Goal: Information Seeking & Learning: Learn about a topic

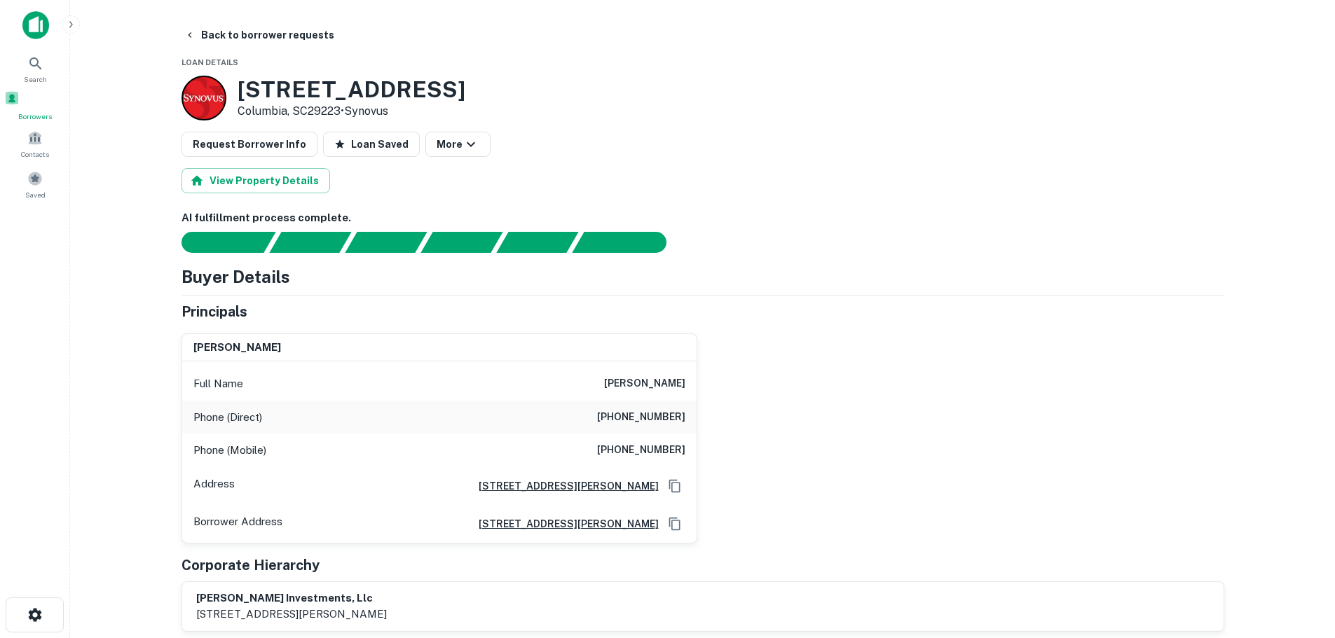
click at [20, 106] on span at bounding box center [11, 97] width 15 height 15
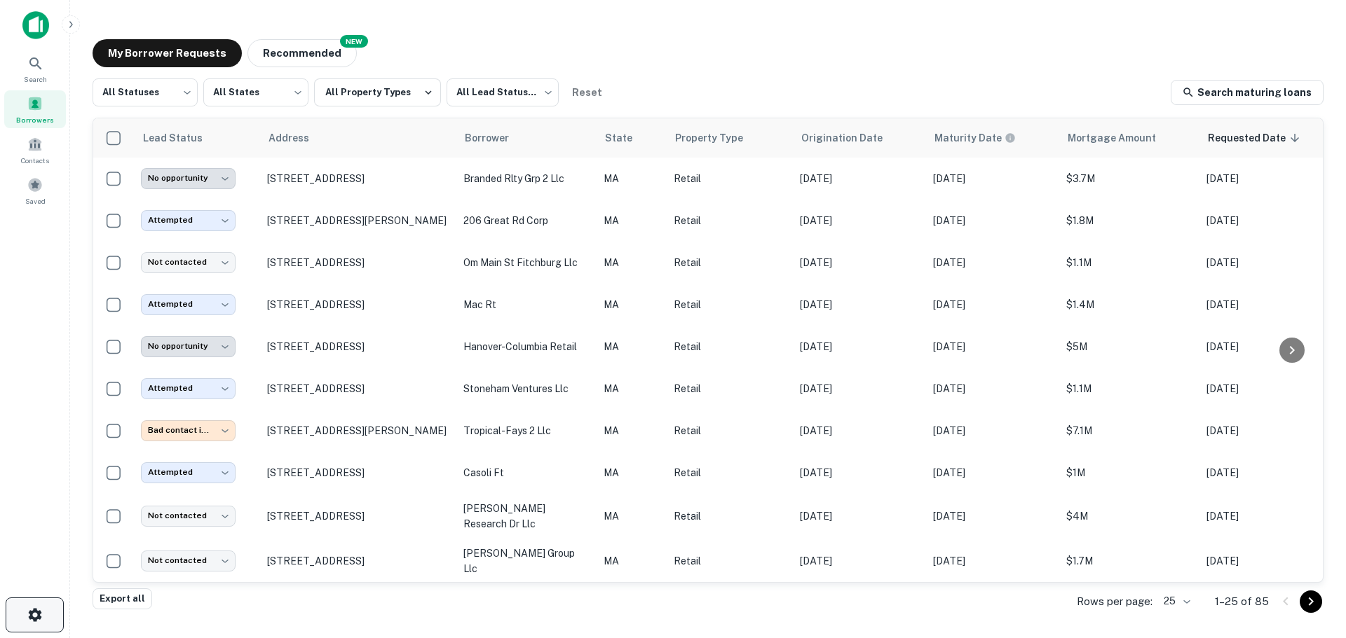
click at [35, 617] on icon "button" at bounding box center [35, 615] width 17 height 17
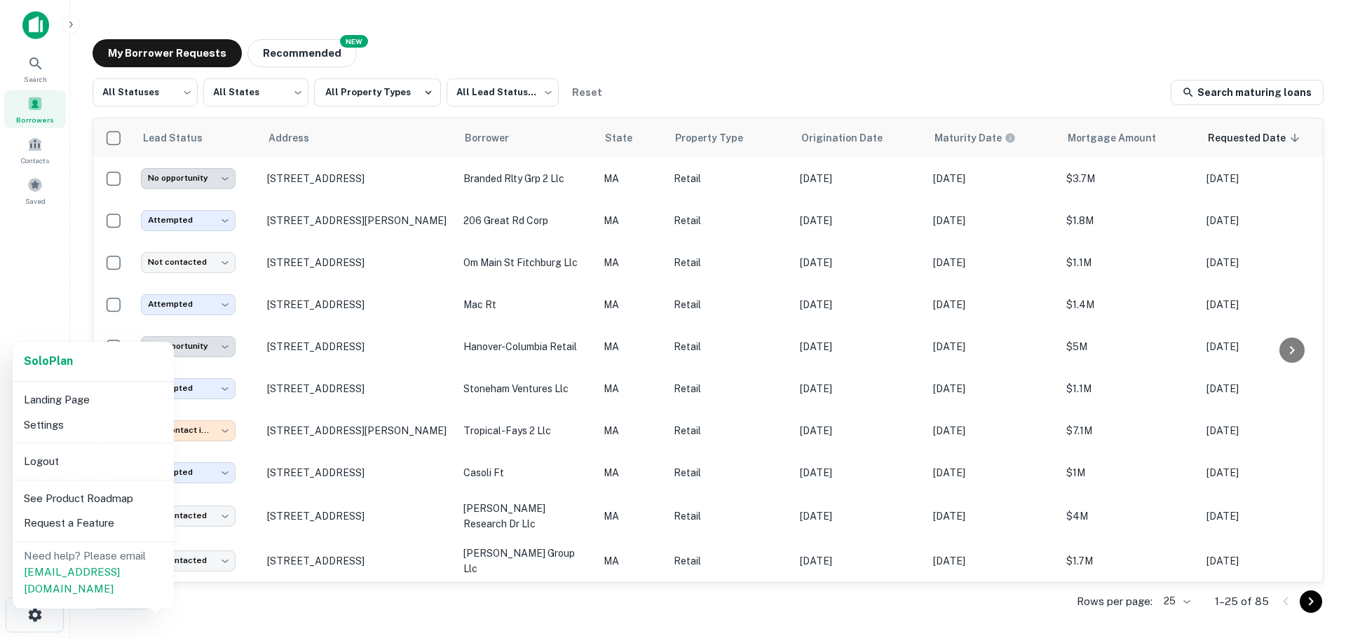
click at [183, 92] on div at bounding box center [673, 319] width 1346 height 638
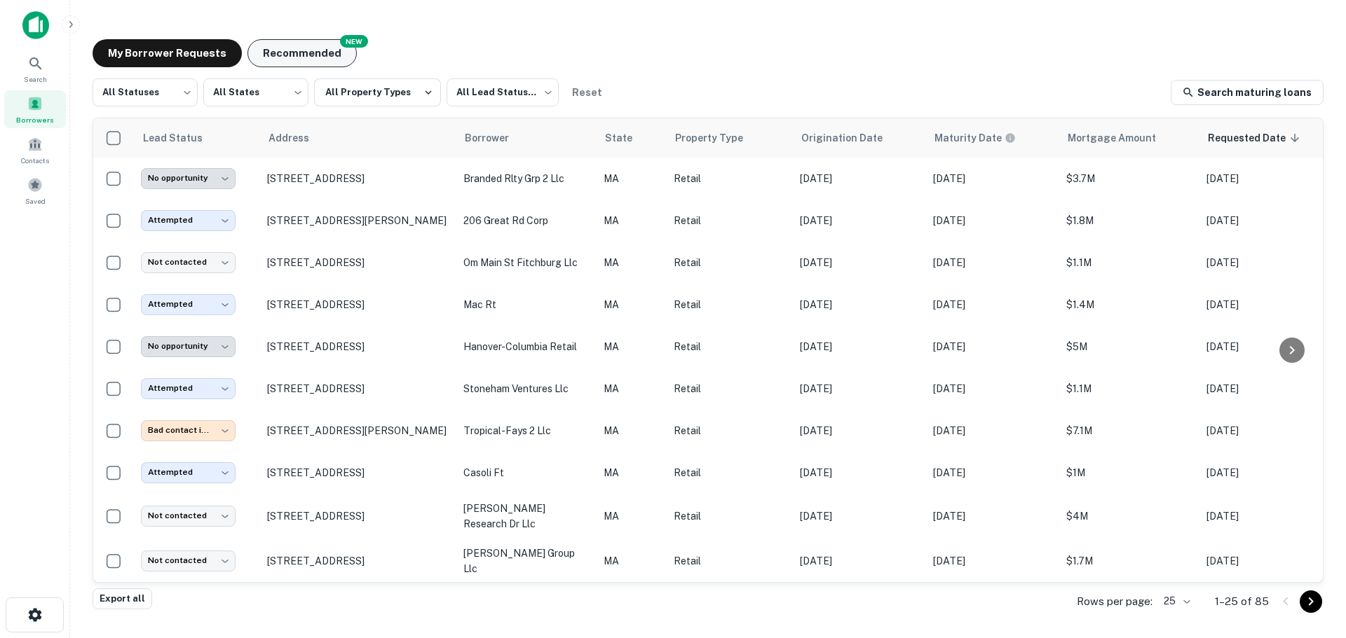
click at [315, 50] on button "Recommended" at bounding box center [301, 53] width 109 height 28
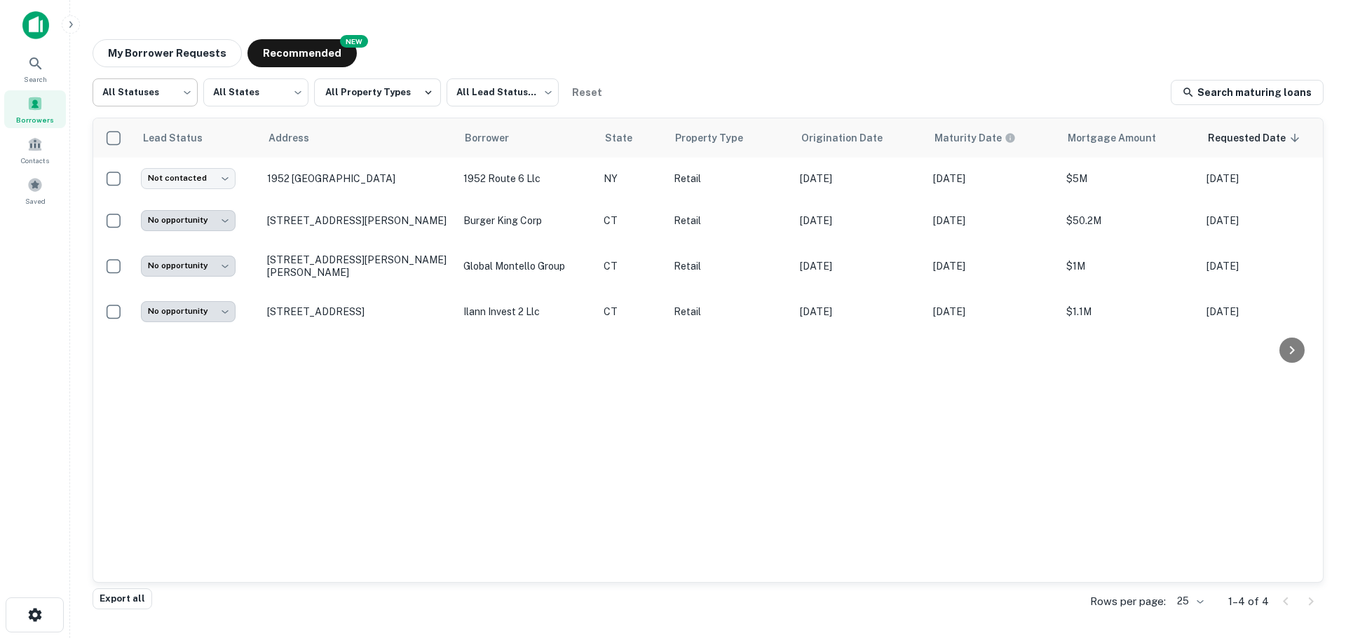
click at [149, 95] on body "**********" at bounding box center [673, 319] width 1346 height 638
click at [135, 182] on li "Fulfilled" at bounding box center [145, 179] width 105 height 25
type input "*********"
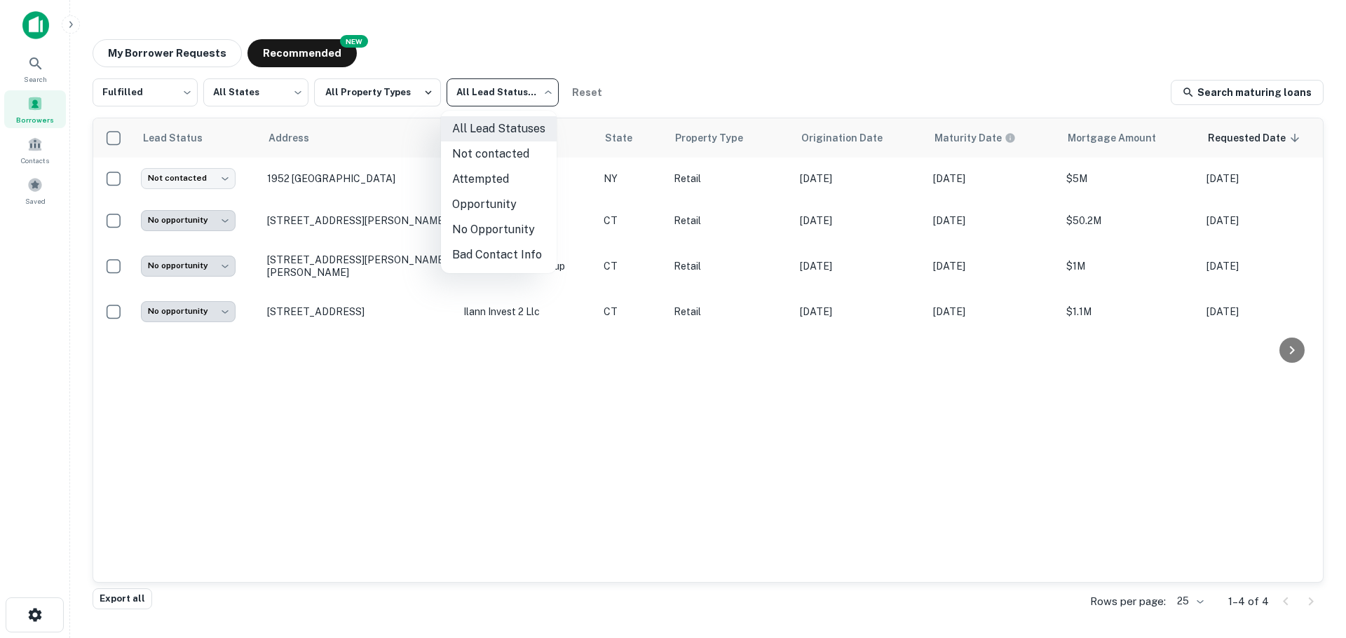
click at [513, 92] on body "**********" at bounding box center [673, 319] width 1346 height 638
click at [507, 162] on li "Not contacted" at bounding box center [499, 154] width 116 height 25
type input "****"
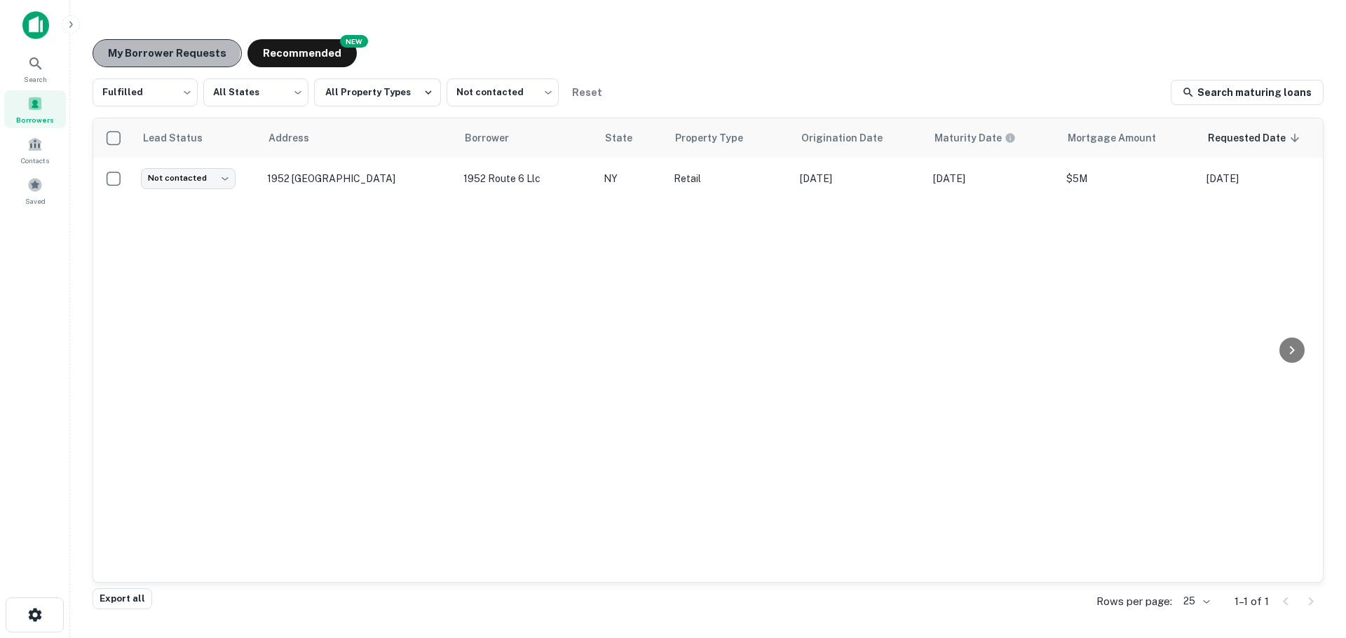
click at [149, 46] on button "My Borrower Requests" at bounding box center [167, 53] width 149 height 28
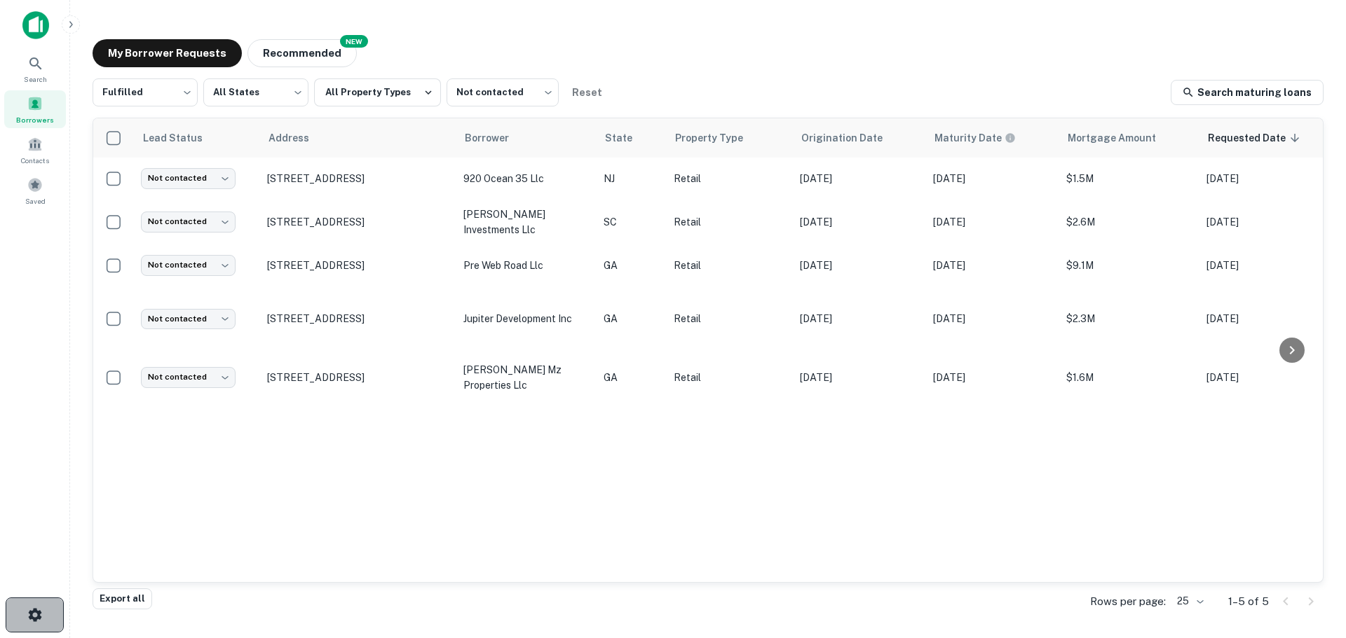
click at [54, 607] on button "button" at bounding box center [35, 615] width 58 height 35
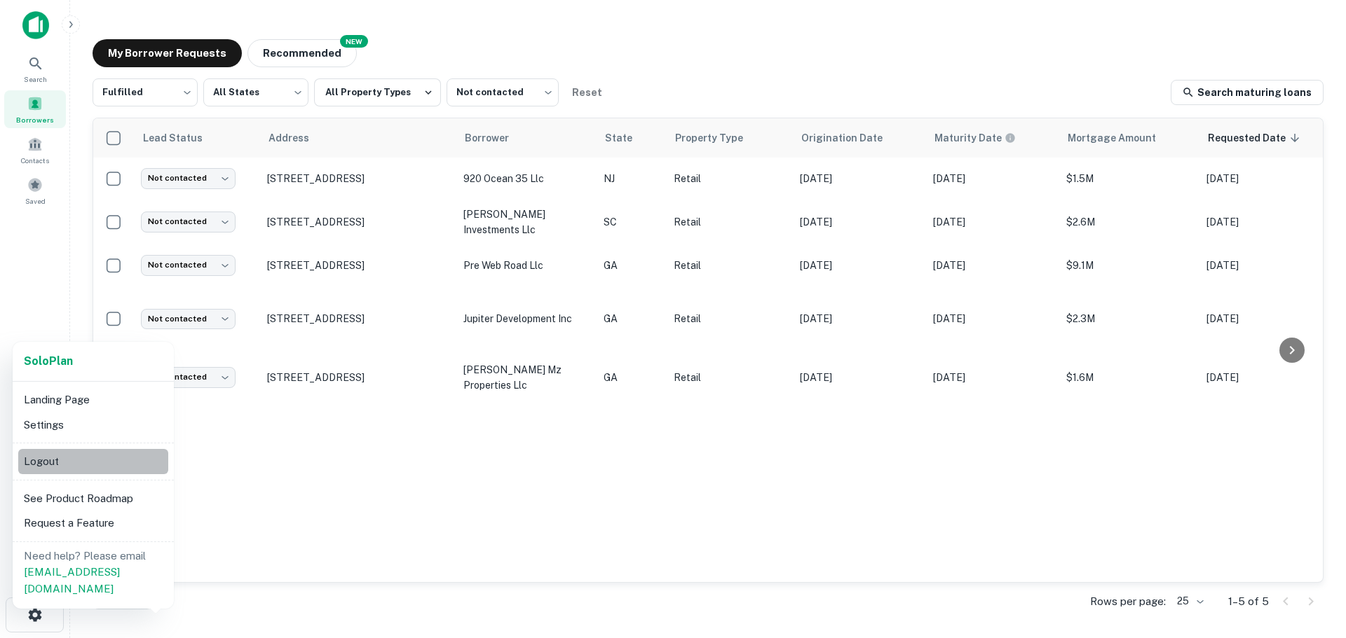
click at [60, 456] on li "Logout" at bounding box center [93, 461] width 150 height 25
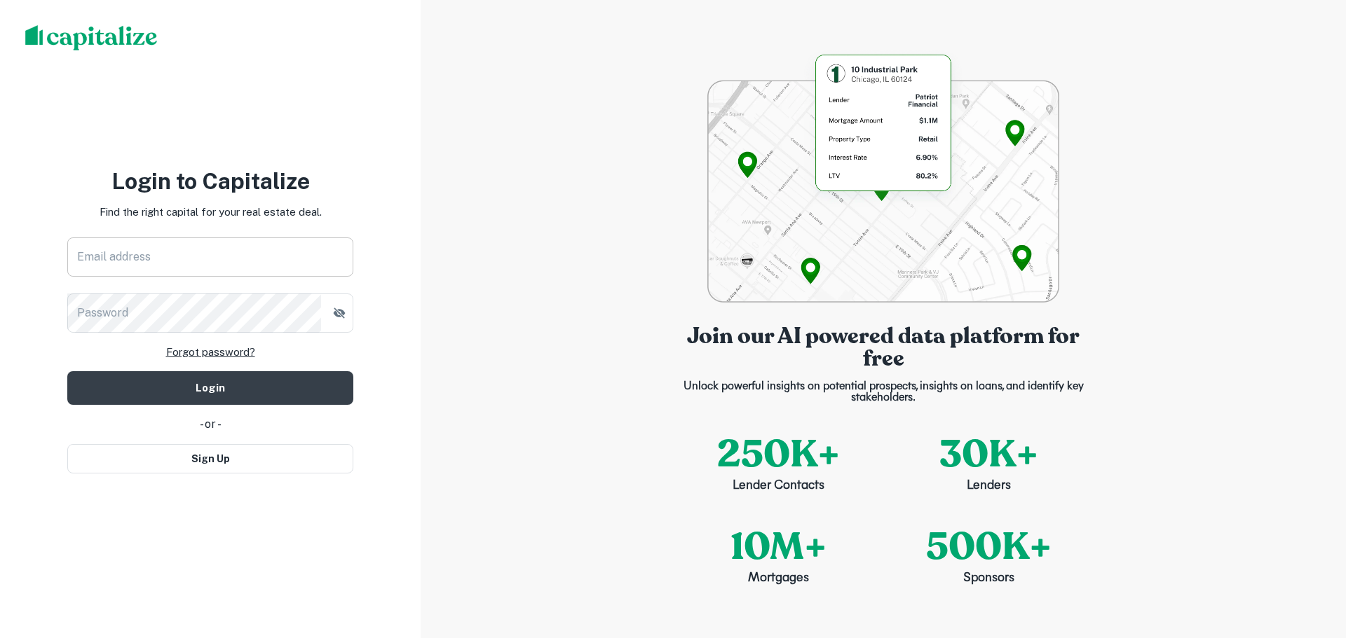
click at [170, 240] on input "Email address" at bounding box center [210, 257] width 286 height 39
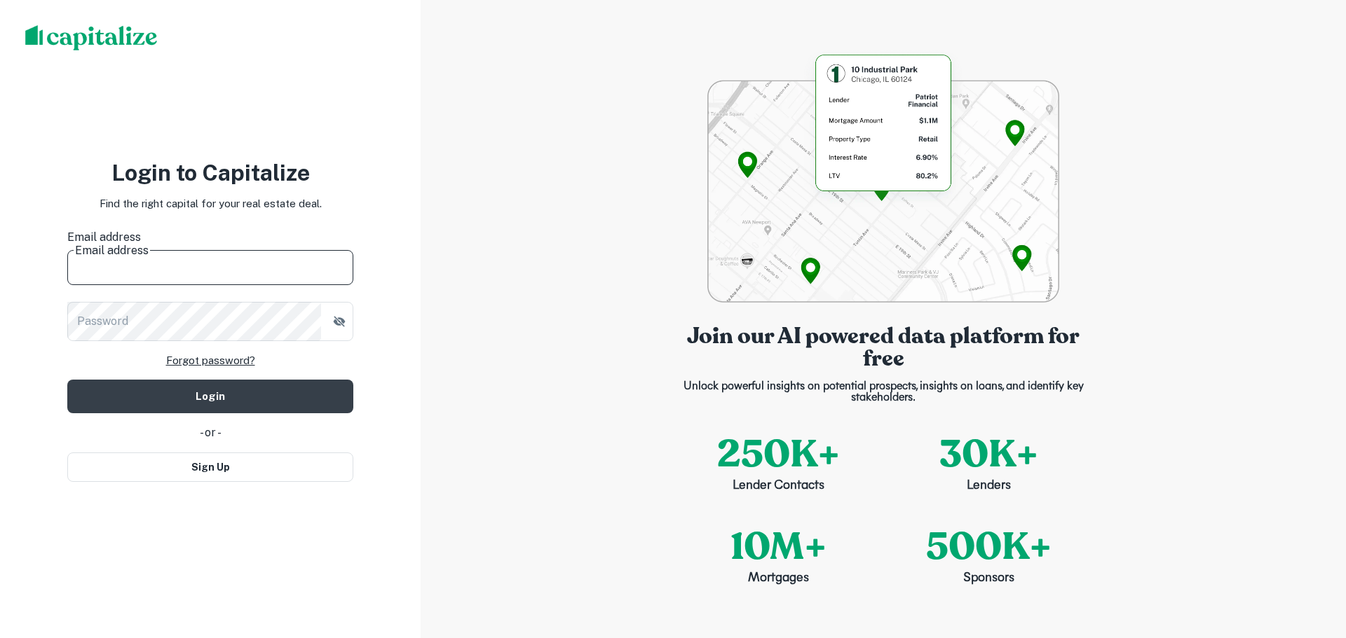
type input "**********"
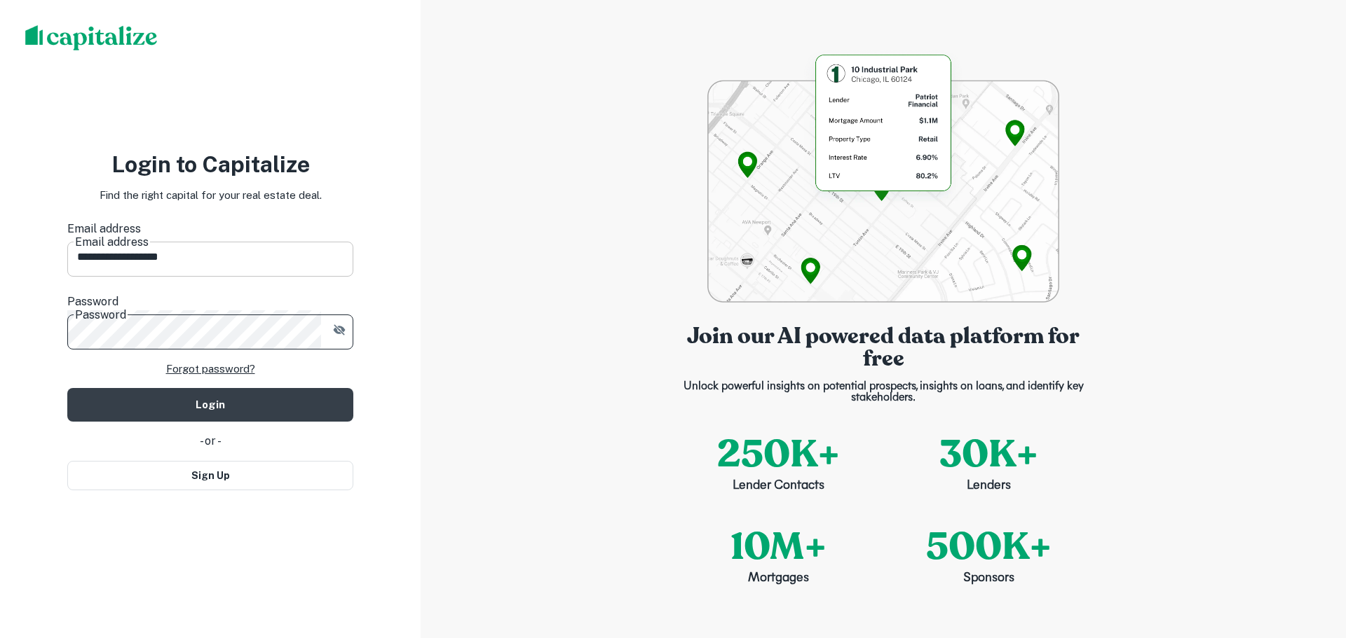
click at [67, 388] on button "Login" at bounding box center [210, 405] width 286 height 34
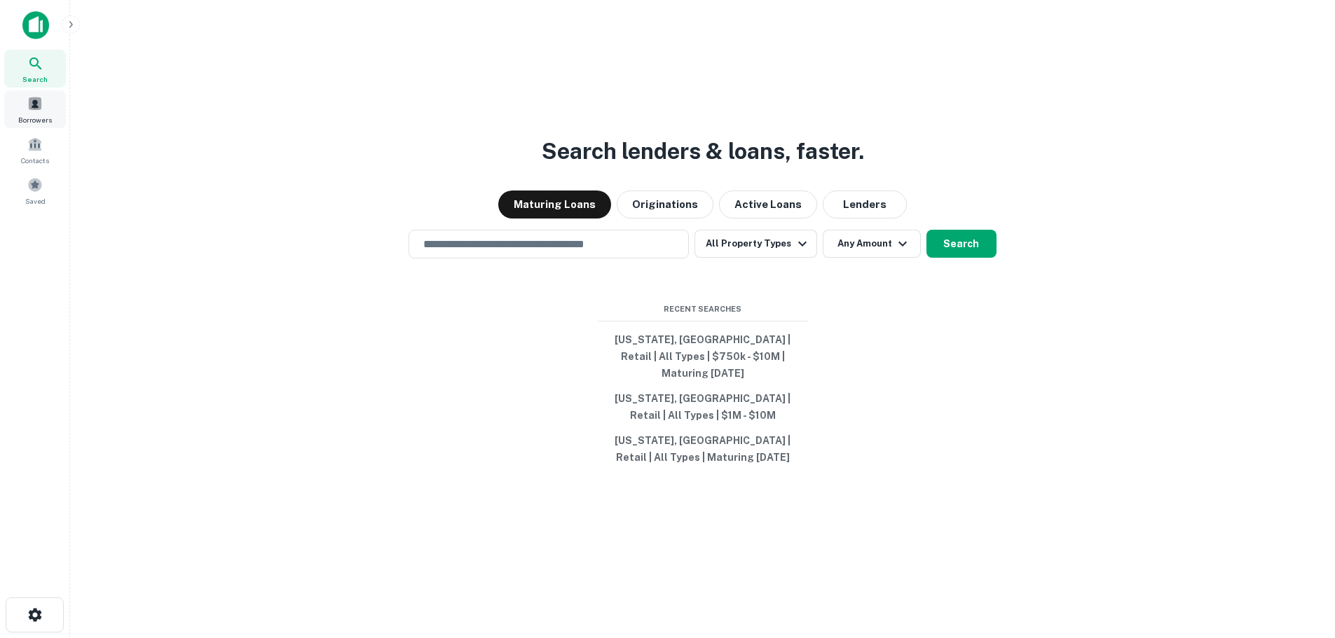
click at [41, 115] on span "Borrowers" at bounding box center [35, 119] width 34 height 11
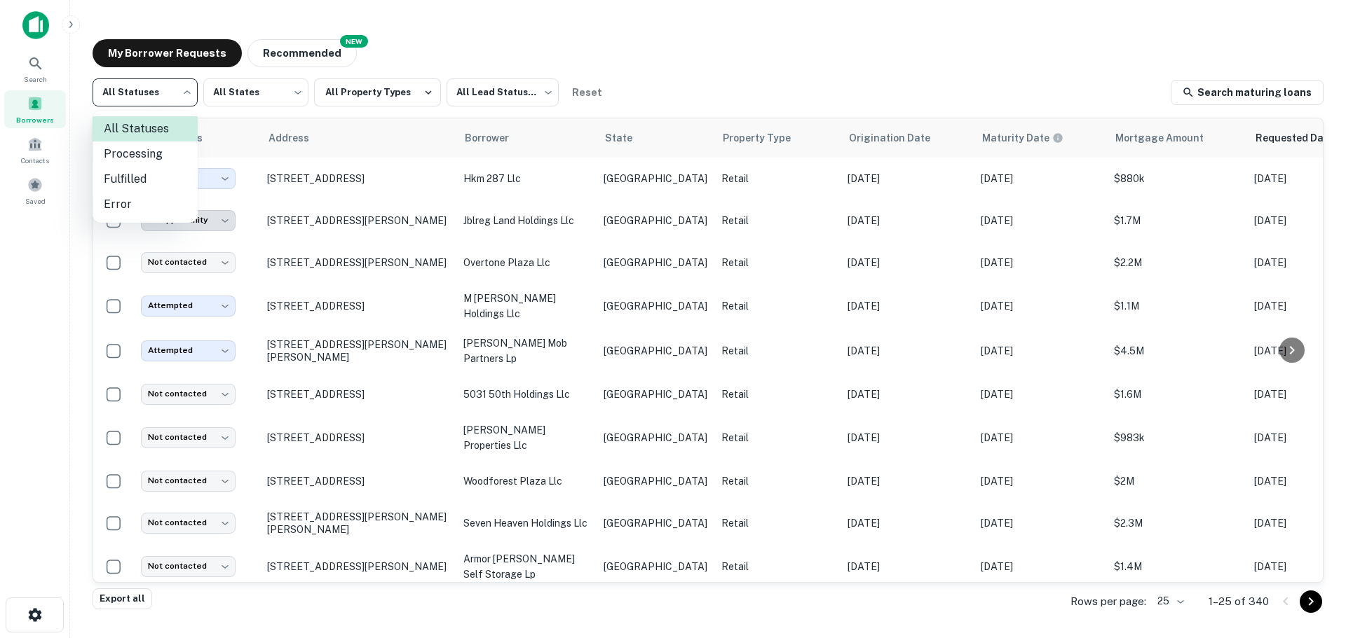
click at [191, 83] on body "**********" at bounding box center [673, 319] width 1346 height 638
click at [175, 172] on li "Fulfilled" at bounding box center [145, 179] width 105 height 25
type input "*********"
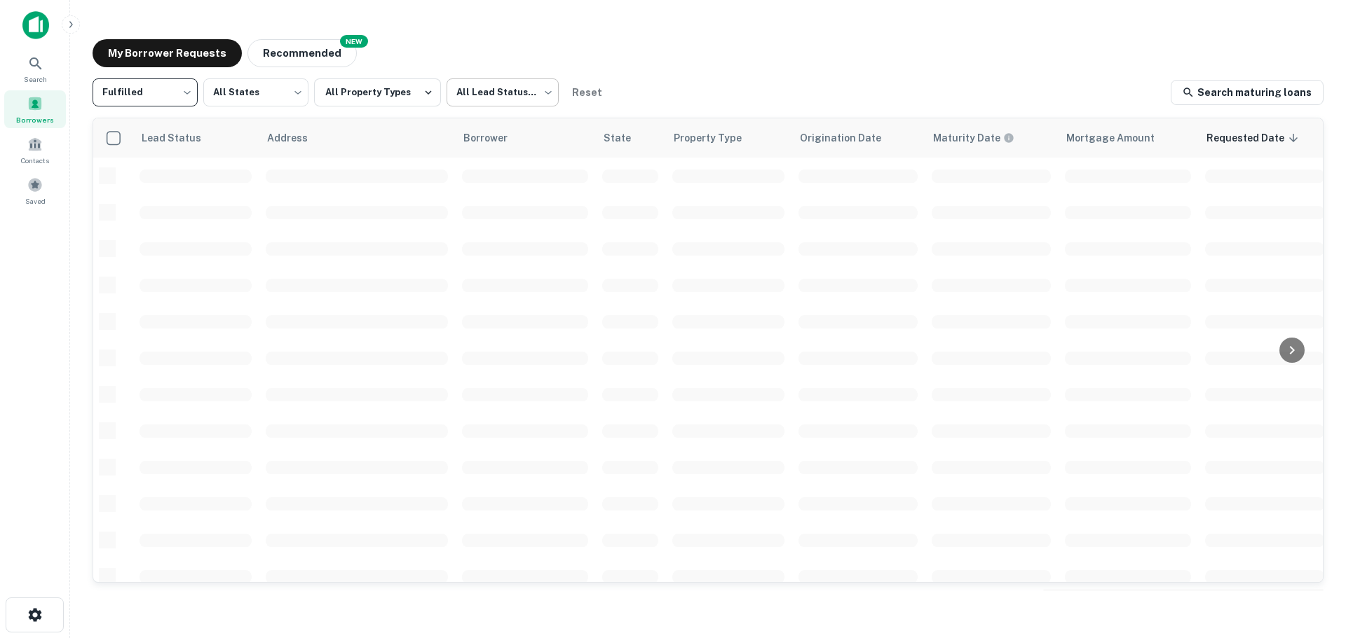
click at [508, 88] on body "Search Borrowers Contacts Saved My Borrower Requests NEW Recommended Fulfilled …" at bounding box center [673, 319] width 1346 height 638
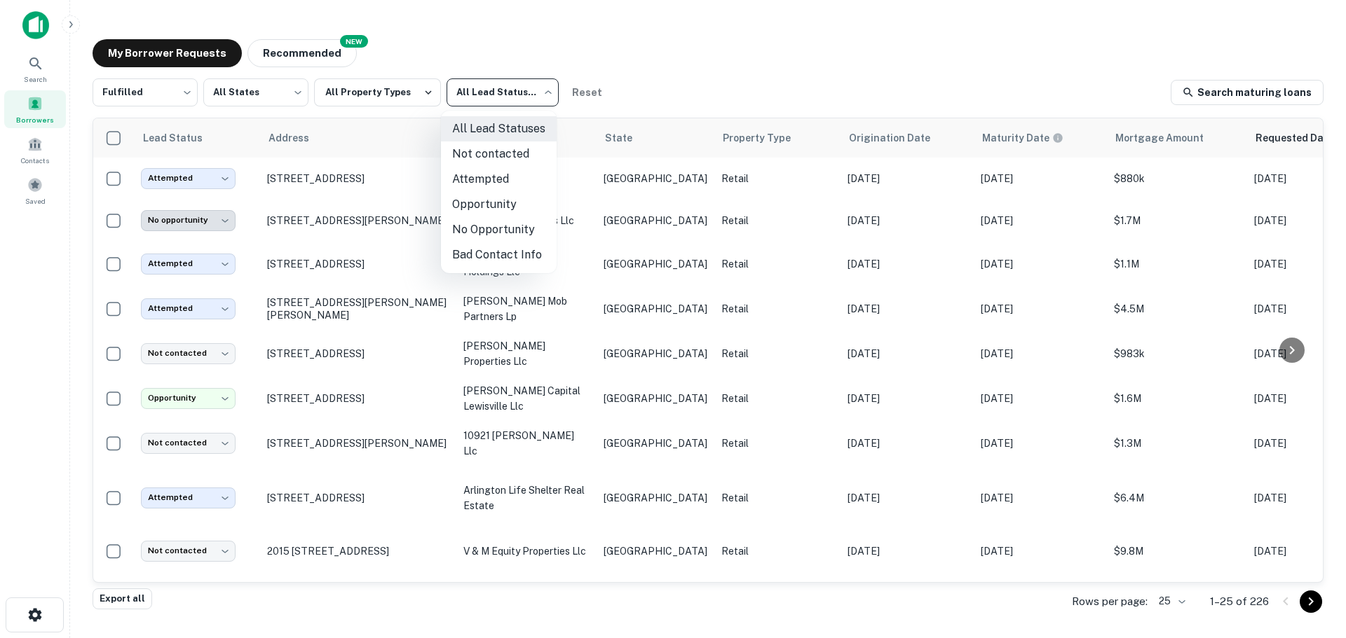
click at [458, 156] on li "Not contacted" at bounding box center [499, 154] width 116 height 25
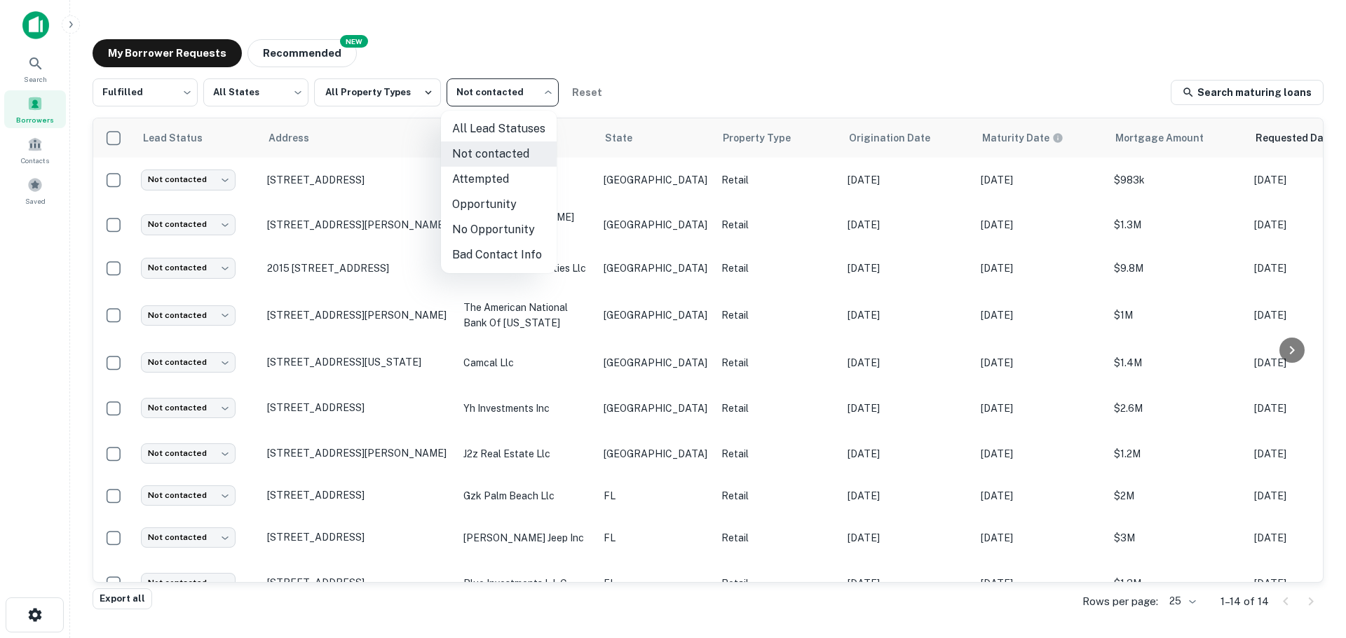
click at [490, 88] on body "Search Borrowers Contacts Saved My Borrower Requests NEW Recommended Fulfilled …" at bounding box center [673, 319] width 1346 height 638
click at [494, 128] on li "All Lead Statuses" at bounding box center [499, 128] width 116 height 25
type input "***"
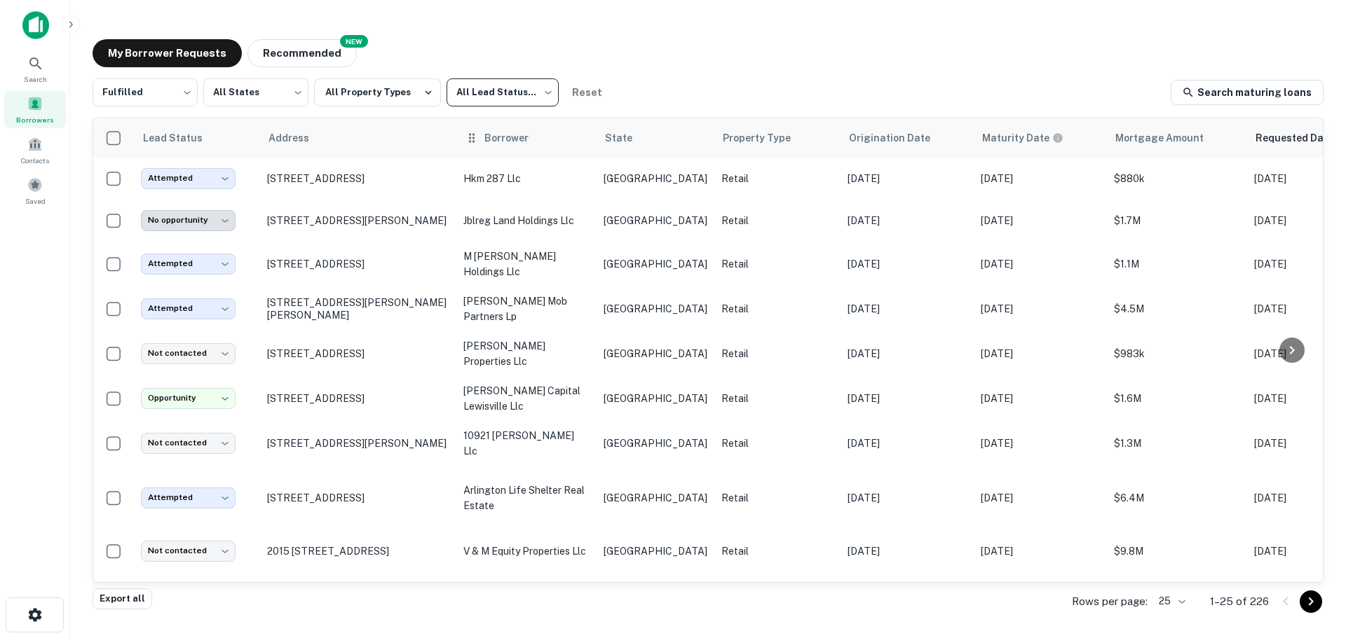
click at [472, 146] on th "Borrower" at bounding box center [526, 137] width 140 height 39
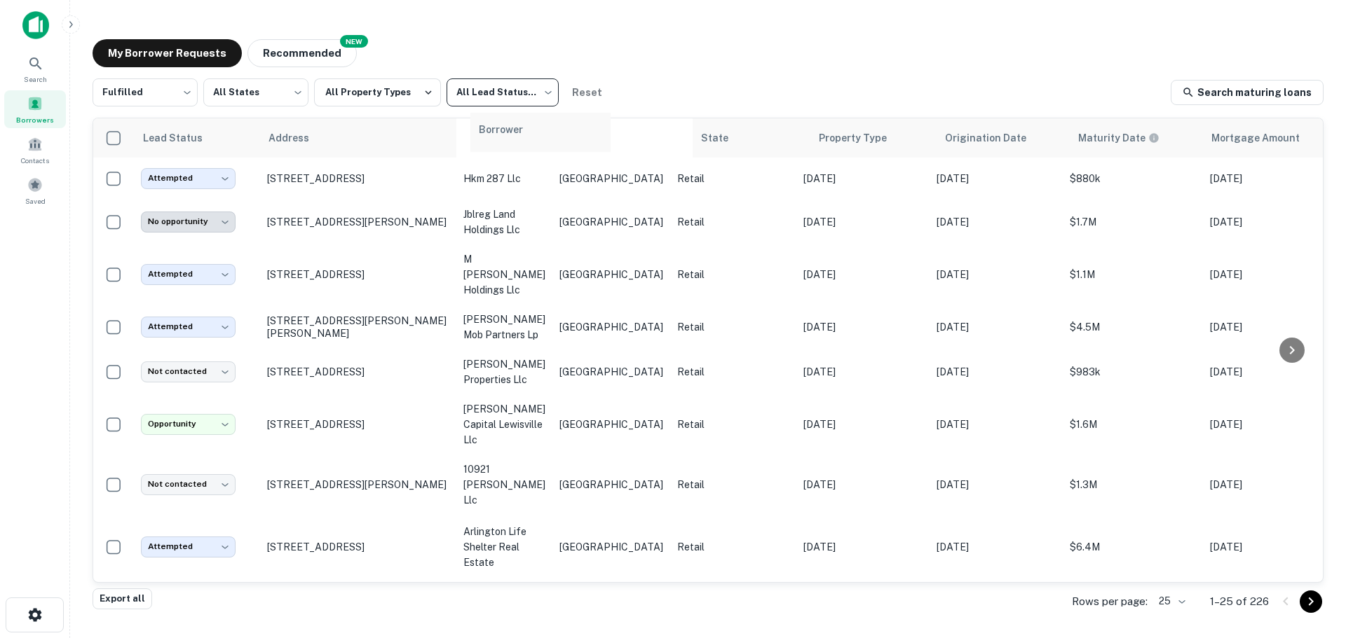
drag, startPoint x: 472, startPoint y: 146, endPoint x: 493, endPoint y: 141, distance: 21.8
click at [493, 141] on tr "Lead Status Address Borrower State Property Type Origination Date Maturity Date…" at bounding box center [848, 137] width 1510 height 39
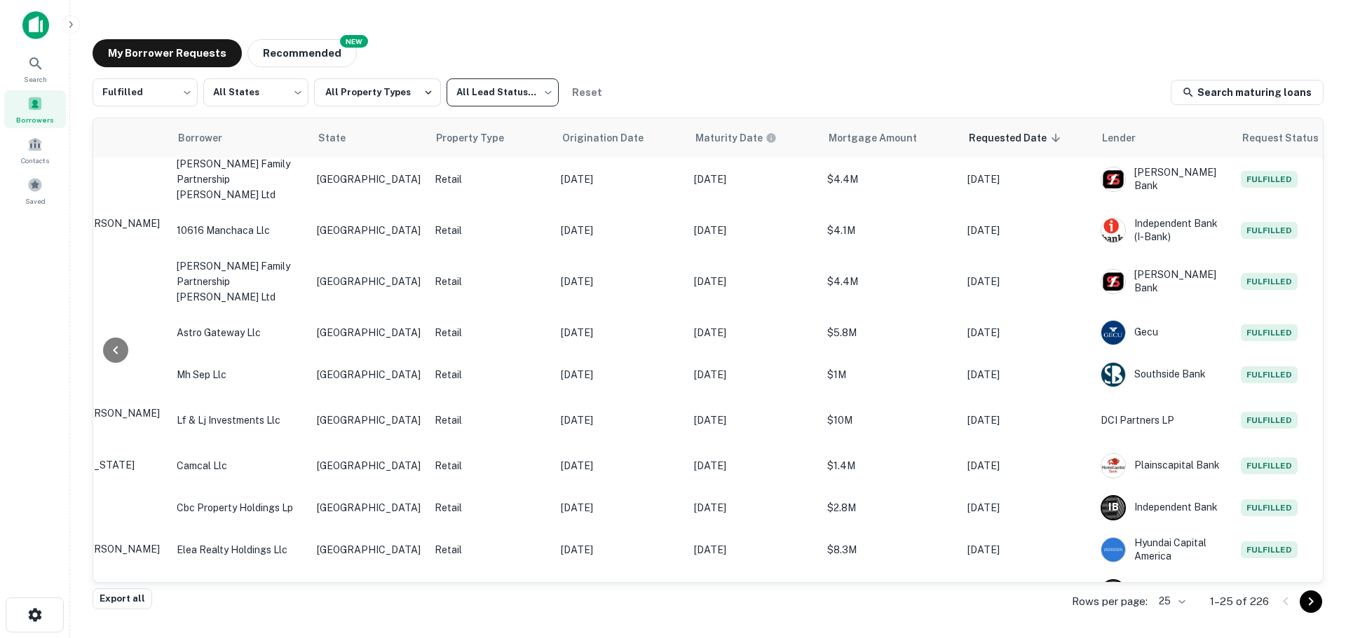
scroll to position [688, 287]
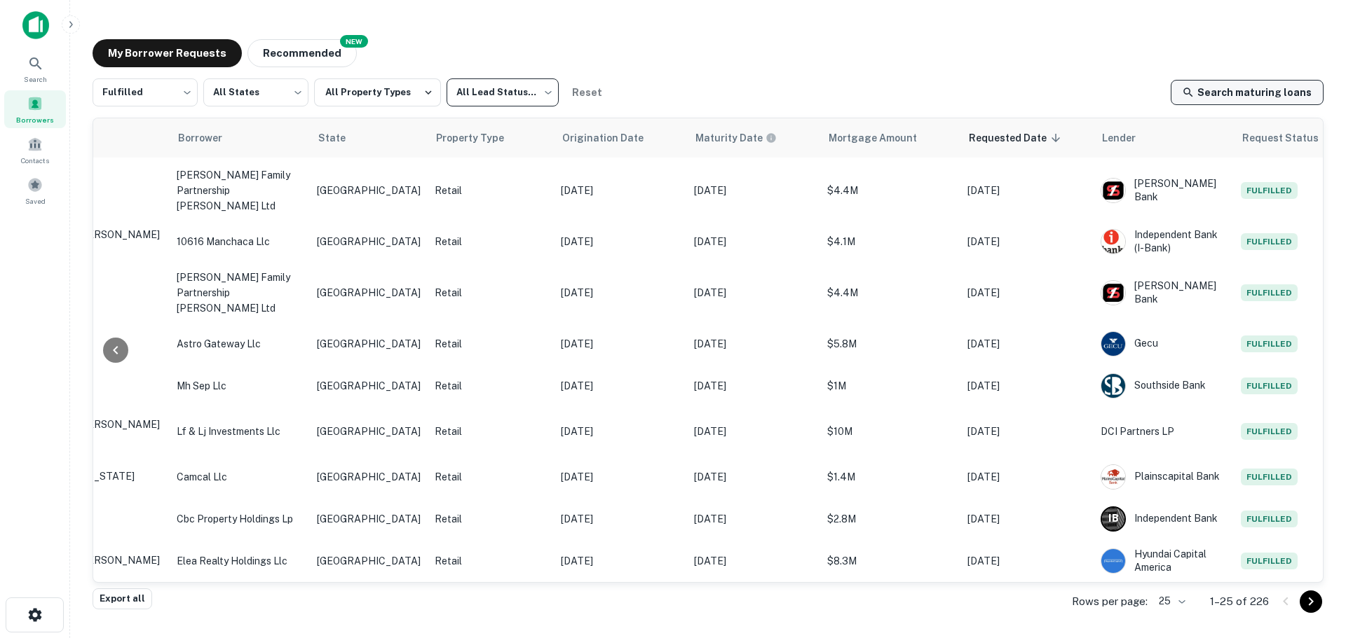
click at [1237, 100] on link "Search maturing loans" at bounding box center [1246, 92] width 153 height 25
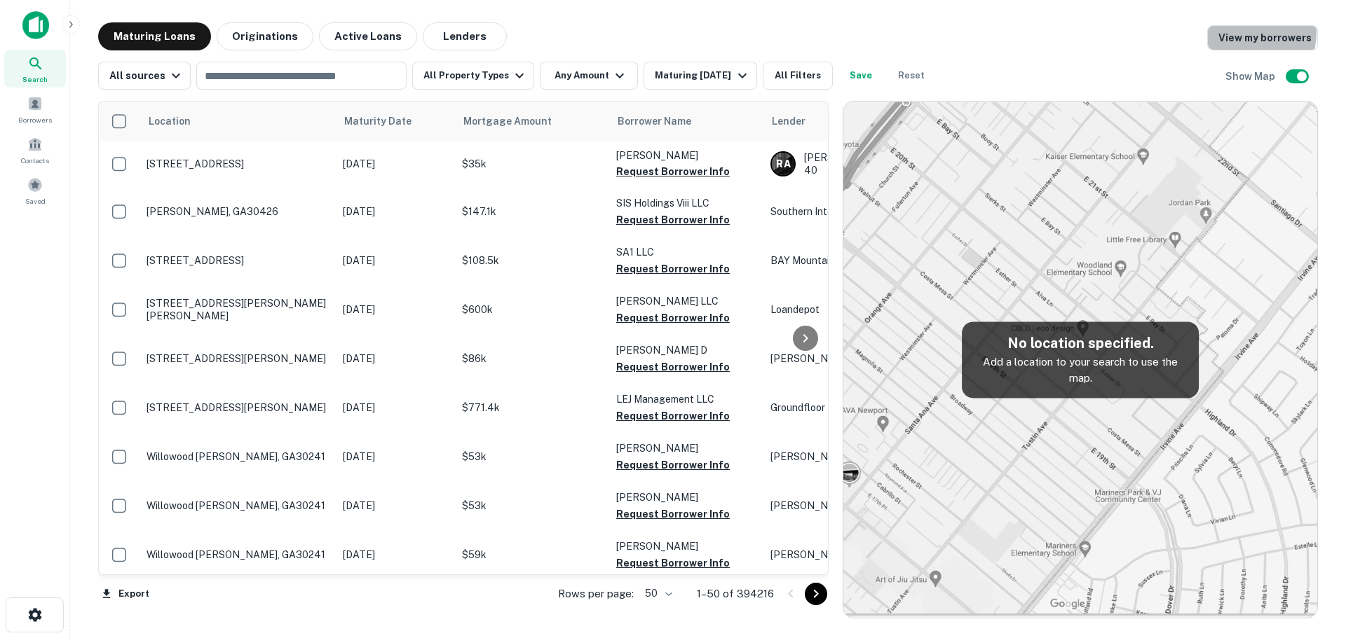
click at [1252, 32] on link "View my borrowers" at bounding box center [1262, 37] width 111 height 25
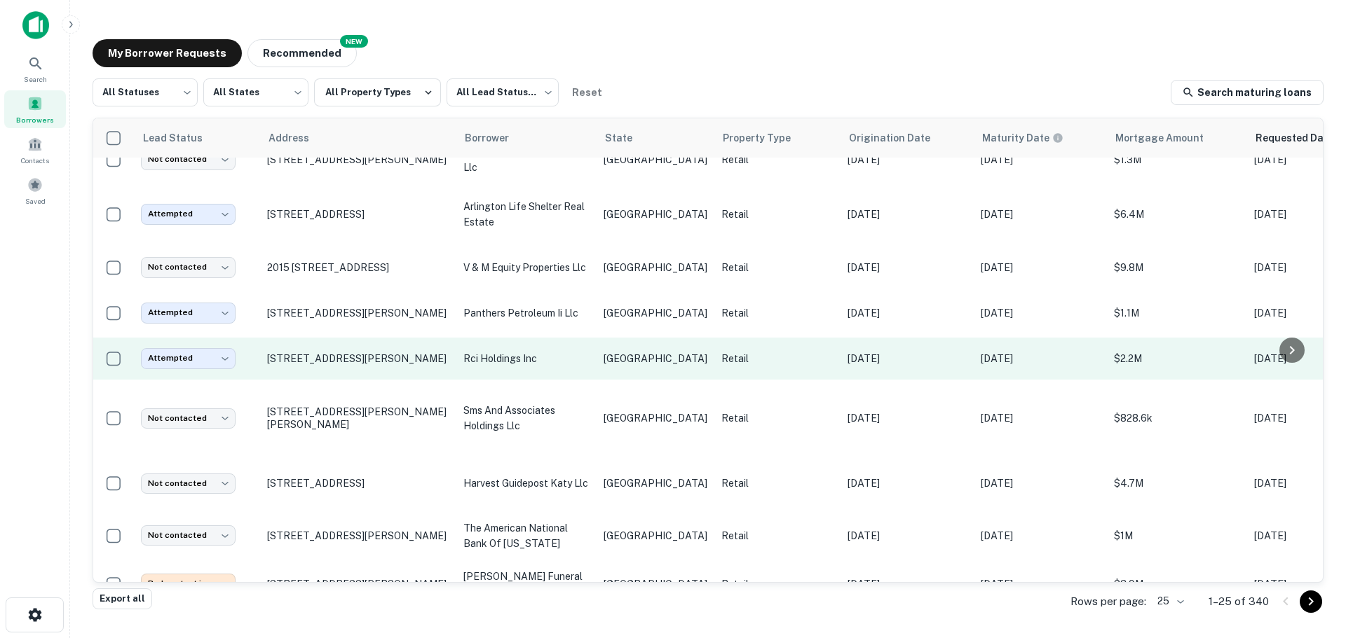
scroll to position [707, 0]
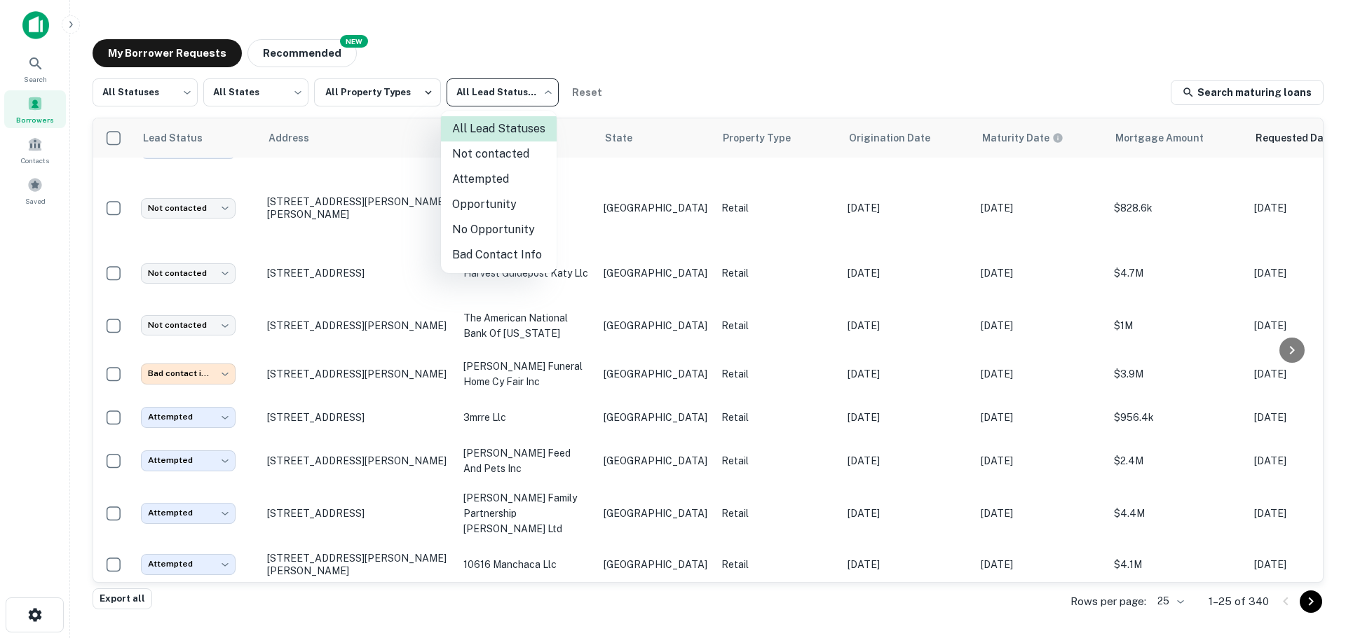
click at [519, 94] on body "**********" at bounding box center [673, 319] width 1346 height 638
click at [507, 182] on li "Attempted" at bounding box center [499, 179] width 116 height 25
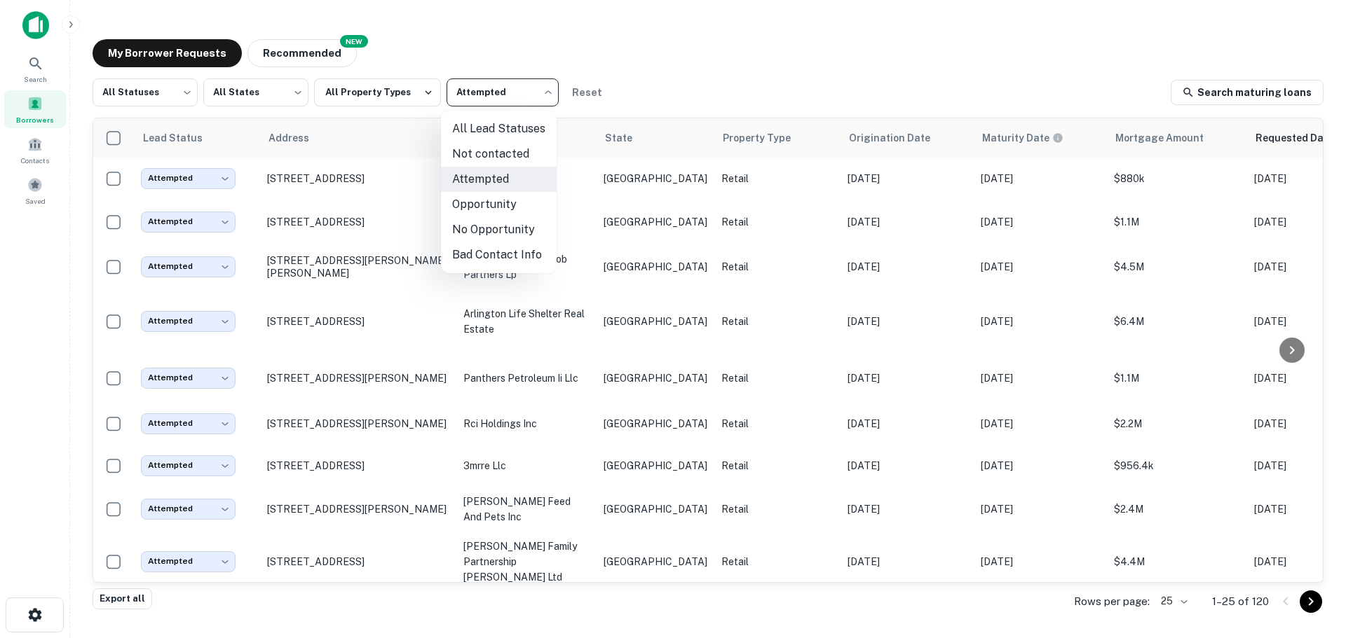
click at [491, 106] on body "Search Borrowers Contacts Saved My Borrower Requests NEW Recommended All Status…" at bounding box center [673, 319] width 1346 height 638
click at [456, 157] on li "Not contacted" at bounding box center [499, 154] width 116 height 25
type input "****"
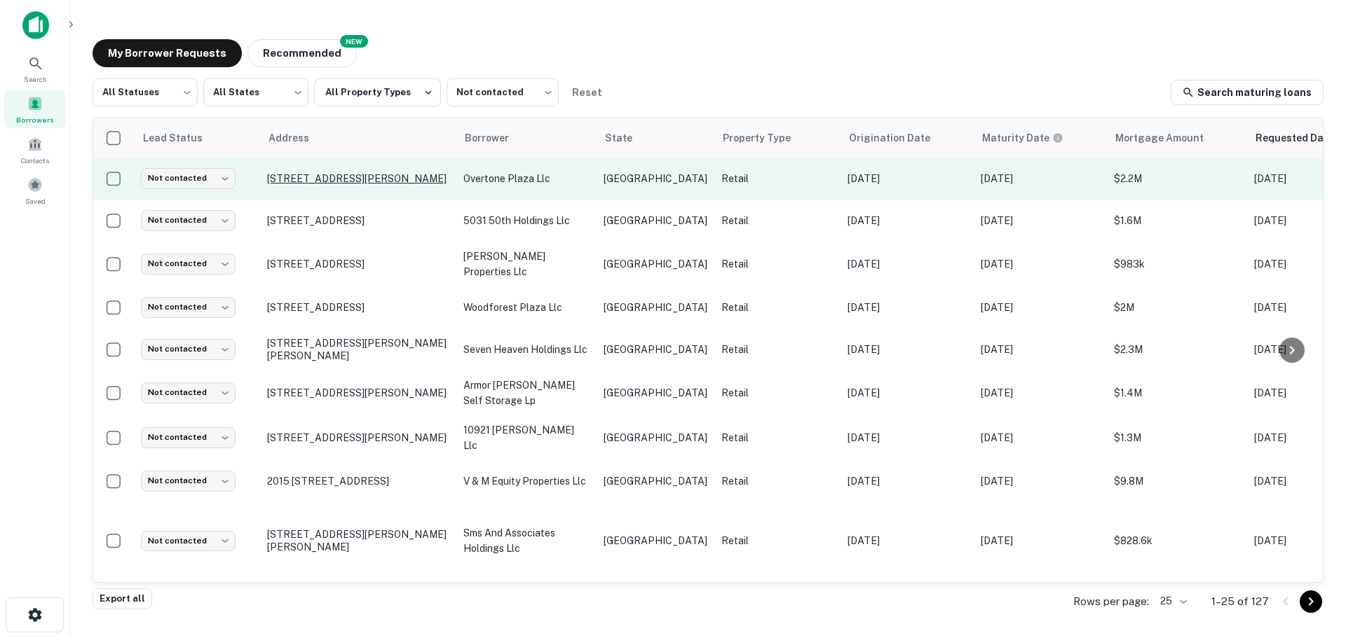
click at [339, 172] on p "171 E Overton Rd Dallas, TX75216" at bounding box center [358, 178] width 182 height 13
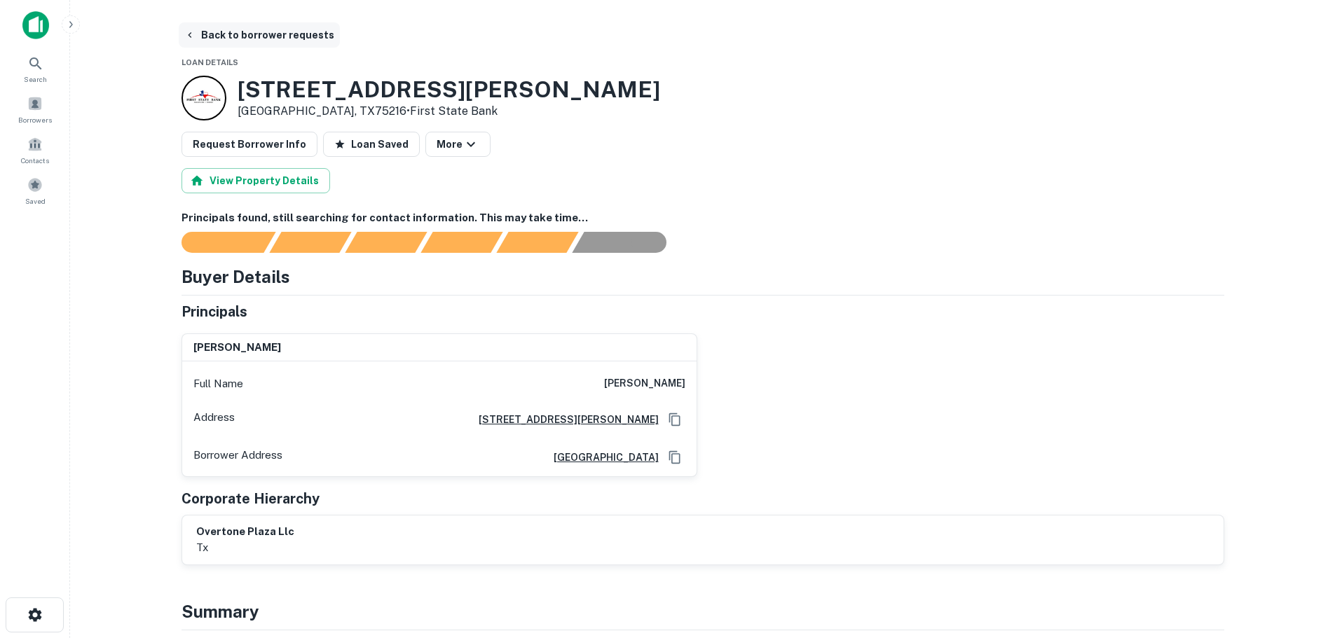
click at [259, 32] on button "Back to borrower requests" at bounding box center [259, 34] width 161 height 25
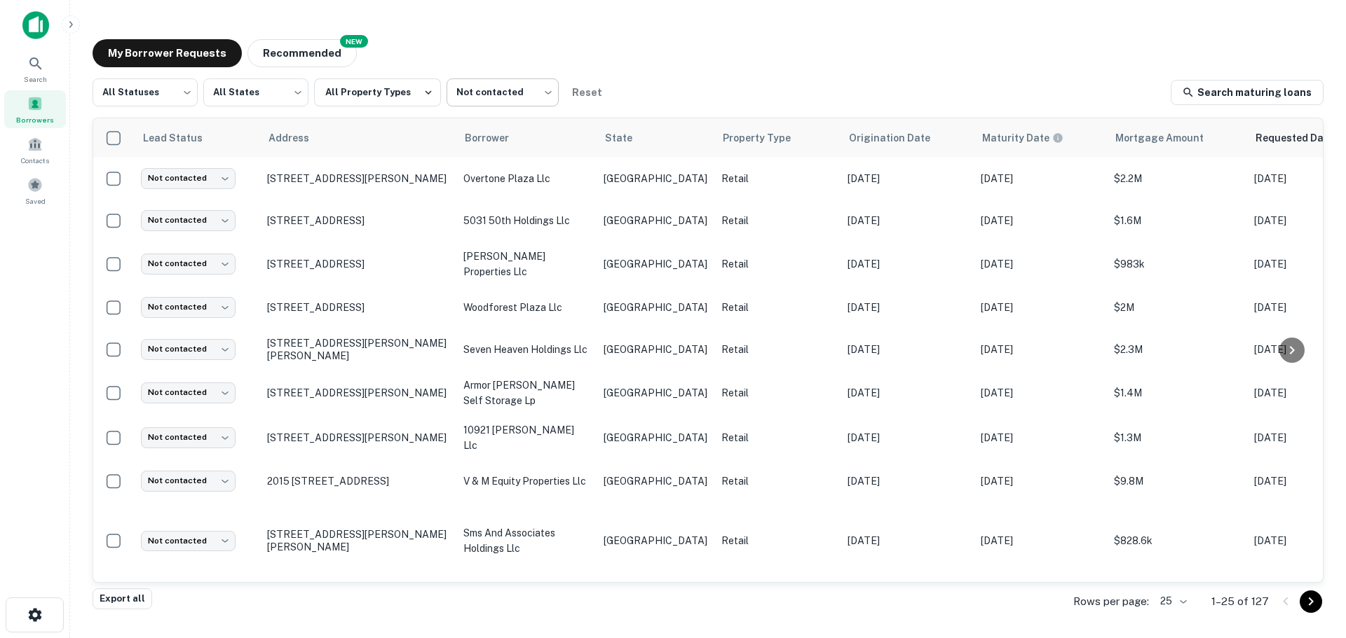
click at [463, 88] on body "Search Borrowers Contacts Saved My Borrower Requests NEW Recommended All Status…" at bounding box center [673, 319] width 1346 height 638
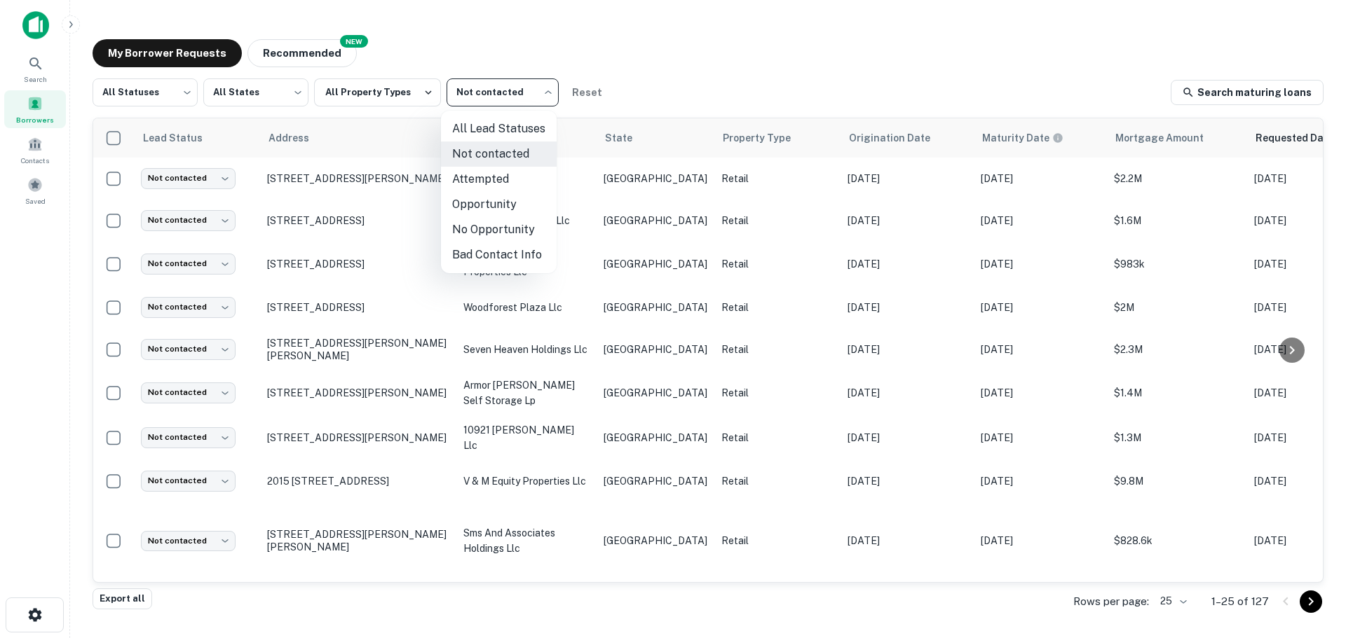
click at [163, 97] on div at bounding box center [673, 319] width 1346 height 638
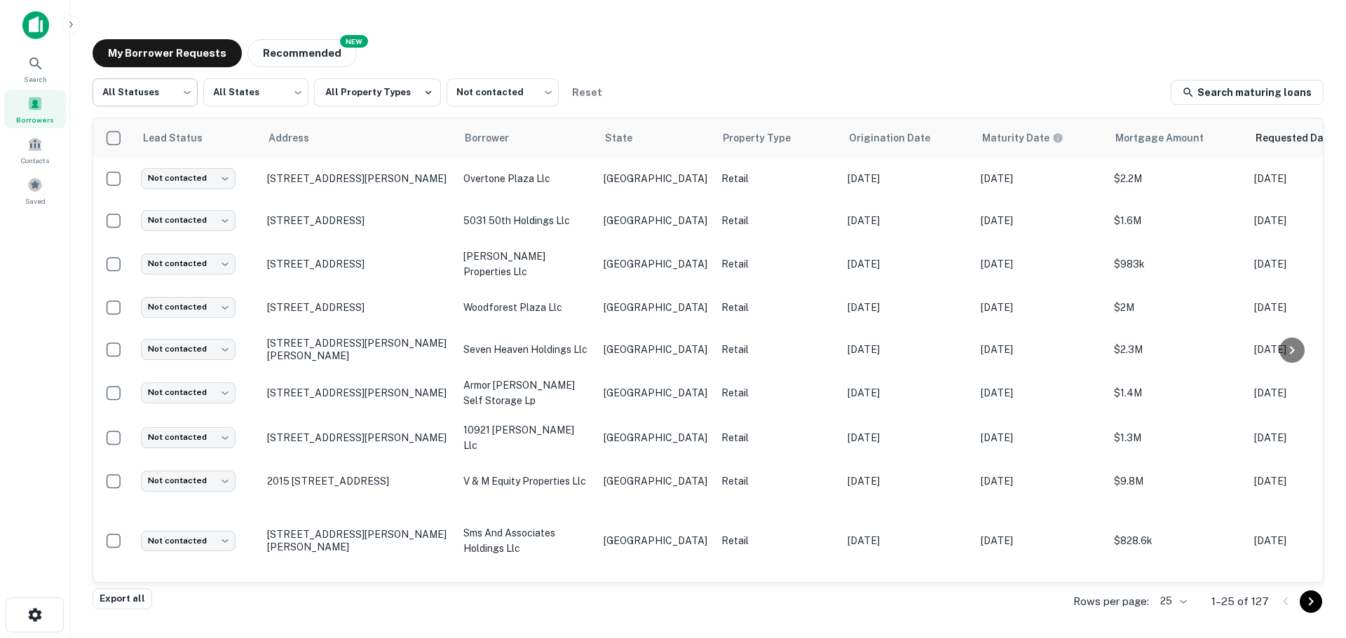
click at [163, 104] on body "Search Borrowers Contacts Saved My Borrower Requests NEW Recommended All Status…" at bounding box center [673, 319] width 1346 height 638
click at [129, 179] on li "Fulfilled" at bounding box center [145, 179] width 105 height 25
type input "*********"
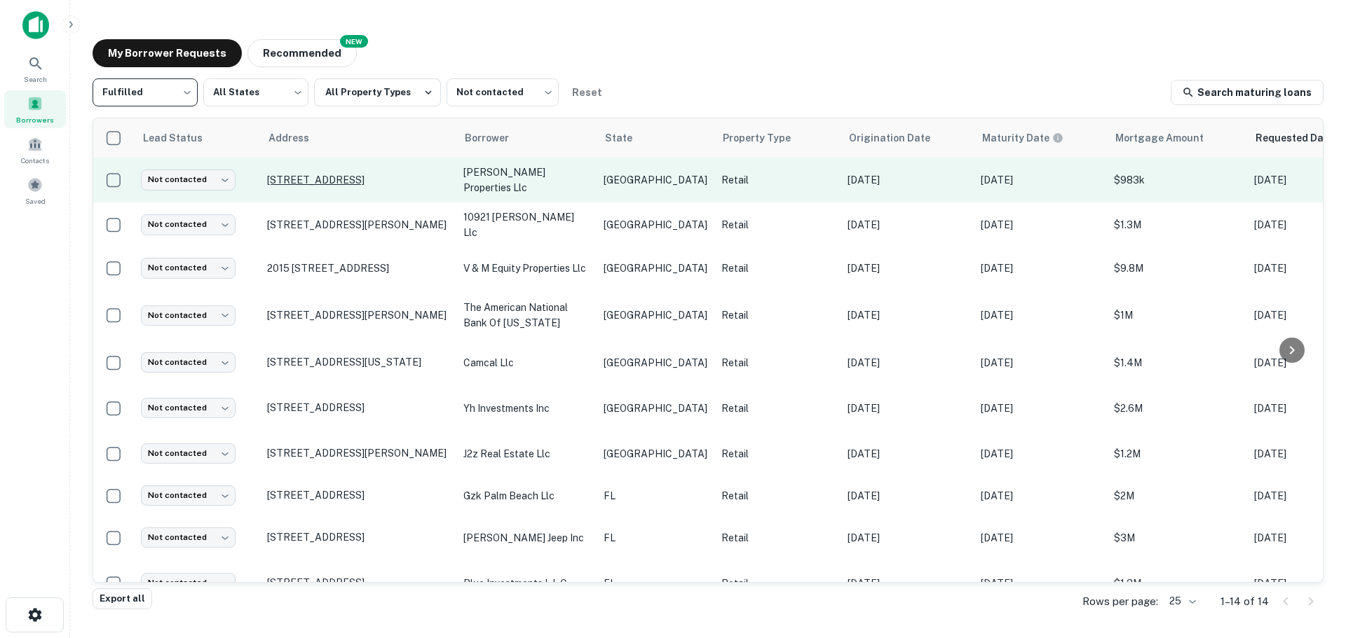
click at [350, 175] on p "5864 N Mesa St El Paso, TX79912" at bounding box center [358, 180] width 182 height 13
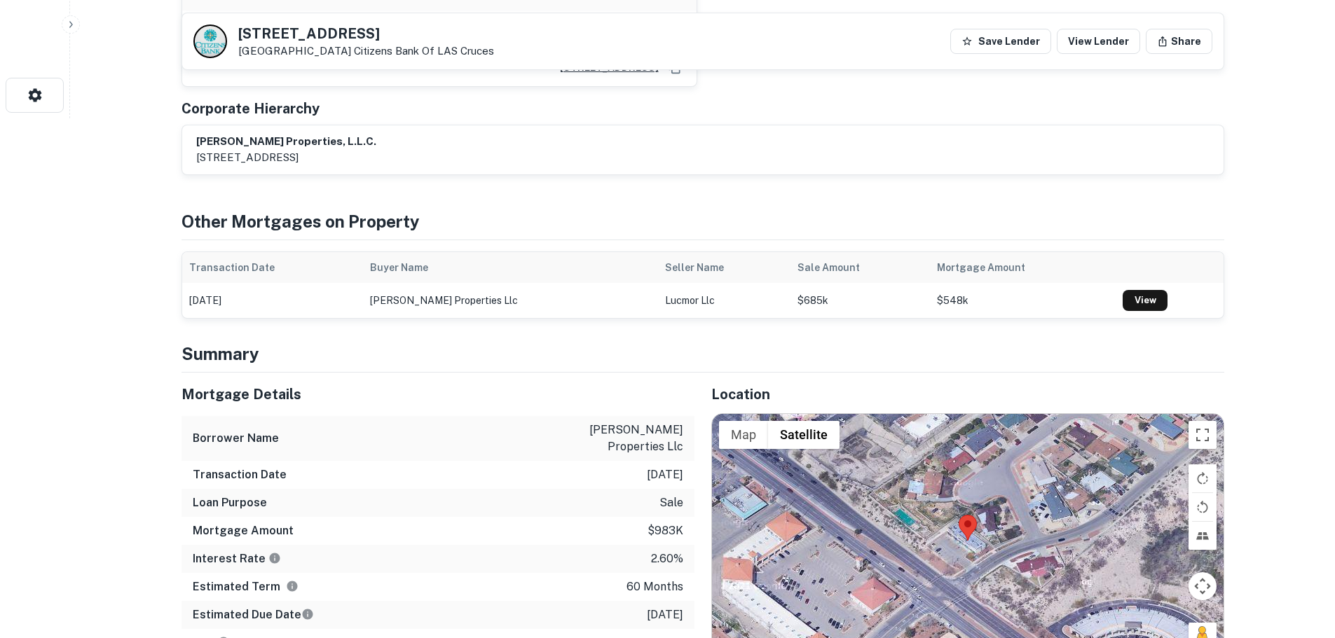
scroll to position [771, 0]
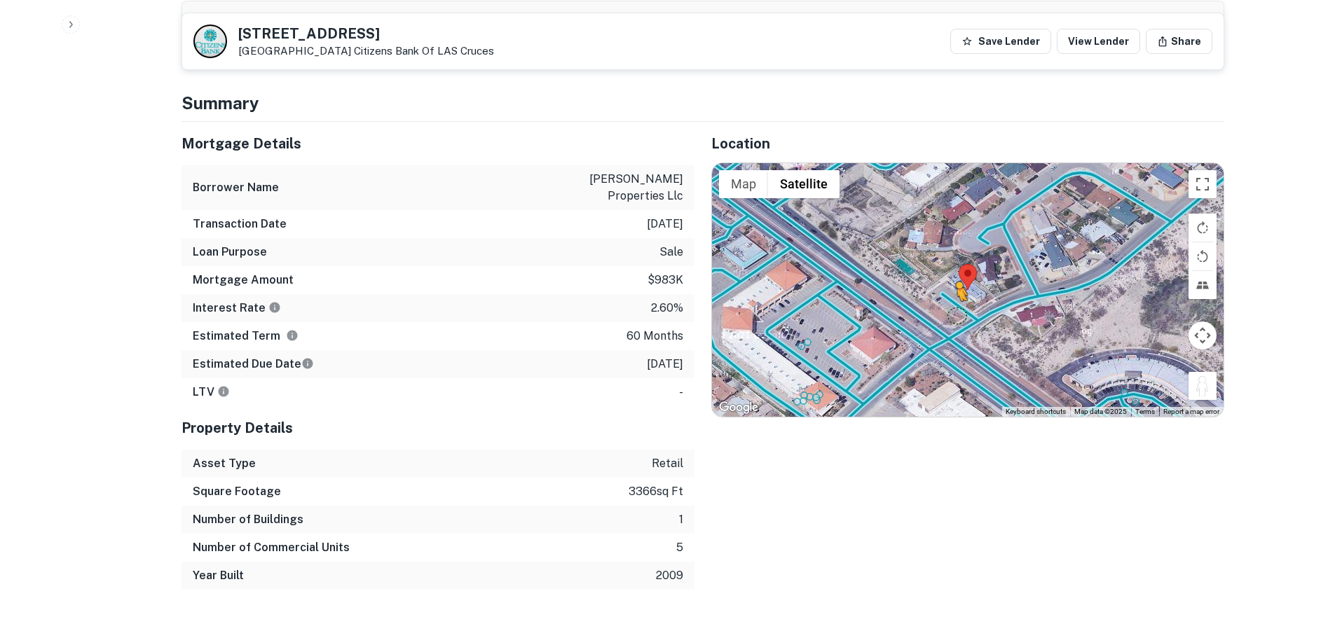
drag, startPoint x: 1214, startPoint y: 352, endPoint x: 951, endPoint y: 277, distance: 273.3
click at [951, 277] on div "To activate drag with keyboard, press Alt + Enter. Once in keyboard drag state,…" at bounding box center [968, 290] width 512 height 254
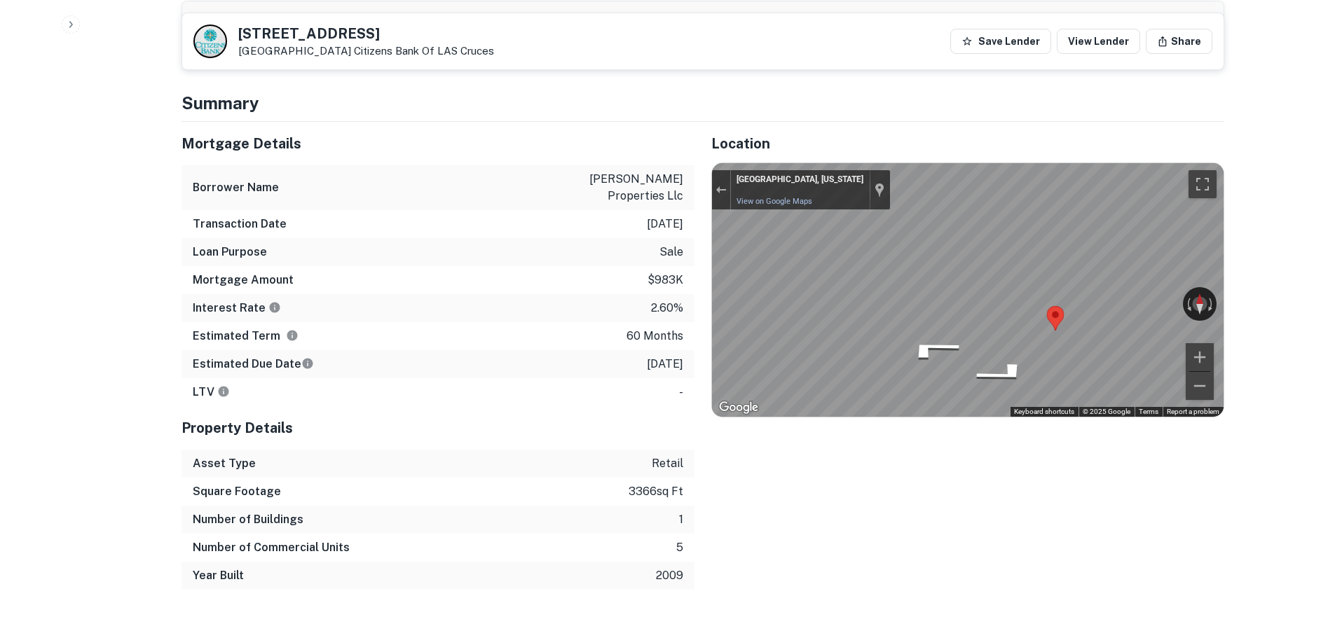
drag, startPoint x: 1049, startPoint y: 274, endPoint x: 532, endPoint y: 225, distance: 519.5
click at [532, 225] on div "Mortgage Details Borrower Name malooly properties llc Transaction Date 1/28/202…" at bounding box center [695, 356] width 1060 height 468
click at [629, 285] on div "Mortgage Details Borrower Name malooly properties llc Transaction Date 1/28/202…" at bounding box center [695, 356] width 1060 height 468
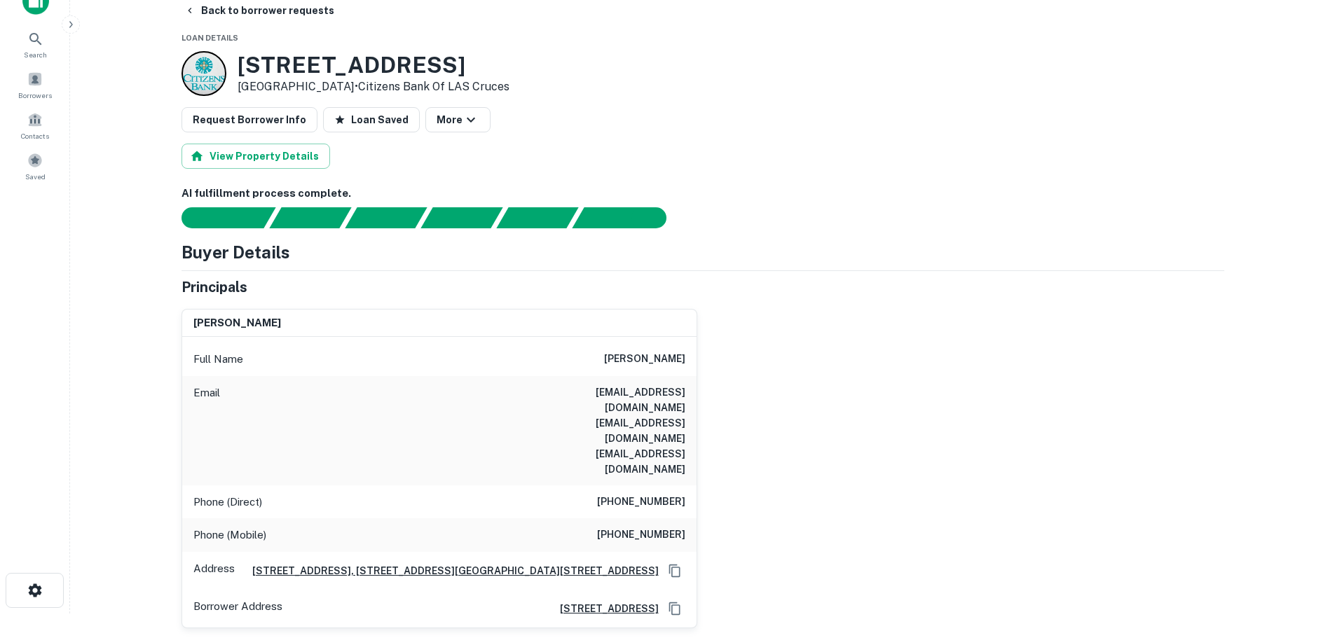
scroll to position [0, 0]
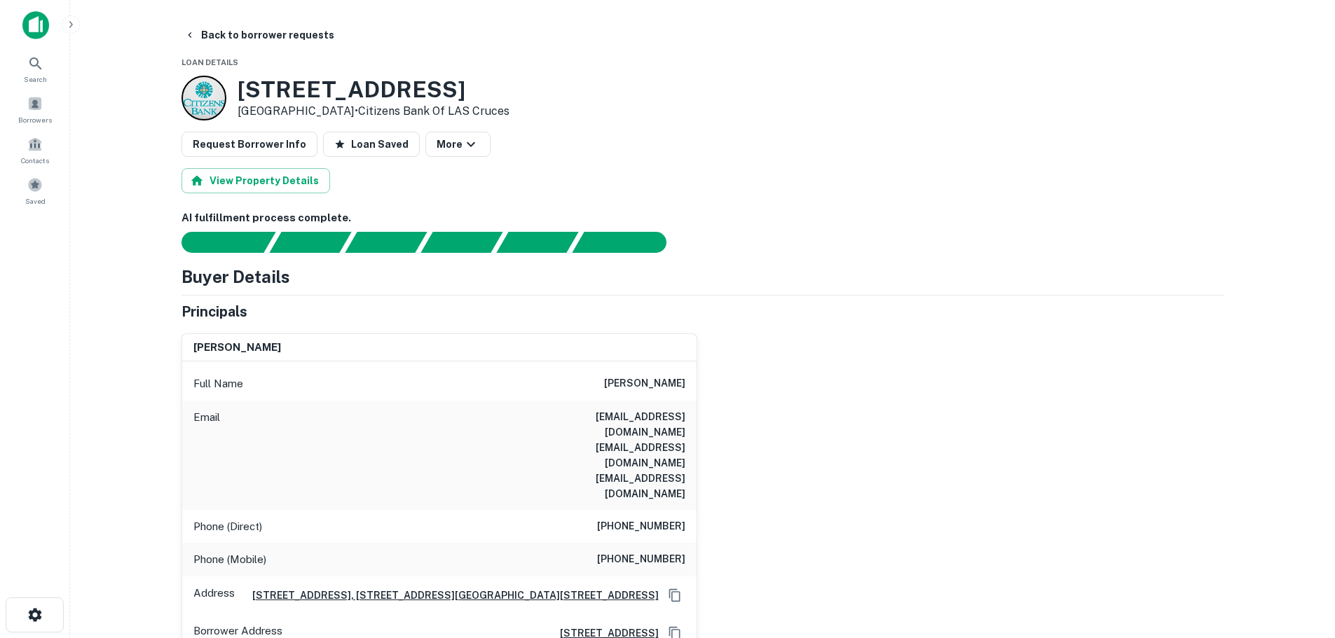
click at [320, 84] on h3 "5864 N Mesa St" at bounding box center [374, 89] width 272 height 27
click at [324, 83] on h3 "5864 N Mesa St" at bounding box center [374, 89] width 272 height 27
copy h3 "5864 N Mesa St"
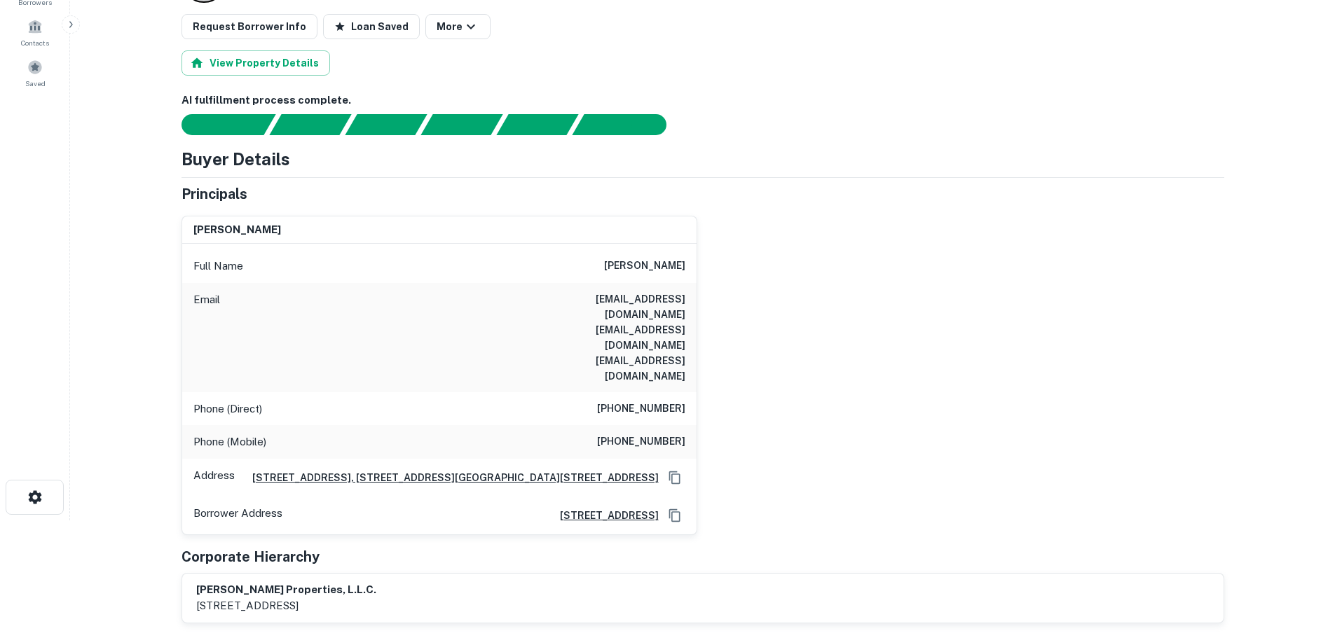
scroll to position [140, 0]
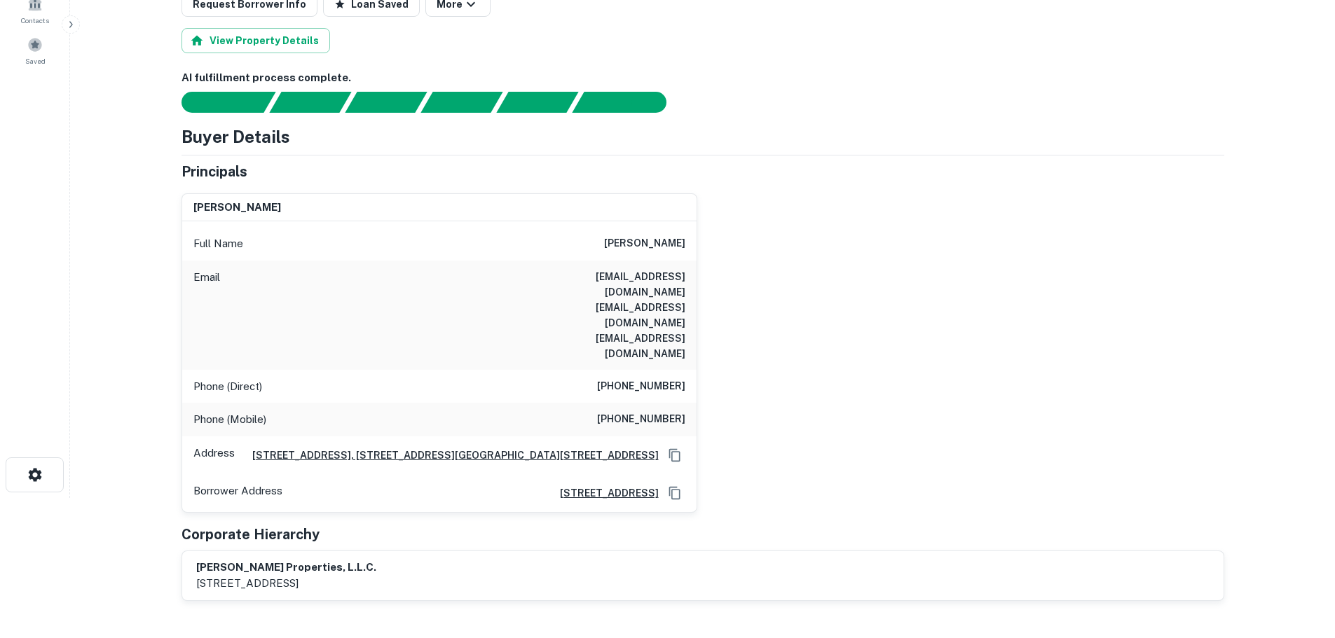
click at [653, 370] on div "Phone (Direct) (915) 581-3323" at bounding box center [439, 387] width 514 height 34
click at [652, 378] on h6 "(915) 581-3323" at bounding box center [641, 386] width 88 height 17
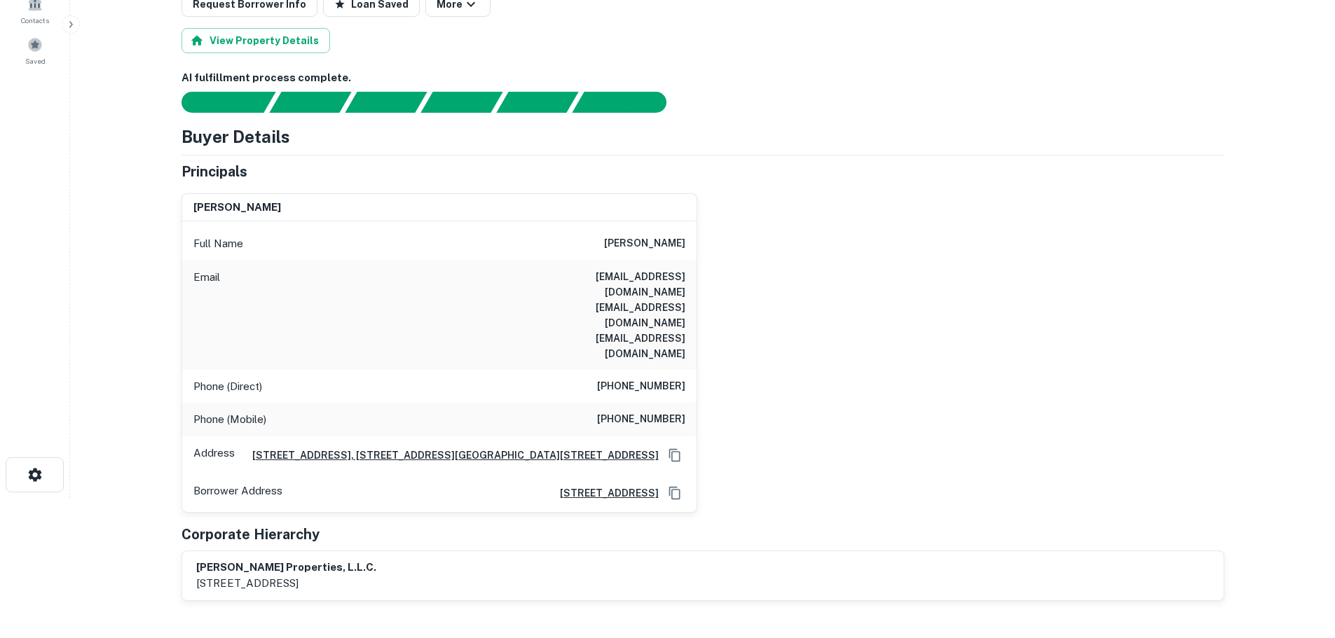
click at [678, 411] on h6 "(915) 727-7178" at bounding box center [641, 419] width 88 height 17
copy h6 "(915) 727-7178"
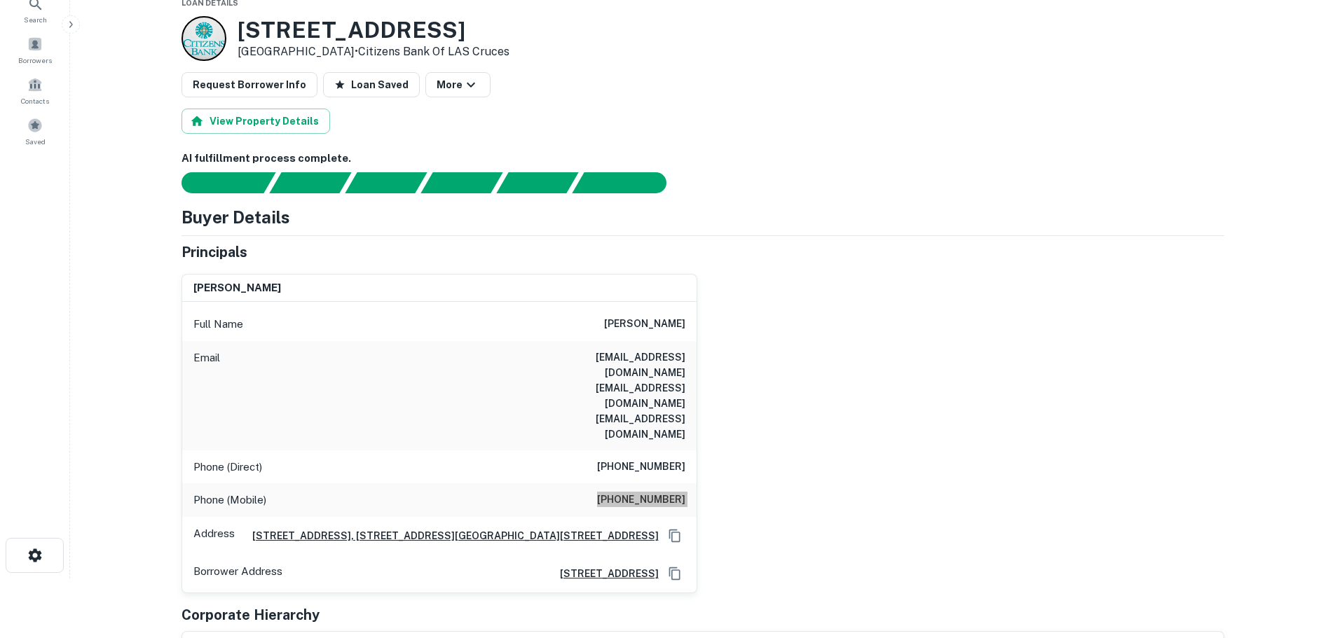
scroll to position [0, 0]
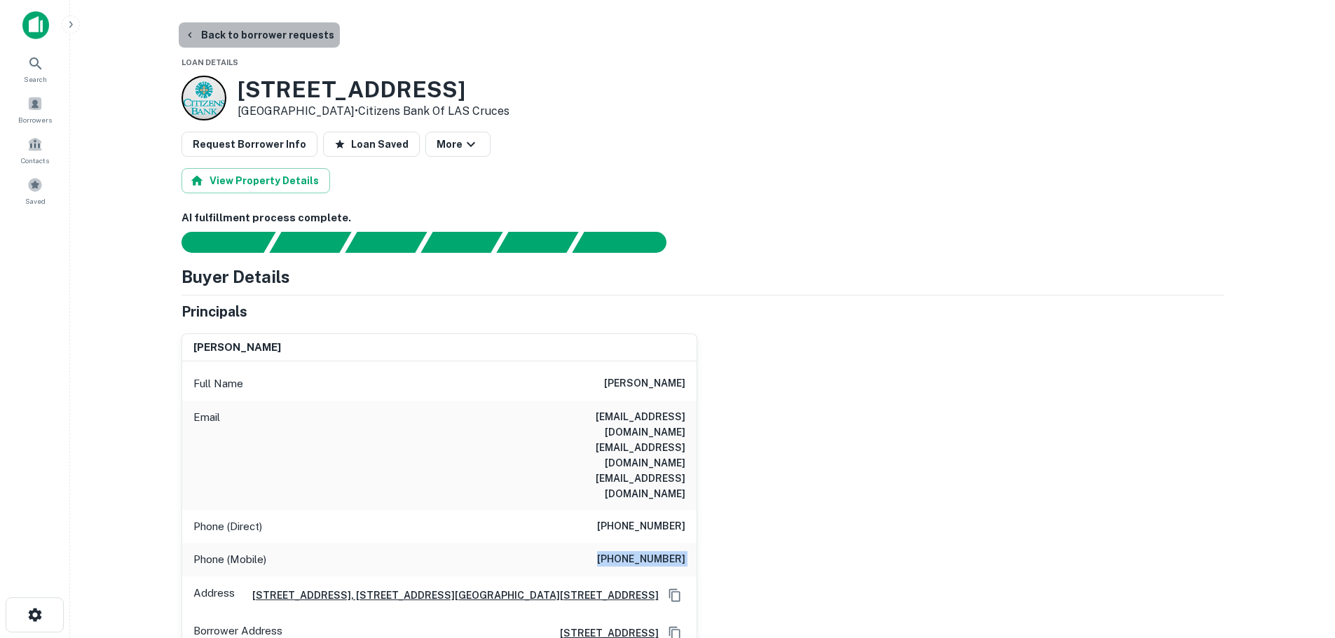
click at [317, 32] on button "Back to borrower requests" at bounding box center [259, 34] width 161 height 25
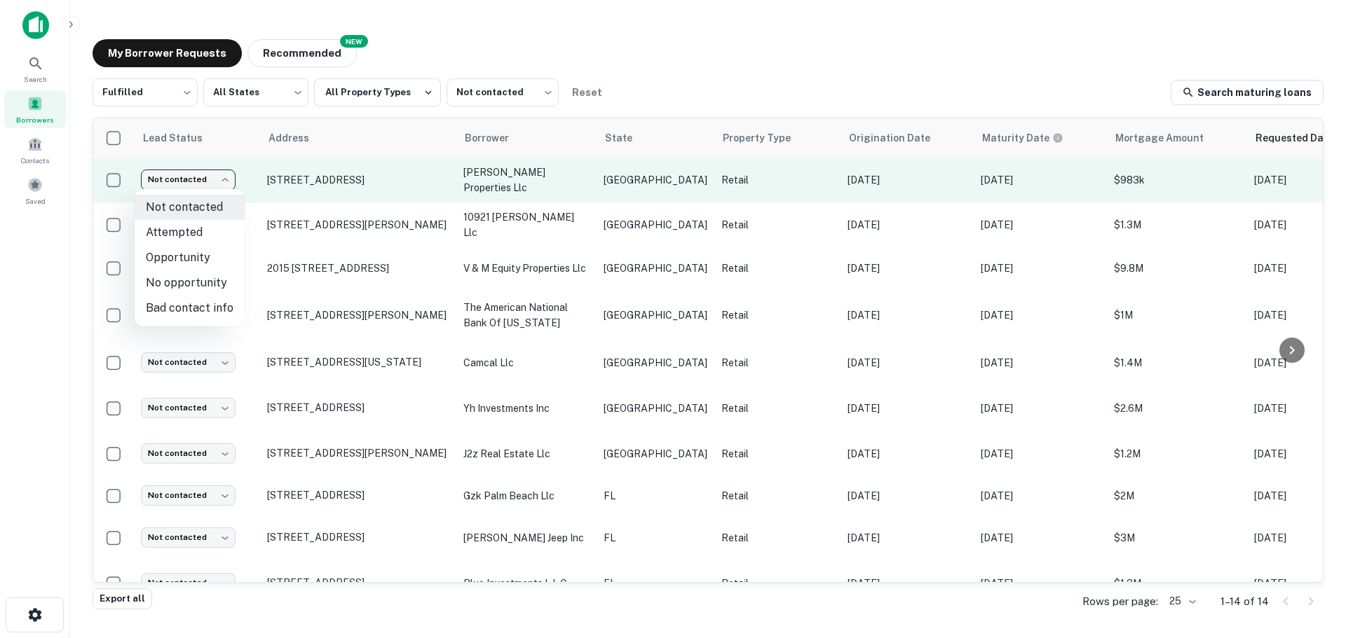
click at [182, 181] on body "Search Borrowers Contacts Saved My Borrower Requests NEW Recommended Fulfilled …" at bounding box center [673, 319] width 1346 height 638
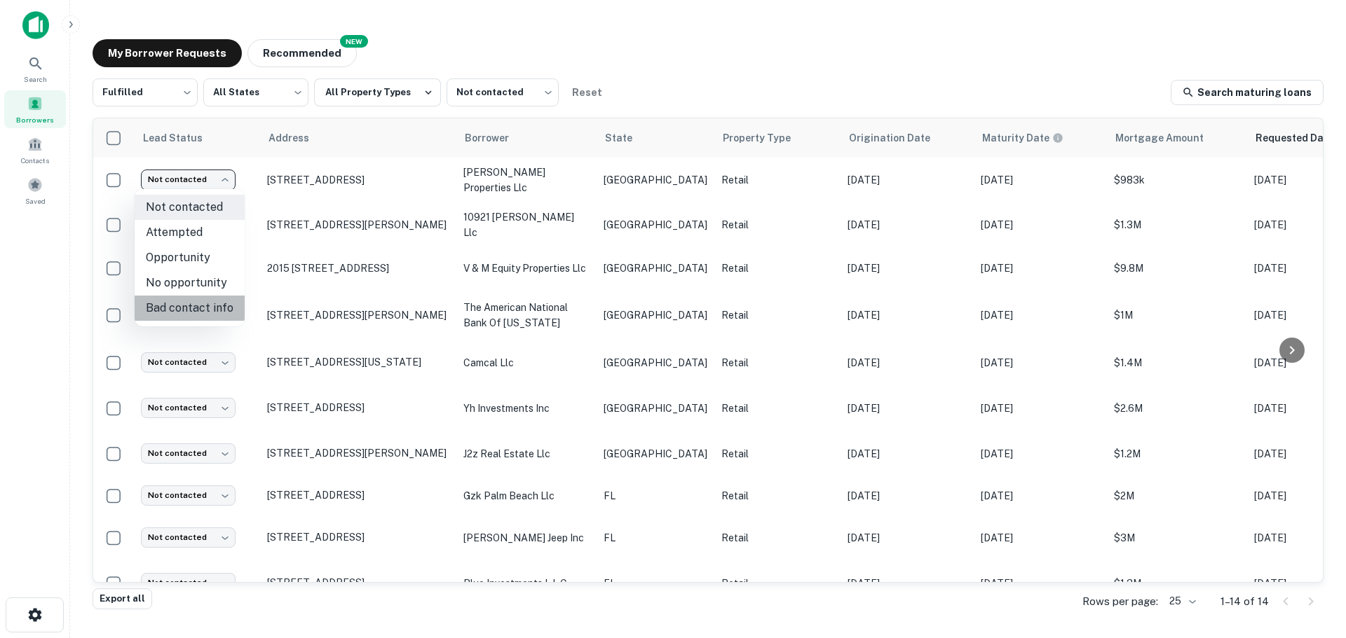
click at [212, 305] on li "Bad contact info" at bounding box center [190, 308] width 110 height 25
type input "**********"
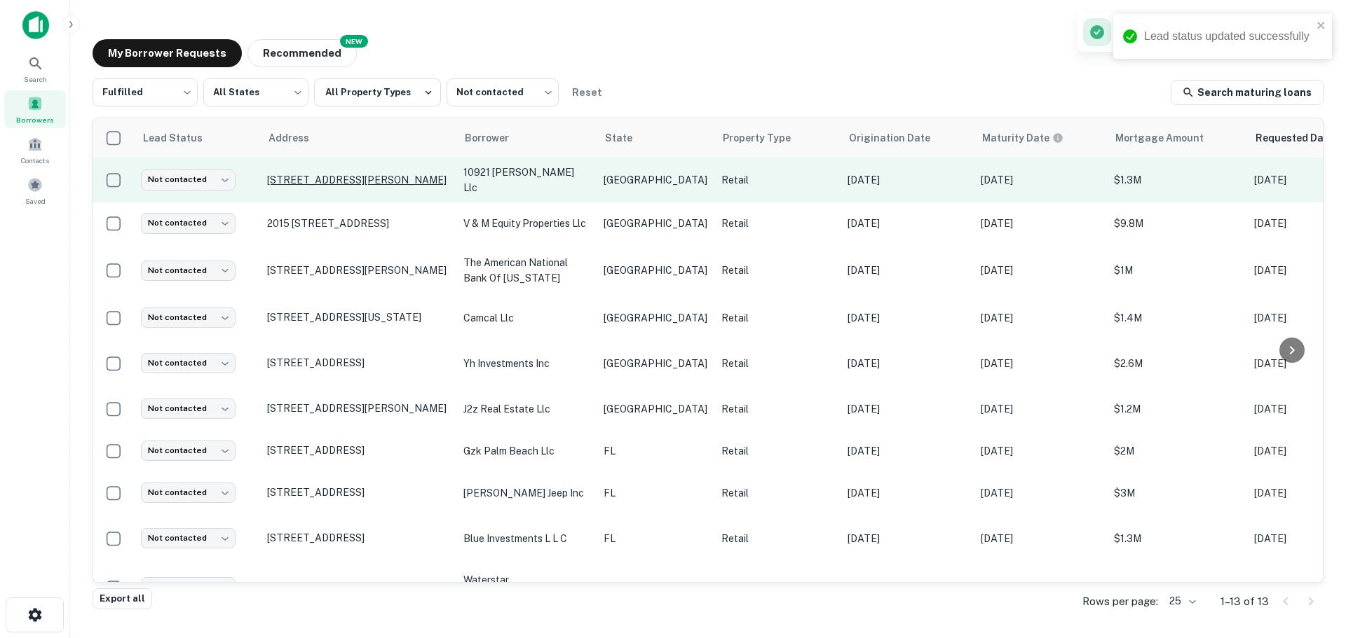
click at [357, 175] on p "[STREET_ADDRESS][PERSON_NAME]" at bounding box center [358, 180] width 182 height 13
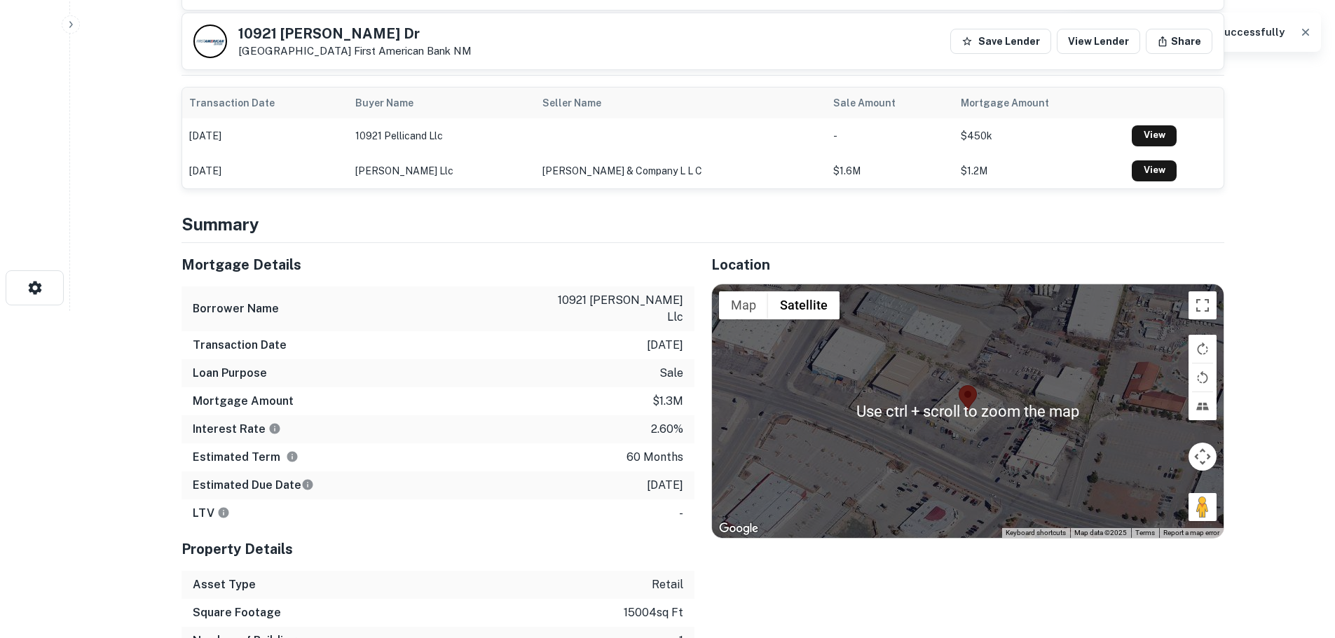
scroll to position [350, 0]
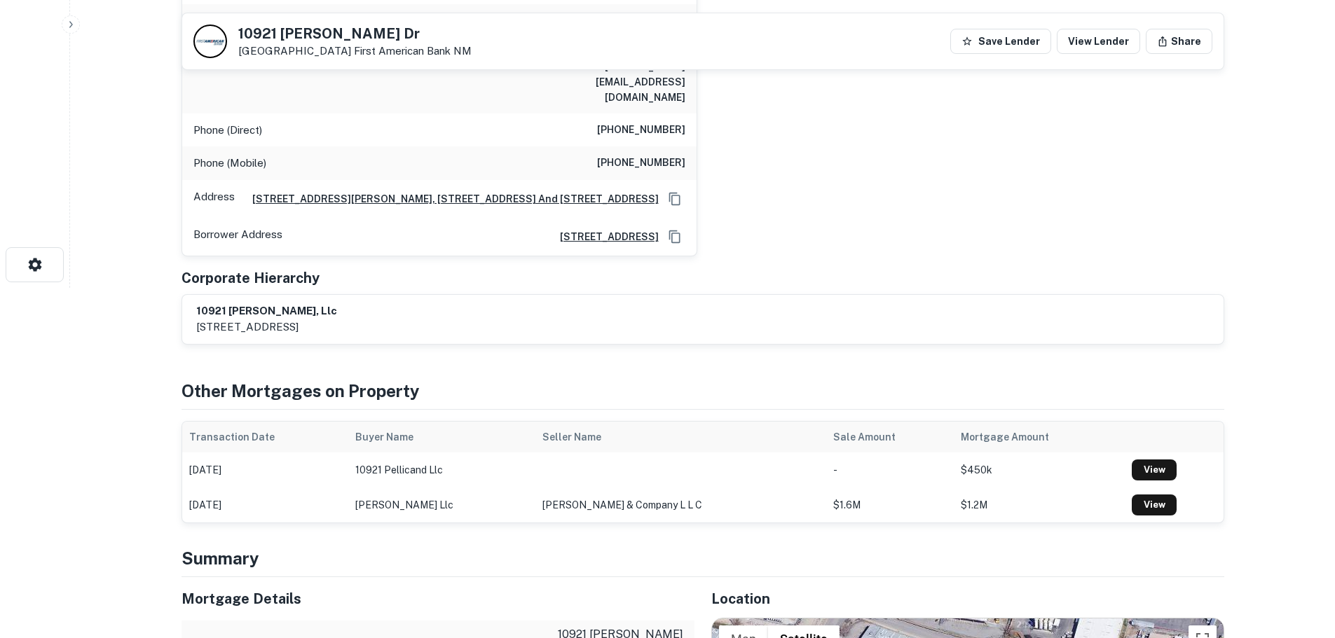
drag, startPoint x: 1196, startPoint y: 483, endPoint x: 848, endPoint y: 402, distance: 357.0
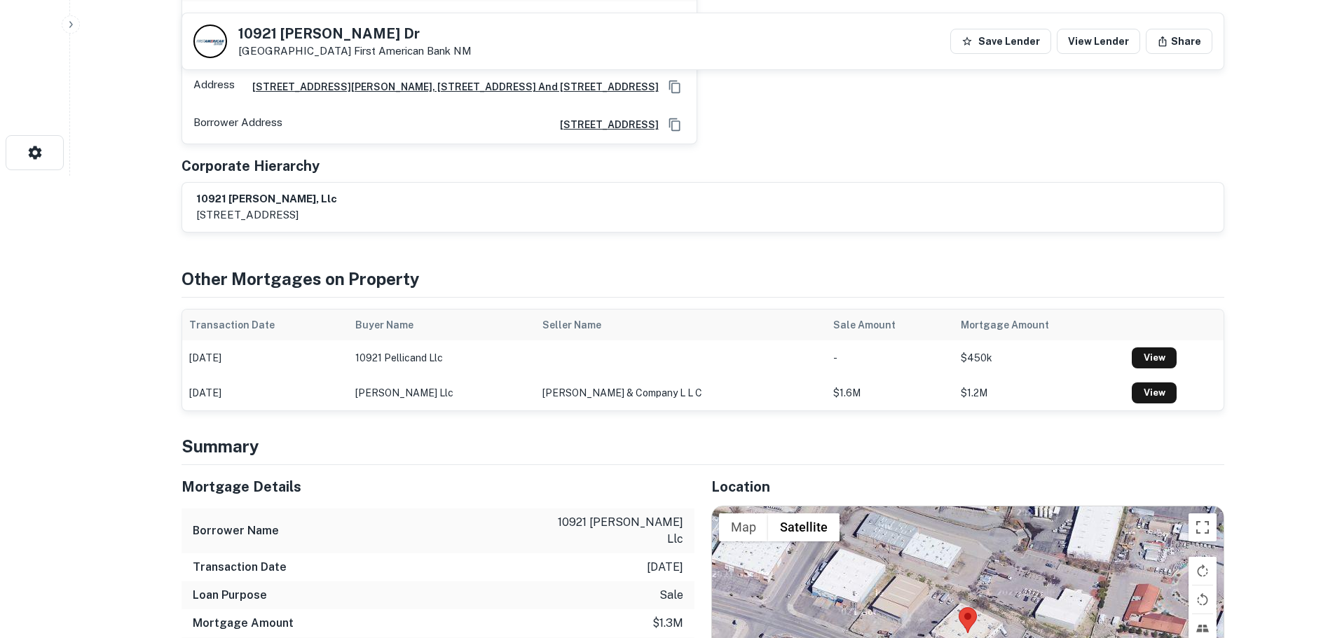
scroll to position [631, 0]
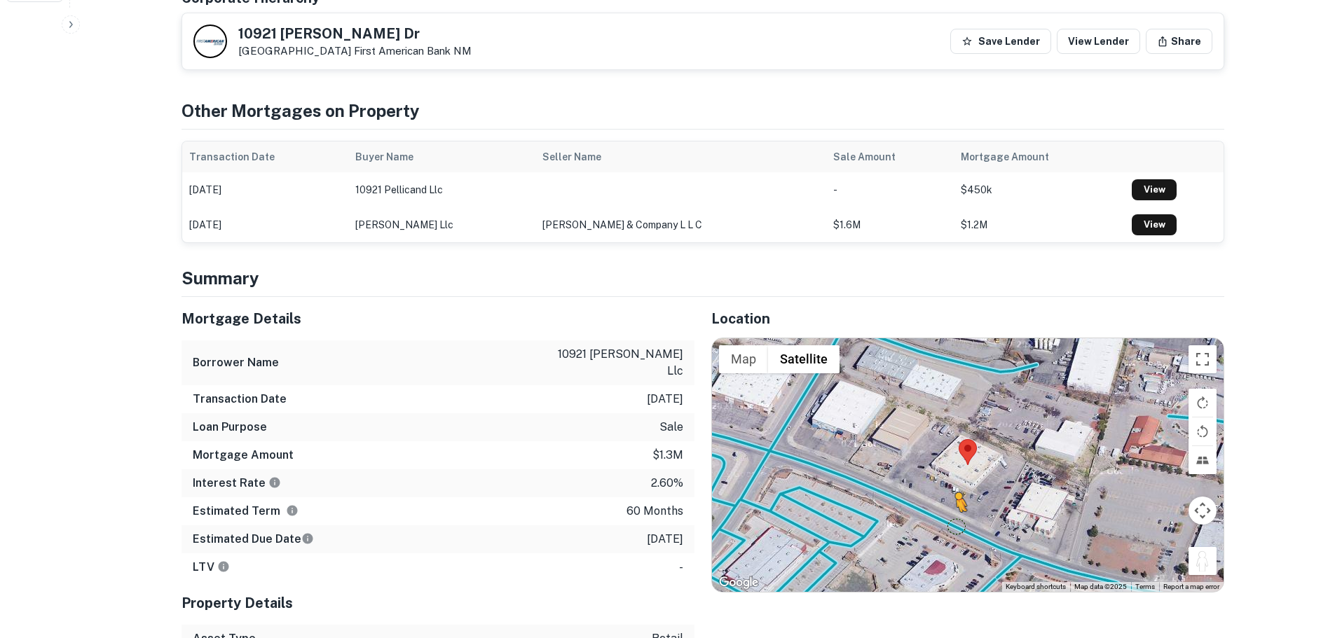
drag, startPoint x: 1204, startPoint y: 531, endPoint x: 945, endPoint y: 489, distance: 262.0
click at [948, 489] on div "To activate drag with keyboard, press Alt + Enter. Once in keyboard drag state,…" at bounding box center [968, 466] width 512 height 254
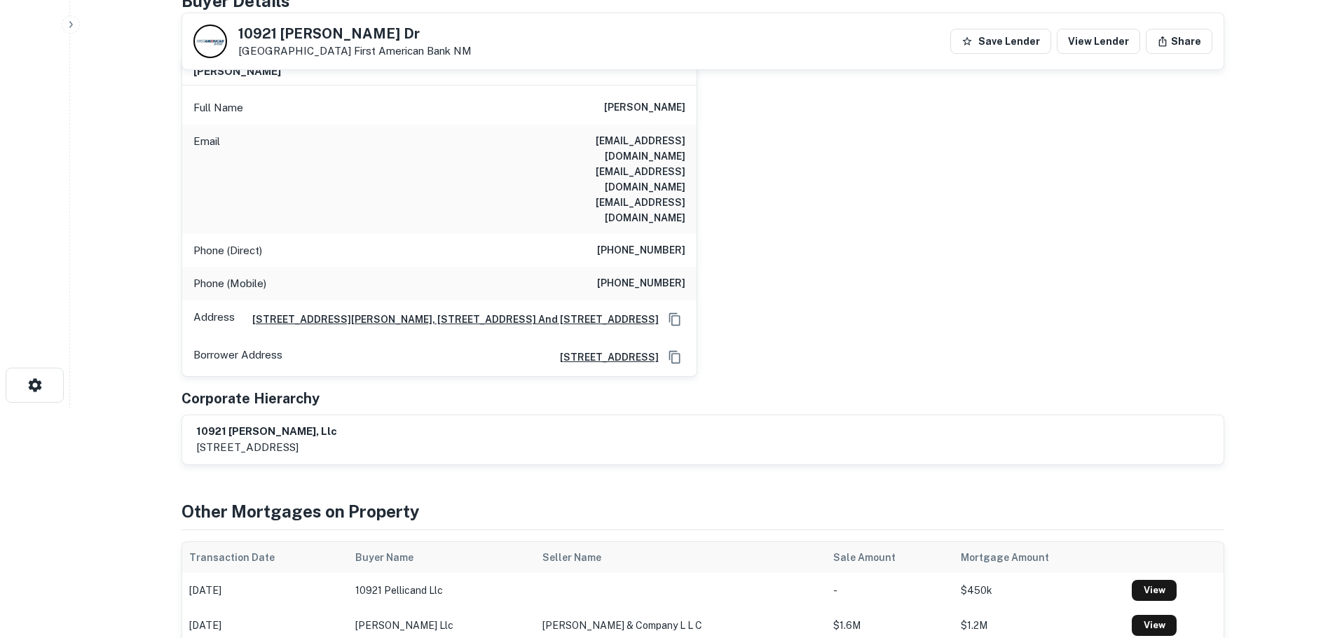
scroll to position [210, 0]
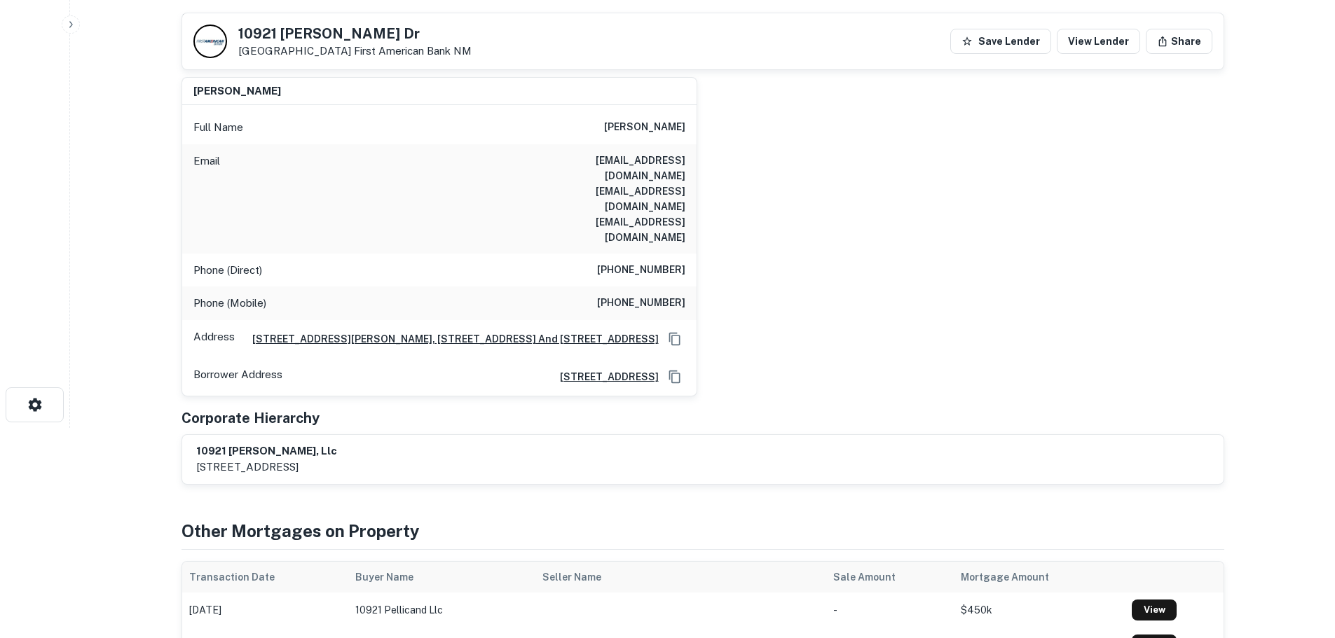
click at [336, 39] on h5 "10921 Pellicano Dr" at bounding box center [354, 34] width 233 height 14
copy h5 "10921 Pellicano Dr"
click at [666, 262] on h6 "(915) 702-0009" at bounding box center [641, 270] width 88 height 17
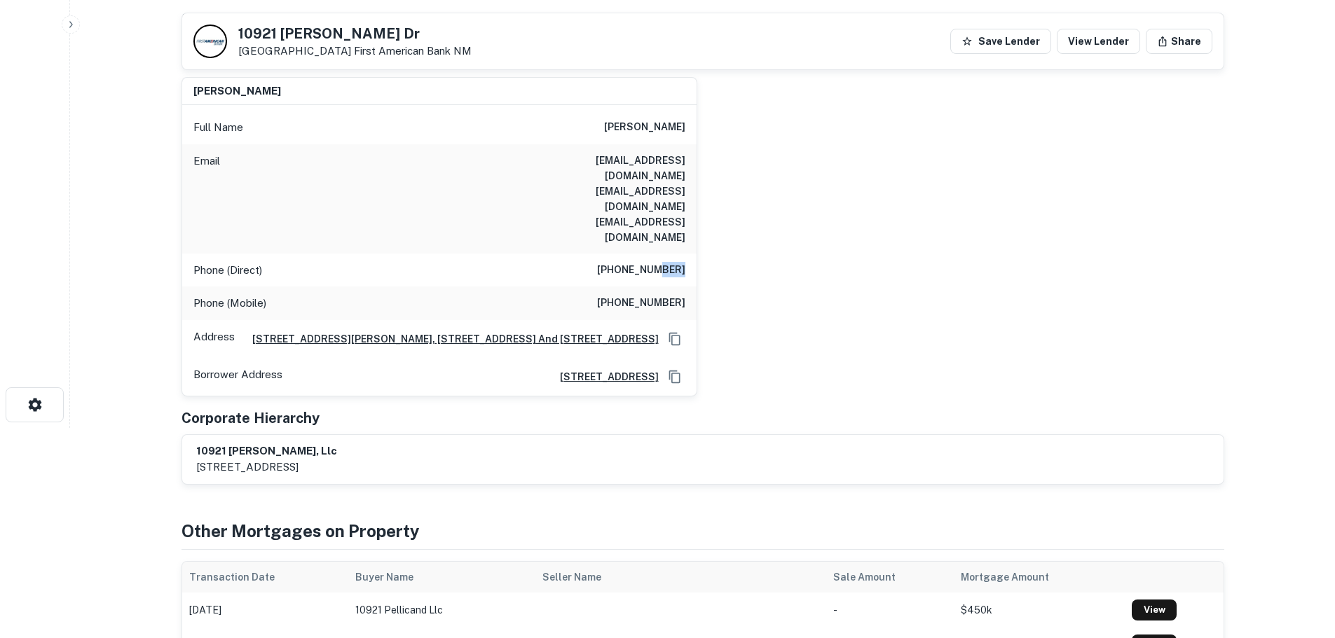
click at [666, 262] on h6 "(915) 702-0009" at bounding box center [641, 270] width 88 height 17
copy h6 "(915) 702-0009"
click at [584, 287] on div "Phone (Mobile) (915) 203-9546" at bounding box center [439, 304] width 514 height 34
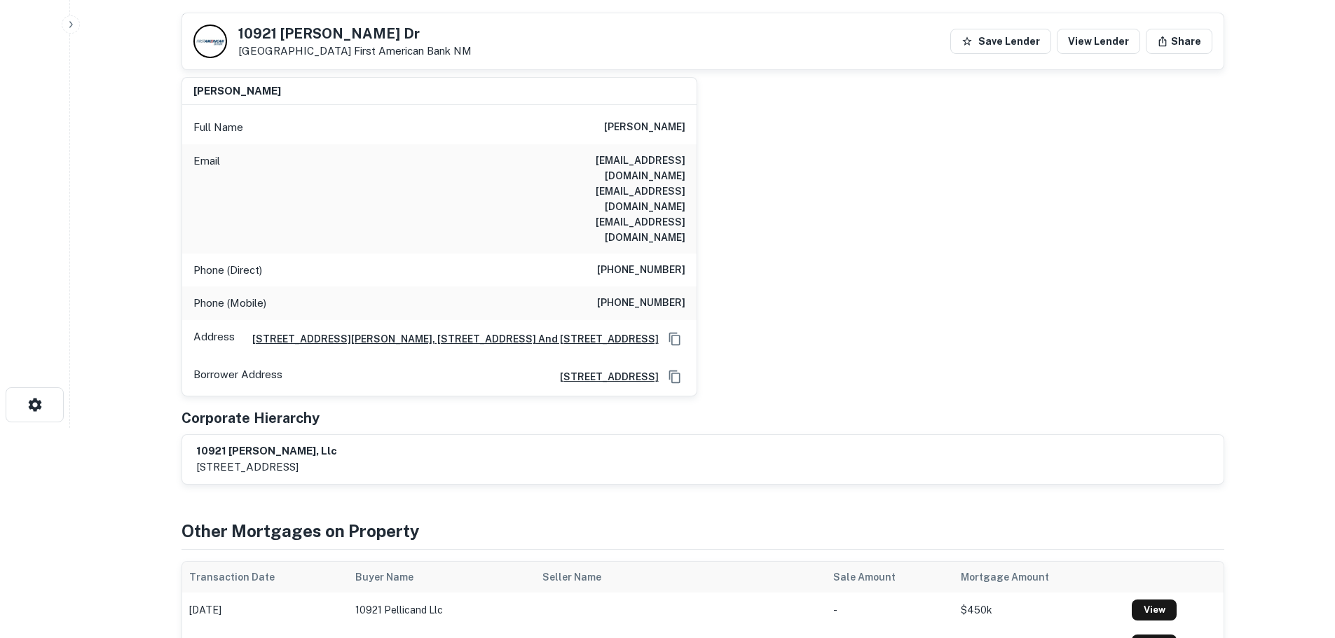
click at [652, 287] on div "Phone (Mobile) (915) 203-9546" at bounding box center [439, 304] width 514 height 34
copy h6 "(915) 203-9546"
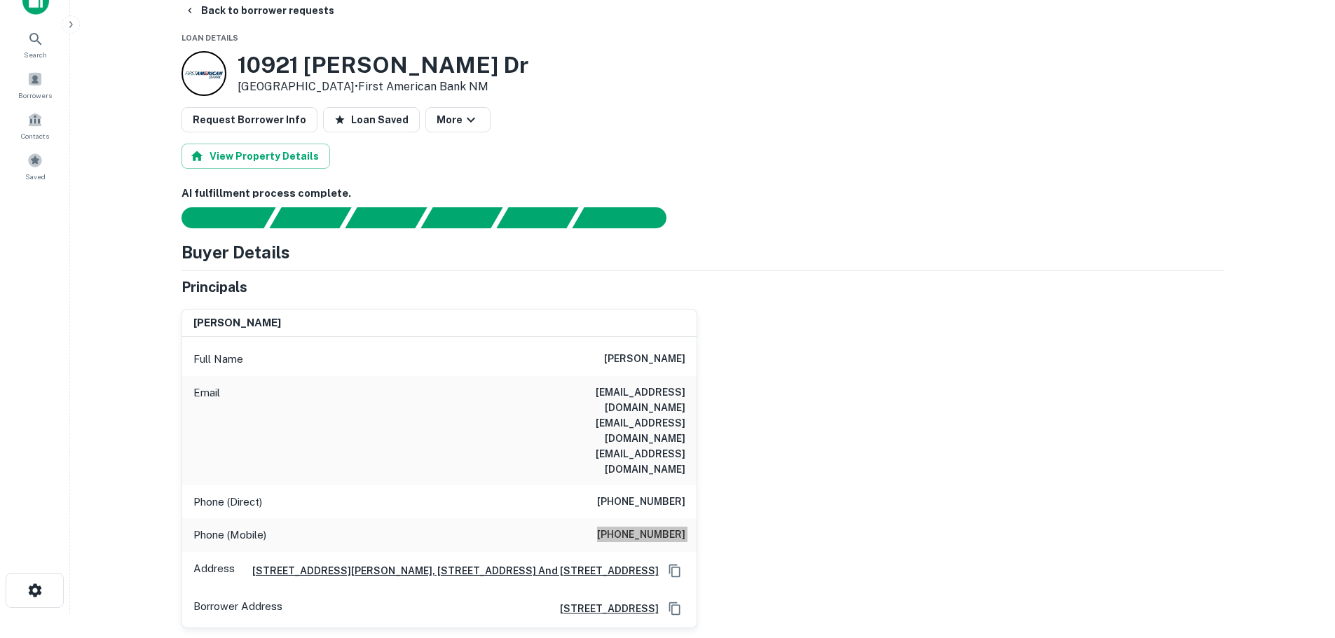
scroll to position [0, 0]
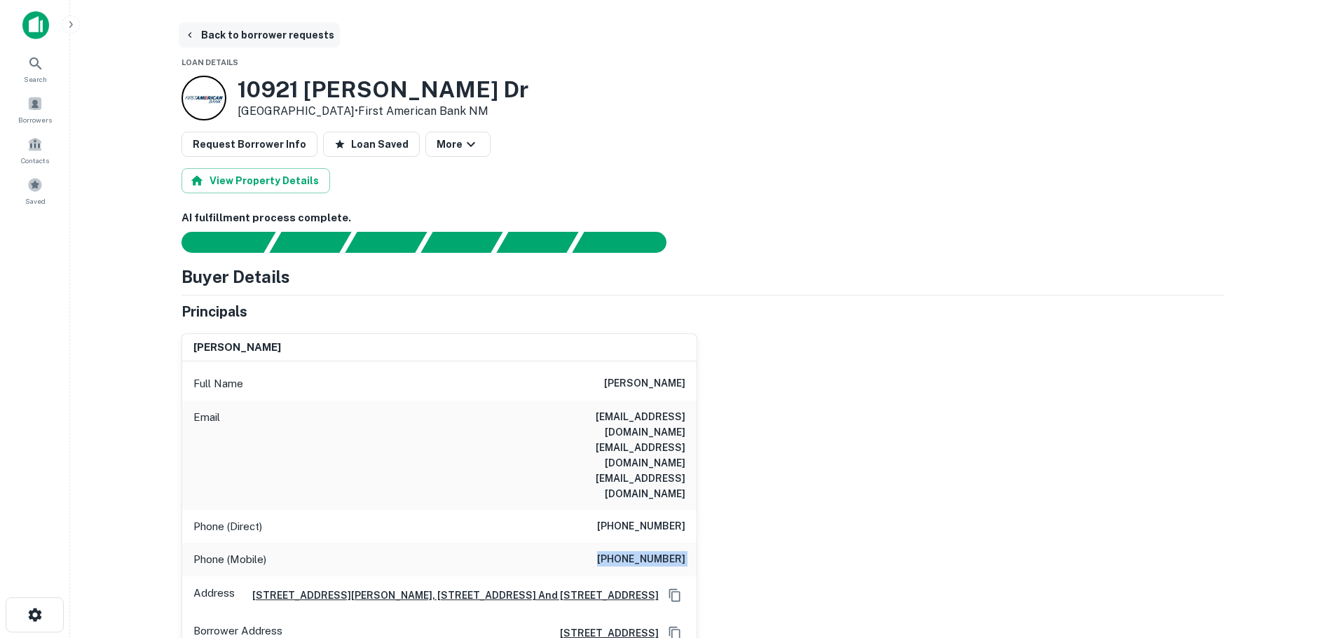
click at [243, 37] on button "Back to borrower requests" at bounding box center [259, 34] width 161 height 25
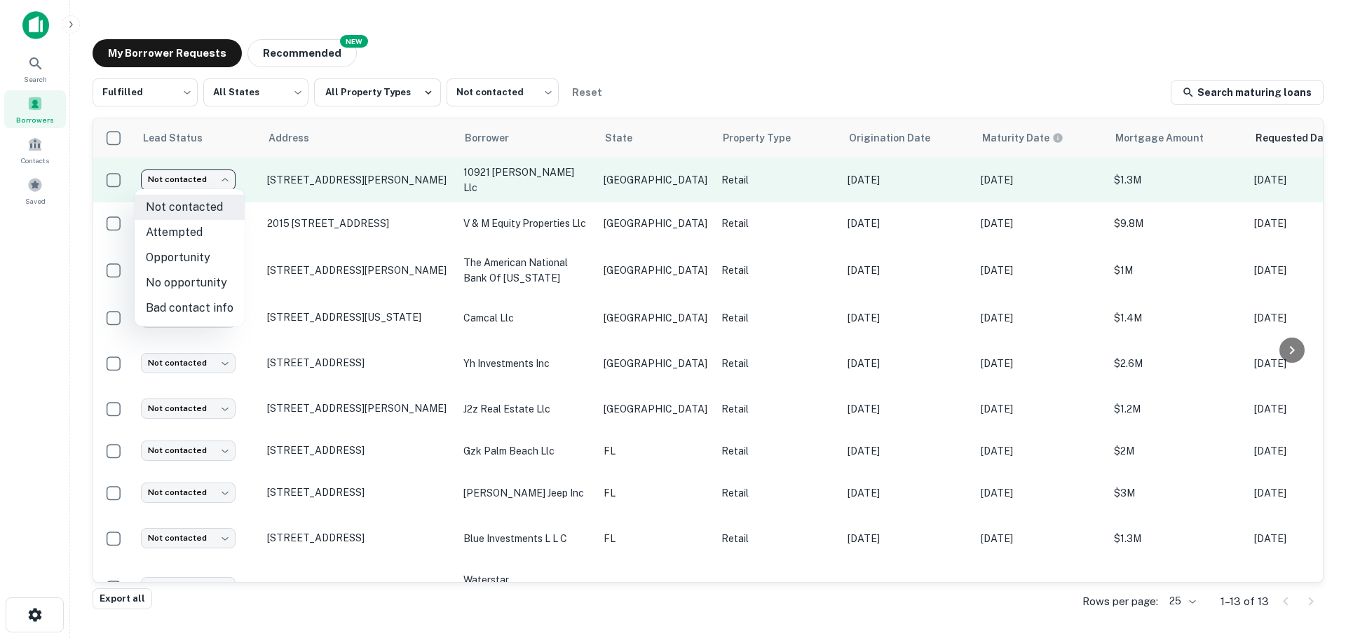
click at [212, 182] on body "Search Borrowers Contacts Saved My Borrower Requests NEW Recommended Fulfilled …" at bounding box center [673, 319] width 1346 height 638
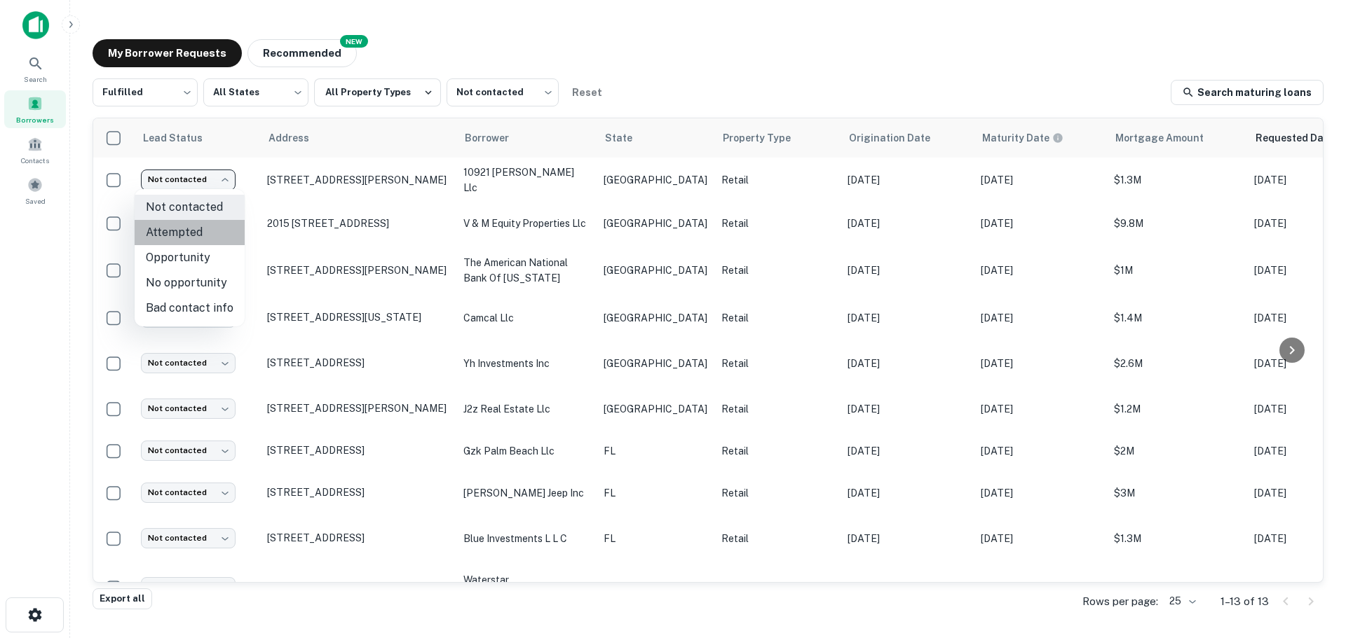
click at [203, 232] on li "Attempted" at bounding box center [190, 232] width 110 height 25
type input "*********"
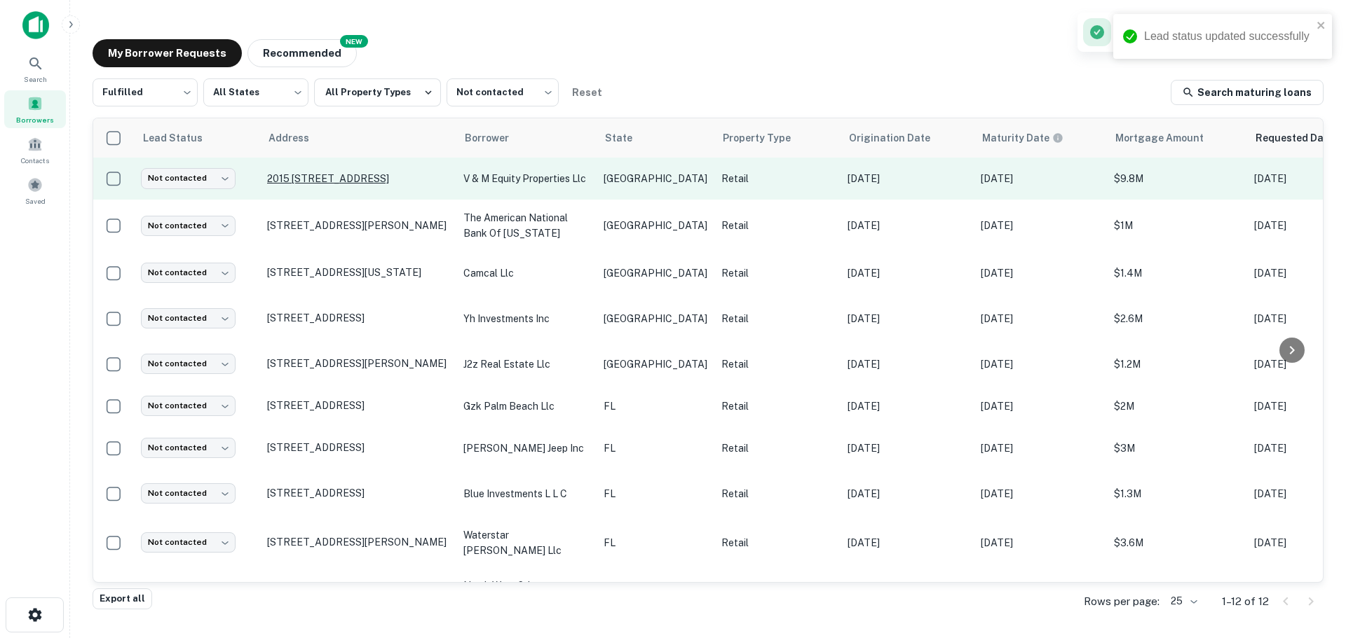
click at [300, 182] on p "2015 [STREET_ADDRESS]" at bounding box center [358, 178] width 182 height 13
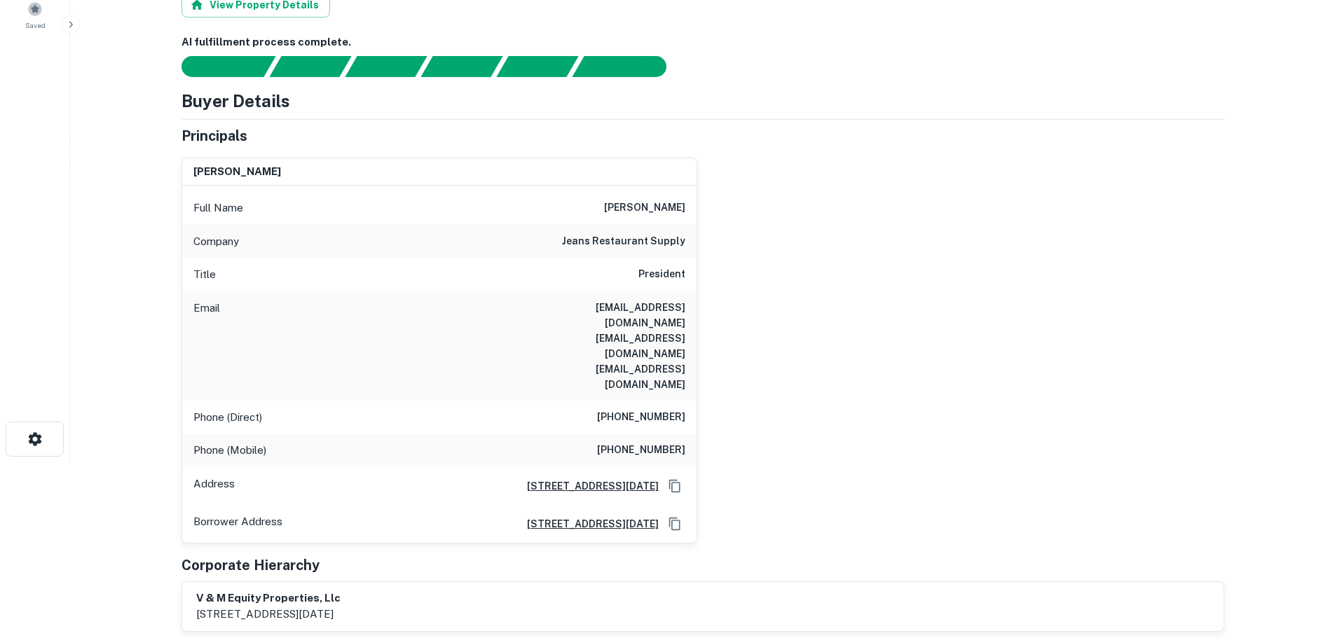
scroll to position [70, 0]
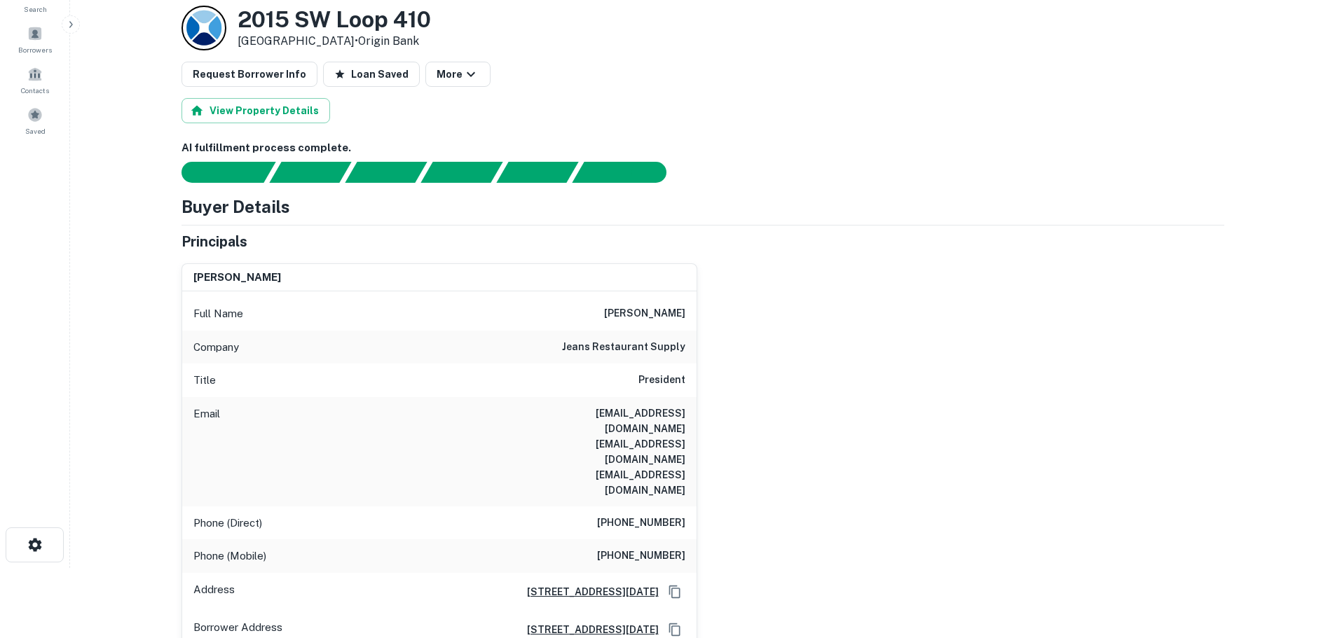
click at [344, 27] on h3 "2015 SW Loop 410" at bounding box center [334, 19] width 193 height 27
copy h3 "2015 SW Loop 410"
click at [657, 515] on h6 "(361) 980-9059" at bounding box center [641, 523] width 88 height 17
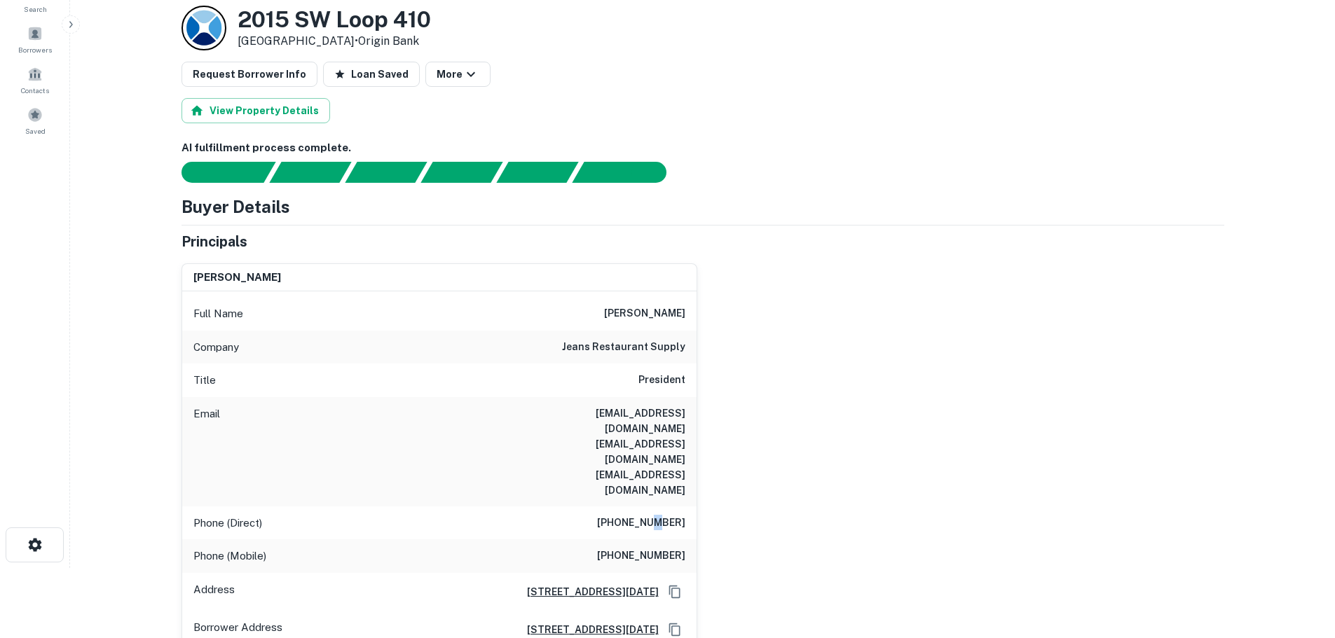
click at [657, 515] on h6 "(361) 980-9059" at bounding box center [641, 523] width 88 height 17
copy h6 "(361) 980-9059"
click at [647, 515] on h6 "(361) 980-9059" at bounding box center [641, 523] width 88 height 17
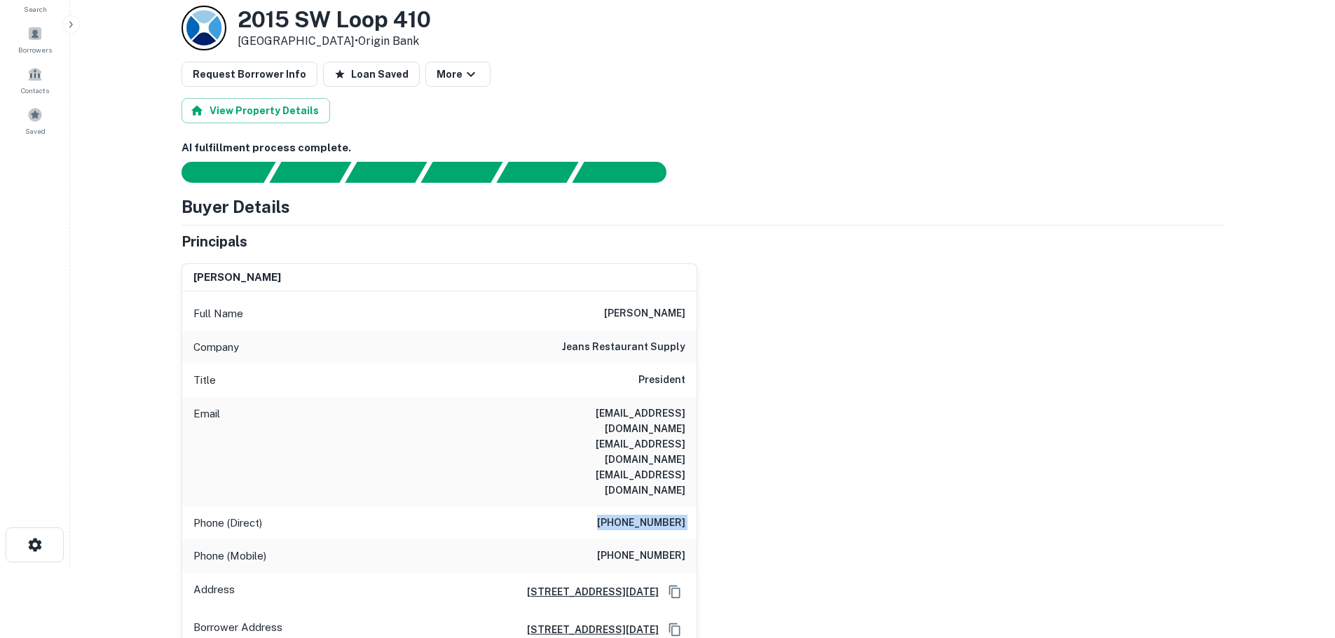
click at [647, 515] on h6 "(361) 980-9059" at bounding box center [641, 523] width 88 height 17
click at [648, 548] on h6 "(361) 884-9800" at bounding box center [641, 556] width 88 height 17
click at [649, 548] on h6 "(361) 884-9800" at bounding box center [641, 556] width 88 height 17
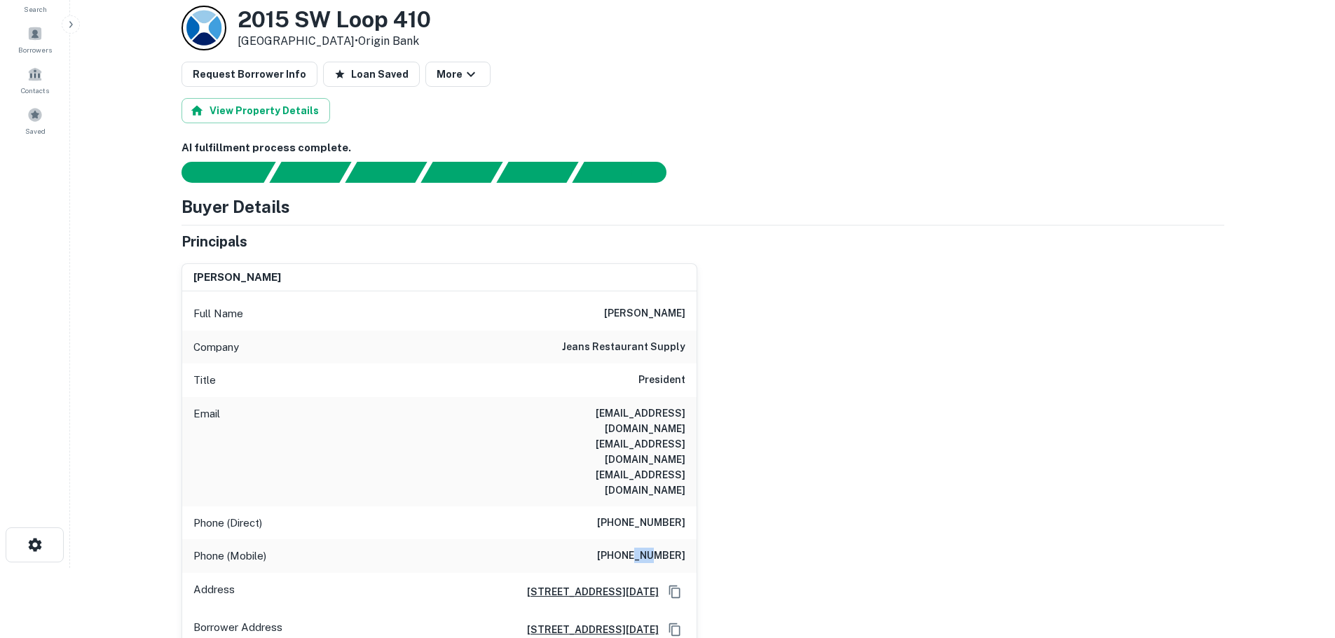
click at [649, 548] on h6 "(361) 884-9800" at bounding box center [641, 556] width 88 height 17
copy h6 "(361) 884-9800"
click at [648, 349] on h6 "jeans restaurant supply" at bounding box center [623, 347] width 123 height 17
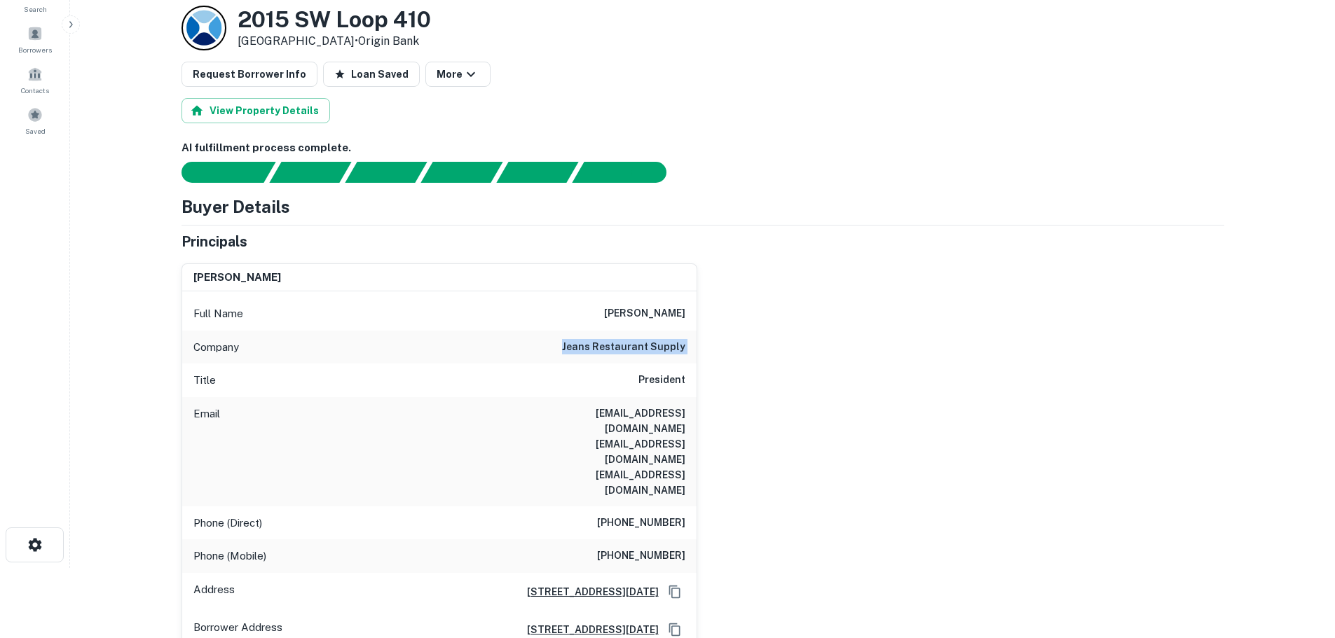
click at [648, 349] on h6 "jeans restaurant supply" at bounding box center [623, 347] width 123 height 17
copy h6 "jeans restaurant supply"
click at [664, 381] on h6 "President" at bounding box center [661, 380] width 47 height 17
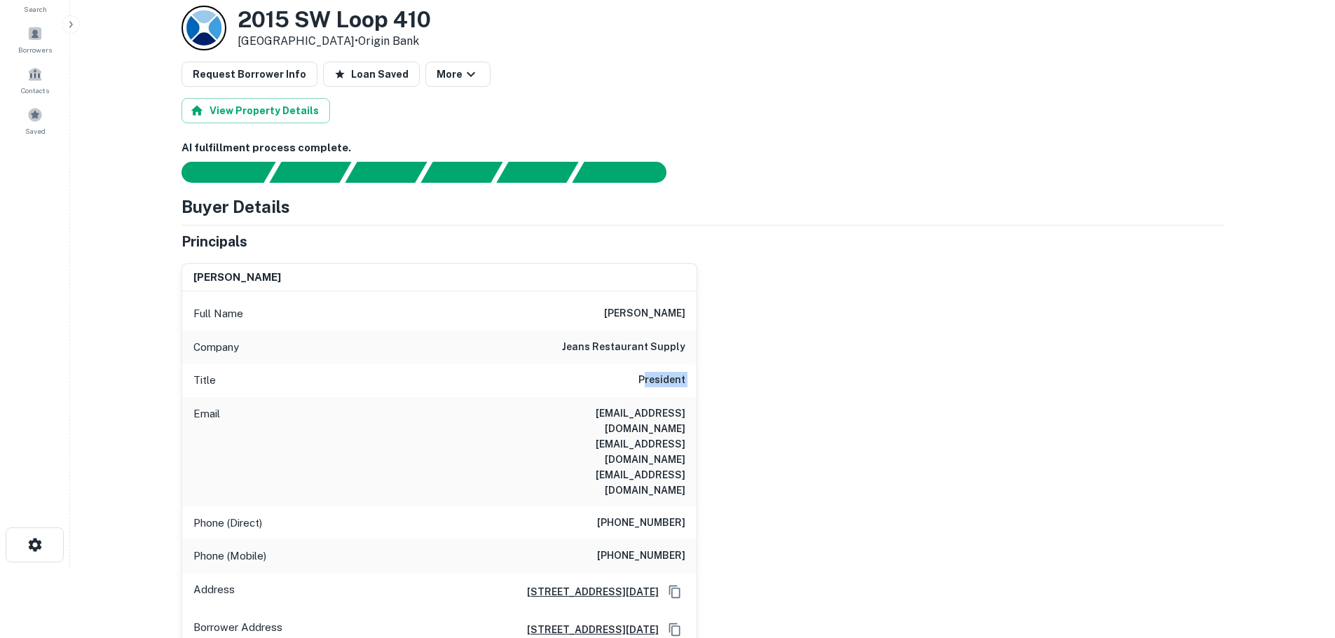
click at [664, 381] on h6 "President" at bounding box center [661, 380] width 47 height 17
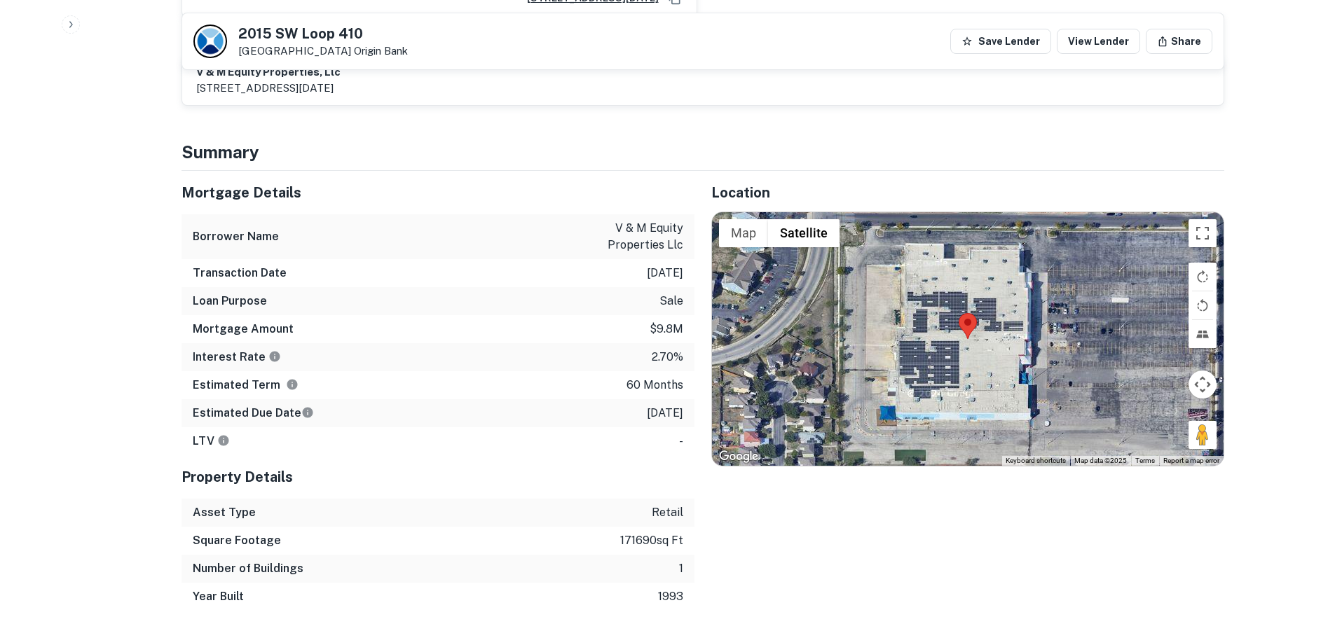
scroll to position [631, 0]
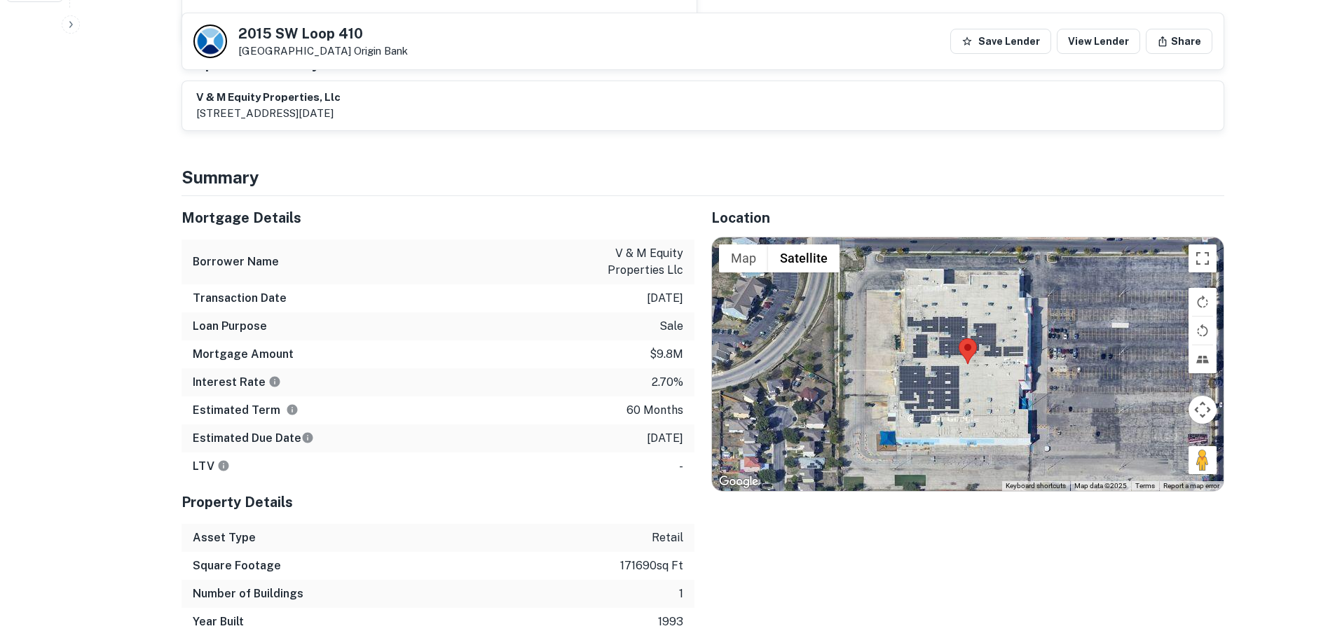
click at [669, 430] on p "1/27/2026" at bounding box center [665, 438] width 36 height 17
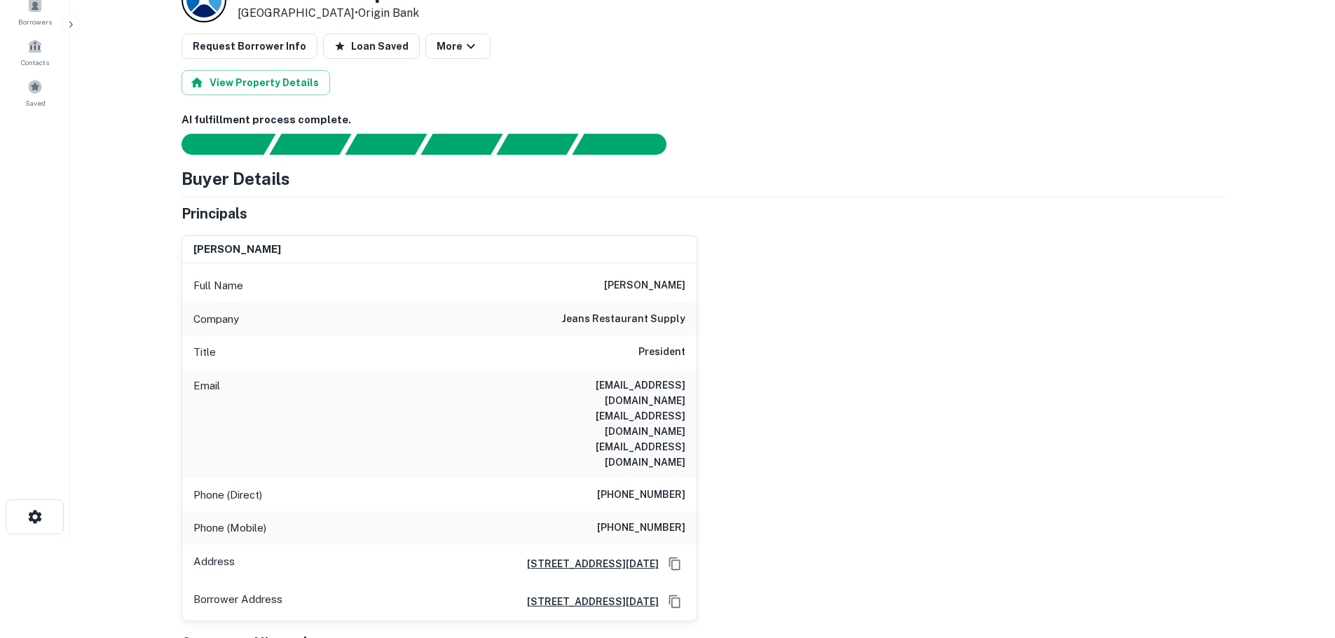
scroll to position [0, 0]
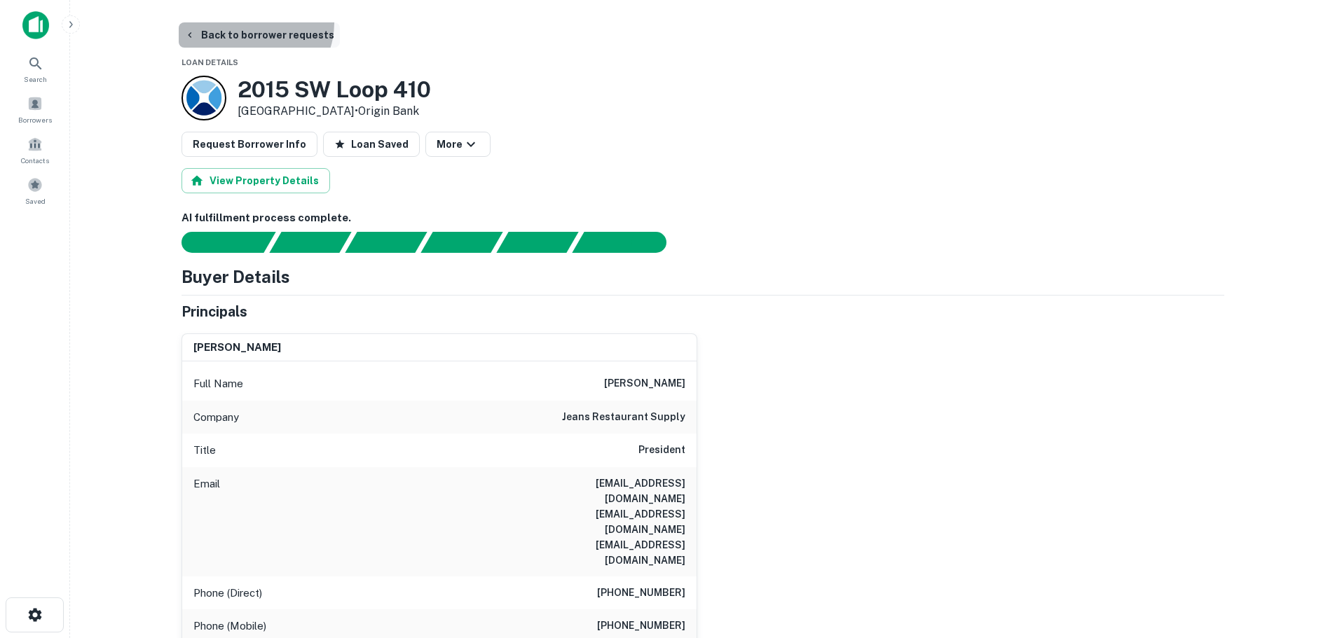
click at [249, 22] on button "Back to borrower requests" at bounding box center [259, 34] width 161 height 25
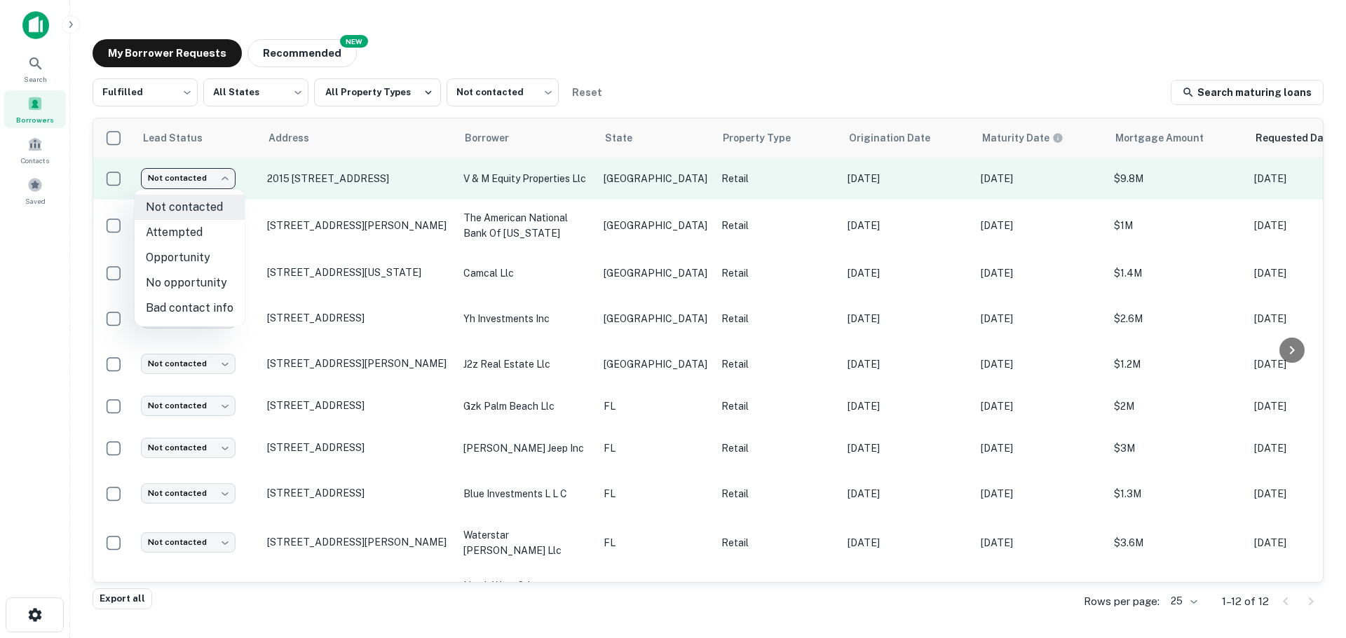
click at [189, 172] on body "Search Borrowers Contacts Saved My Borrower Requests NEW Recommended Fulfilled …" at bounding box center [673, 319] width 1346 height 638
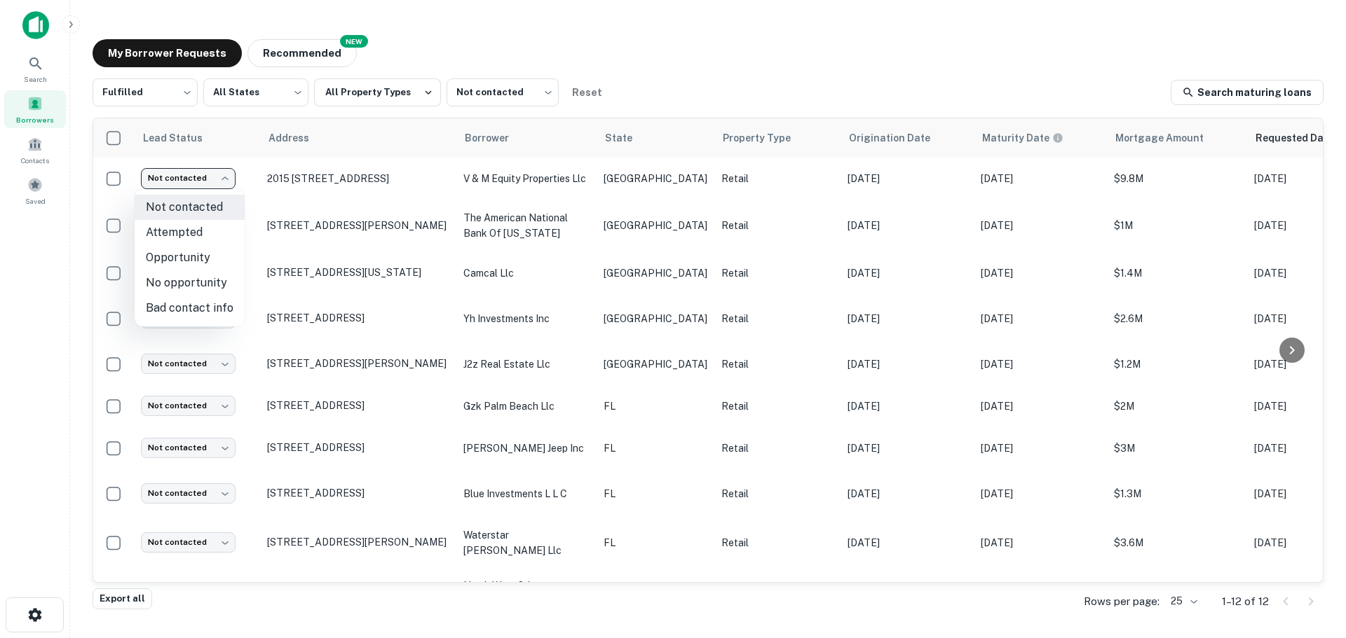
click at [207, 251] on li "Opportunity" at bounding box center [190, 257] width 110 height 25
type input "**********"
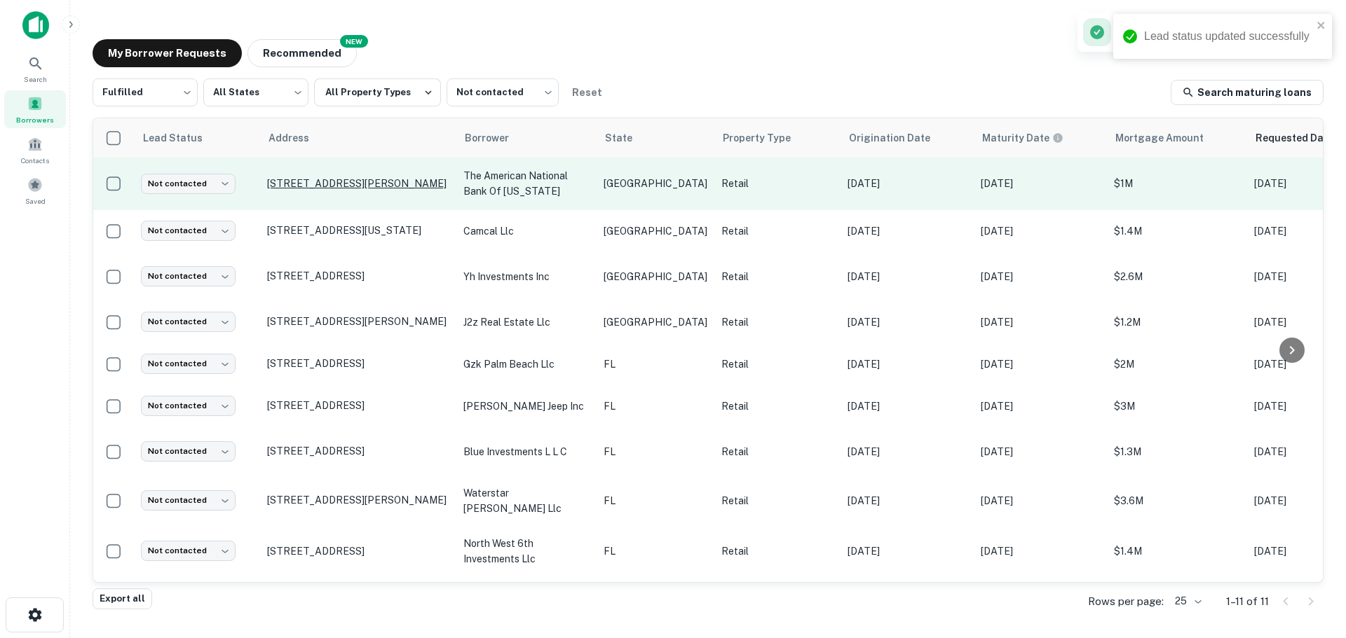
click at [372, 178] on p "[STREET_ADDRESS][PERSON_NAME]" at bounding box center [358, 183] width 182 height 13
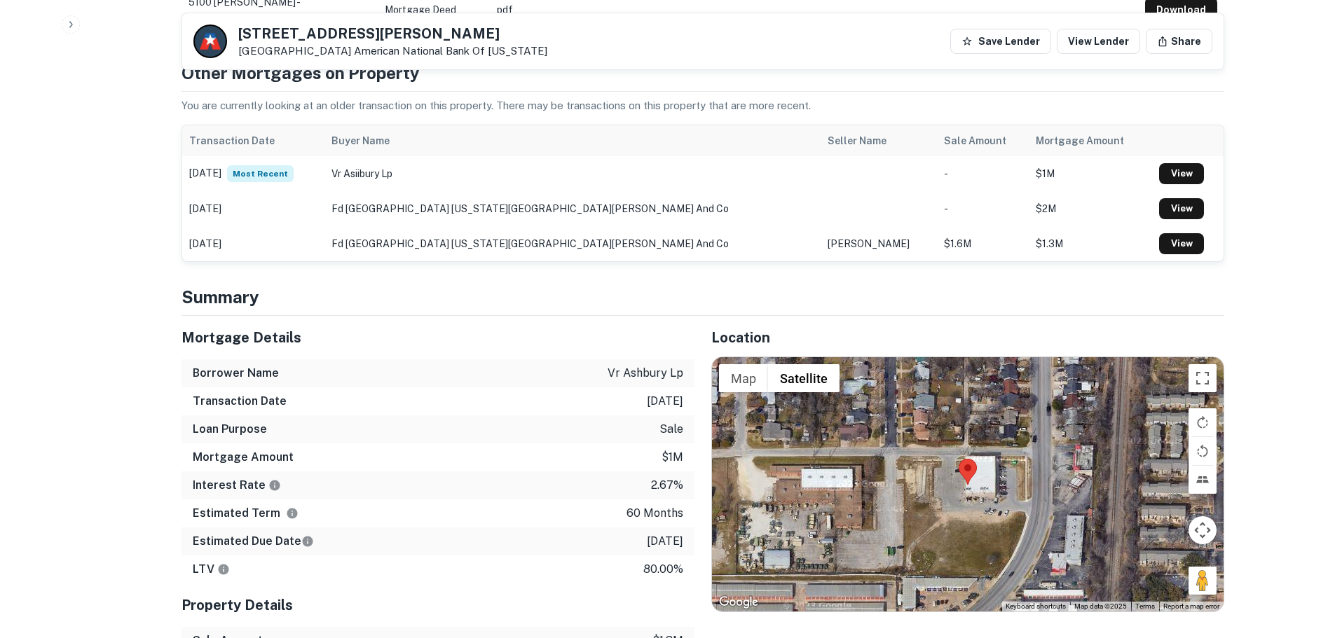
scroll to position [841, 0]
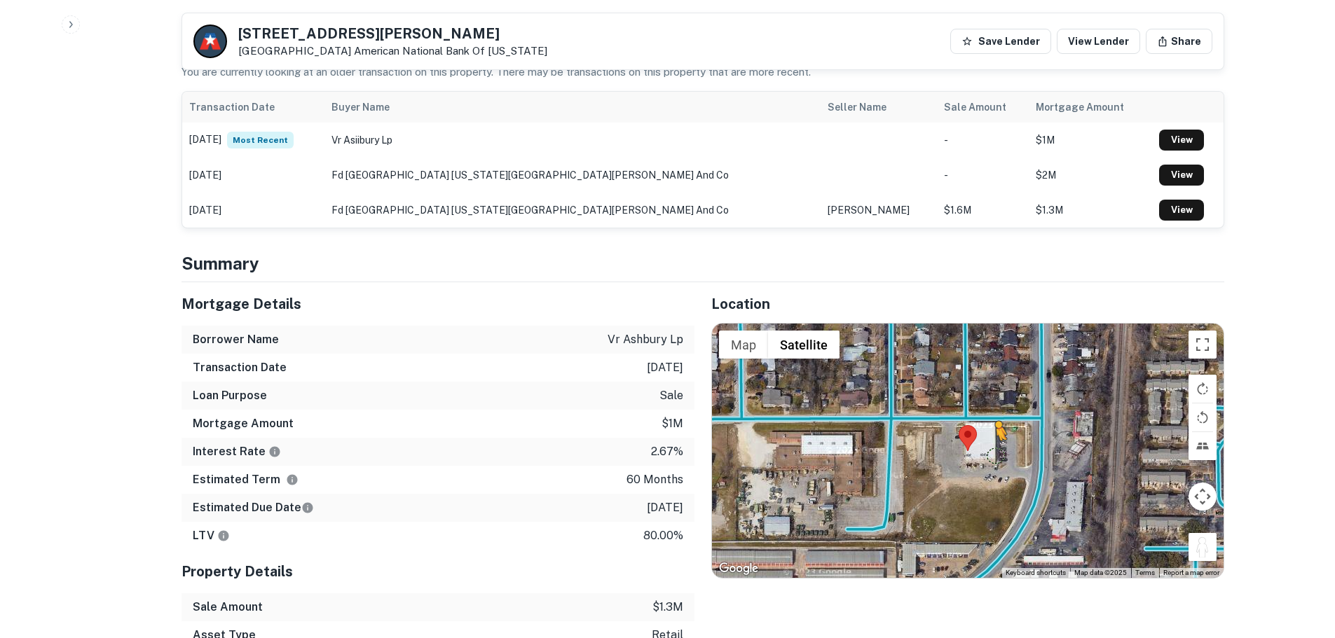
drag, startPoint x: 1207, startPoint y: 502, endPoint x: 979, endPoint y: 403, distance: 248.6
click at [979, 403] on div "To activate drag with keyboard, press Alt + Enter. Once in keyboard drag state,…" at bounding box center [968, 451] width 512 height 254
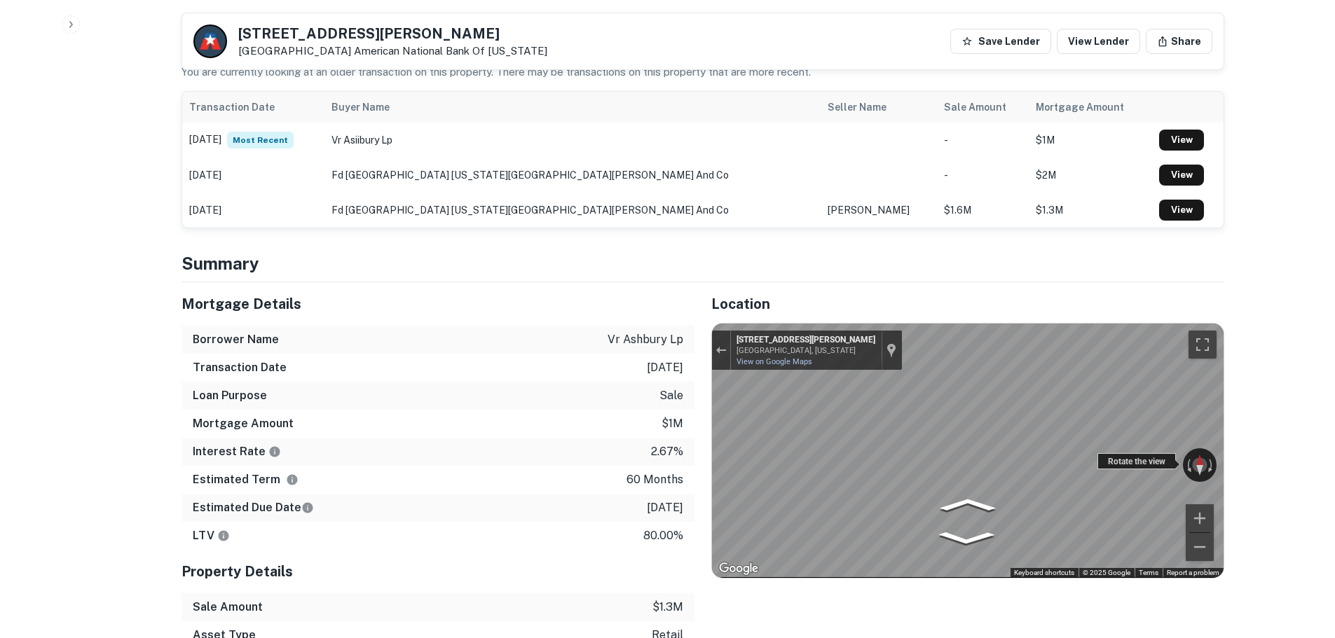
click at [1196, 403] on div "← Move left → Move right ↑ Move up ↓ Move down + Zoom in - Zoom out 5103 McCart…" at bounding box center [968, 451] width 512 height 254
click at [322, 35] on h5 "5100 Mccart Ave" at bounding box center [392, 34] width 309 height 14
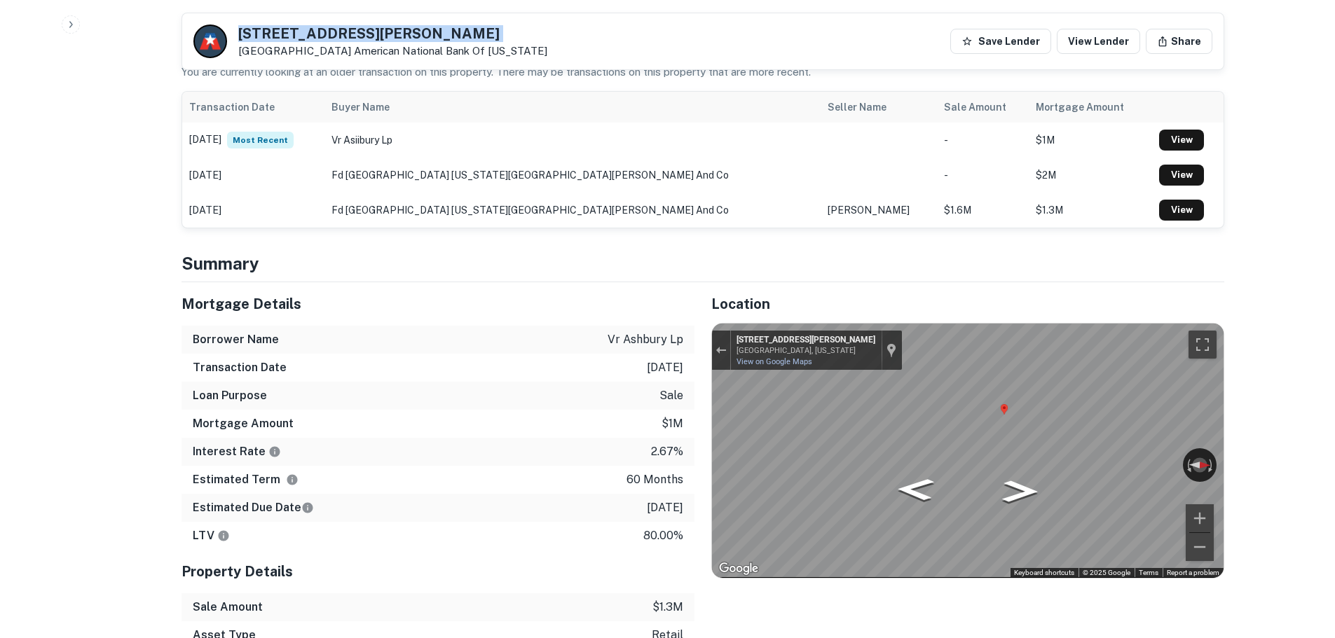
click at [322, 35] on h5 "5100 Mccart Ave" at bounding box center [392, 34] width 309 height 14
copy h5 "5100 Mccart Ave"
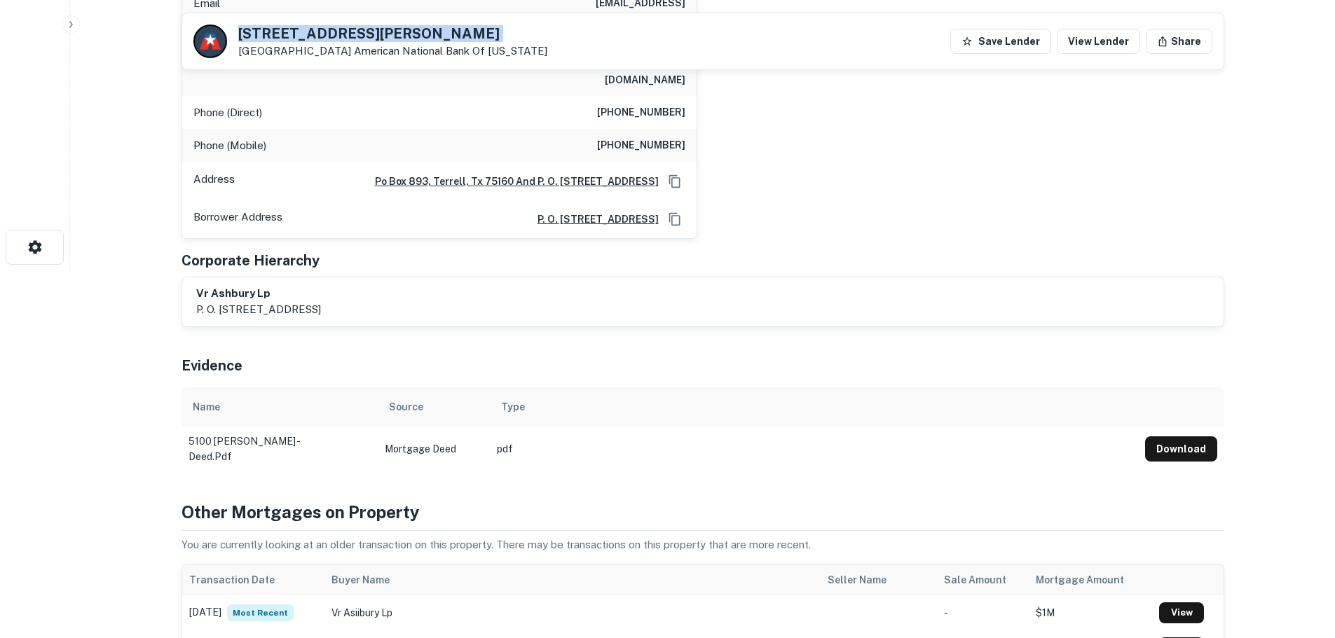
scroll to position [210, 0]
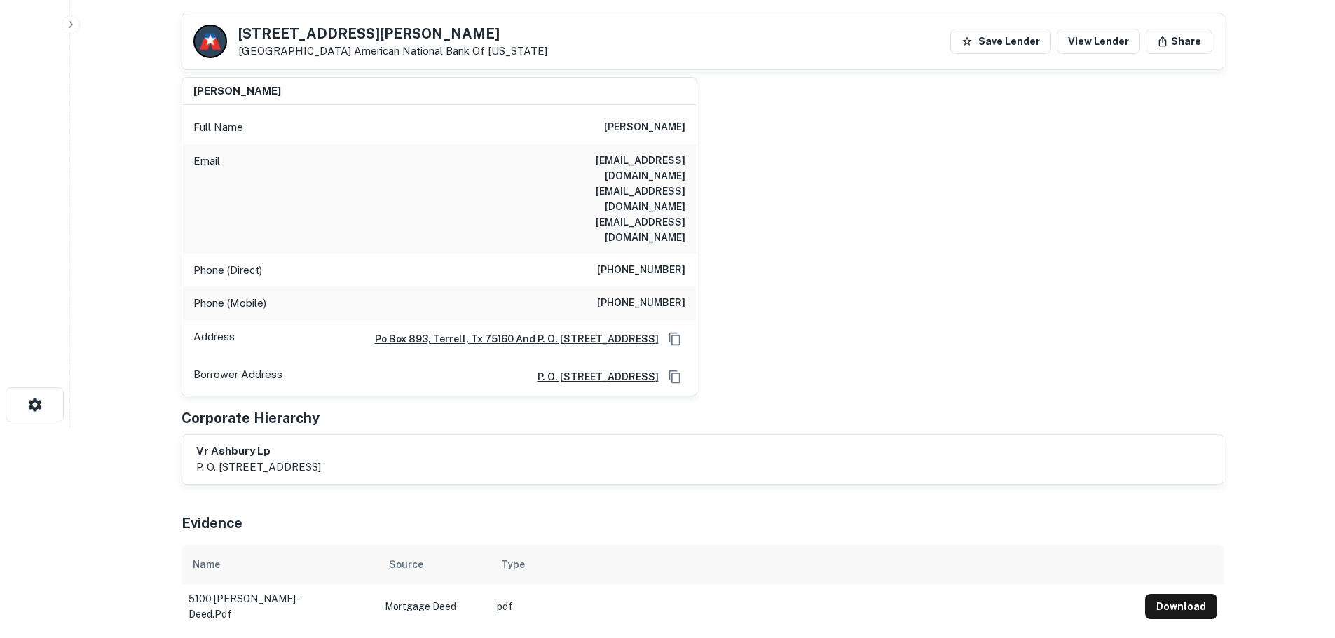
click at [650, 254] on div "Phone (Direct) (972) 563-2678" at bounding box center [439, 271] width 514 height 34
click at [642, 262] on h6 "(972) 563-2678" at bounding box center [641, 270] width 88 height 17
click at [603, 295] on h6 "(214) 679-9830" at bounding box center [641, 303] width 88 height 17
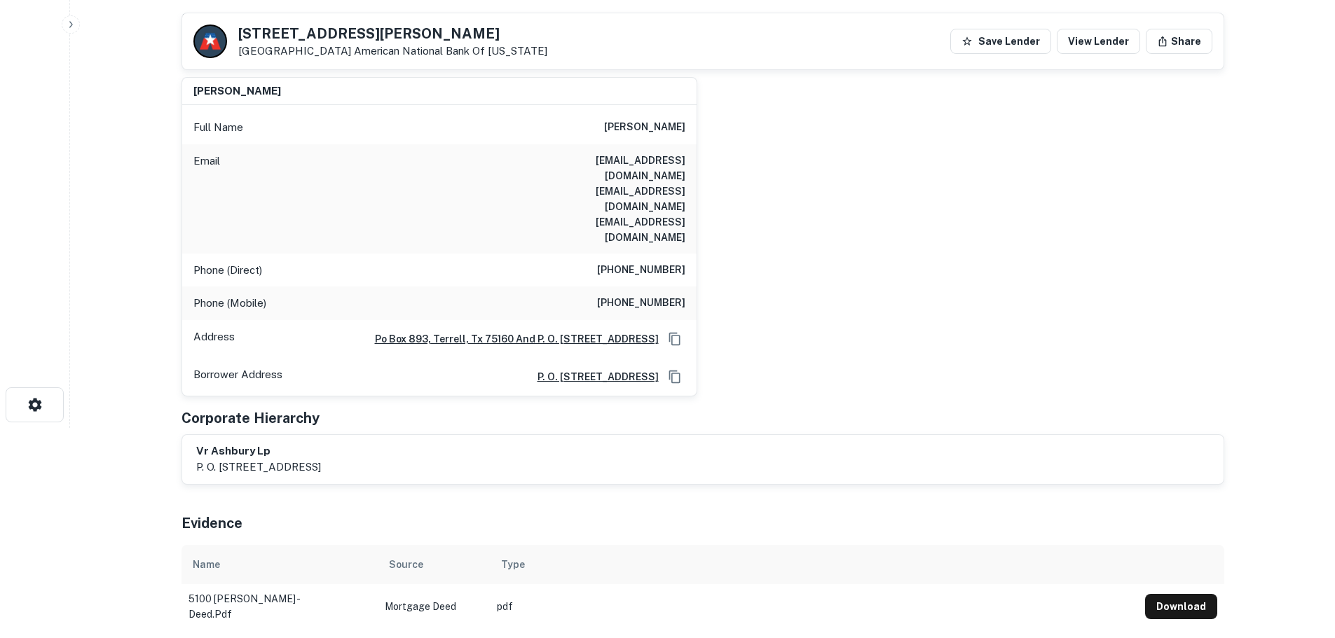
click at [635, 295] on h6 "(214) 679-9830" at bounding box center [641, 303] width 88 height 17
click at [639, 295] on h6 "(214) 679-9830" at bounding box center [641, 303] width 88 height 17
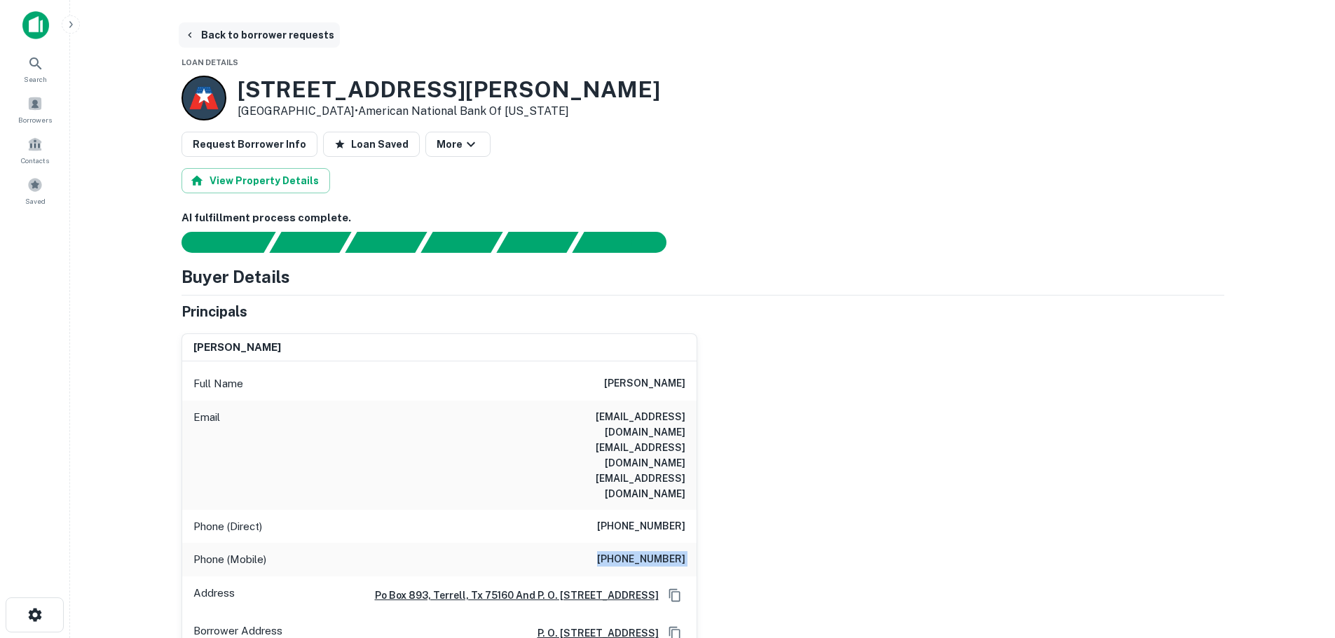
click at [240, 26] on button "Back to borrower requests" at bounding box center [259, 34] width 161 height 25
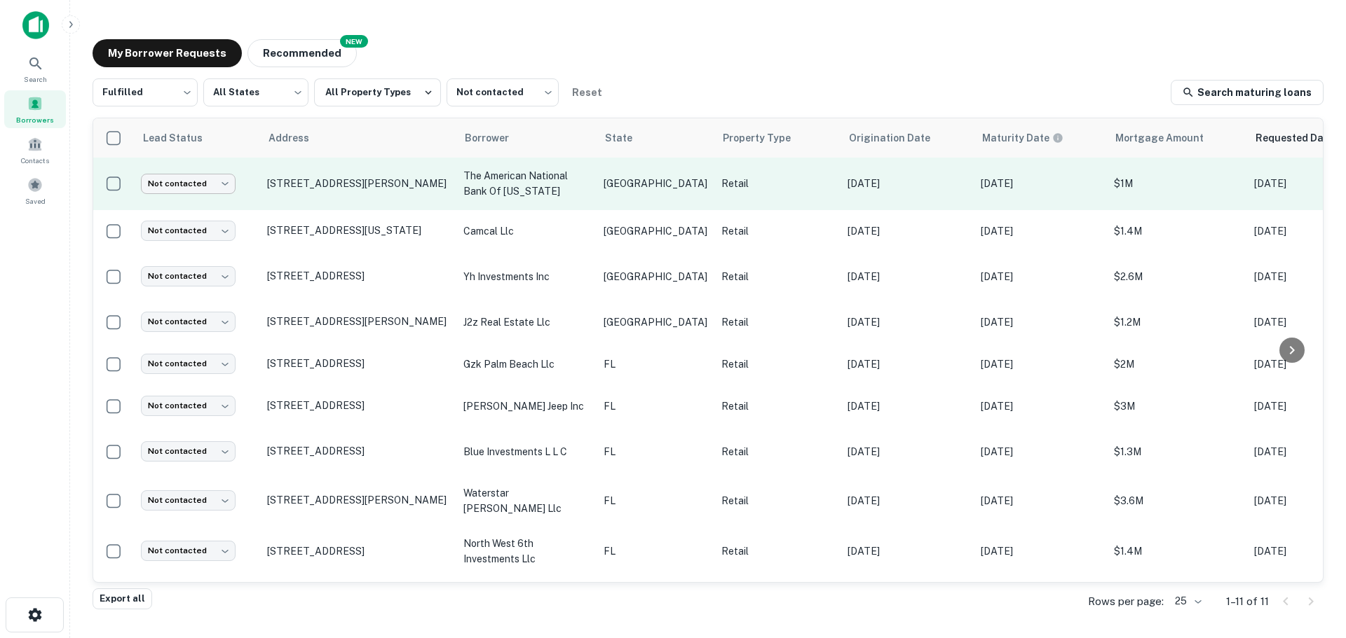
click at [204, 190] on body "Search Borrowers Contacts Saved My Borrower Requests NEW Recommended Fulfilled …" at bounding box center [673, 319] width 1346 height 638
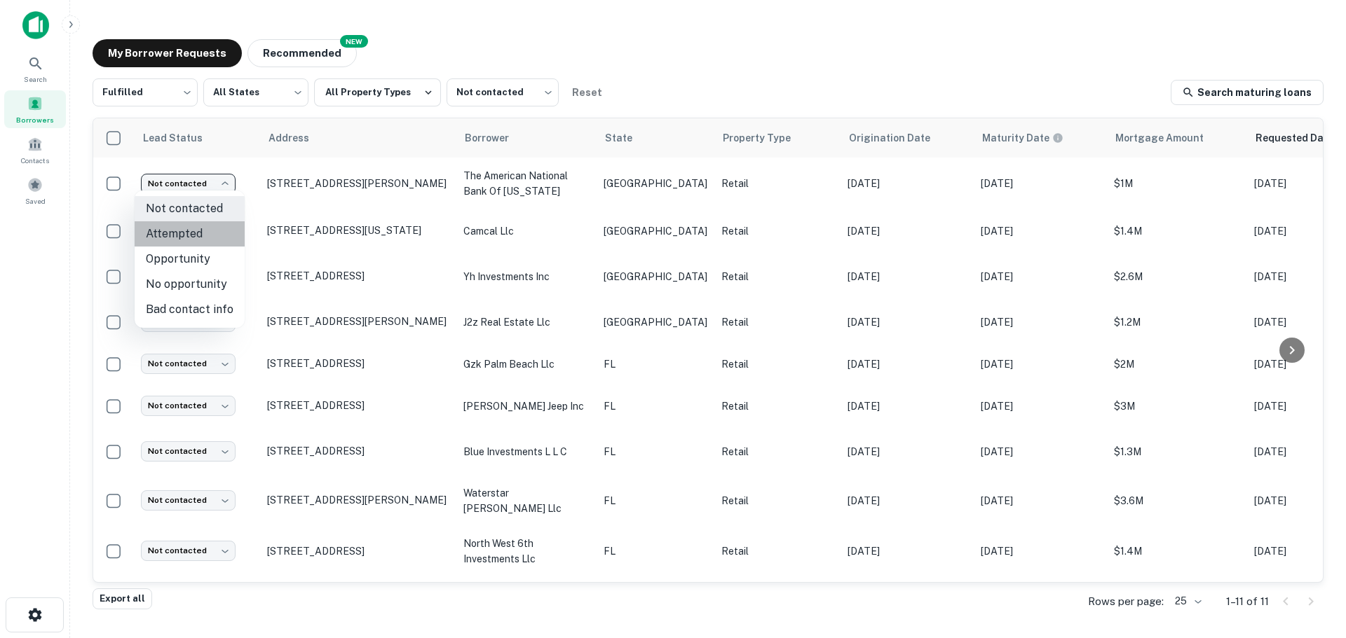
click at [193, 233] on li "Attempted" at bounding box center [190, 233] width 110 height 25
type input "*********"
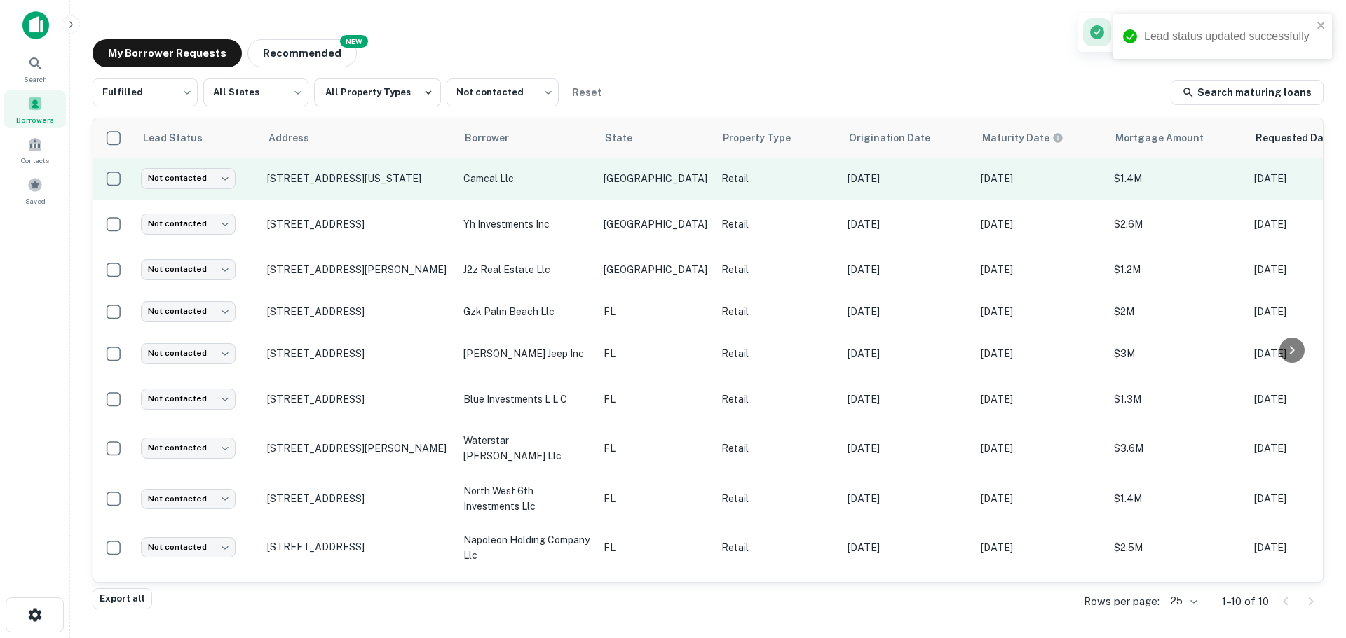
click at [351, 179] on p "[STREET_ADDRESS][US_STATE]" at bounding box center [358, 178] width 182 height 13
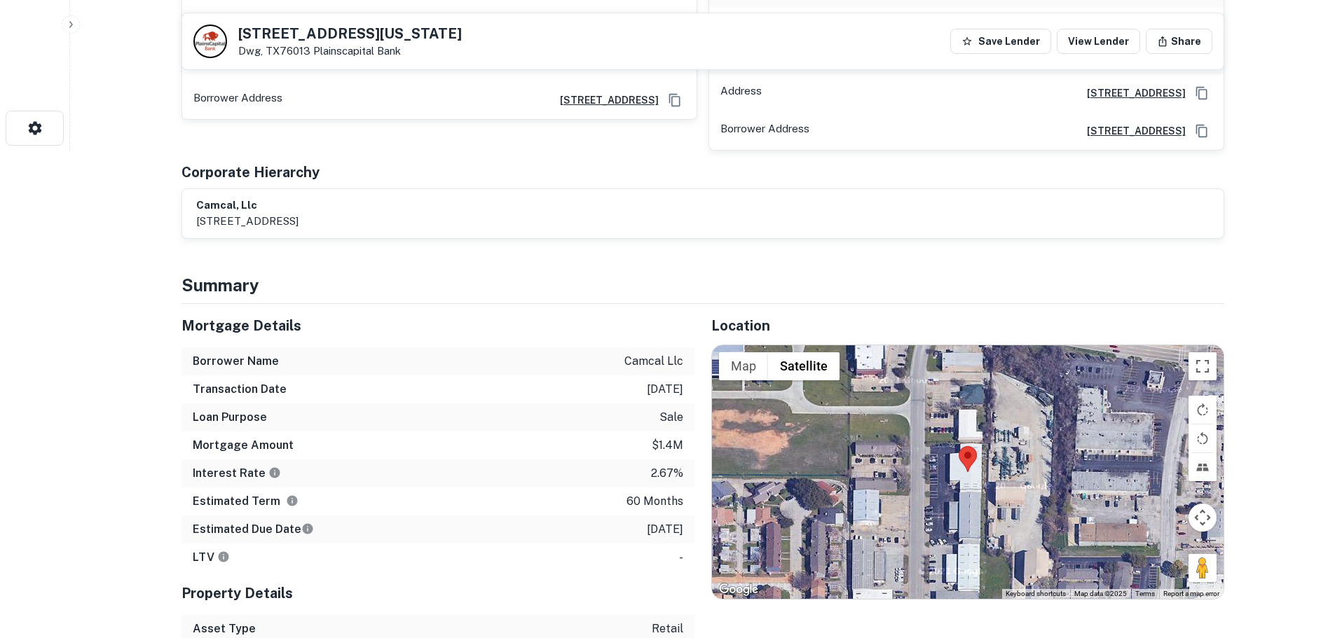
scroll to position [491, 0]
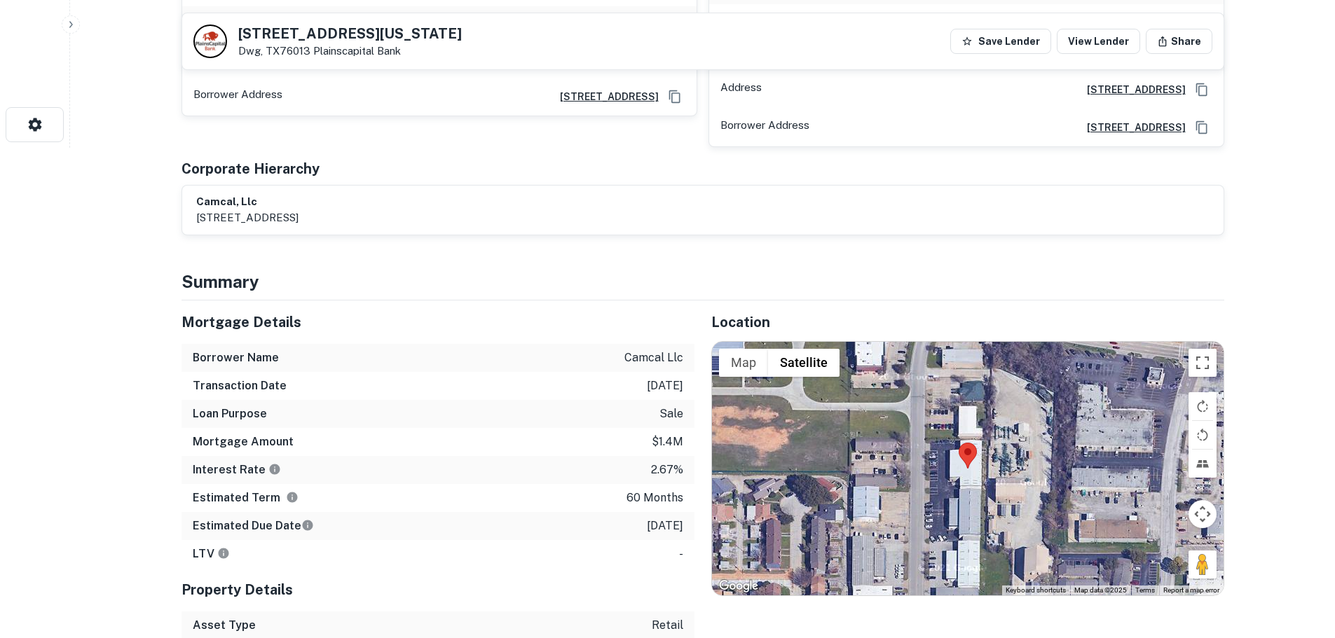
click at [303, 41] on h5 "2217 Michigan Ave" at bounding box center [350, 34] width 224 height 14
click at [304, 41] on h5 "2217 Michigan Ave" at bounding box center [350, 34] width 224 height 14
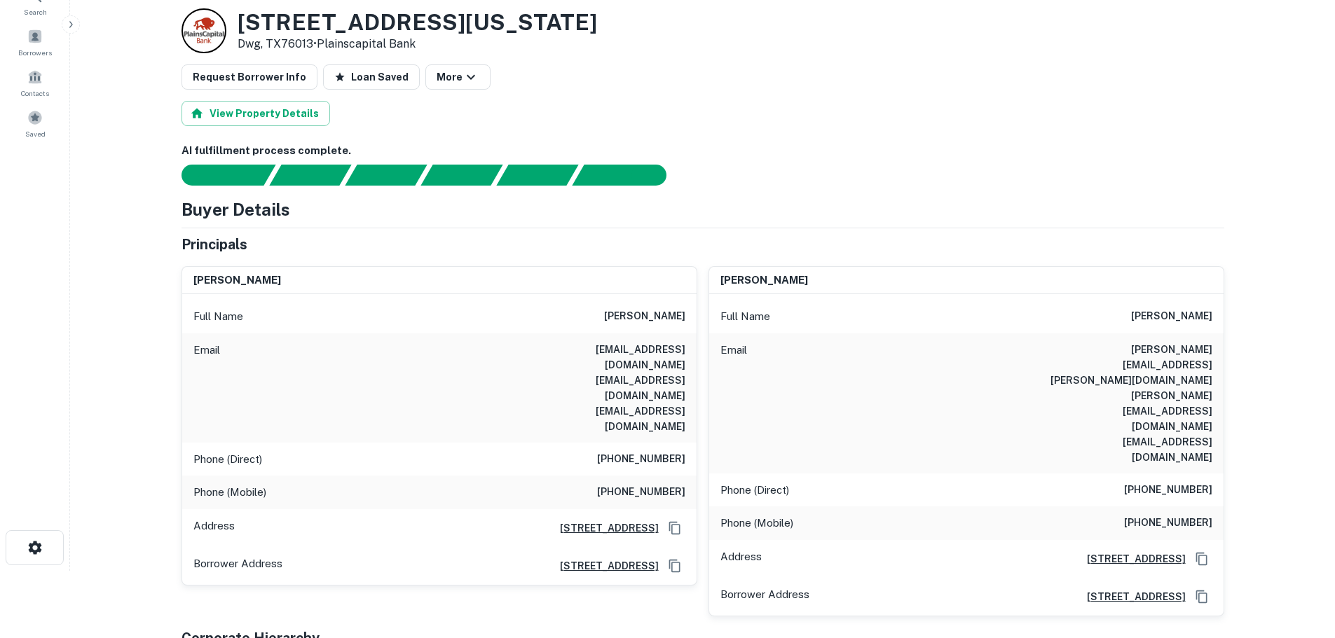
scroll to position [0, 0]
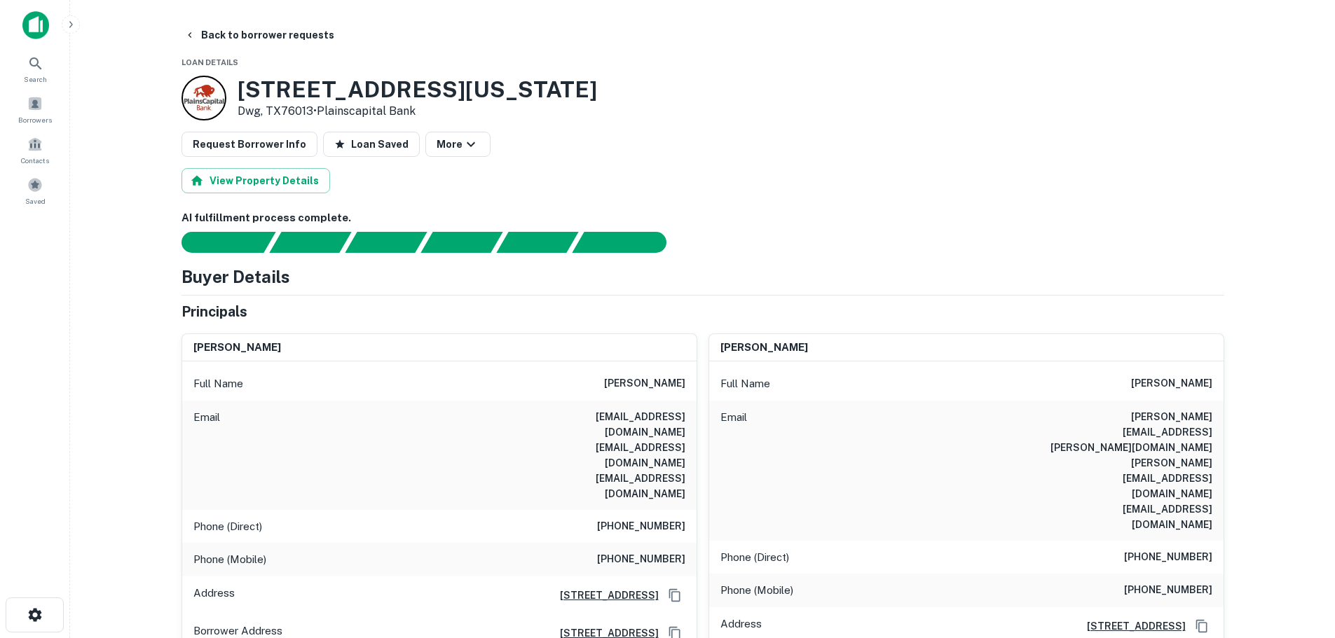
click at [364, 94] on h3 "2217 Michigan Ave" at bounding box center [418, 89] width 360 height 27
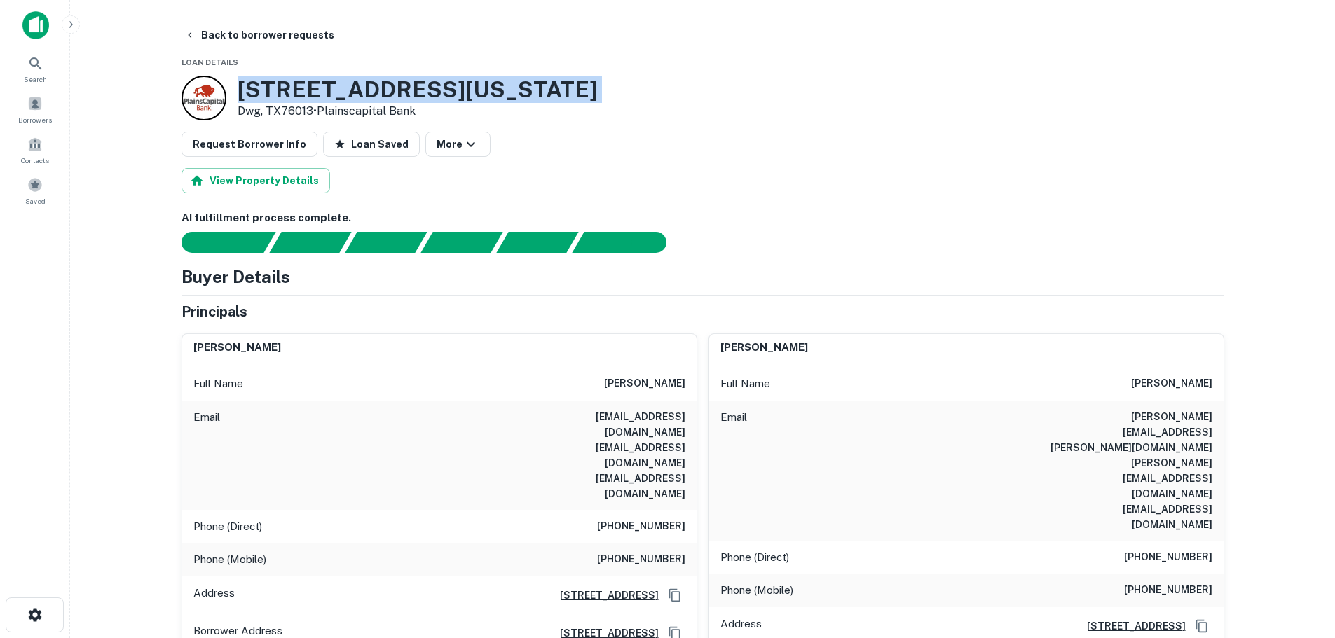
click at [364, 94] on h3 "2217 Michigan Ave" at bounding box center [418, 89] width 360 height 27
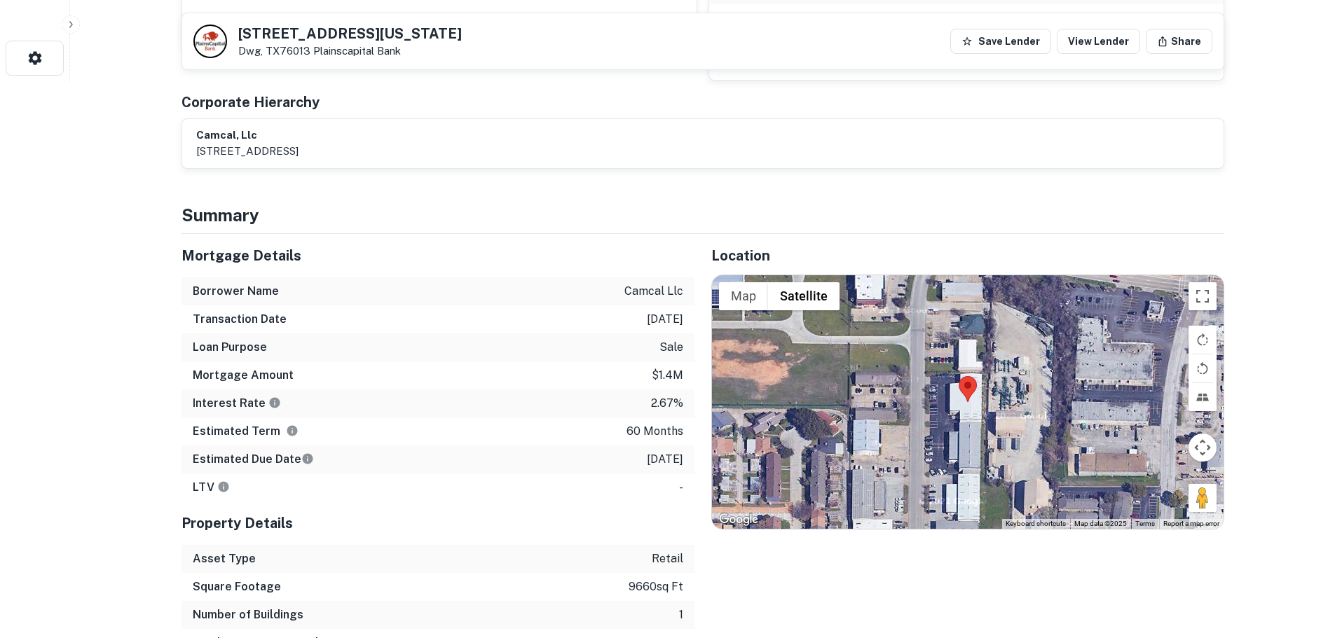
scroll to position [561, 0]
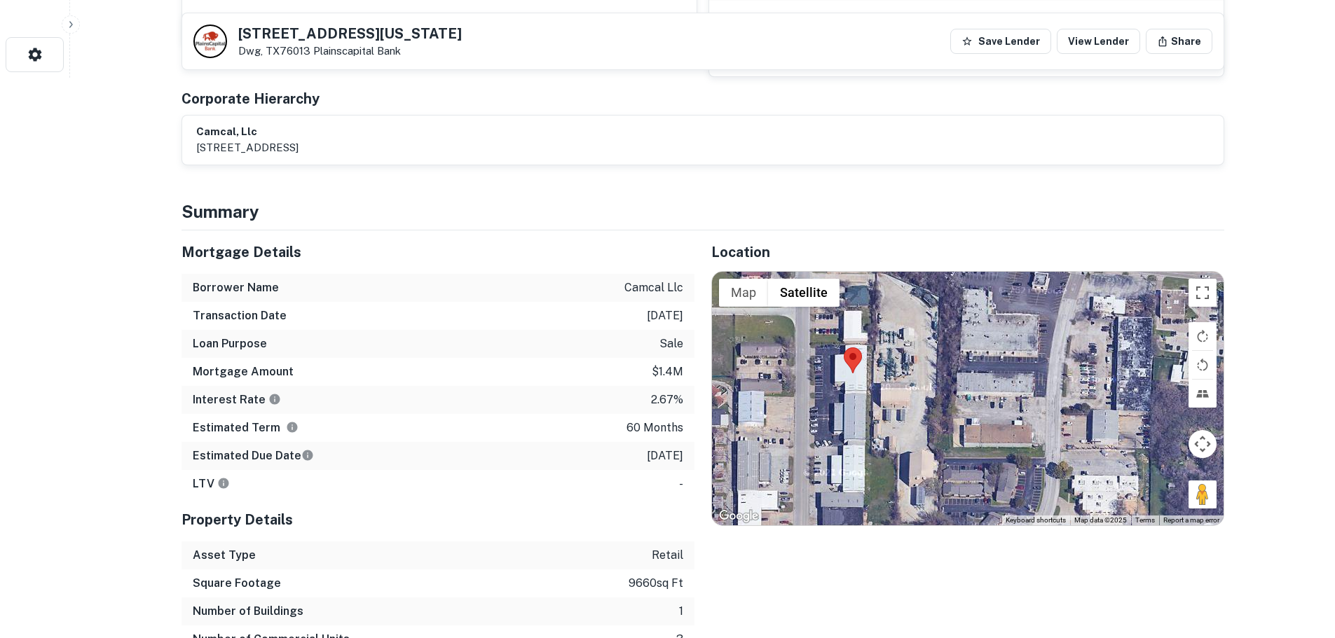
drag, startPoint x: 1221, startPoint y: 425, endPoint x: 1103, endPoint y: 399, distance: 120.4
click at [1103, 399] on div at bounding box center [968, 399] width 512 height 254
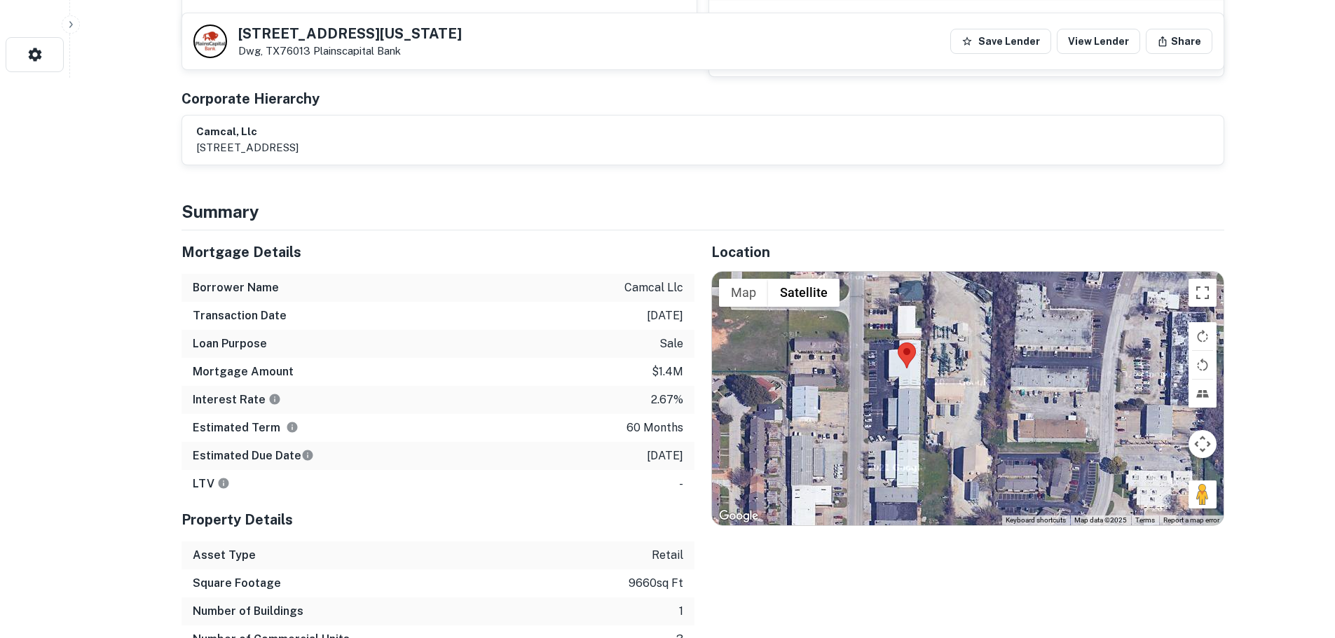
drag, startPoint x: 1150, startPoint y: 392, endPoint x: 1208, endPoint y: 391, distance: 58.2
click at [1208, 391] on div at bounding box center [968, 399] width 512 height 254
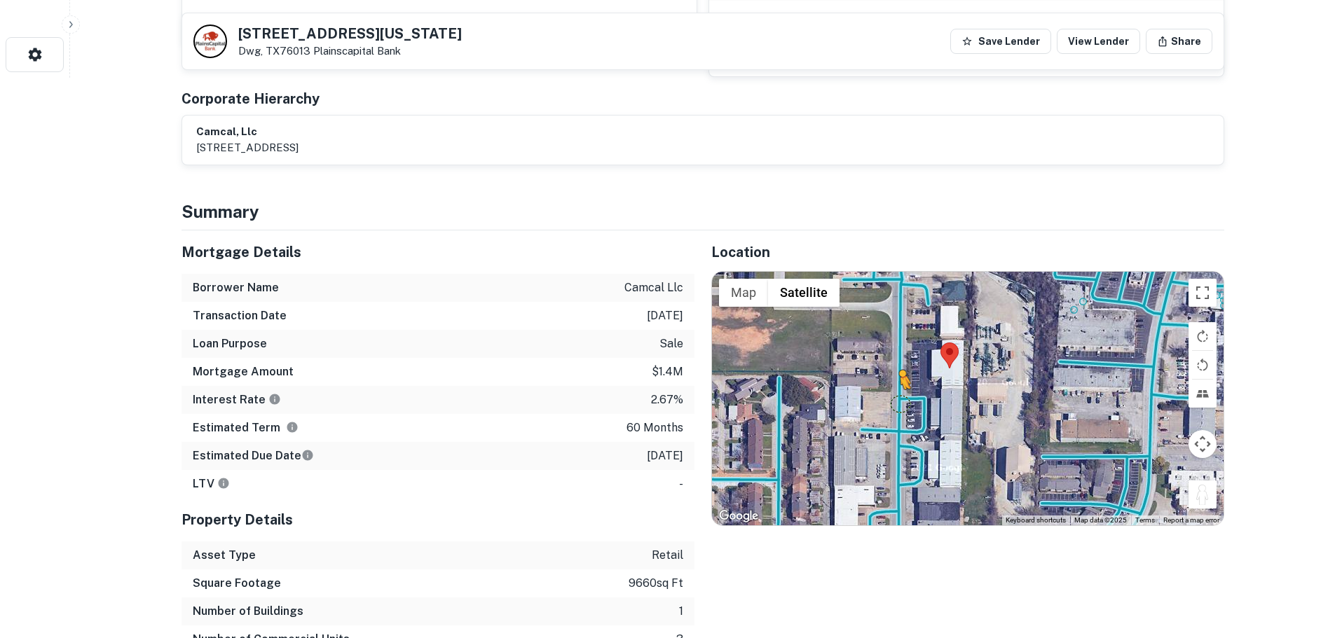
drag, startPoint x: 1208, startPoint y: 415, endPoint x: 894, endPoint y: 323, distance: 327.8
click at [894, 323] on div "To activate drag with keyboard, press Alt + Enter. Once in keyboard drag state,…" at bounding box center [968, 399] width 512 height 254
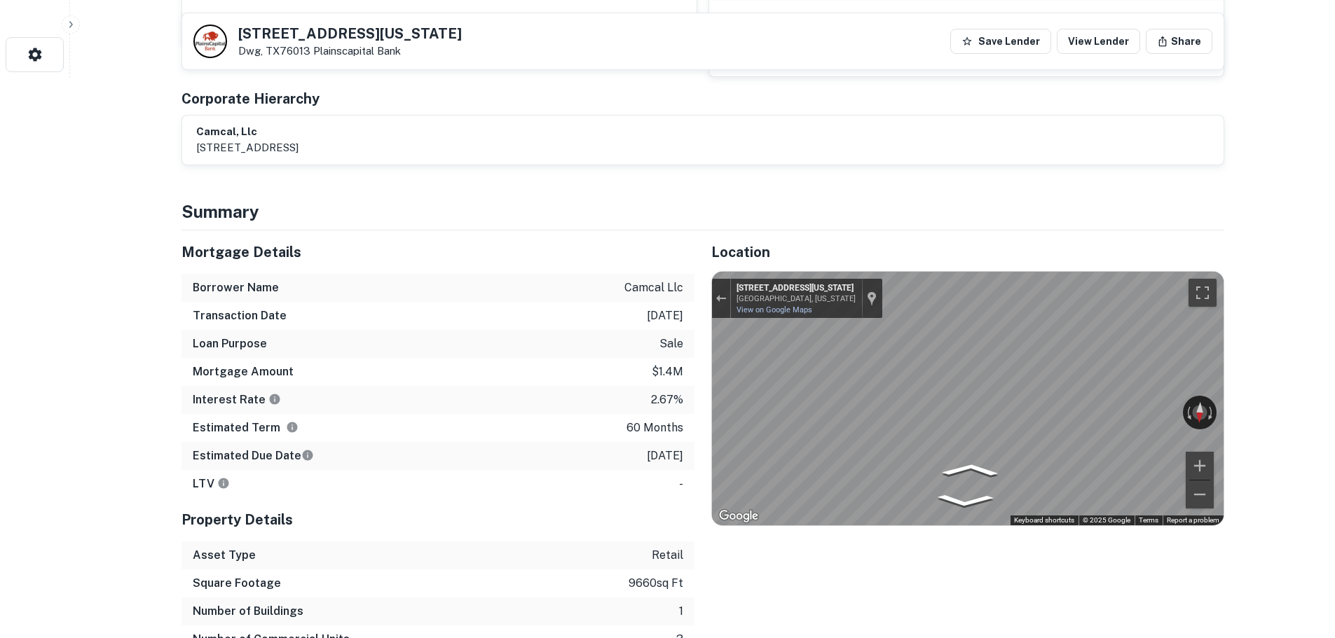
click at [656, 362] on div "Mortgage Details Borrower Name camcal llc Transaction Date 1/19/2021 Loan Purpo…" at bounding box center [695, 456] width 1060 height 451
click at [599, 367] on div "Mortgage Details Borrower Name camcal llc Transaction Date 1/19/2021 Loan Purpo…" at bounding box center [695, 456] width 1060 height 451
click at [1201, 279] on button "Toggle fullscreen view" at bounding box center [1203, 293] width 28 height 28
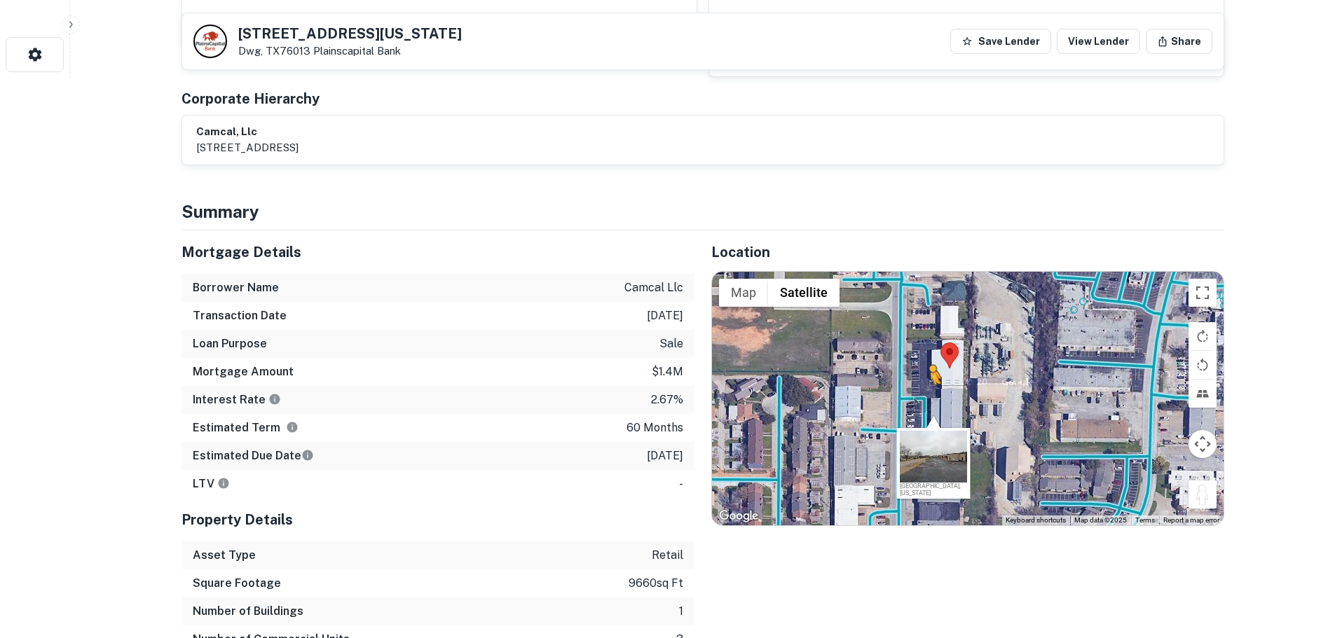
drag, startPoint x: 1208, startPoint y: 425, endPoint x: 929, endPoint y: 318, distance: 299.5
click at [929, 318] on div "To activate drag with keyboard, press Alt + Enter. Once in keyboard drag state,…" at bounding box center [968, 399] width 512 height 254
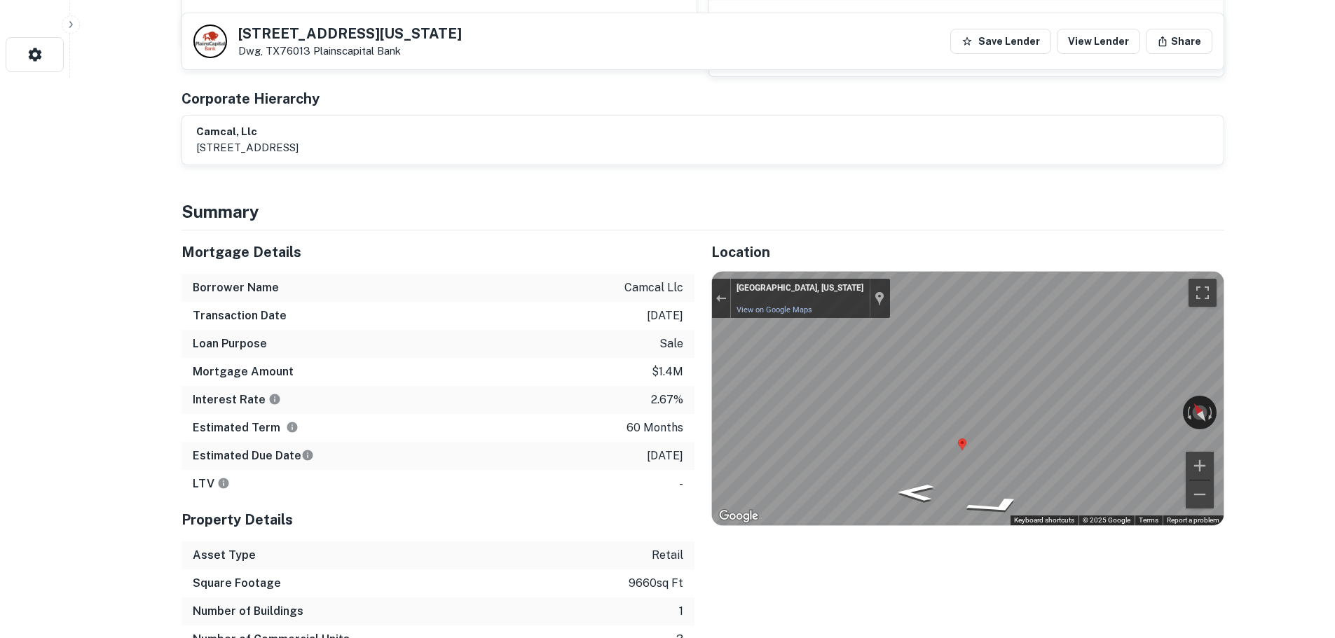
click at [683, 328] on div "Mortgage Details Borrower Name camcal llc Transaction Date 1/19/2021 Loan Purpo…" at bounding box center [695, 456] width 1060 height 451
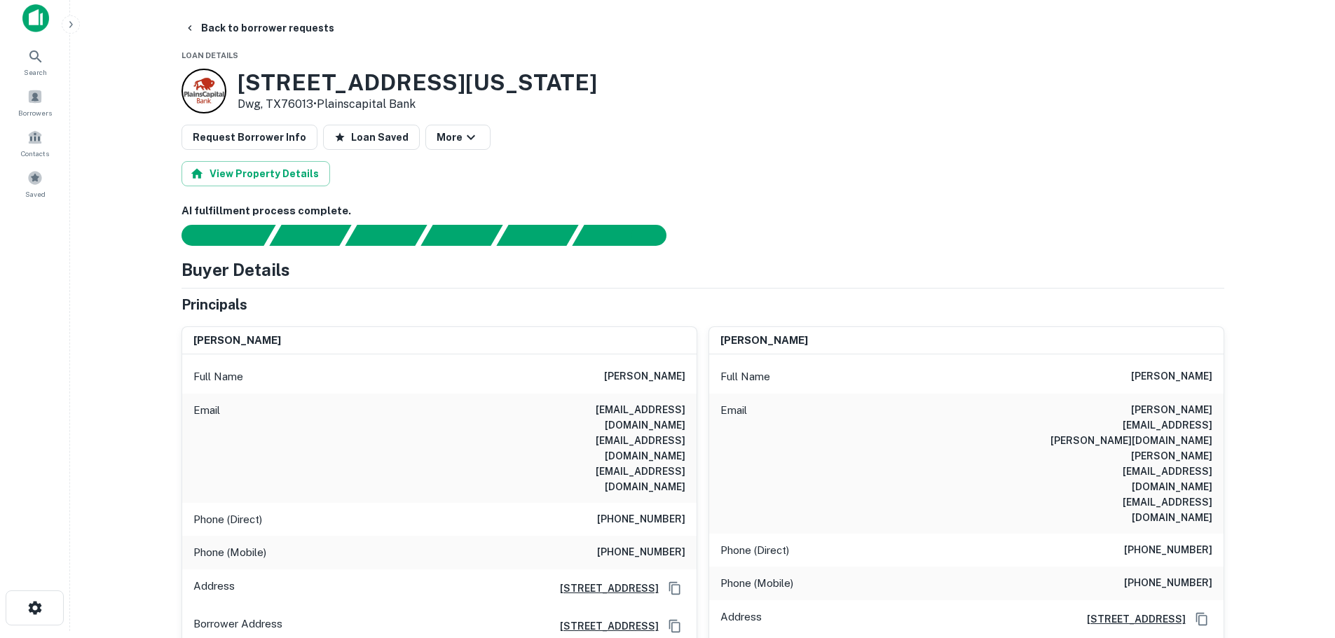
scroll to position [0, 0]
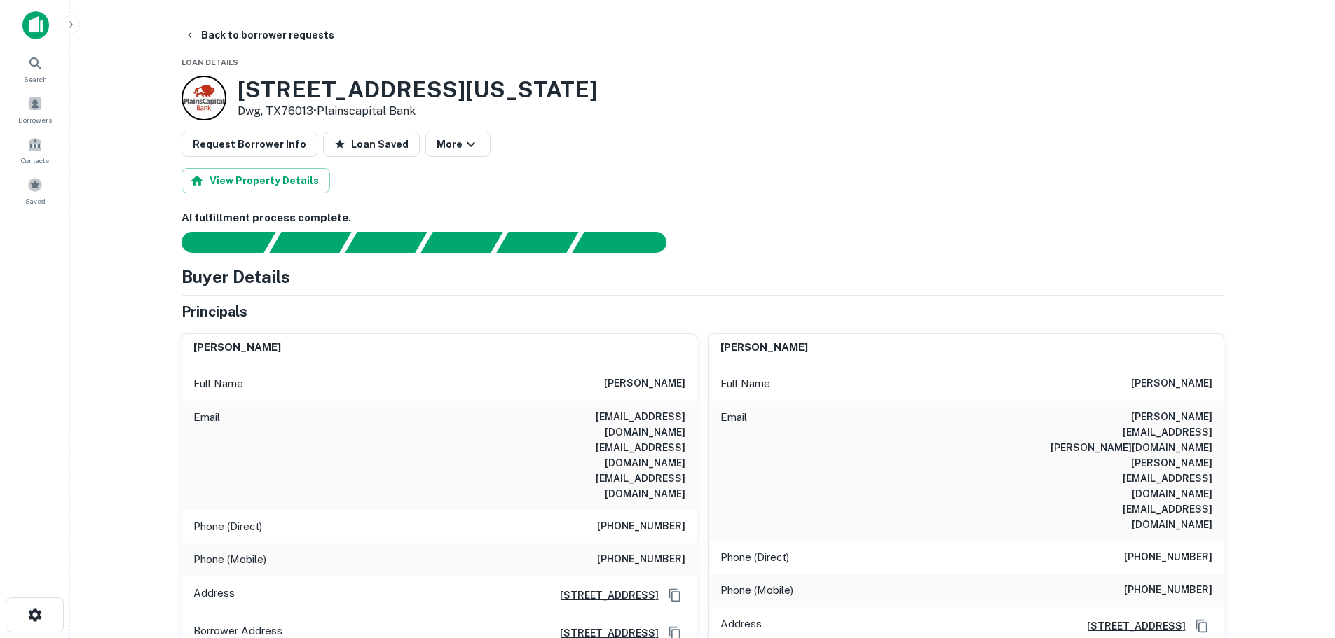
click at [642, 510] on div "Phone (Direct) (817) 478-1170" at bounding box center [439, 527] width 514 height 34
click at [651, 519] on h6 "(817) 478-1170" at bounding box center [641, 527] width 88 height 17
click at [671, 552] on h6 "(817) 308-1790" at bounding box center [641, 560] width 88 height 17
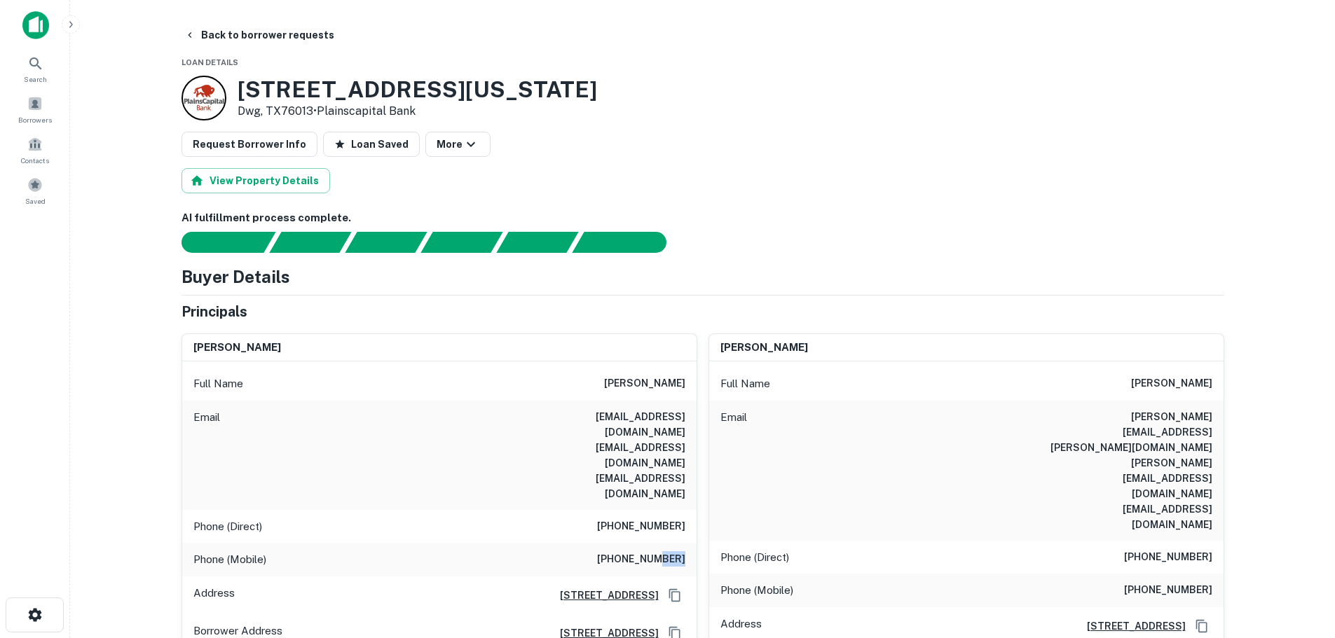
click at [671, 552] on h6 "(817) 308-1790" at bounding box center [641, 560] width 88 height 17
click at [246, 36] on button "Back to borrower requests" at bounding box center [259, 34] width 161 height 25
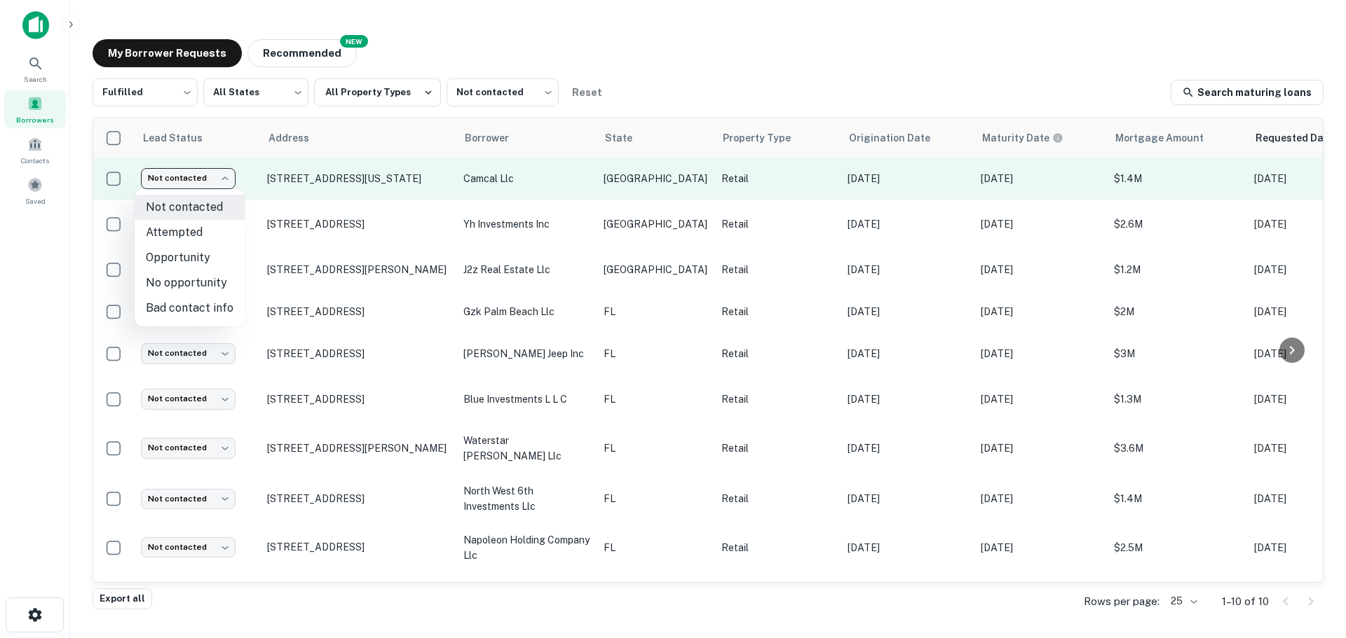
click at [197, 172] on body "Search Borrowers Contacts Saved My Borrower Requests NEW Recommended Fulfilled …" at bounding box center [673, 319] width 1346 height 638
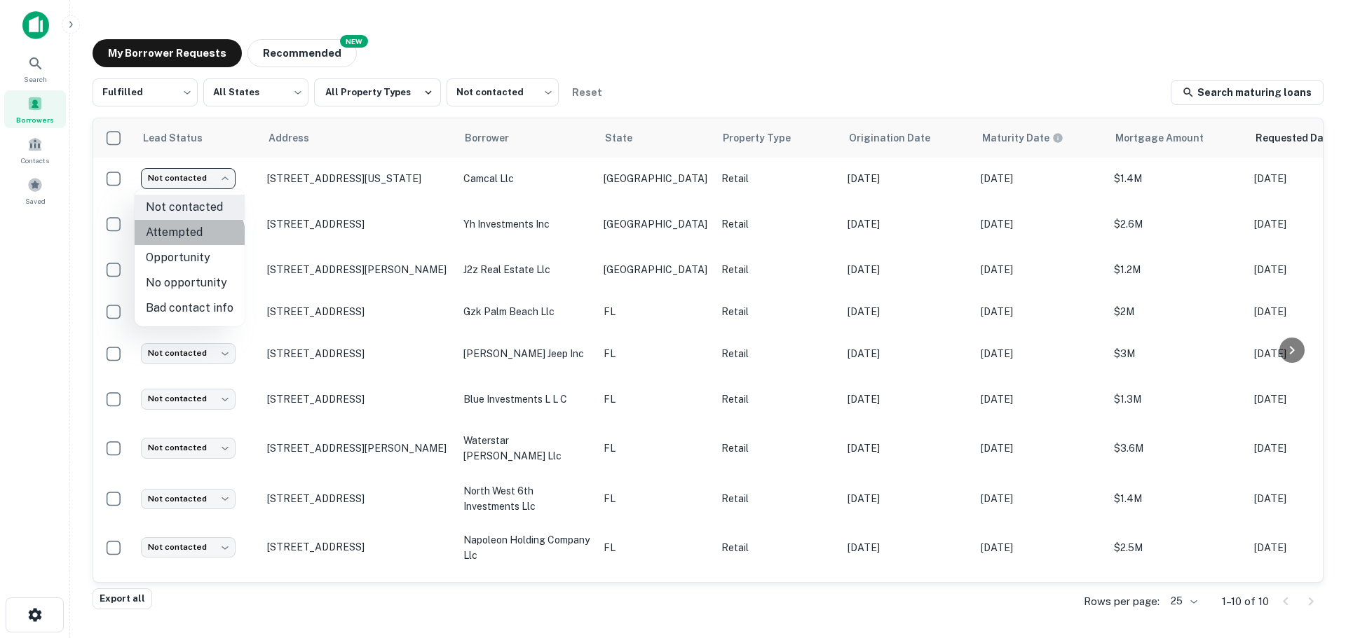
click at [173, 241] on li "Attempted" at bounding box center [190, 232] width 110 height 25
type input "*********"
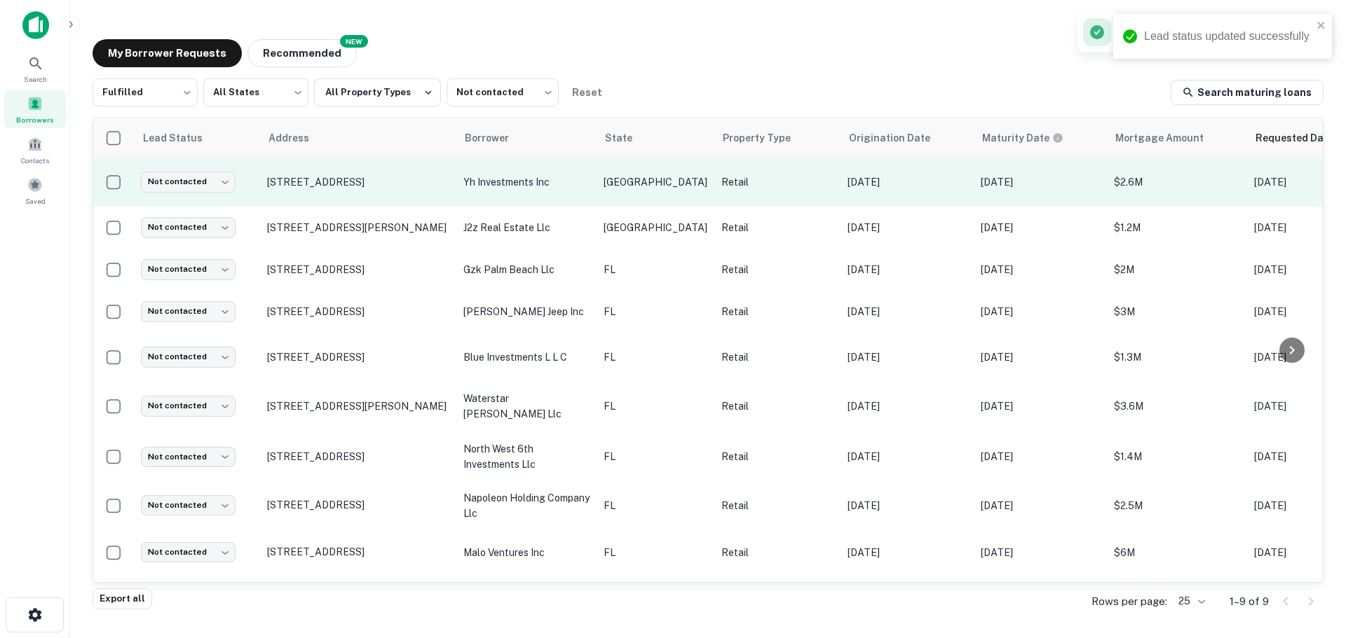
click at [331, 169] on td "4020 Hedgcoxe Rd Plano, TX75024" at bounding box center [358, 182] width 196 height 49
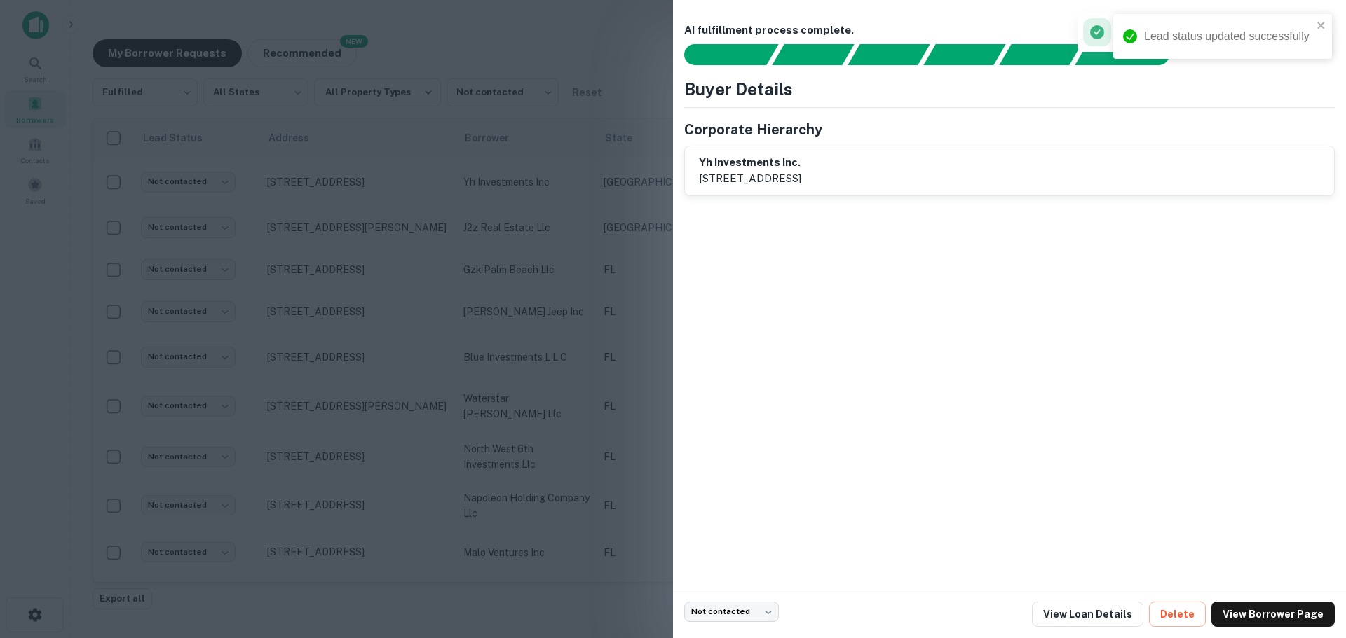
click at [487, 207] on div at bounding box center [673, 319] width 1346 height 638
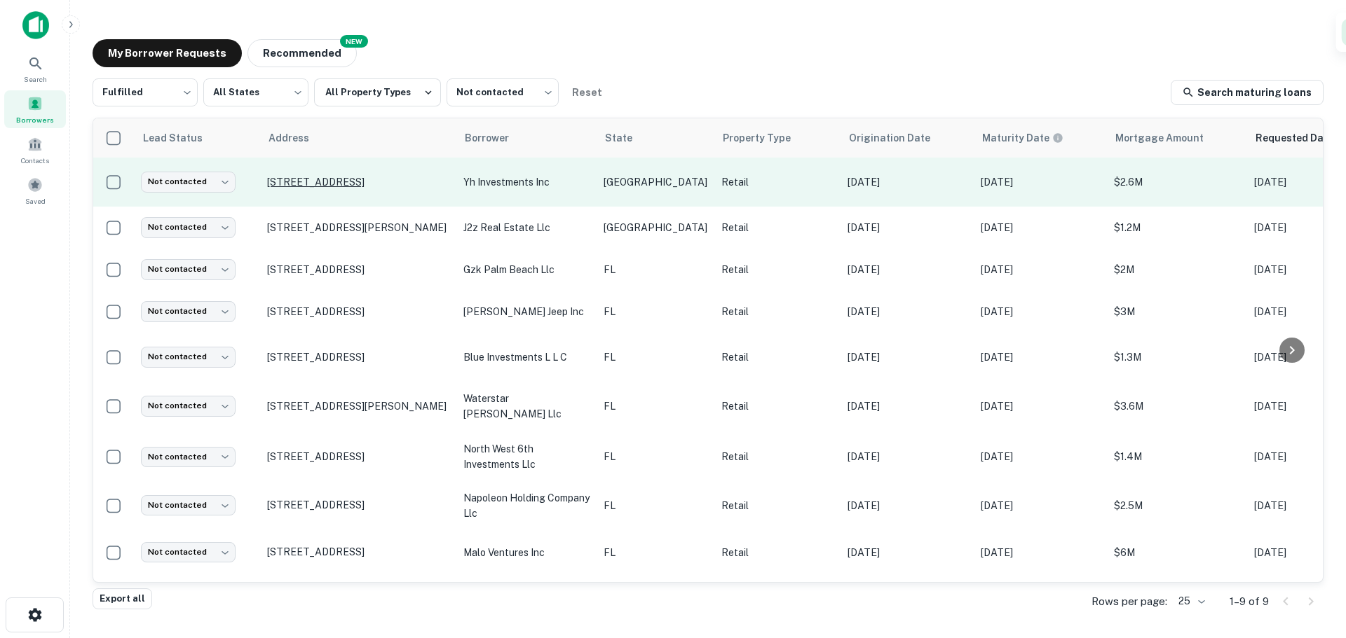
click at [336, 189] on p "4020 Hedgcoxe Rd Plano, TX75024" at bounding box center [358, 182] width 182 height 13
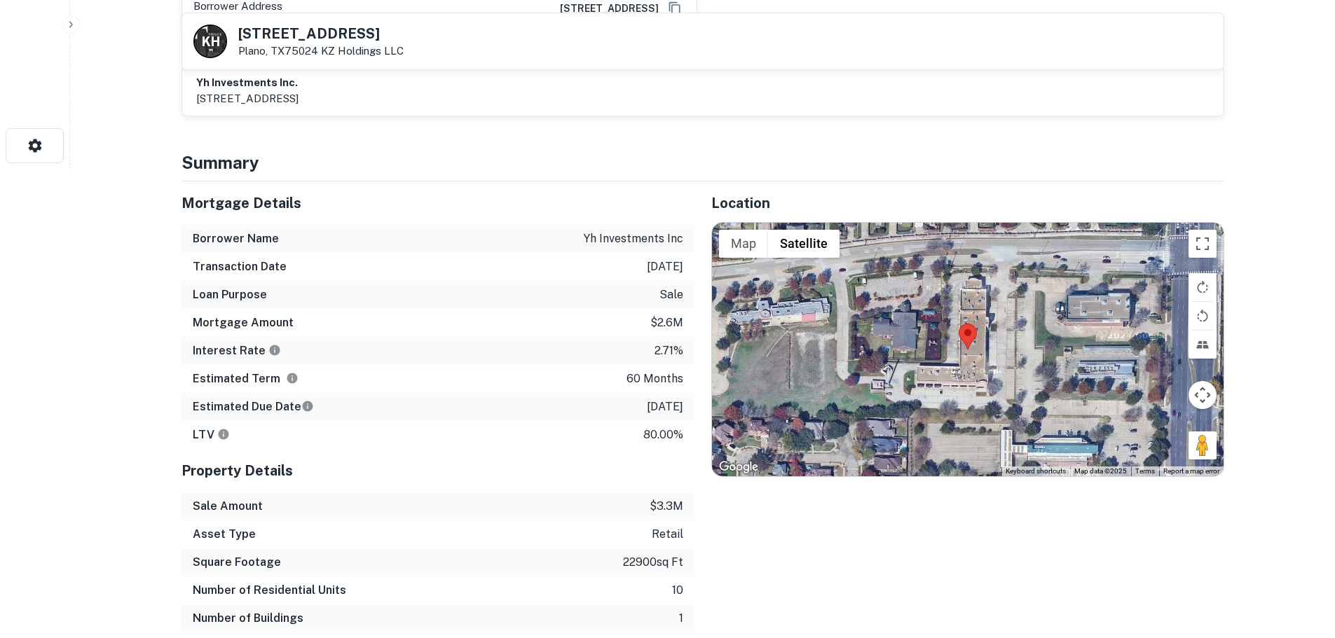
scroll to position [491, 0]
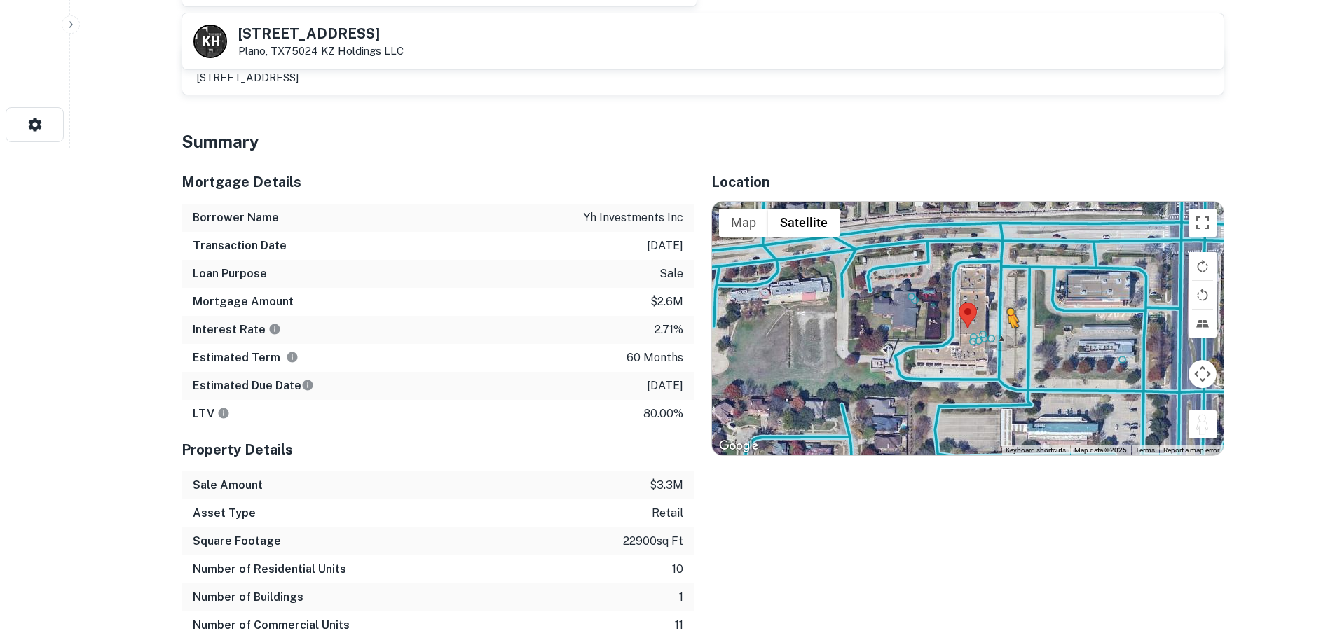
drag, startPoint x: 1214, startPoint y: 433, endPoint x: 998, endPoint y: 334, distance: 237.4
click at [998, 334] on div "To activate drag with keyboard, press Alt + Enter. Once in keyboard drag state,…" at bounding box center [968, 329] width 512 height 254
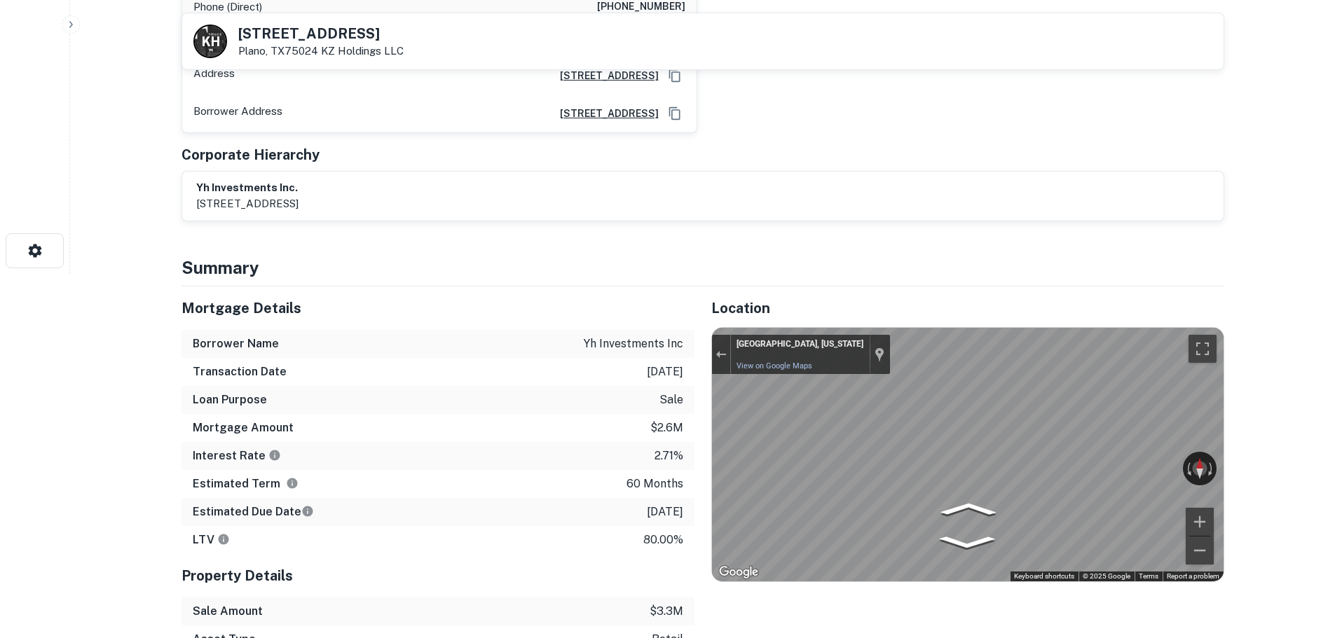
scroll to position [210, 0]
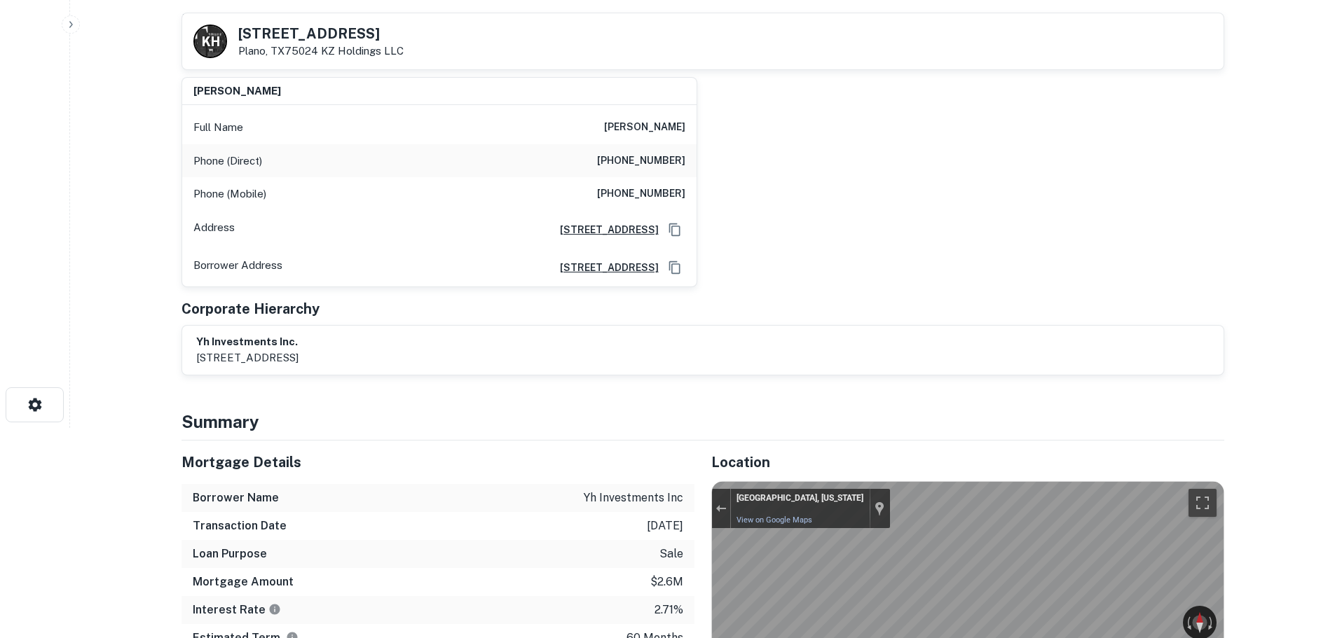
click at [664, 156] on h6 "(972) 964-1639" at bounding box center [641, 161] width 88 height 17
click at [279, 29] on h5 "4020 Hedgcoxe Rd" at bounding box center [320, 34] width 165 height 14
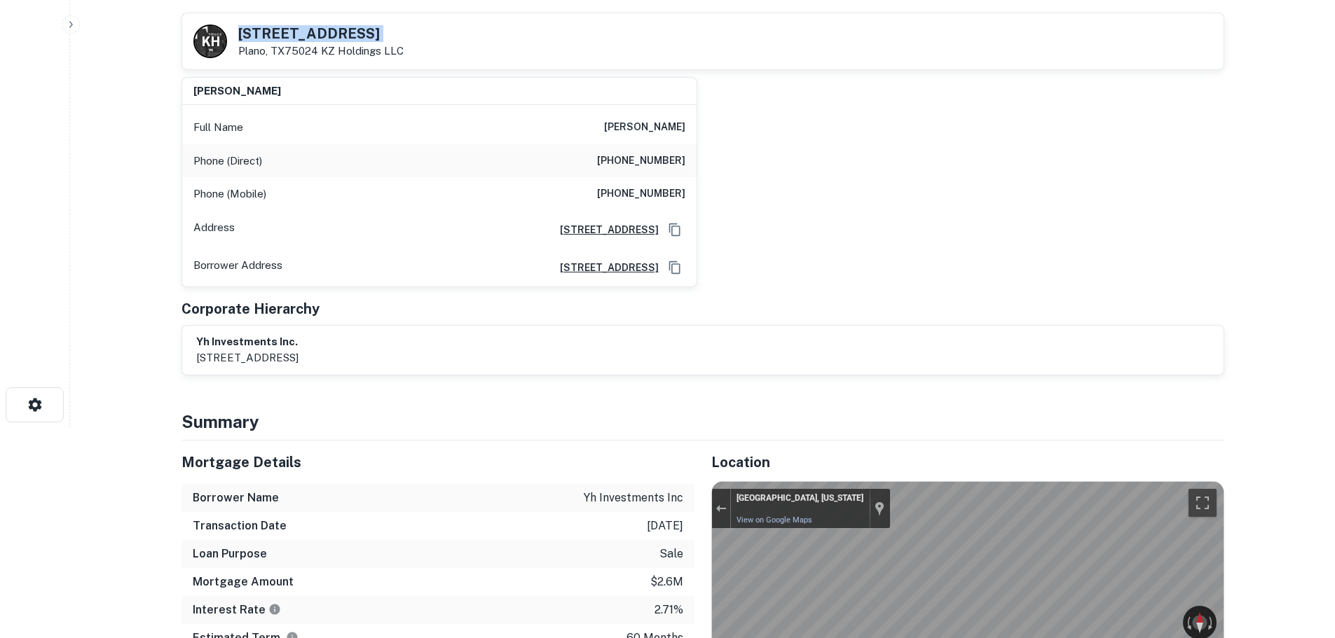
click at [279, 29] on h5 "4020 Hedgcoxe Rd" at bounding box center [320, 34] width 165 height 14
click at [622, 190] on h6 "(972) 358-8286" at bounding box center [641, 194] width 88 height 17
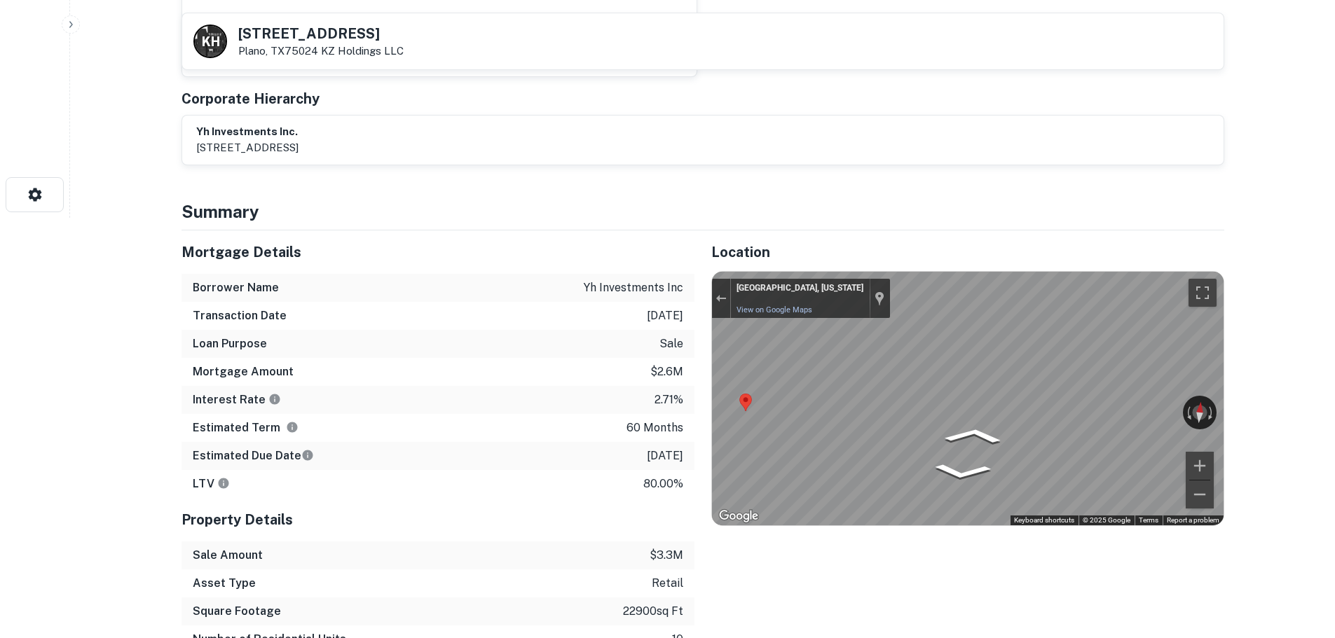
scroll to position [491, 0]
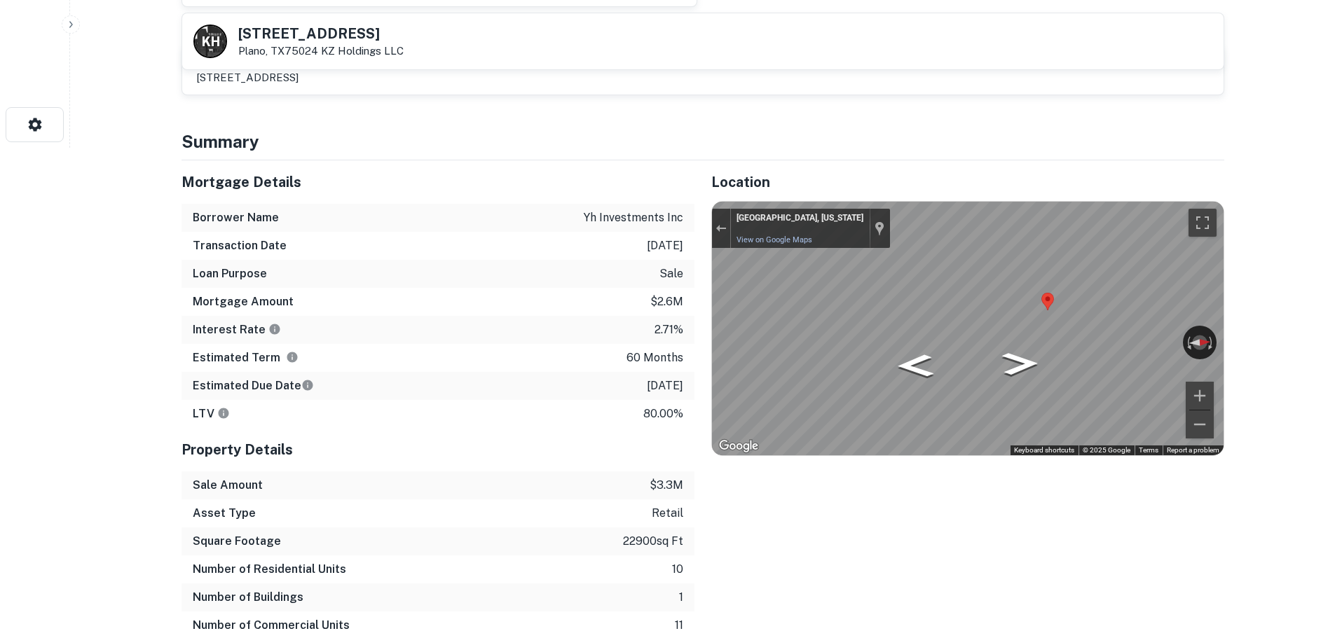
click at [973, 392] on icon "Go North" at bounding box center [971, 391] width 88 height 25
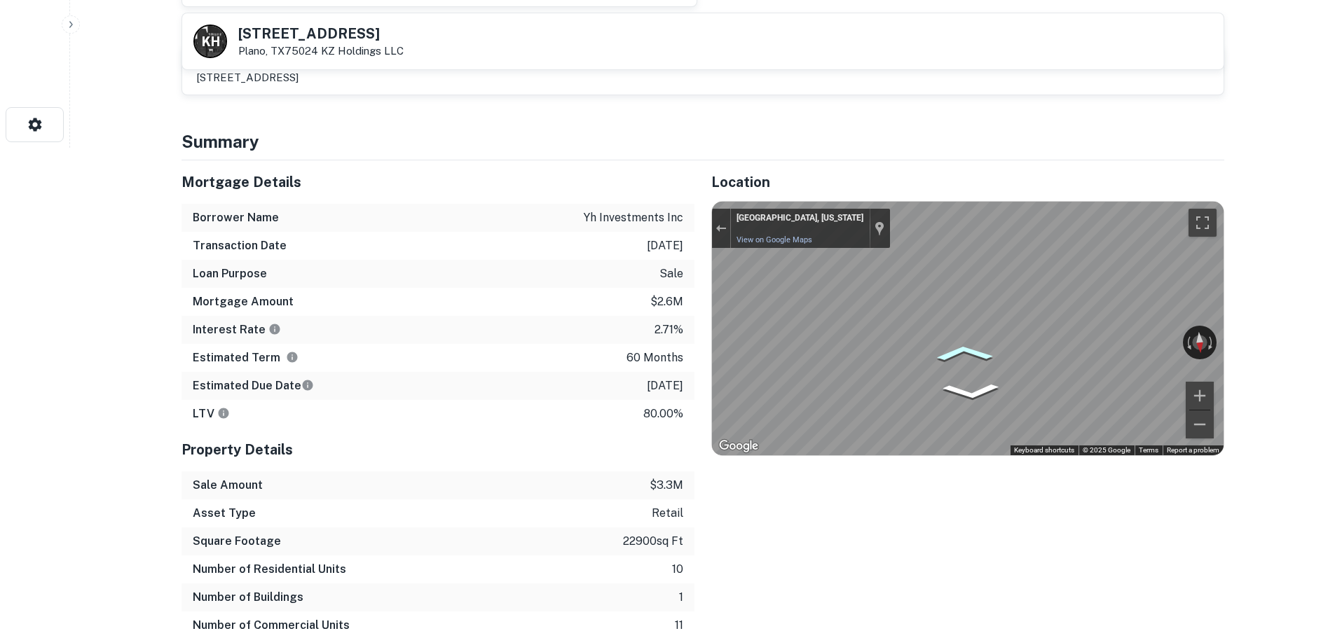
click at [969, 351] on icon "Go South" at bounding box center [963, 353] width 88 height 25
click at [994, 367] on div "← Move left → Move right ↑ Move up ↓ Move down + Zoom in - Zoom out Plano, Texa…" at bounding box center [968, 329] width 512 height 254
click at [988, 376] on icon "Go North" at bounding box center [973, 377] width 90 height 23
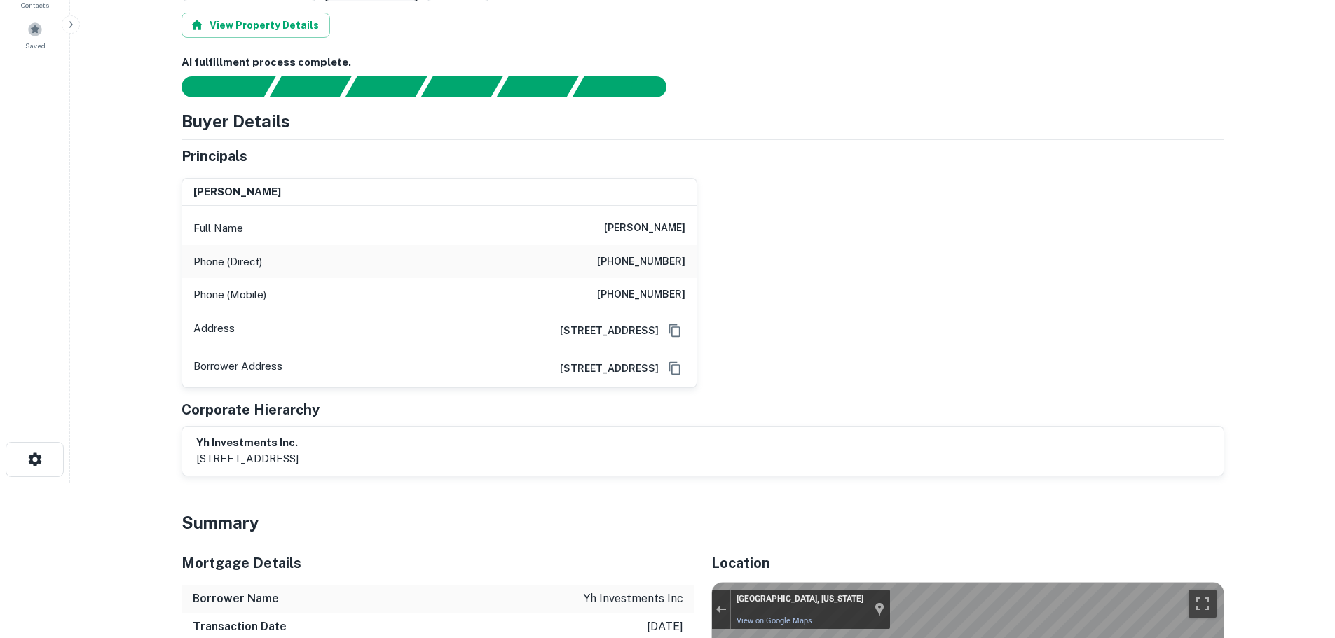
scroll to position [0, 0]
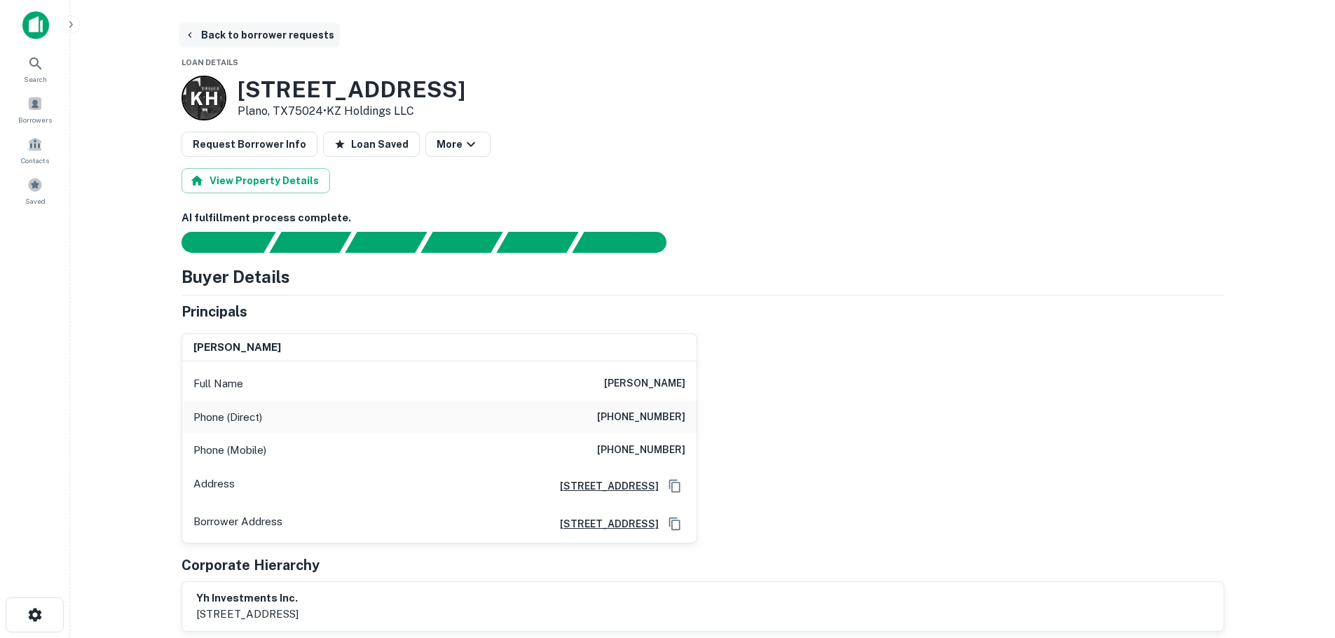
click at [298, 27] on button "Back to borrower requests" at bounding box center [259, 34] width 161 height 25
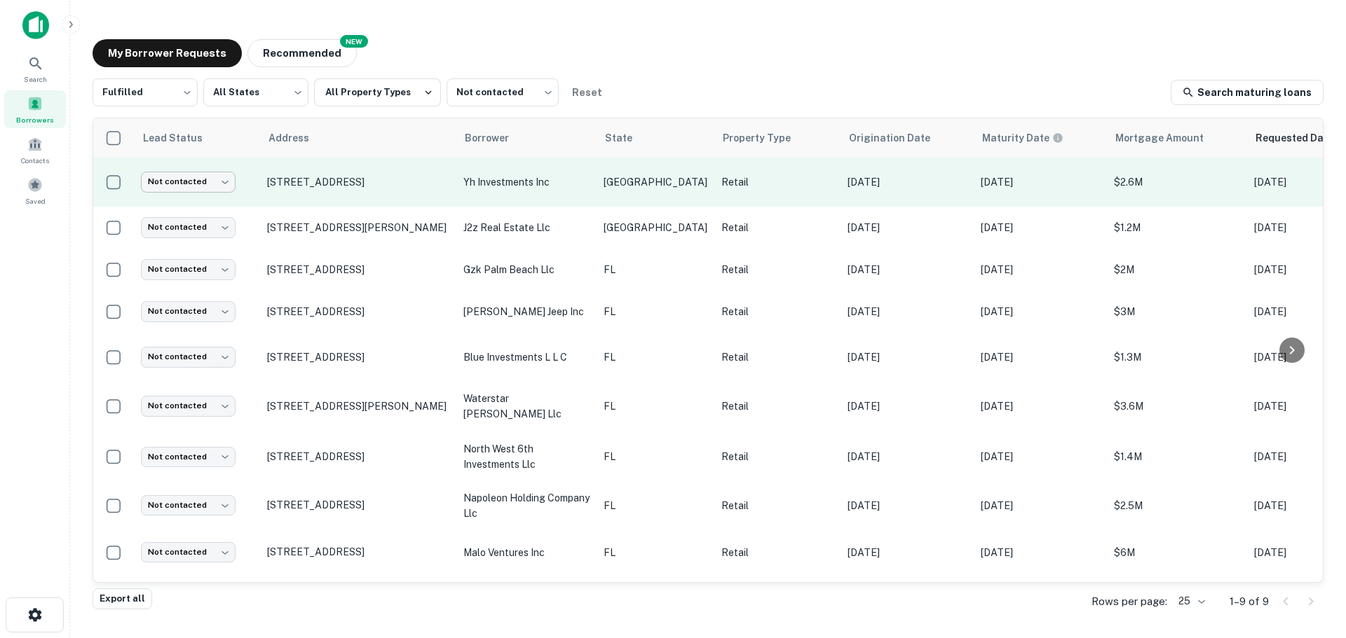
click at [167, 191] on body "Search Borrowers Contacts Saved My Borrower Requests NEW Recommended Fulfilled …" at bounding box center [673, 319] width 1346 height 638
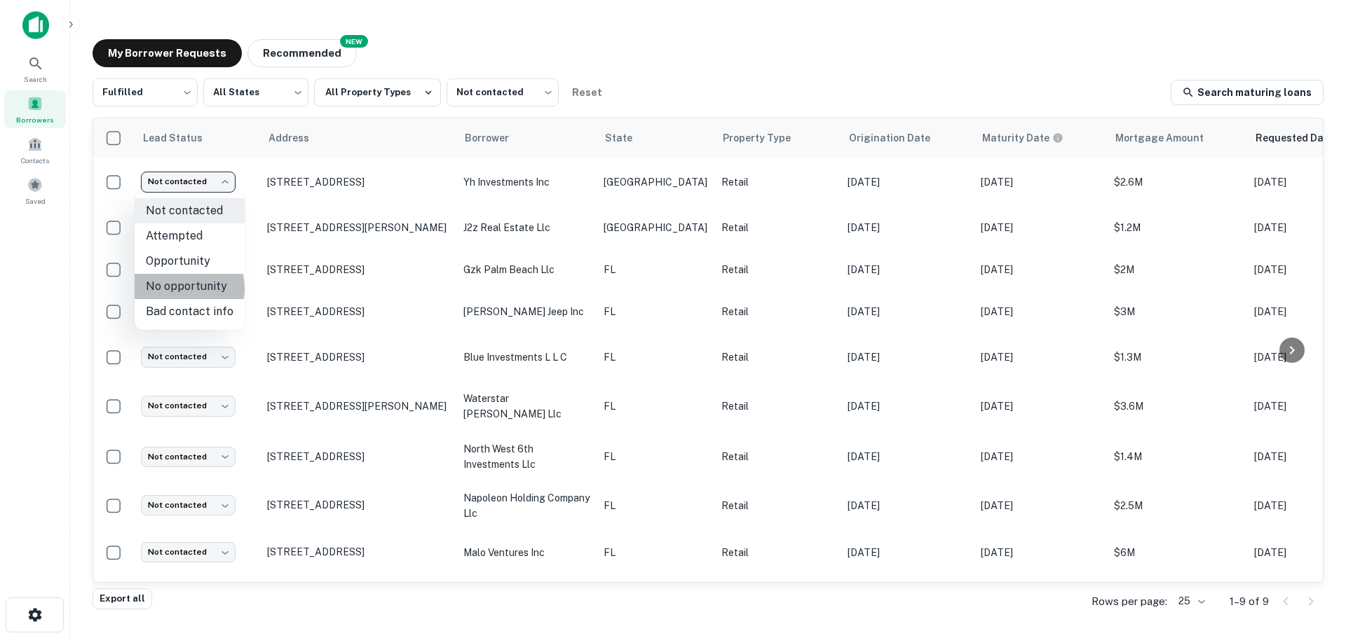
click at [179, 289] on li "No opportunity" at bounding box center [190, 286] width 110 height 25
type input "**********"
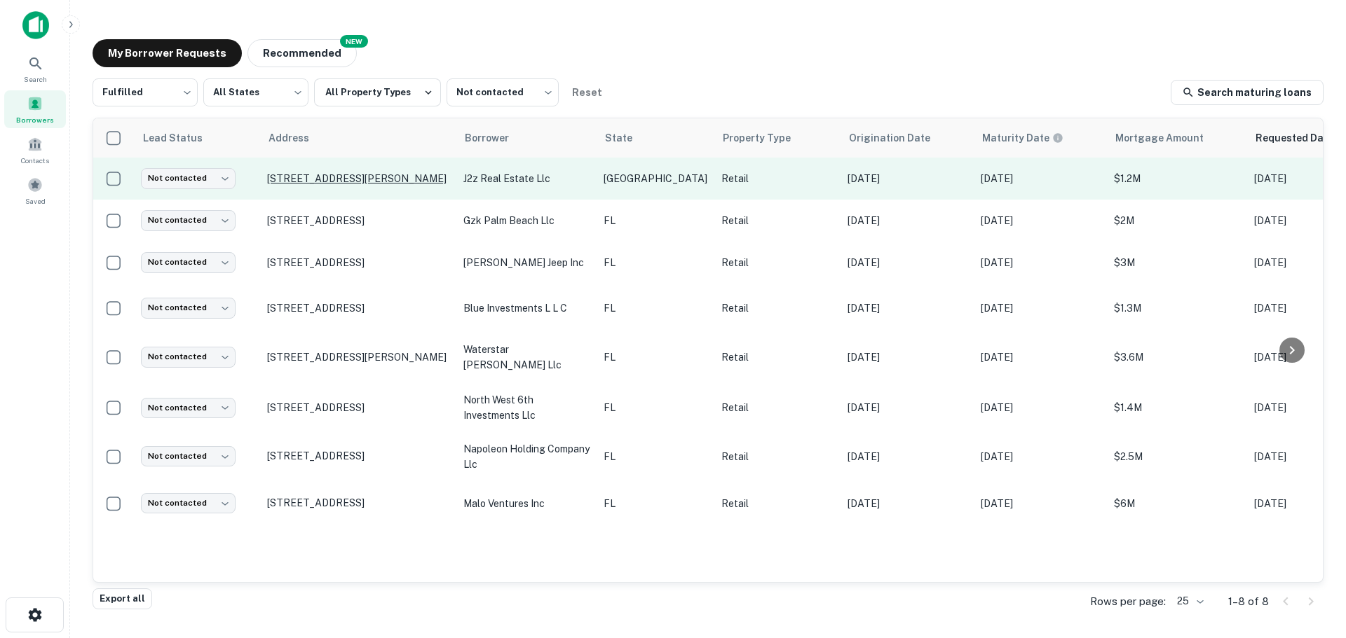
click at [366, 175] on p "1419 W Shady Grove Rd Irving, TX75060" at bounding box center [358, 178] width 182 height 13
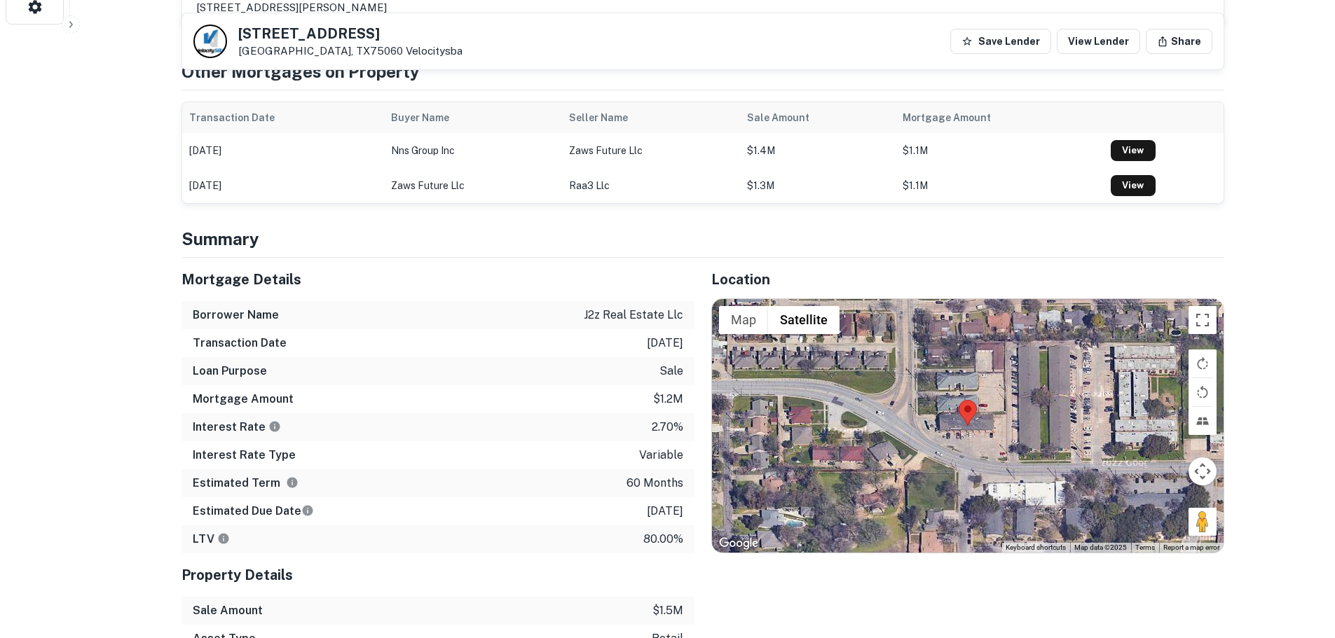
scroll to position [631, 0]
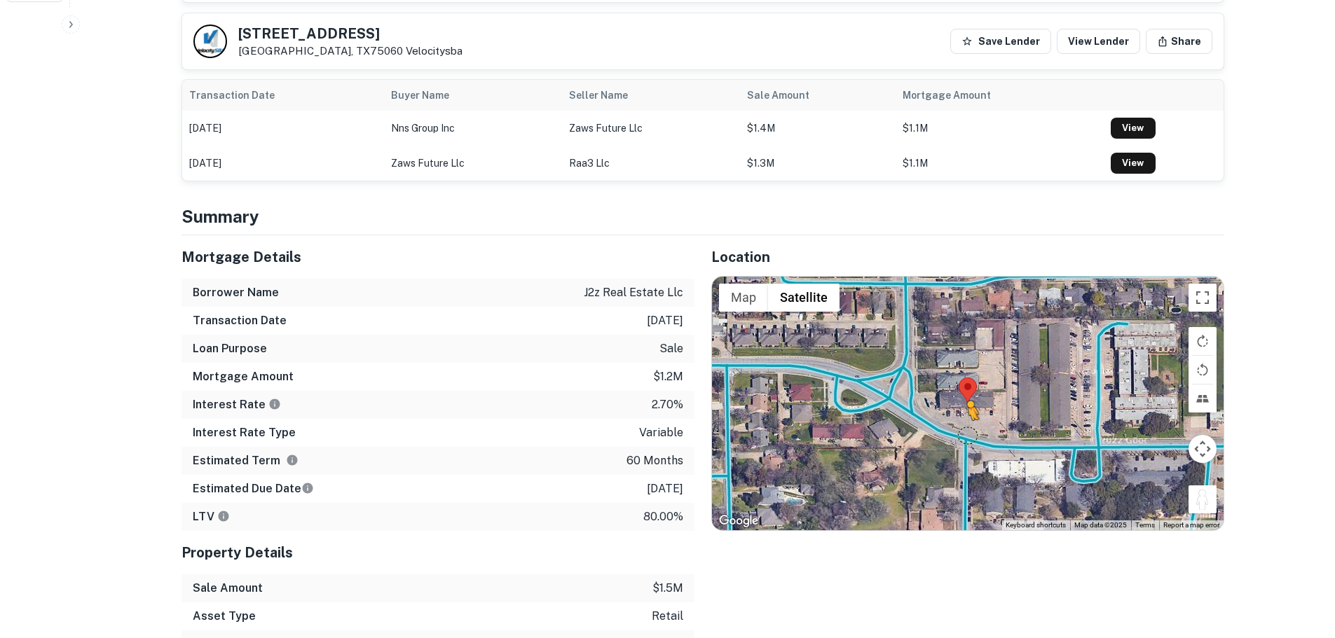
drag, startPoint x: 1208, startPoint y: 491, endPoint x: 966, endPoint y: 421, distance: 251.9
click at [966, 421] on div "To activate drag with keyboard, press Alt + Enter. Once in keyboard drag state,…" at bounding box center [968, 404] width 512 height 254
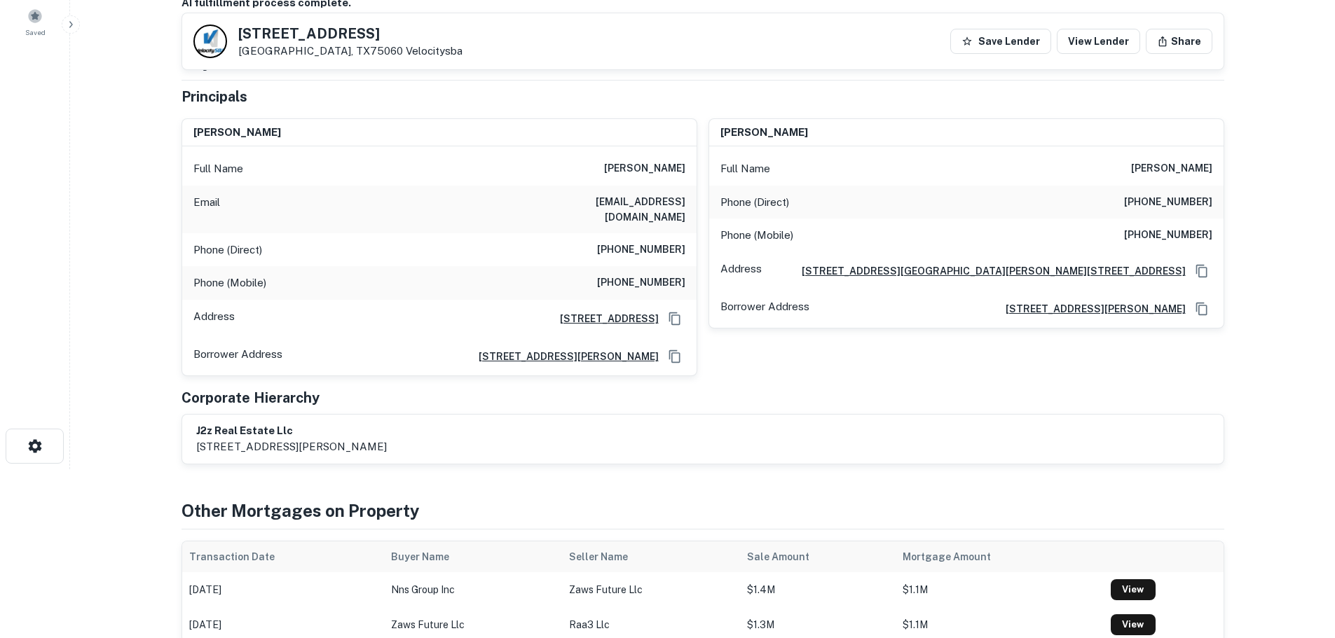
scroll to position [0, 0]
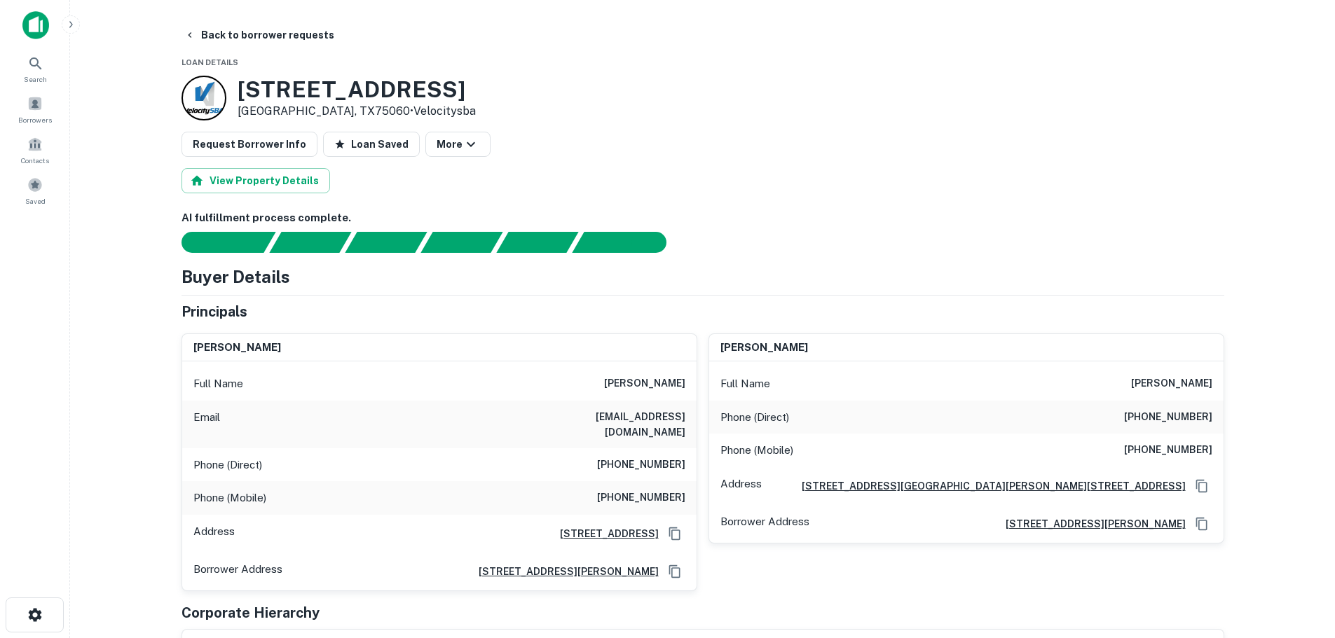
click at [651, 457] on h6 "(972) 506-8707" at bounding box center [641, 465] width 88 height 17
click at [650, 457] on h6 "(972) 506-8707" at bounding box center [641, 465] width 88 height 17
click at [624, 490] on h6 "(404) 933-8862" at bounding box center [641, 498] width 88 height 17
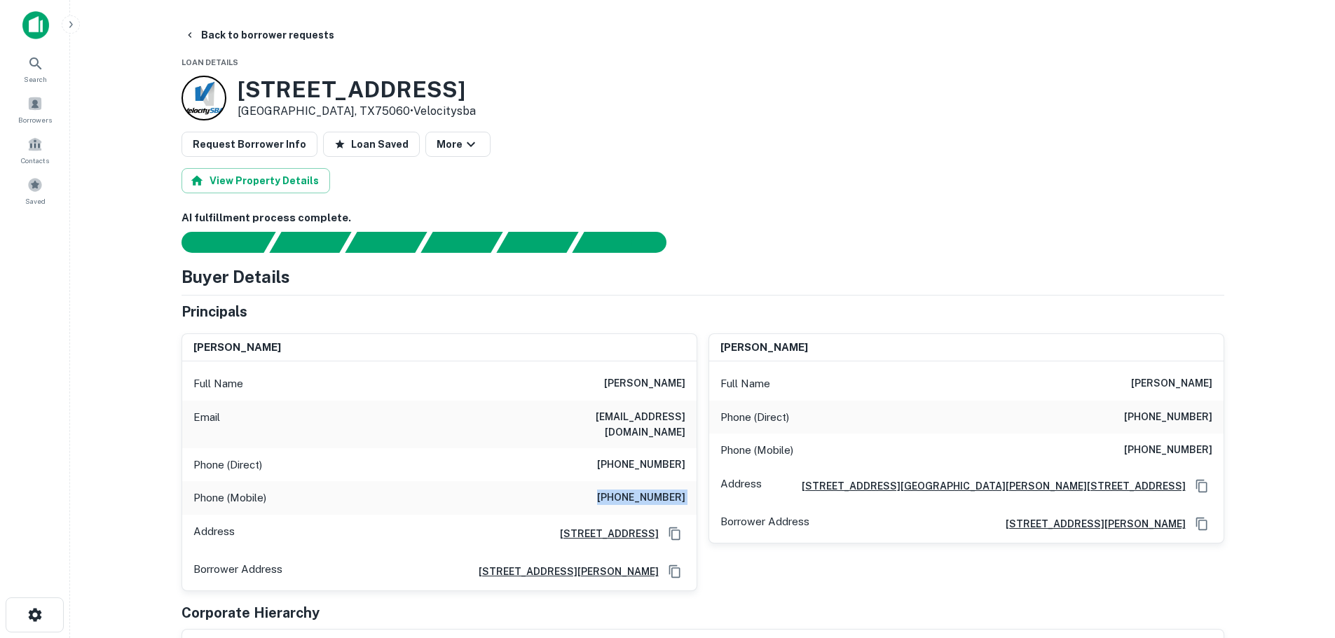
click at [624, 490] on h6 "(404) 933-8862" at bounding box center [641, 498] width 88 height 17
click at [1186, 418] on h6 "(903) 663-1042" at bounding box center [1168, 417] width 88 height 17
click at [1155, 442] on div "Phone (Mobile) (682) 312-5648" at bounding box center [966, 451] width 514 height 34
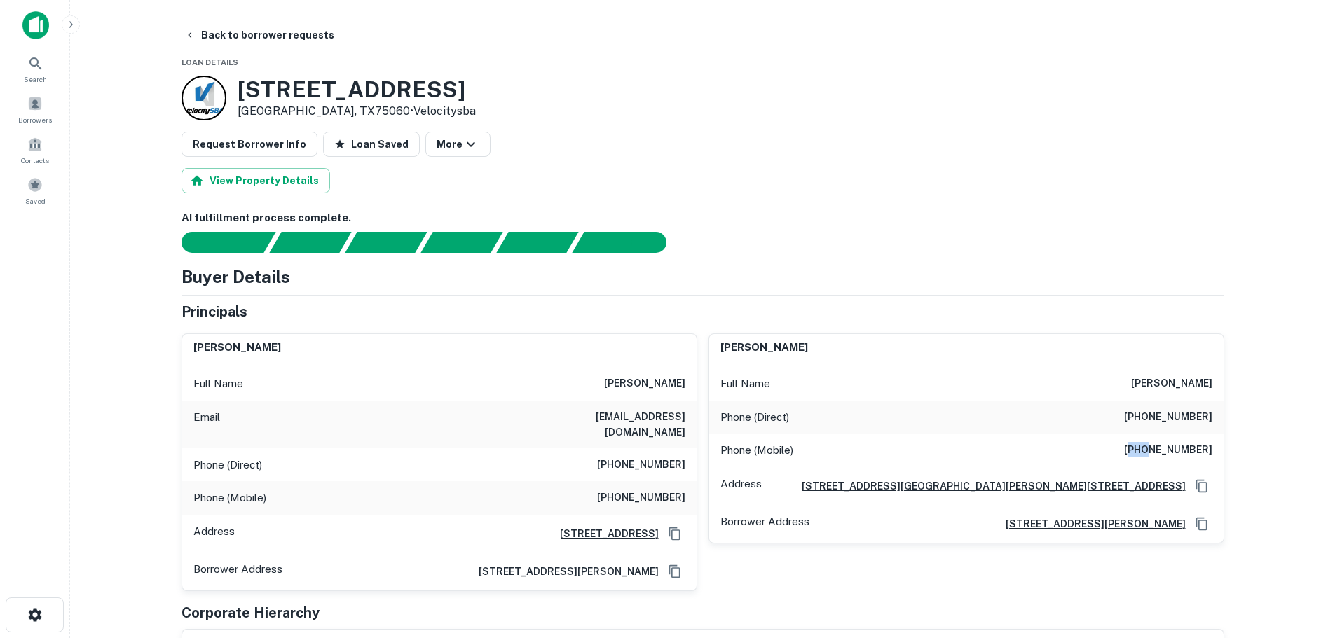
click at [1155, 442] on div "Phone (Mobile) (682) 312-5648" at bounding box center [966, 451] width 514 height 34
click at [301, 38] on button "Back to borrower requests" at bounding box center [259, 34] width 161 height 25
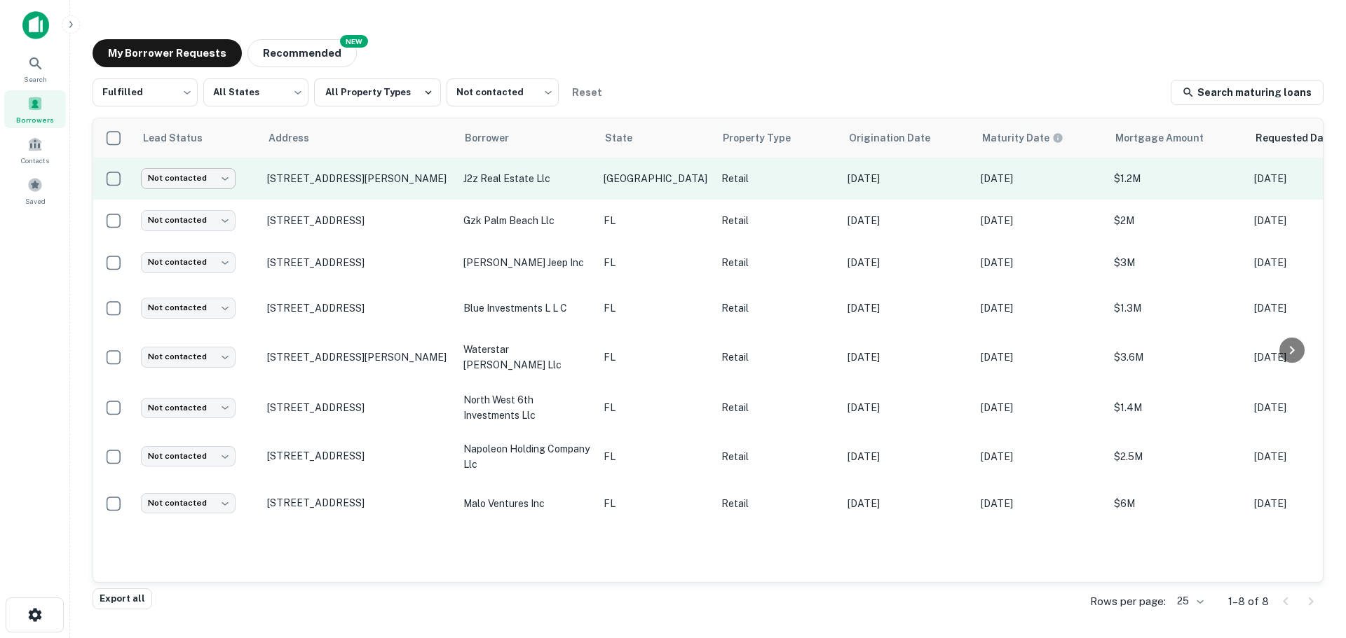
click at [166, 183] on body "Search Borrowers Contacts Saved My Borrower Requests NEW Recommended Fulfilled …" at bounding box center [673, 319] width 1346 height 638
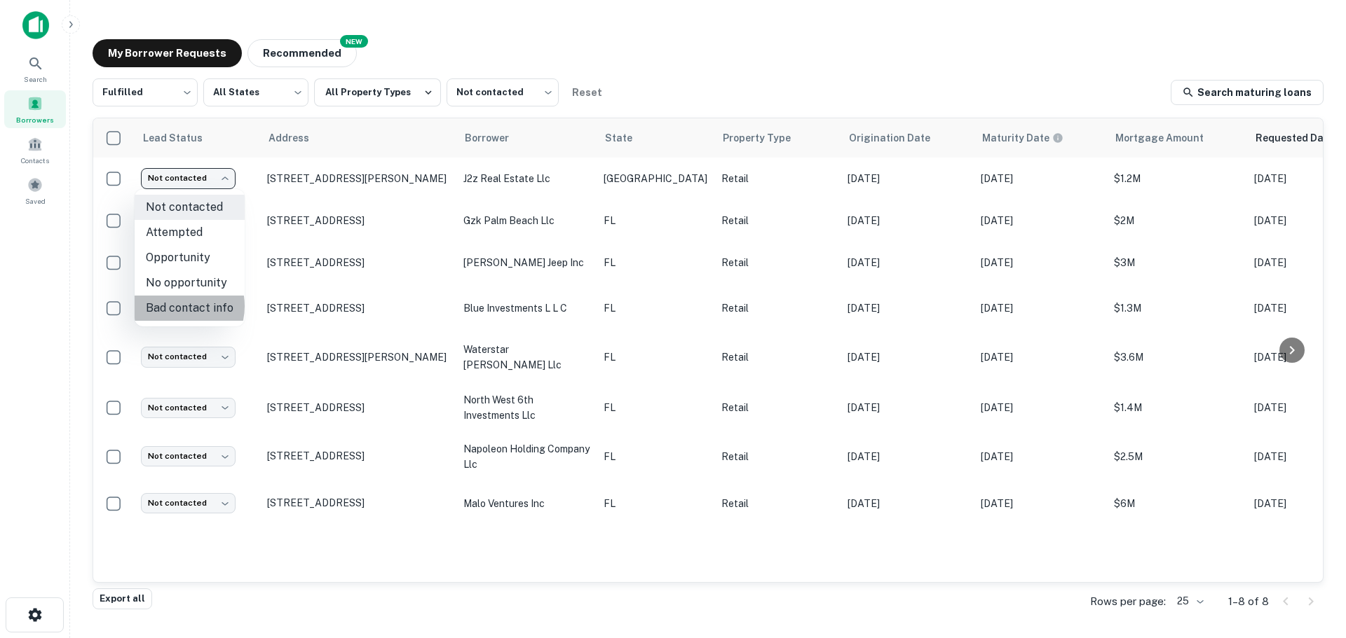
click at [177, 306] on li "Bad contact info" at bounding box center [190, 308] width 110 height 25
type input "**********"
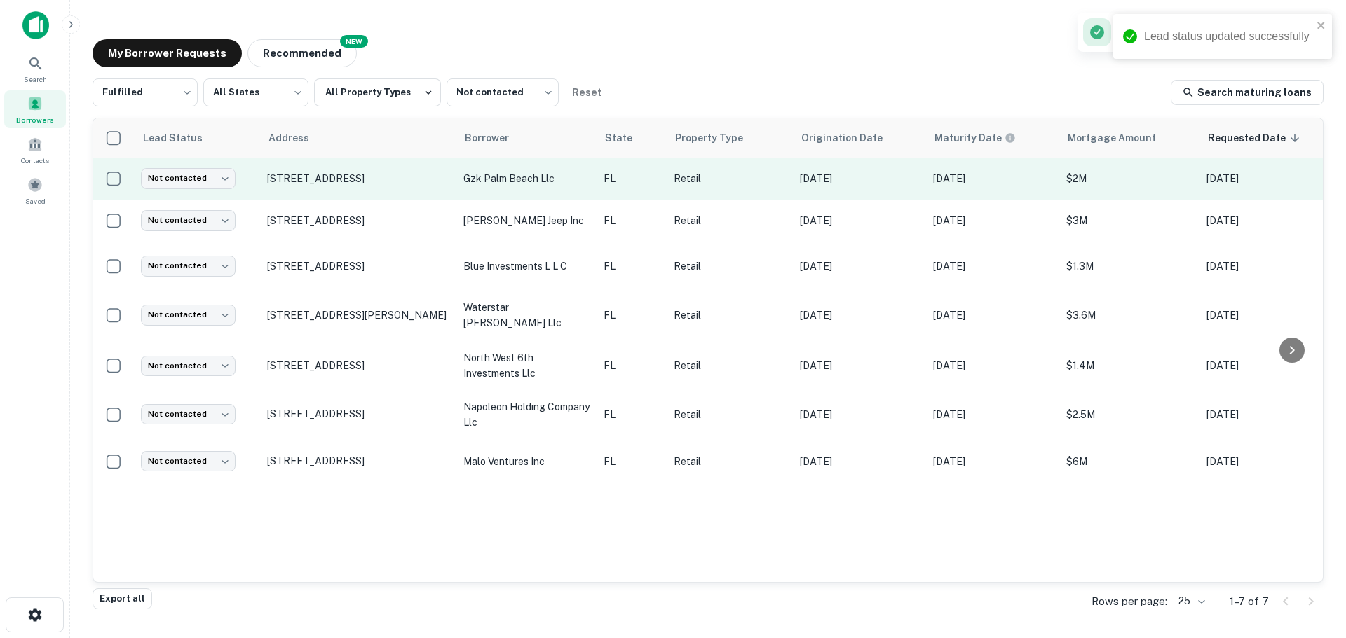
click at [325, 175] on p "230 Us Highway 1 North Palm Beach, FL33408" at bounding box center [358, 178] width 182 height 13
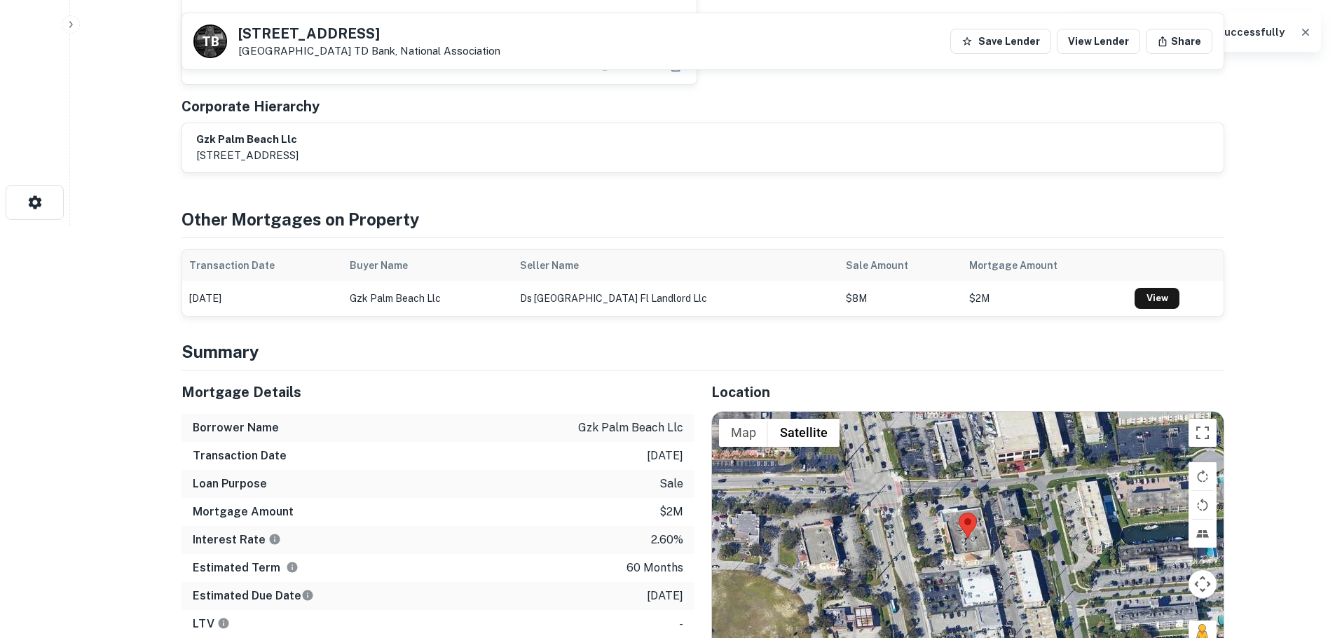
scroll to position [561, 0]
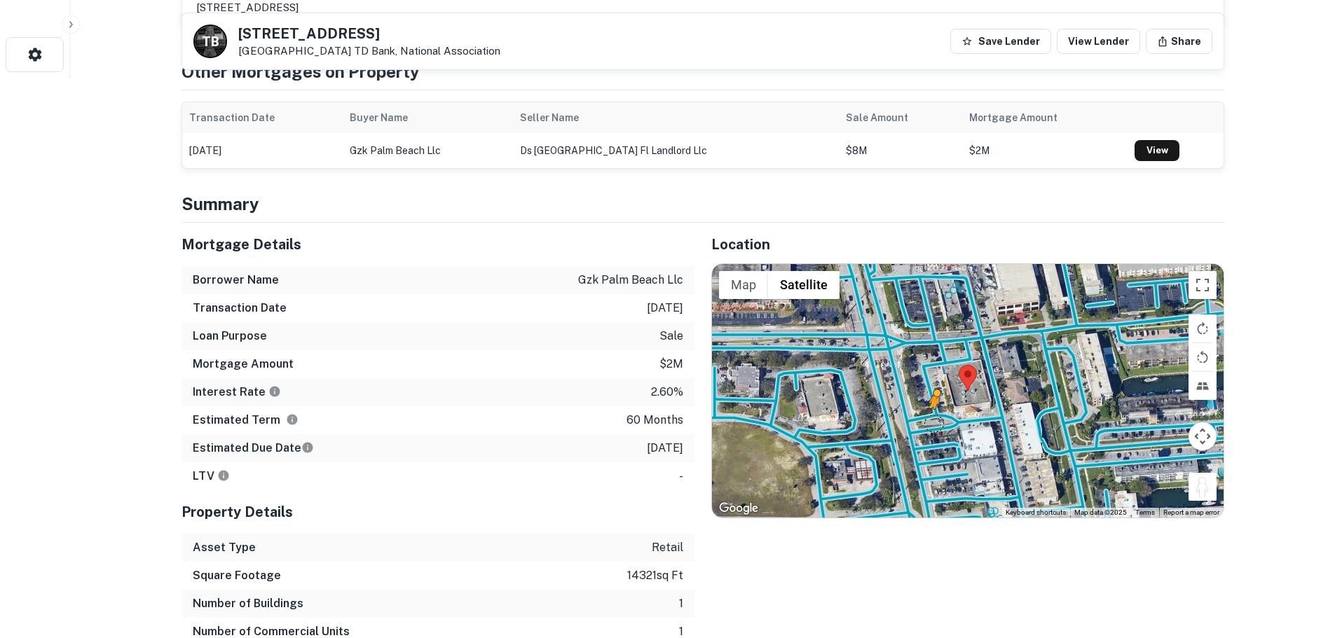
drag, startPoint x: 1203, startPoint y: 488, endPoint x: 924, endPoint y: 414, distance: 288.7
click at [924, 414] on div "To activate drag with keyboard, press Alt + Enter. Once in keyboard drag state,…" at bounding box center [968, 391] width 512 height 254
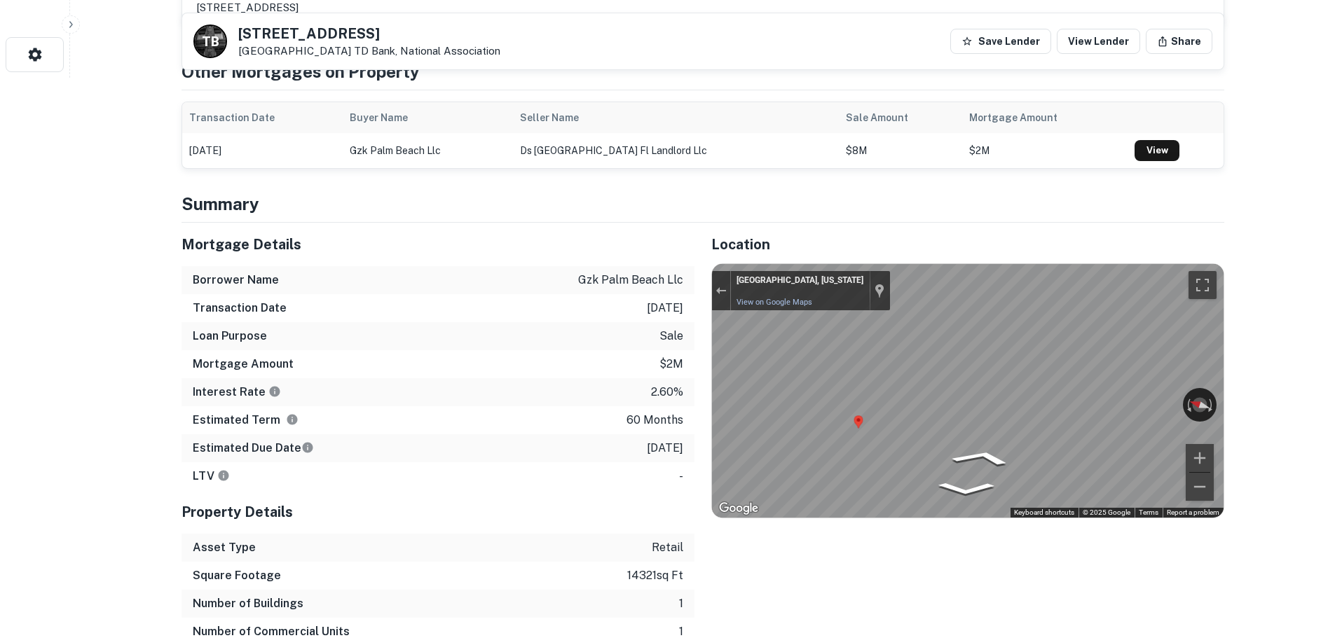
click at [592, 391] on div "Mortgage Details Borrower Name gzk palm beach llc Transaction Date 2/4/2021 Loa…" at bounding box center [695, 448] width 1060 height 451
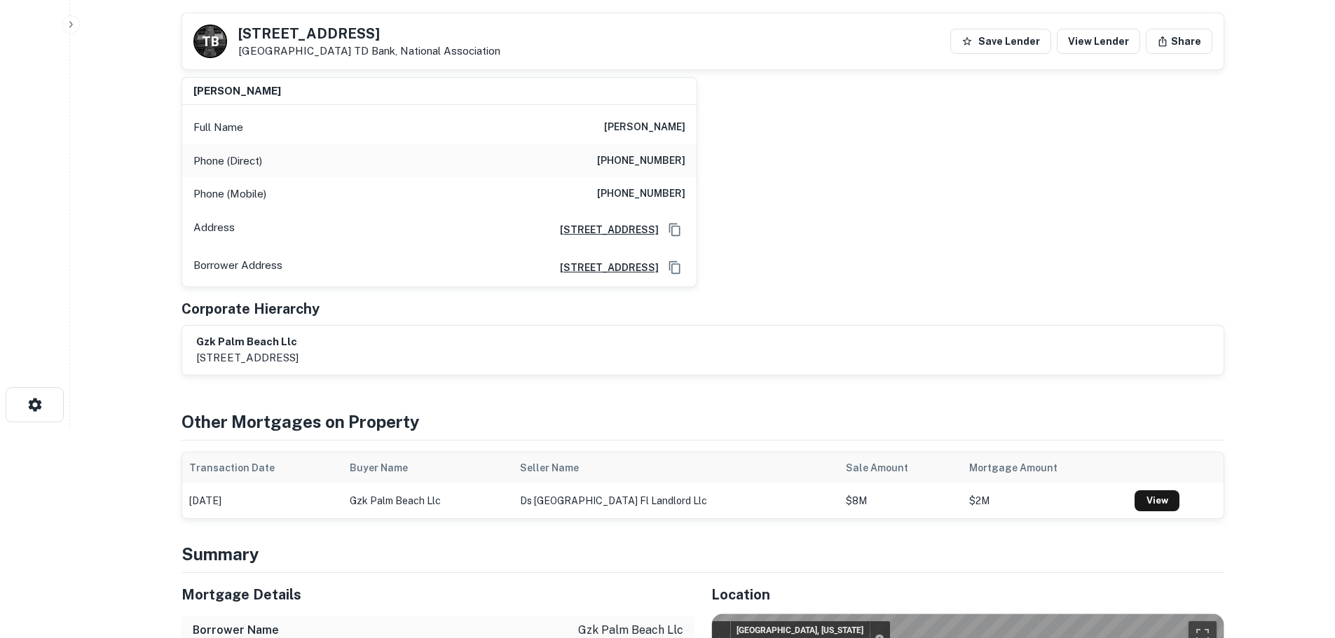
scroll to position [0, 0]
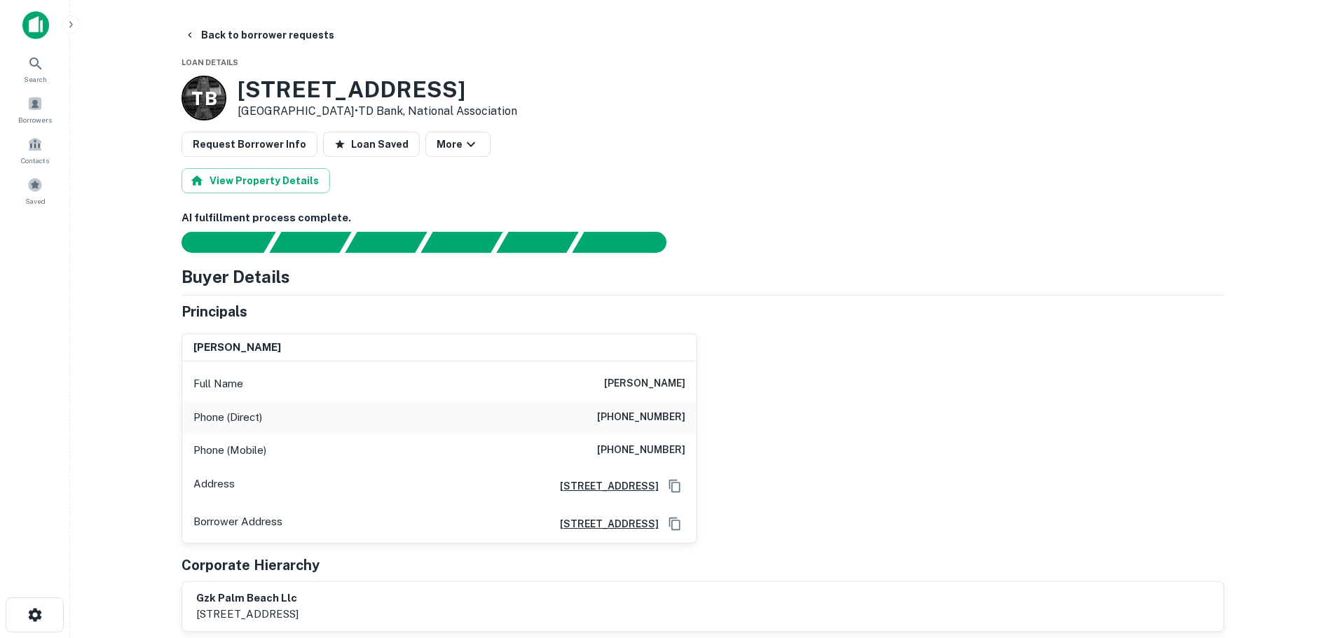
click at [638, 406] on div "Phone (Direct) (631) 757-2261" at bounding box center [439, 418] width 514 height 34
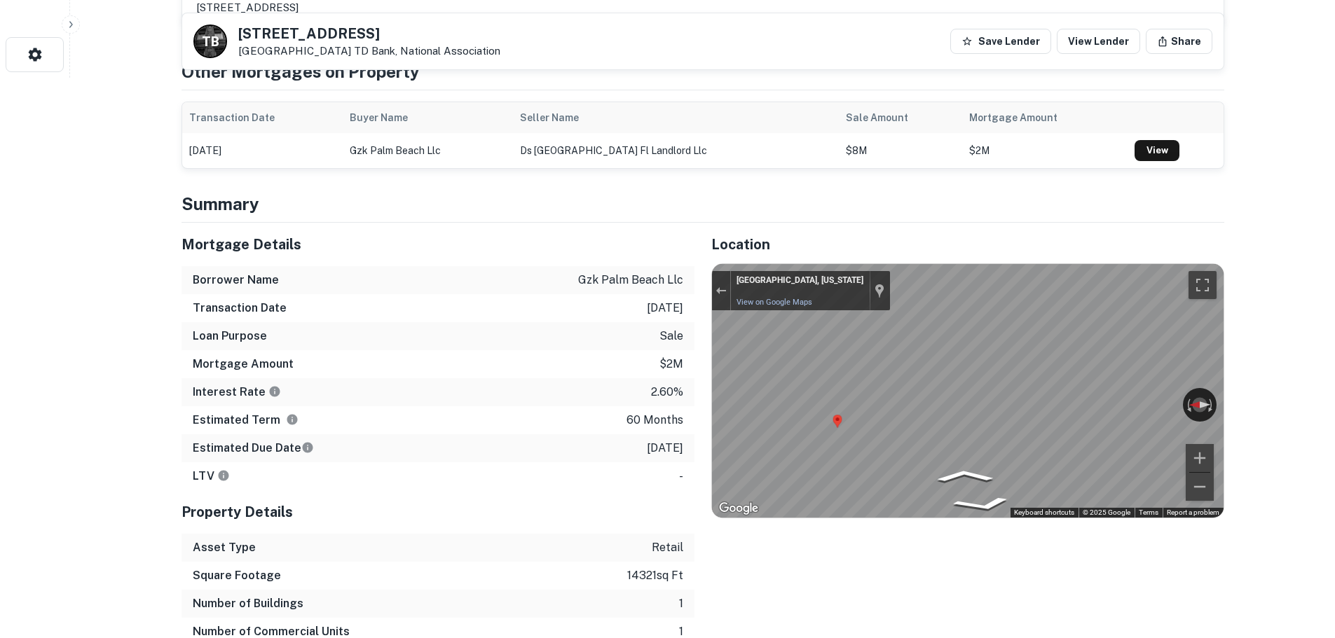
scroll to position [210, 0]
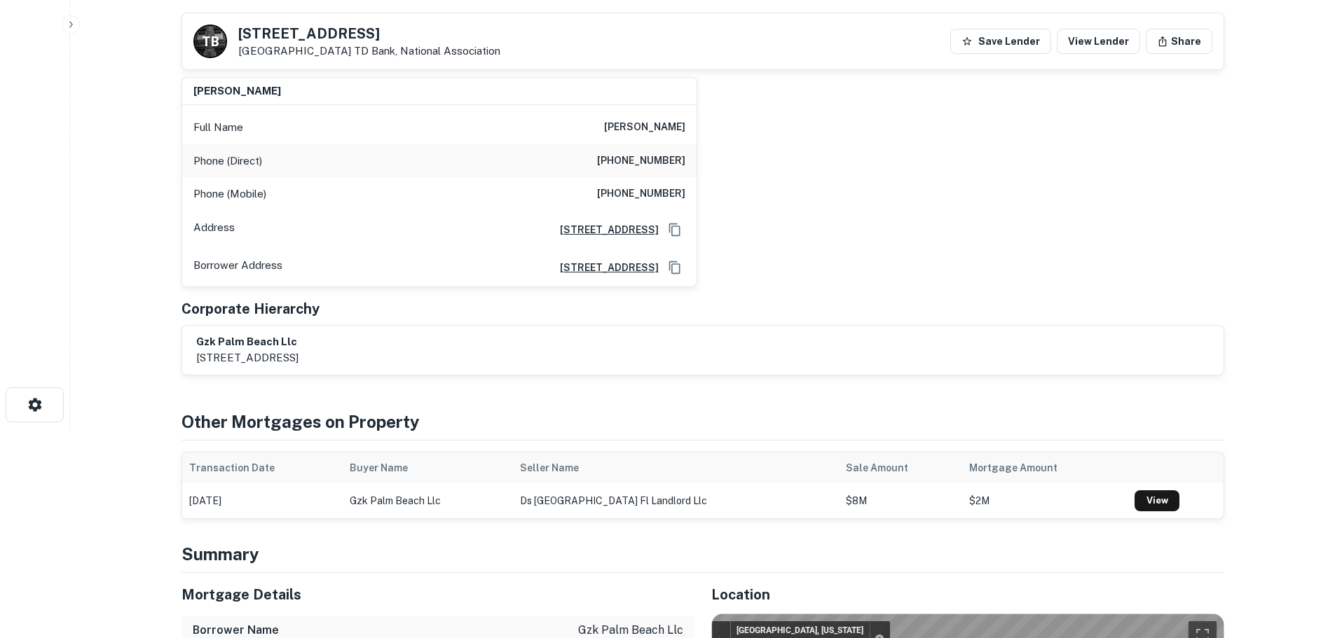
click at [646, 194] on h6 "(631) 848-8572" at bounding box center [641, 194] width 88 height 17
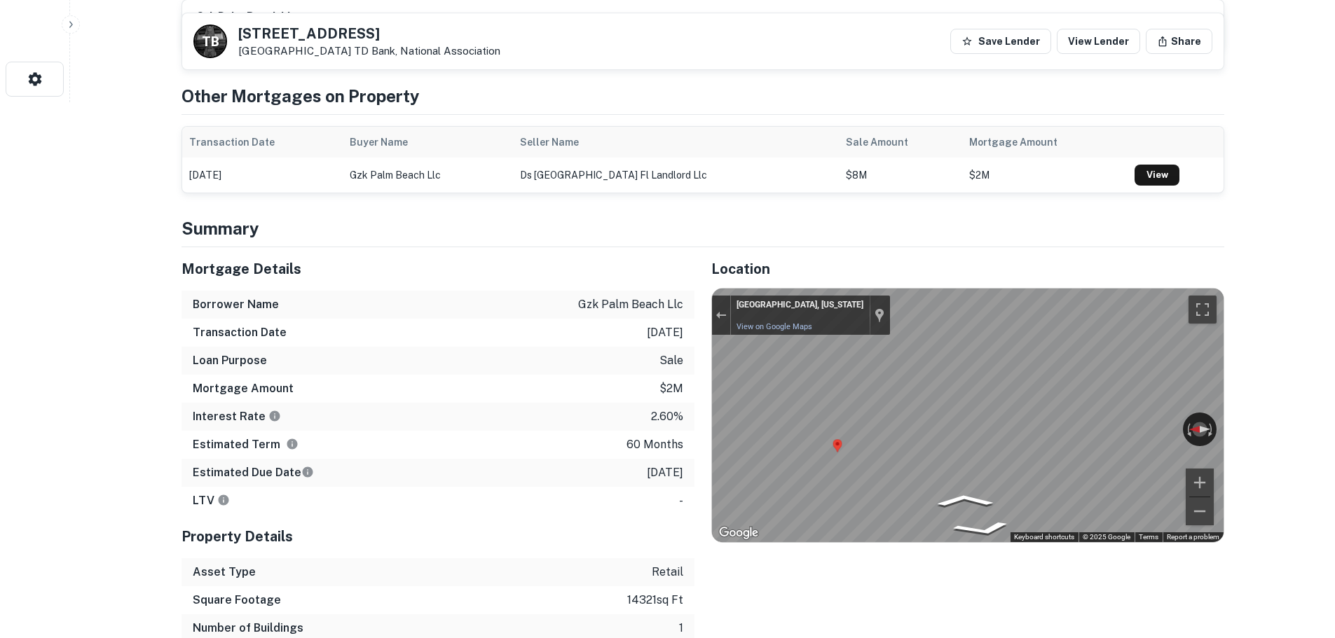
scroll to position [561, 0]
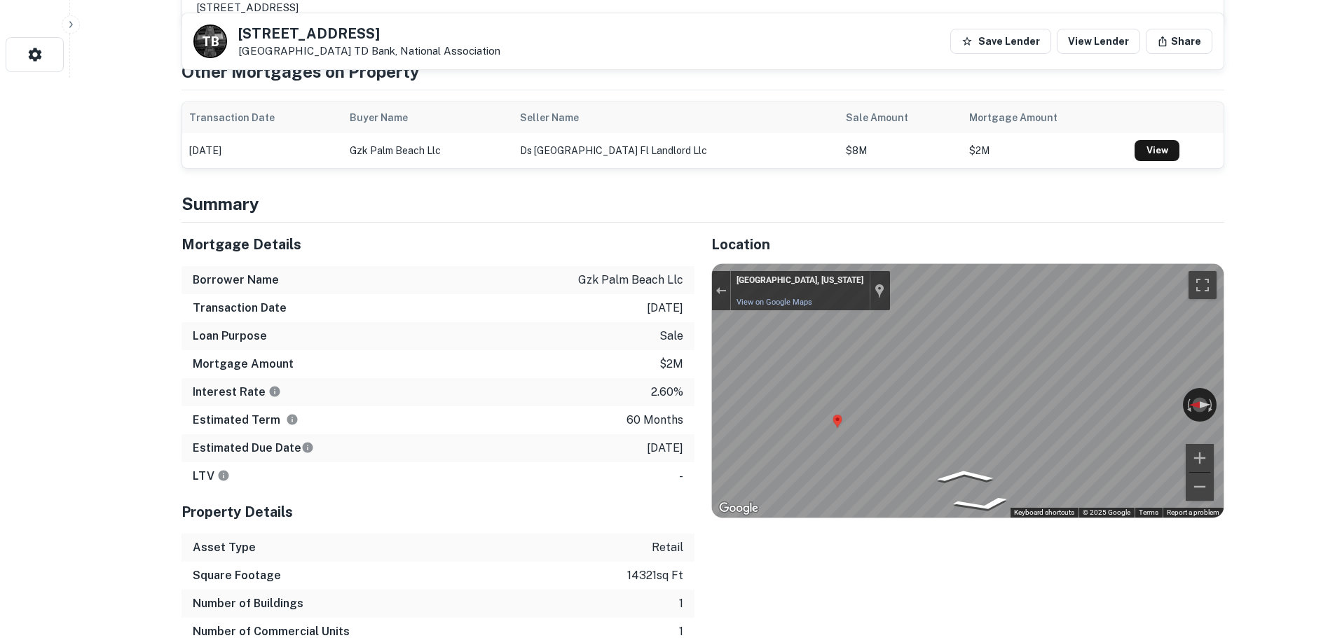
click at [671, 448] on p "2/4/2026" at bounding box center [665, 448] width 36 height 17
click at [671, 453] on p "2/4/2026" at bounding box center [665, 448] width 36 height 17
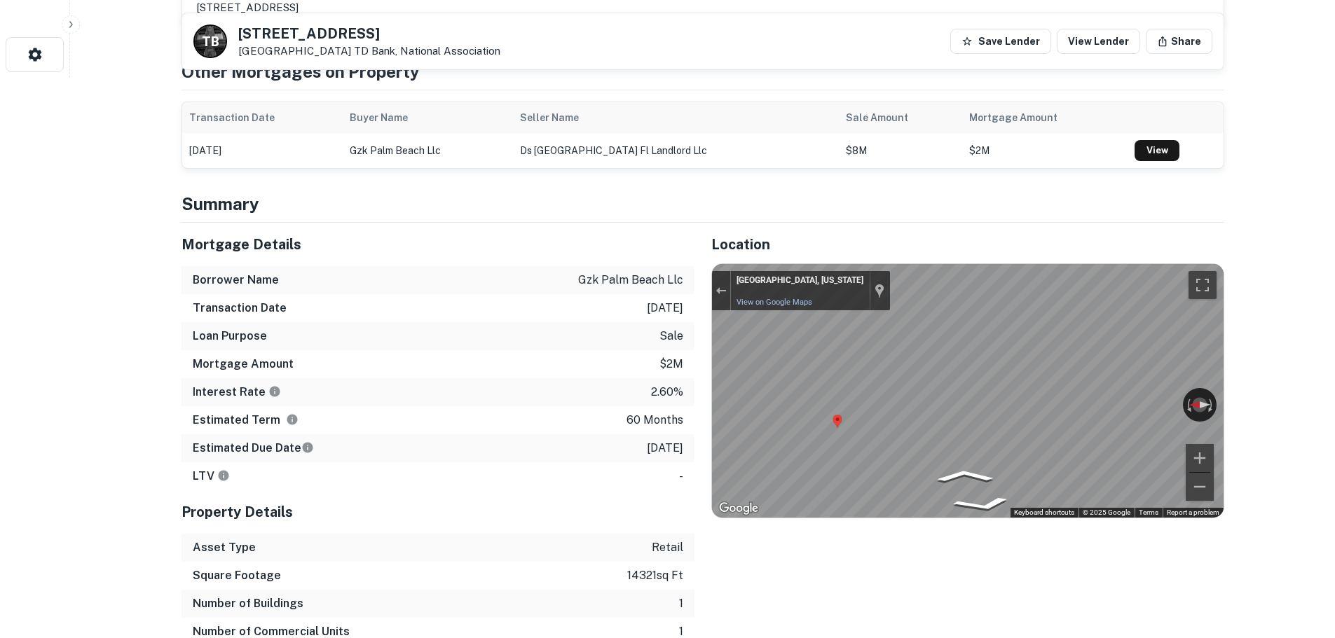
click at [671, 453] on p "2/4/2026" at bounding box center [665, 448] width 36 height 17
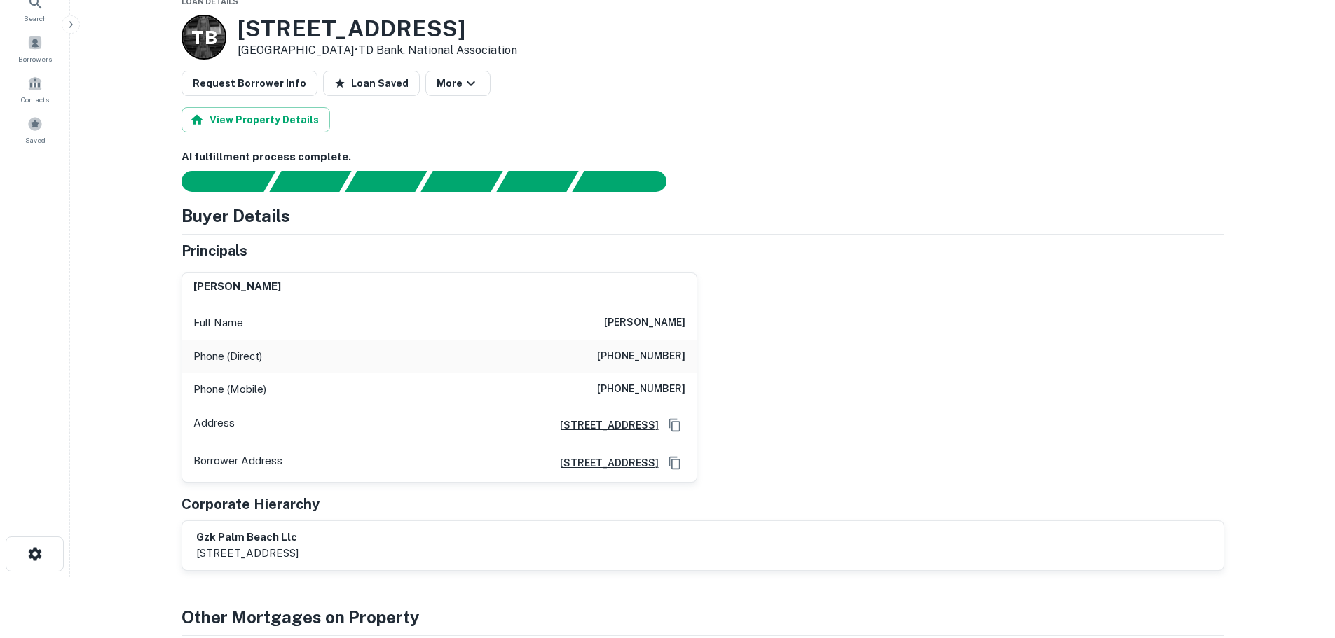
scroll to position [0, 0]
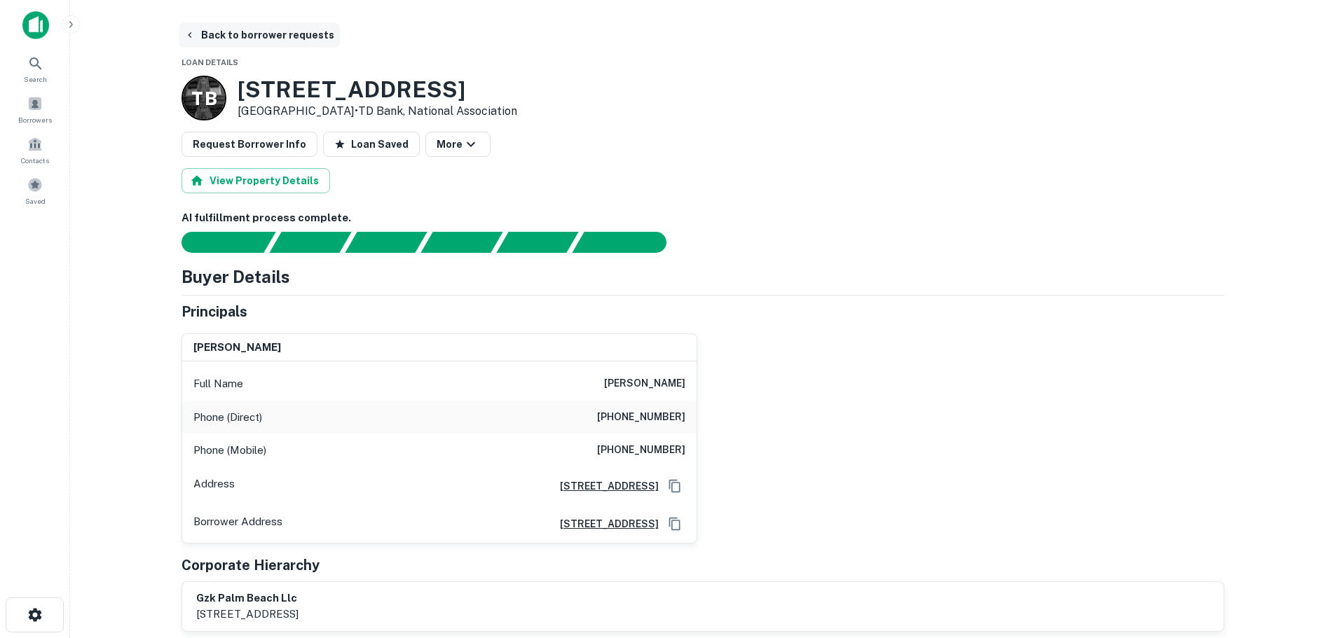
click at [248, 28] on button "Back to borrower requests" at bounding box center [259, 34] width 161 height 25
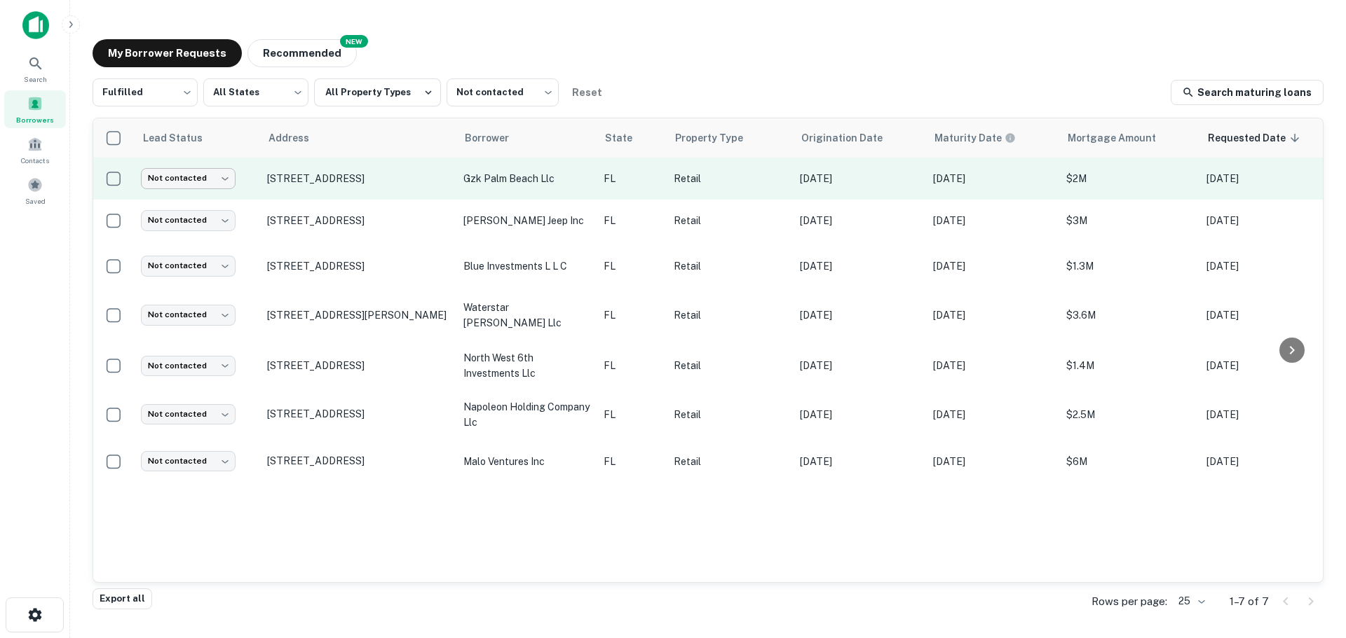
click at [183, 170] on body "Search Borrowers Contacts Saved My Borrower Requests NEW Recommended Fulfilled …" at bounding box center [673, 319] width 1346 height 638
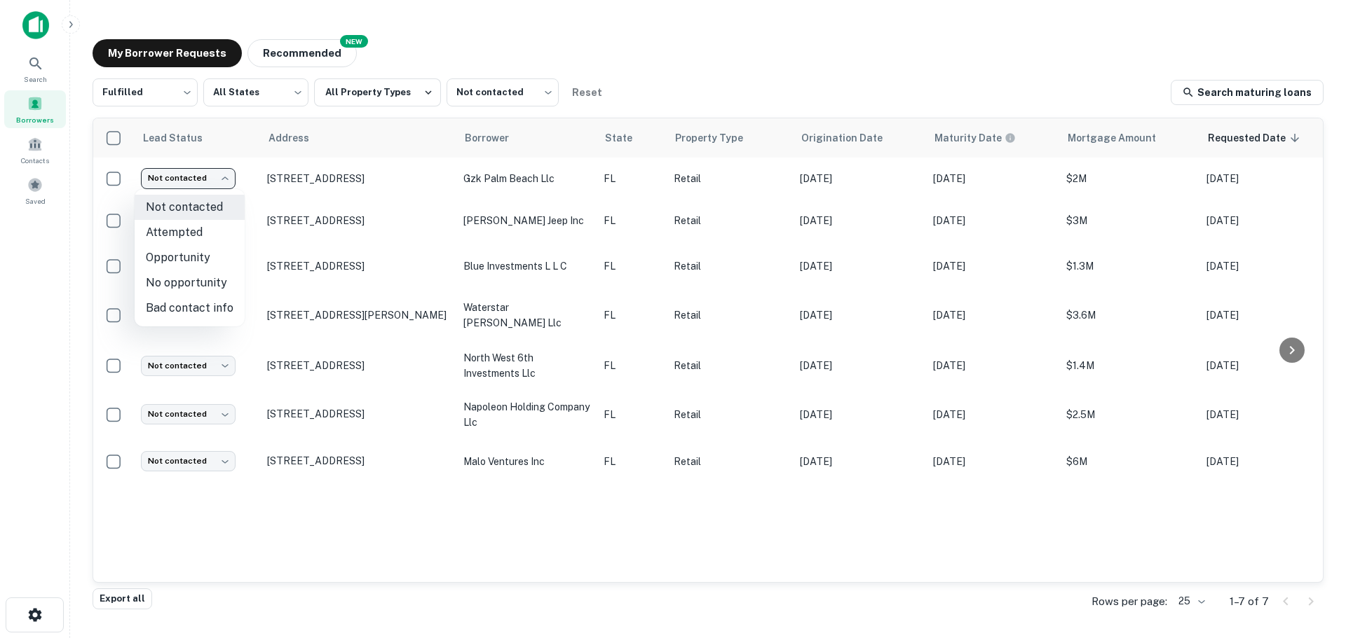
click at [203, 283] on li "No opportunity" at bounding box center [190, 283] width 110 height 25
type input "**********"
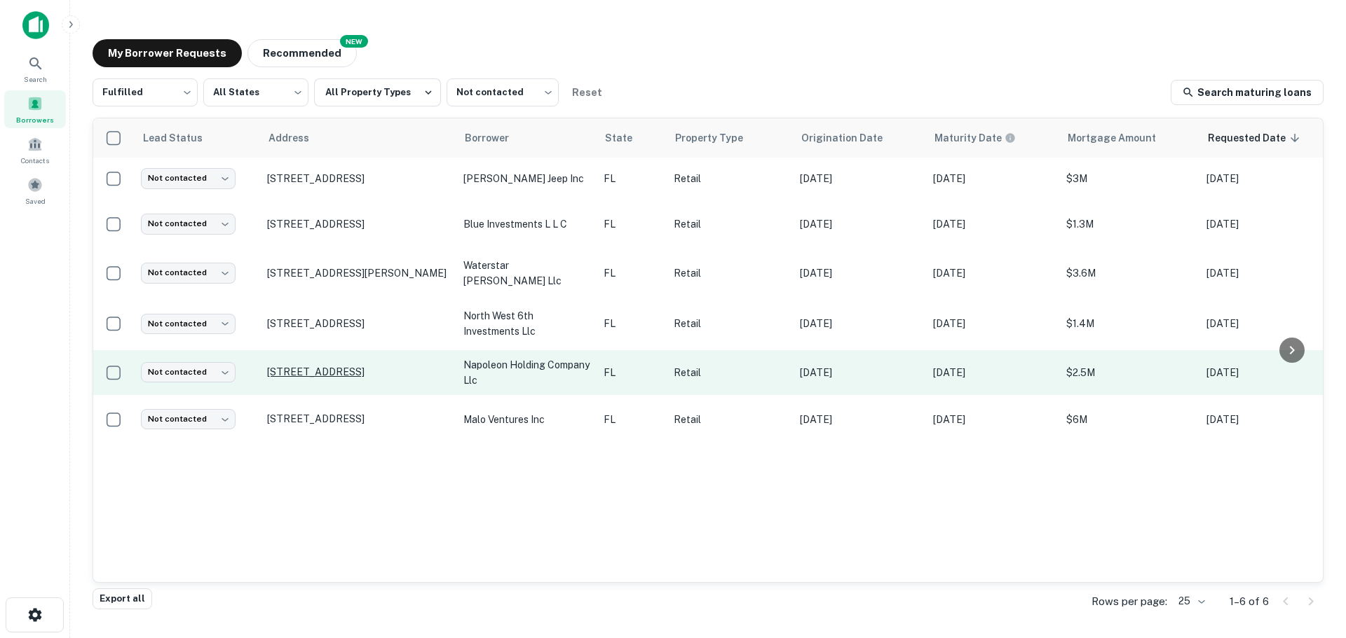
click at [323, 367] on p "115 Strongway Ct Saint Augustine, FL32086" at bounding box center [358, 372] width 182 height 13
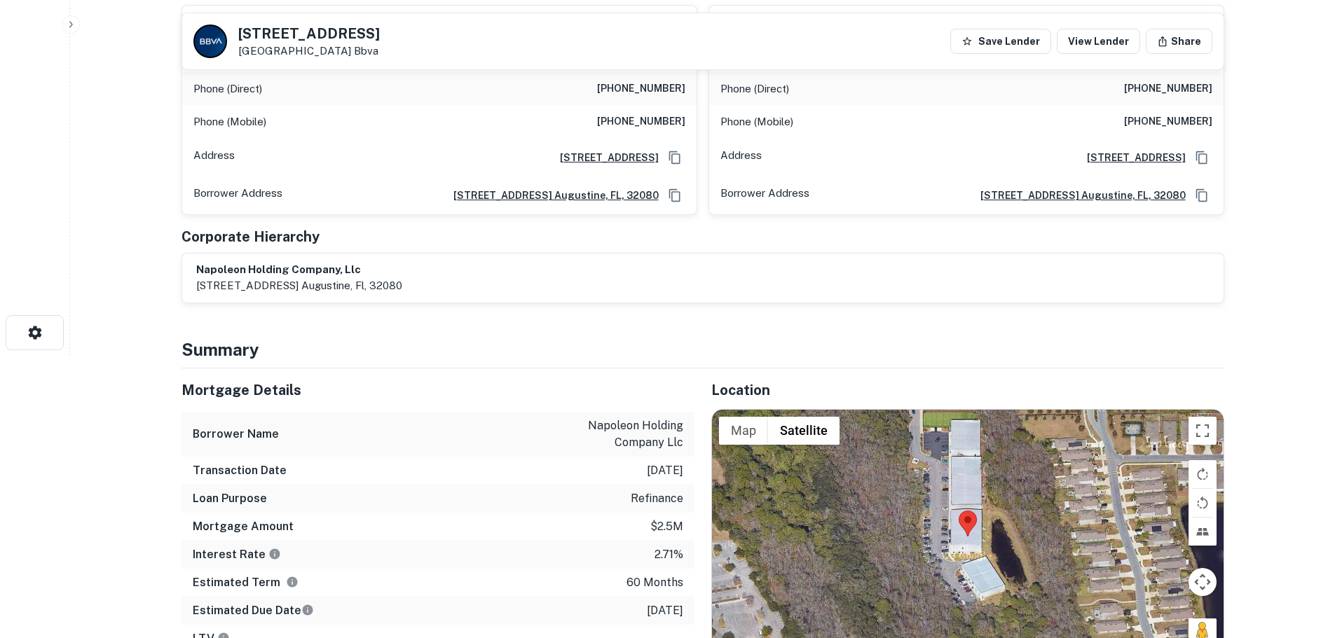
scroll to position [421, 0]
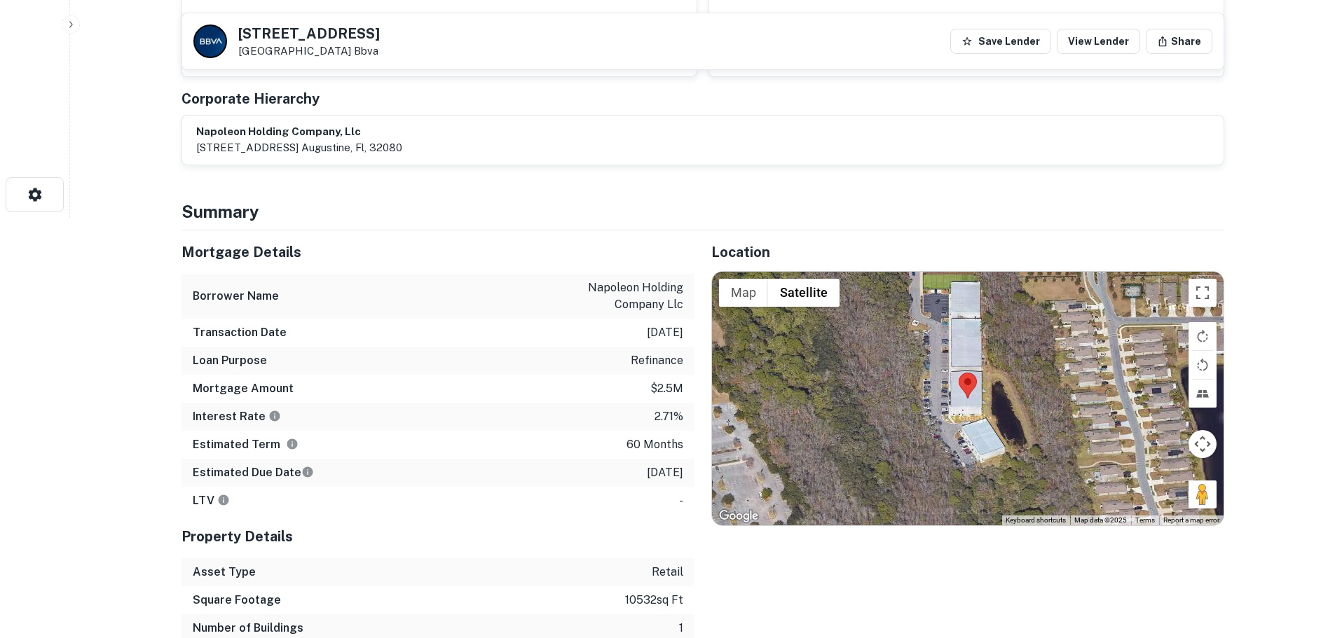
drag, startPoint x: 1208, startPoint y: 483, endPoint x: 922, endPoint y: 414, distance: 294.1
click at [922, 414] on div "Map Terrain Satellite Labels Keyboard shortcuts Map Data Map data ©2025 Map dat…" at bounding box center [968, 399] width 512 height 254
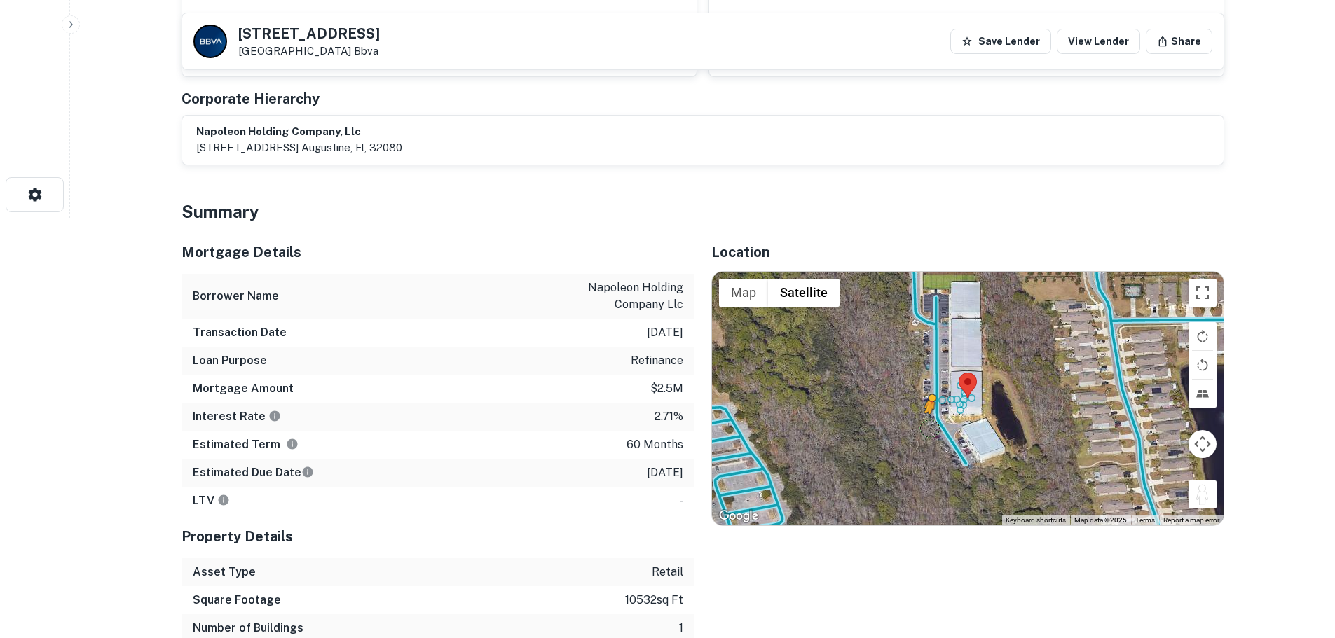
drag, startPoint x: 1203, startPoint y: 486, endPoint x: 932, endPoint y: 426, distance: 277.0
click at [932, 426] on div "To activate drag with keyboard, press Alt + Enter. Once in keyboard drag state,…" at bounding box center [968, 399] width 512 height 254
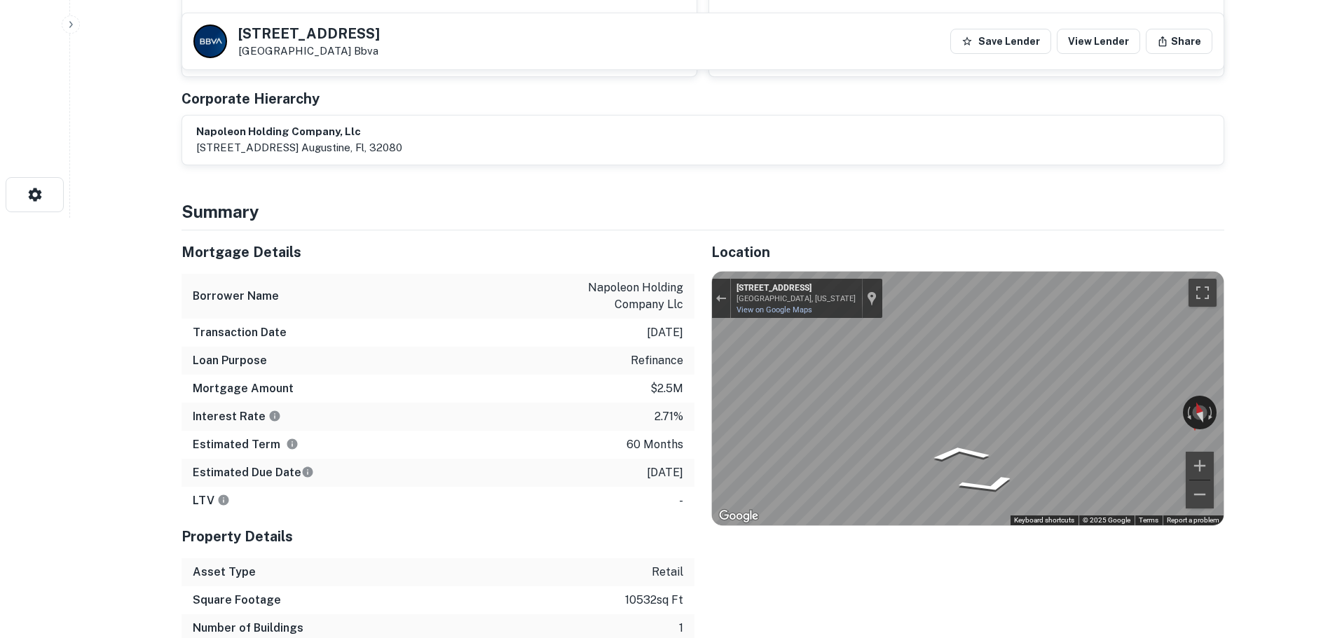
click at [465, 383] on div "Mortgage Details Borrower Name napoleon holding company llc Transaction Date 1/…" at bounding box center [695, 451] width 1060 height 440
click at [561, 411] on div "Mortgage Details Borrower Name napoleon holding company llc Transaction Date 1/…" at bounding box center [695, 451] width 1060 height 440
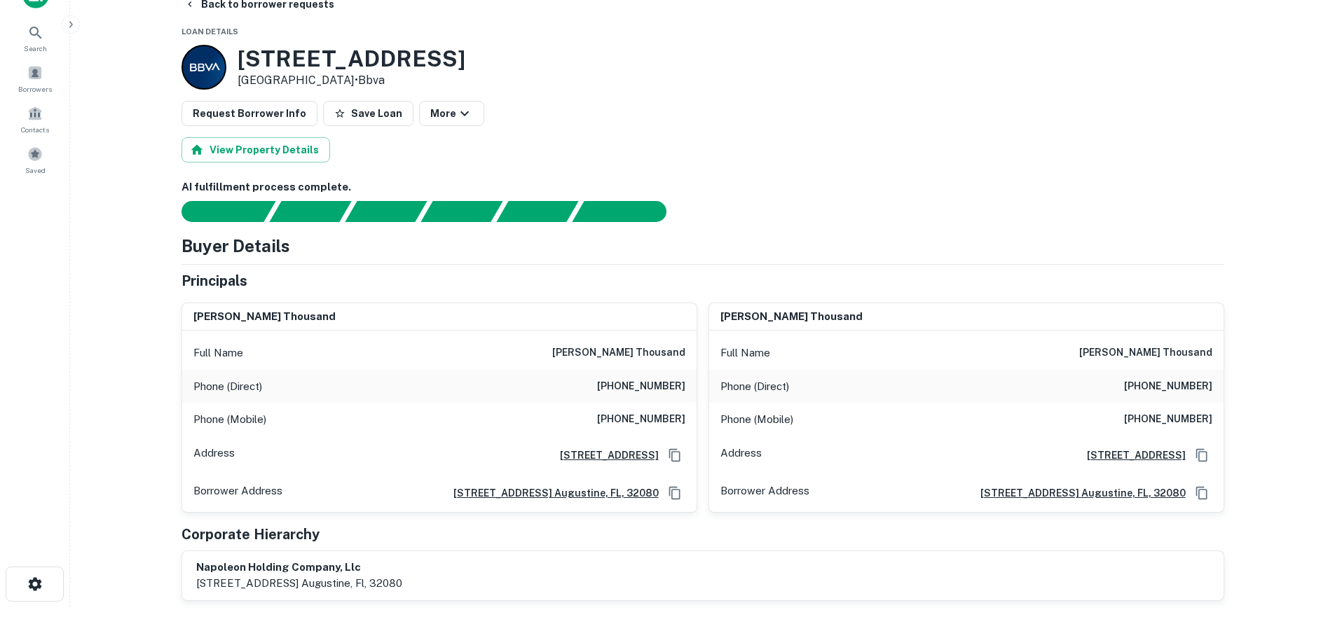
scroll to position [0, 0]
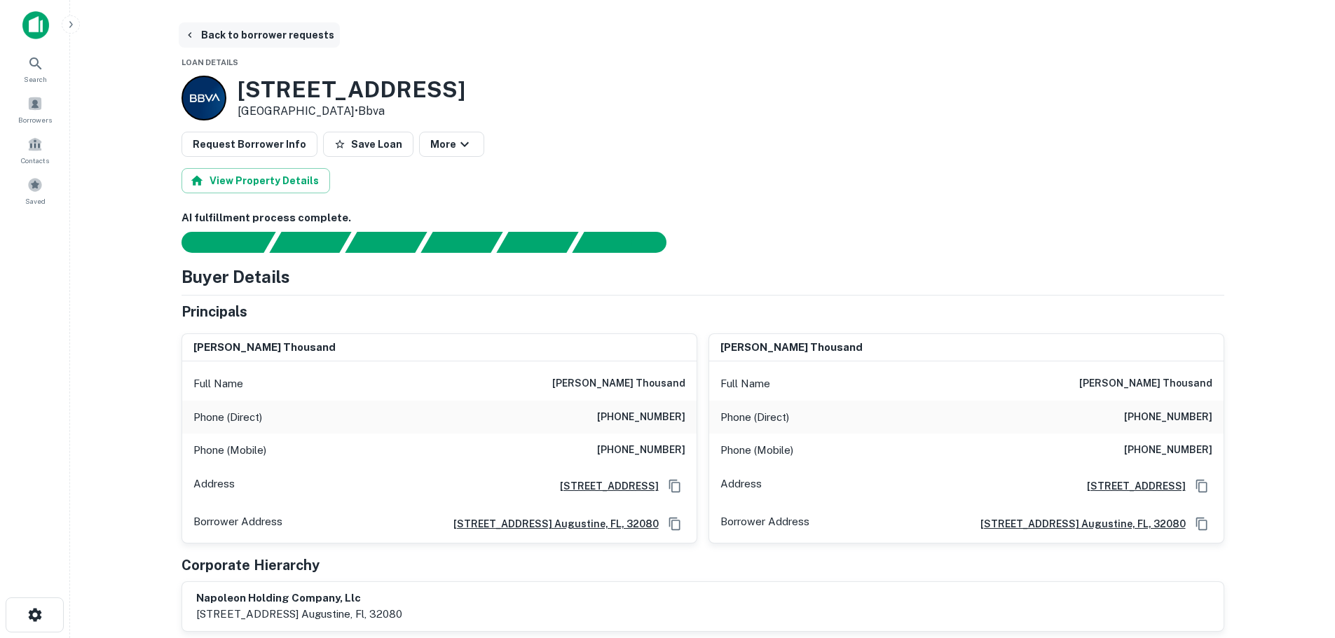
click at [208, 35] on button "Back to borrower requests" at bounding box center [259, 34] width 161 height 25
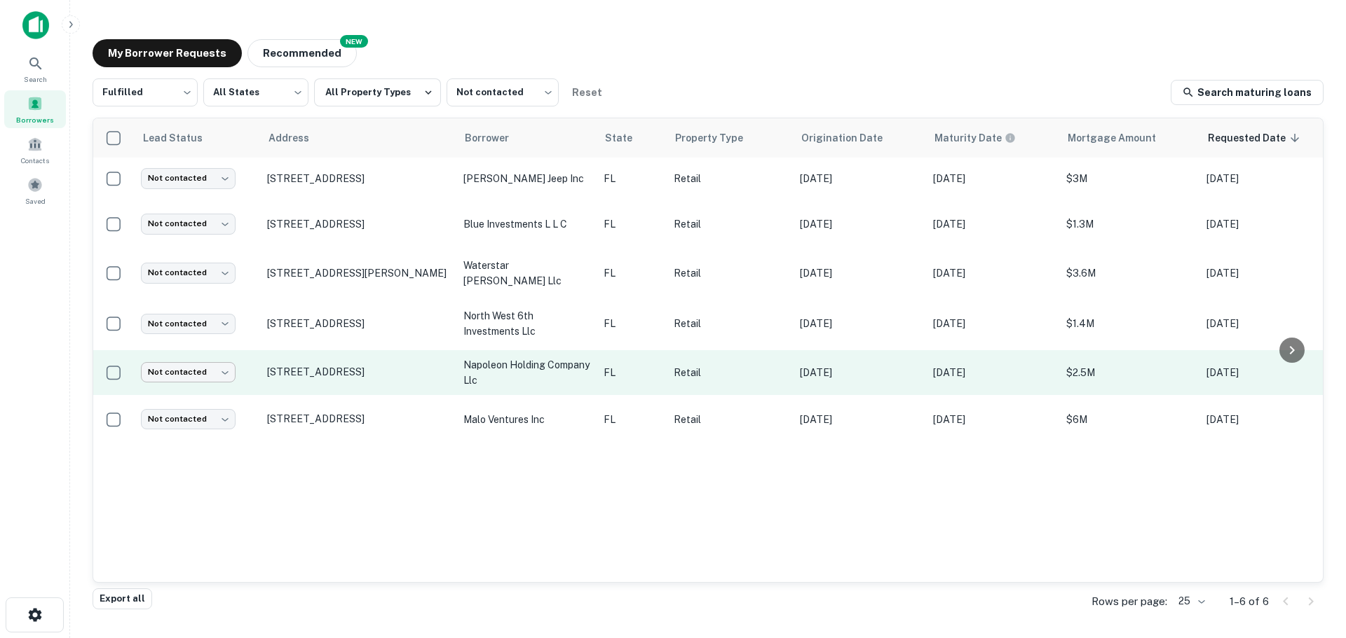
click at [161, 363] on body "Search Borrowers Contacts Saved My Borrower Requests NEW Recommended Fulfilled …" at bounding box center [673, 319] width 1346 height 638
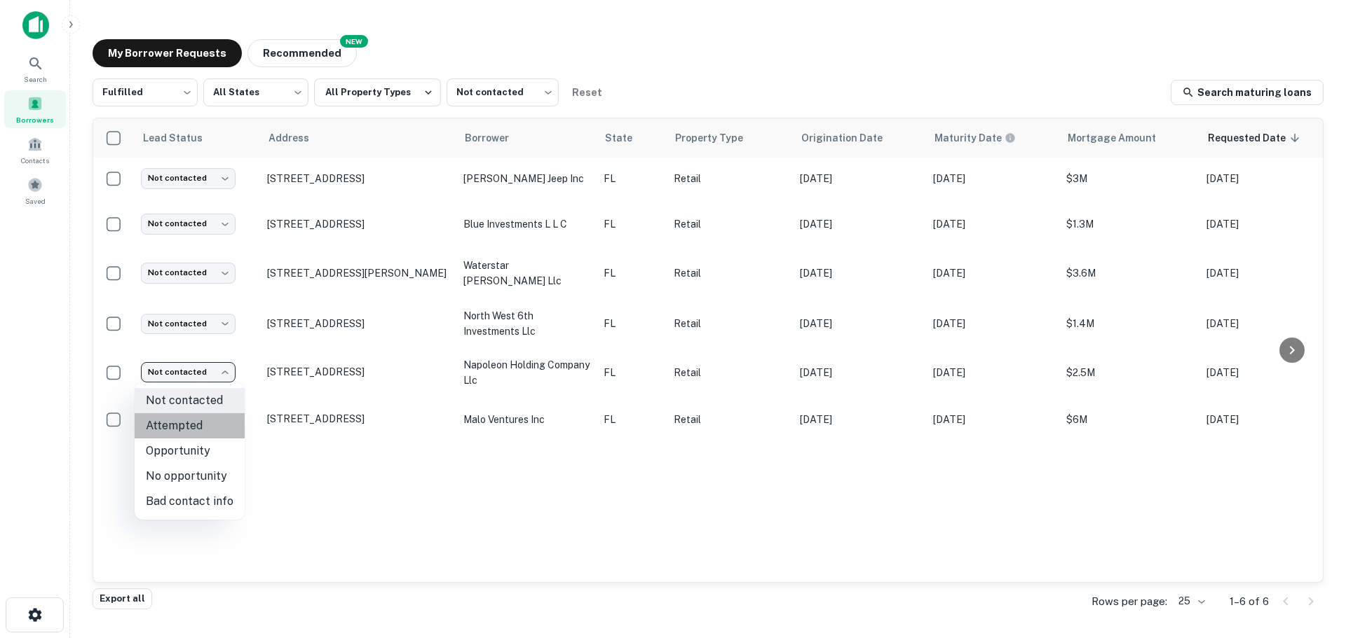
click at [197, 417] on li "Attempted" at bounding box center [190, 425] width 110 height 25
type input "*********"
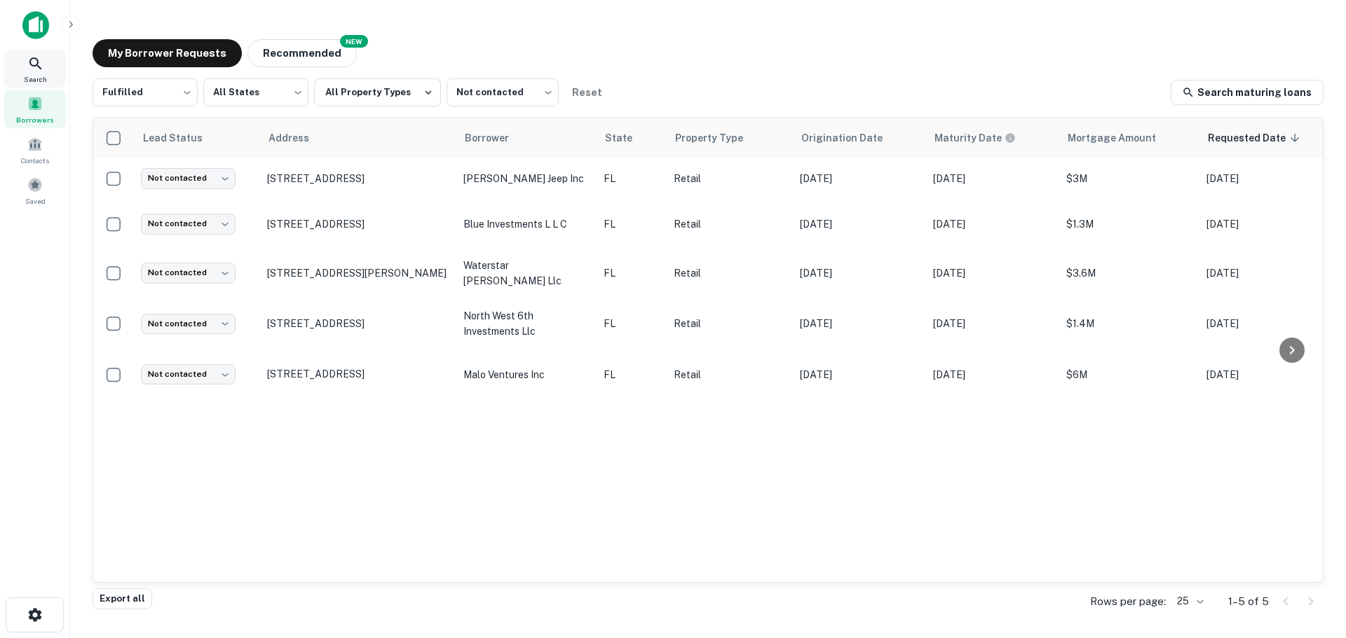
click at [44, 69] on div "Search" at bounding box center [35, 69] width 62 height 38
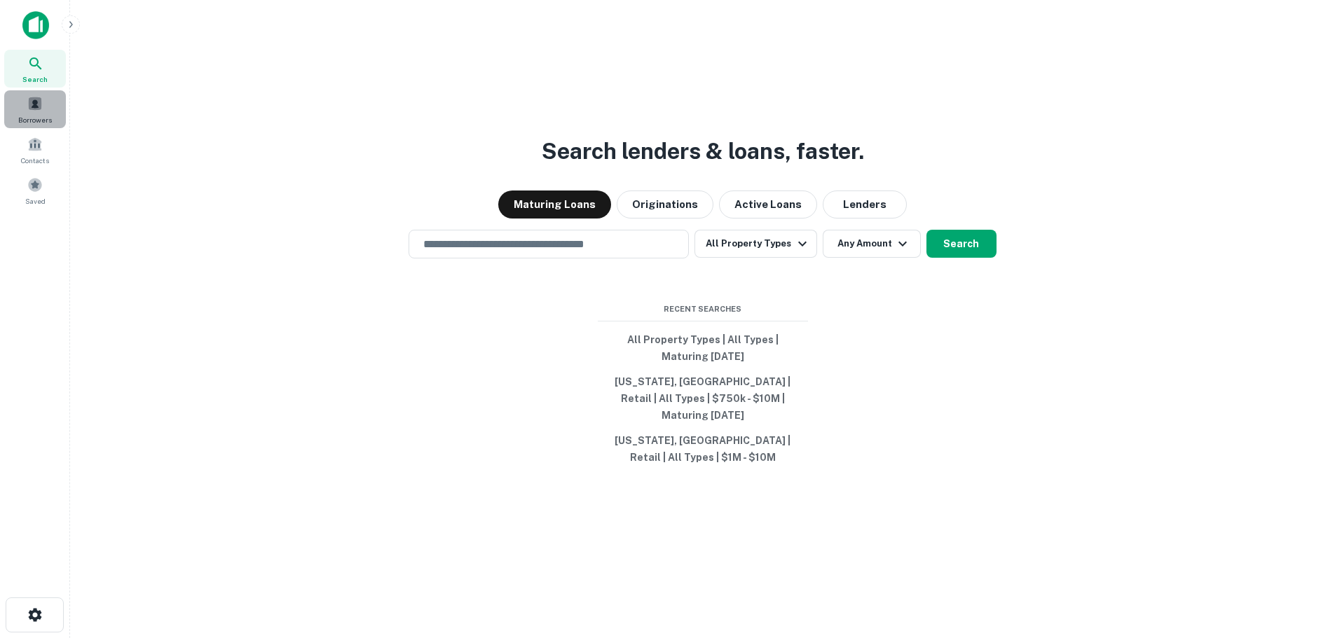
click at [41, 116] on span "Borrowers" at bounding box center [35, 119] width 34 height 11
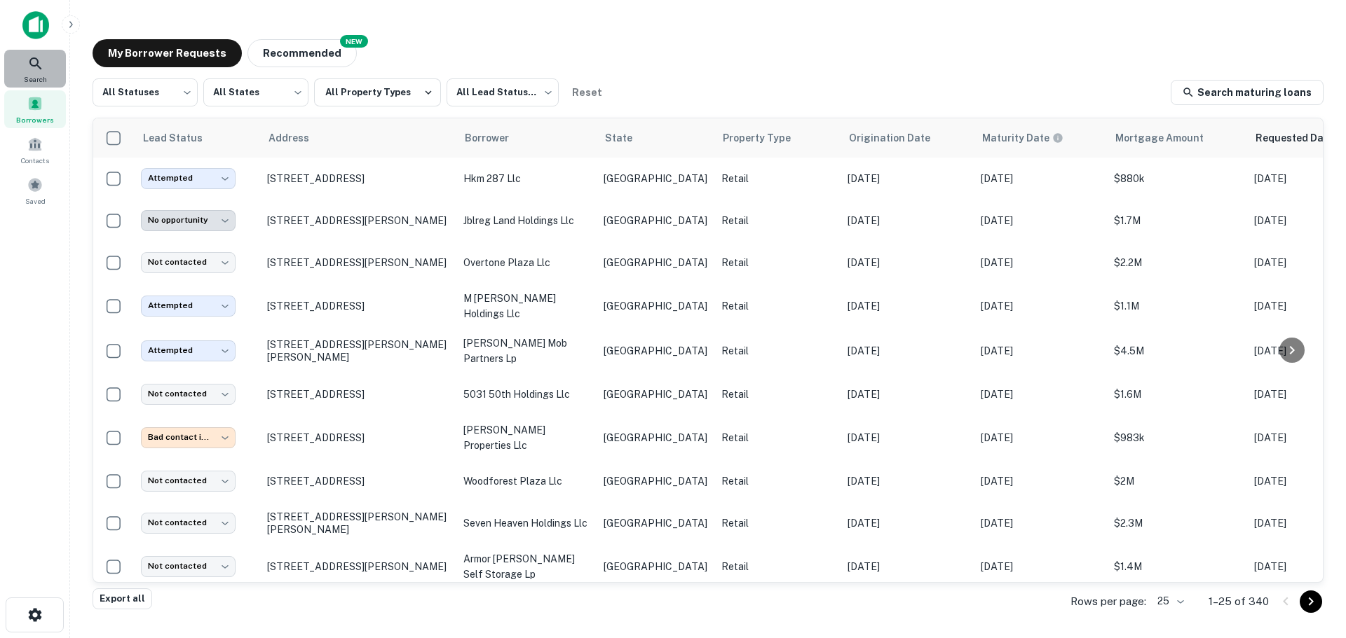
click at [40, 83] on span "Search" at bounding box center [35, 79] width 23 height 11
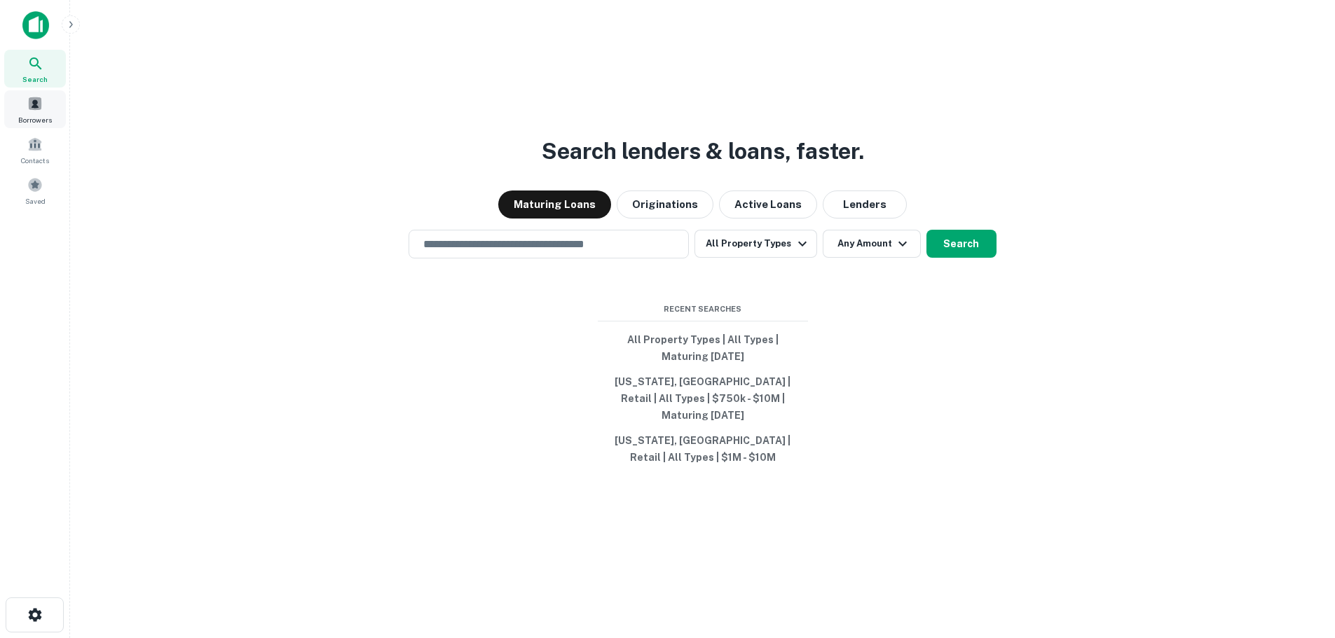
drag, startPoint x: 8, startPoint y: 94, endPoint x: -114, endPoint y: 247, distance: 195.5
drag, startPoint x: -114, startPoint y: 247, endPoint x: 254, endPoint y: 390, distance: 394.7
click at [254, 390] on div "Search lenders & loans, faster. Maturing Loans Originations Active Loans Lender…" at bounding box center [702, 353] width 1243 height 638
click at [547, 252] on input "text" at bounding box center [549, 244] width 268 height 16
click at [512, 252] on input "text" at bounding box center [549, 244] width 268 height 16
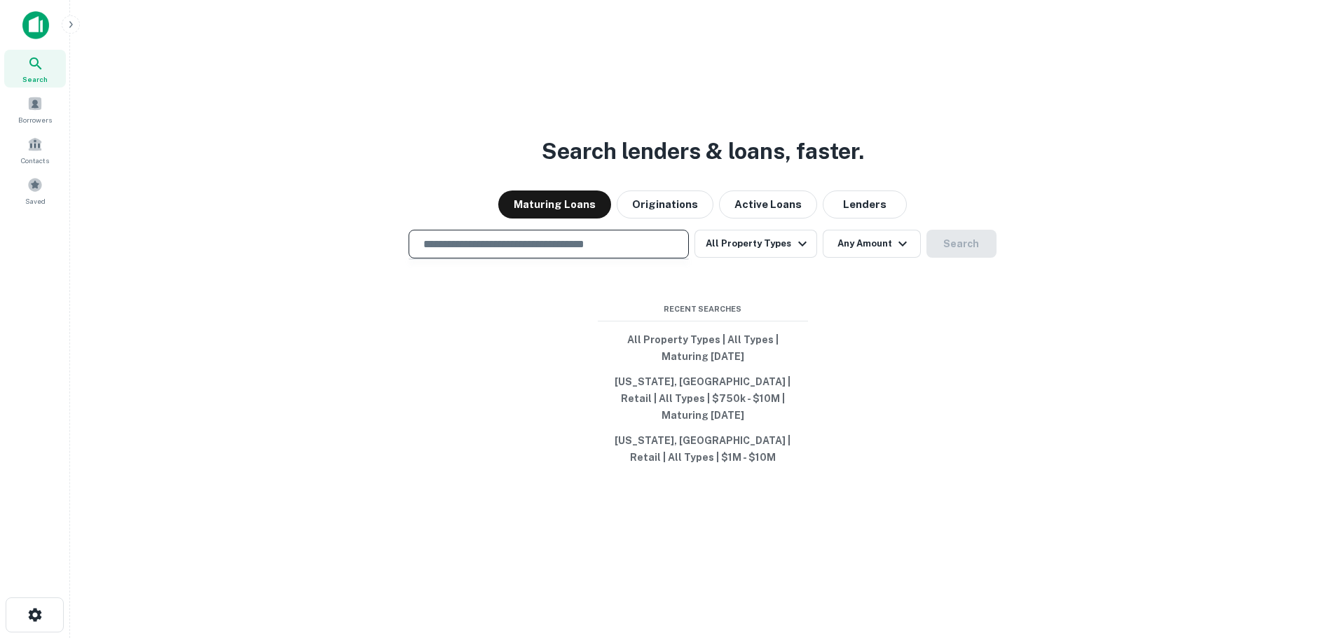
click at [512, 252] on input "text" at bounding box center [549, 244] width 268 height 16
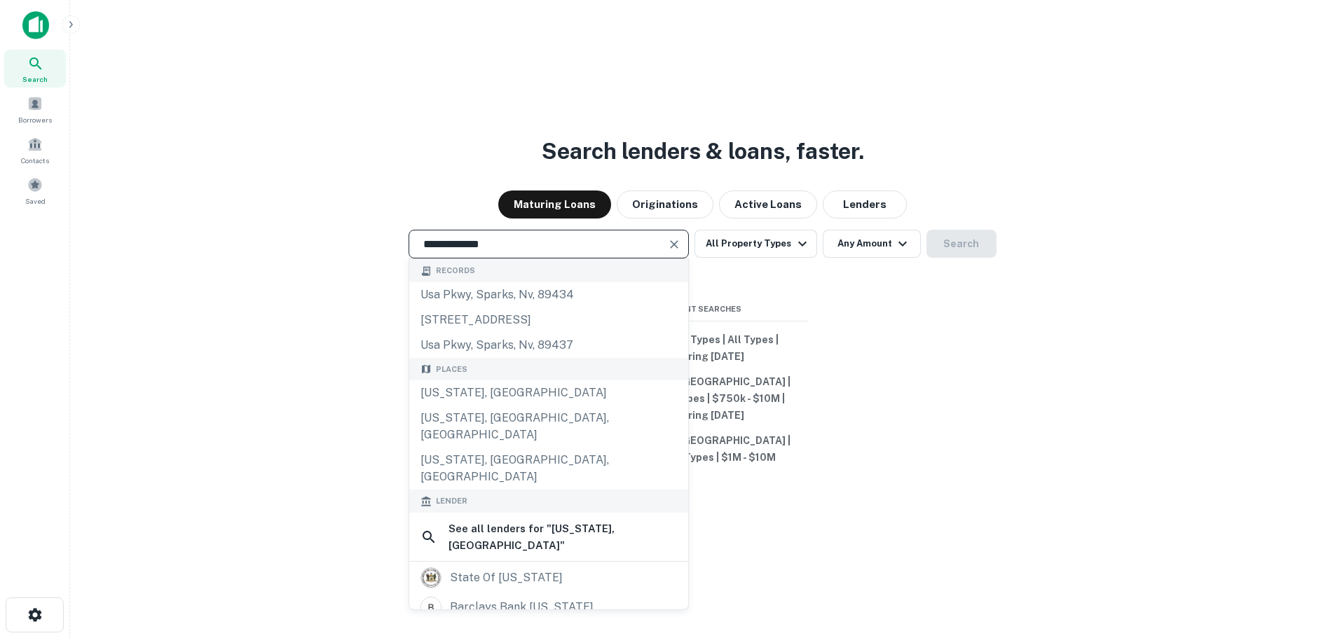
click at [585, 252] on input "**********" at bounding box center [538, 244] width 247 height 16
click at [622, 252] on input "**********" at bounding box center [538, 244] width 247 height 16
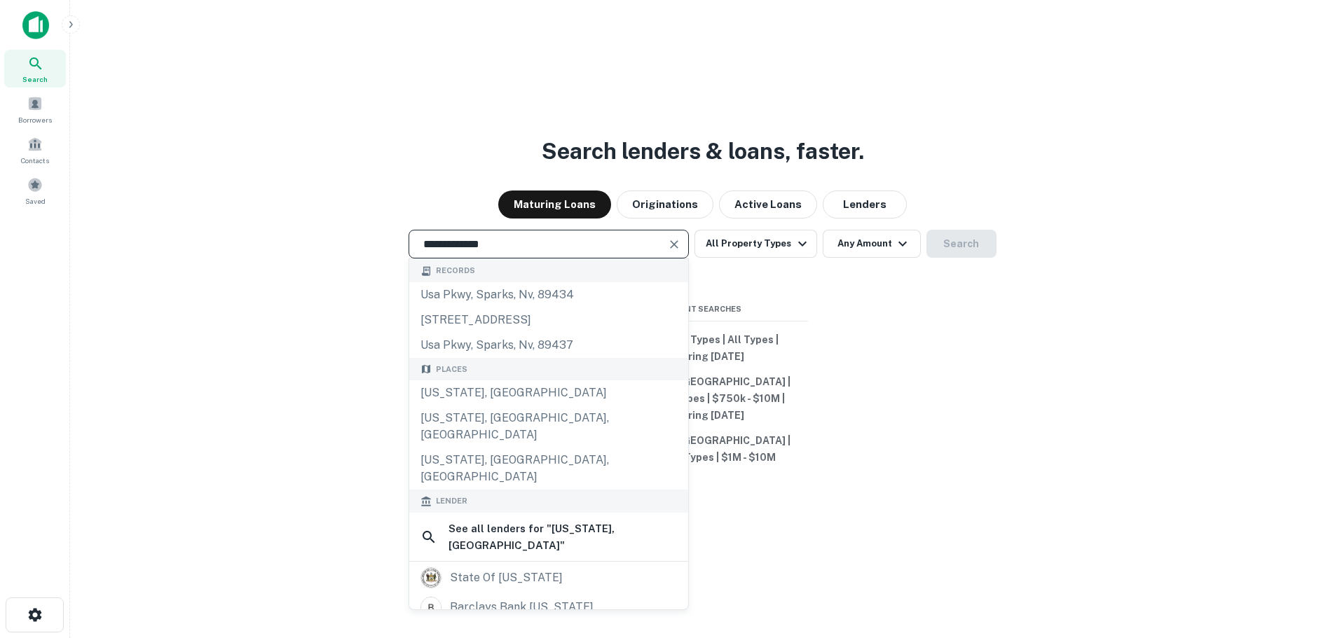
click at [622, 252] on input "**********" at bounding box center [538, 244] width 247 height 16
click at [807, 332] on div "Recent Searches All Property Types | All Types | Maturing In 1 Year Texas, USA …" at bounding box center [703, 386] width 210 height 167
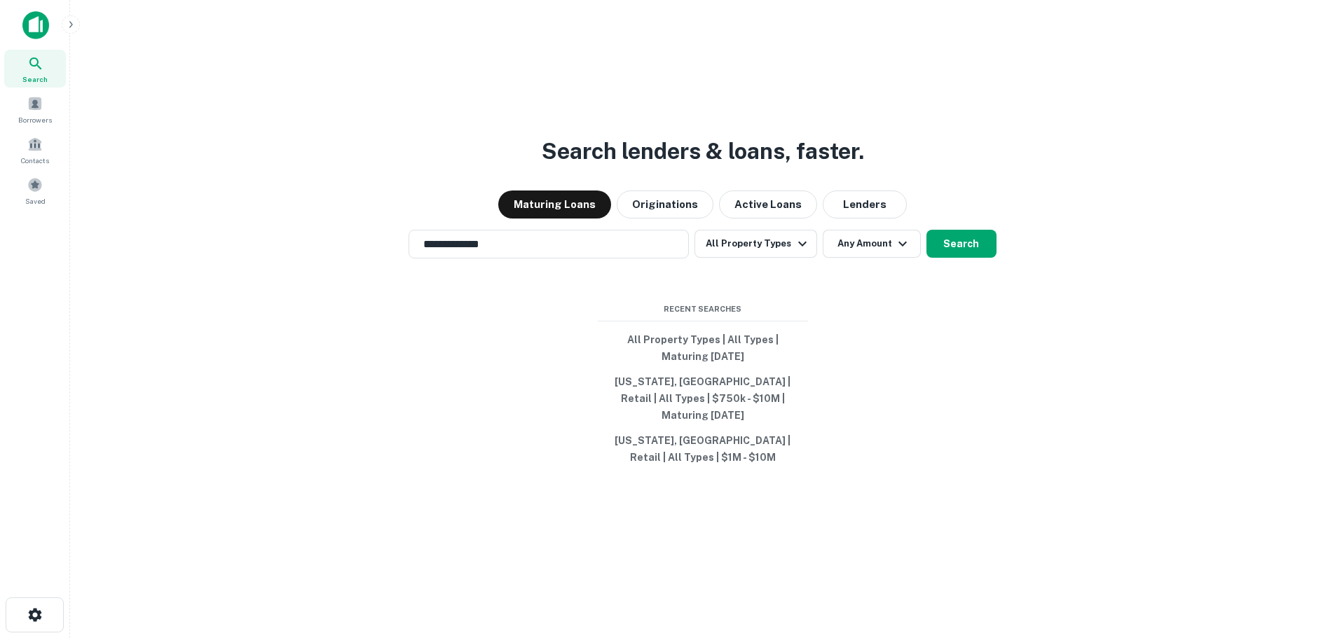
click at [799, 277] on div "**********" at bounding box center [702, 353] width 1243 height 638
click at [775, 256] on button "All Property Types" at bounding box center [756, 244] width 122 height 28
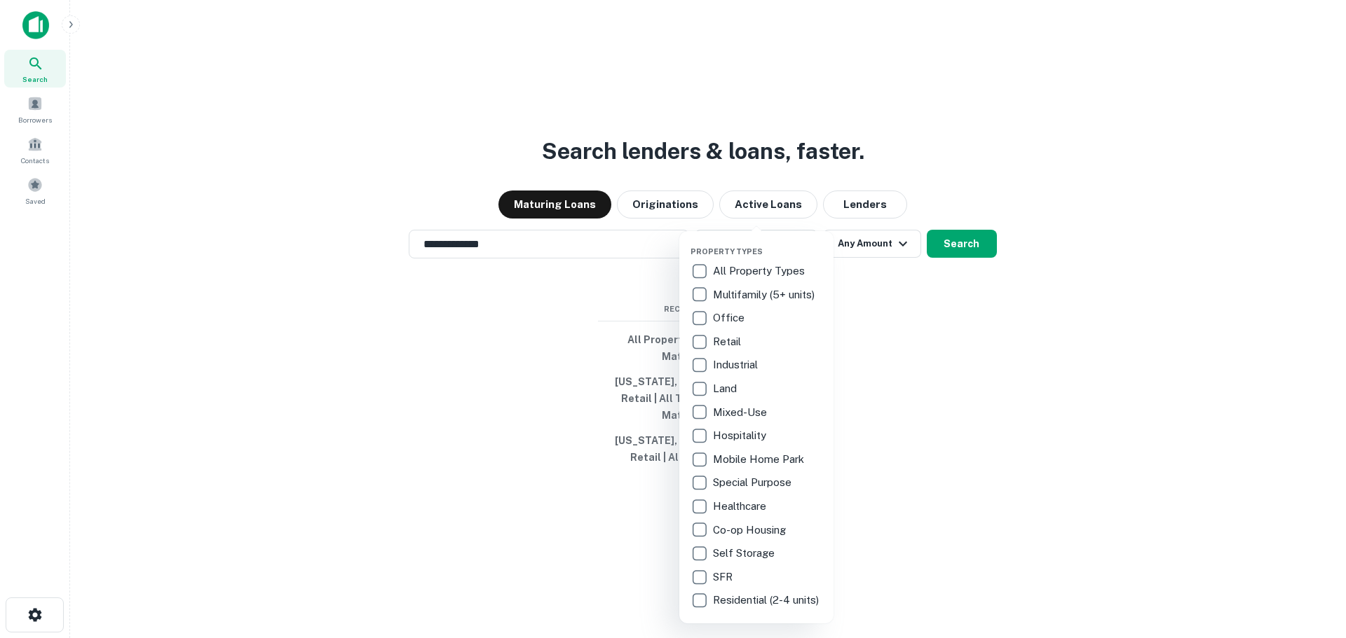
click at [535, 268] on div at bounding box center [673, 319] width 1346 height 638
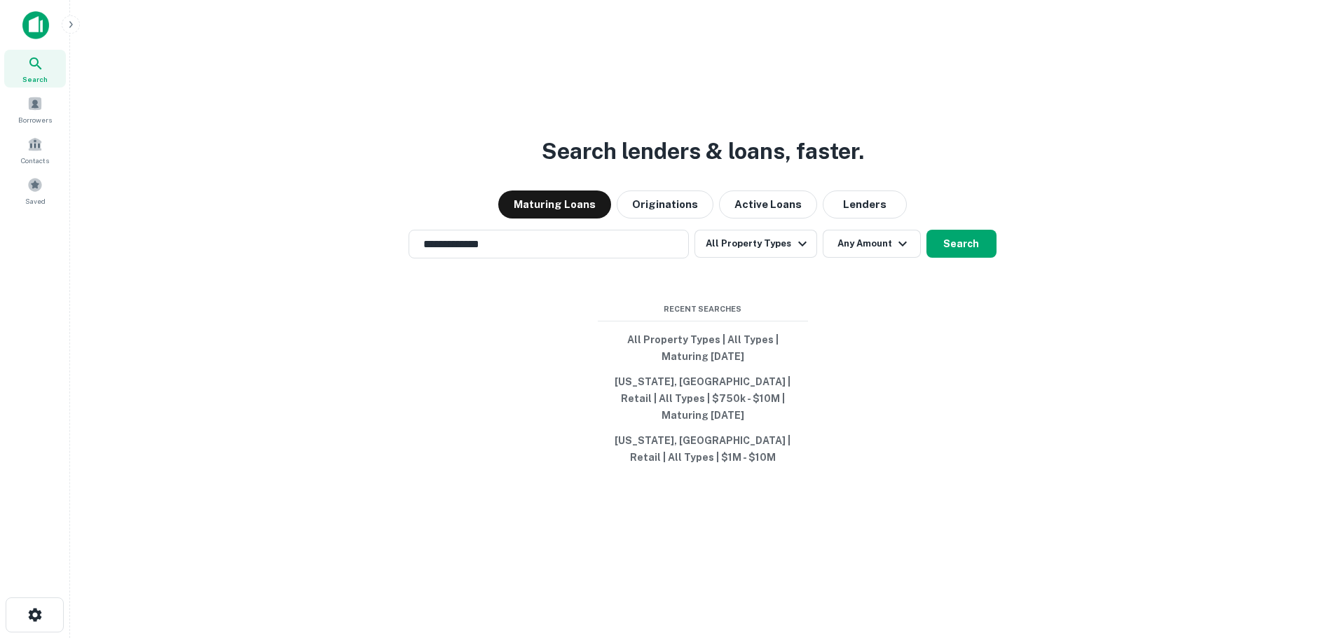
click at [520, 252] on input "**********" at bounding box center [538, 244] width 247 height 16
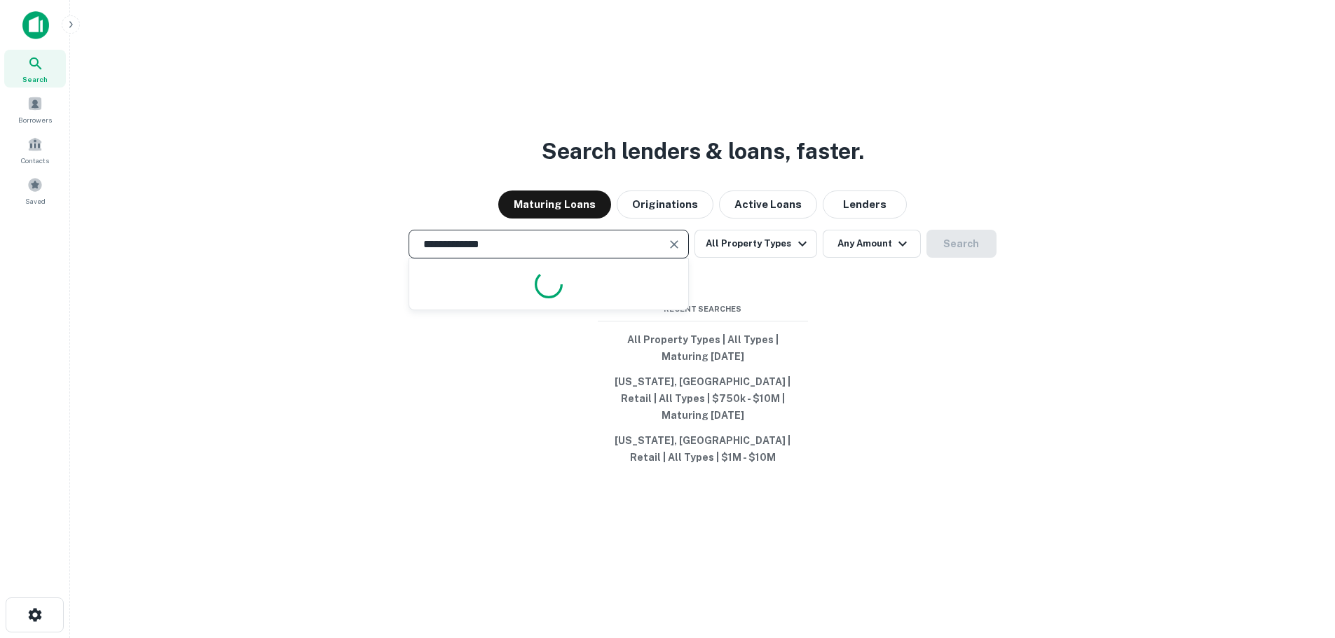
click at [520, 252] on input "**********" at bounding box center [538, 244] width 247 height 16
type input "**********"
click at [759, 258] on button "All Property Types" at bounding box center [756, 244] width 122 height 28
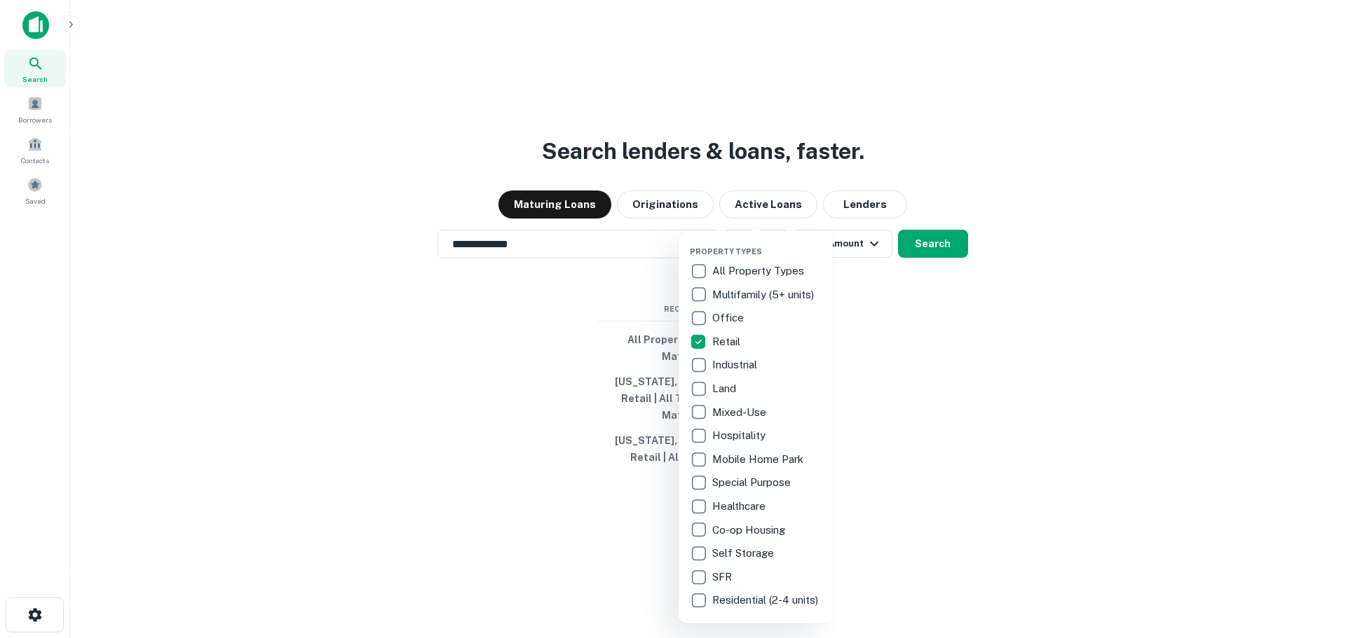
drag, startPoint x: 922, startPoint y: 397, endPoint x: 924, endPoint y: 380, distance: 17.0
click at [924, 388] on div at bounding box center [673, 319] width 1346 height 638
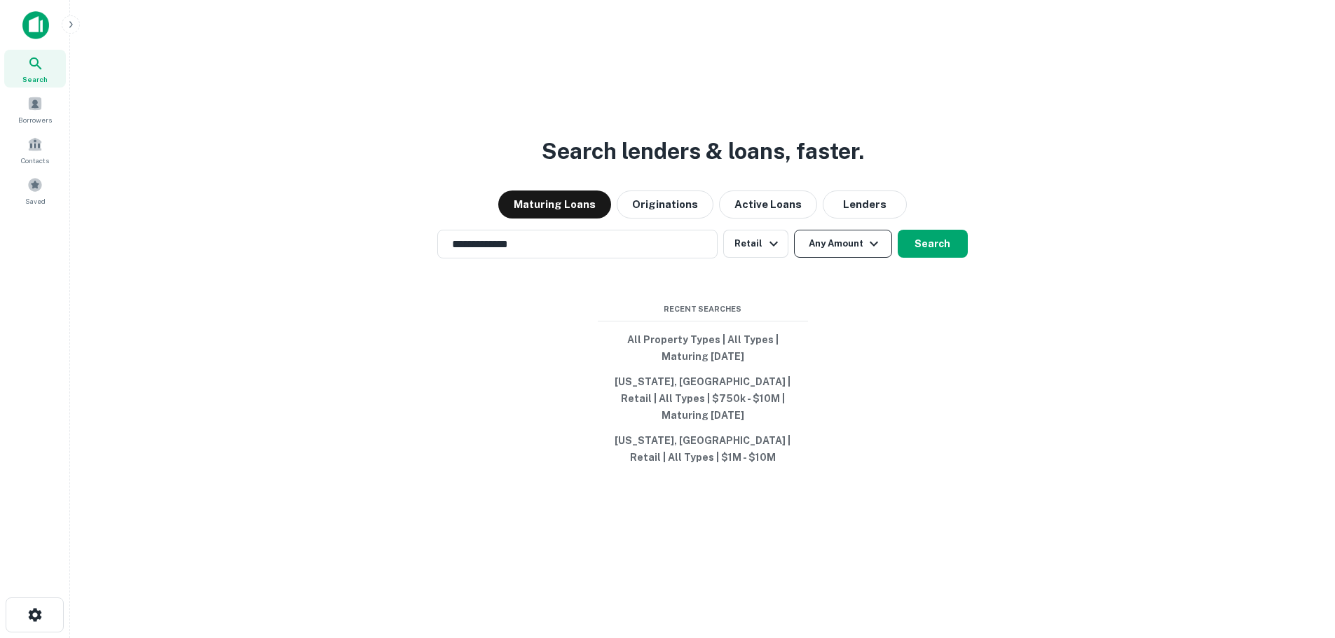
click at [862, 258] on button "Any Amount" at bounding box center [843, 244] width 98 height 28
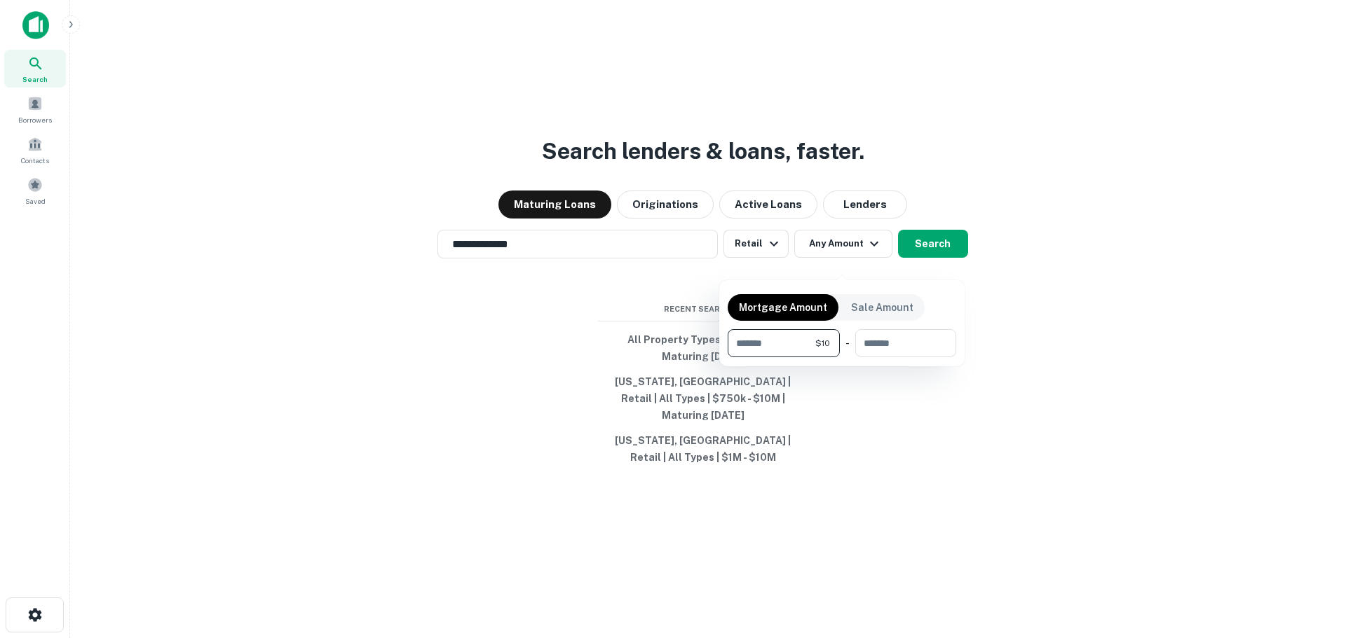
type input "****"
type input "*******"
type input "********"
click at [941, 256] on div at bounding box center [673, 319] width 1346 height 638
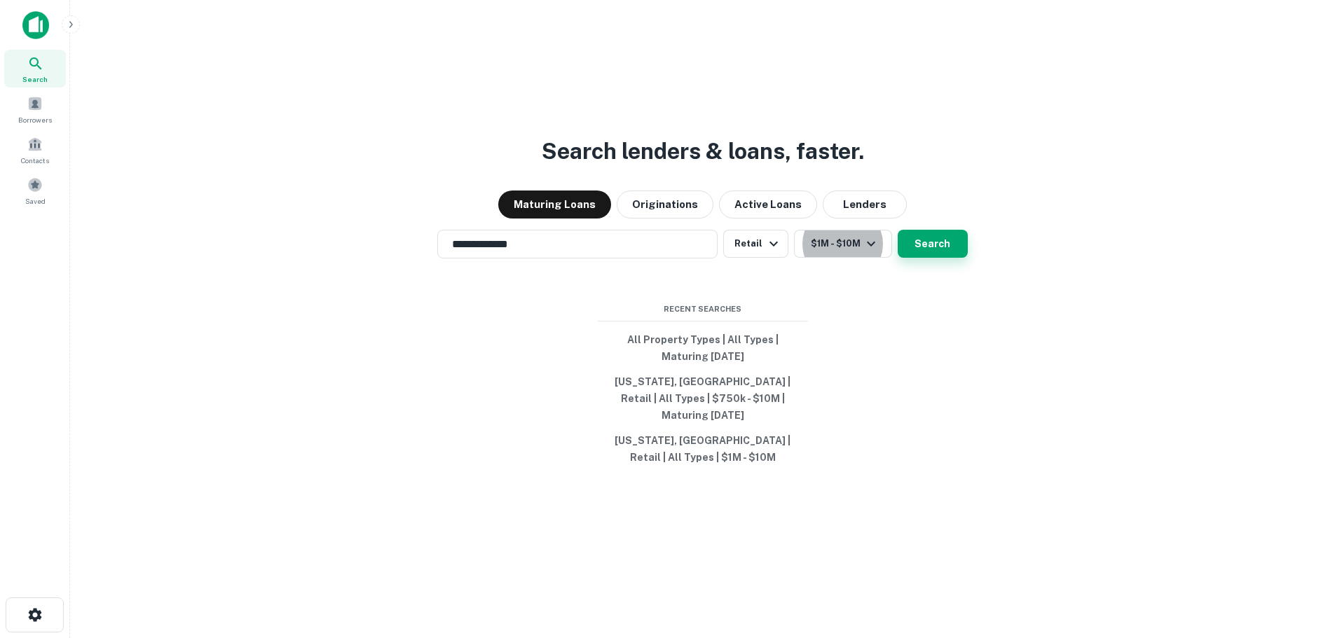
click at [934, 258] on button "Search" at bounding box center [933, 244] width 70 height 28
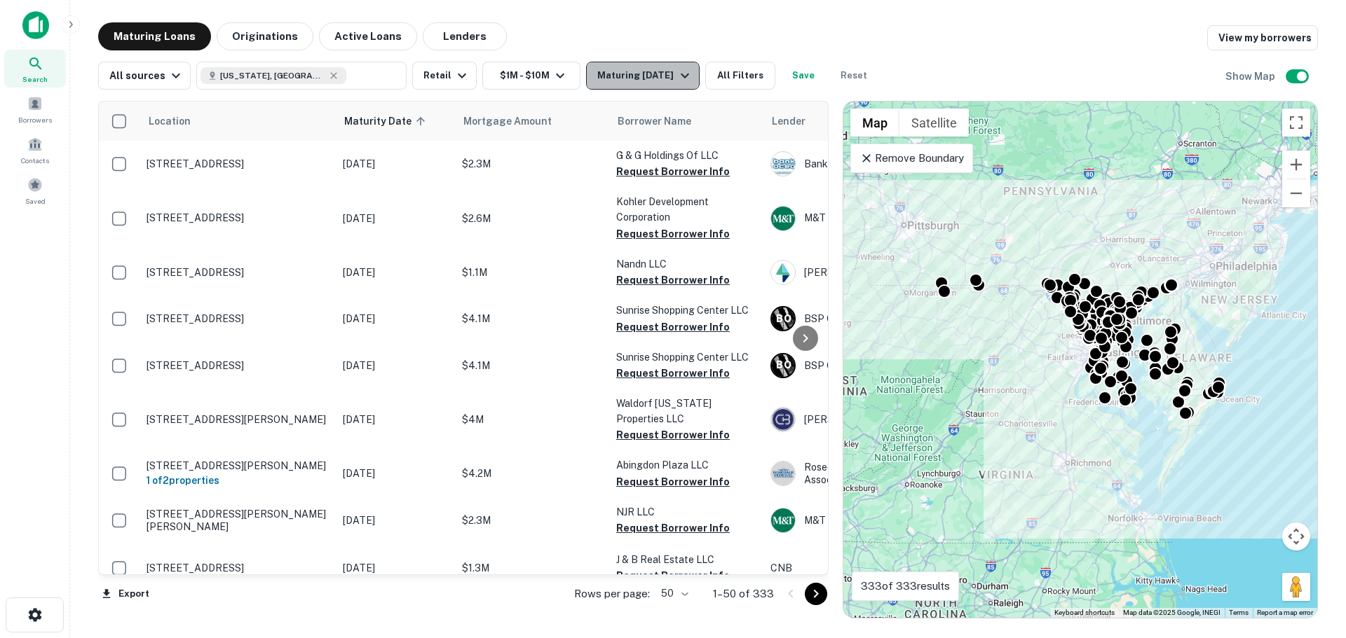
click at [664, 80] on div "Maturing In 1 Year" at bounding box center [644, 75] width 95 height 17
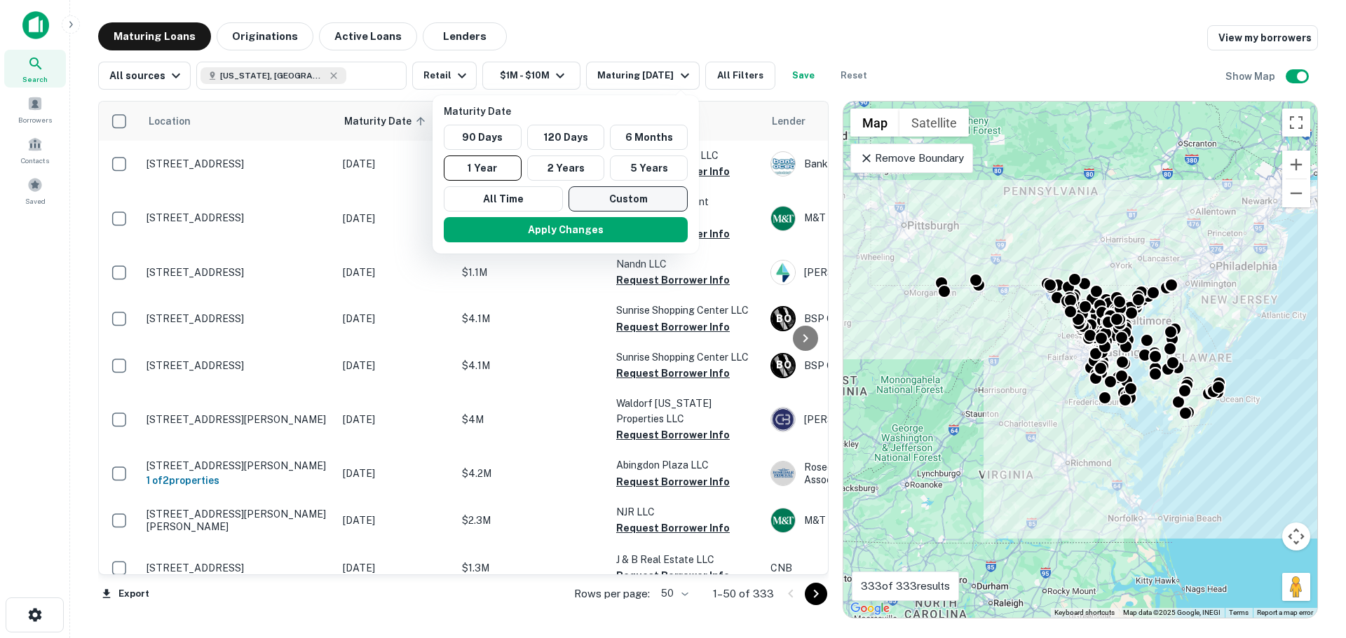
click at [612, 196] on button "Custom" at bounding box center [627, 198] width 119 height 25
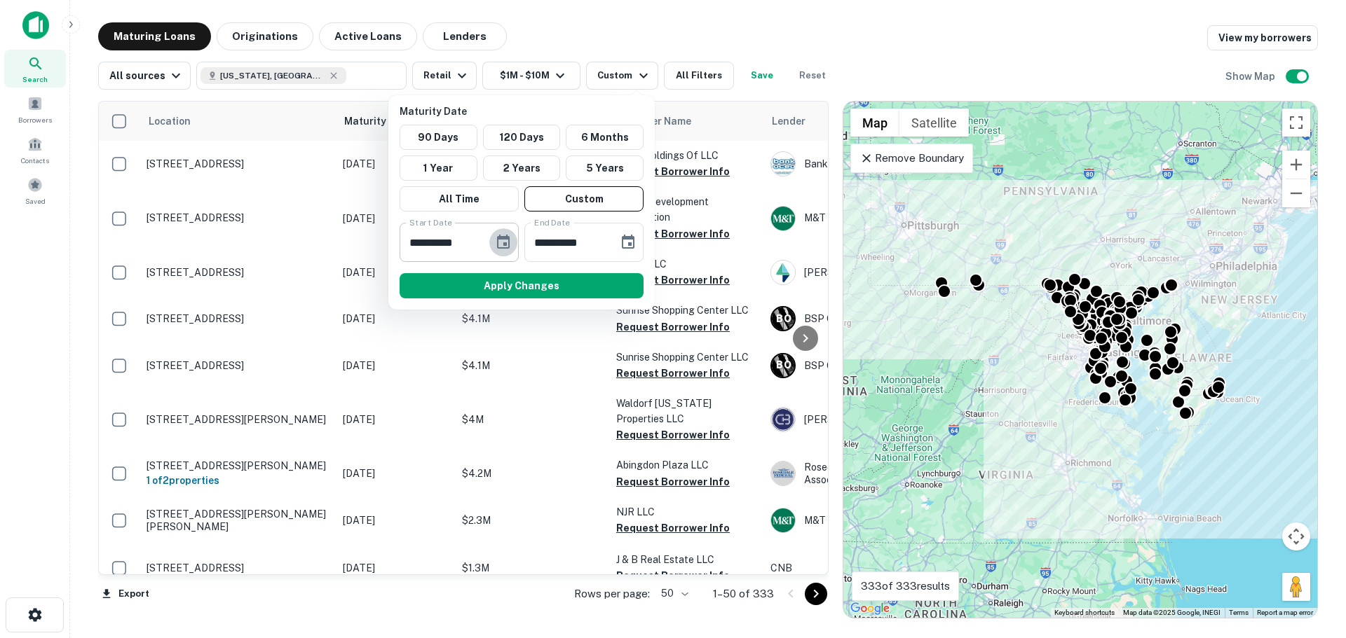
click at [510, 245] on icon "Choose date, selected date is Feb 19, 2025" at bounding box center [503, 242] width 13 height 14
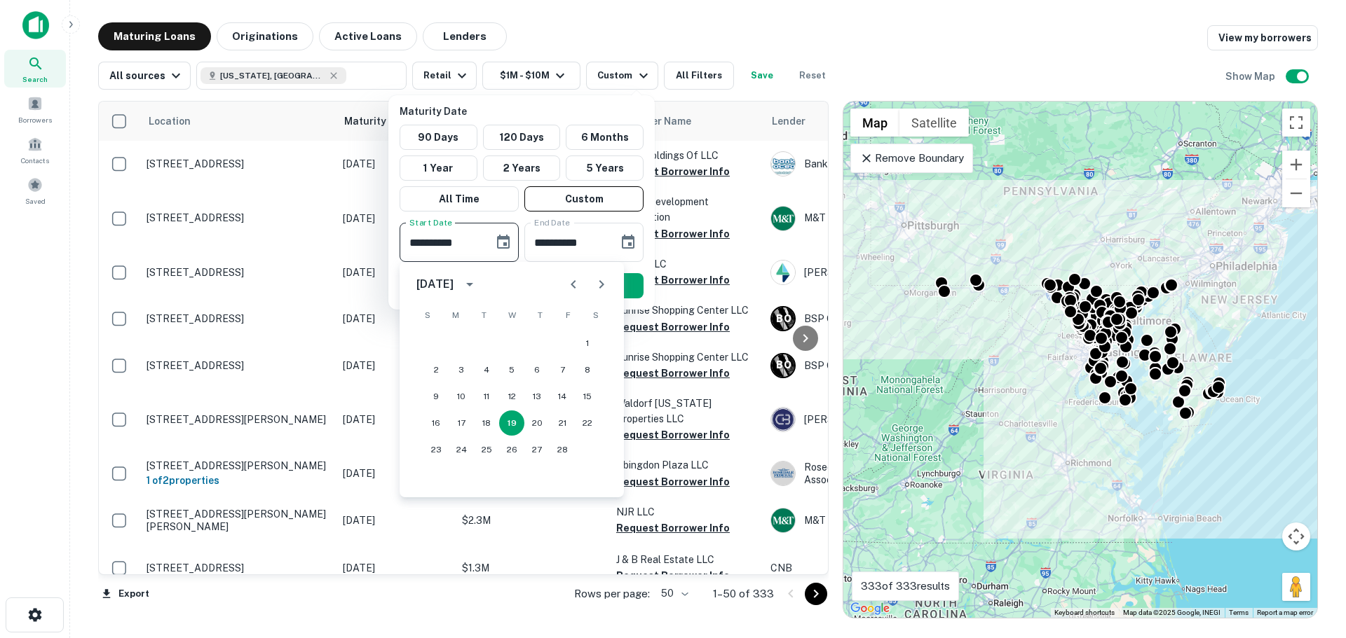
click at [606, 274] on button "Next month" at bounding box center [601, 285] width 28 height 28
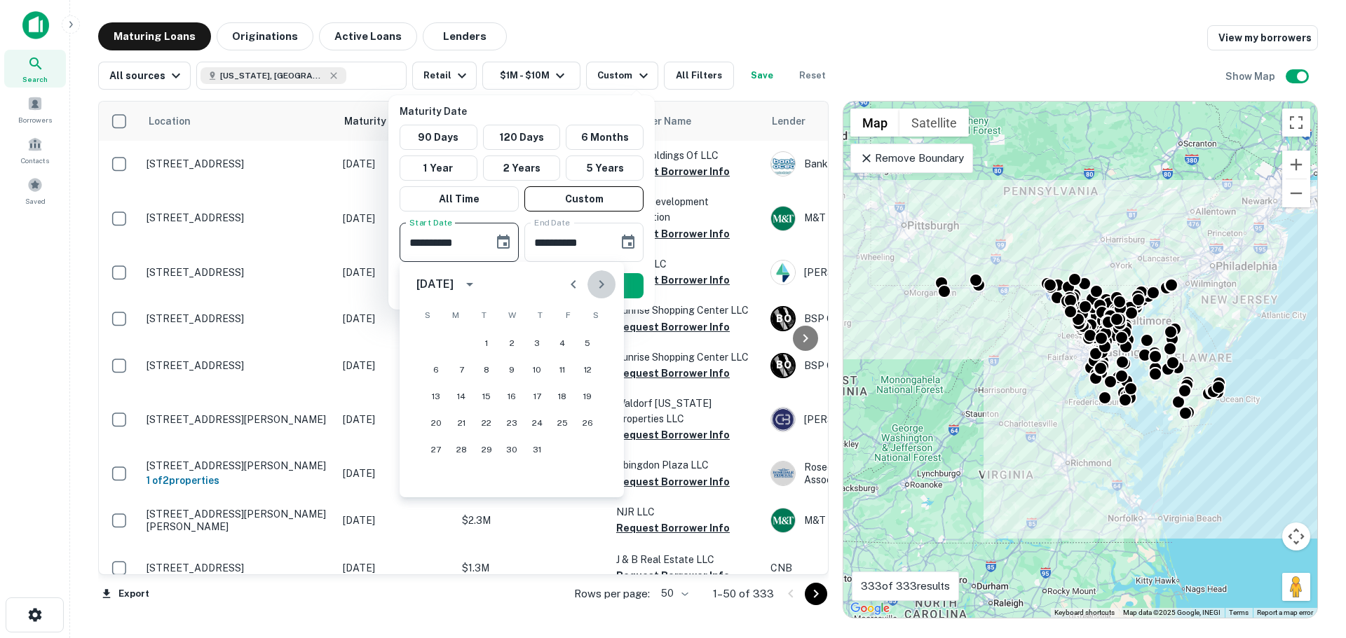
click at [606, 274] on button "Next month" at bounding box center [601, 285] width 28 height 28
click at [601, 290] on icon "Next month" at bounding box center [601, 284] width 17 height 17
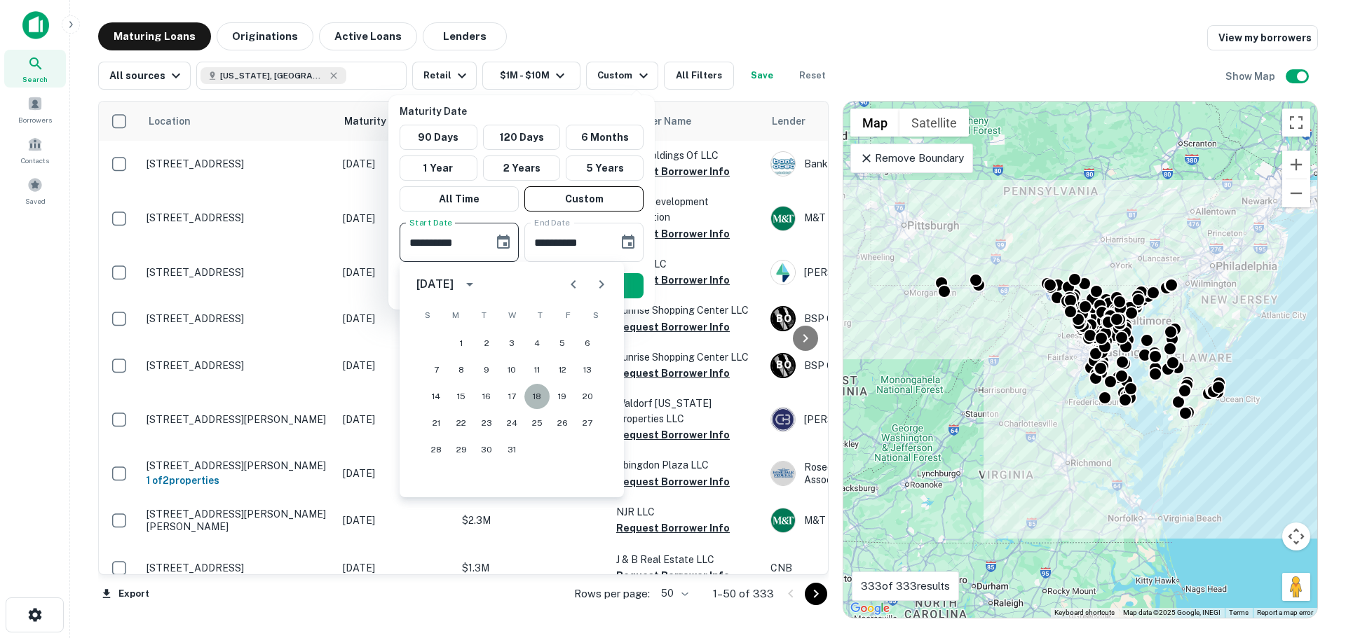
click at [533, 388] on button "18" at bounding box center [536, 396] width 25 height 25
type input "**********"
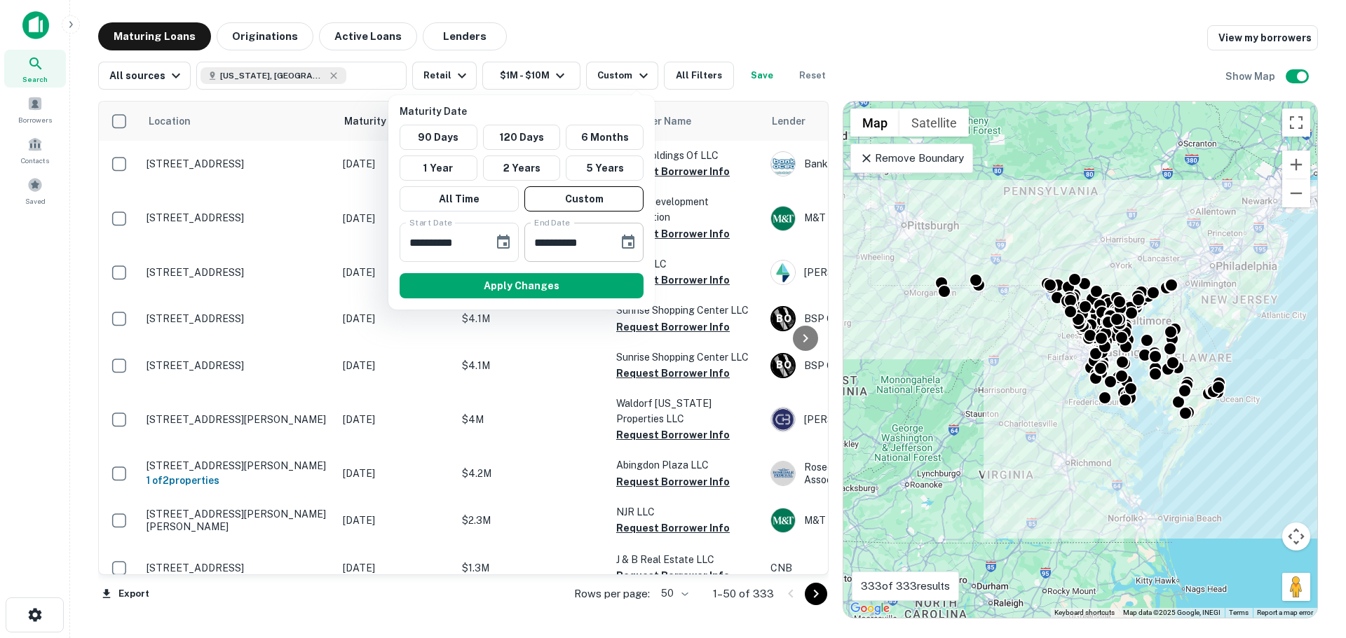
click at [636, 238] on icon "Choose date, selected date is Aug 18, 2025" at bounding box center [628, 242] width 17 height 17
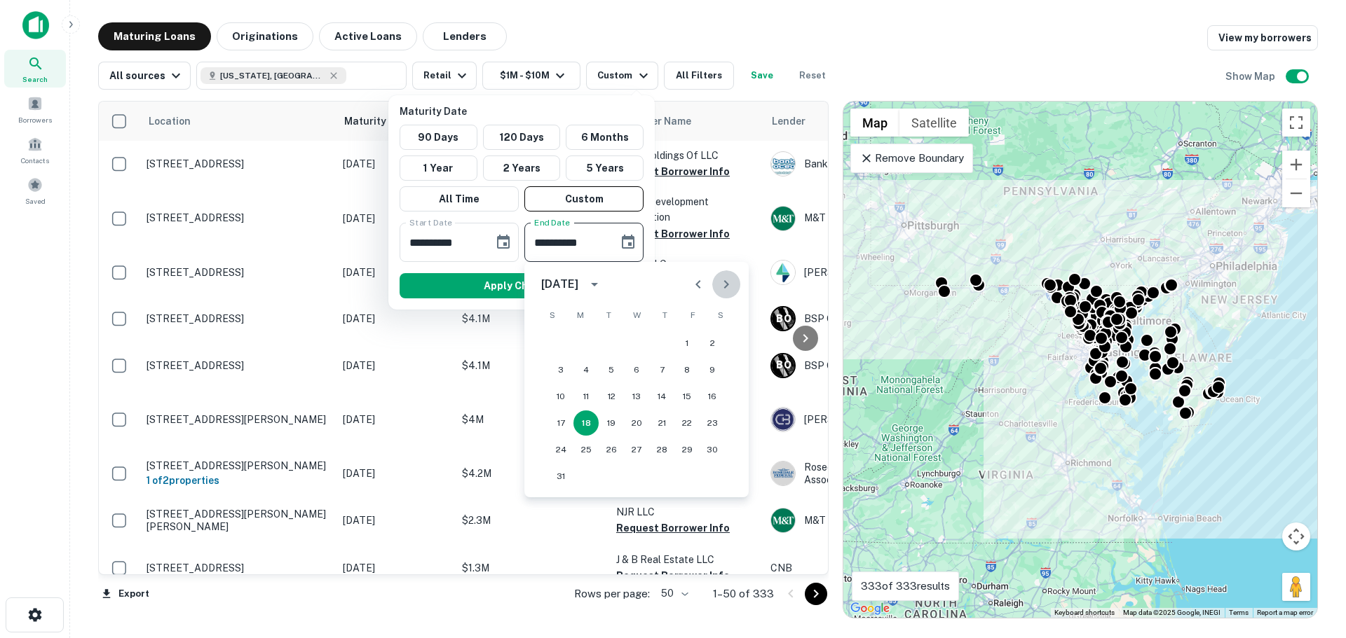
click at [719, 294] on button "Next month" at bounding box center [726, 285] width 28 height 28
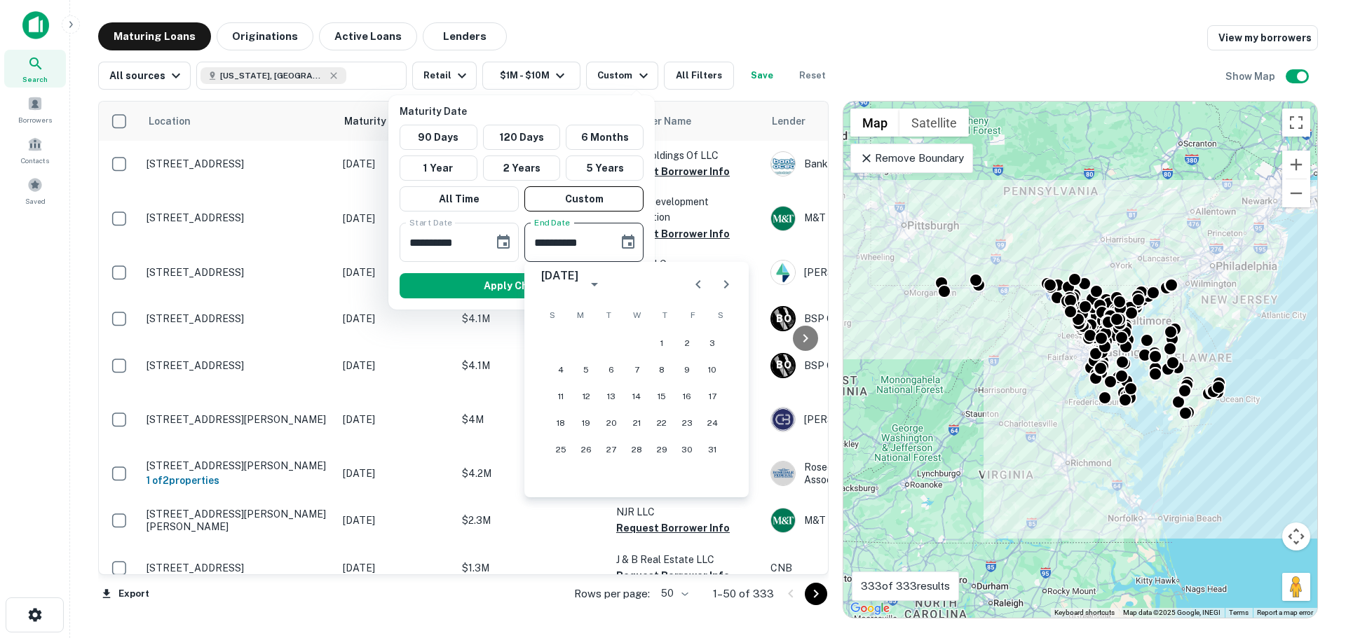
click at [719, 294] on button "Next month" at bounding box center [726, 285] width 28 height 28
click at [695, 294] on button "Previous month" at bounding box center [698, 285] width 28 height 28
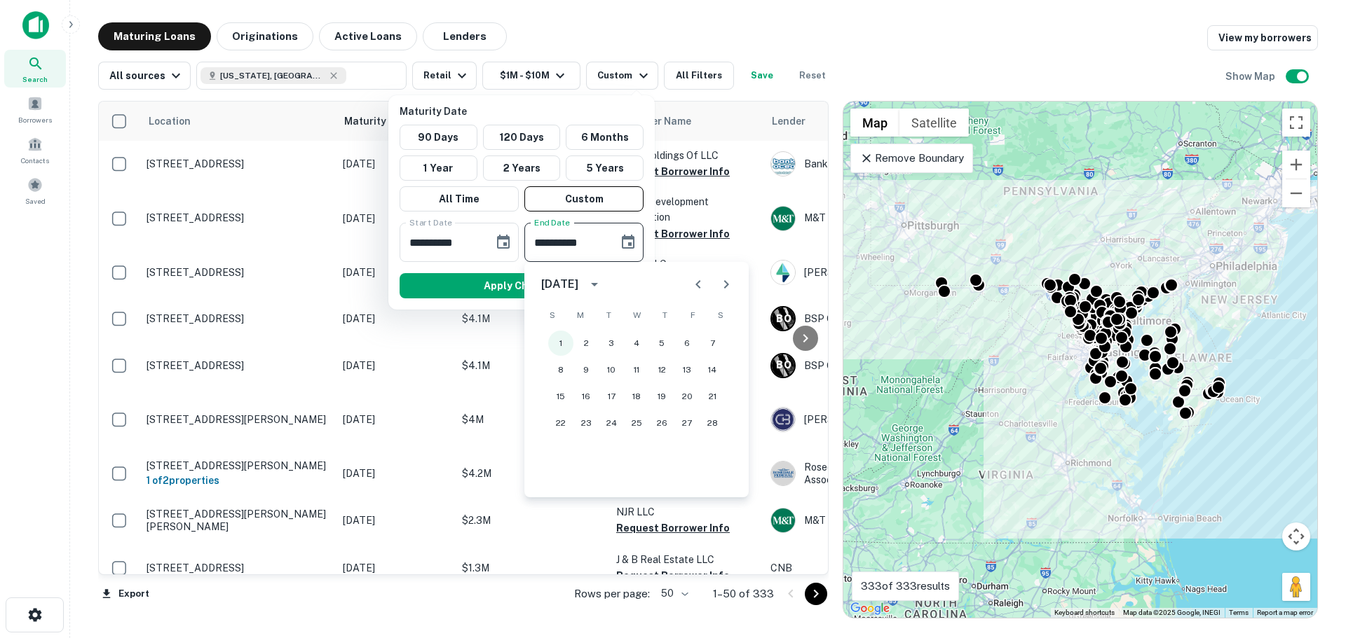
click at [563, 348] on button "1" at bounding box center [560, 343] width 25 height 25
type input "**********"
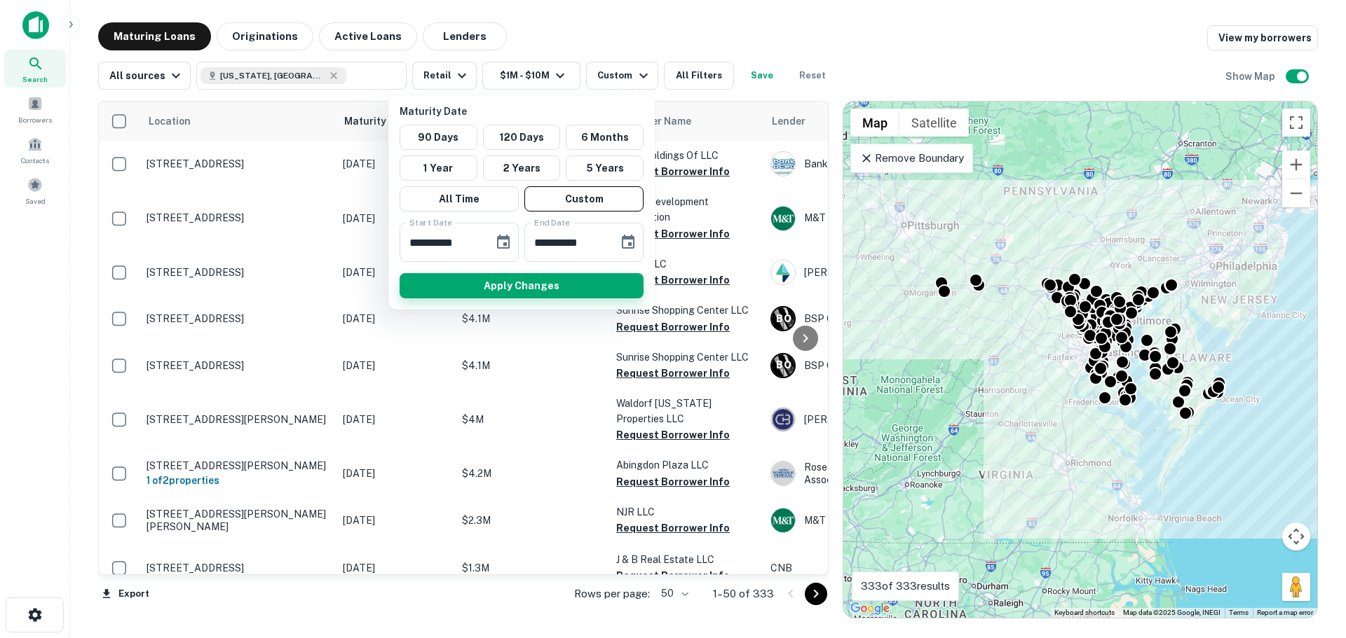
click at [542, 285] on button "Apply Changes" at bounding box center [521, 285] width 244 height 25
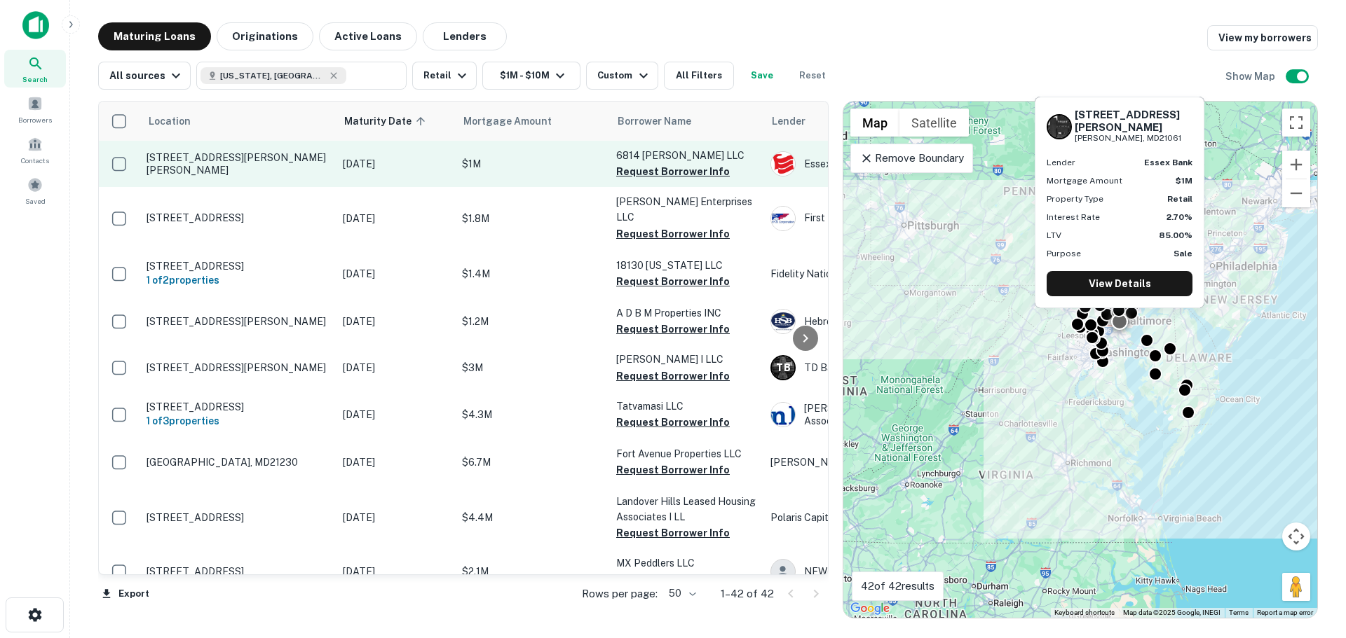
click at [268, 163] on p "6814 Ritchie Hwy Glen Burnie, MD21061" at bounding box center [237, 163] width 182 height 25
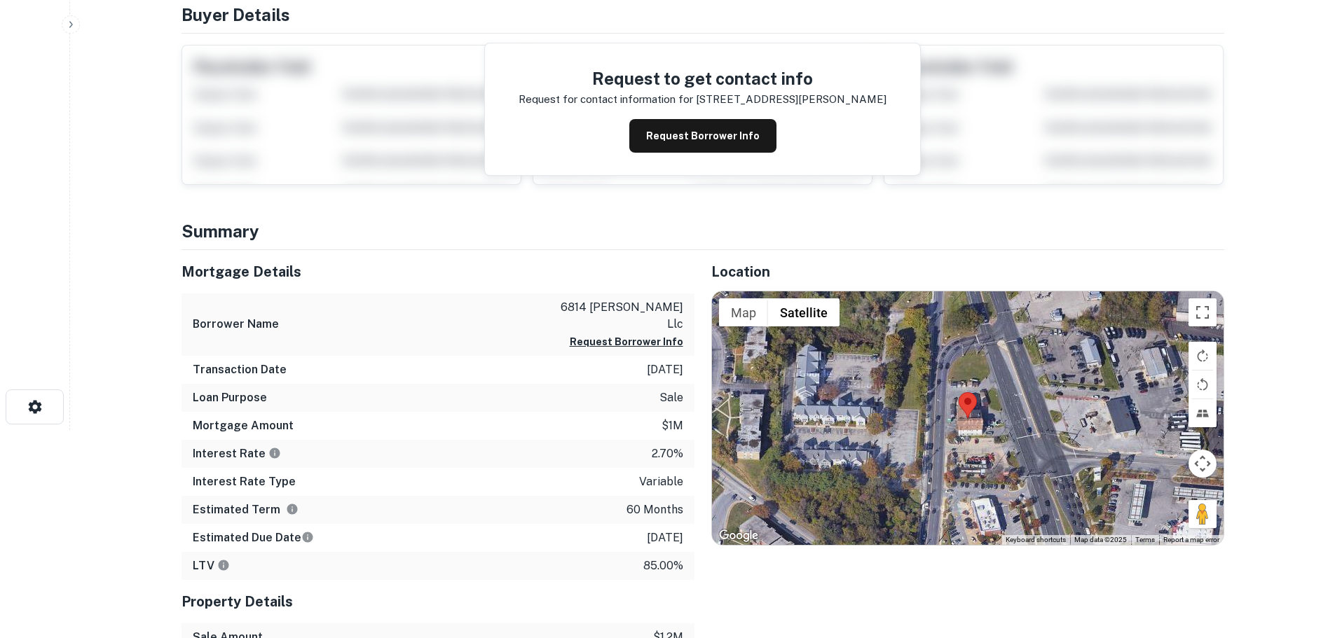
scroll to position [210, 0]
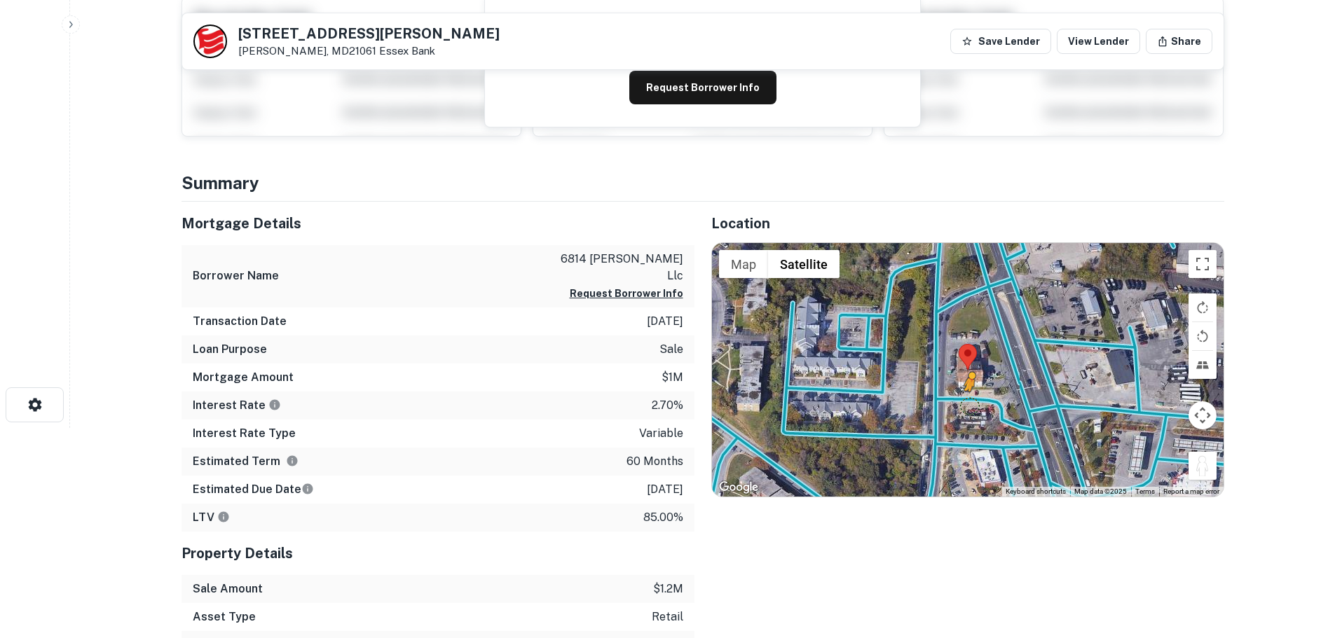
drag, startPoint x: 1203, startPoint y: 466, endPoint x: 962, endPoint y: 404, distance: 249.7
click at [962, 404] on div "To activate drag with keyboard, press Alt + Enter. Once in keyboard drag state,…" at bounding box center [968, 370] width 512 height 254
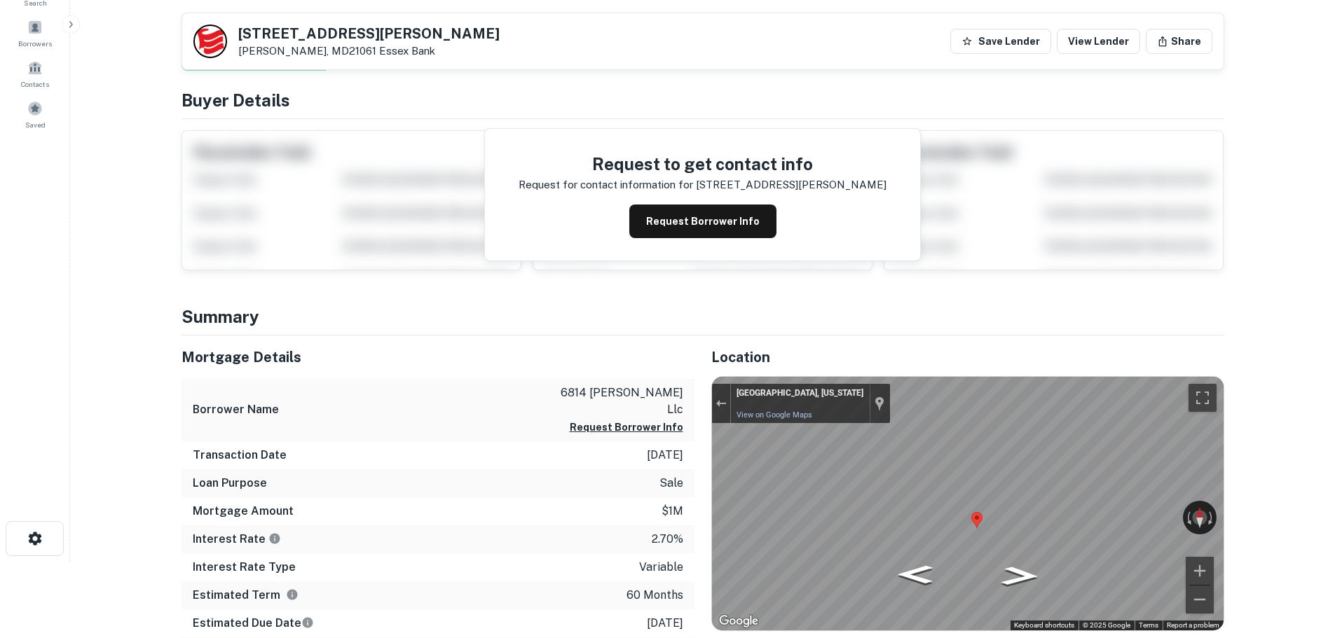
scroll to position [0, 0]
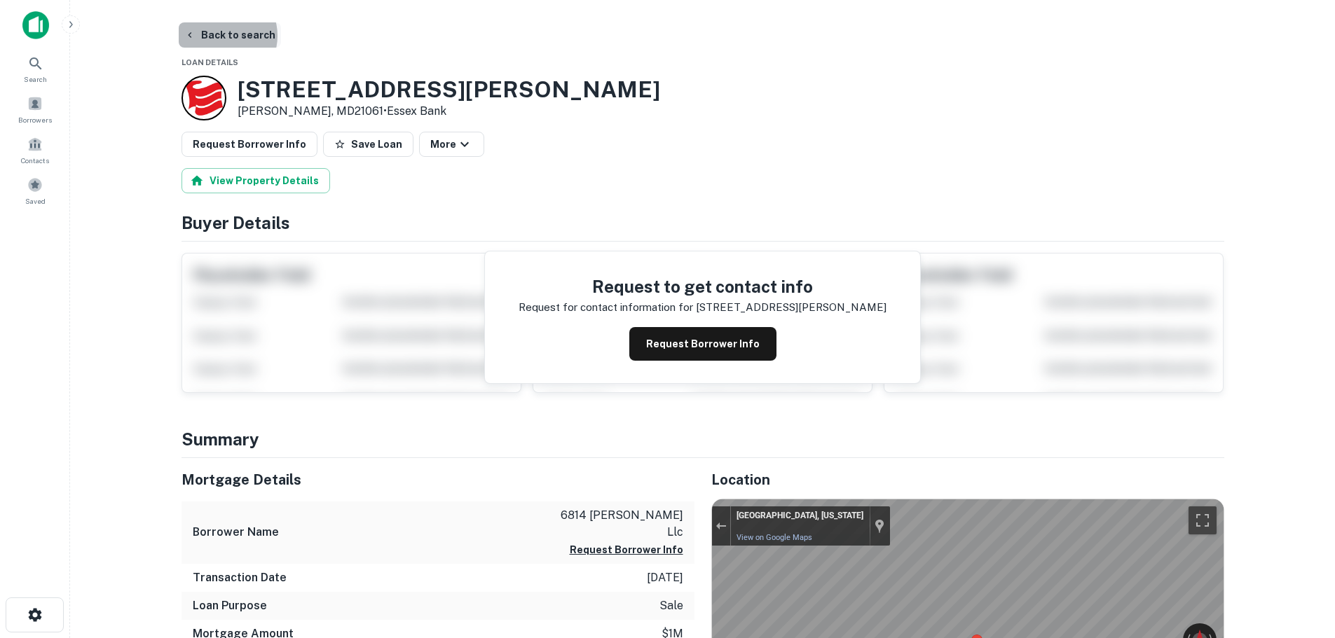
click at [221, 36] on button "Back to search" at bounding box center [230, 34] width 102 height 25
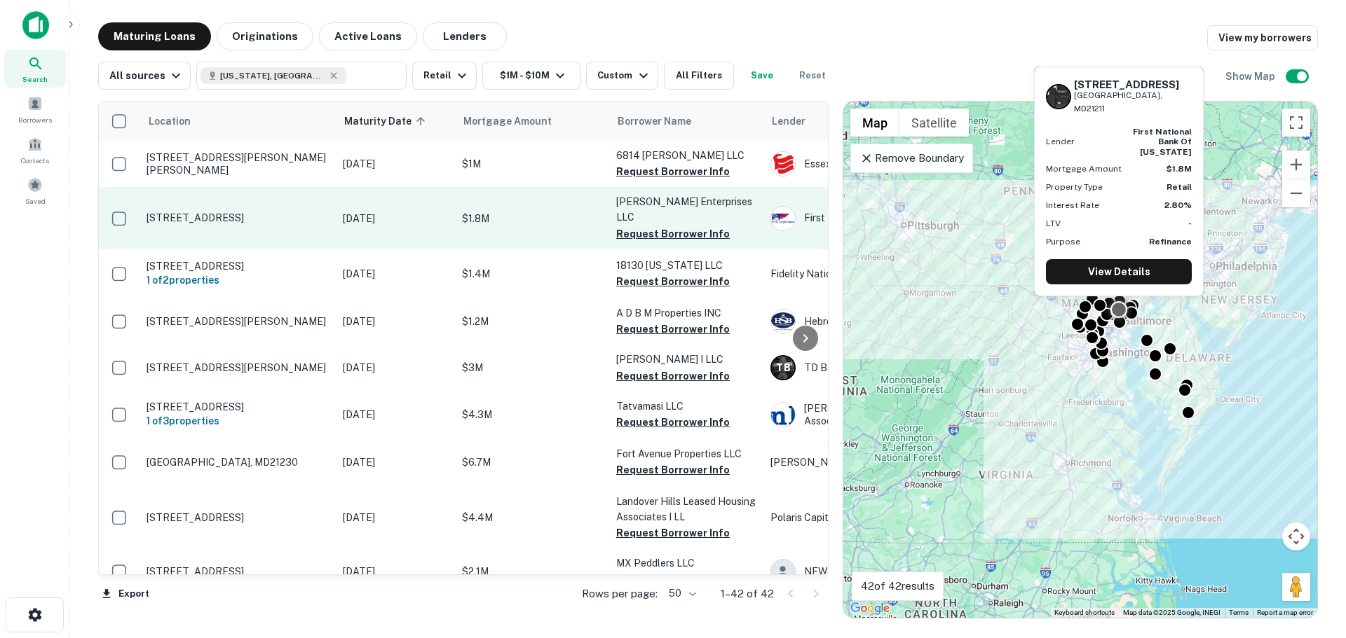
click at [218, 203] on td "[STREET_ADDRESS]" at bounding box center [237, 218] width 196 height 62
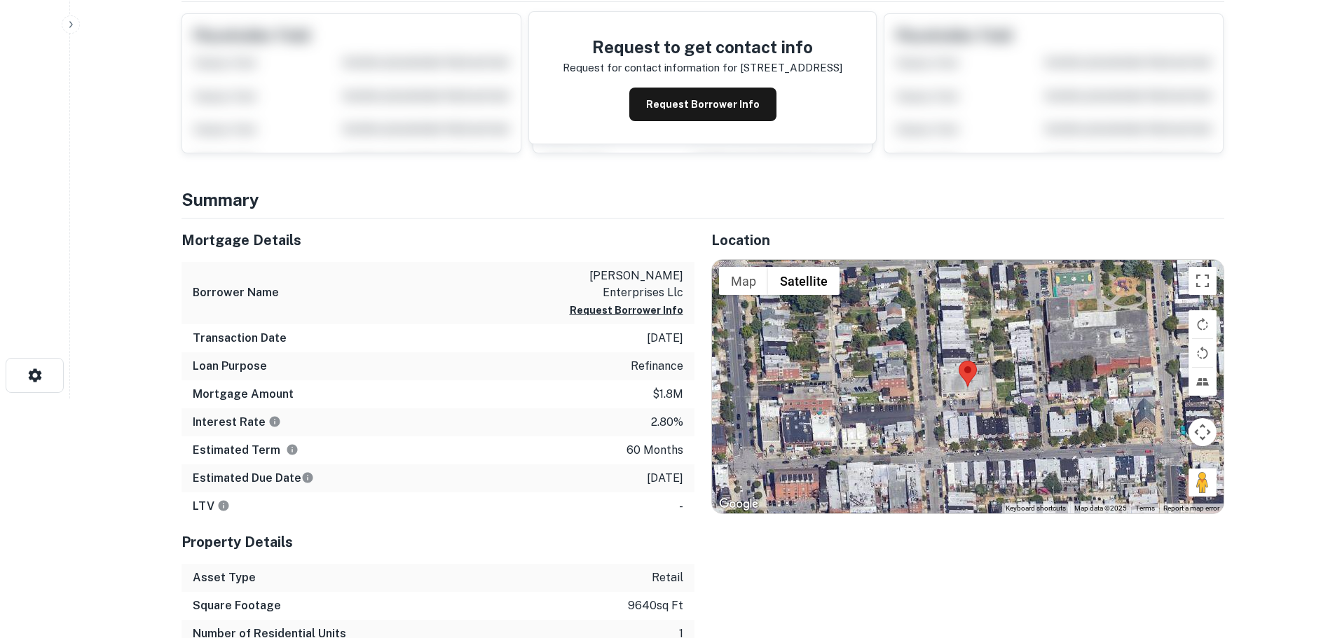
scroll to position [280, 0]
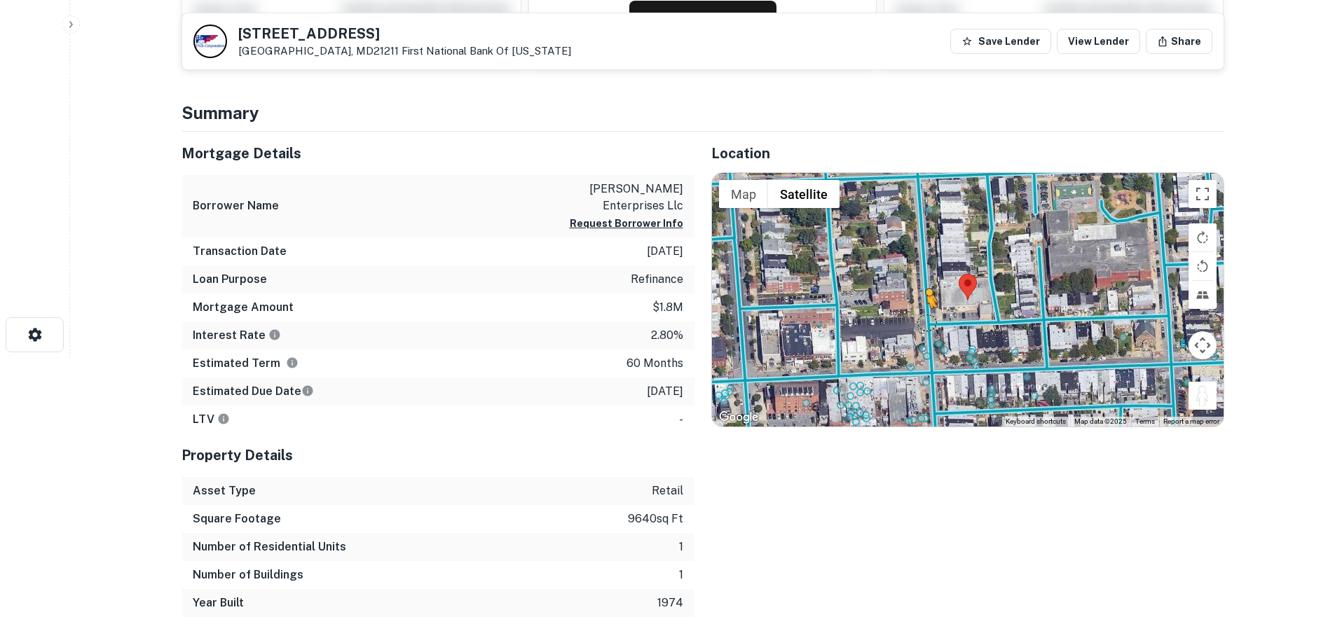
drag, startPoint x: 1203, startPoint y: 399, endPoint x: 922, endPoint y: 321, distance: 291.1
click at [922, 321] on div "To activate drag with keyboard, press Alt + Enter. Once in keyboard drag state,…" at bounding box center [968, 300] width 512 height 254
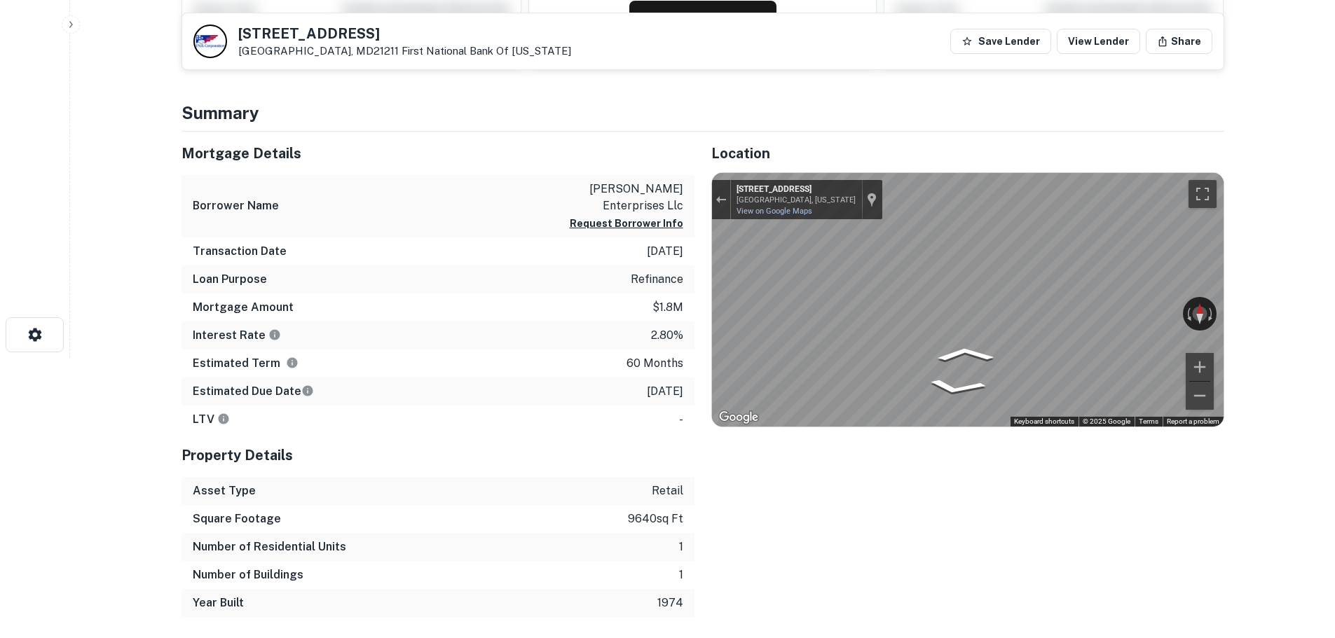
click at [356, 313] on div "Mortgage Details Borrower Name wells enterprises llc Request Borrower Info Tran…" at bounding box center [695, 375] width 1060 height 486
click at [413, 289] on div "Mortgage Details Borrower Name wells enterprises llc Request Borrower Info Tran…" at bounding box center [695, 375] width 1060 height 486
click at [476, 277] on div "Mortgage Details Borrower Name wells enterprises llc Request Borrower Info Tran…" at bounding box center [695, 375] width 1060 height 486
click at [1334, 325] on html "Search Borrowers Contacts Saved Back to search 3601 Elm Ave Baltimore, MD21211 …" at bounding box center [667, 39] width 1335 height 638
click at [273, 34] on h5 "[STREET_ADDRESS]" at bounding box center [404, 34] width 333 height 14
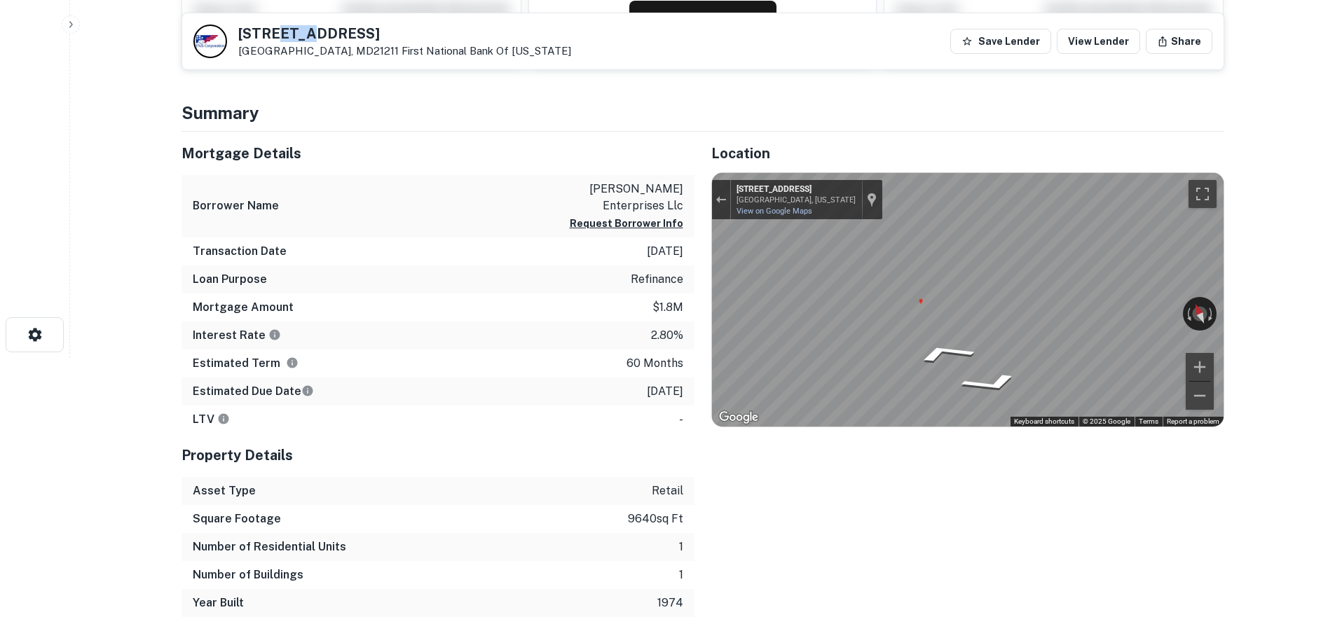
click at [273, 34] on h5 "[STREET_ADDRESS]" at bounding box center [404, 34] width 333 height 14
copy h5 "[STREET_ADDRESS]"
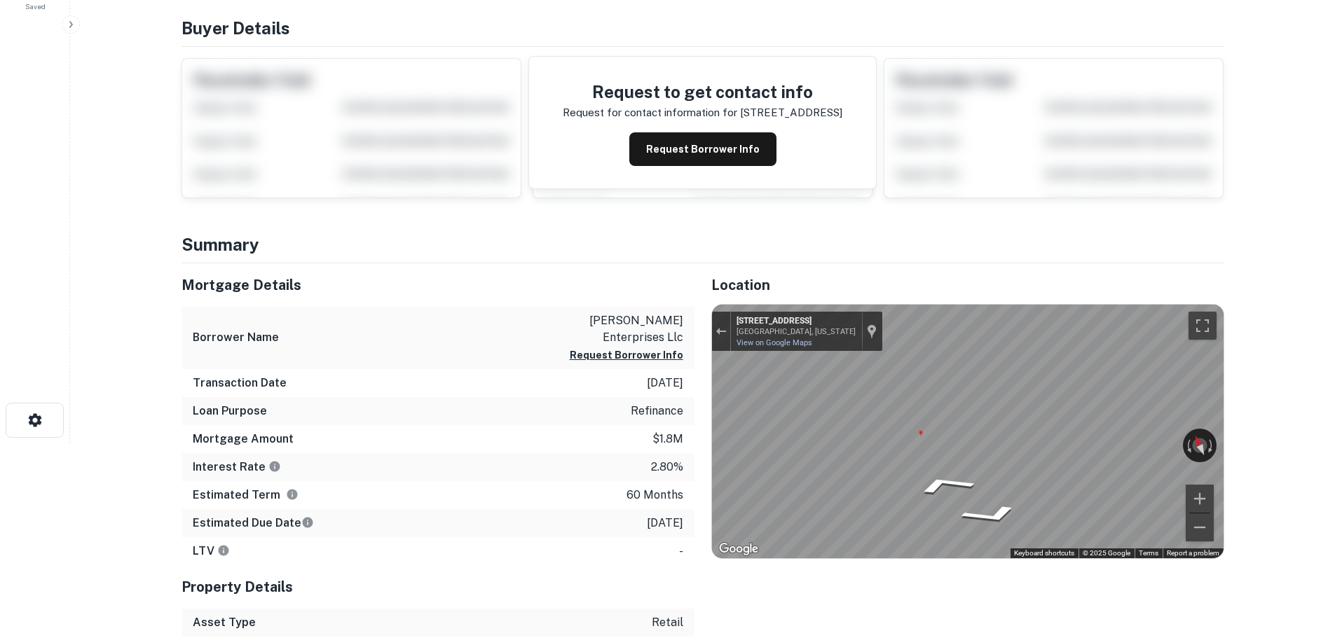
scroll to position [0, 0]
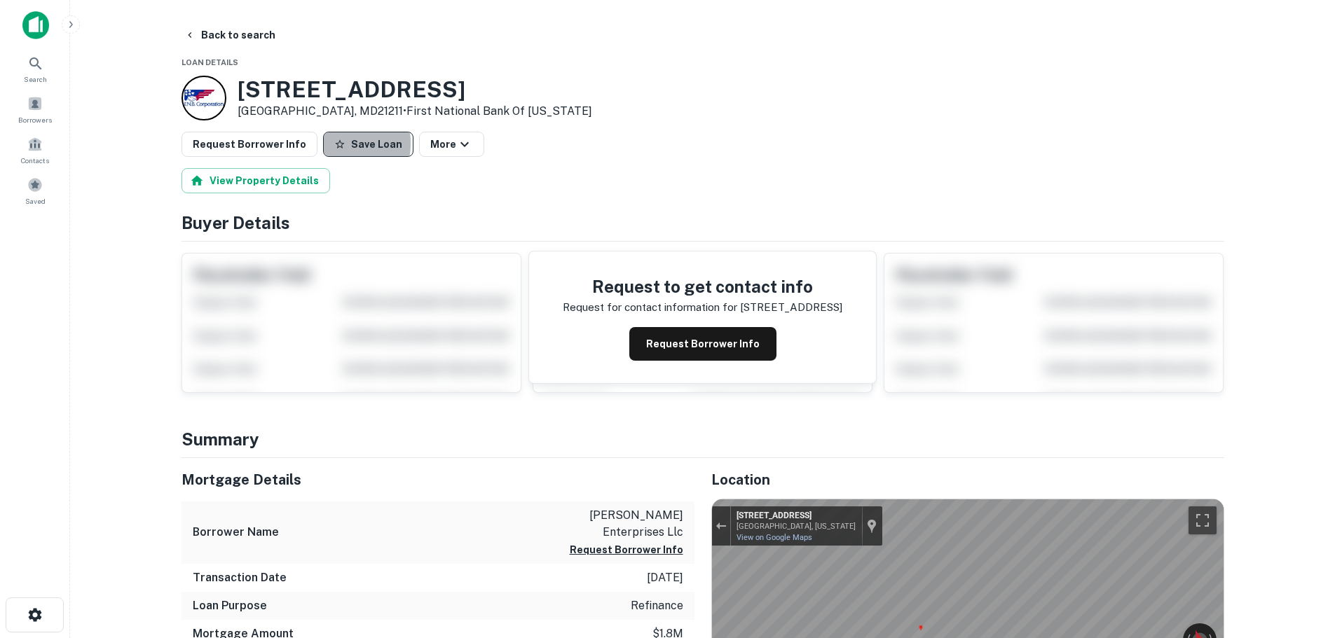
click at [334, 144] on icon "button" at bounding box center [339, 144] width 11 height 11
click at [275, 153] on button "Request Borrower Info" at bounding box center [250, 144] width 136 height 25
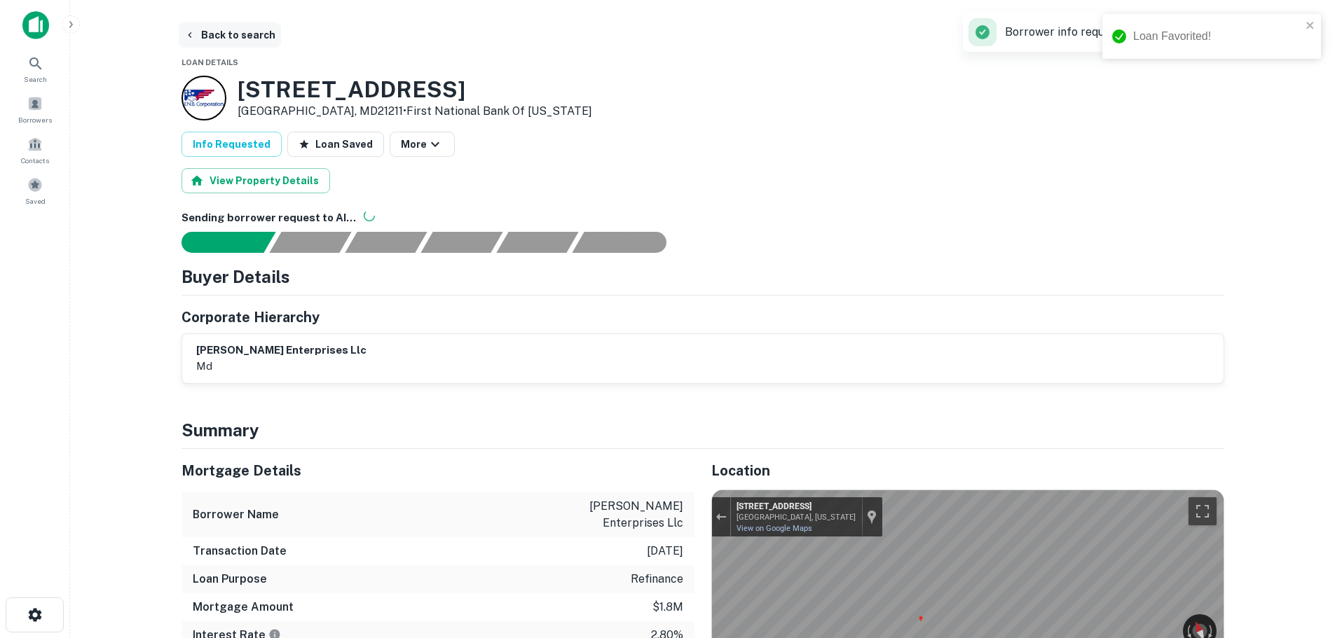
click at [217, 41] on button "Back to search" at bounding box center [230, 34] width 102 height 25
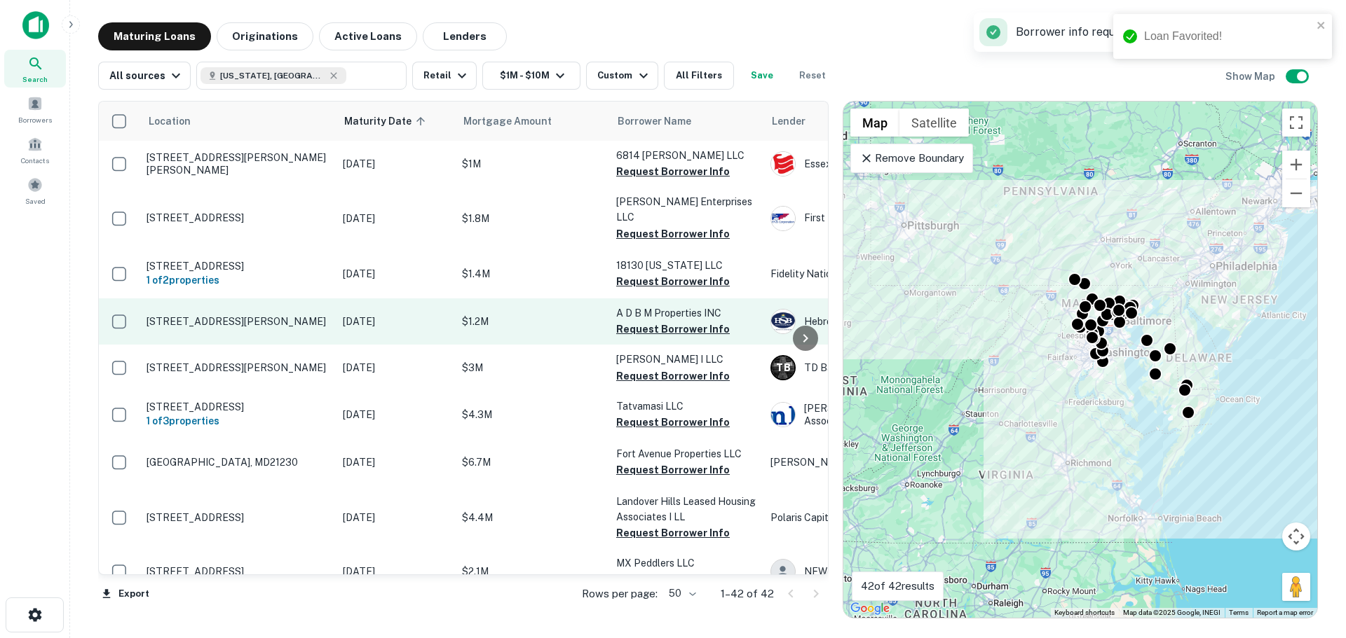
click at [219, 299] on td "[STREET_ADDRESS][PERSON_NAME]" at bounding box center [237, 322] width 196 height 46
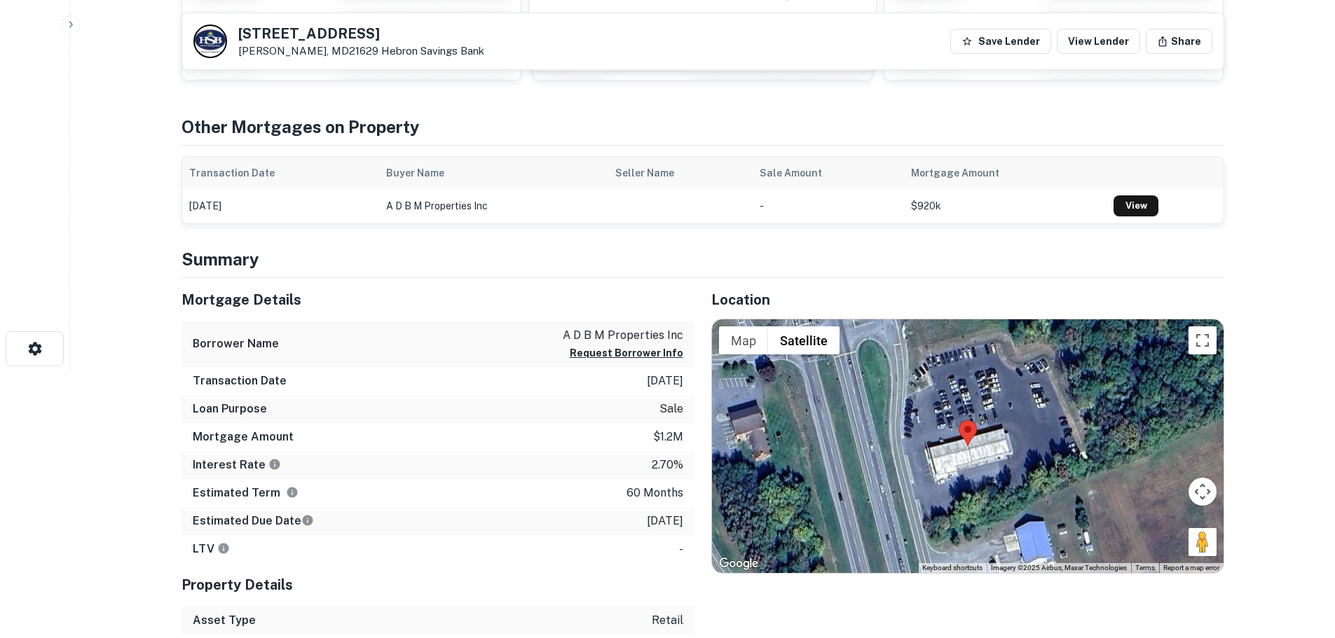
scroll to position [350, 0]
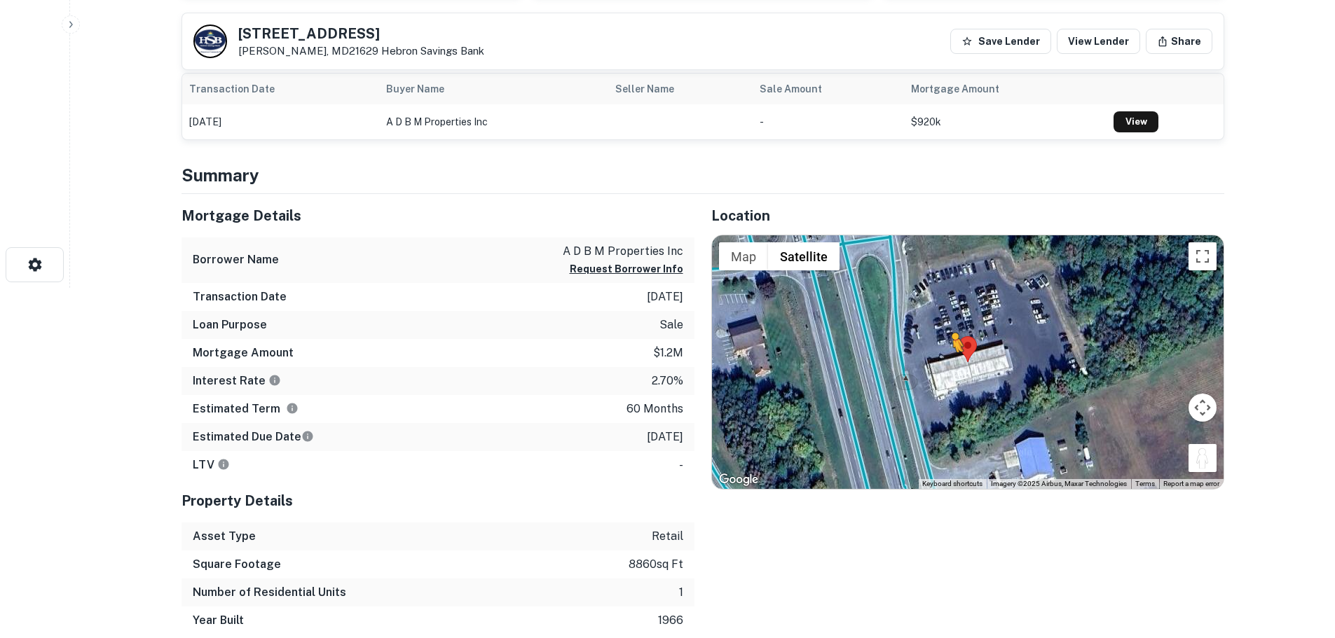
drag, startPoint x: 1208, startPoint y: 465, endPoint x: 943, endPoint y: 359, distance: 285.5
click at [945, 360] on div "To activate drag with keyboard, press Alt + Enter. Once in keyboard drag state,…" at bounding box center [968, 362] width 512 height 254
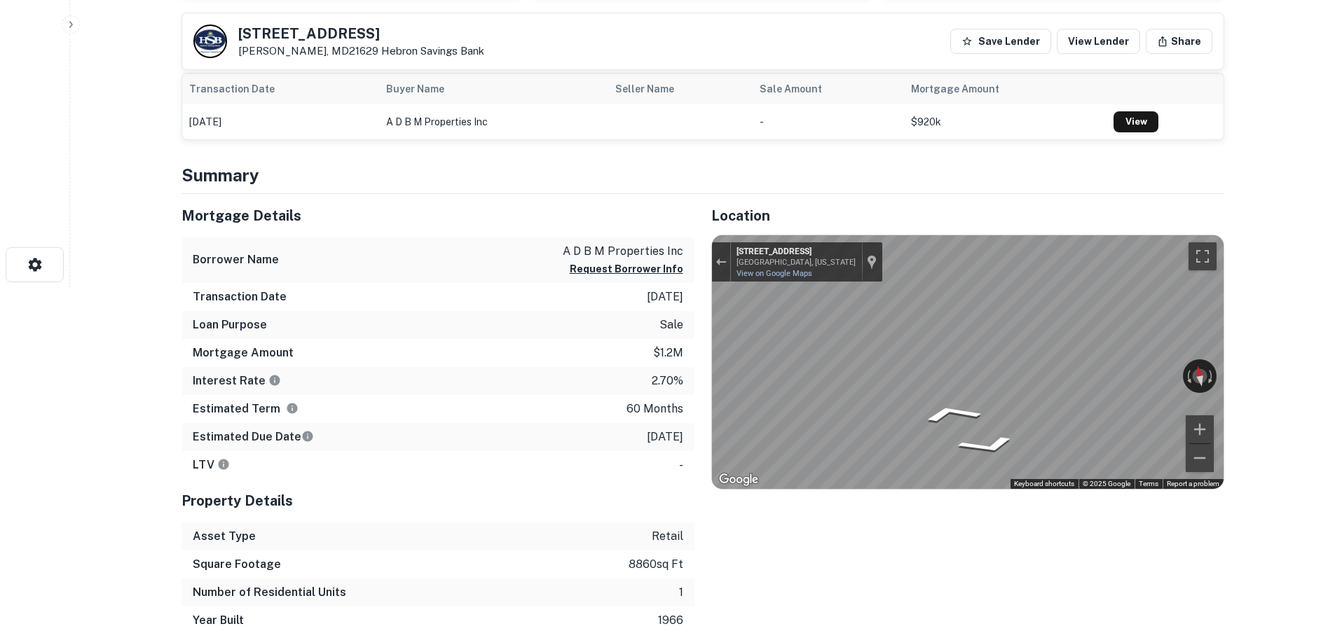
click at [416, 372] on div "Mortgage Details Borrower Name a d b m properties inc Request Borrower Info Tra…" at bounding box center [695, 414] width 1060 height 441
click at [589, 362] on div "Mortgage Details Borrower Name a d b m properties inc Request Borrower Info Tra…" at bounding box center [695, 414] width 1060 height 441
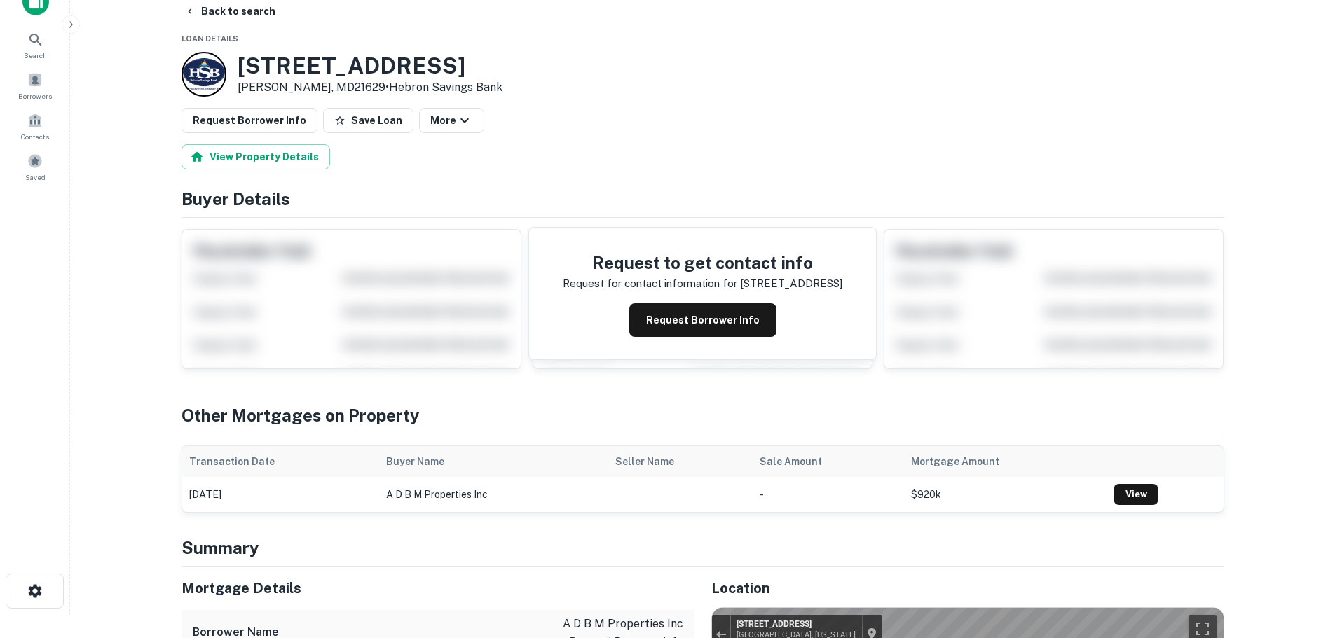
scroll to position [0, 0]
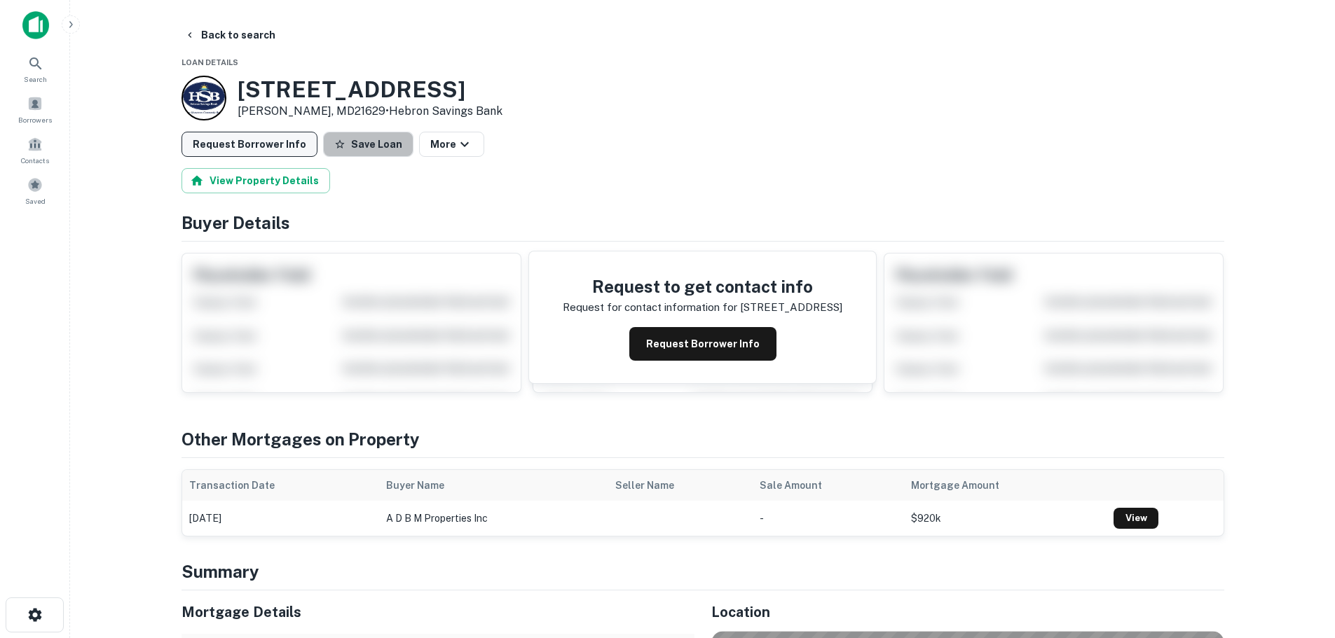
drag, startPoint x: 360, startPoint y: 150, endPoint x: 292, endPoint y: 136, distance: 68.7
click at [355, 146] on button "Save Loan" at bounding box center [368, 144] width 90 height 25
click at [251, 138] on button "Request Borrower Info" at bounding box center [250, 144] width 136 height 25
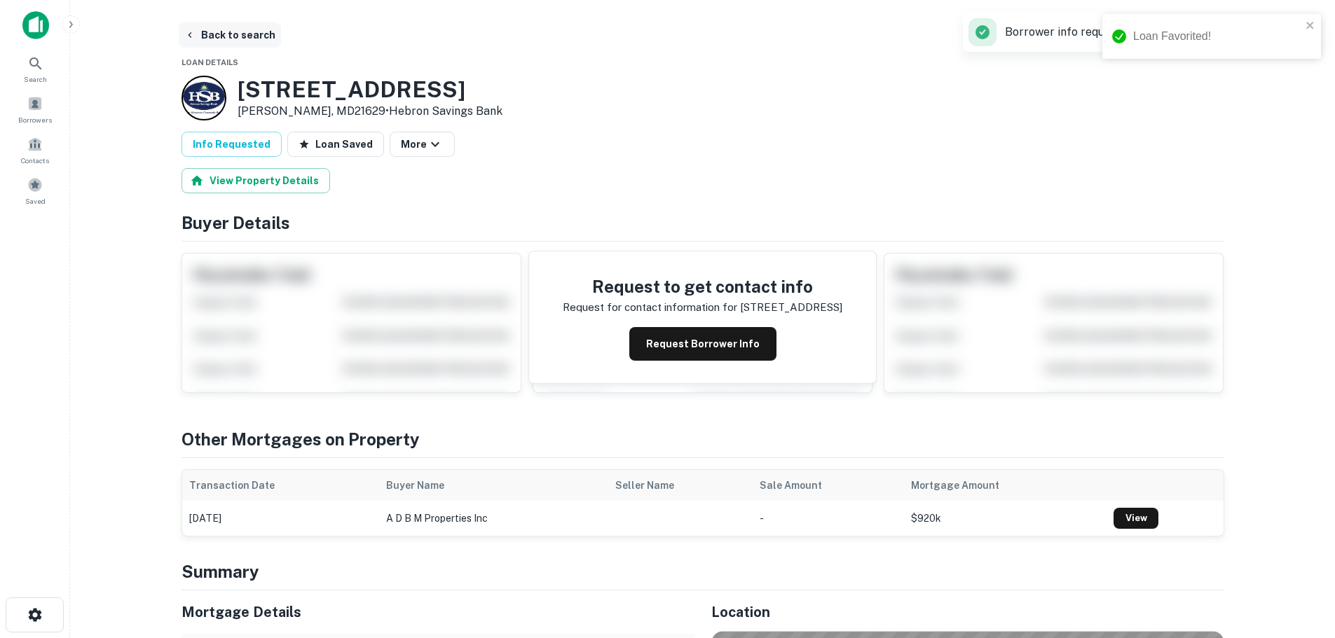
click at [228, 27] on button "Back to search" at bounding box center [230, 34] width 102 height 25
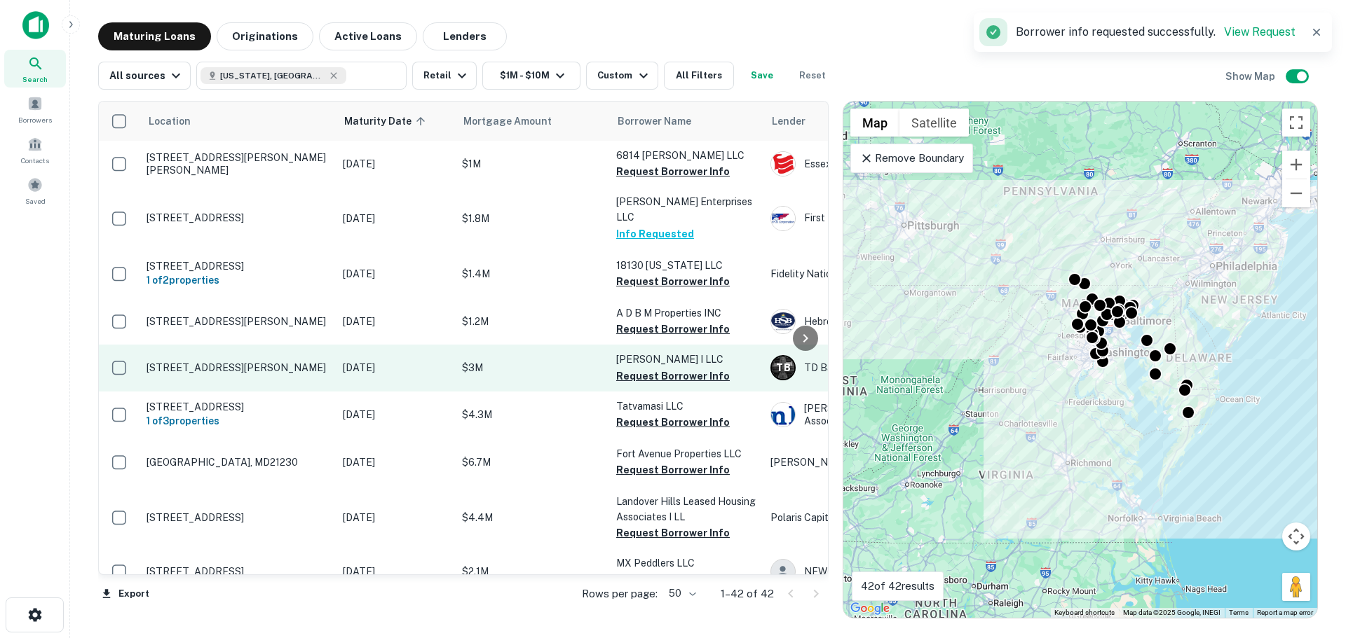
click at [225, 362] on p "[STREET_ADDRESS][PERSON_NAME]" at bounding box center [237, 368] width 182 height 13
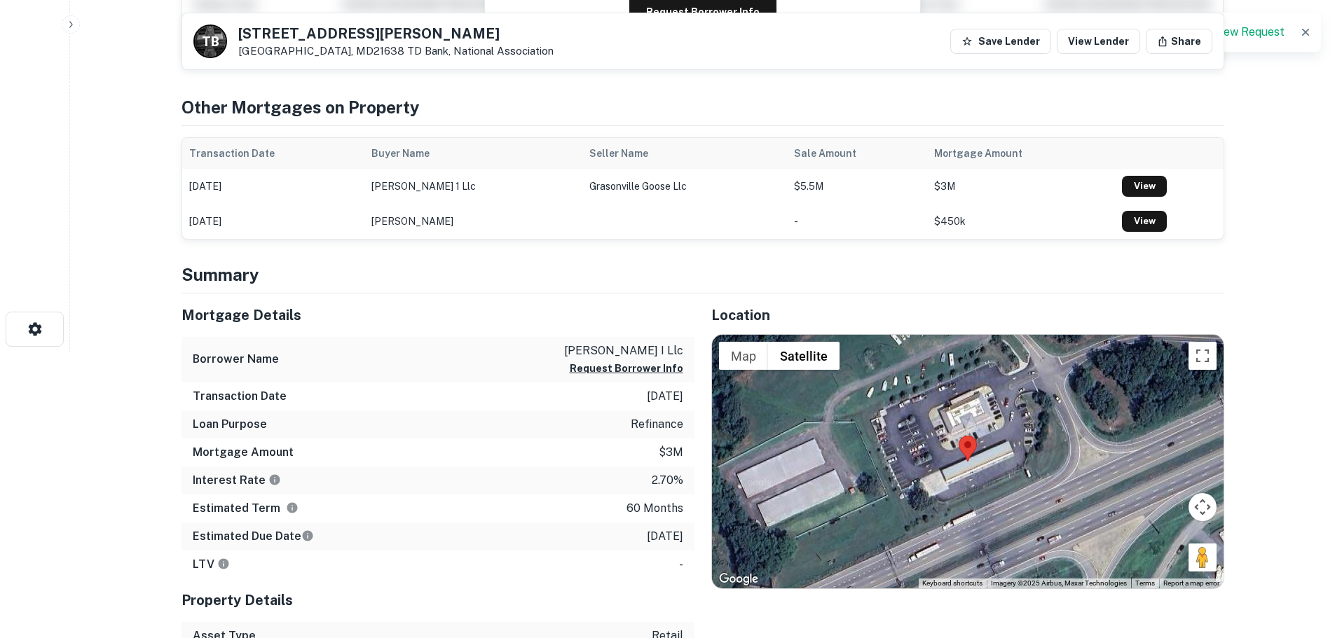
scroll to position [421, 0]
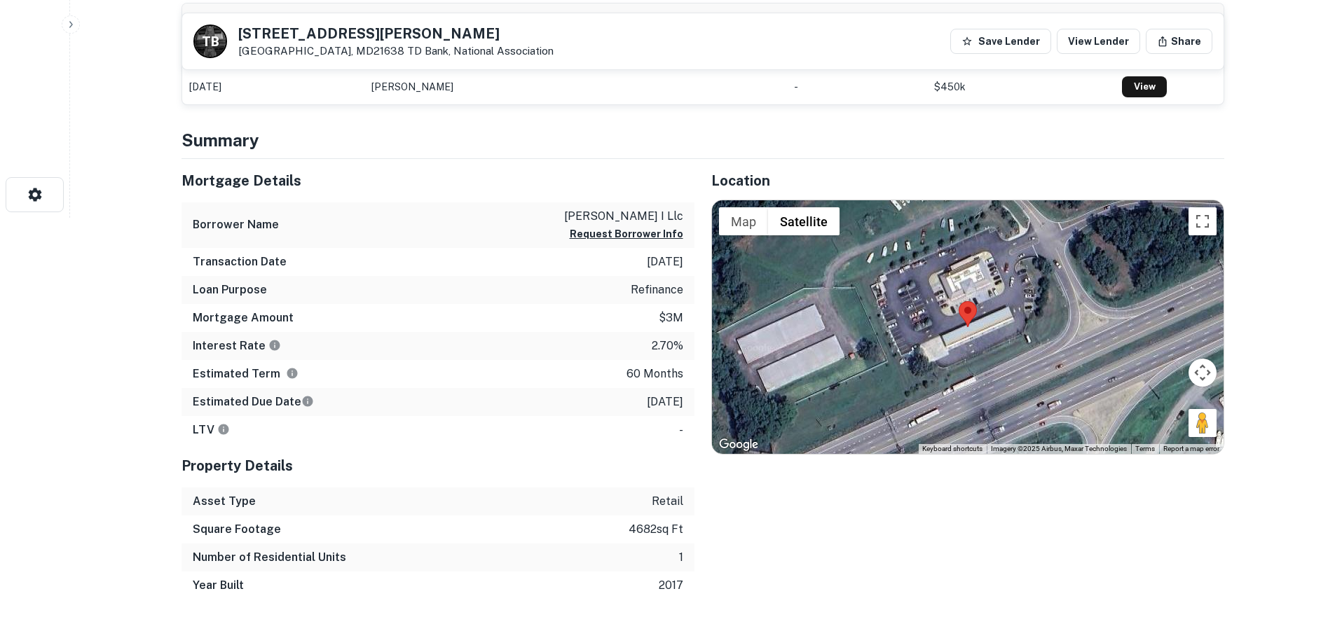
drag, startPoint x: 1199, startPoint y: 431, endPoint x: 962, endPoint y: 360, distance: 247.9
click at [962, 360] on div "Map Terrain Satellite Labels Keyboard shortcuts Map Data Imagery ©2025 Airbus, …" at bounding box center [968, 327] width 512 height 254
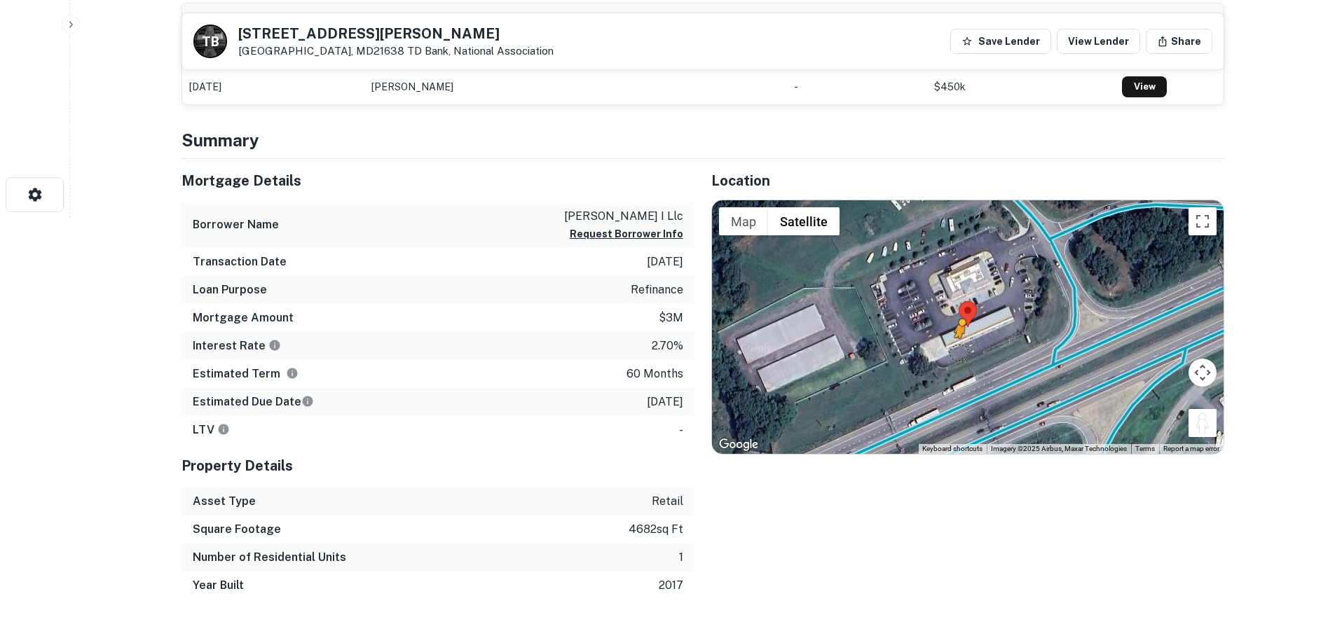
drag, startPoint x: 1201, startPoint y: 424, endPoint x: 958, endPoint y: 350, distance: 254.3
click at [958, 350] on div "To activate drag with keyboard, press Alt + Enter. Once in keyboard drag state,…" at bounding box center [968, 327] width 512 height 254
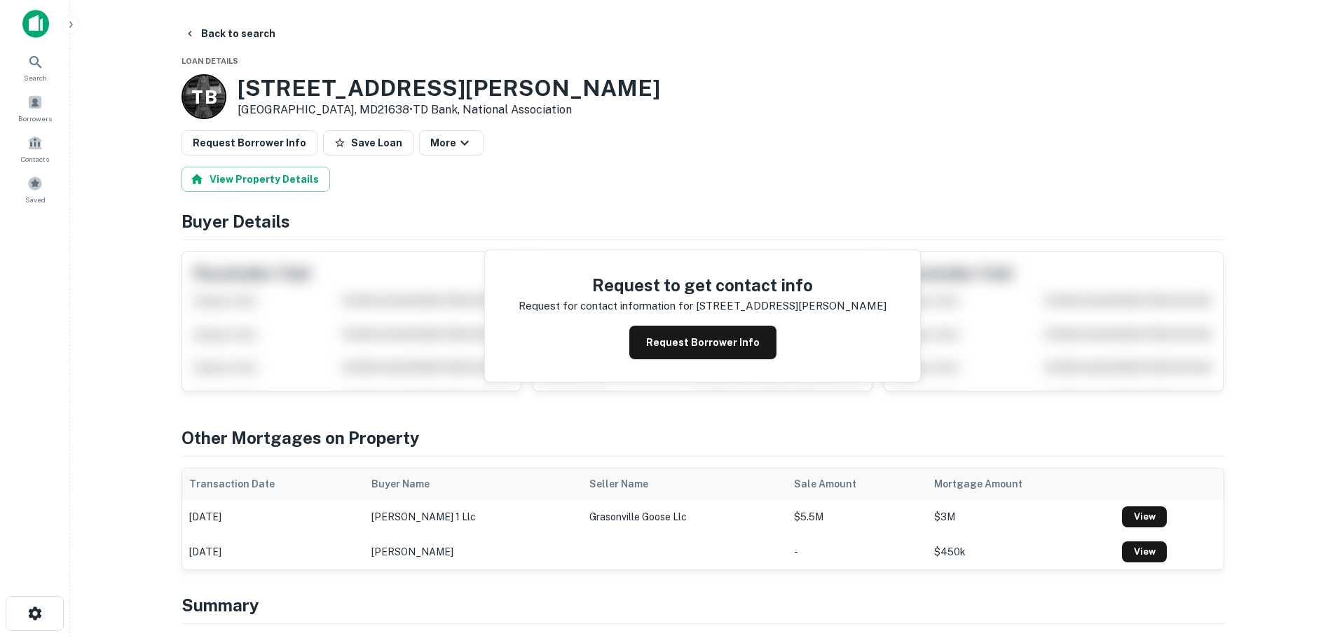
scroll to position [0, 0]
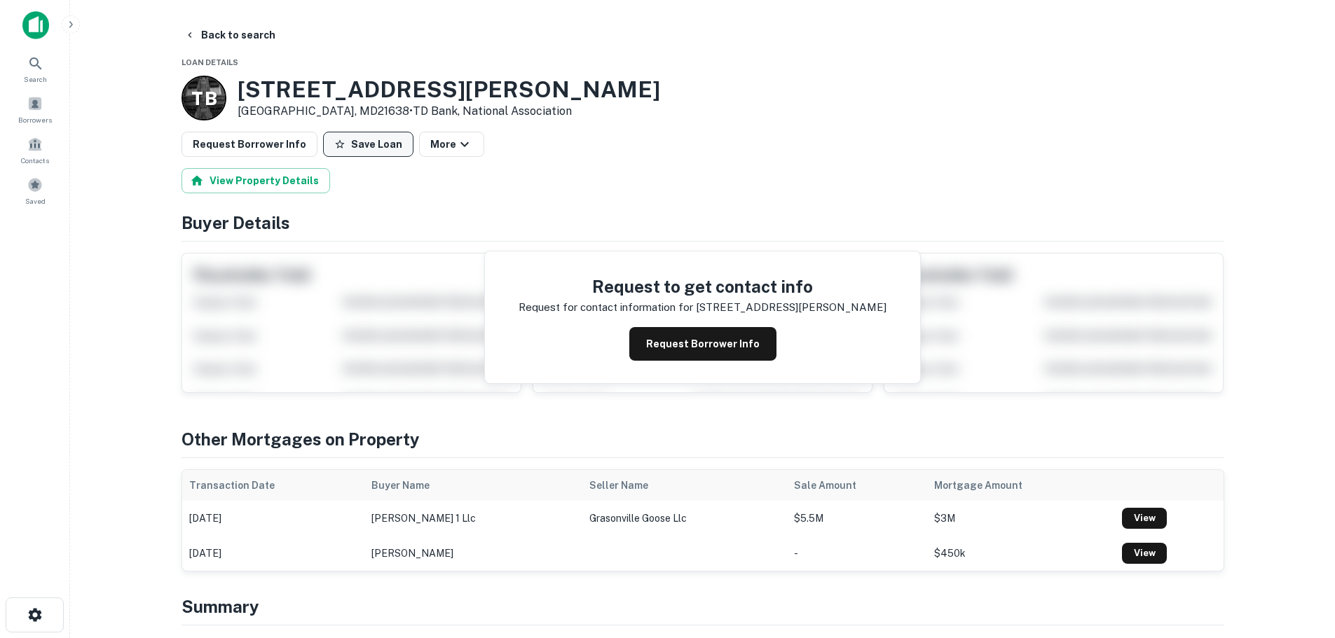
drag, startPoint x: 335, startPoint y: 145, endPoint x: 287, endPoint y: 150, distance: 47.9
click at [334, 145] on icon "button" at bounding box center [339, 144] width 11 height 11
click at [217, 150] on button "Request Borrower Info" at bounding box center [250, 144] width 136 height 25
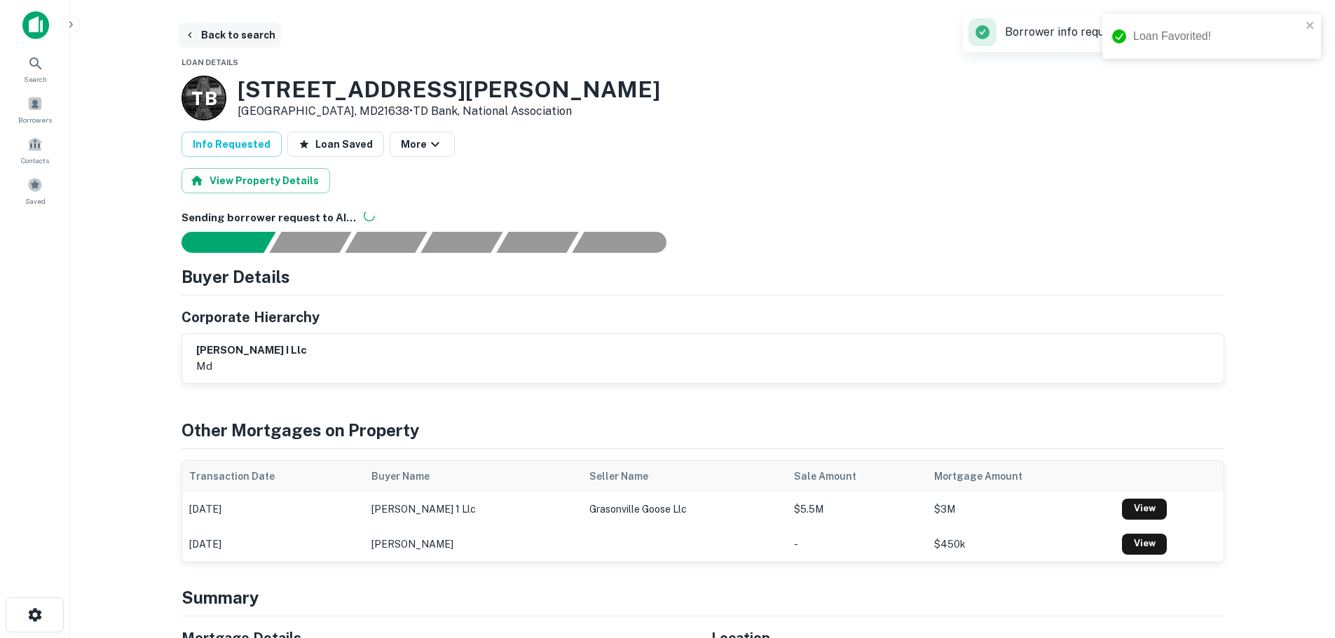
click at [214, 28] on button "Back to search" at bounding box center [230, 34] width 102 height 25
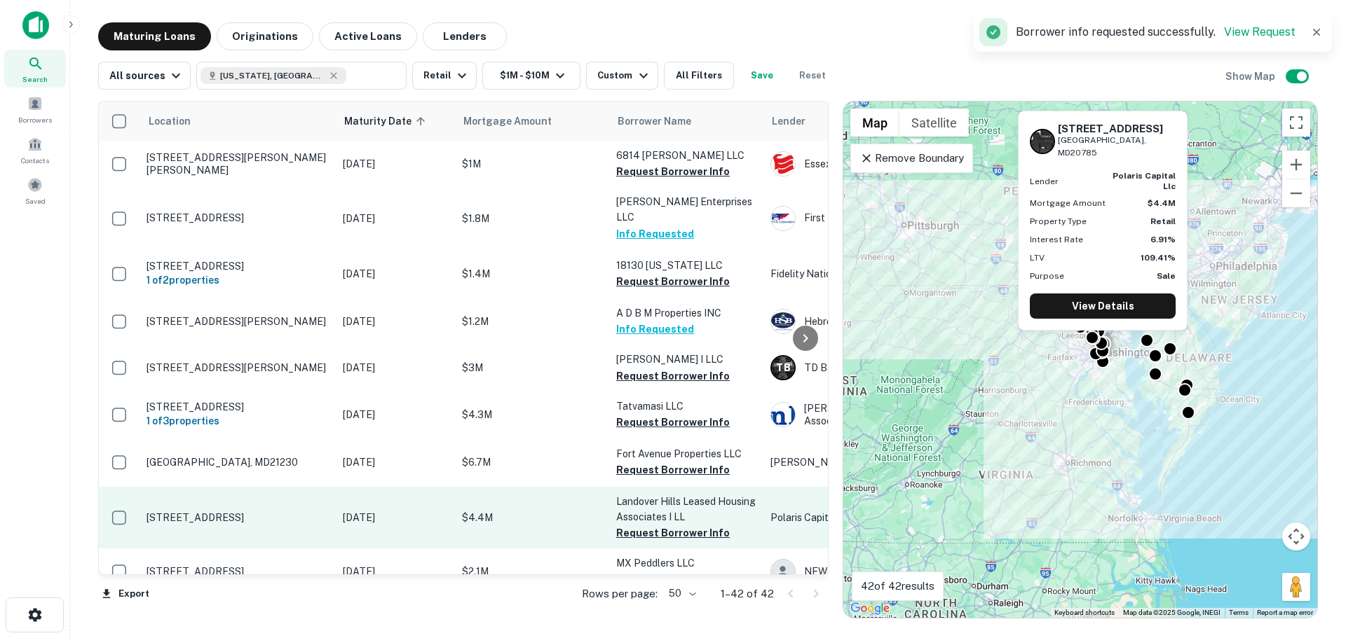
click at [210, 512] on p "7011 E Chesapeake St Hyattsville, MD20785" at bounding box center [237, 518] width 182 height 13
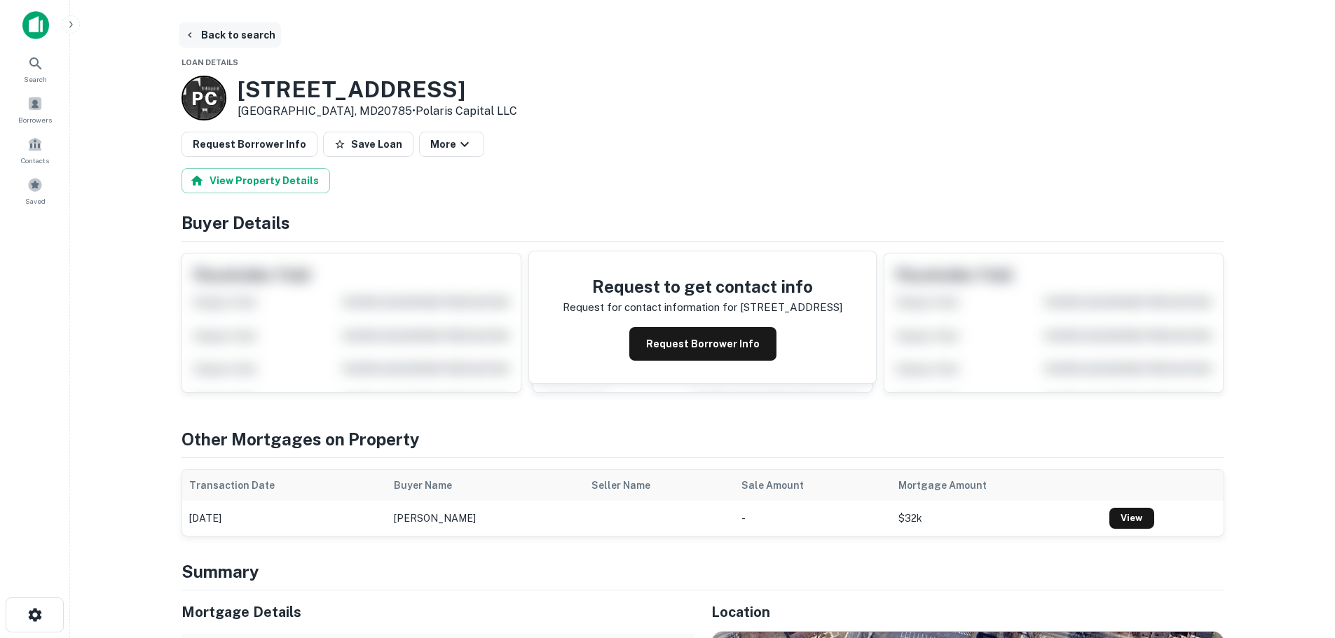
click at [239, 32] on button "Back to search" at bounding box center [230, 34] width 102 height 25
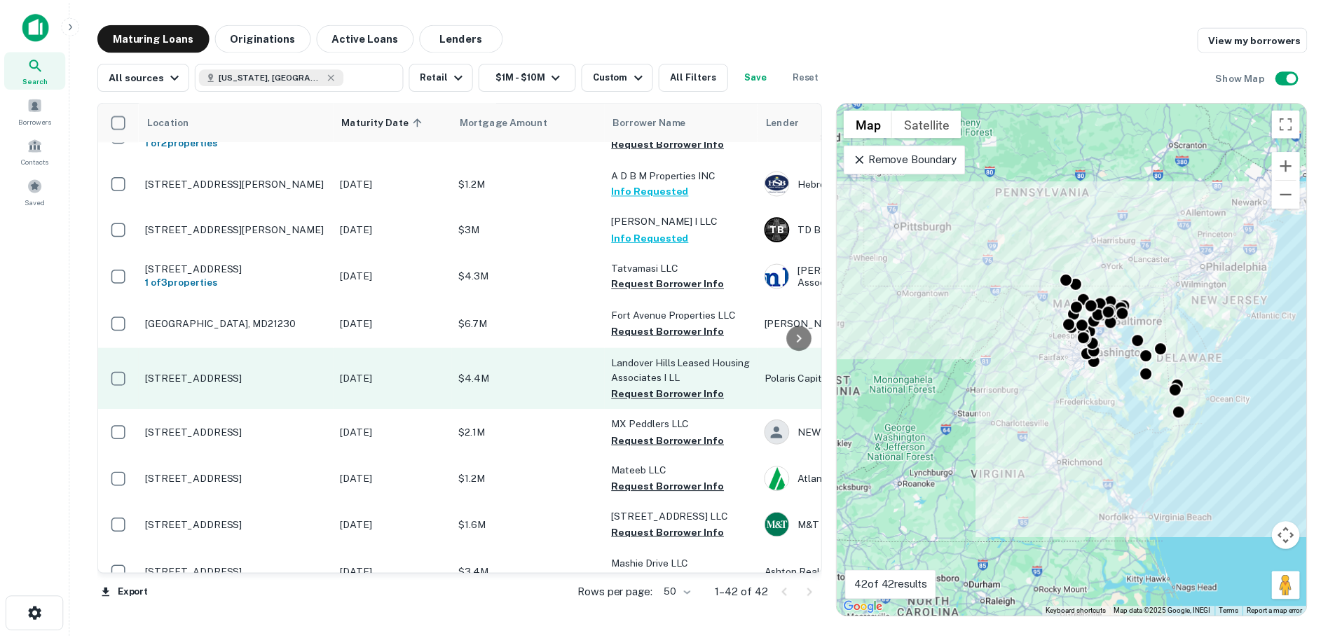
scroll to position [140, 0]
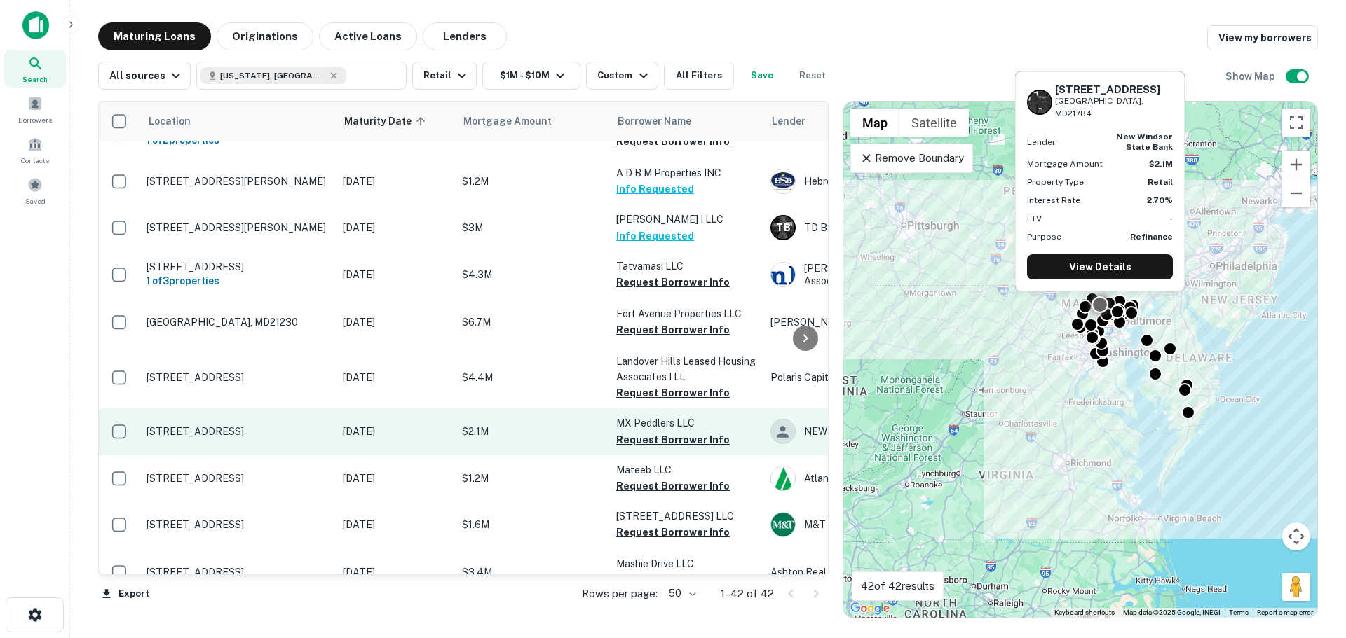
click at [206, 425] on p "[STREET_ADDRESS]" at bounding box center [237, 431] width 182 height 13
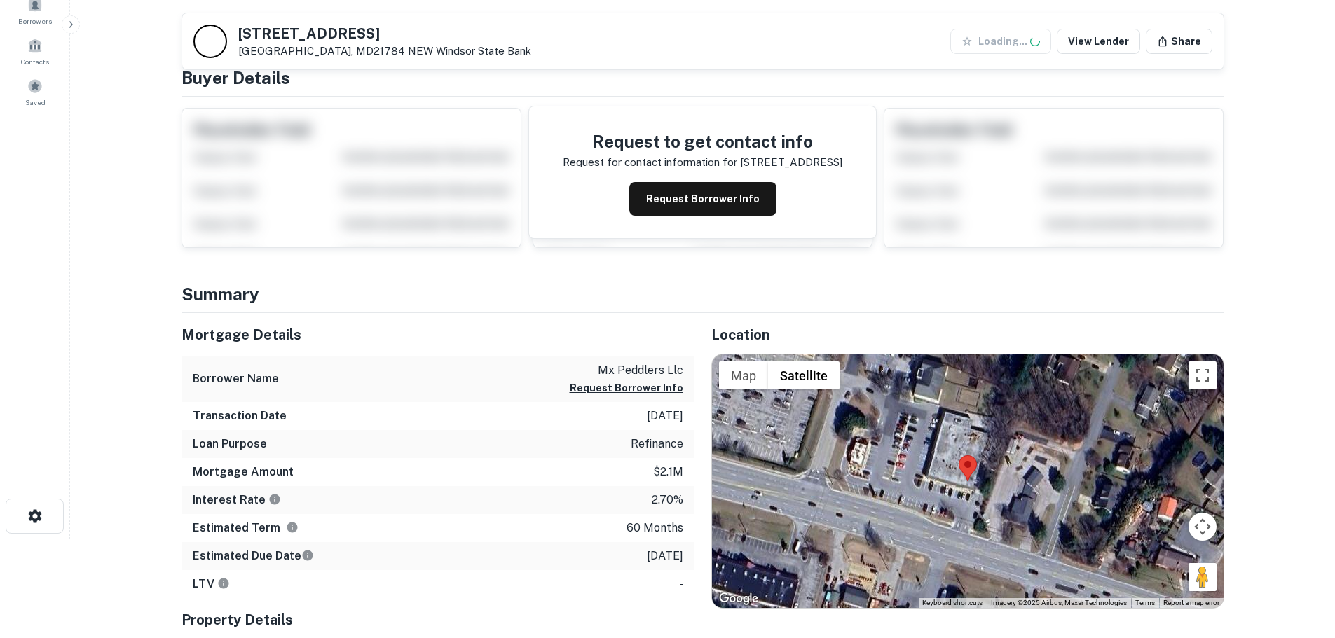
scroll to position [280, 0]
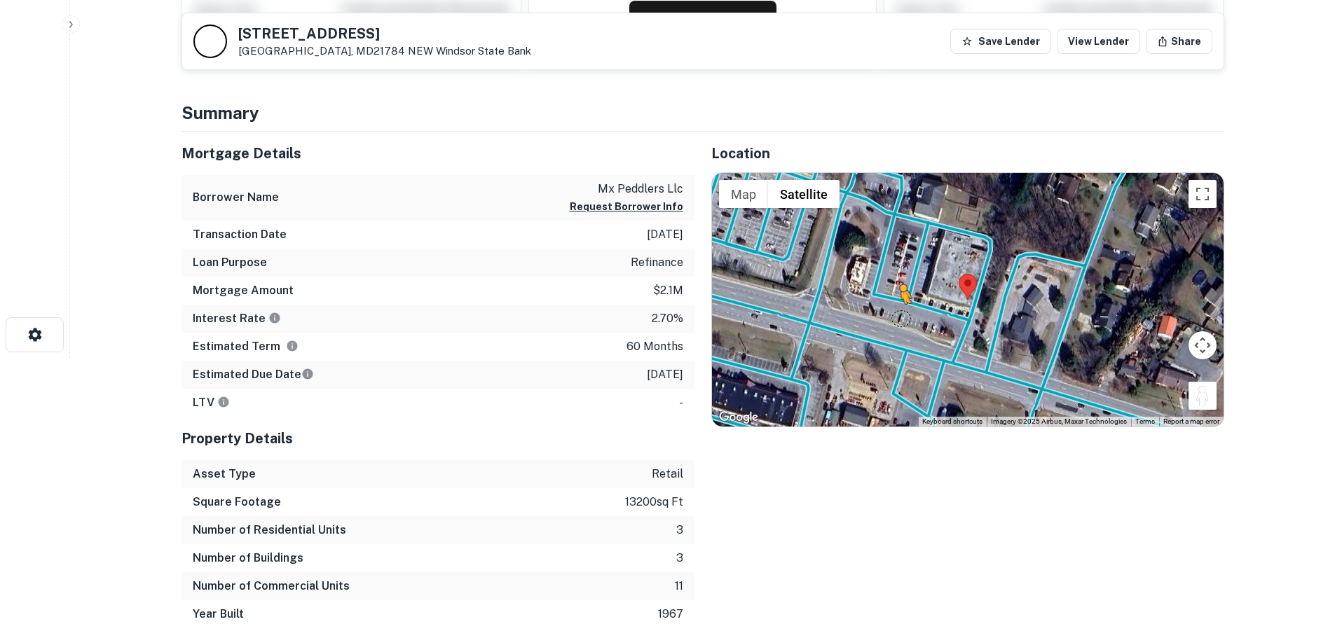
drag, startPoint x: 1205, startPoint y: 393, endPoint x: 899, endPoint y: 317, distance: 315.6
click at [899, 317] on div "To activate drag with keyboard, press Alt + Enter. Once in keyboard drag state,…" at bounding box center [968, 300] width 512 height 254
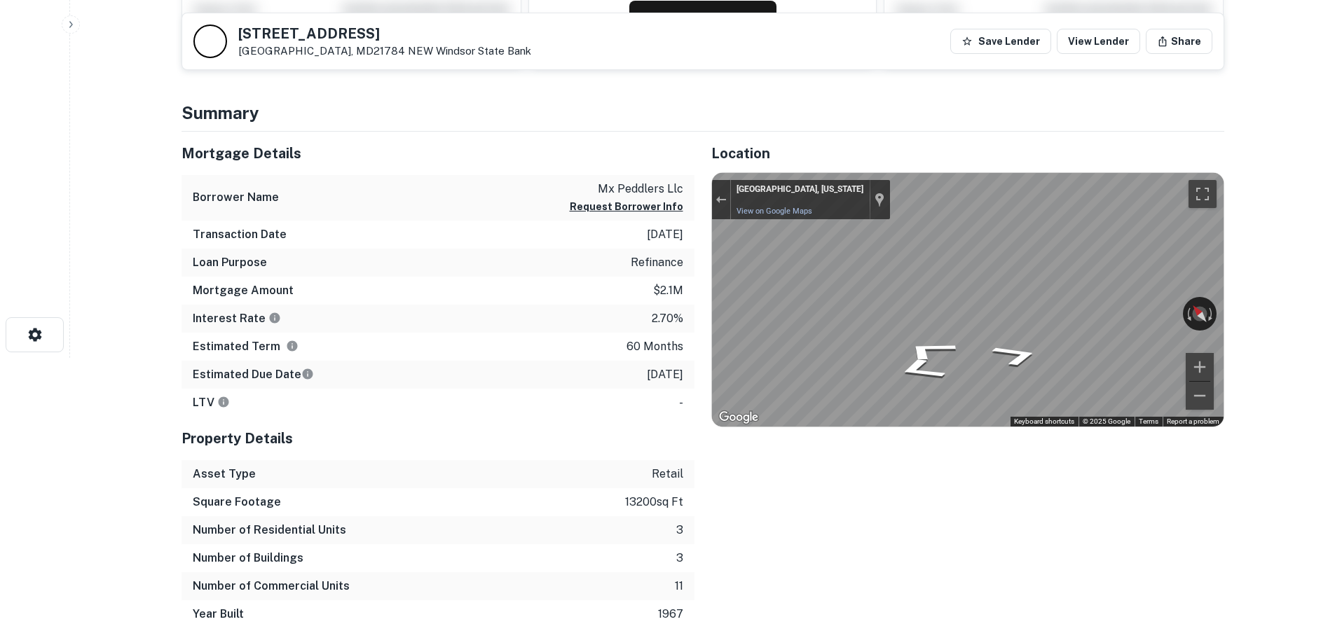
click at [541, 287] on div "Mortgage Details Borrower Name mx peddlers llc Request Borrower Info Transactio…" at bounding box center [695, 380] width 1060 height 497
click at [445, 289] on div "Mortgage Details Borrower Name mx peddlers llc Request Borrower Info Transactio…" at bounding box center [695, 380] width 1060 height 497
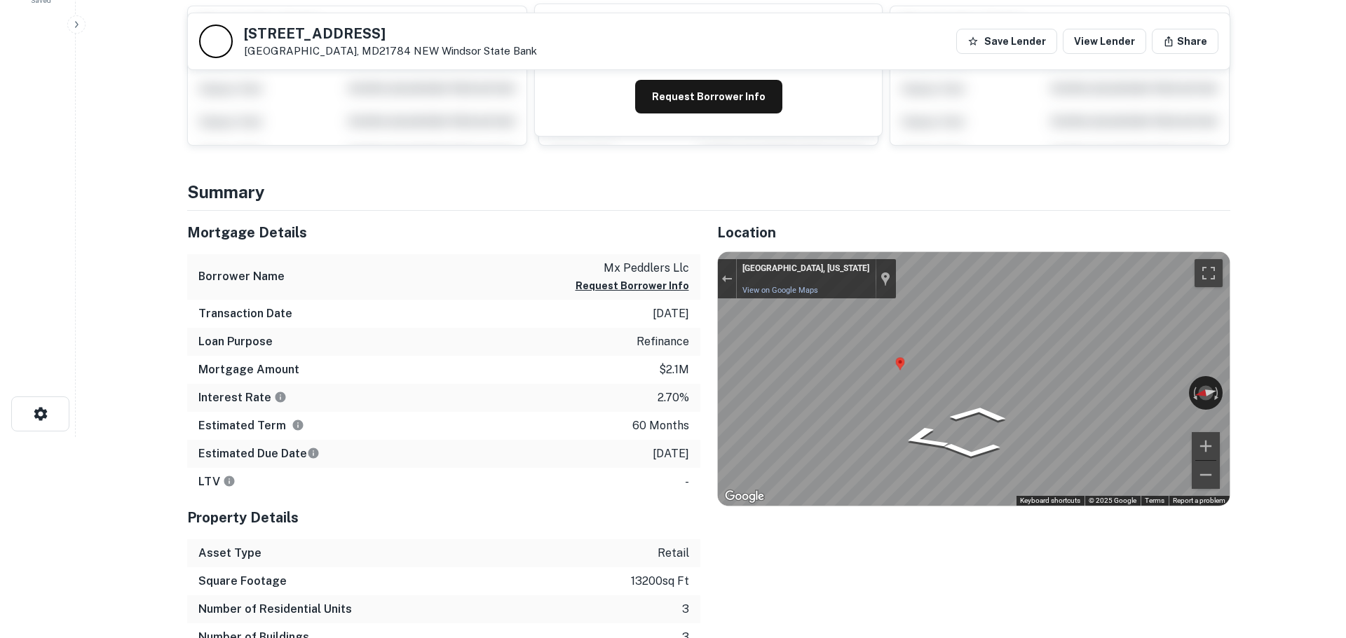
scroll to position [0, 0]
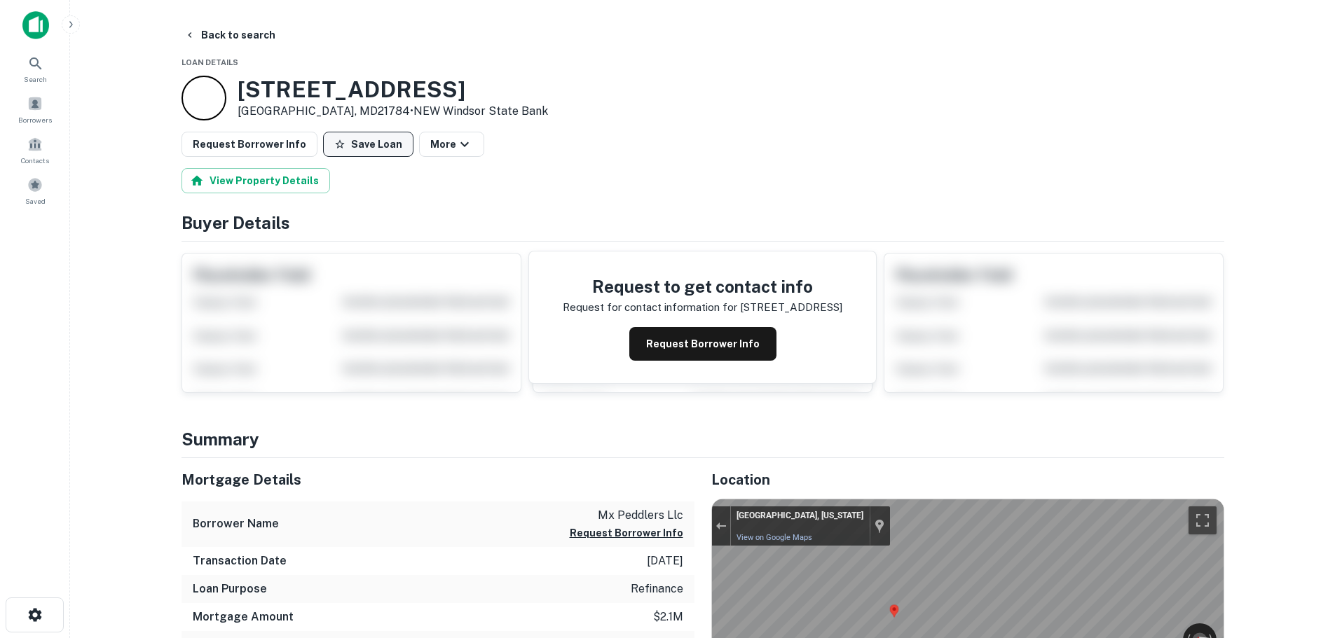
click at [339, 148] on button "Save Loan" at bounding box center [368, 144] width 90 height 25
click at [226, 142] on button "Request Borrower Info" at bounding box center [250, 144] width 136 height 25
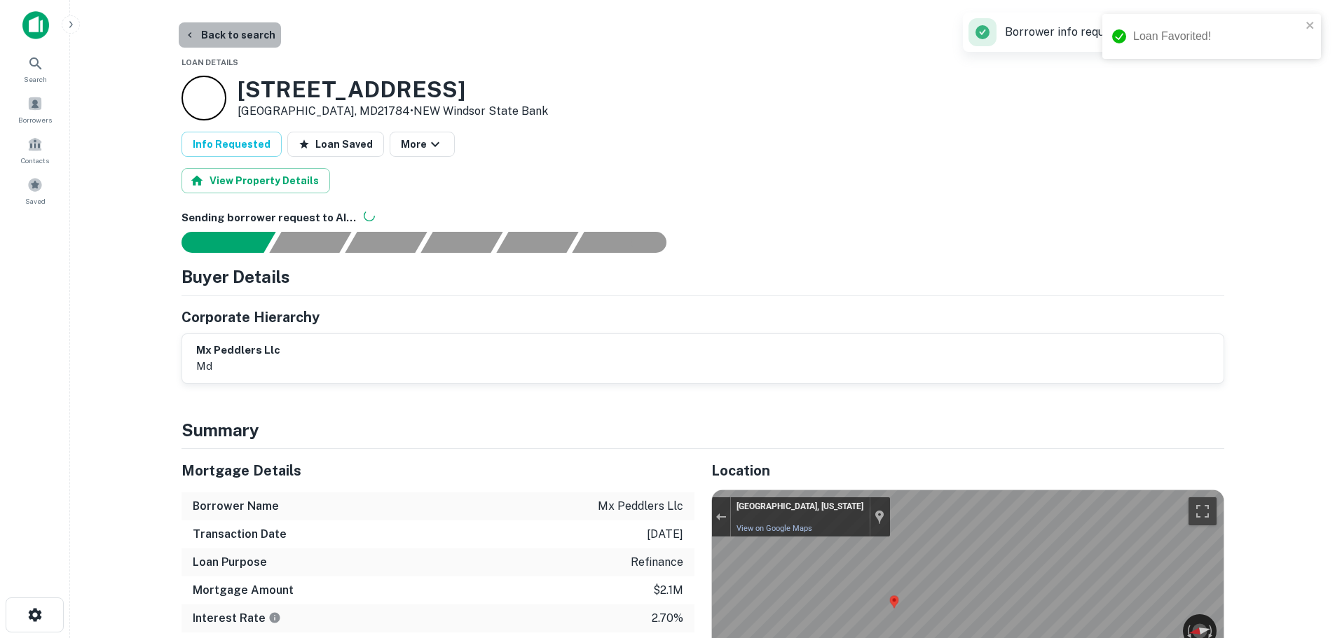
click at [228, 37] on button "Back to search" at bounding box center [230, 34] width 102 height 25
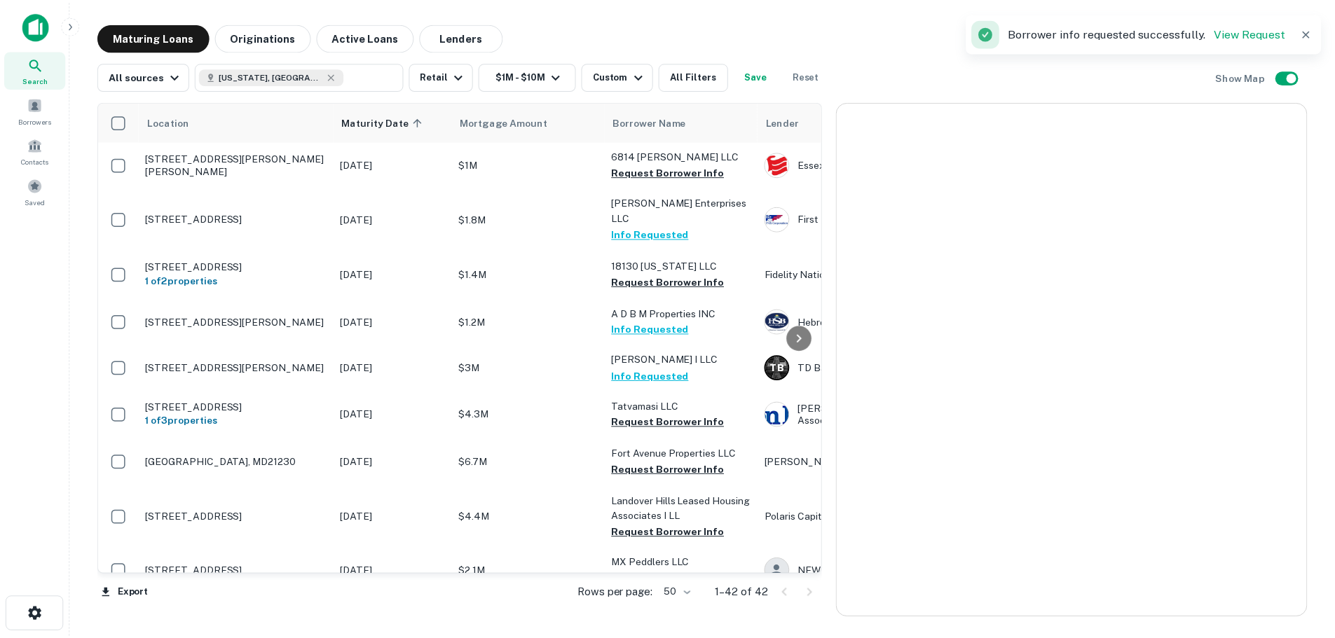
scroll to position [140, 0]
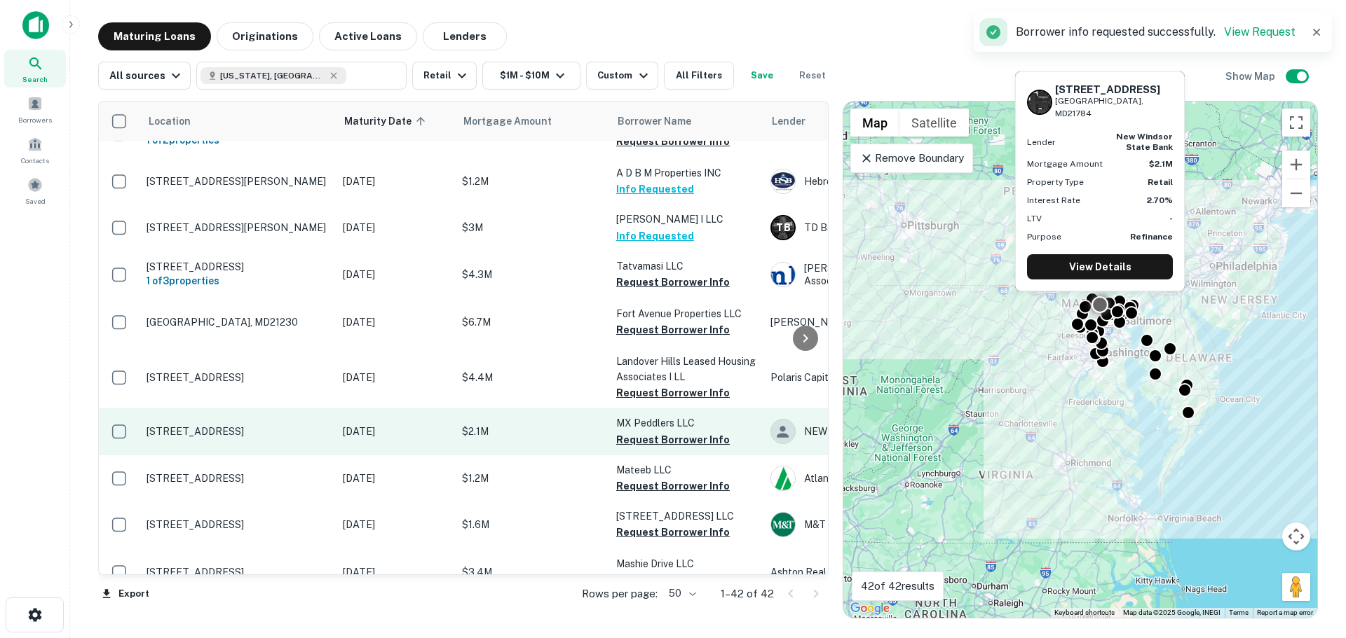
click at [264, 425] on p "[STREET_ADDRESS]" at bounding box center [237, 431] width 182 height 13
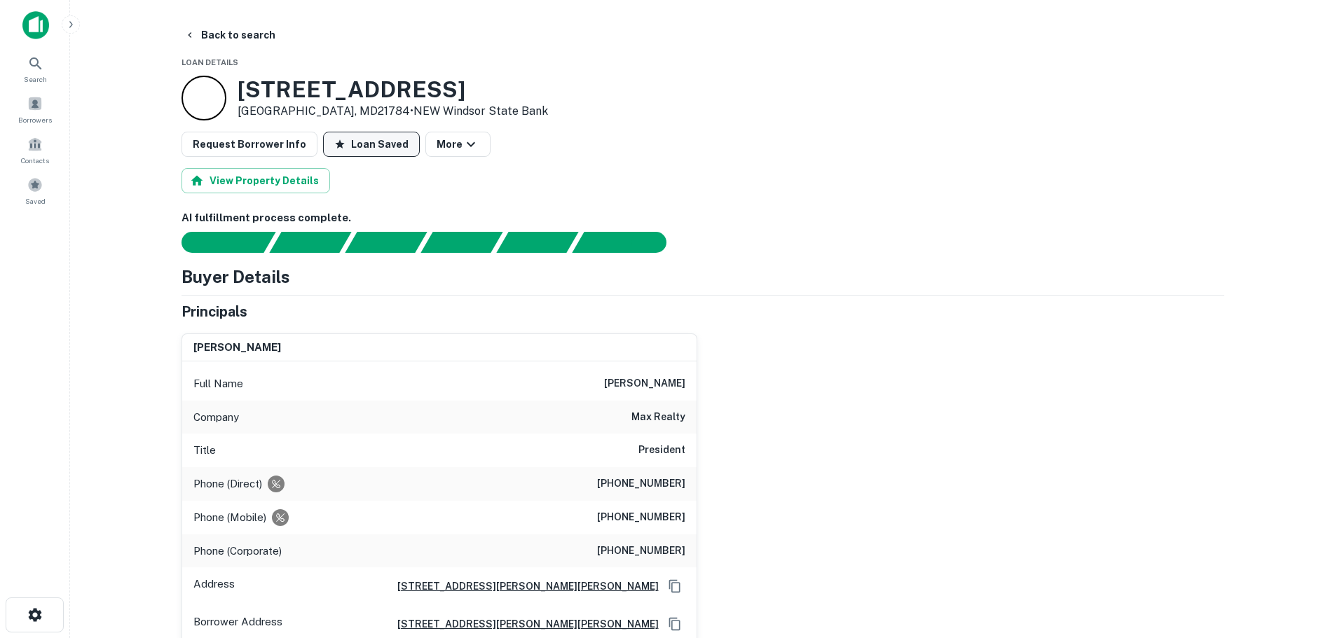
drag, startPoint x: 368, startPoint y: 160, endPoint x: 367, endPoint y: 153, distance: 7.1
click at [219, 150] on button "Request Borrower Info" at bounding box center [250, 144] width 136 height 25
click at [334, 142] on button "Loan Saved" at bounding box center [335, 144] width 97 height 25
click at [320, 135] on button "Save Loan" at bounding box center [332, 144] width 90 height 25
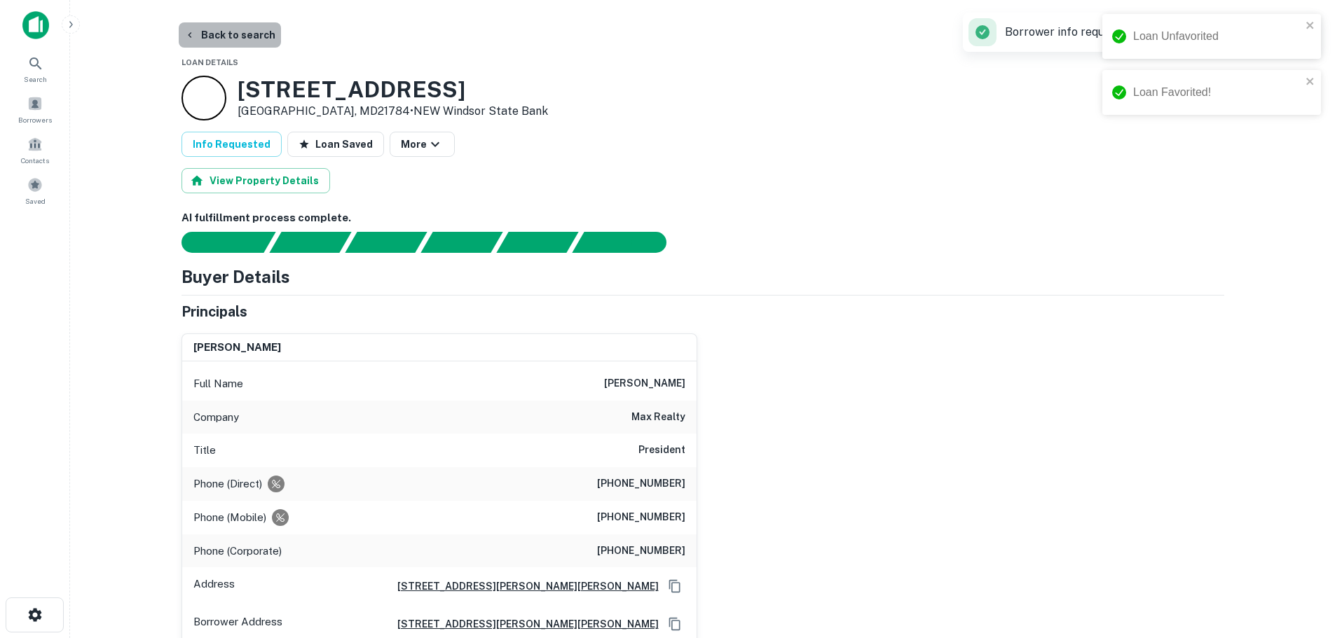
click at [235, 39] on button "Back to search" at bounding box center [230, 34] width 102 height 25
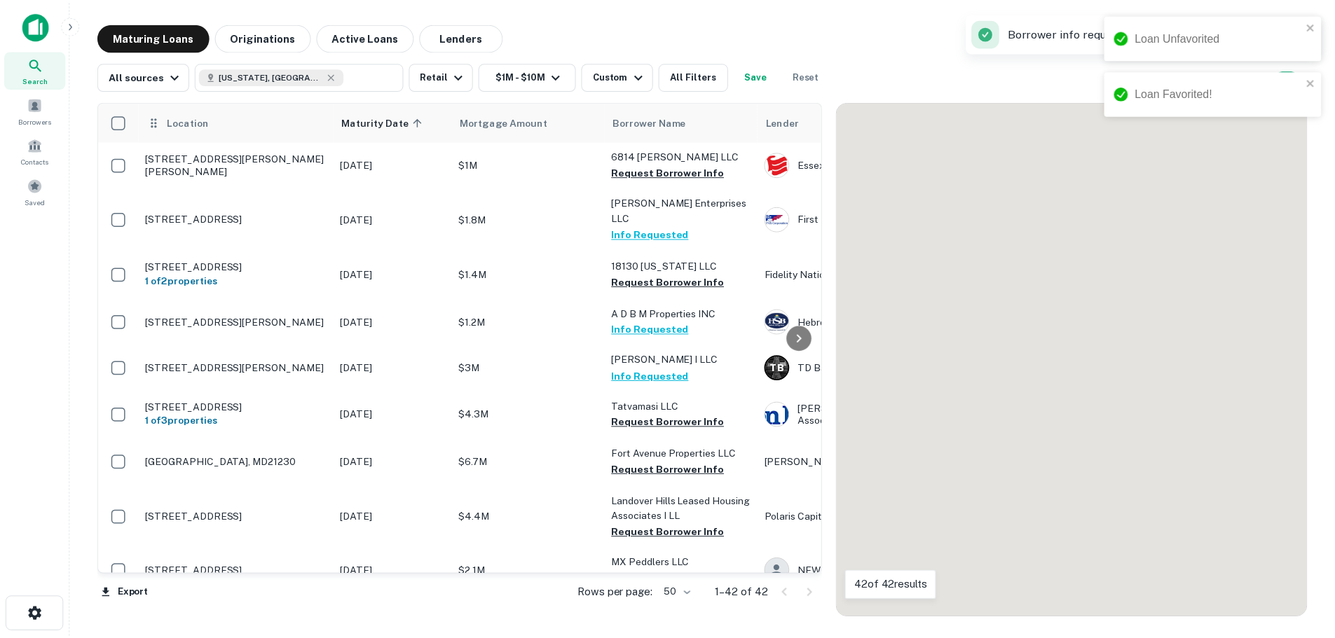
scroll to position [140, 0]
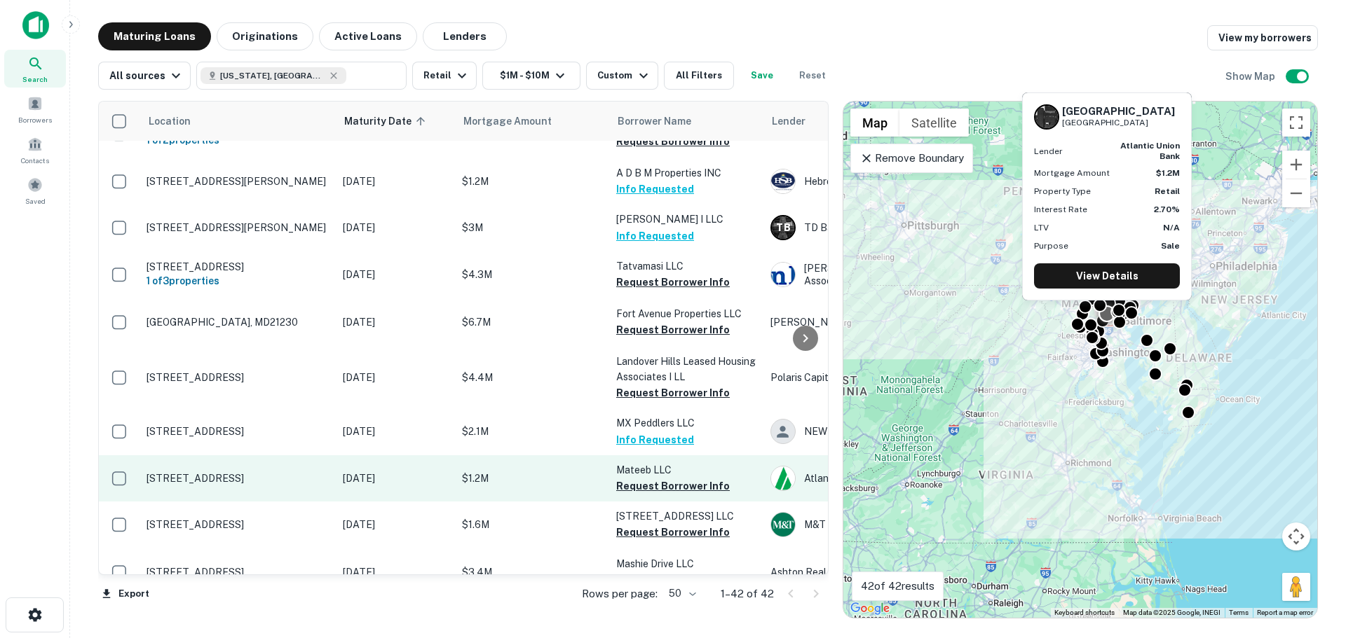
click at [230, 458] on td "[STREET_ADDRESS]" at bounding box center [237, 479] width 196 height 46
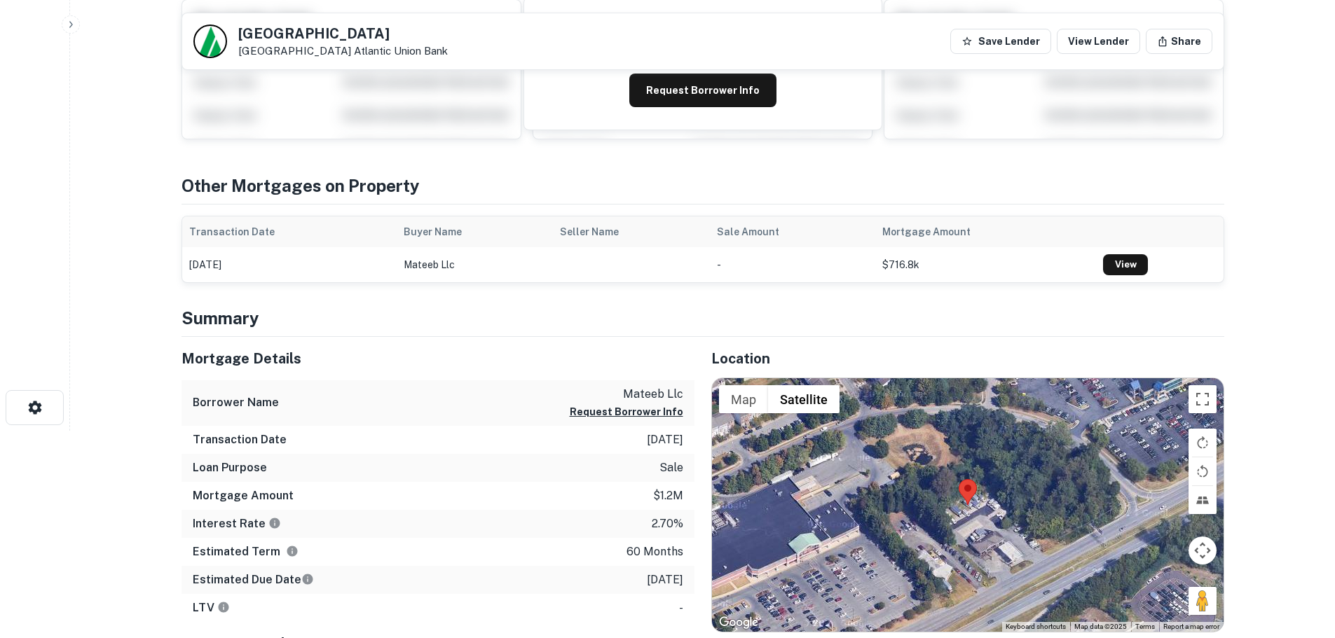
scroll to position [350, 0]
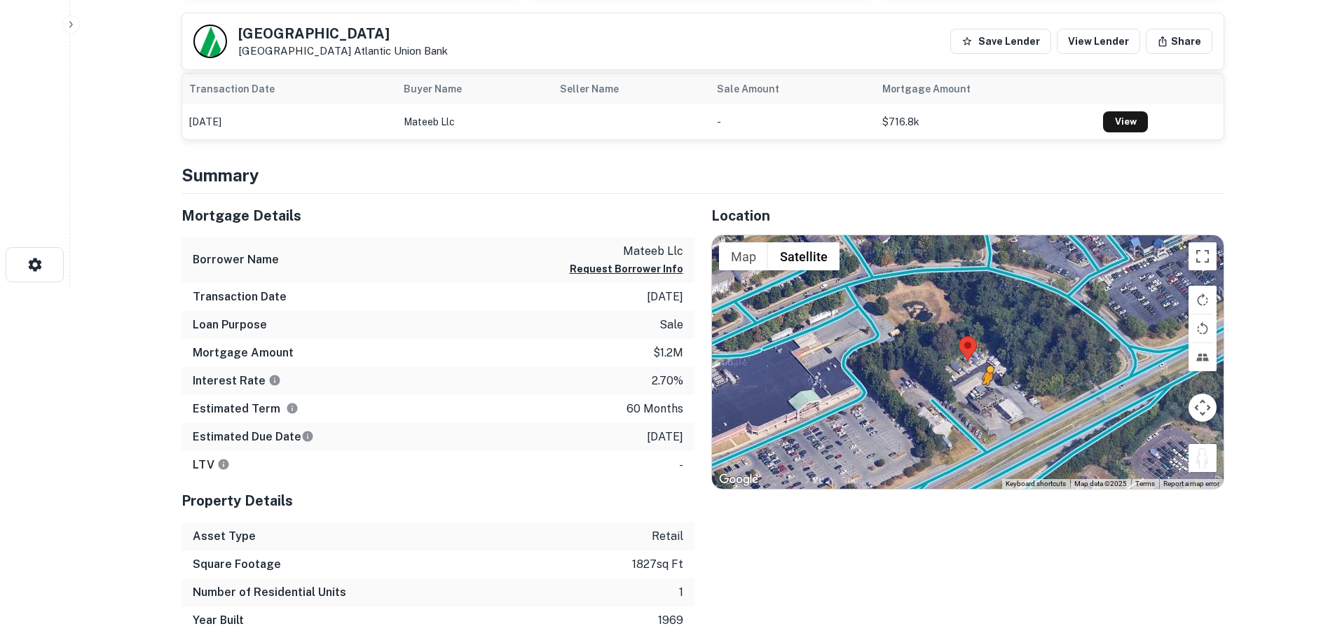
drag, startPoint x: 1189, startPoint y: 463, endPoint x: 988, endPoint y: 399, distance: 210.3
click at [988, 399] on div "To activate drag with keyboard, press Alt + Enter. Once in keyboard drag state,…" at bounding box center [968, 362] width 512 height 254
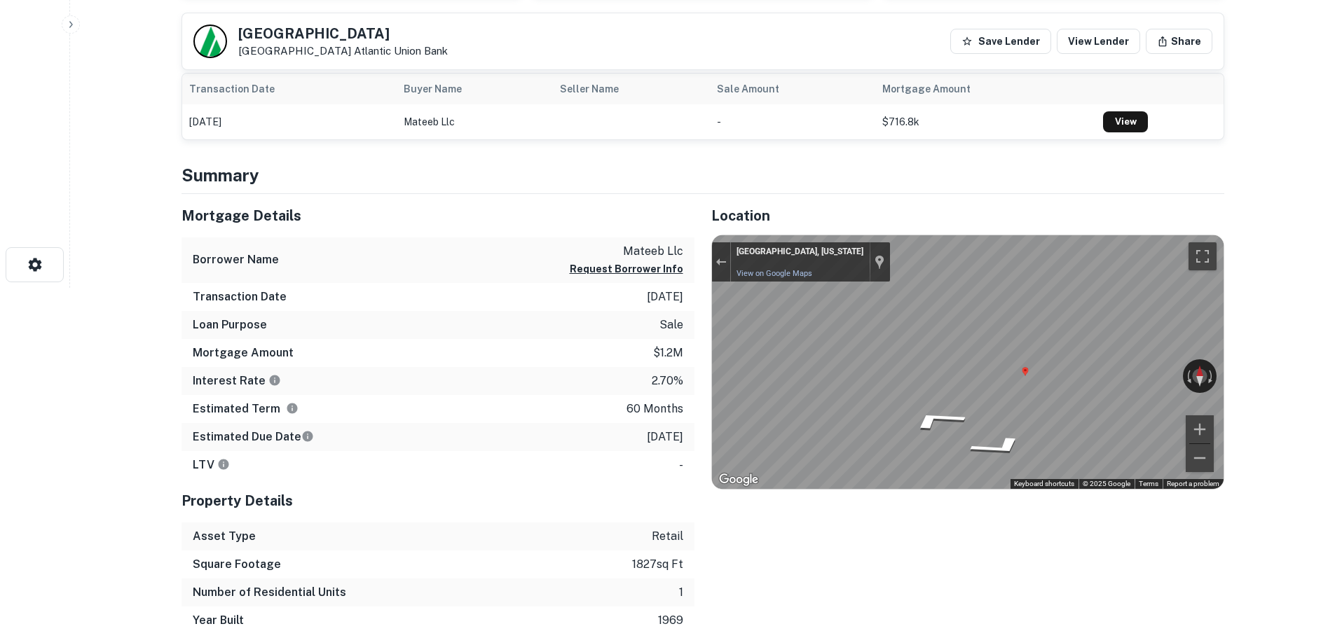
click at [364, 30] on h5 "8720 Baltimore National Pike" at bounding box center [343, 34] width 210 height 14
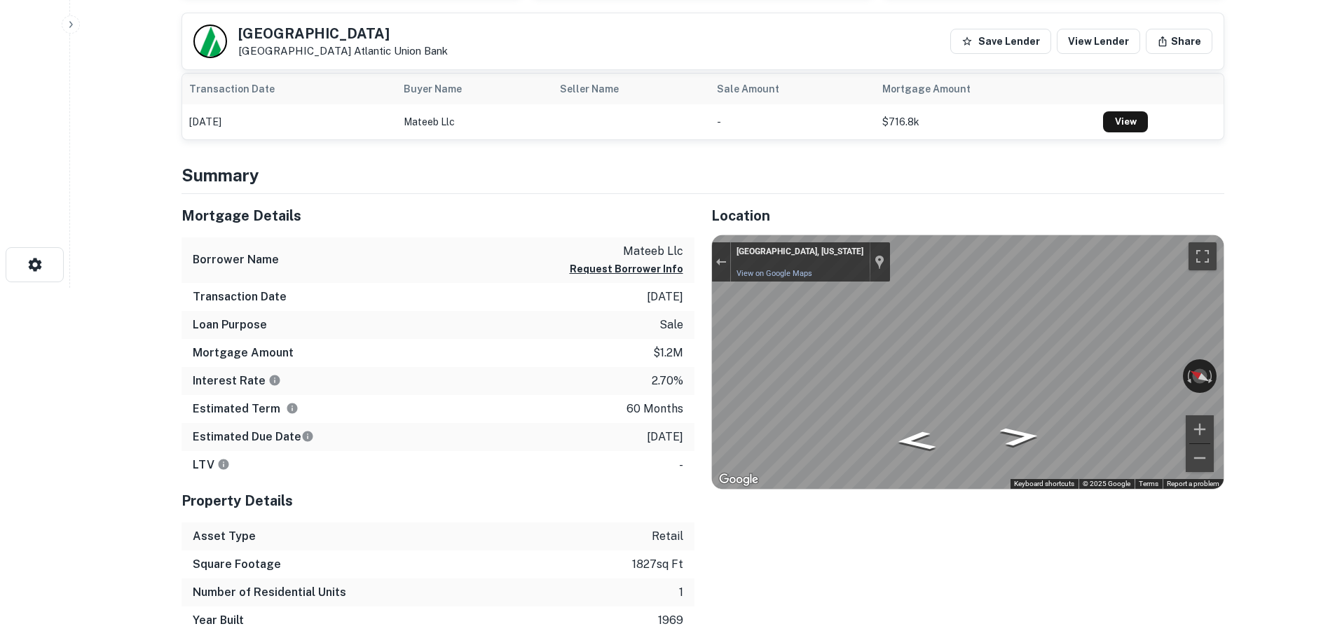
click at [364, 30] on h5 "8720 Baltimore National Pike" at bounding box center [343, 34] width 210 height 14
copy h5 "8720 Baltimore National Pike"
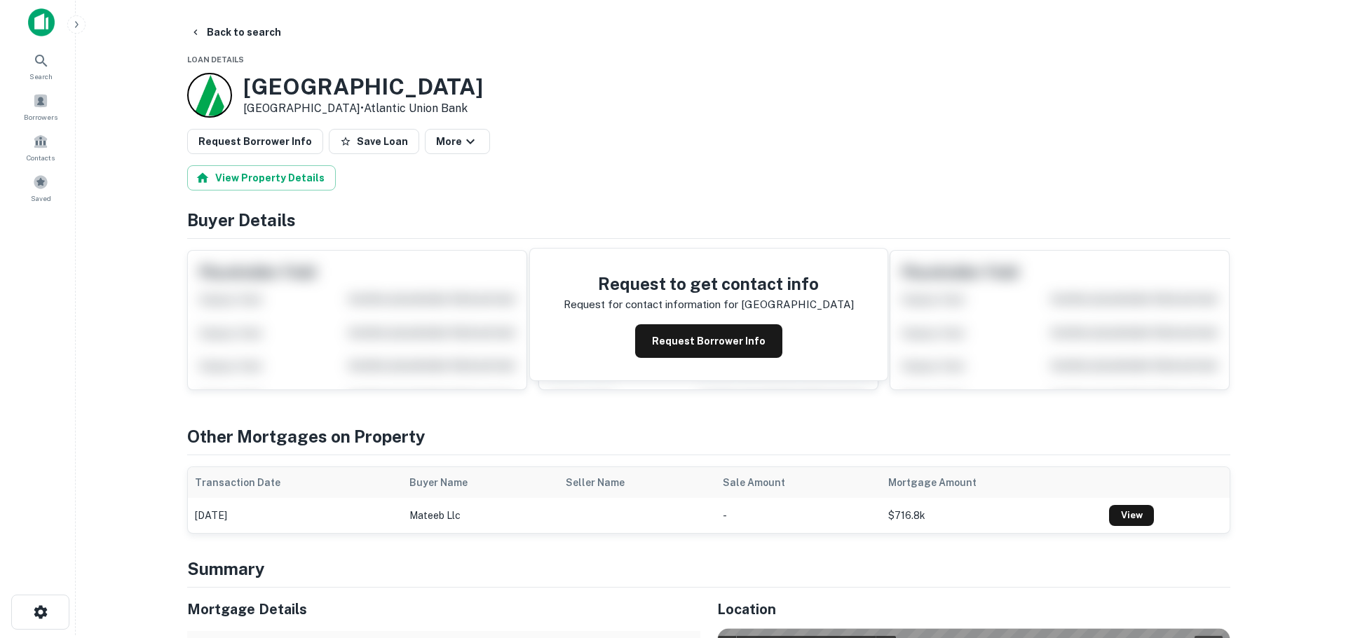
scroll to position [0, 0]
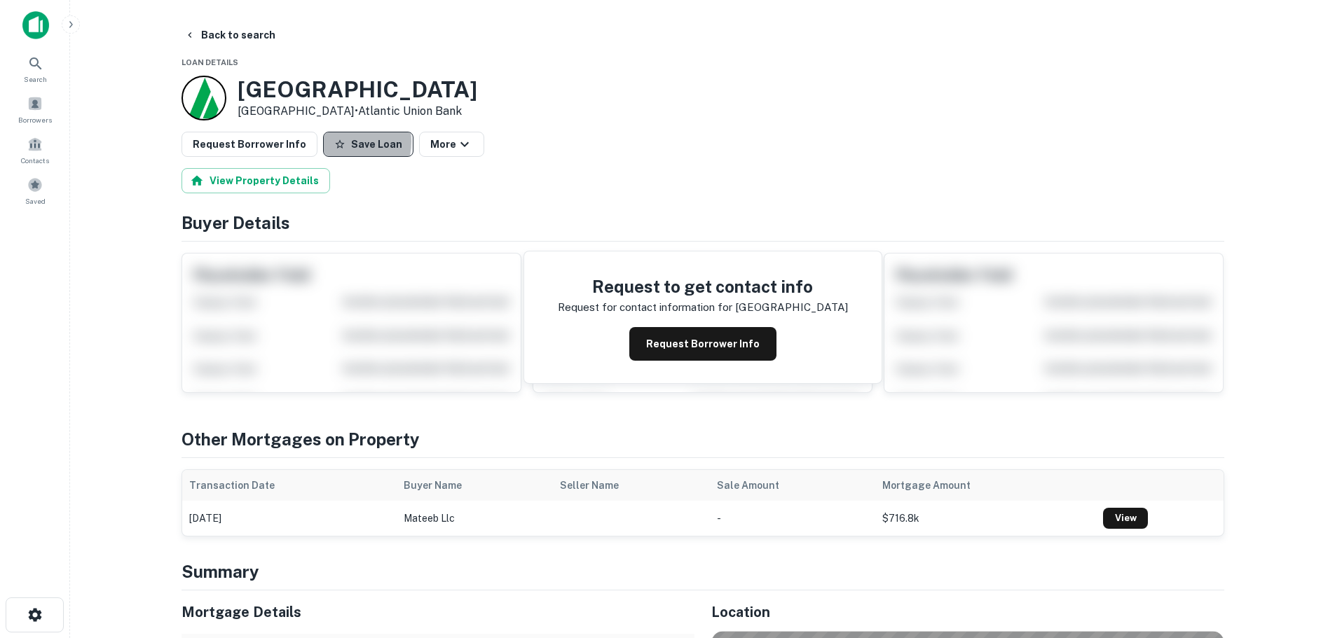
click at [334, 144] on icon "button" at bounding box center [339, 144] width 11 height 11
click at [253, 147] on button "Request Borrower Info" at bounding box center [250, 144] width 136 height 25
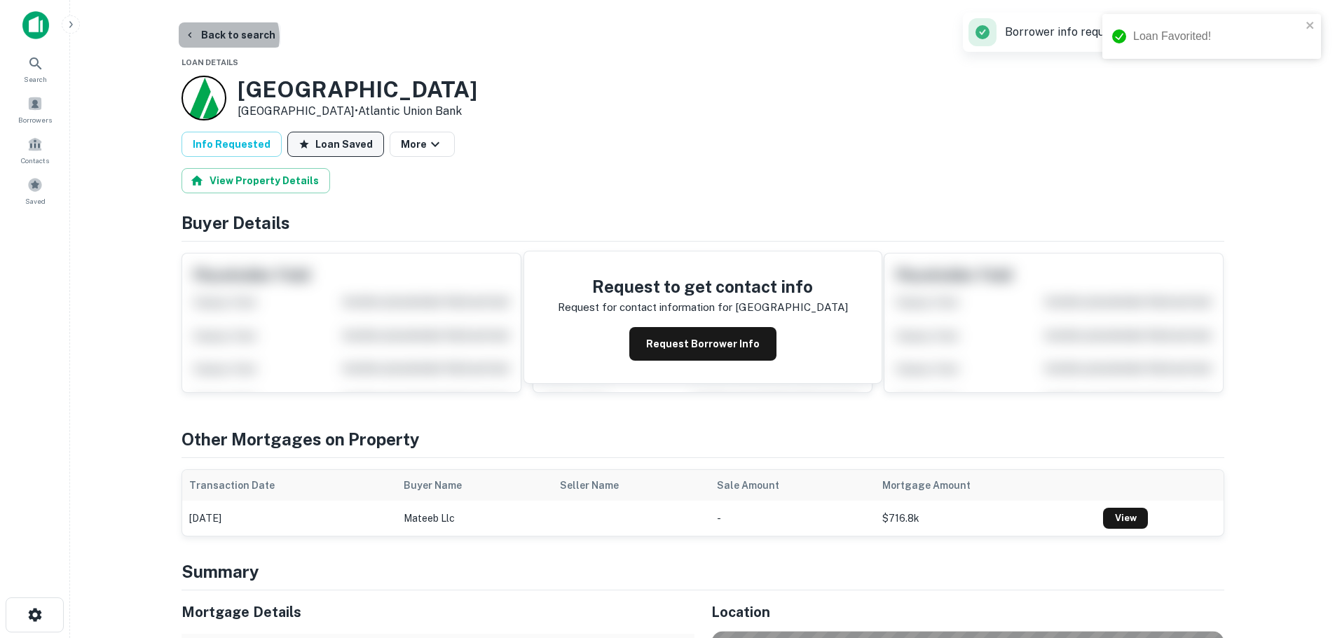
click at [227, 37] on button "Back to search" at bounding box center [230, 34] width 102 height 25
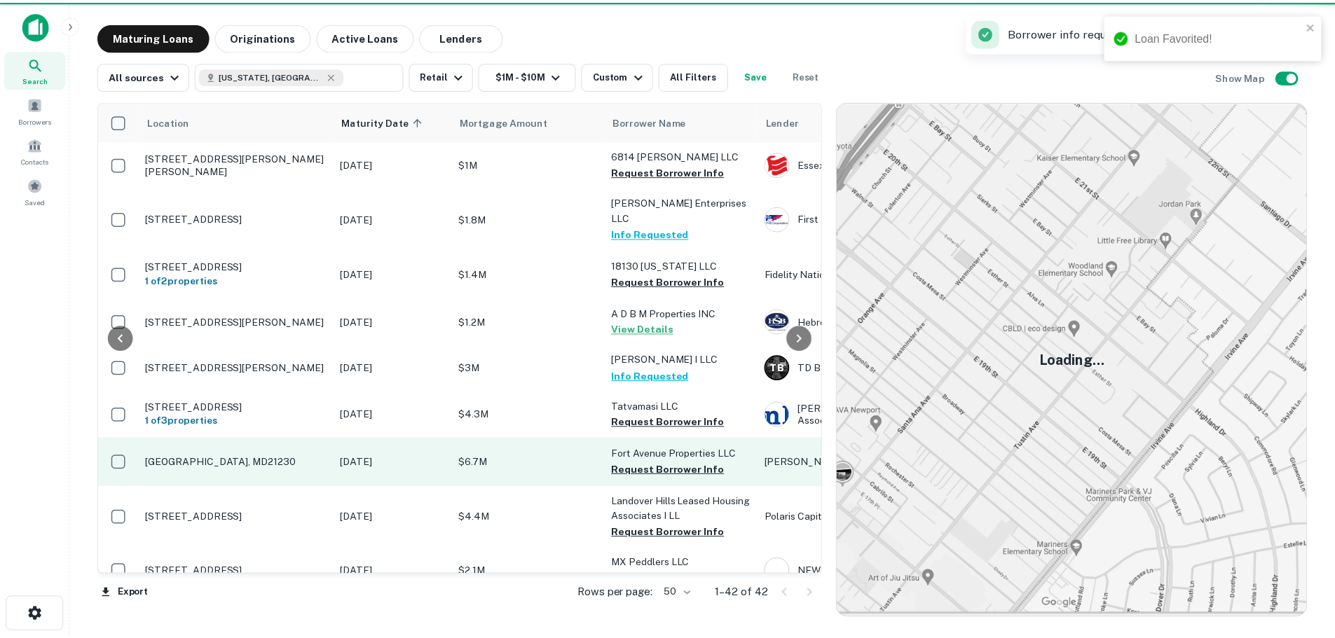
scroll to position [140, 0]
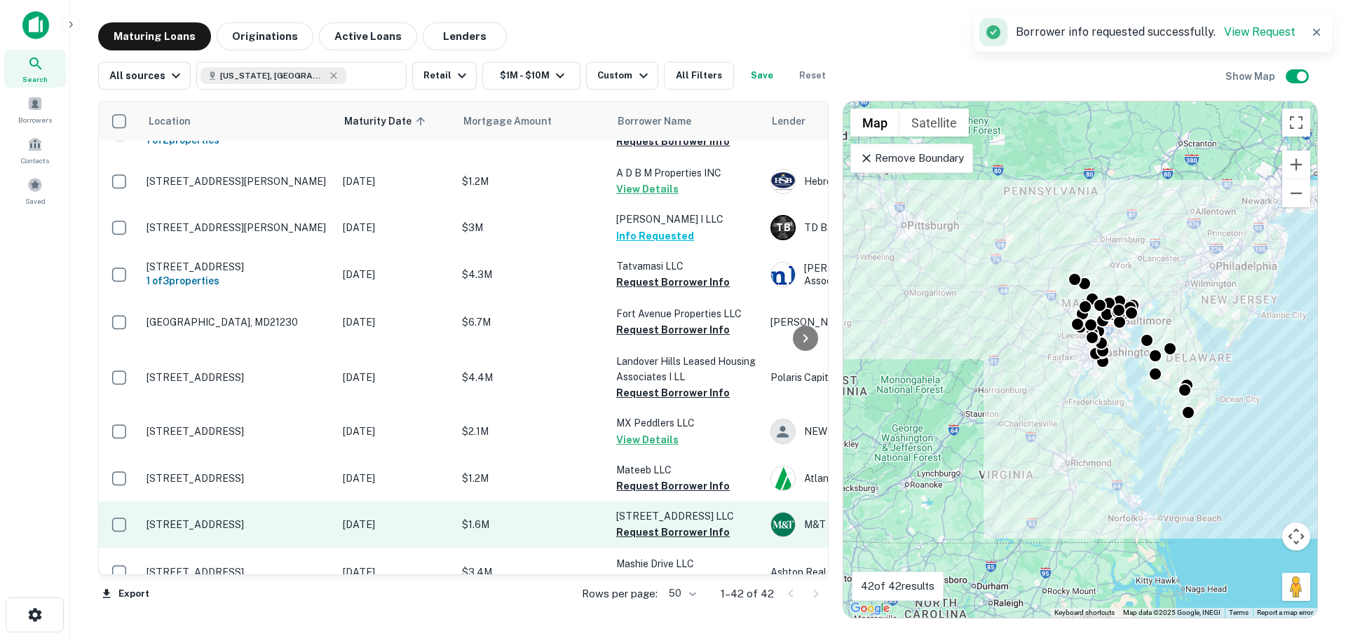
click at [216, 519] on p "9151 Brookville Rd Silver Spring, MD20910" at bounding box center [237, 525] width 182 height 13
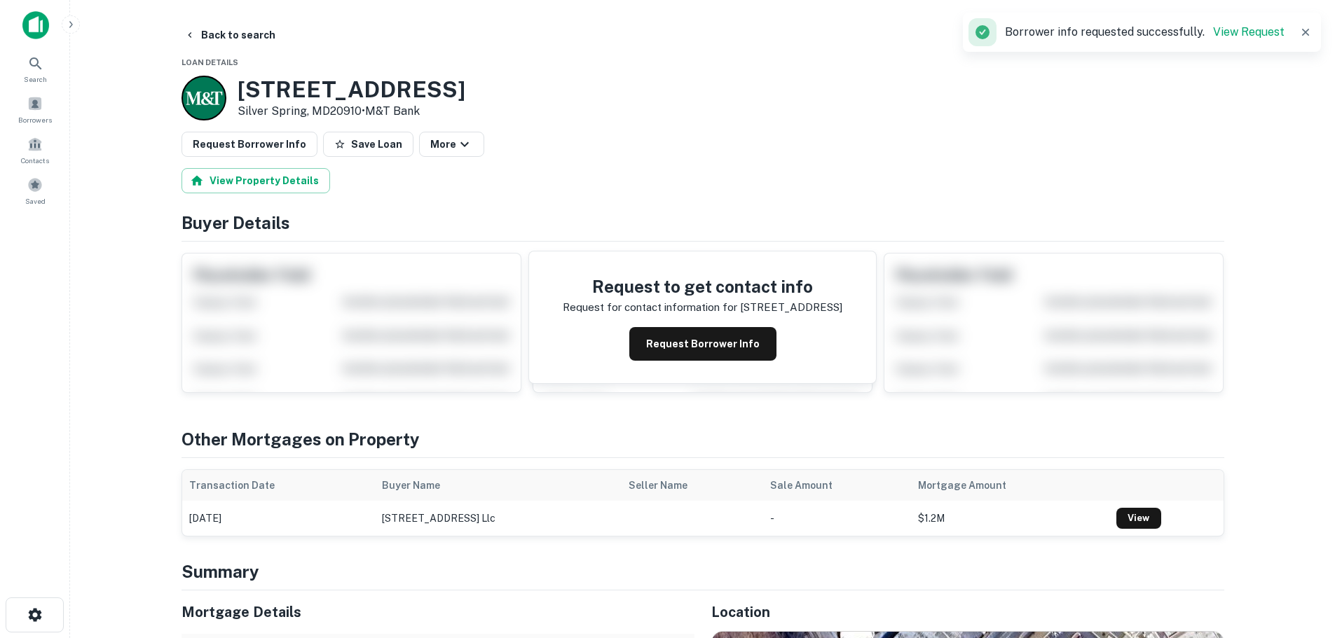
scroll to position [350, 0]
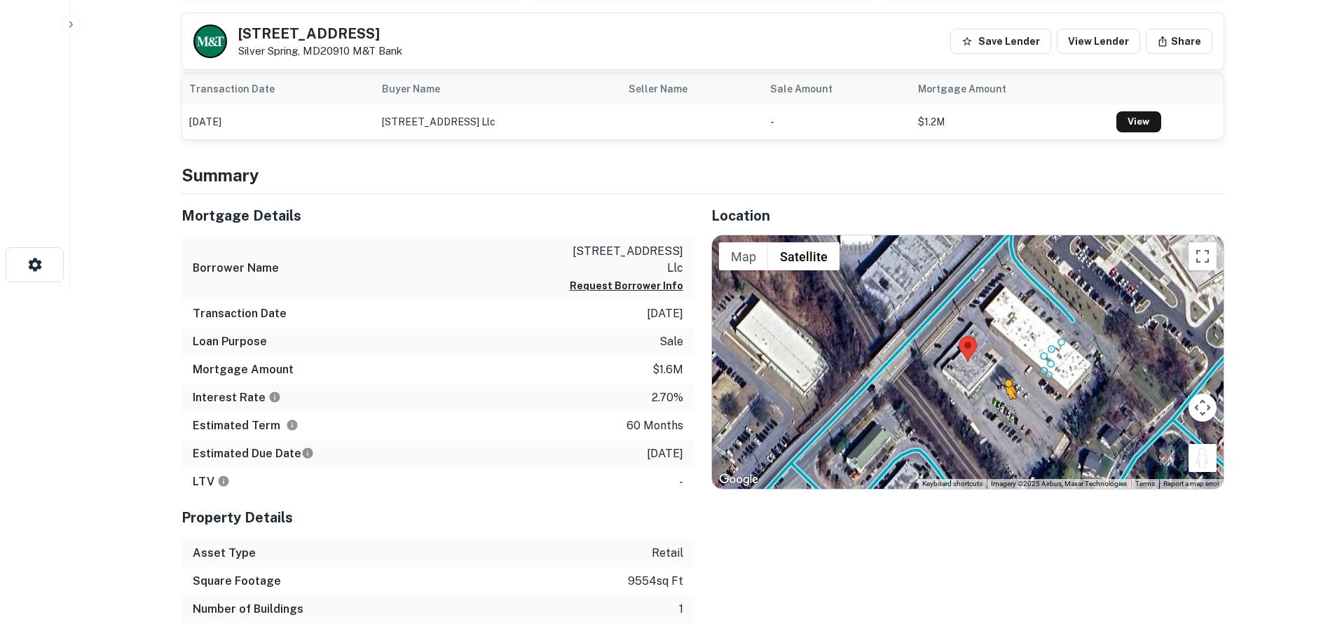
drag, startPoint x: 1201, startPoint y: 470, endPoint x: 1006, endPoint y: 412, distance: 204.0
click at [1006, 412] on div "To activate drag with keyboard, press Alt + Enter. Once in keyboard drag state,…" at bounding box center [968, 362] width 512 height 254
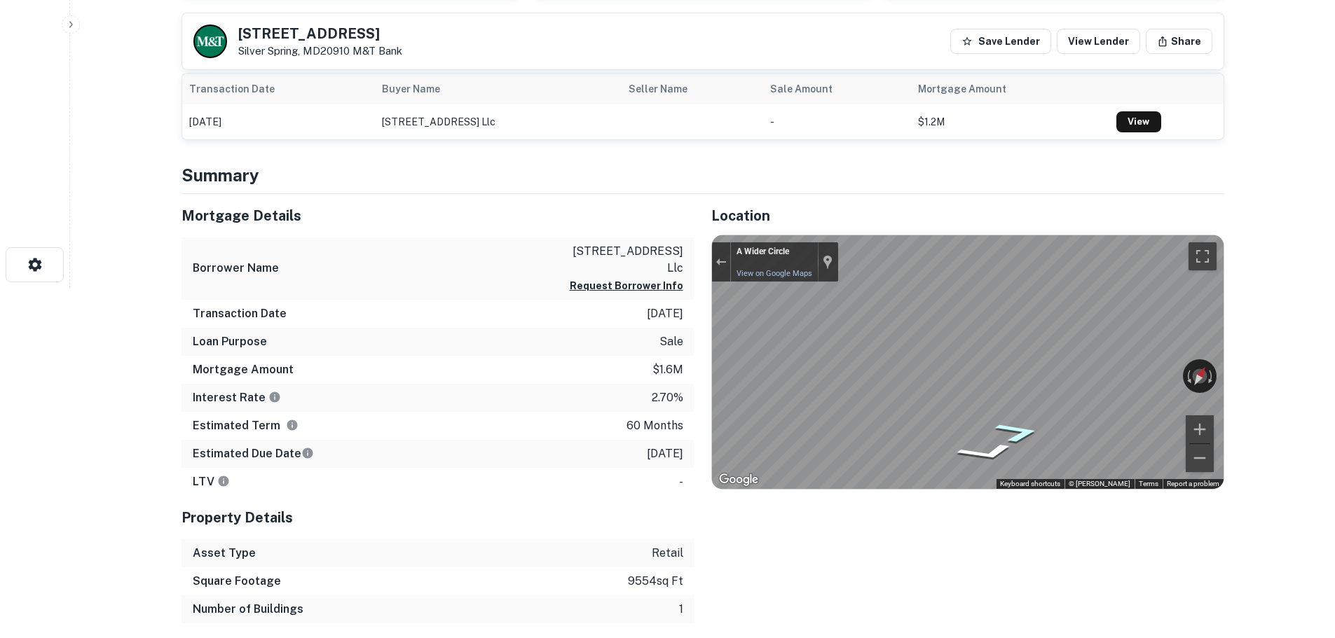
click at [991, 425] on div "Map" at bounding box center [968, 362] width 512 height 254
click at [1187, 418] on div "← Move left → Move right ↑ Move up ↓ Move down + Zoom in - Zoom out A Wider Cir…" at bounding box center [968, 362] width 512 height 254
click at [333, 31] on h5 "9151 Brookville Rd" at bounding box center [320, 34] width 164 height 14
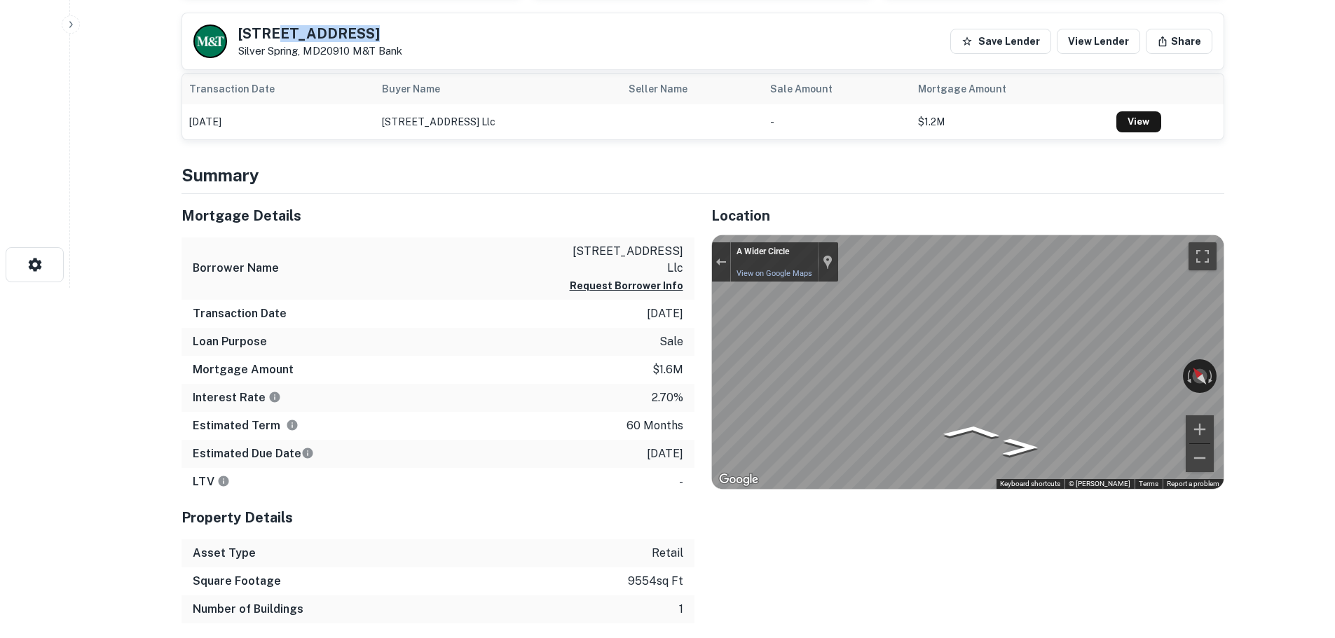
click at [333, 31] on h5 "9151 Brookville Rd" at bounding box center [320, 34] width 164 height 14
copy h5 "9151 Brookville Rd"
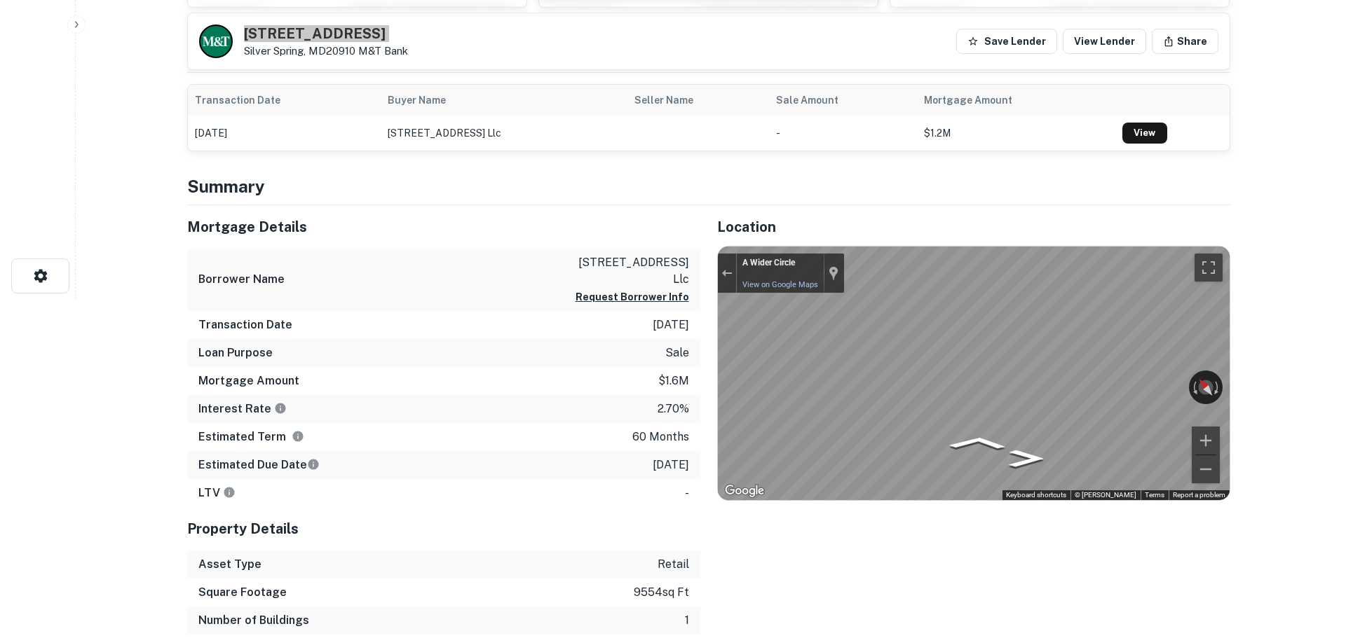
scroll to position [0, 0]
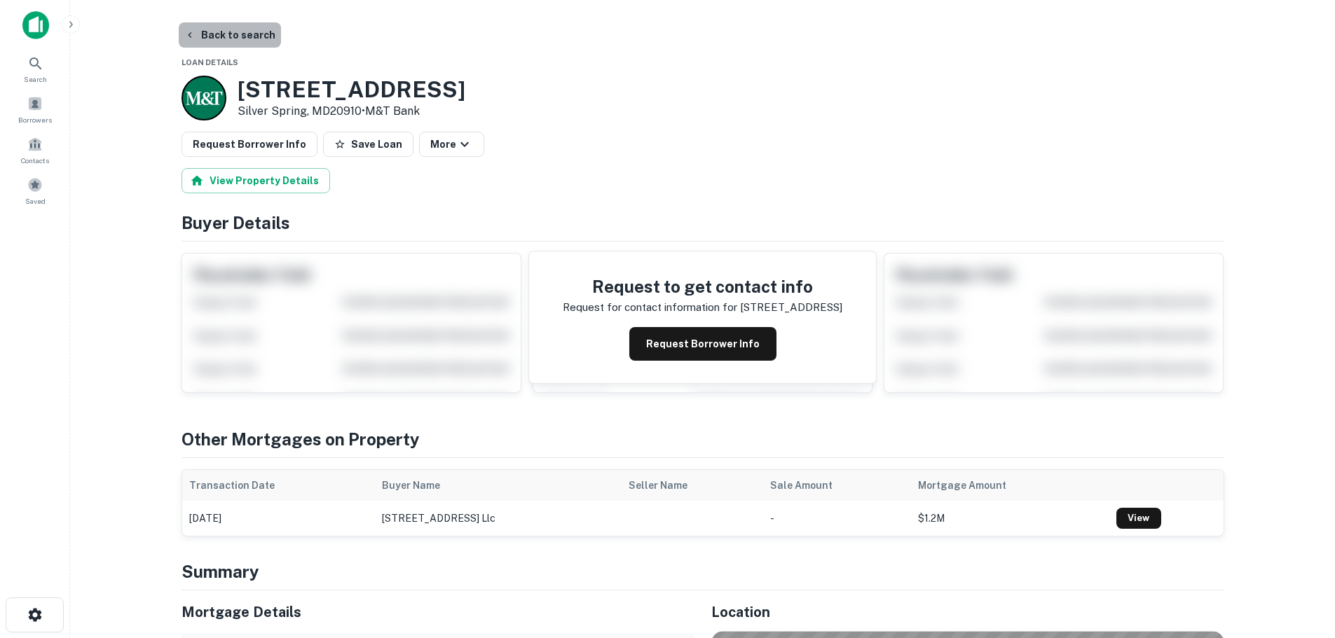
click at [231, 32] on button "Back to search" at bounding box center [230, 34] width 102 height 25
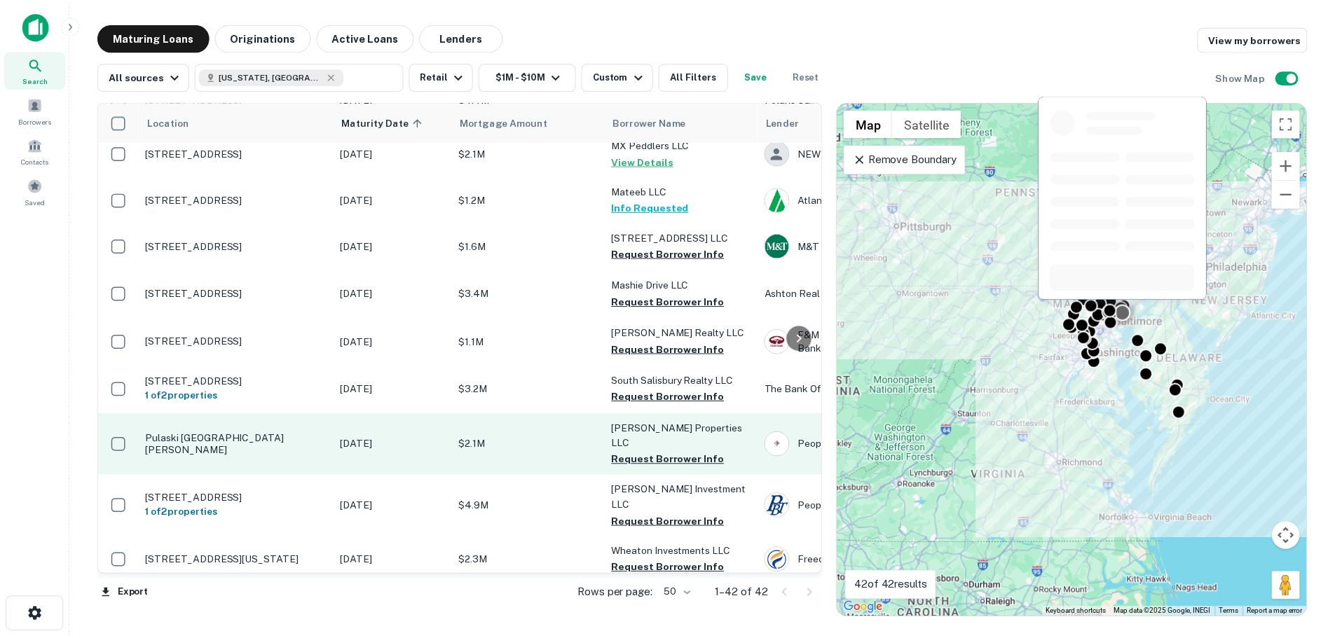
scroll to position [491, 0]
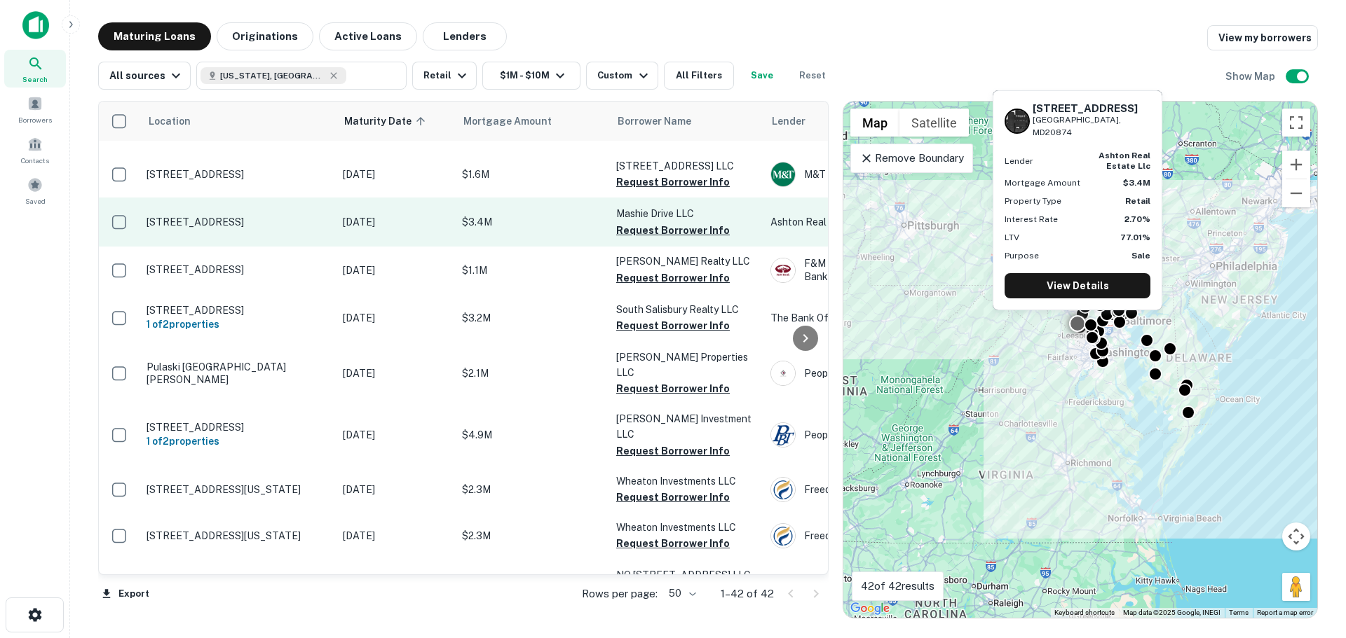
click at [240, 216] on p "[STREET_ADDRESS]" at bounding box center [237, 222] width 182 height 13
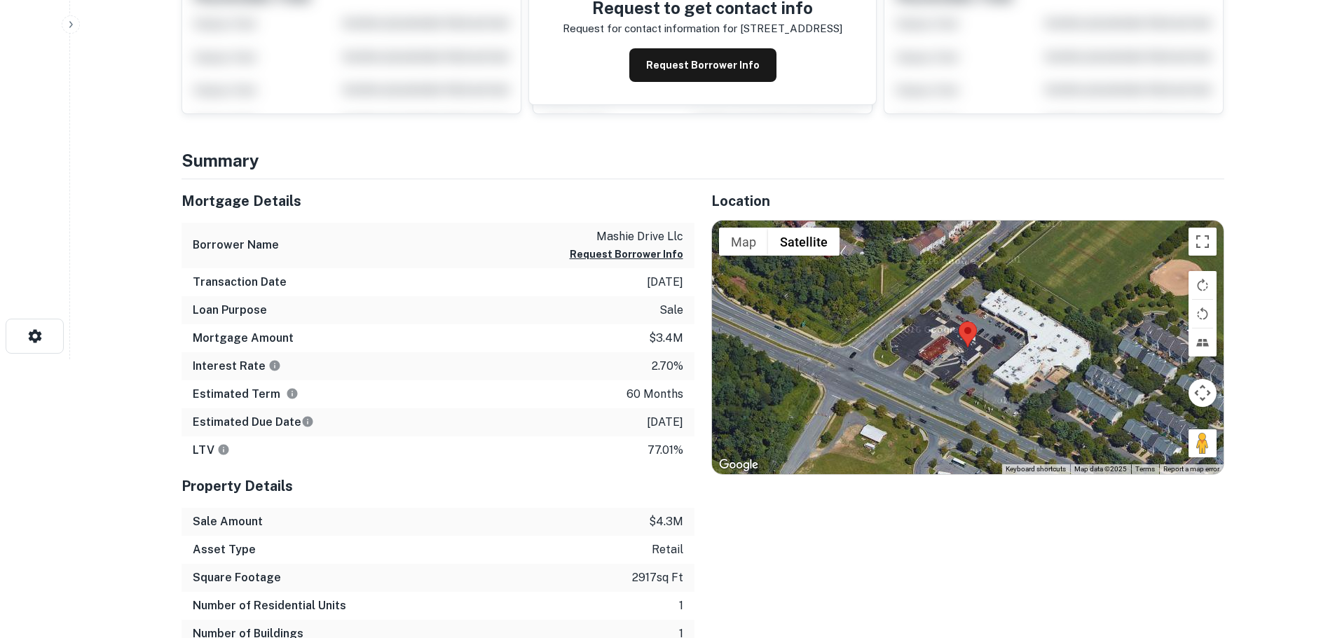
scroll to position [280, 0]
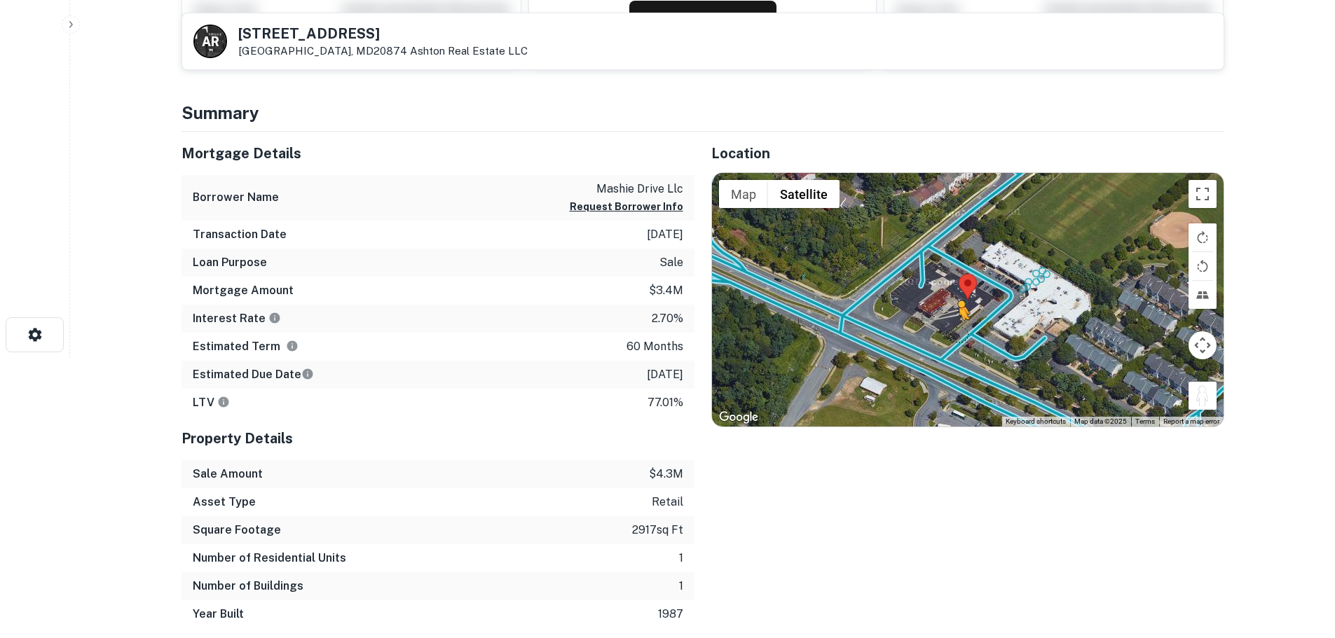
drag, startPoint x: 1203, startPoint y: 402, endPoint x: 950, endPoint y: 330, distance: 262.9
click at [950, 330] on div "To activate drag with keyboard, press Alt + Enter. Once in keyboard drag state,…" at bounding box center [968, 300] width 512 height 254
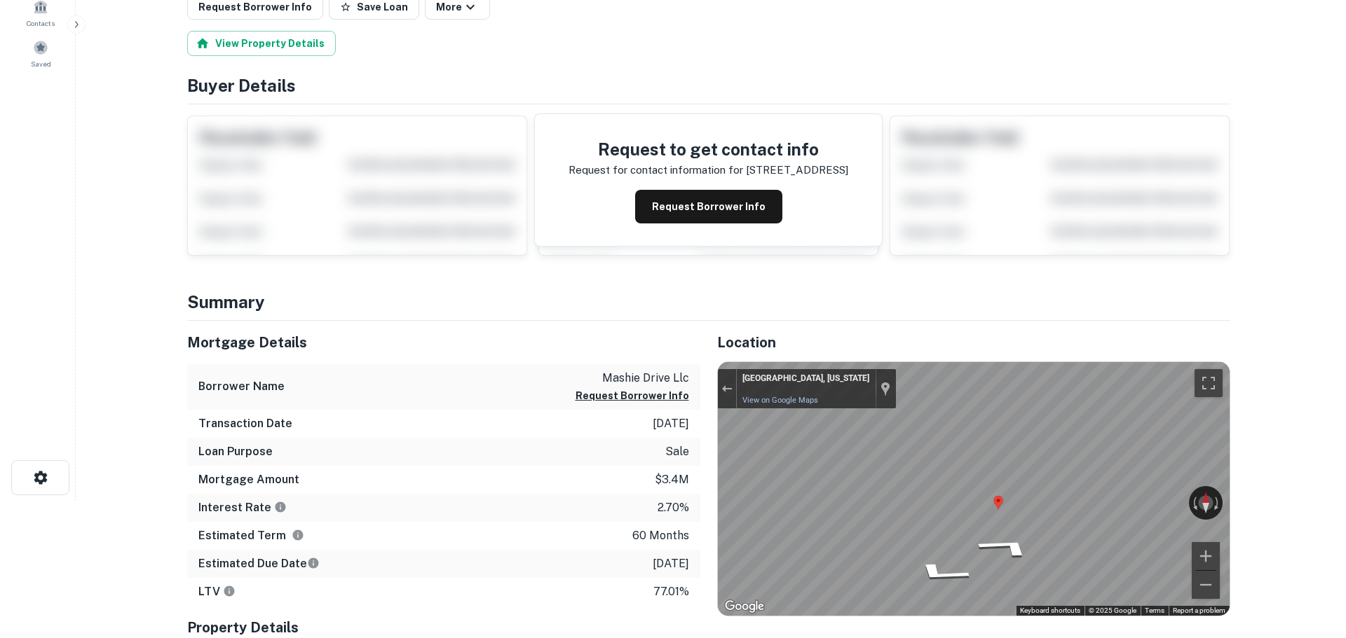
scroll to position [0, 0]
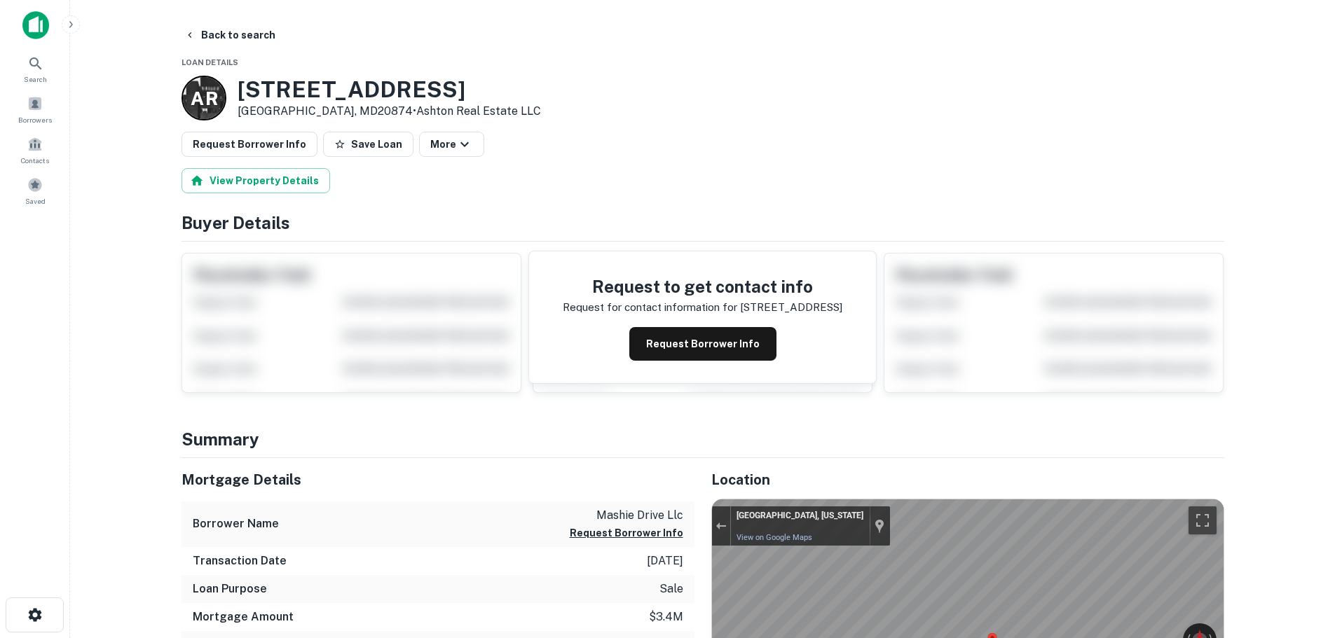
drag, startPoint x: 358, startPoint y: 127, endPoint x: 349, endPoint y: 125, distance: 9.4
click at [308, 140] on button "Request Borrower Info" at bounding box center [250, 144] width 136 height 25
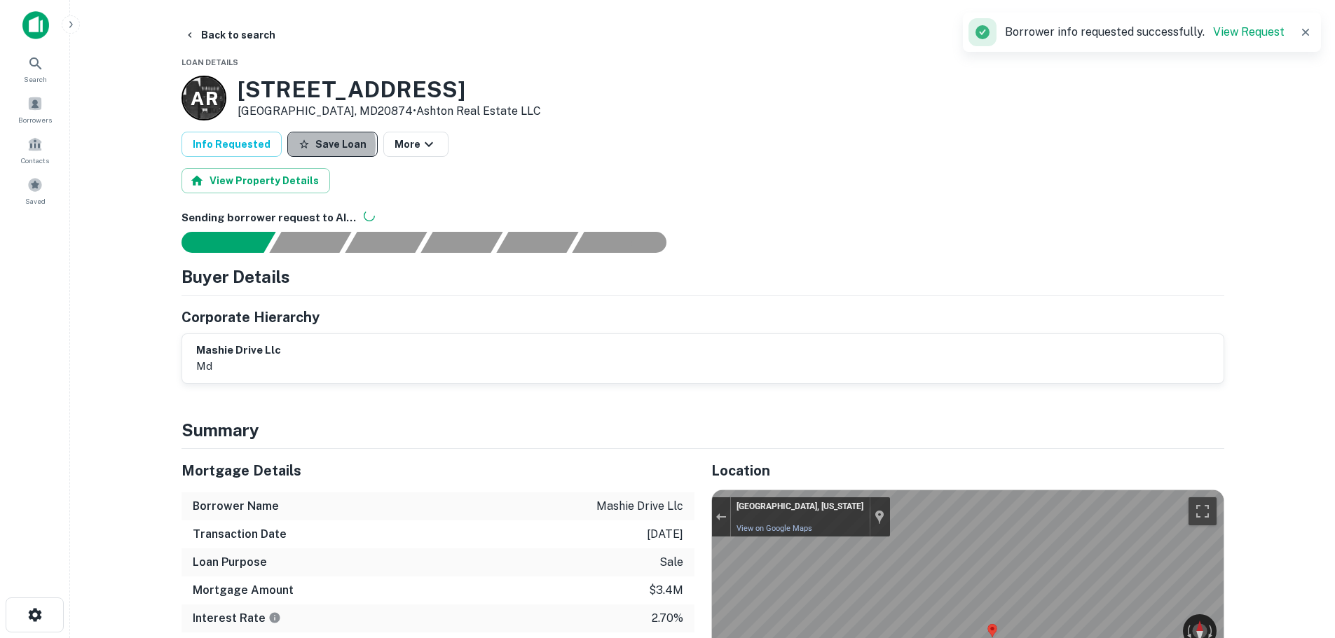
click at [313, 145] on button "Save Loan" at bounding box center [332, 144] width 90 height 25
click at [228, 27] on button "Back to search" at bounding box center [230, 34] width 102 height 25
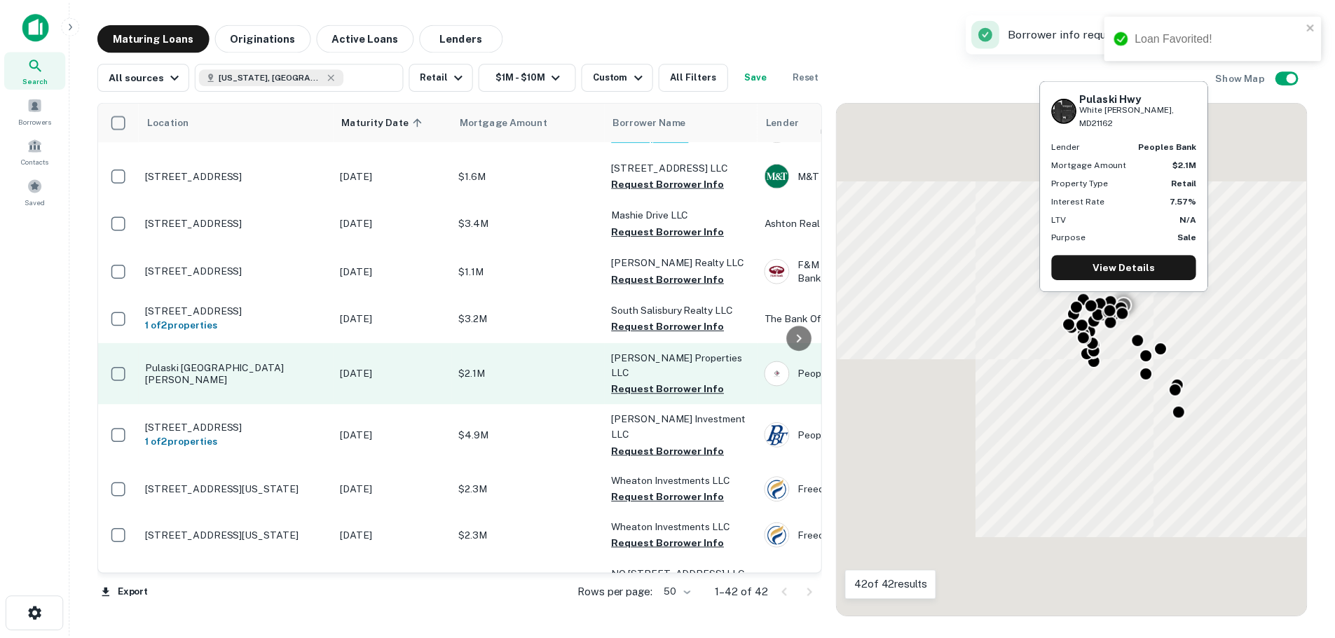
scroll to position [491, 0]
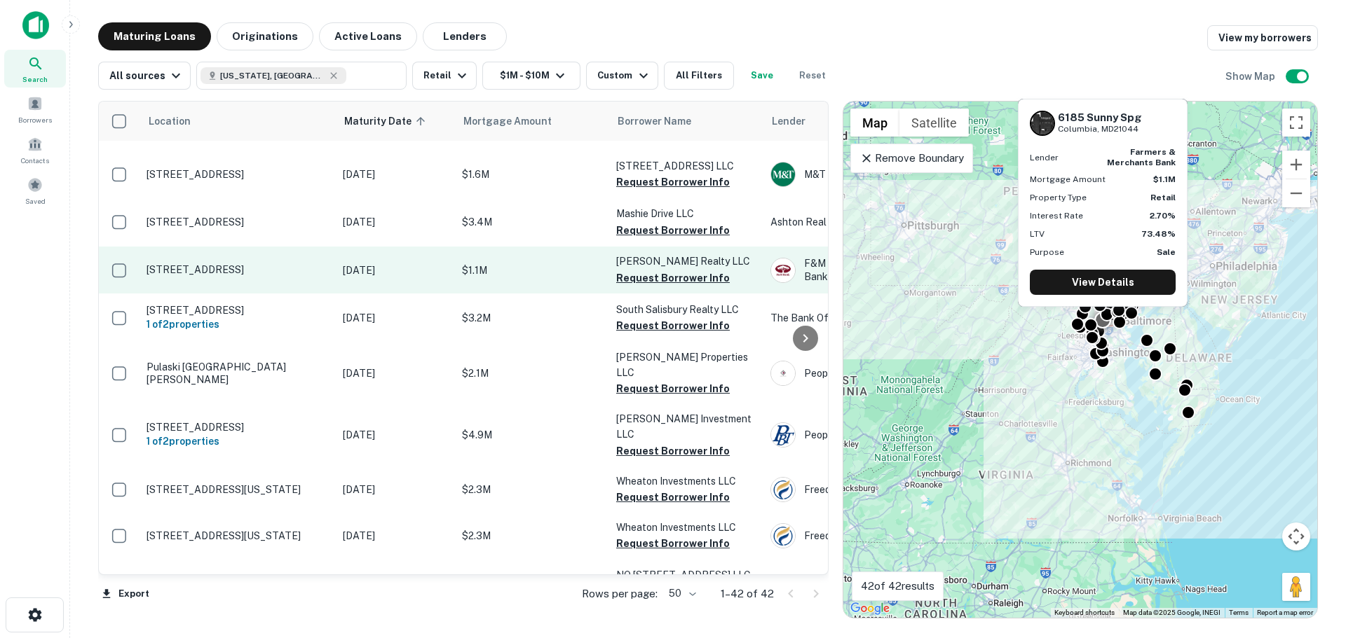
click at [276, 266] on p "[STREET_ADDRESS]" at bounding box center [237, 270] width 182 height 13
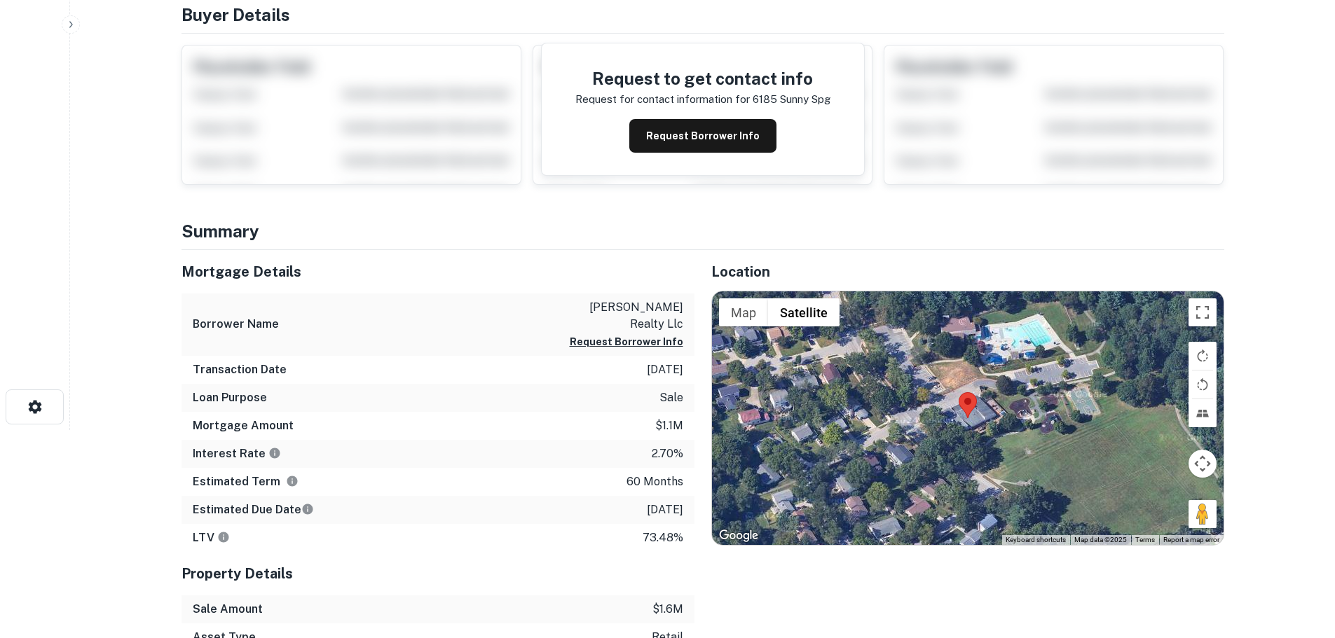
scroll to position [210, 0]
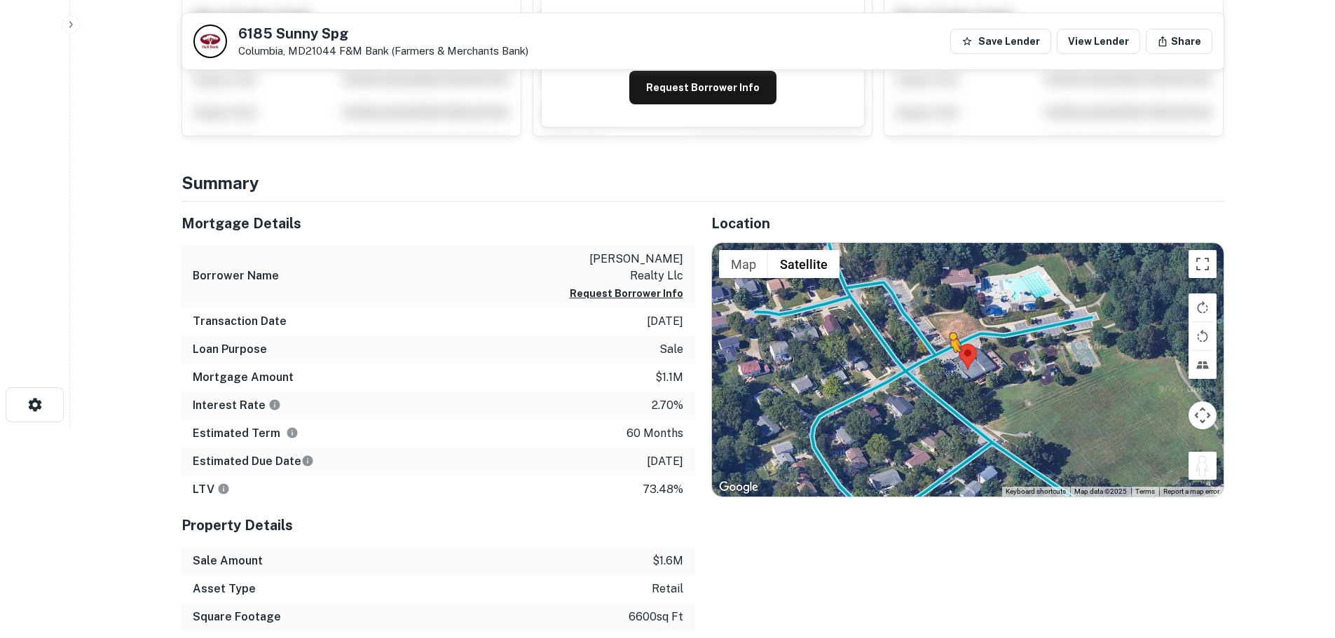
drag, startPoint x: 1200, startPoint y: 465, endPoint x: 941, endPoint y: 357, distance: 280.0
click at [941, 357] on div "To activate drag with keyboard, press Alt + Enter. Once in keyboard drag state,…" at bounding box center [968, 370] width 512 height 254
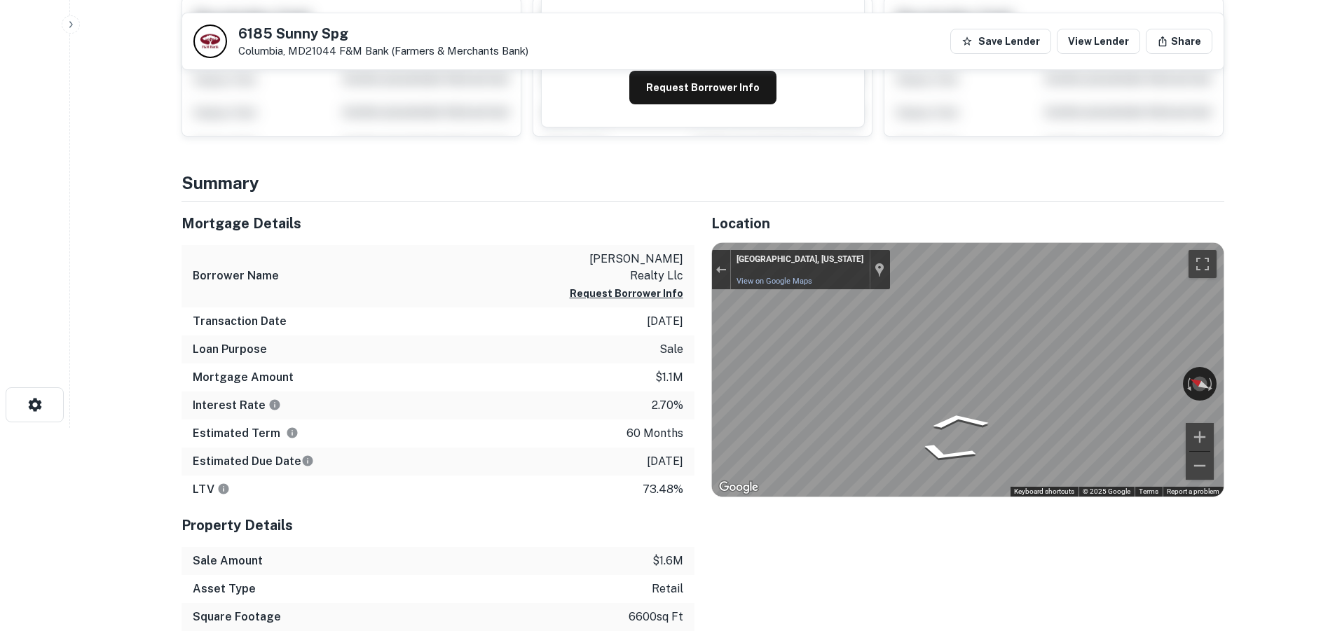
click at [669, 355] on div "Mortgage Details Borrower Name anaya realty llc Request Borrower Info Transacti…" at bounding box center [695, 445] width 1060 height 486
click at [1292, 428] on html "Search Borrowers Contacts Saved Back to search 6185 Sunny Spg Columbia, MD21044…" at bounding box center [667, 109] width 1335 height 638
click at [1334, 392] on html "Search Borrowers Contacts Saved Back to search 6185 Sunny Spg Columbia, MD21044…" at bounding box center [667, 109] width 1335 height 638
click at [1326, 413] on main "Back to search 6185 Sunny Spg Columbia, MD21044 F&M Bank (farmers & Merchants B…" at bounding box center [702, 109] width 1265 height 638
click at [1334, 419] on html "Search Borrowers Contacts Saved Back to search 6185 Sunny Spg Columbia, MD21044…" at bounding box center [667, 109] width 1335 height 638
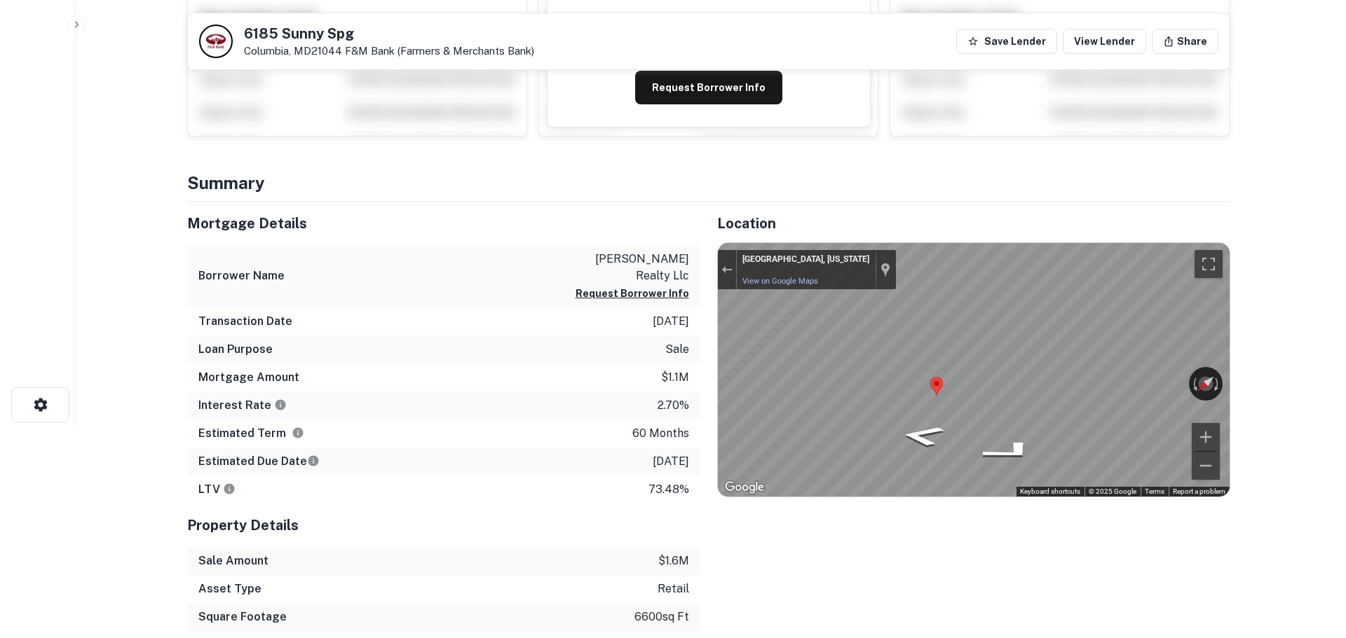
scroll to position [0, 0]
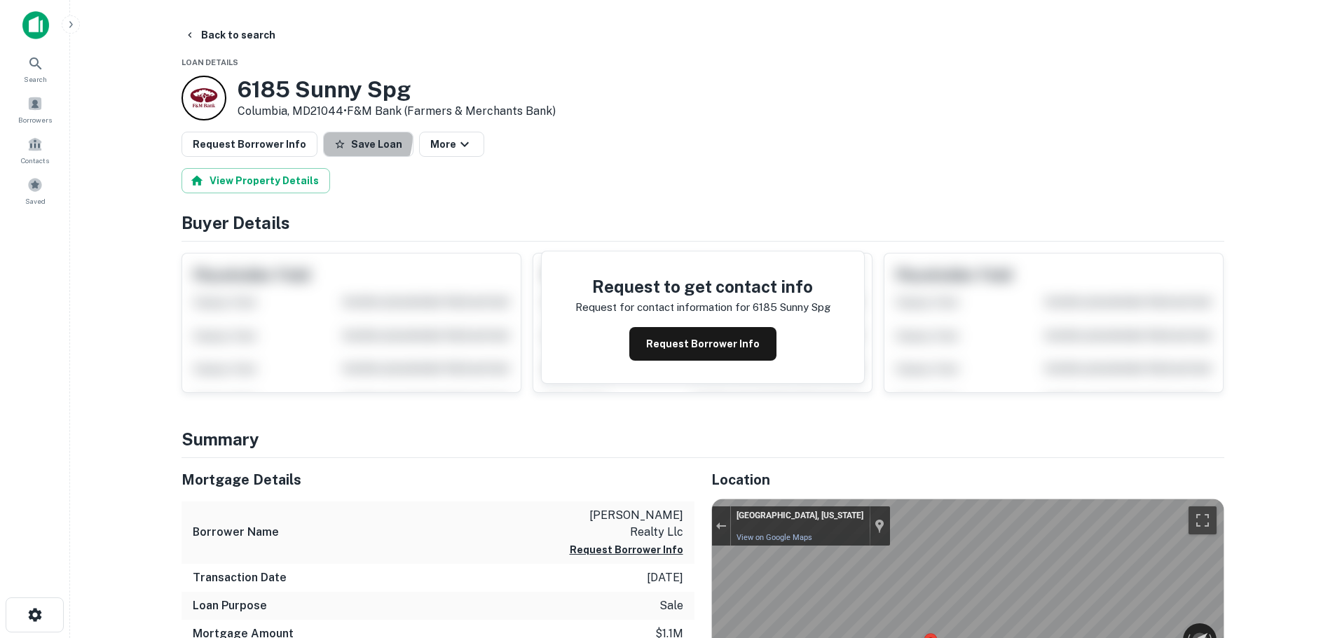
drag, startPoint x: 334, startPoint y: 135, endPoint x: 306, endPoint y: 132, distance: 28.9
click at [335, 135] on button "Save Loan" at bounding box center [368, 144] width 90 height 25
click at [293, 132] on button "Request Borrower Info" at bounding box center [250, 144] width 136 height 25
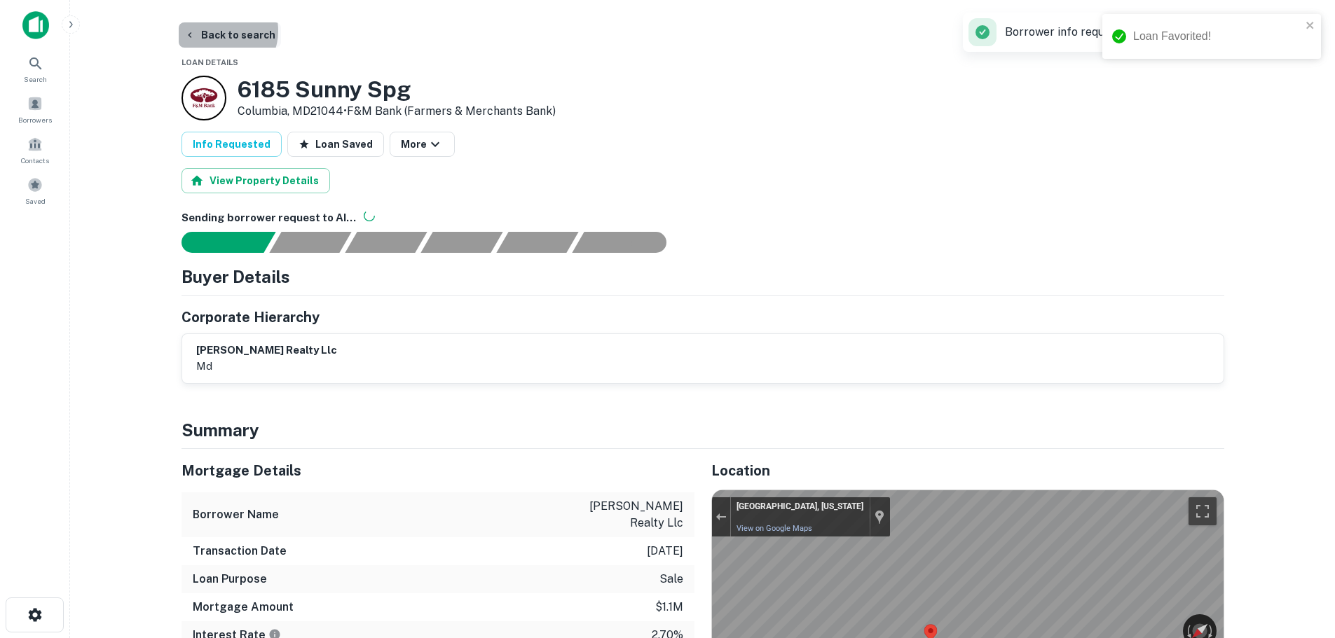
click at [220, 31] on button "Back to search" at bounding box center [230, 34] width 102 height 25
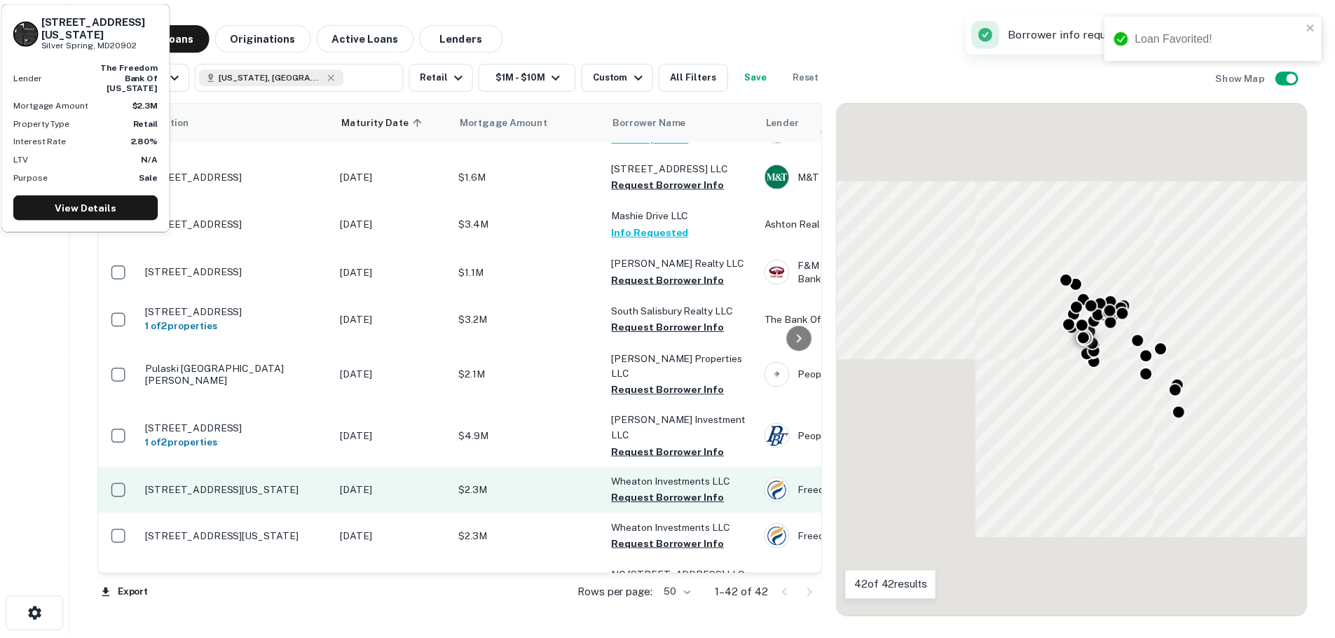
scroll to position [491, 0]
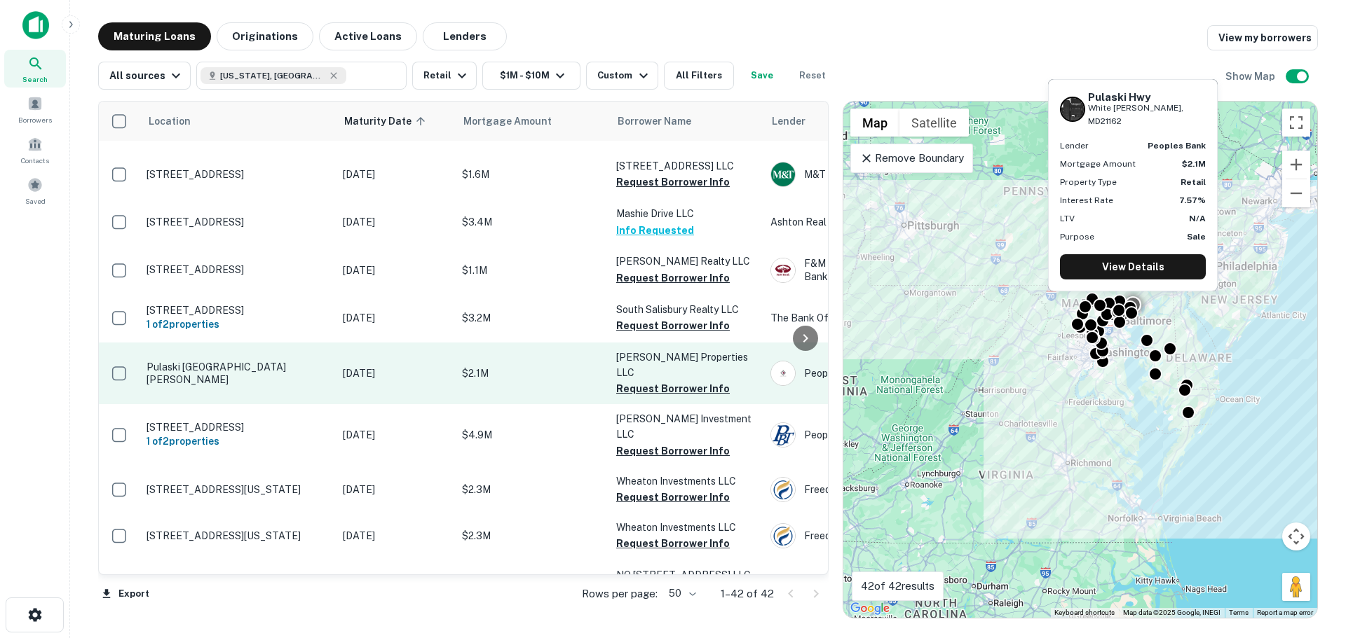
click at [231, 365] on p "Pulaski Hwy White Marsh, MD21162" at bounding box center [237, 373] width 182 height 25
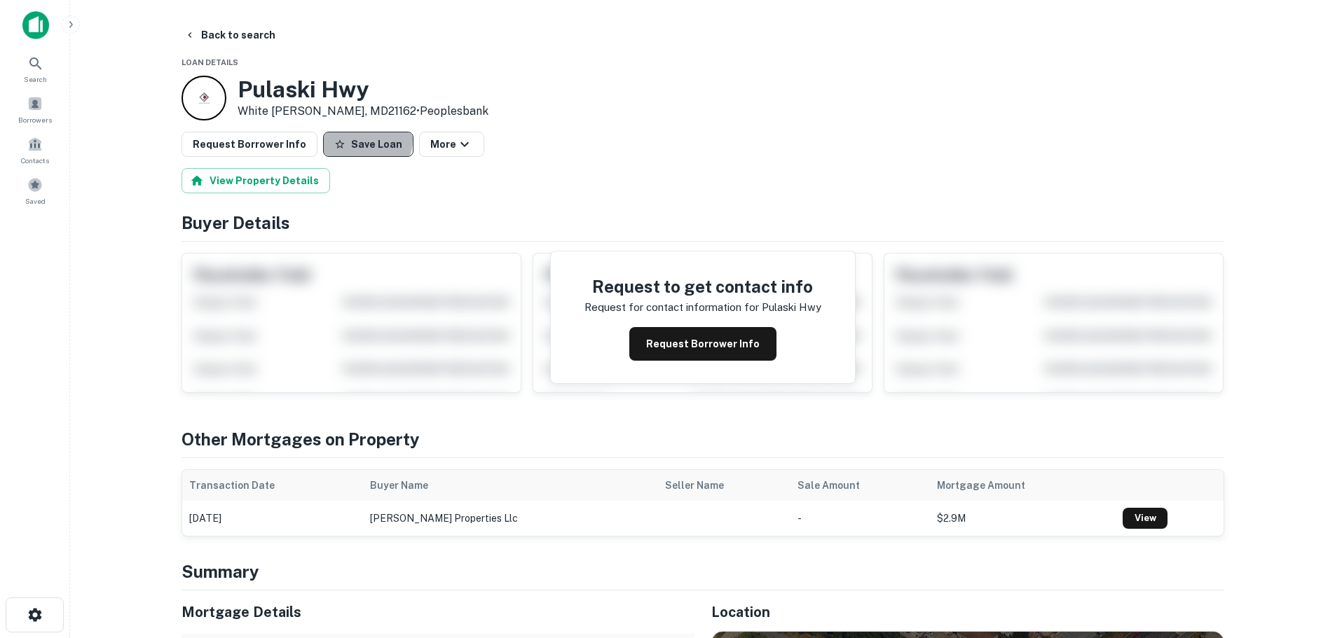
click at [347, 139] on button "Save Loan" at bounding box center [368, 144] width 90 height 25
click at [239, 144] on button "Request Borrower Info" at bounding box center [250, 144] width 136 height 25
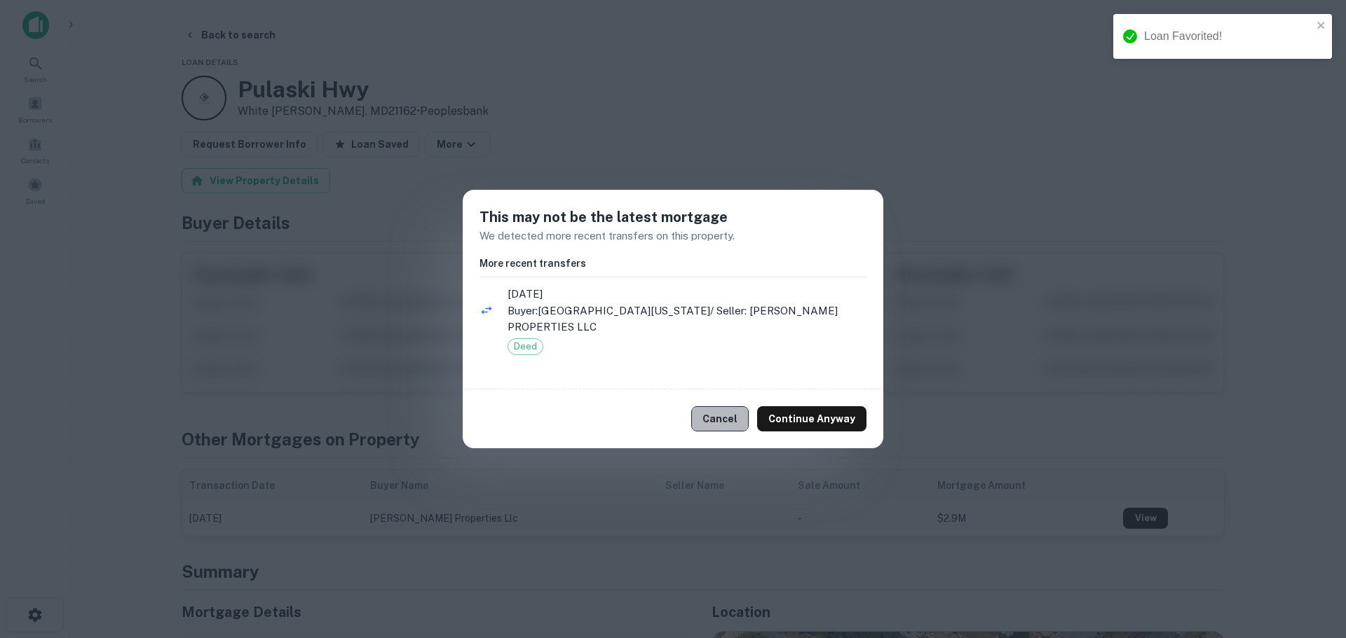
click at [711, 412] on button "Cancel" at bounding box center [719, 418] width 57 height 25
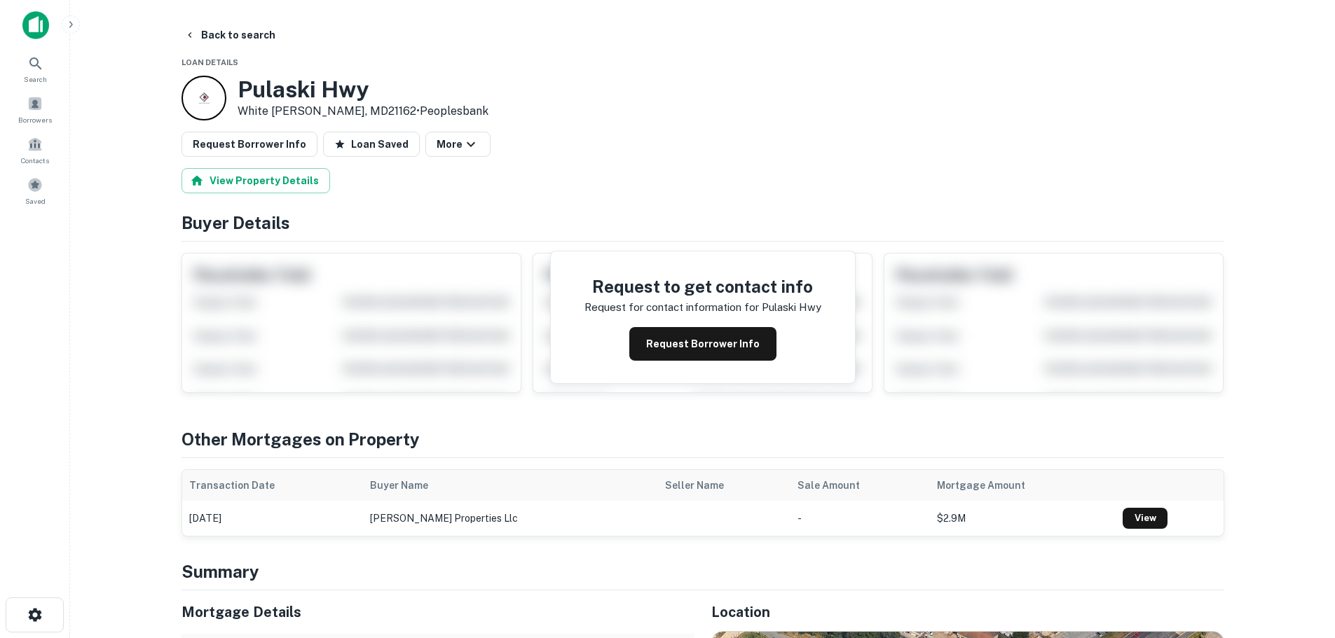
scroll to position [350, 0]
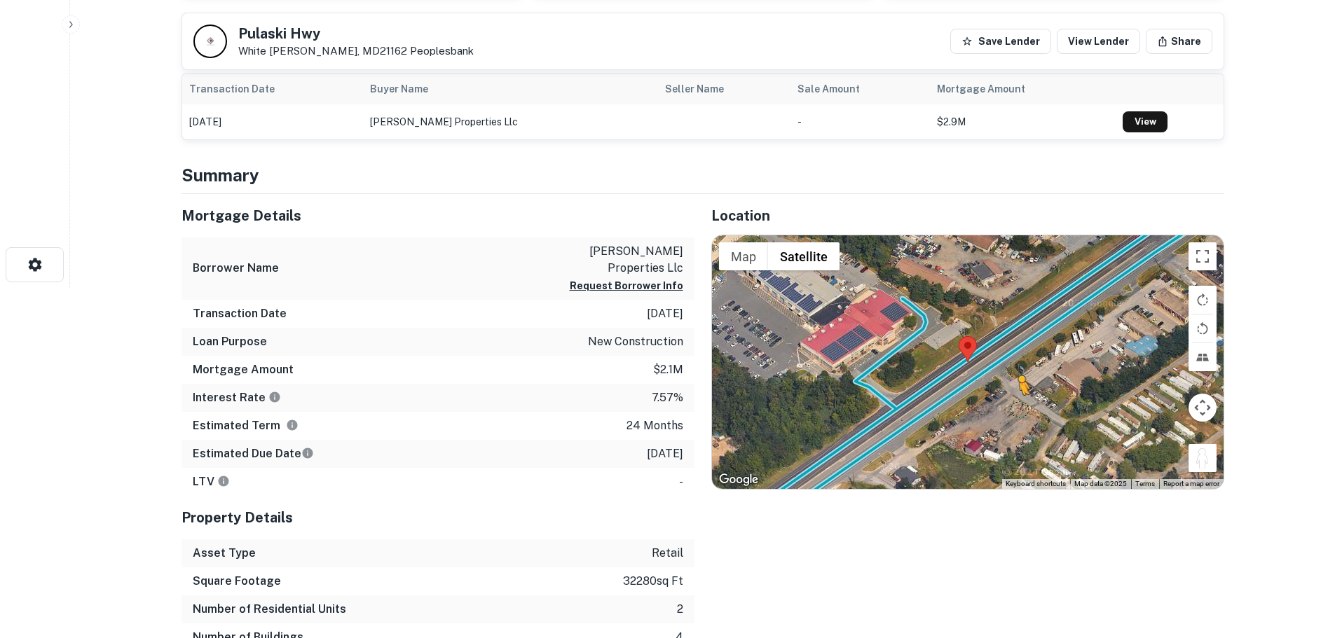
drag, startPoint x: 1200, startPoint y: 467, endPoint x: 999, endPoint y: 400, distance: 212.1
click at [999, 400] on div "To activate drag with keyboard, press Alt + Enter. Once in keyboard drag state,…" at bounding box center [968, 362] width 512 height 254
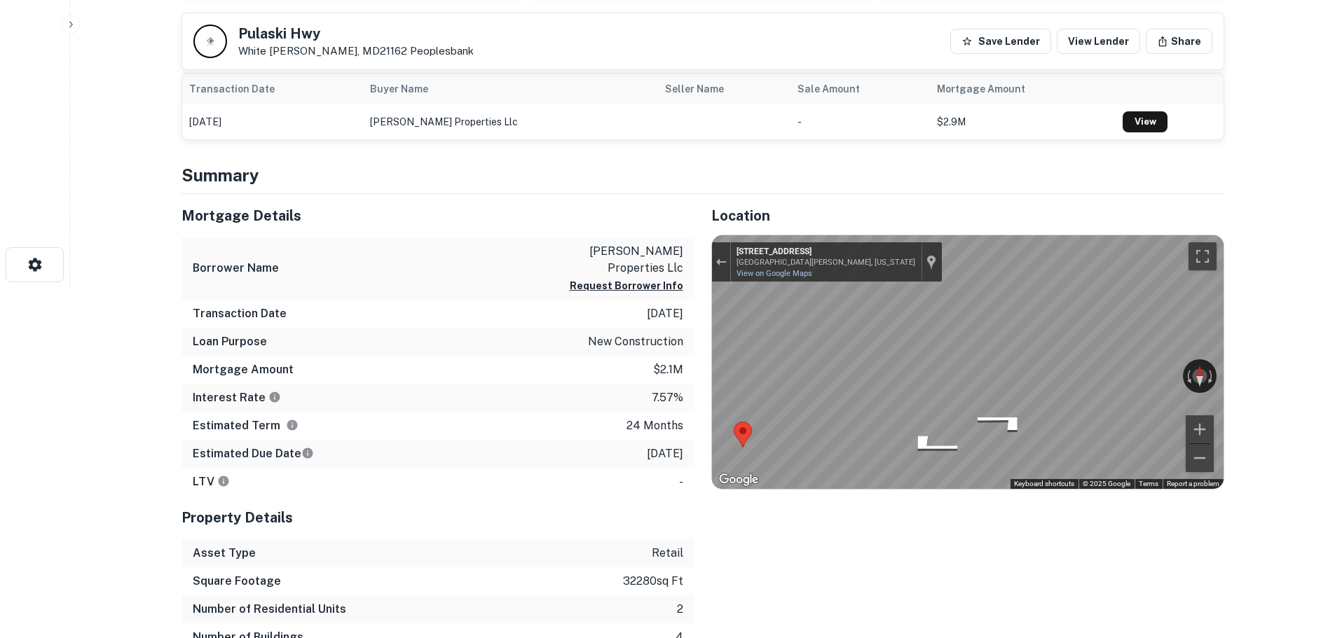
click at [593, 454] on div "Mortgage Details Borrower Name wilmot properties llc Request Borrower Info Tran…" at bounding box center [695, 437] width 1060 height 486
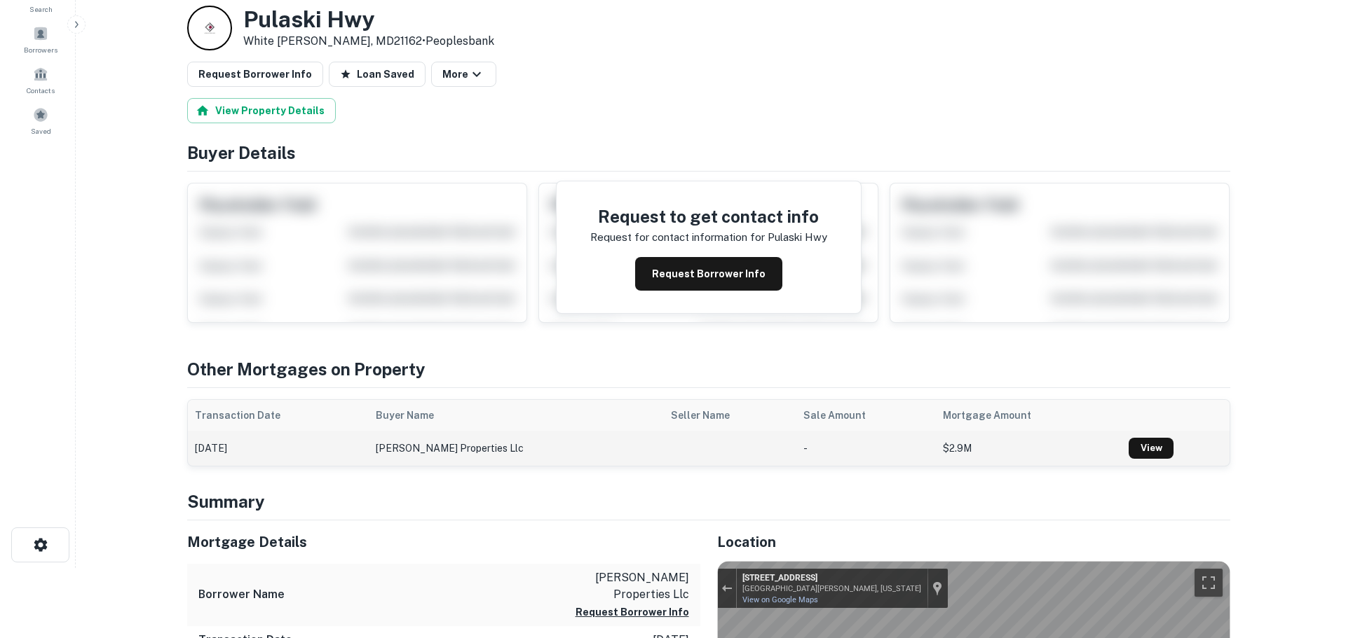
scroll to position [0, 0]
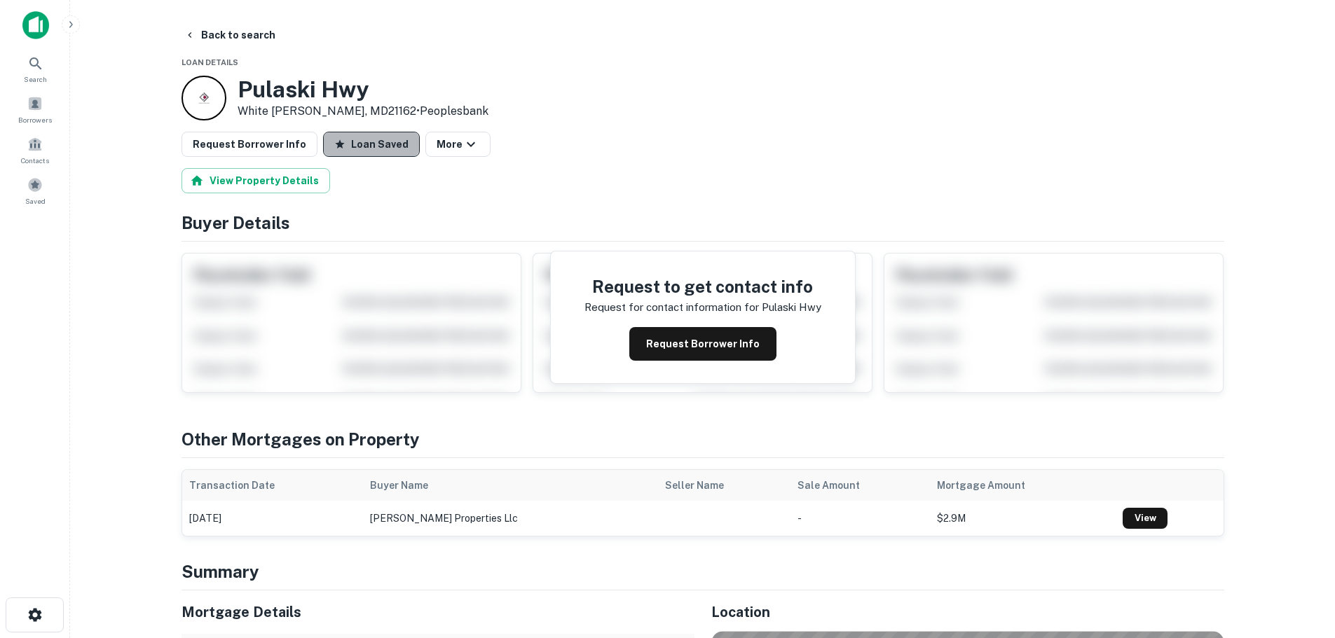
click at [369, 140] on button "Loan Saved" at bounding box center [371, 144] width 97 height 25
click at [244, 30] on button "Back to search" at bounding box center [230, 34] width 102 height 25
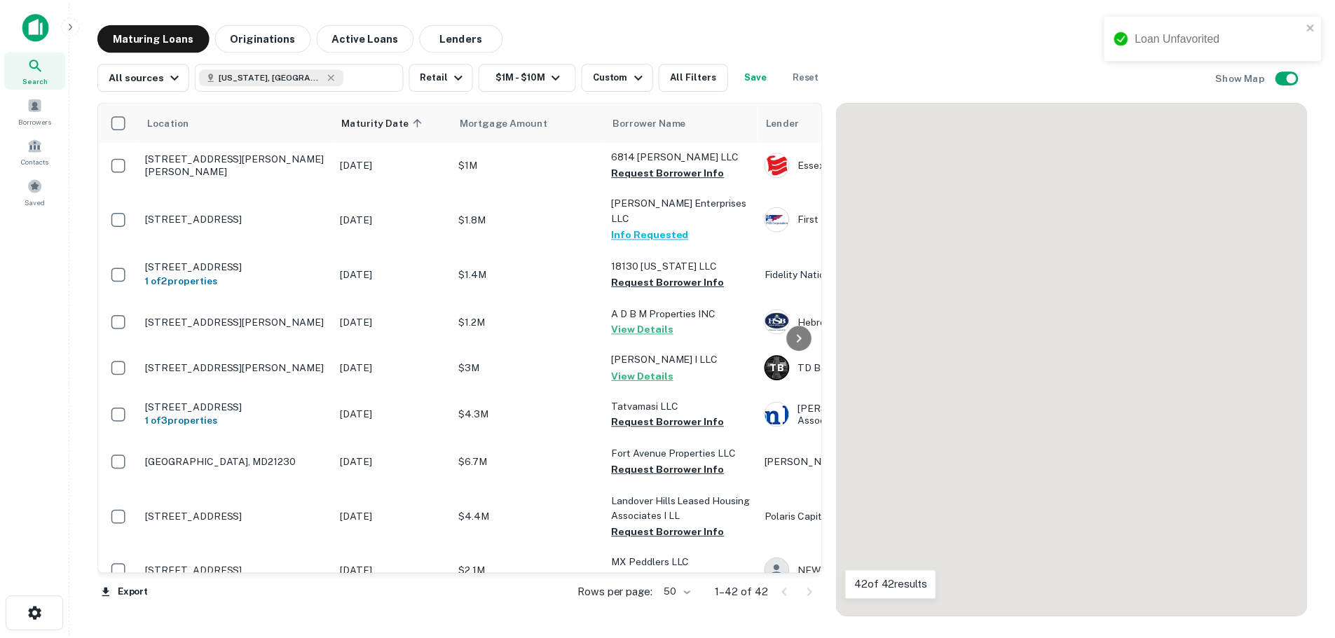
scroll to position [491, 0]
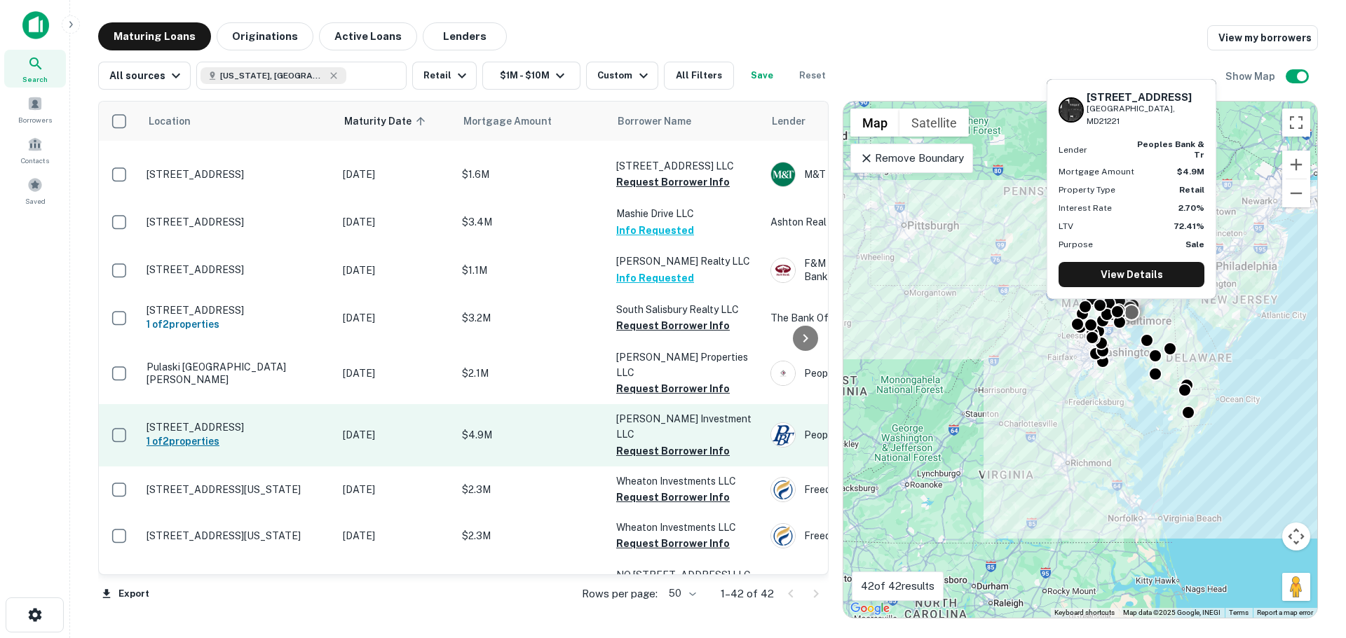
click at [265, 434] on h6 "1 of 2 properties" at bounding box center [237, 441] width 182 height 15
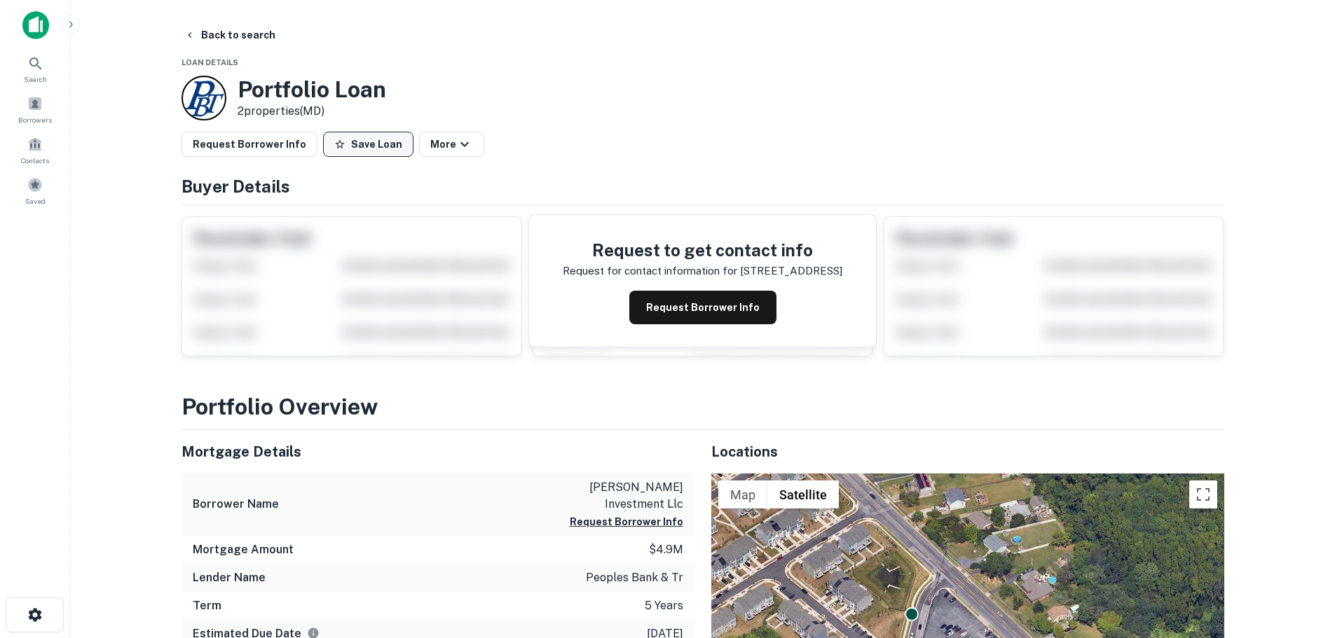
click at [348, 140] on button "Save Loan" at bounding box center [368, 144] width 90 height 25
click at [271, 141] on button "Request Borrower Info" at bounding box center [250, 144] width 136 height 25
click at [243, 27] on button "Back to search" at bounding box center [230, 34] width 102 height 25
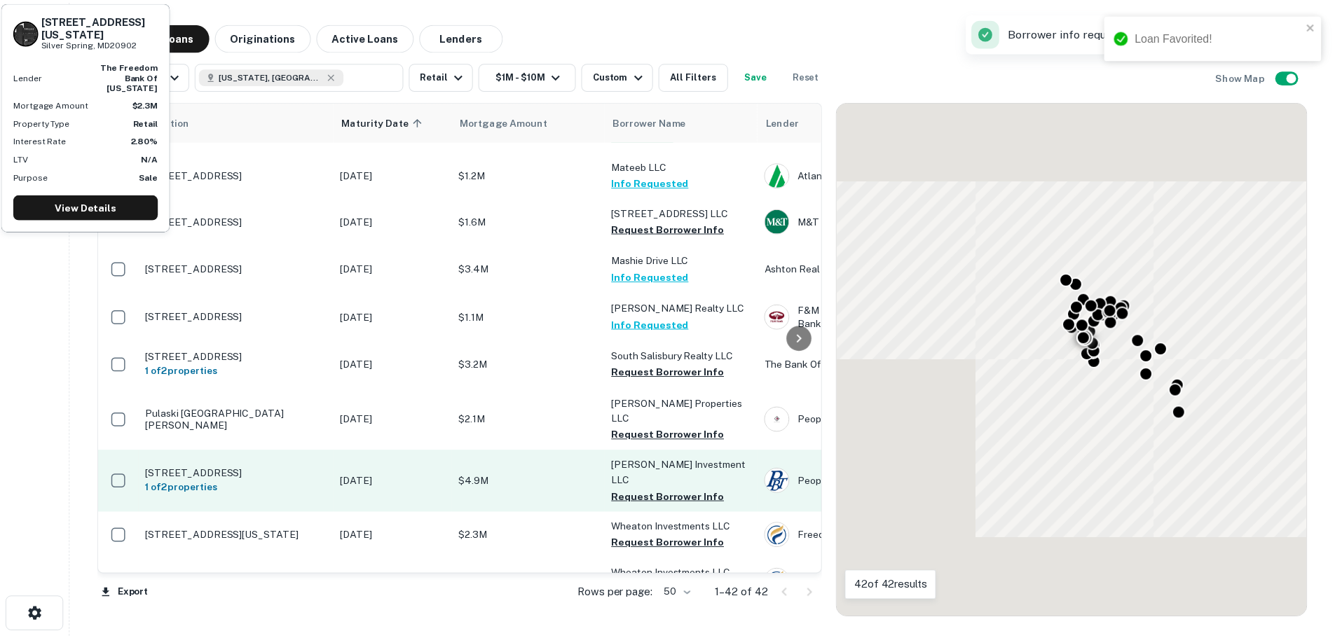
scroll to position [491, 0]
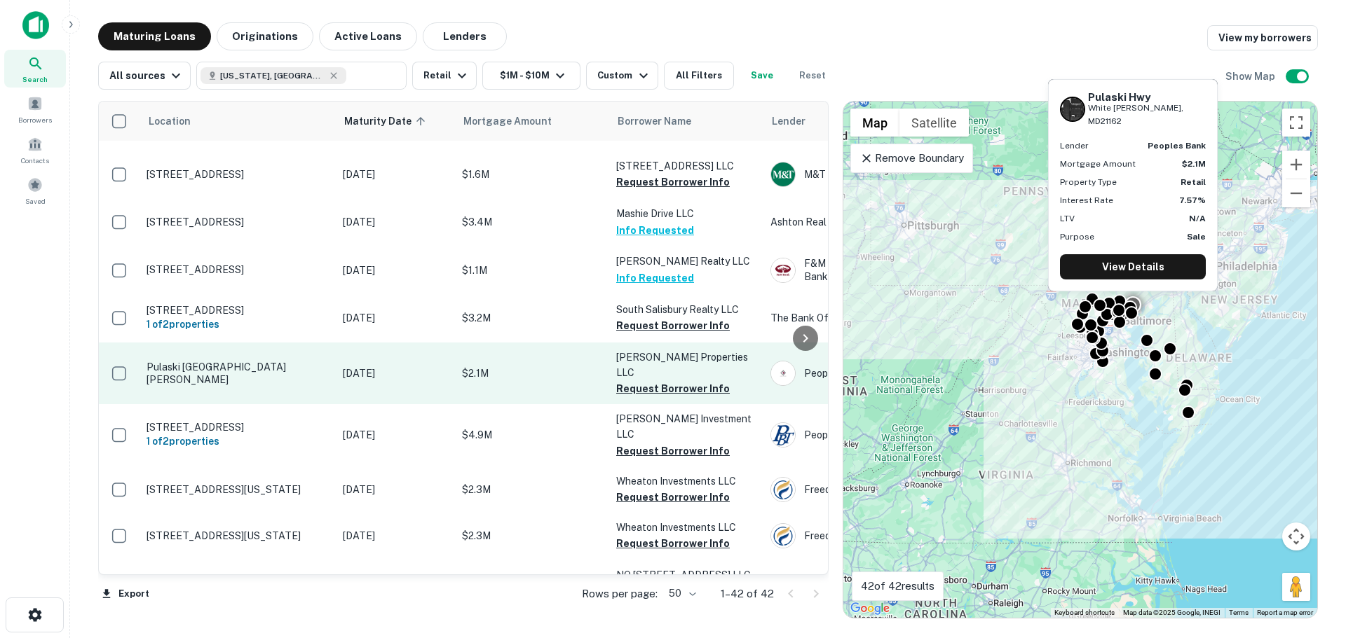
click at [292, 361] on p "Pulaski Hwy White Marsh, MD21162" at bounding box center [237, 373] width 182 height 25
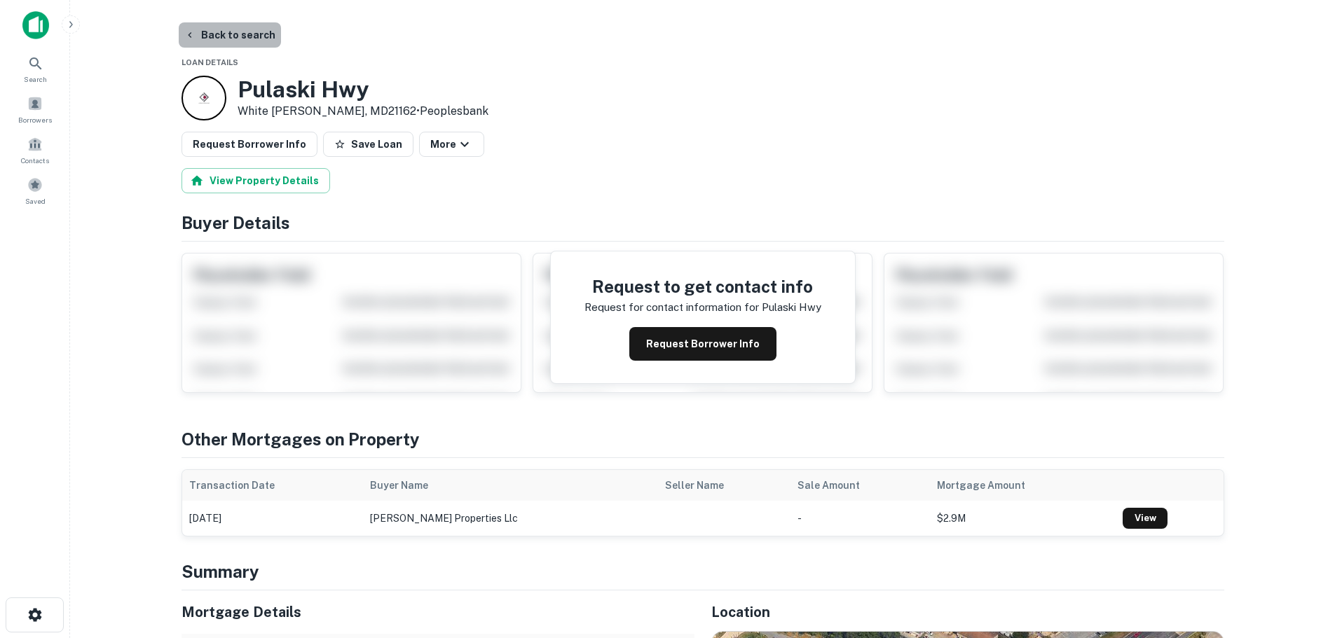
click at [253, 34] on button "Back to search" at bounding box center [230, 34] width 102 height 25
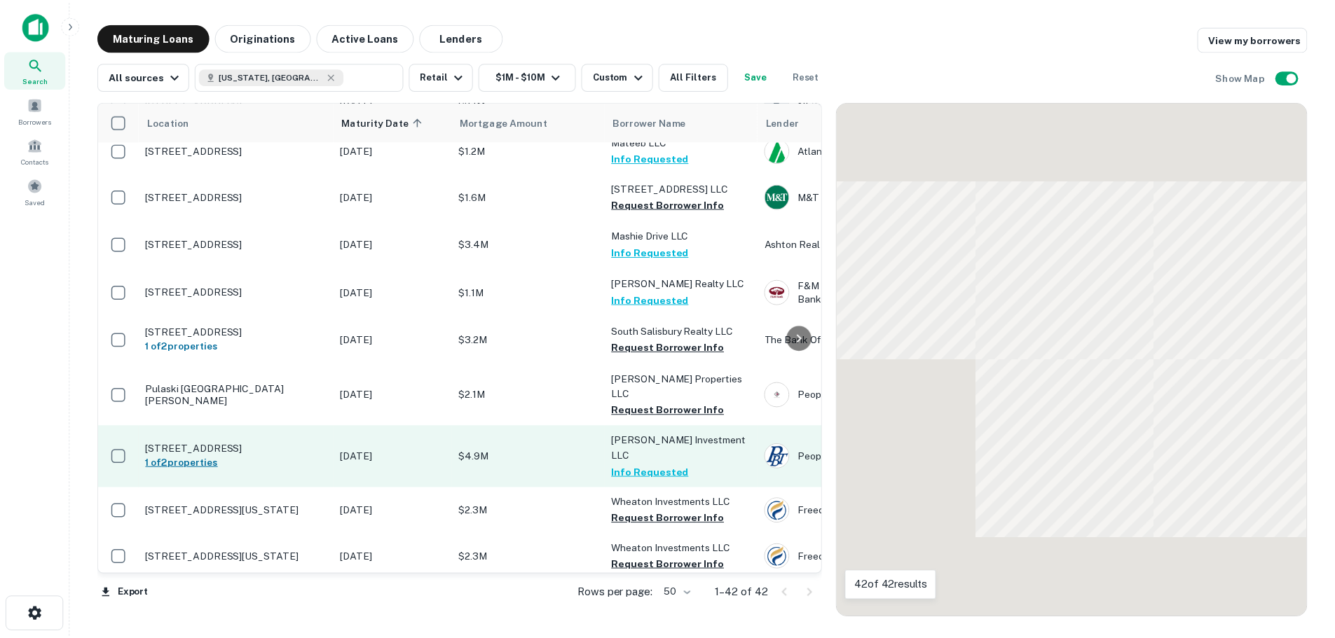
scroll to position [491, 0]
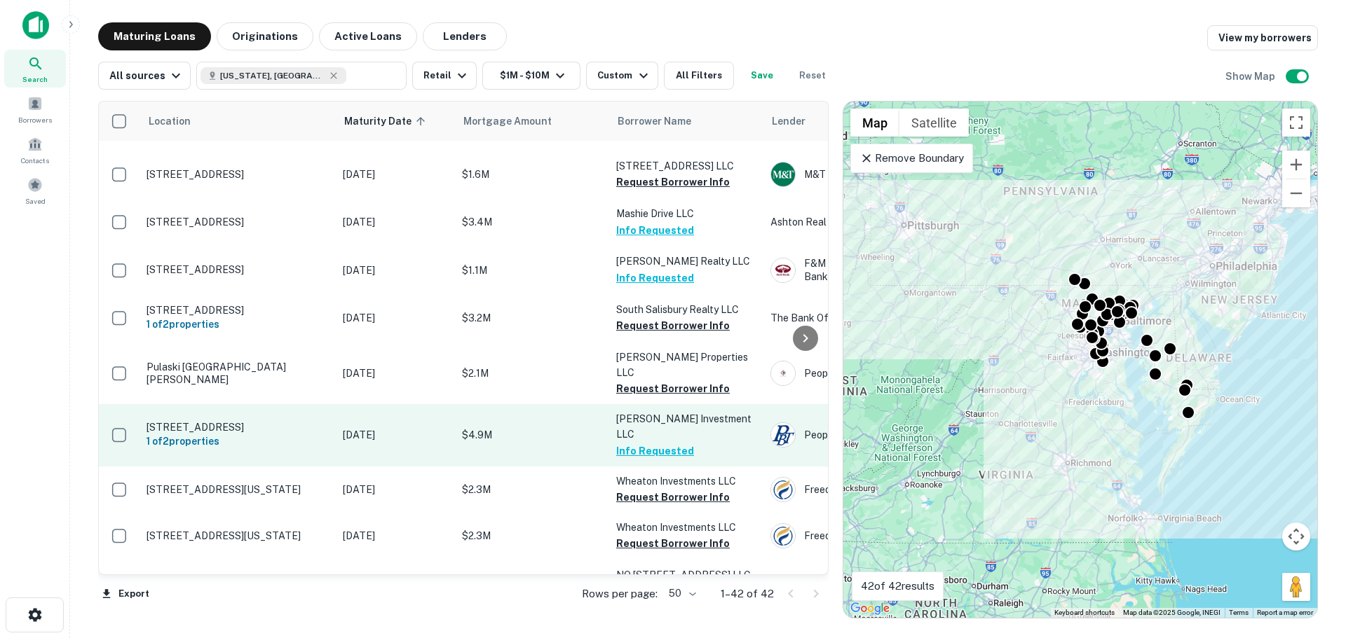
click at [259, 421] on p "[STREET_ADDRESS]" at bounding box center [237, 427] width 182 height 13
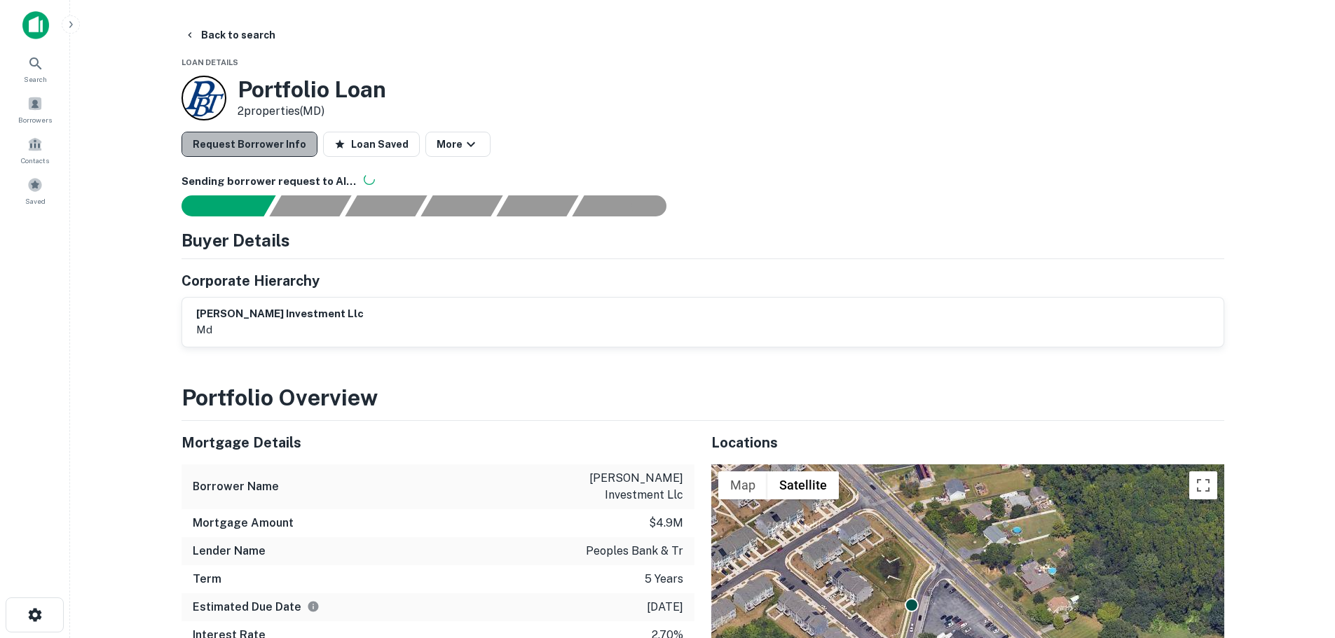
click at [254, 135] on button "Request Borrower Info" at bounding box center [250, 144] width 136 height 25
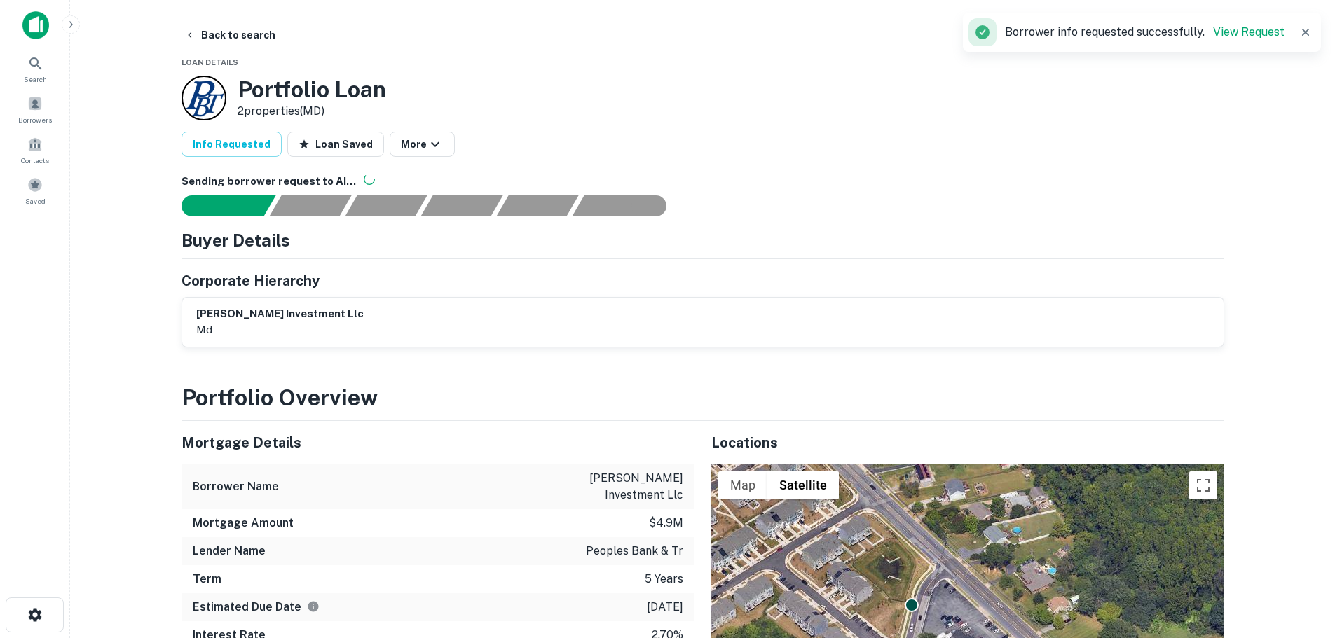
click at [252, 18] on main "Back to search Loan Details Portfolio Loan 2 properties (MD) Info Requested Loa…" at bounding box center [702, 319] width 1265 height 638
click at [227, 35] on button "Back to search" at bounding box center [230, 34] width 102 height 25
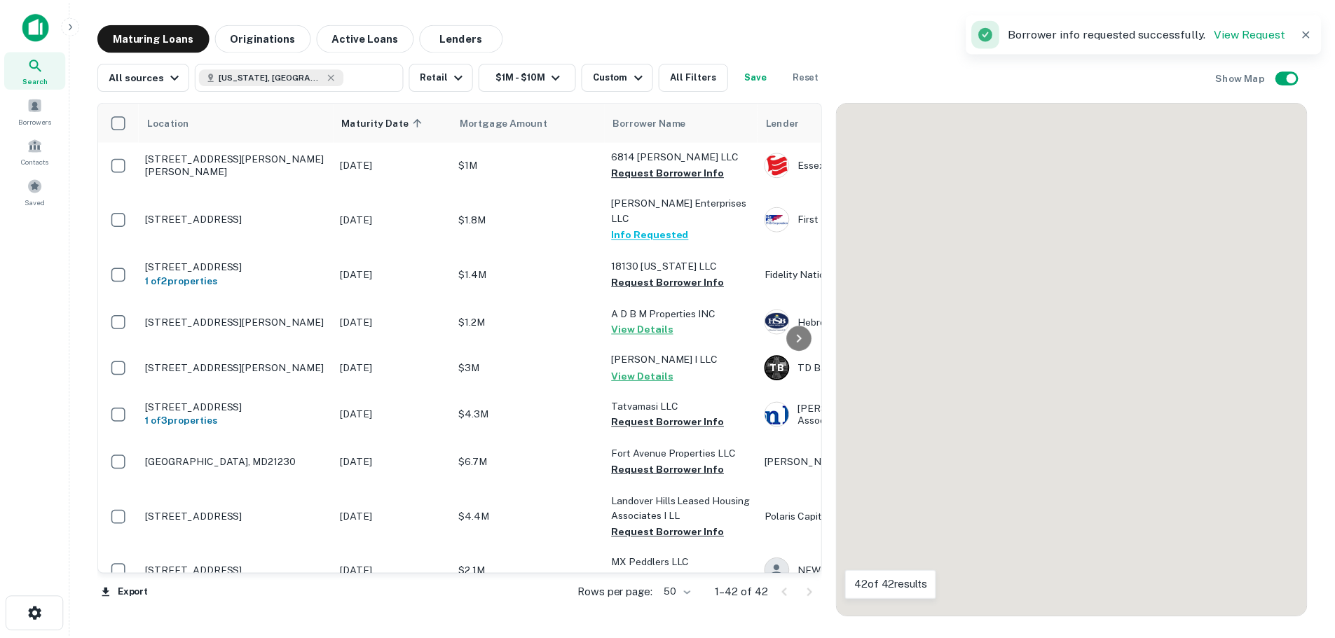
scroll to position [491, 0]
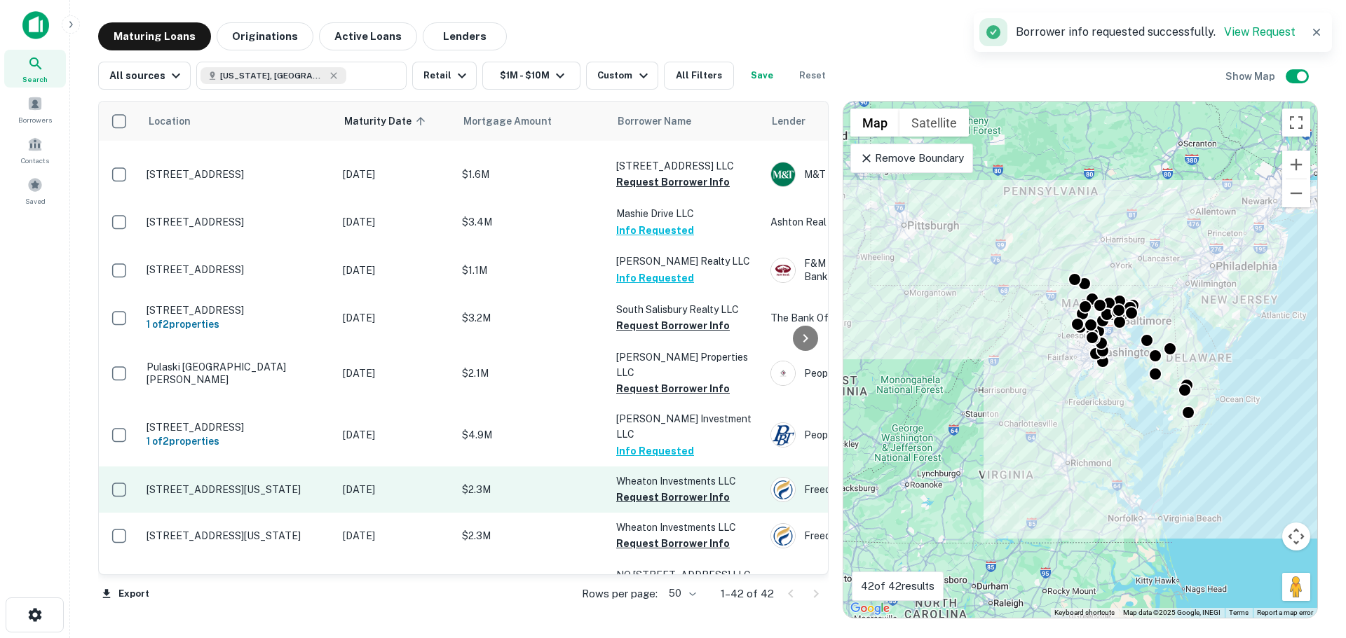
click at [242, 484] on p "[STREET_ADDRESS][US_STATE]" at bounding box center [237, 490] width 182 height 13
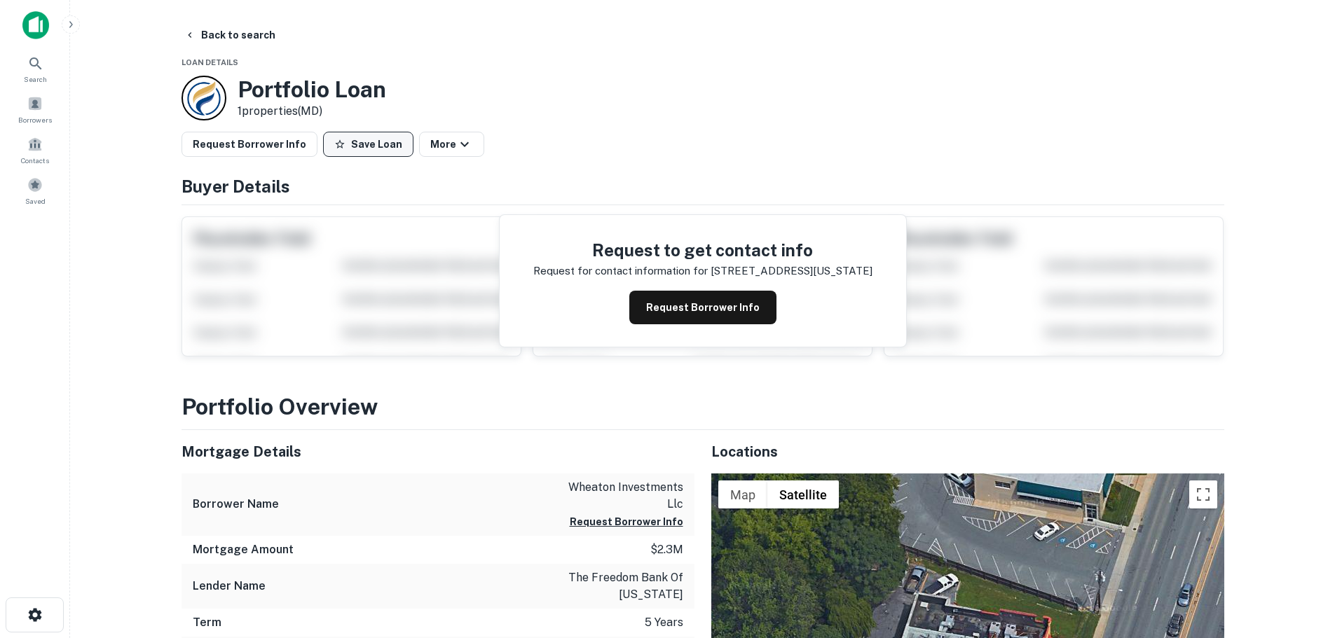
drag, startPoint x: 360, startPoint y: 149, endPoint x: 324, endPoint y: 150, distance: 35.8
click at [361, 149] on button "Save Loan" at bounding box center [368, 144] width 90 height 25
click at [276, 146] on button "Request Borrower Info" at bounding box center [250, 144] width 136 height 25
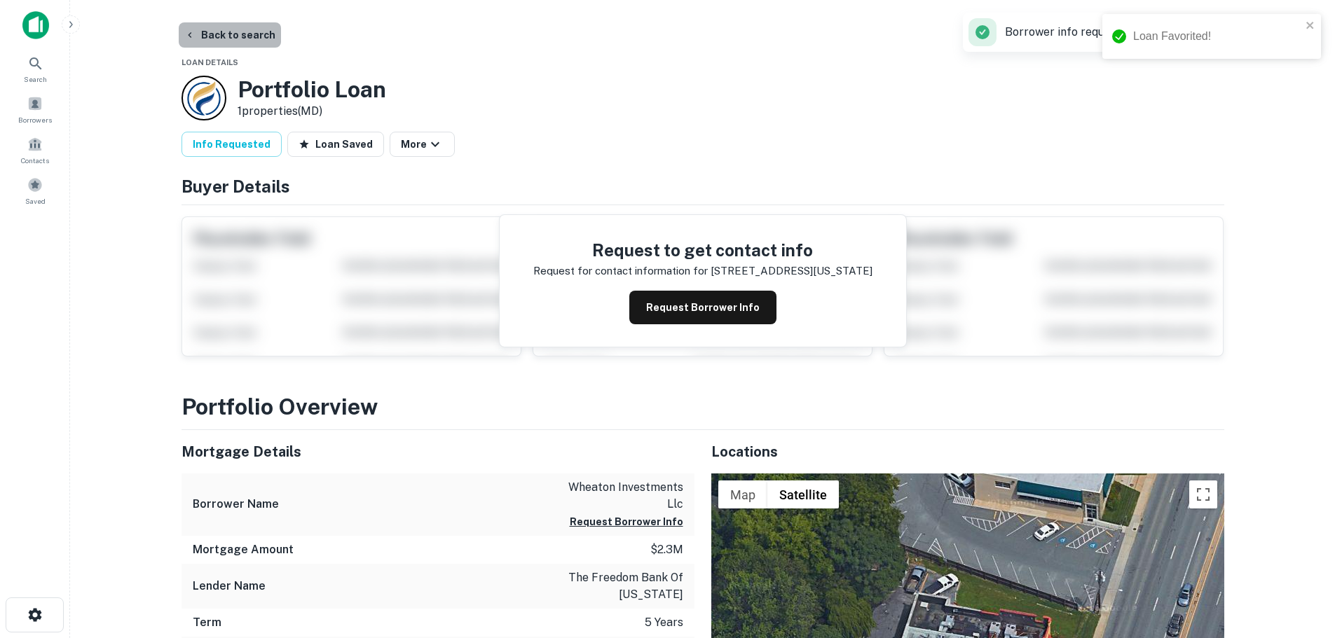
click at [249, 34] on button "Back to search" at bounding box center [230, 34] width 102 height 25
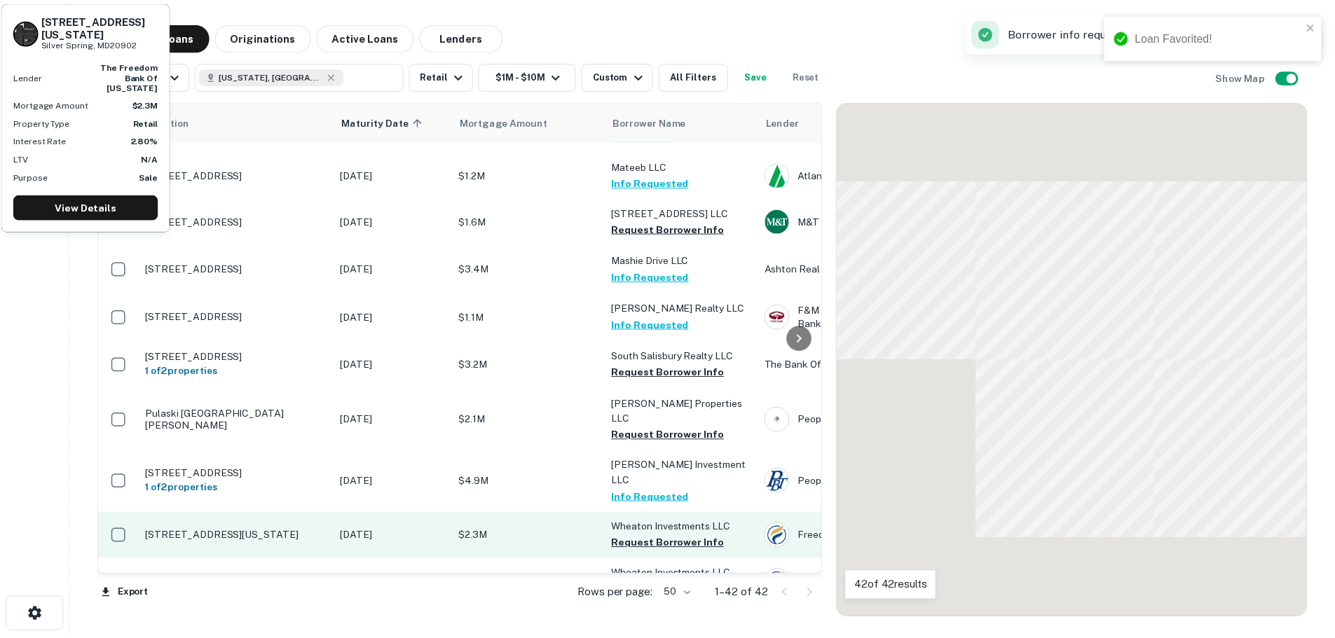
scroll to position [491, 0]
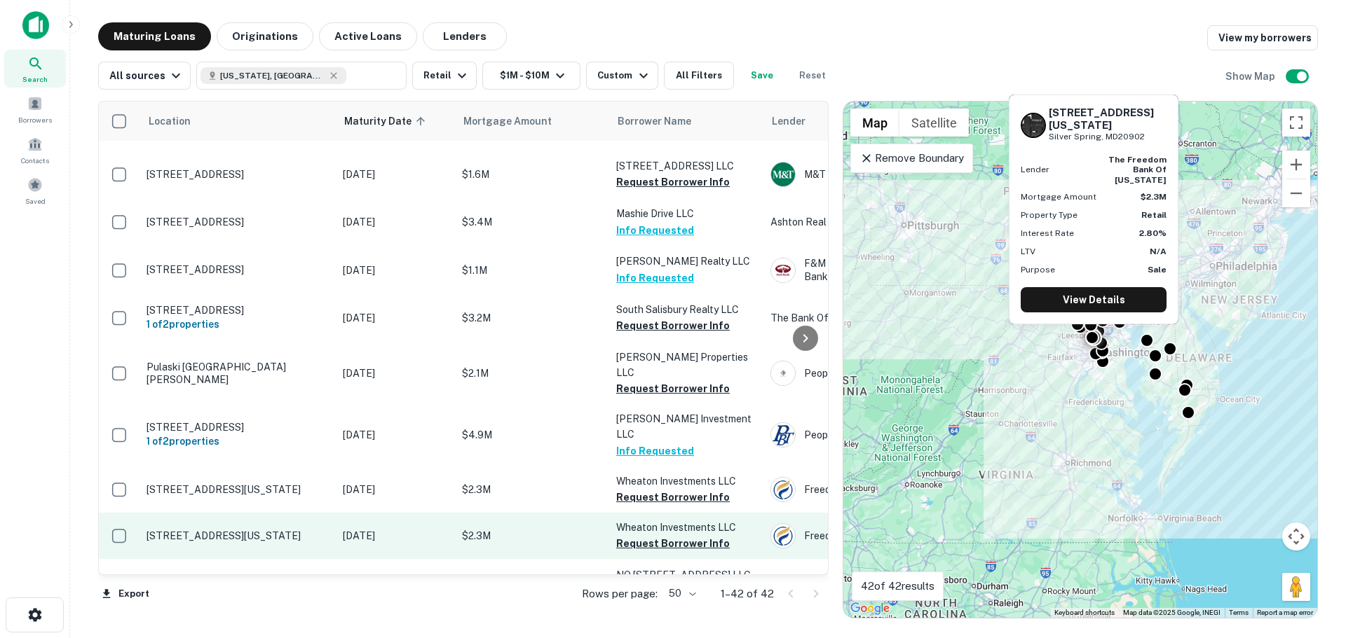
click at [216, 530] on p "[STREET_ADDRESS][US_STATE]" at bounding box center [237, 536] width 182 height 13
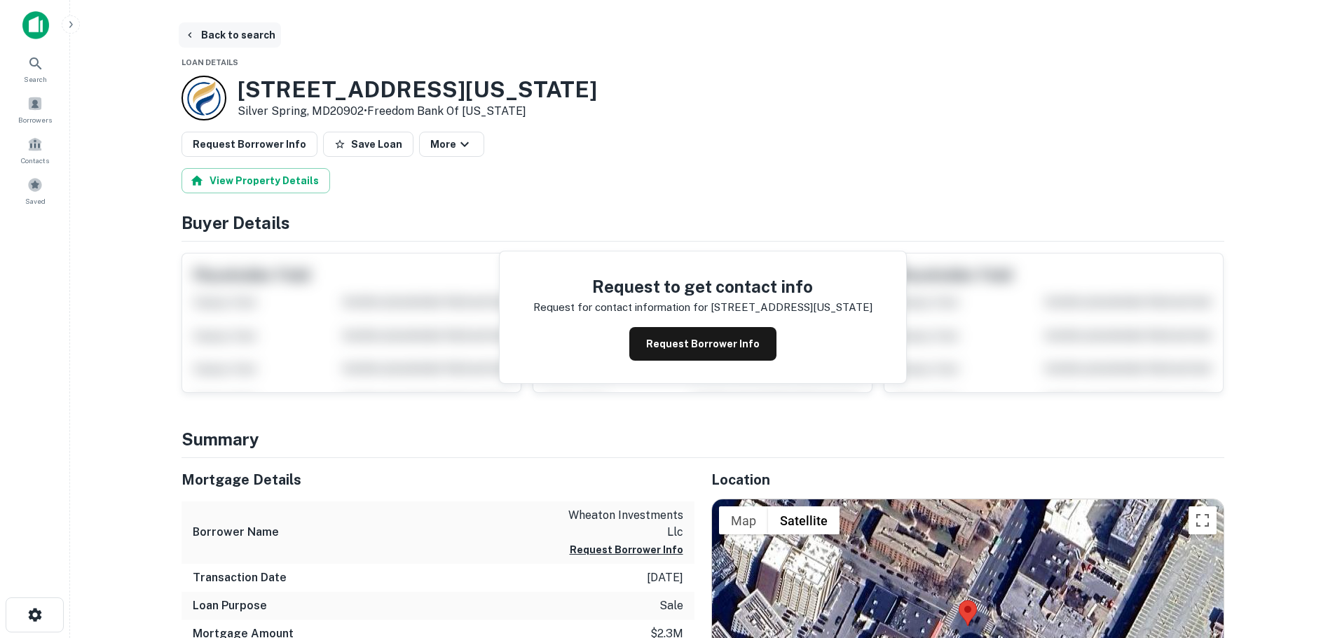
click at [242, 43] on button "Back to search" at bounding box center [230, 34] width 102 height 25
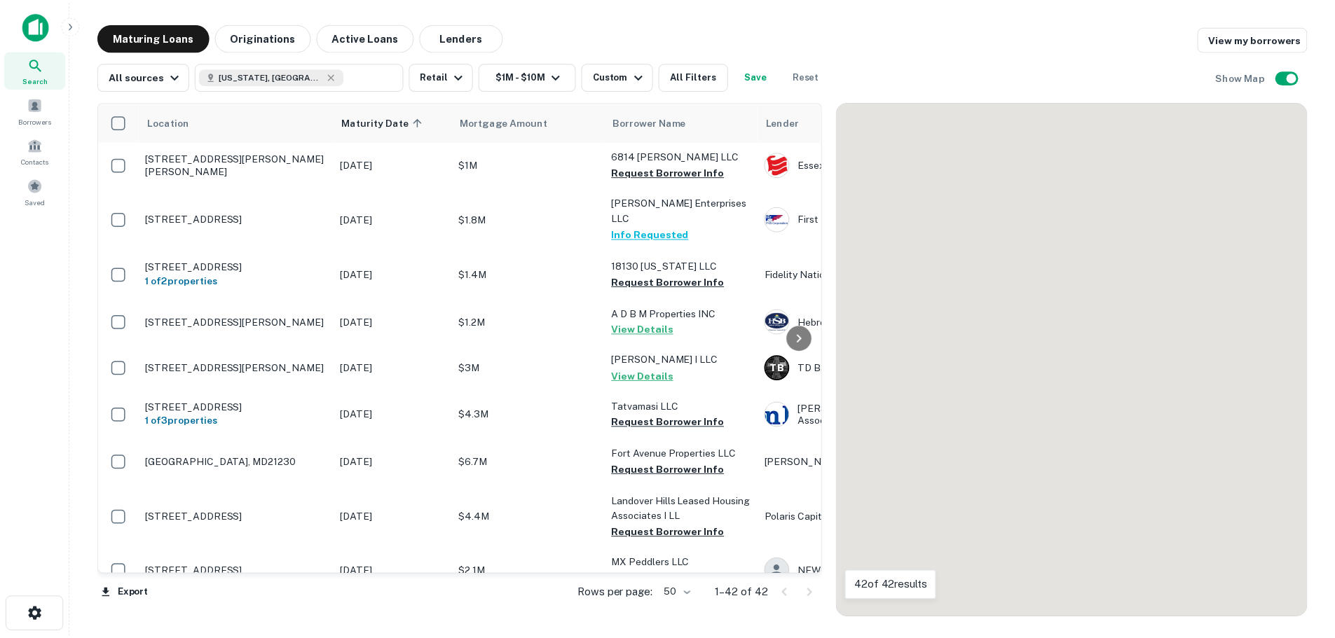
scroll to position [491, 0]
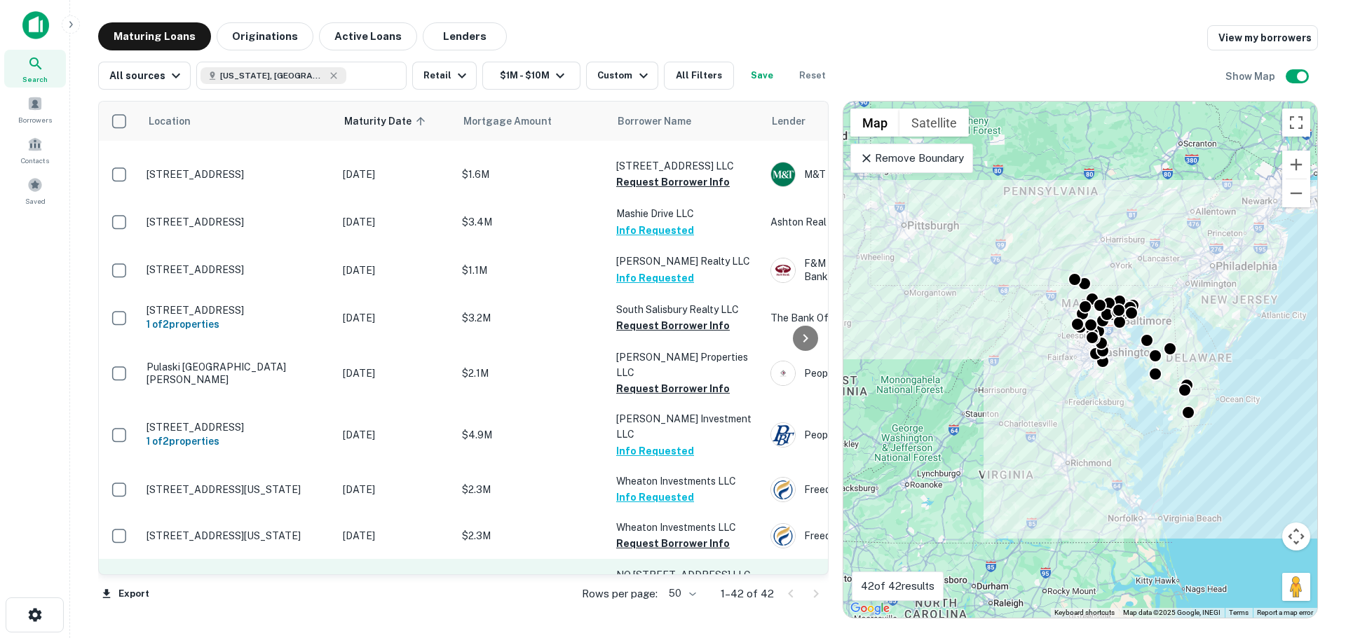
click at [235, 577] on p "[STREET_ADDRESS]" at bounding box center [237, 583] width 182 height 13
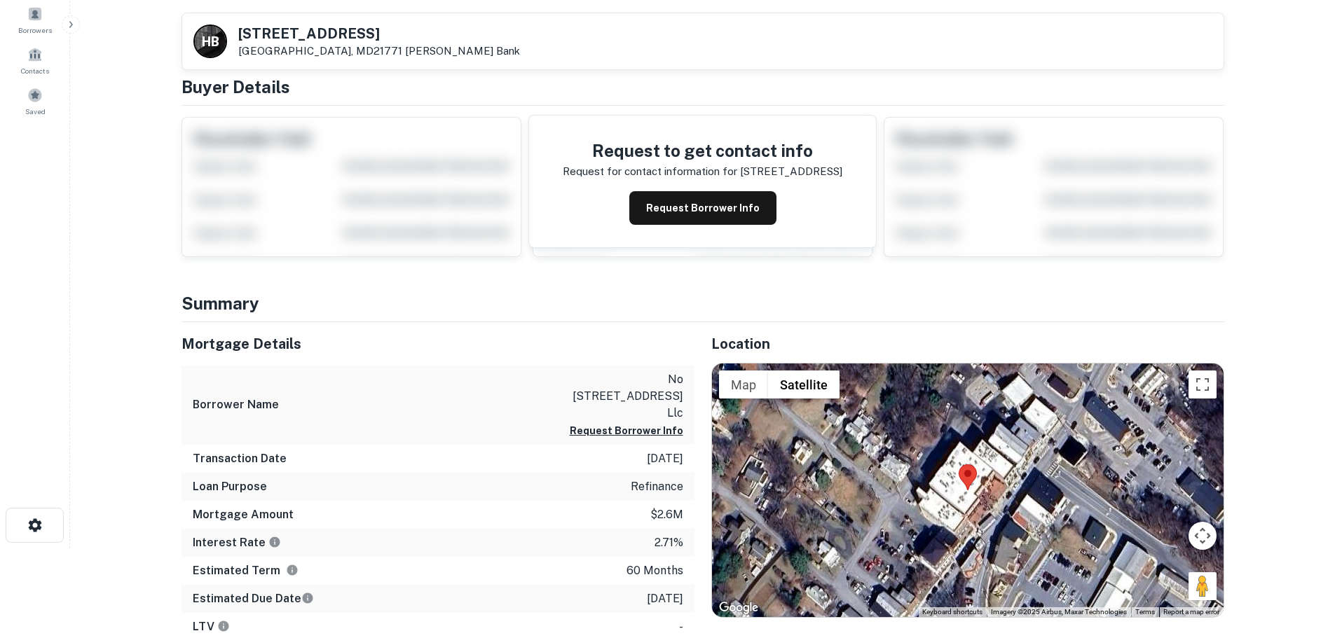
scroll to position [280, 0]
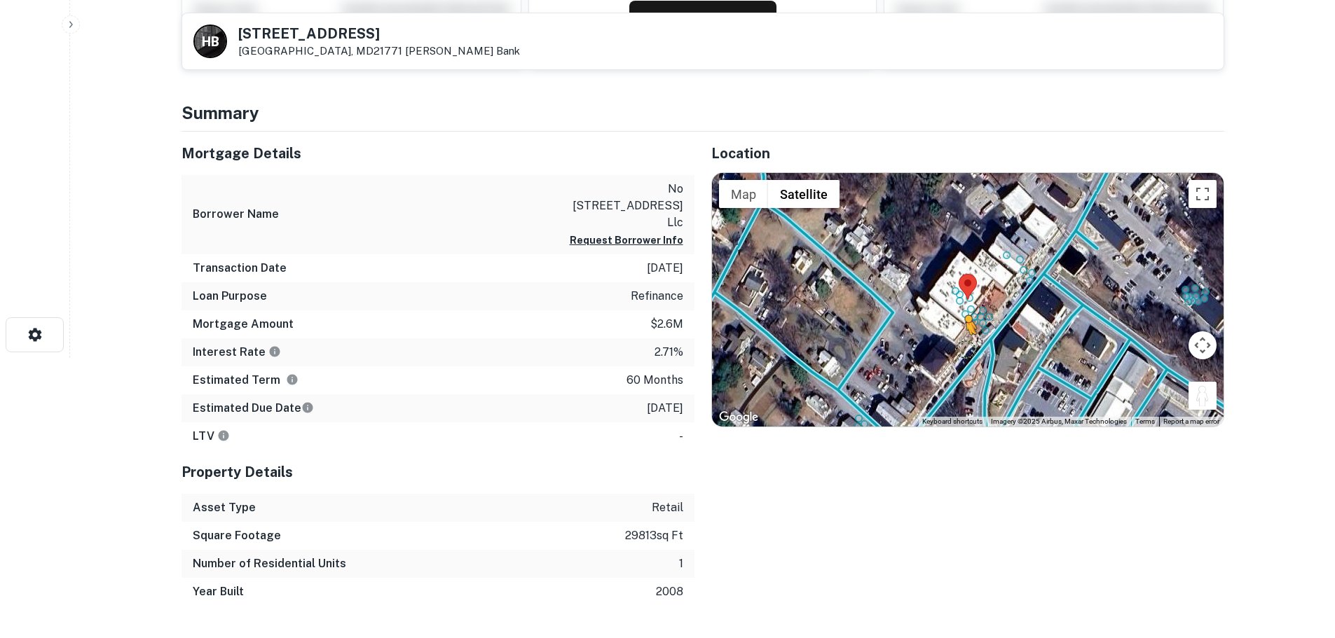
drag, startPoint x: 1197, startPoint y: 406, endPoint x: 966, endPoint y: 348, distance: 237.8
click at [966, 348] on div "To activate drag with keyboard, press Alt + Enter. Once in keyboard drag state,…" at bounding box center [968, 300] width 512 height 254
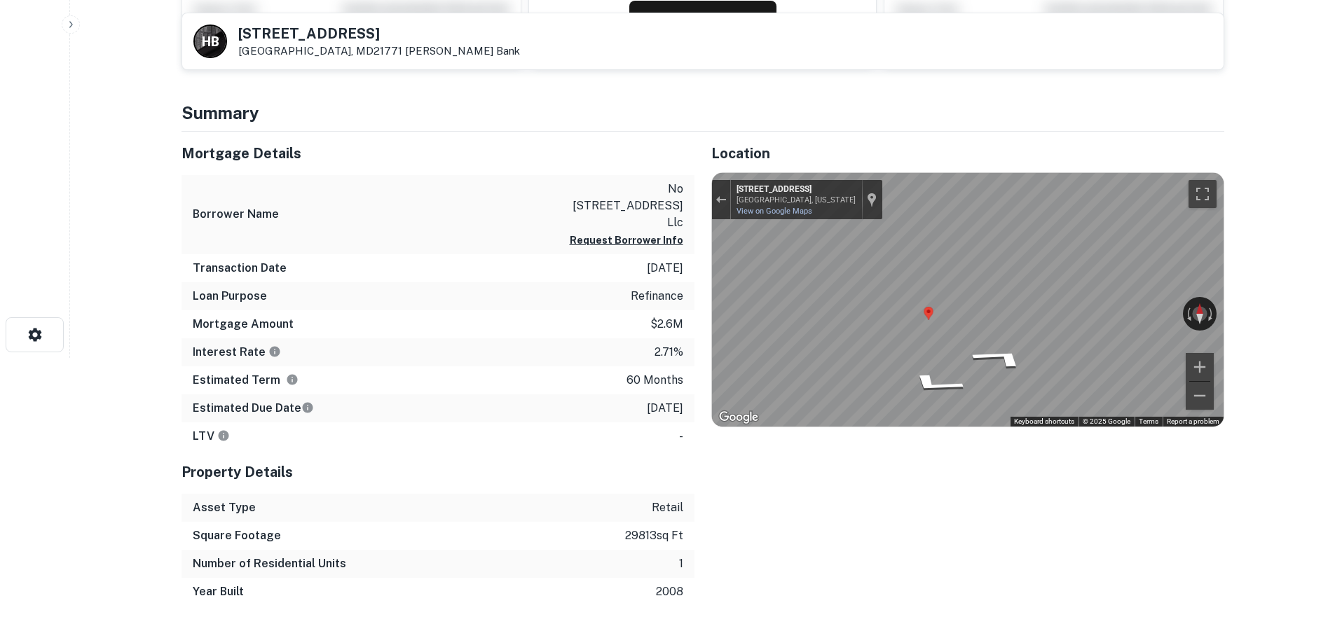
click at [1264, 336] on main "Back to search H B 114 S Main St Mount Airy, MD21771 Howard Bank View Property …" at bounding box center [702, 39] width 1265 height 638
drag, startPoint x: 1124, startPoint y: 317, endPoint x: 550, endPoint y: 324, distance: 574.0
click at [550, 324] on div "Mortgage Details Borrower Name no 114 main street llc Request Borrower Info Tra…" at bounding box center [695, 369] width 1060 height 474
click at [501, 307] on div "Mortgage Details Borrower Name no 114 main street llc Request Borrower Info Tra…" at bounding box center [695, 369] width 1060 height 474
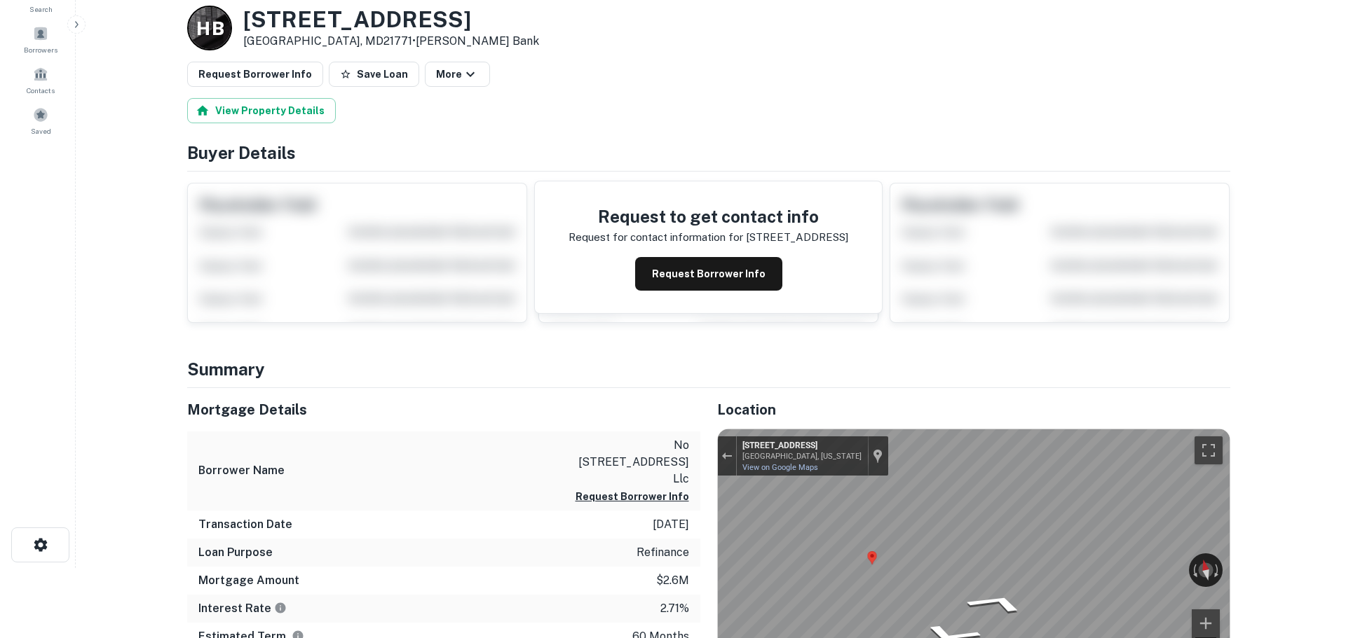
scroll to position [0, 0]
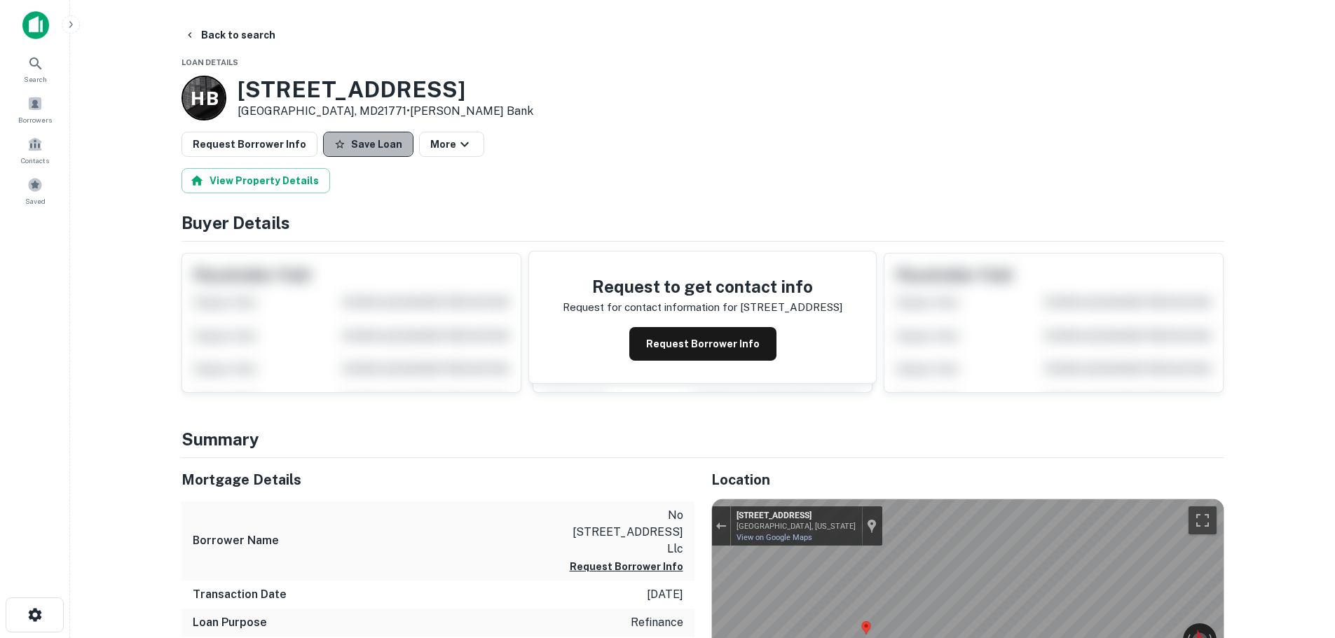
click at [360, 139] on button "Save Loan" at bounding box center [368, 144] width 90 height 25
click at [274, 149] on button "Request Borrower Info" at bounding box center [250, 144] width 136 height 25
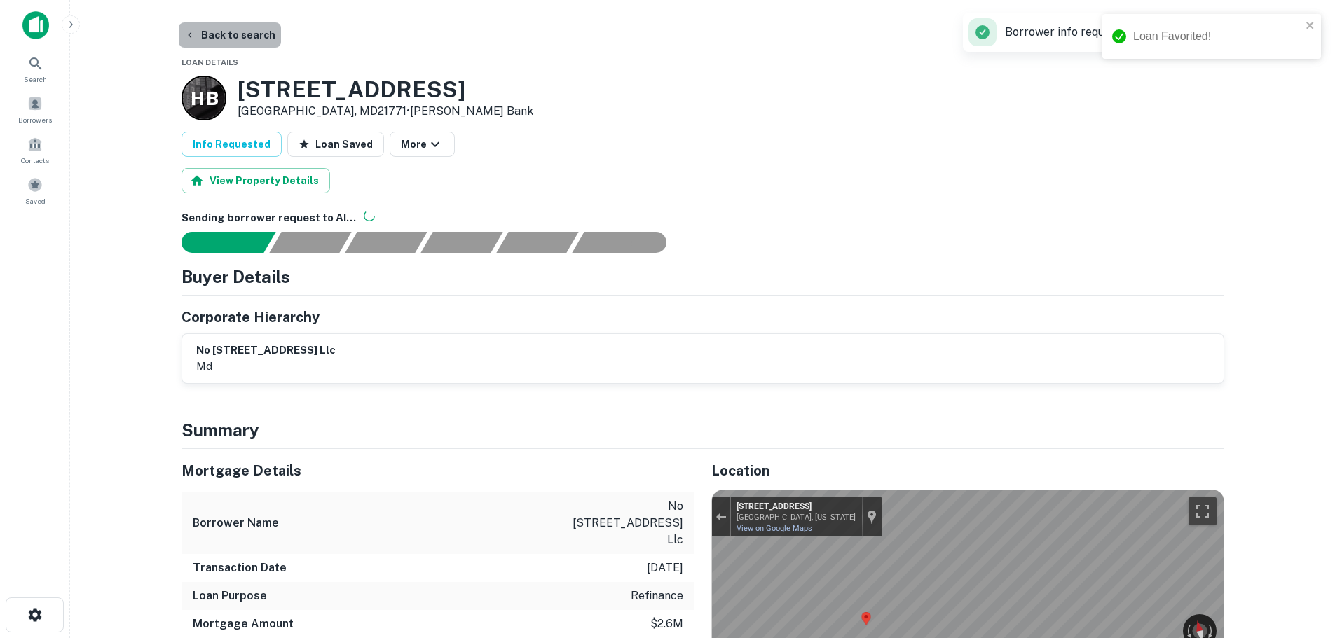
click at [229, 38] on button "Back to search" at bounding box center [230, 34] width 102 height 25
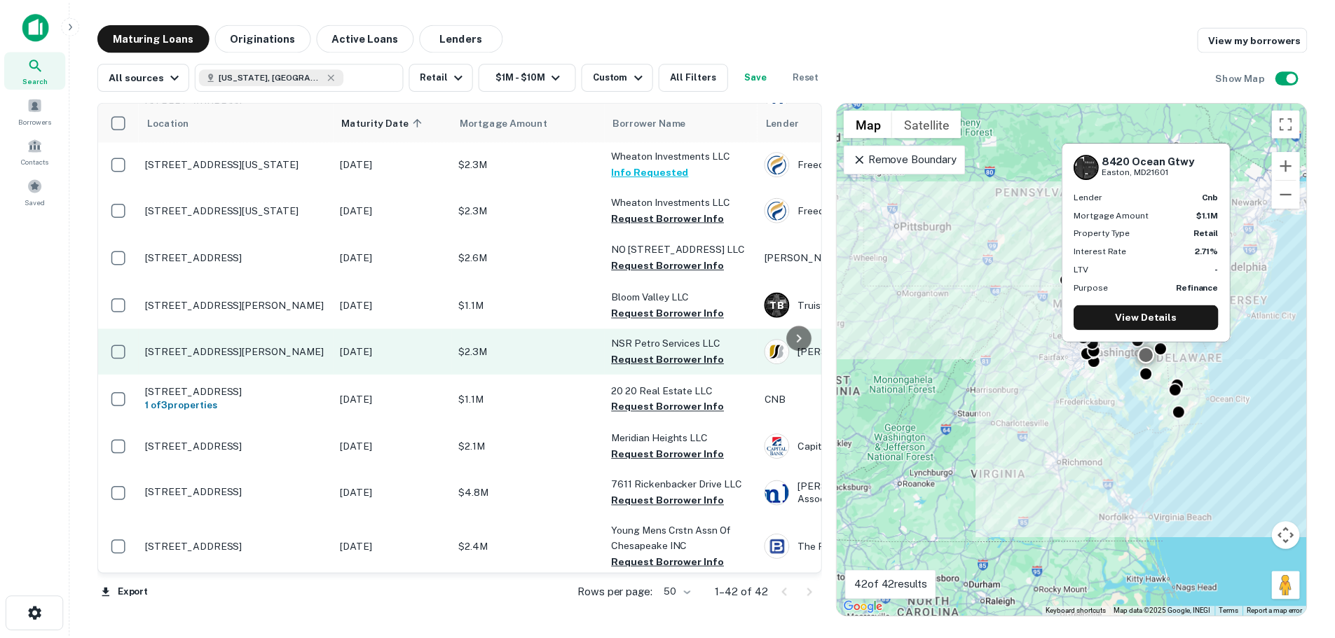
scroll to position [841, 0]
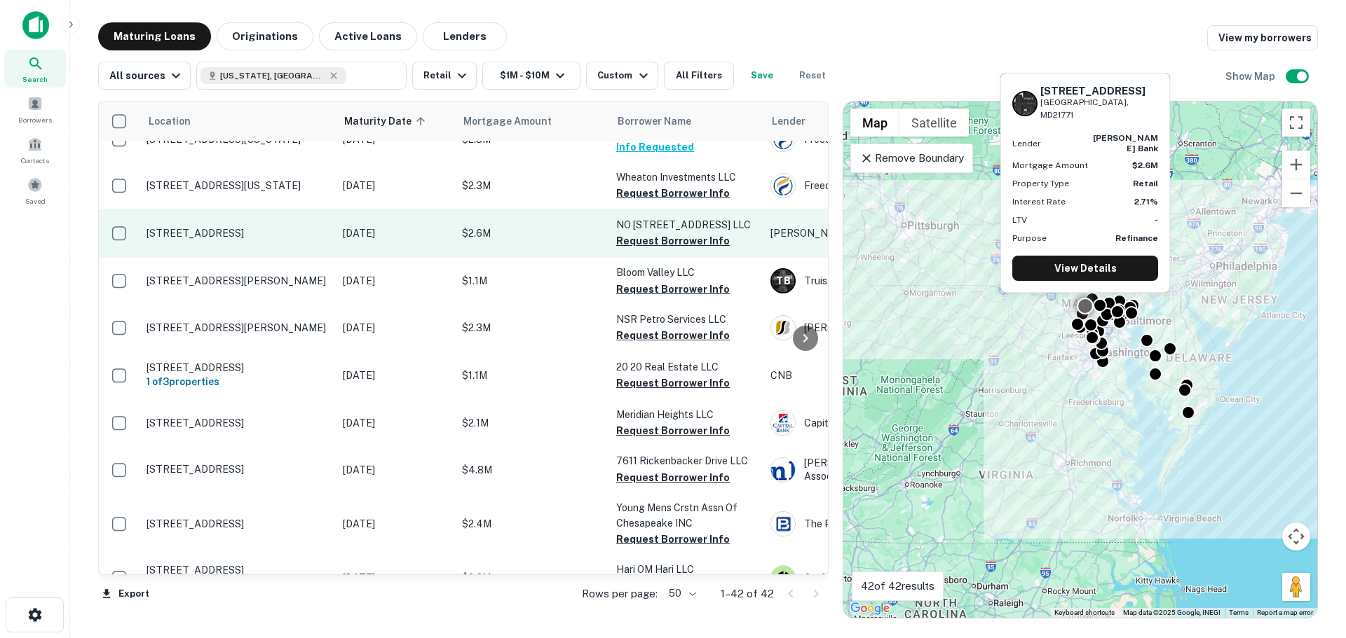
click at [266, 209] on td "[STREET_ADDRESS]" at bounding box center [237, 233] width 196 height 49
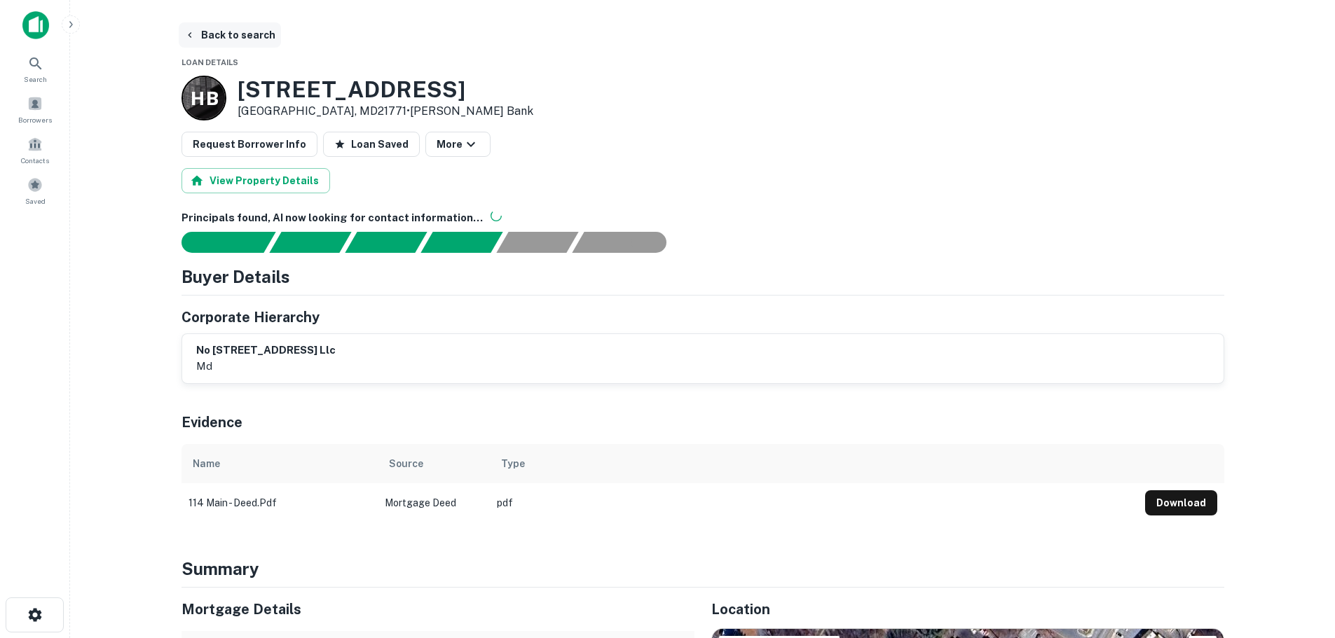
click at [221, 39] on button "Back to search" at bounding box center [230, 34] width 102 height 25
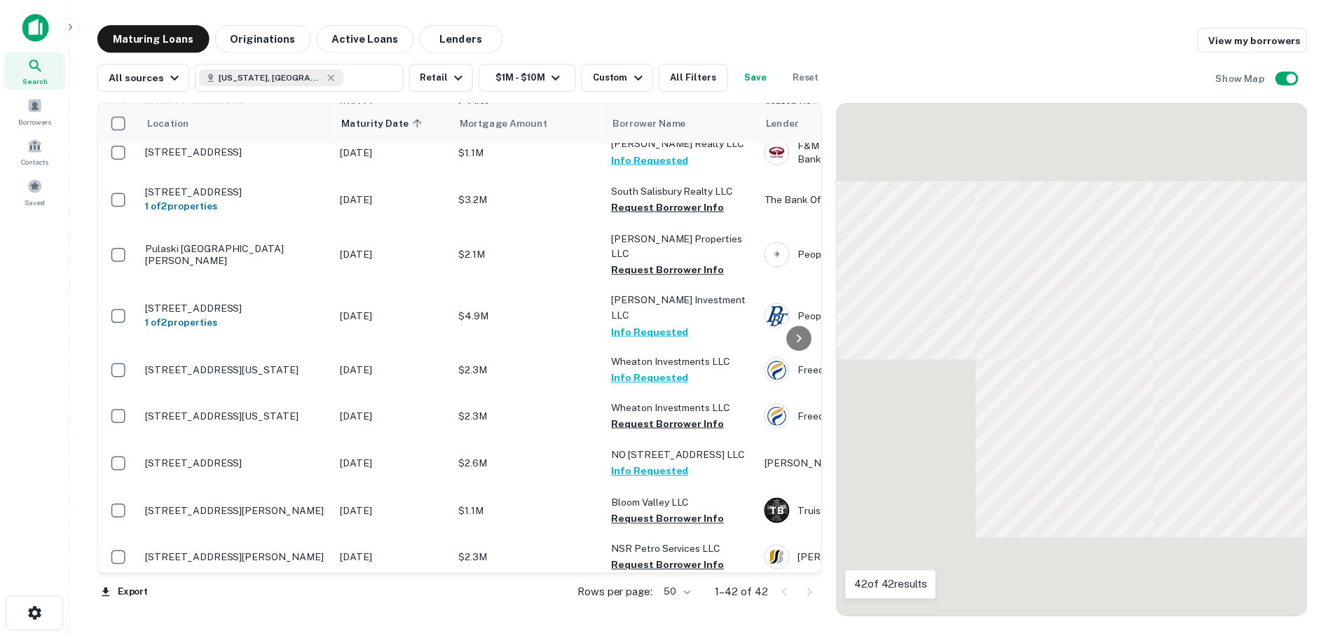
scroll to position [841, 0]
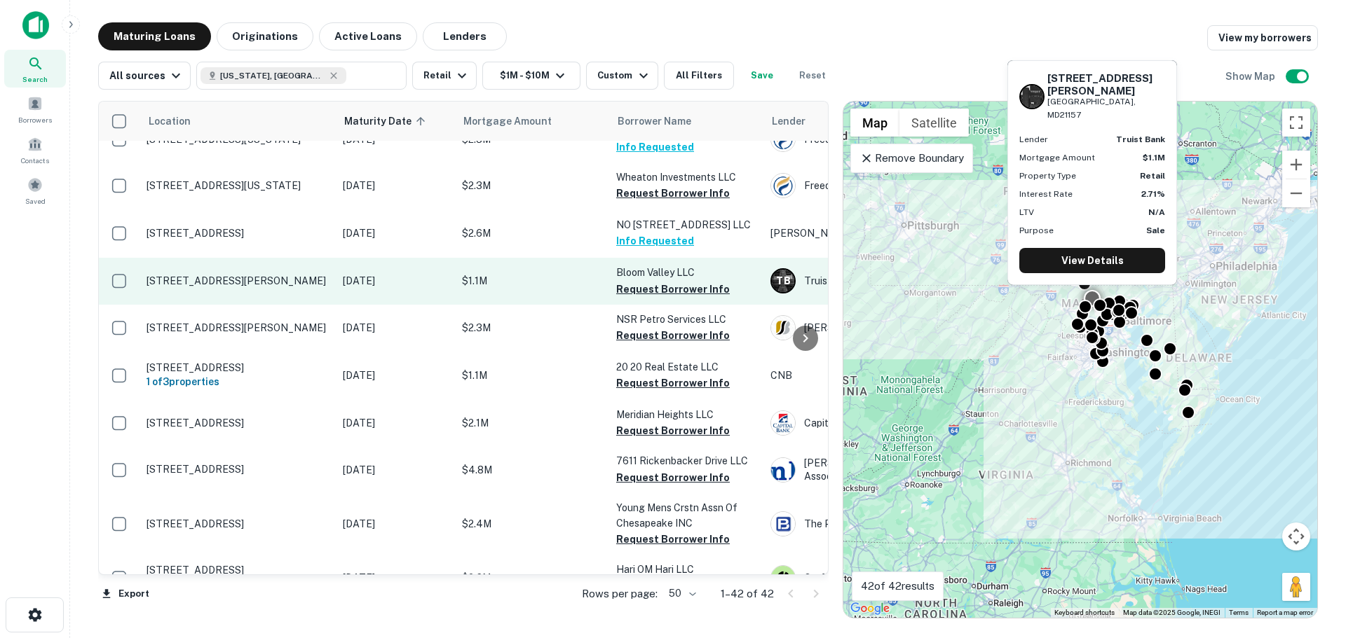
click at [264, 275] on p "3830 Baker Rd Westminster, MD21157" at bounding box center [237, 281] width 182 height 13
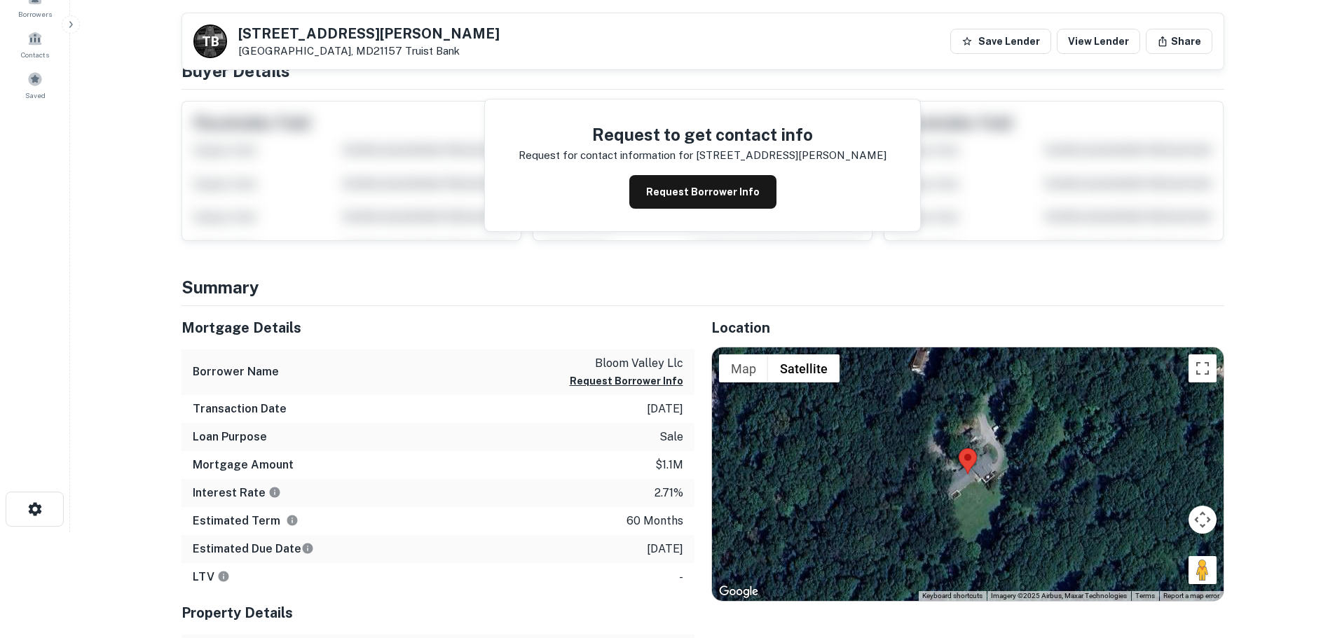
scroll to position [280, 0]
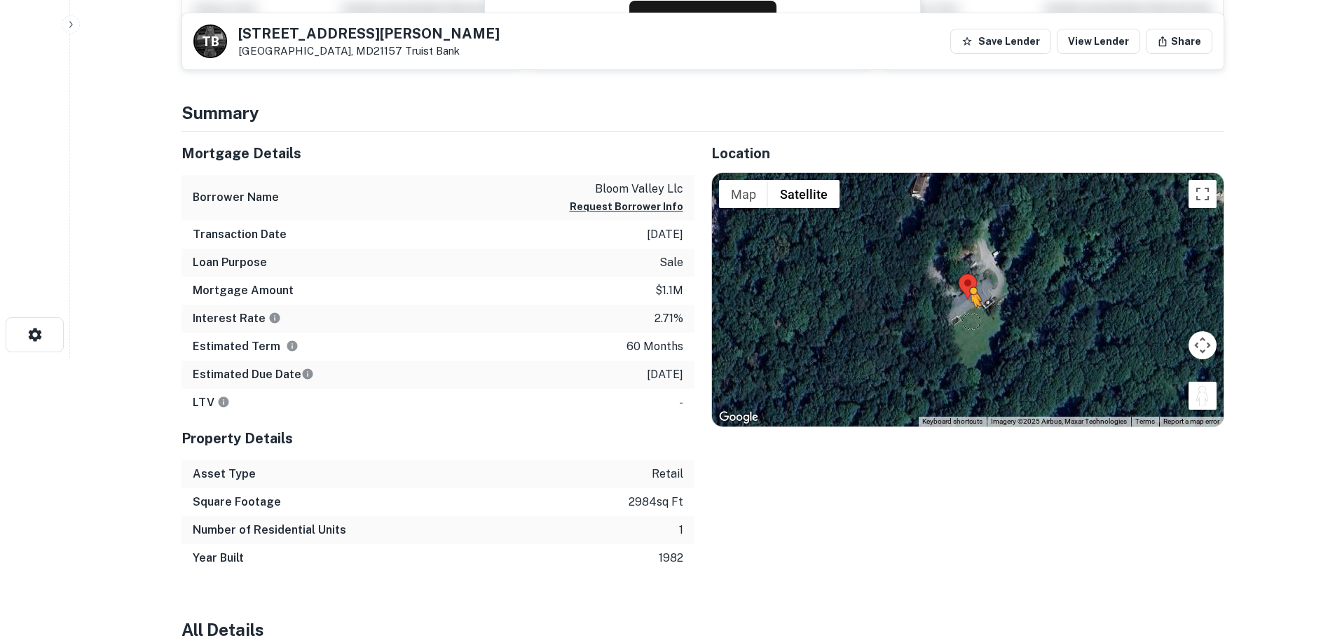
drag, startPoint x: 1201, startPoint y: 399, endPoint x: 967, endPoint y: 321, distance: 246.7
click at [967, 321] on div "To activate drag with keyboard, press Alt + Enter. Once in keyboard drag state,…" at bounding box center [968, 300] width 512 height 254
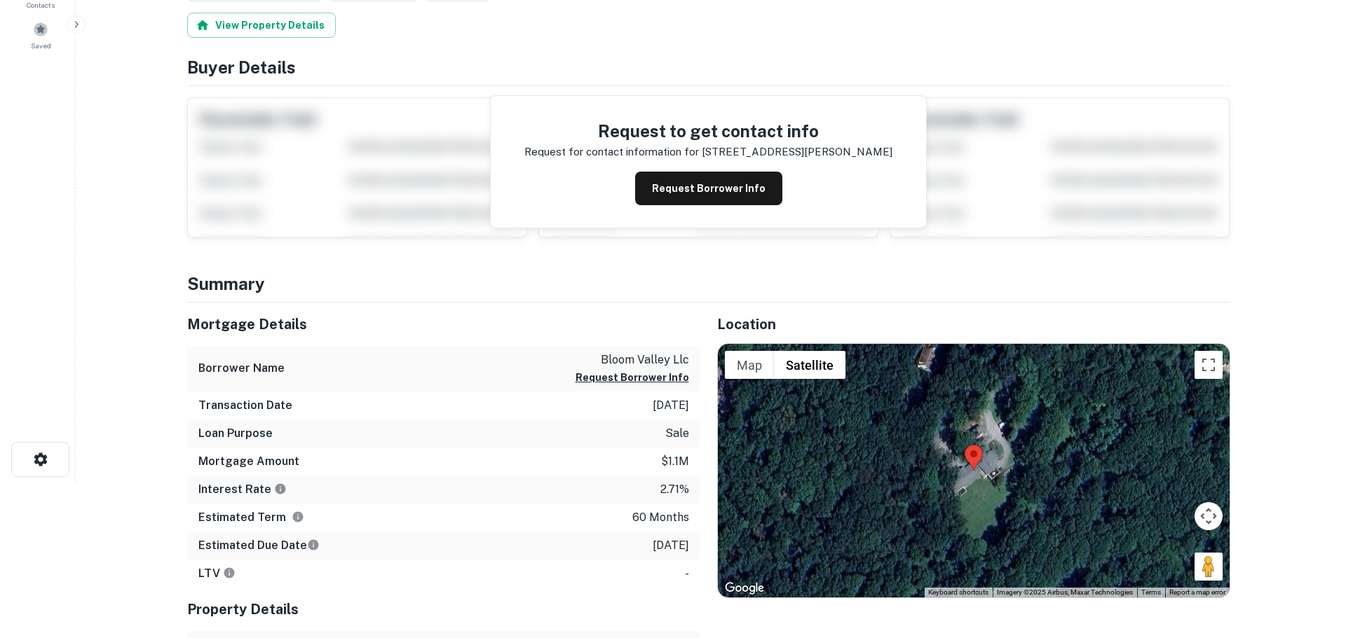
scroll to position [0, 0]
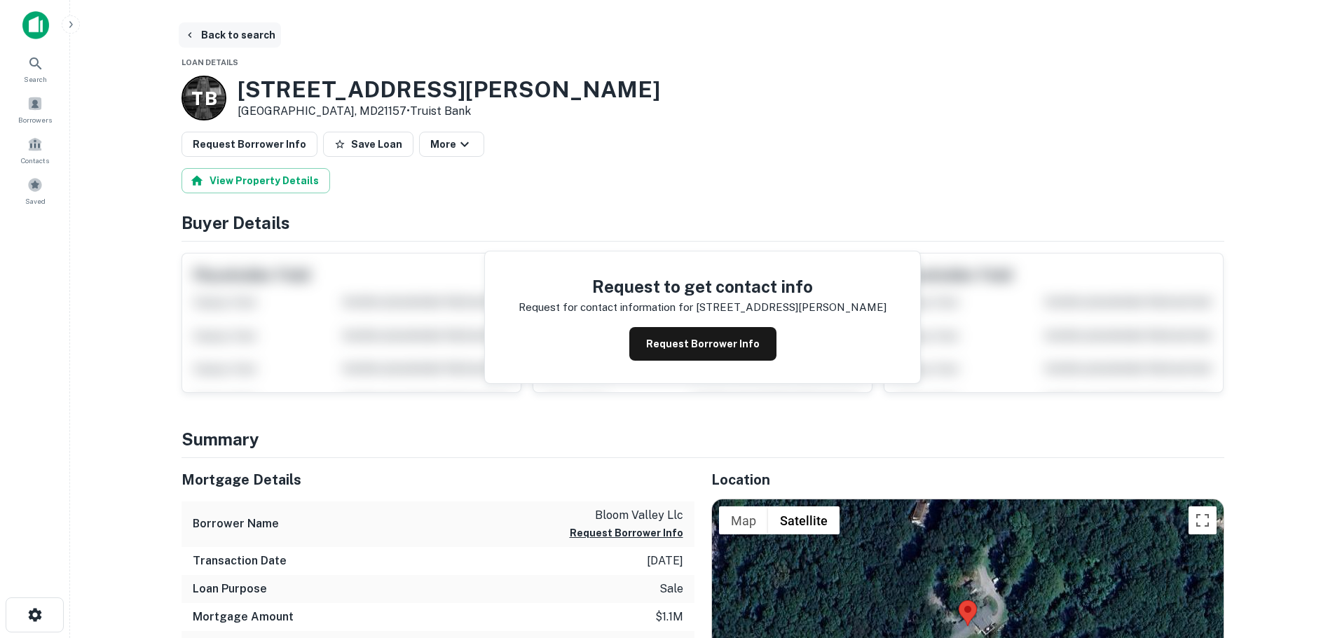
click at [249, 26] on button "Back to search" at bounding box center [230, 34] width 102 height 25
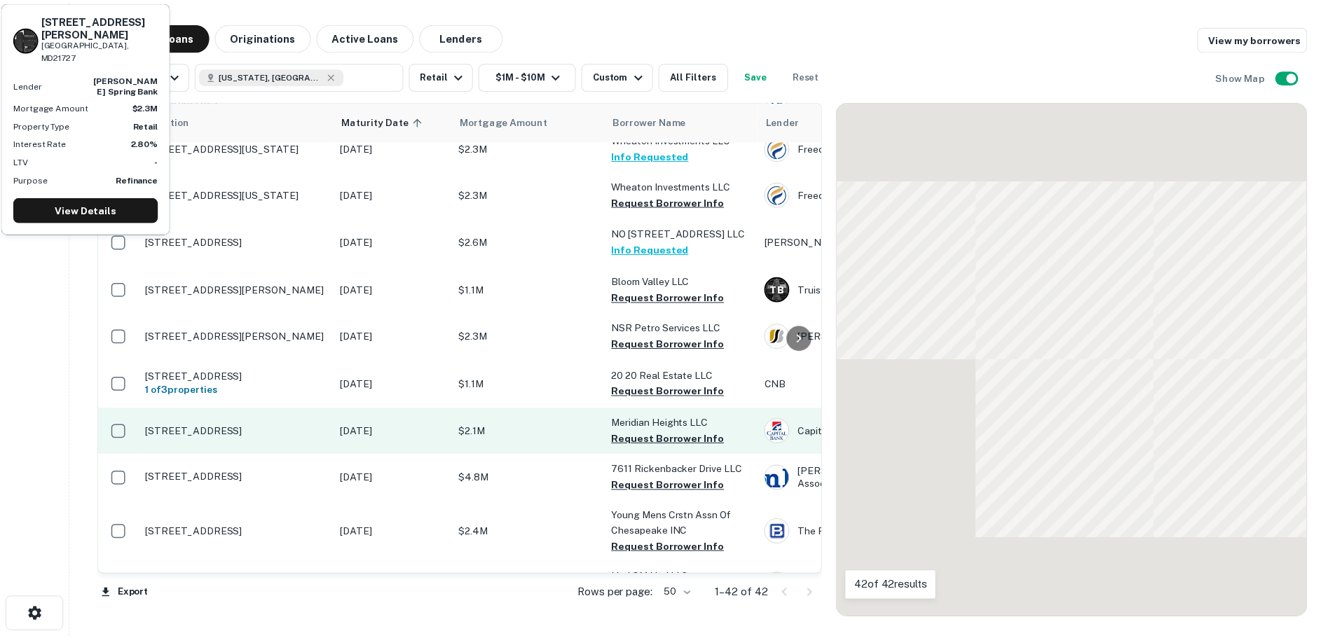
scroll to position [841, 0]
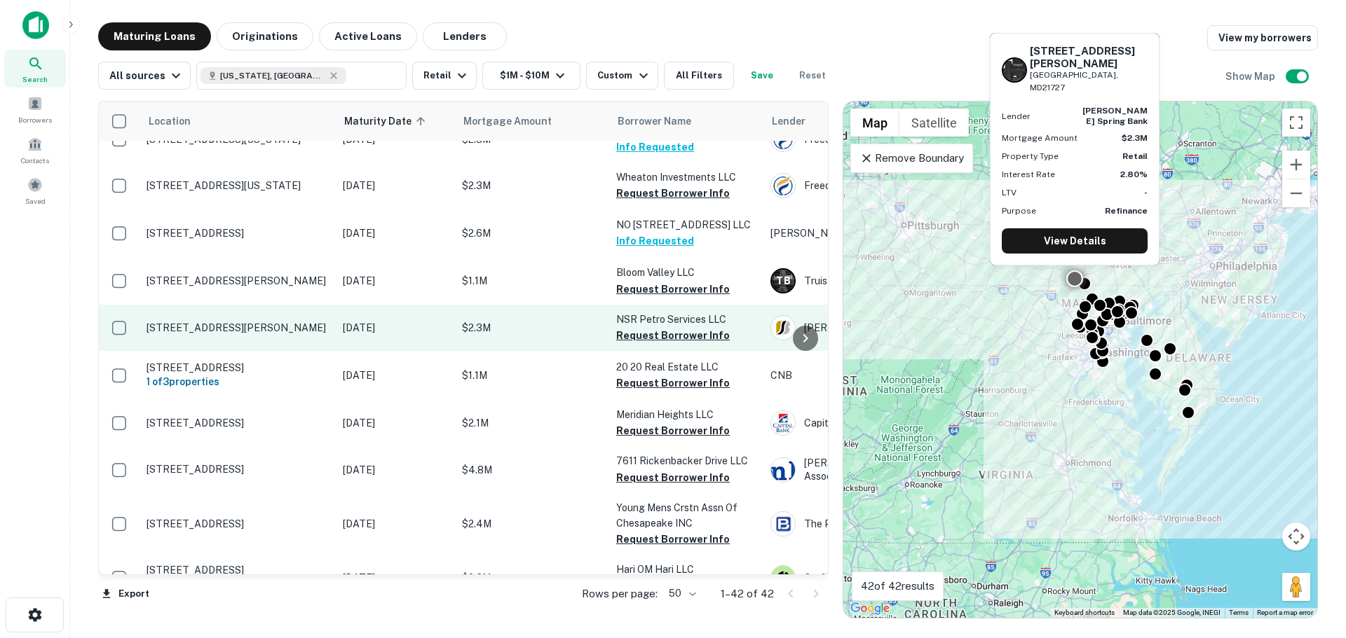
click at [177, 305] on td "[STREET_ADDRESS][PERSON_NAME]" at bounding box center [237, 328] width 196 height 46
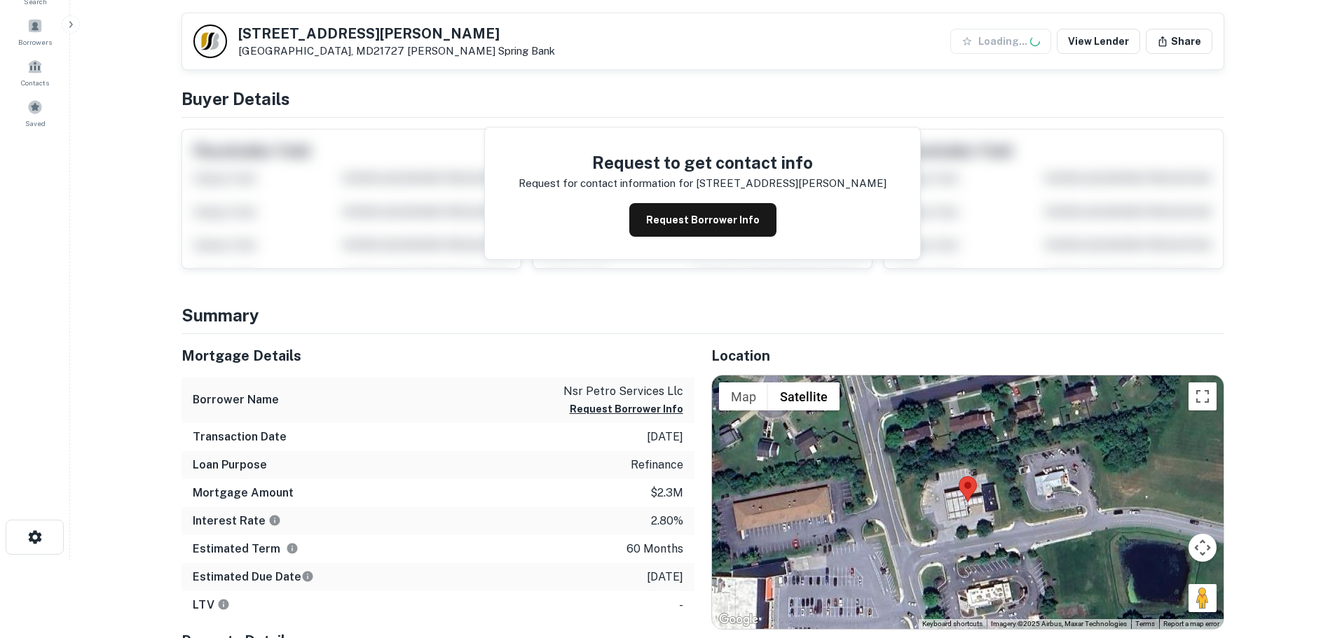
scroll to position [210, 0]
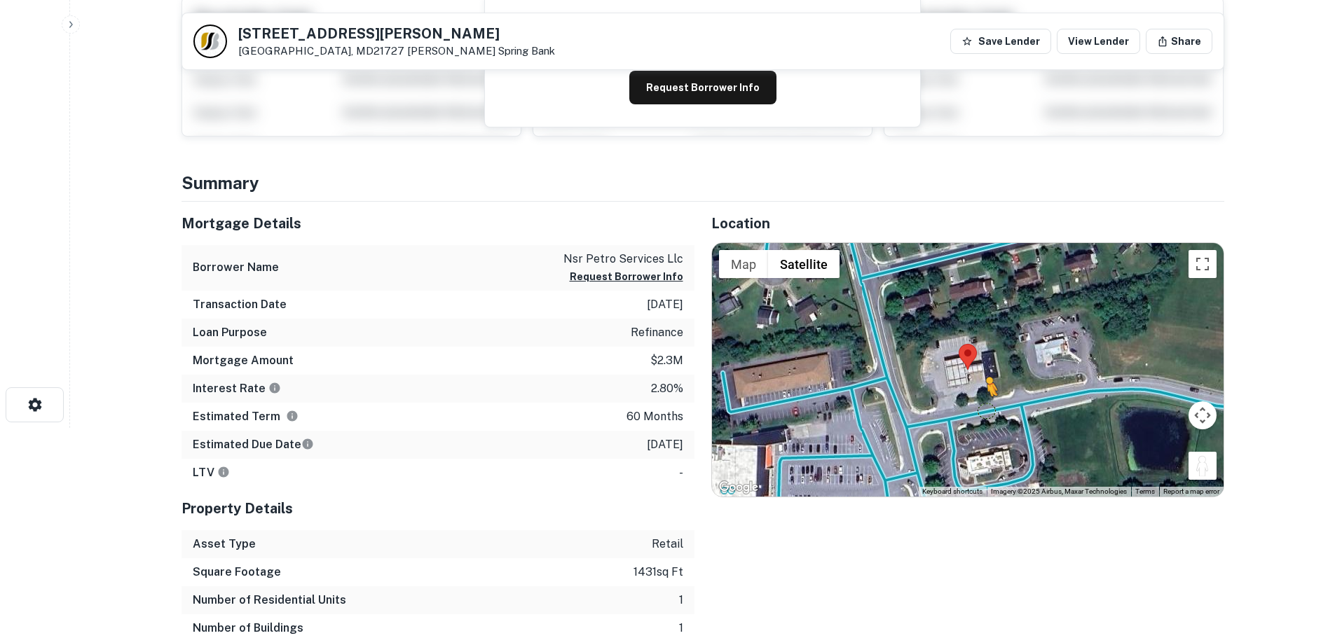
drag, startPoint x: 1214, startPoint y: 470, endPoint x: 983, endPoint y: 407, distance: 238.9
click at [983, 407] on div "To activate drag with keyboard, press Alt + Enter. Once in keyboard drag state,…" at bounding box center [968, 370] width 512 height 254
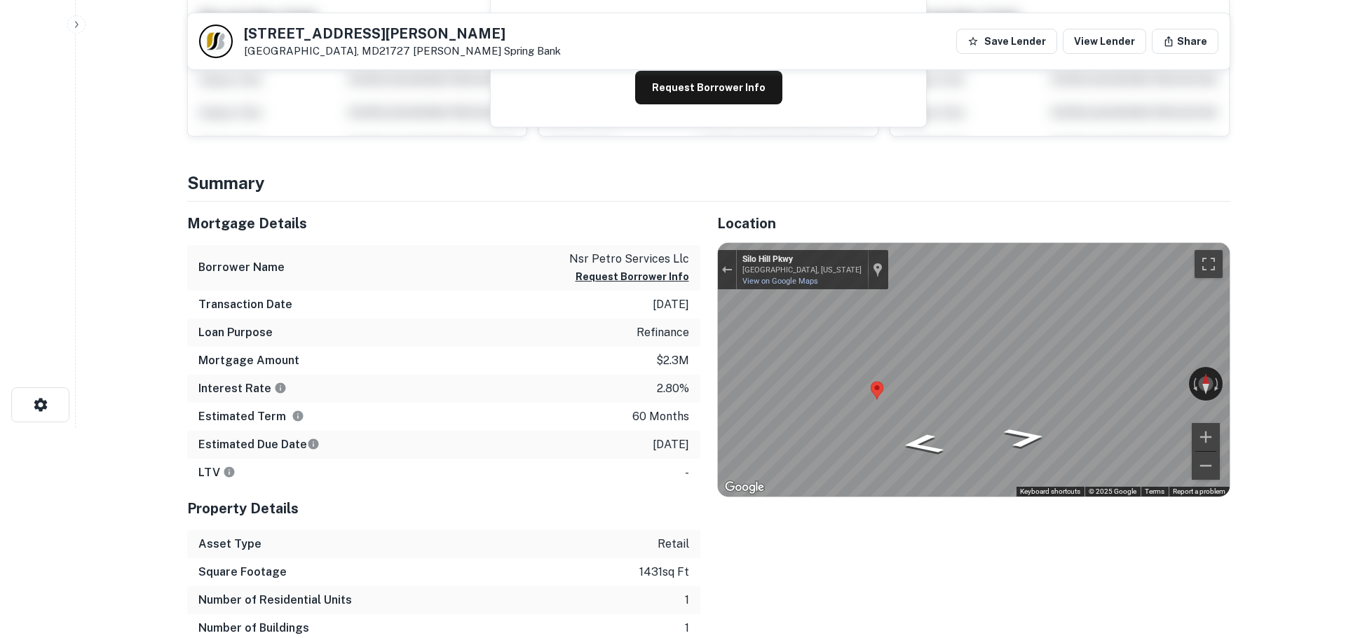
scroll to position [0, 0]
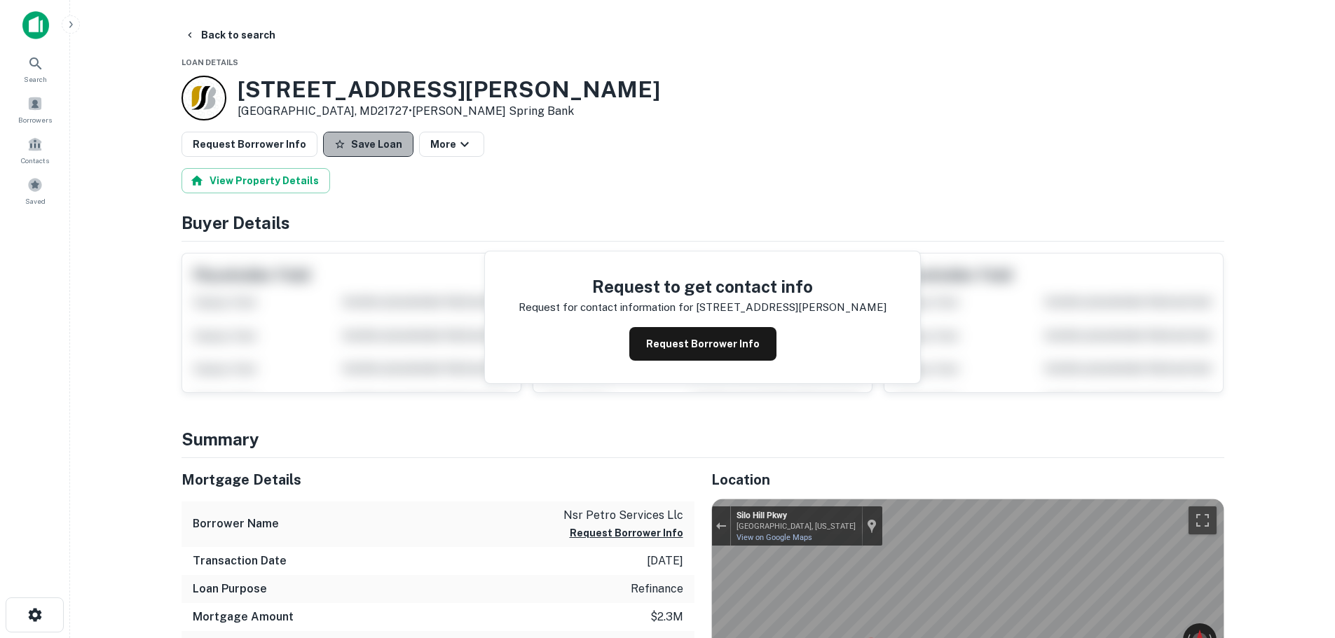
click at [360, 145] on button "Save Loan" at bounding box center [368, 144] width 90 height 25
click at [217, 151] on button "Request Borrower Info" at bounding box center [250, 144] width 136 height 25
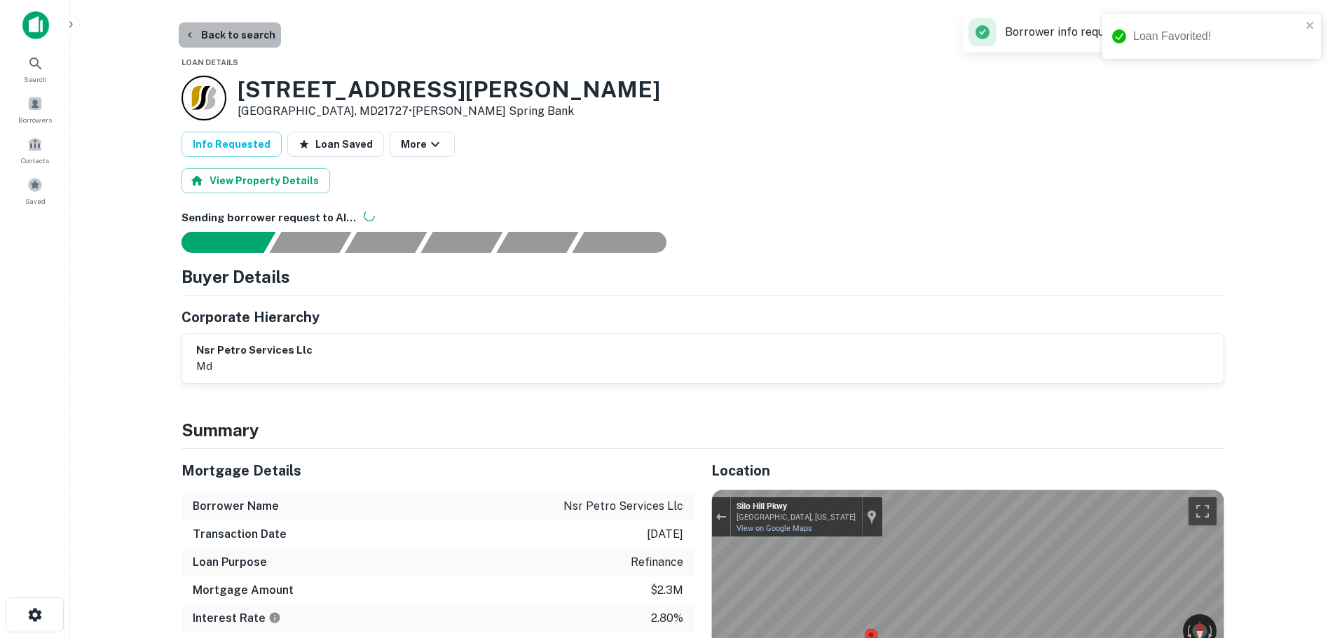
click at [237, 29] on button "Back to search" at bounding box center [230, 34] width 102 height 25
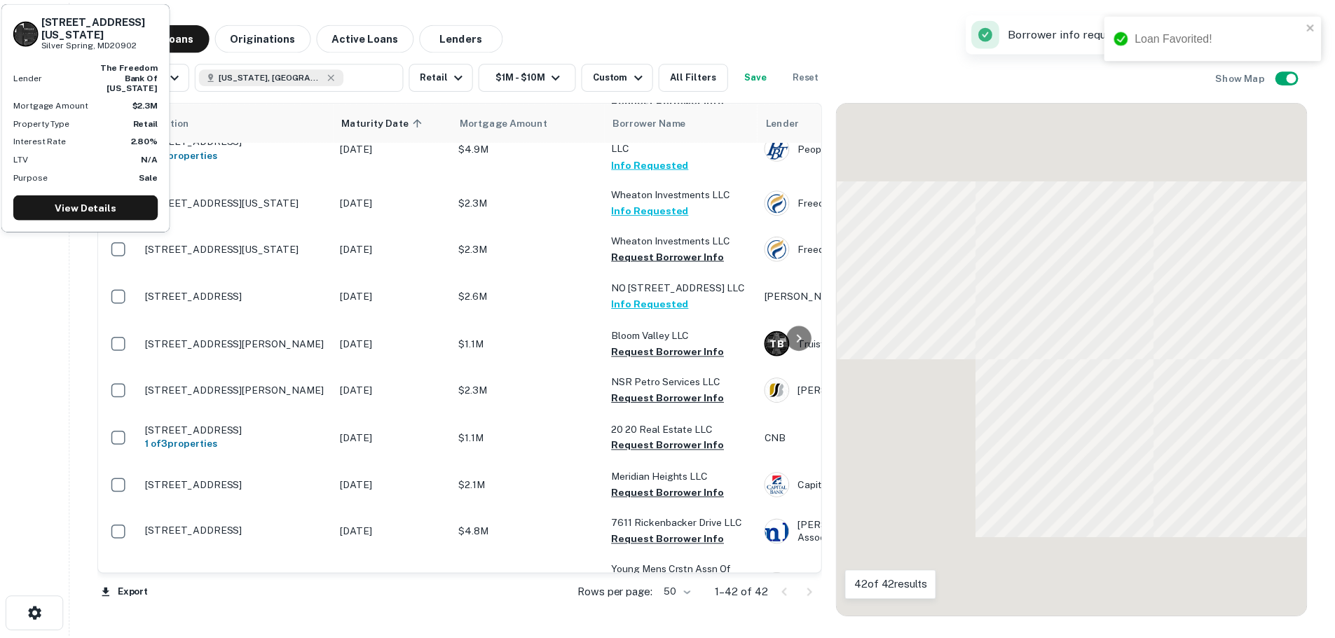
scroll to position [841, 0]
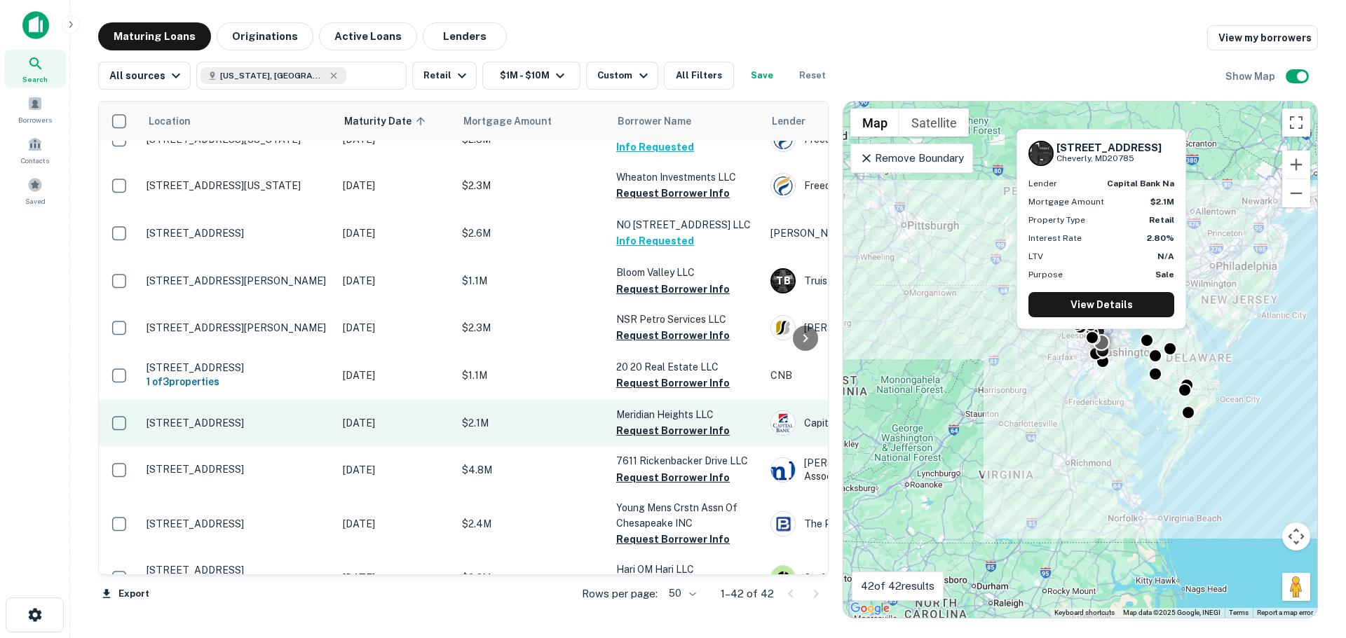
click at [273, 400] on td "[STREET_ADDRESS]" at bounding box center [237, 423] width 196 height 46
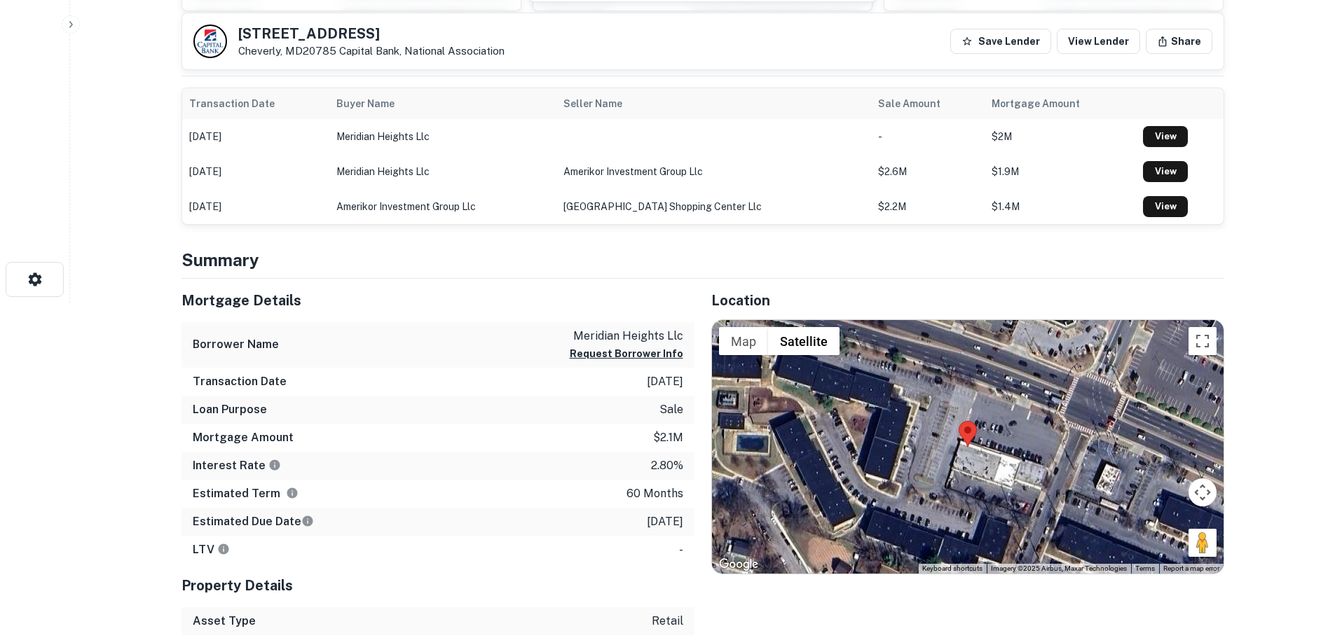
scroll to position [421, 0]
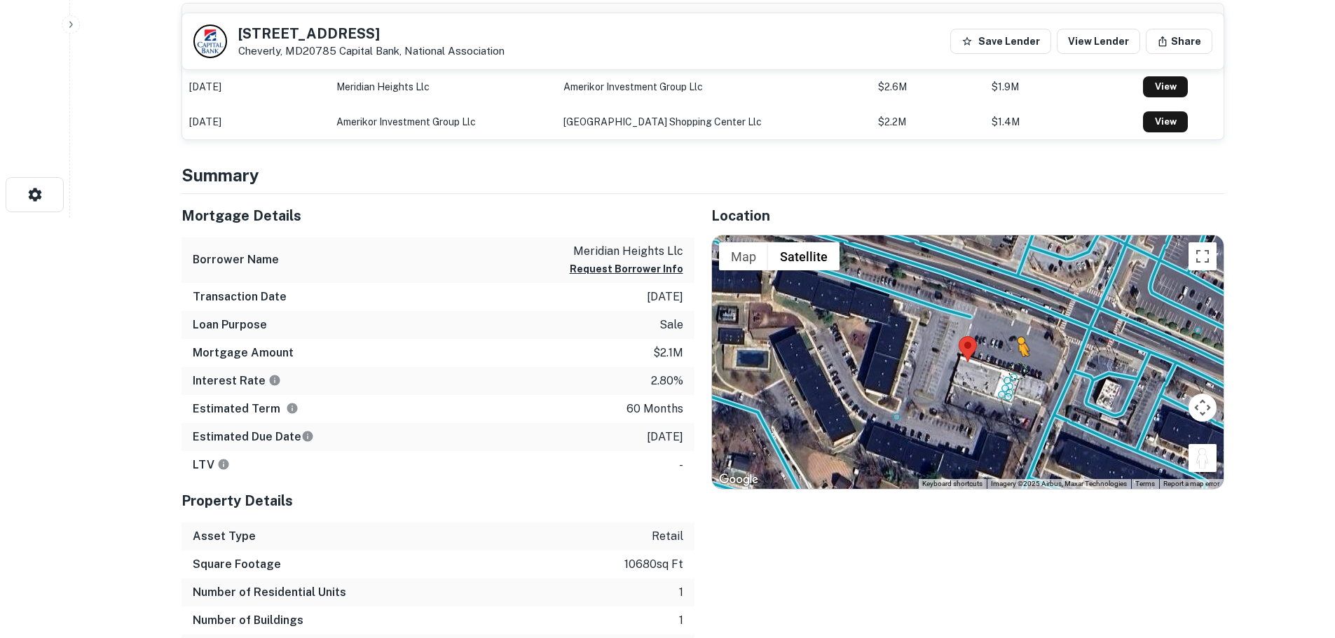
drag, startPoint x: 1198, startPoint y: 462, endPoint x: 1006, endPoint y: 371, distance: 212.5
click at [1006, 371] on div "To activate drag with keyboard, press Alt + Enter. Once in keyboard drag state,…" at bounding box center [968, 362] width 512 height 254
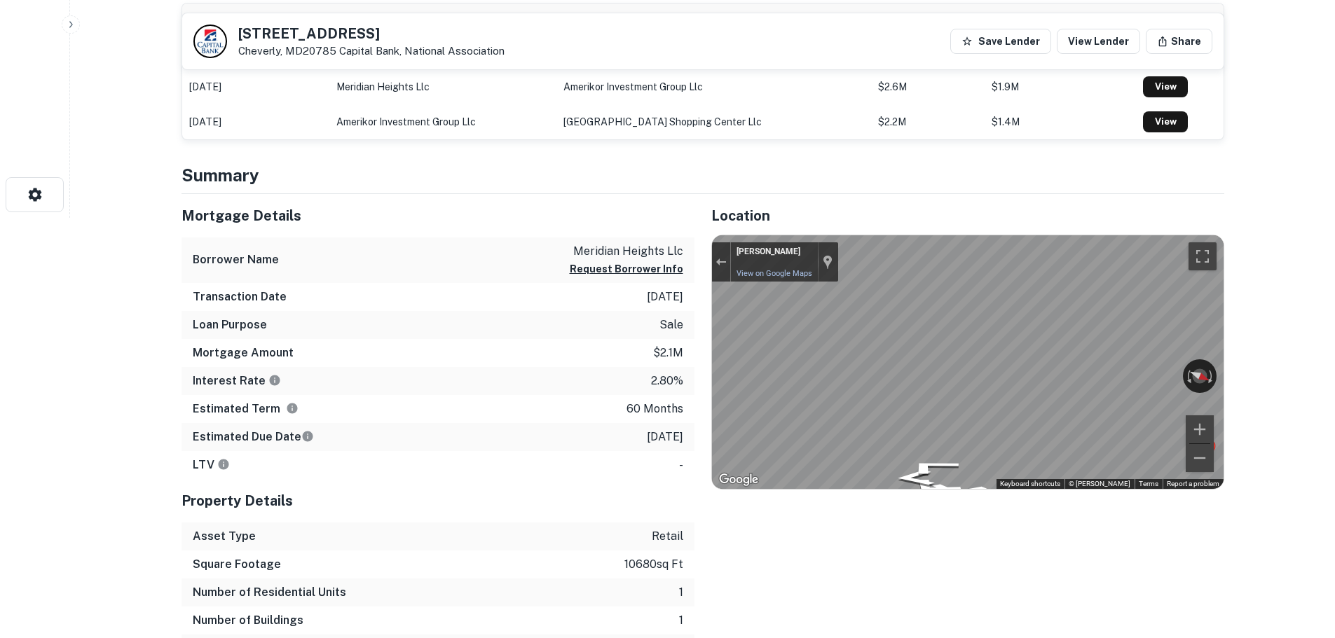
click at [794, 334] on div "← Move left → Move right ↑ Move up ↓ Move down + Zoom in - Zoom out Mark Rowe V…" at bounding box center [968, 362] width 512 height 254
click at [1117, 426] on div "← Move left → Move right ↑ Move up ↓ Move down + Zoom in - Zoom out Mark Rowe V…" at bounding box center [968, 362] width 512 height 254
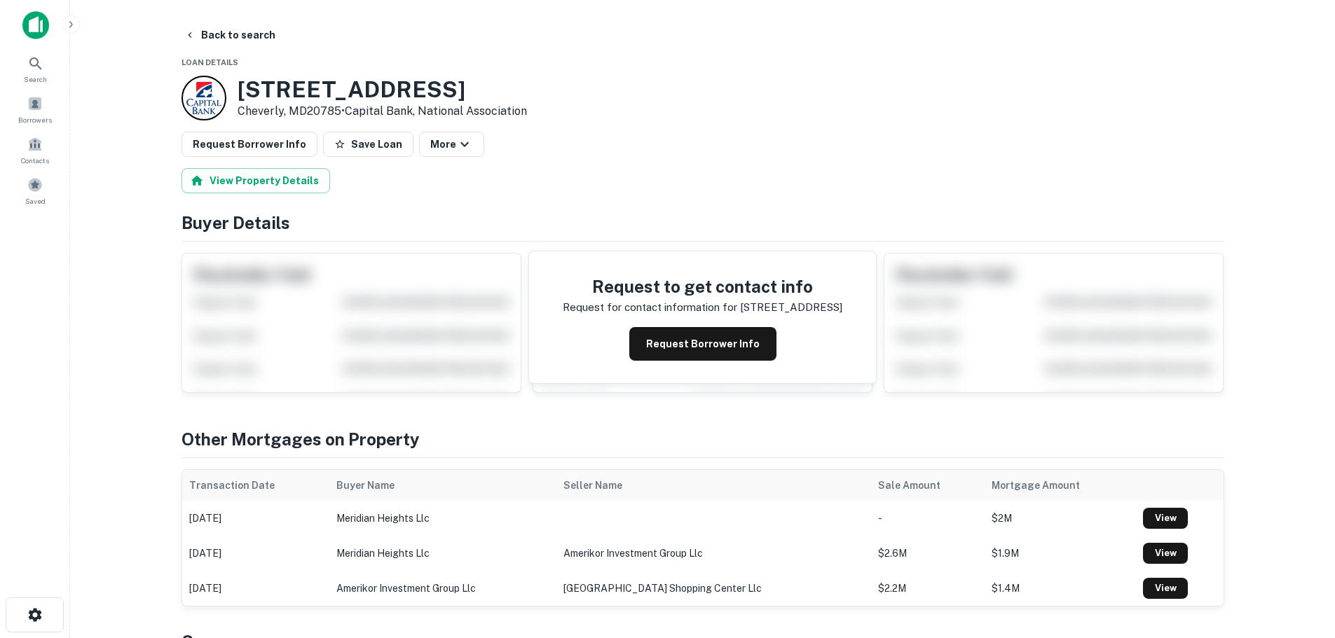
click at [336, 104] on p "Cheverly, MD20785 • Capital Bank, National Association" at bounding box center [382, 111] width 289 height 17
drag, startPoint x: 336, startPoint y: 104, endPoint x: 328, endPoint y: 88, distance: 17.6
click at [331, 96] on div "[STREET_ADDRESS] • Capital Bank, National Association" at bounding box center [382, 97] width 289 height 43
click at [328, 88] on h3 "[STREET_ADDRESS]" at bounding box center [382, 89] width 289 height 27
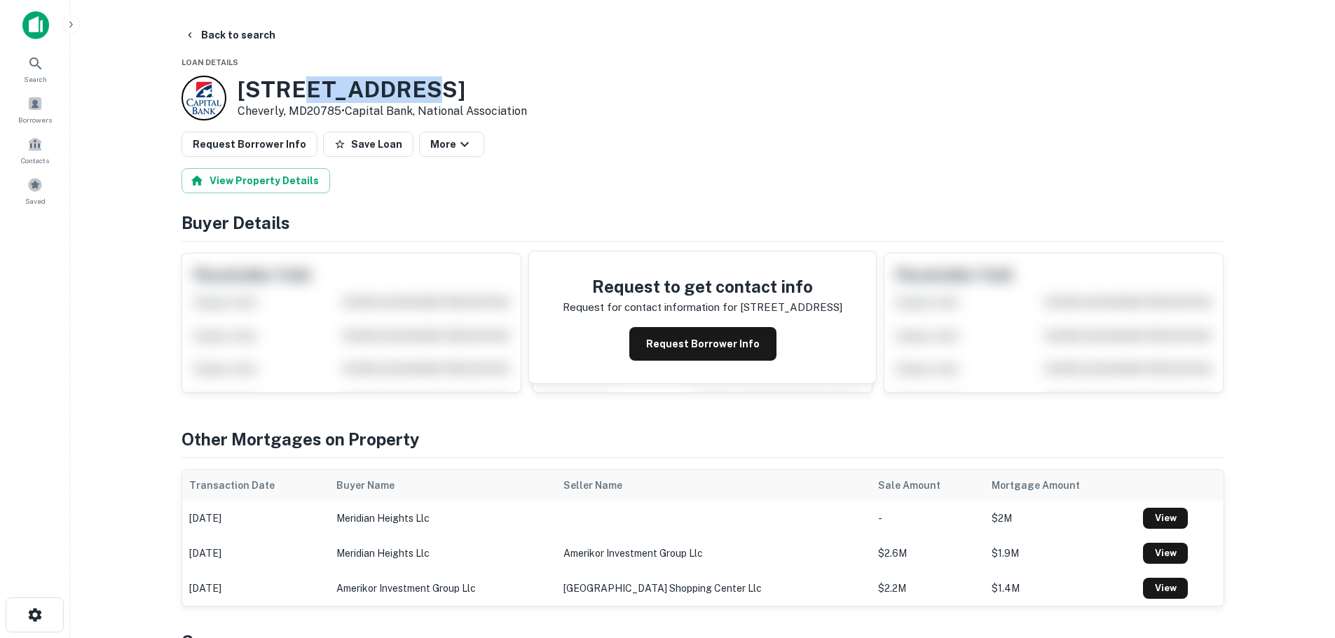
click at [303, 87] on h3 "[STREET_ADDRESS]" at bounding box center [382, 89] width 289 height 27
copy h3 "[STREET_ADDRESS]"
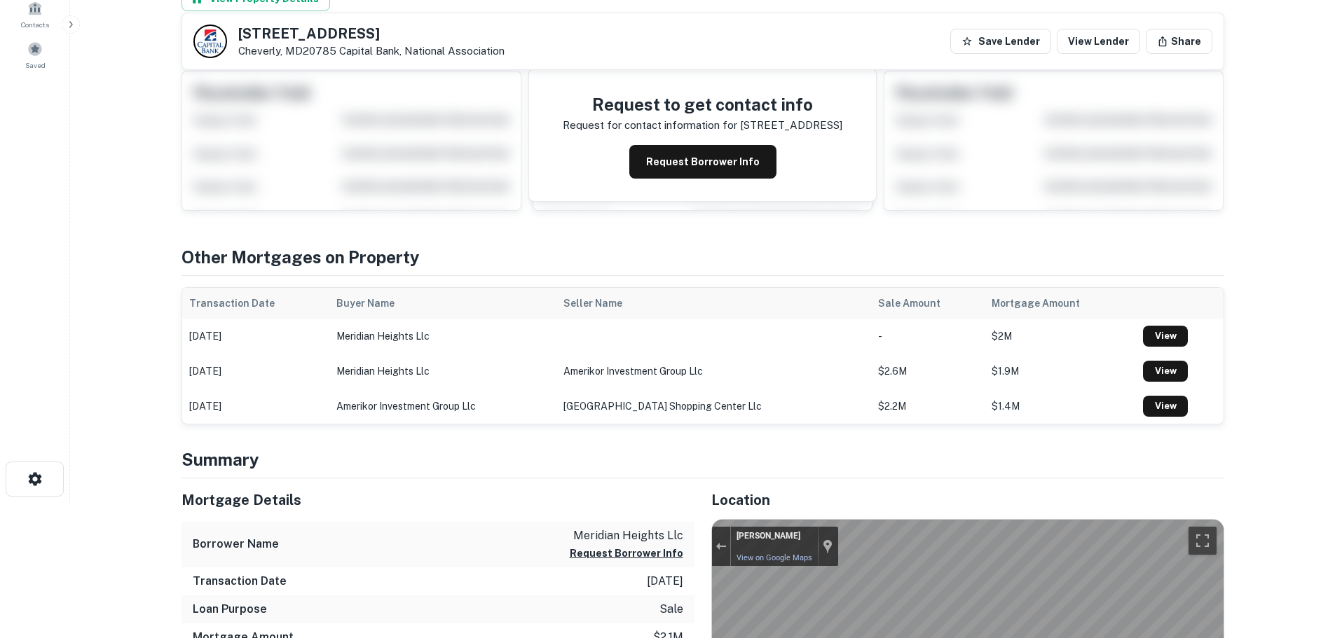
scroll to position [350, 0]
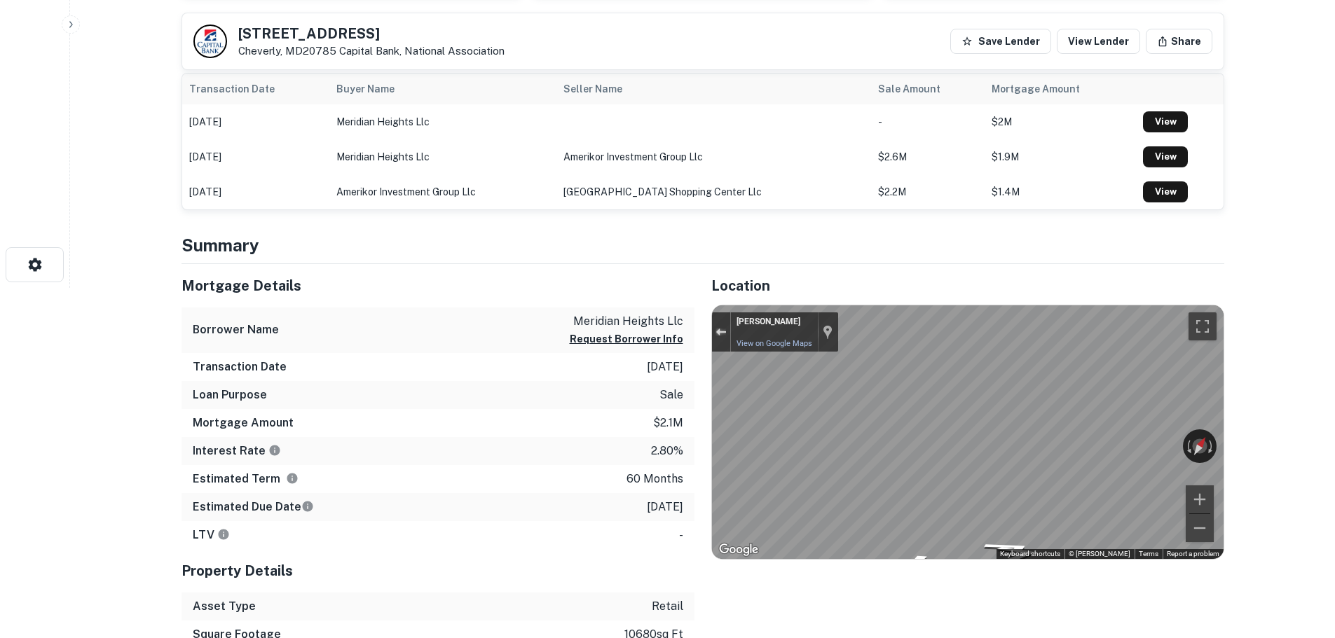
click at [720, 332] on div "Exit the Street View" at bounding box center [721, 332] width 11 height 8
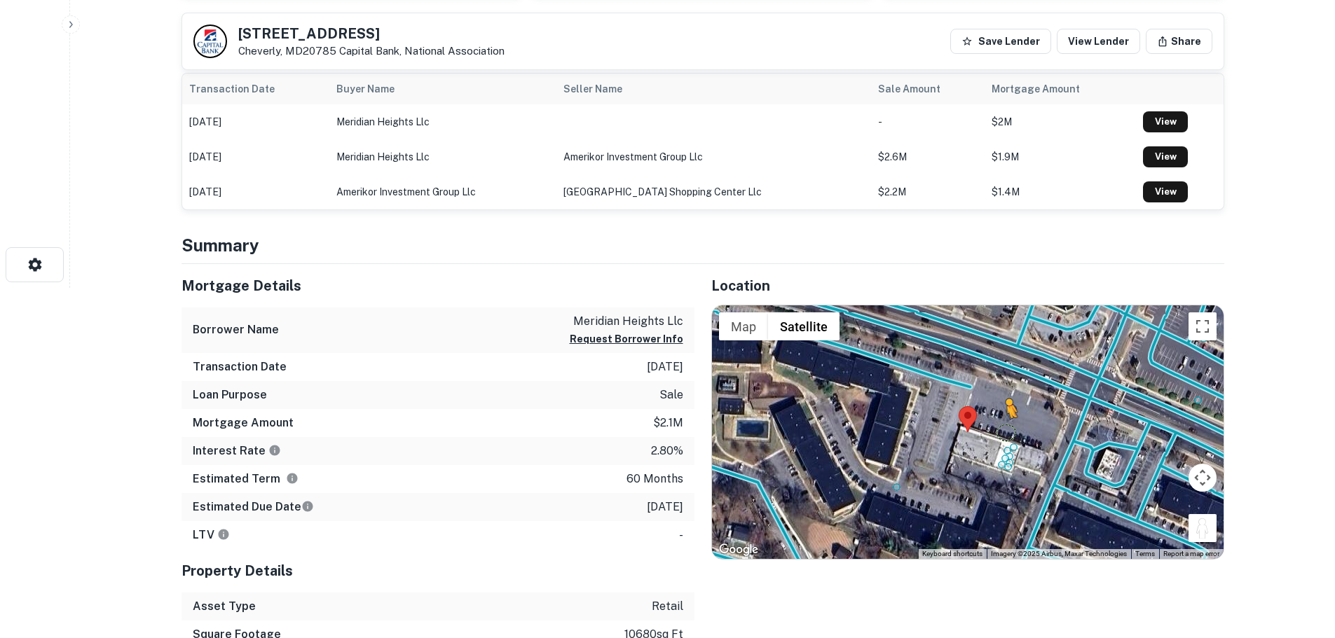
drag, startPoint x: 1196, startPoint y: 532, endPoint x: 1008, endPoint y: 432, distance: 212.6
click at [1008, 432] on div "To activate drag with keyboard, press Alt + Enter. Once in keyboard drag state,…" at bounding box center [968, 433] width 512 height 254
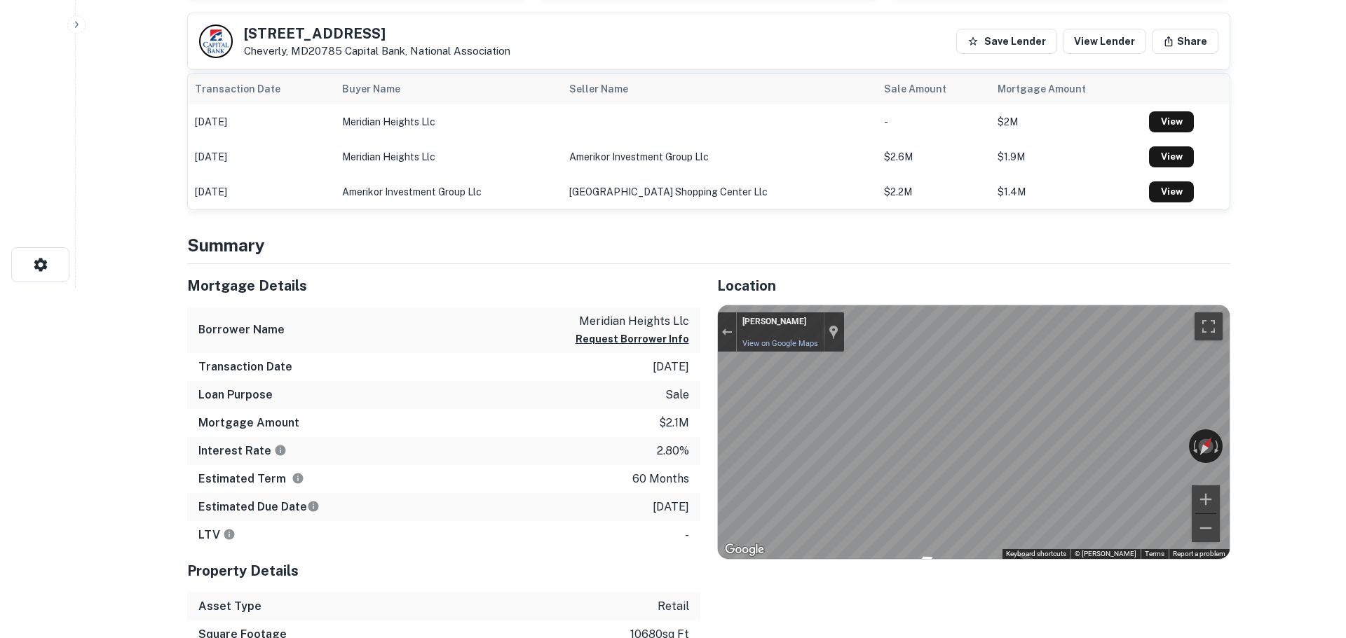
scroll to position [0, 0]
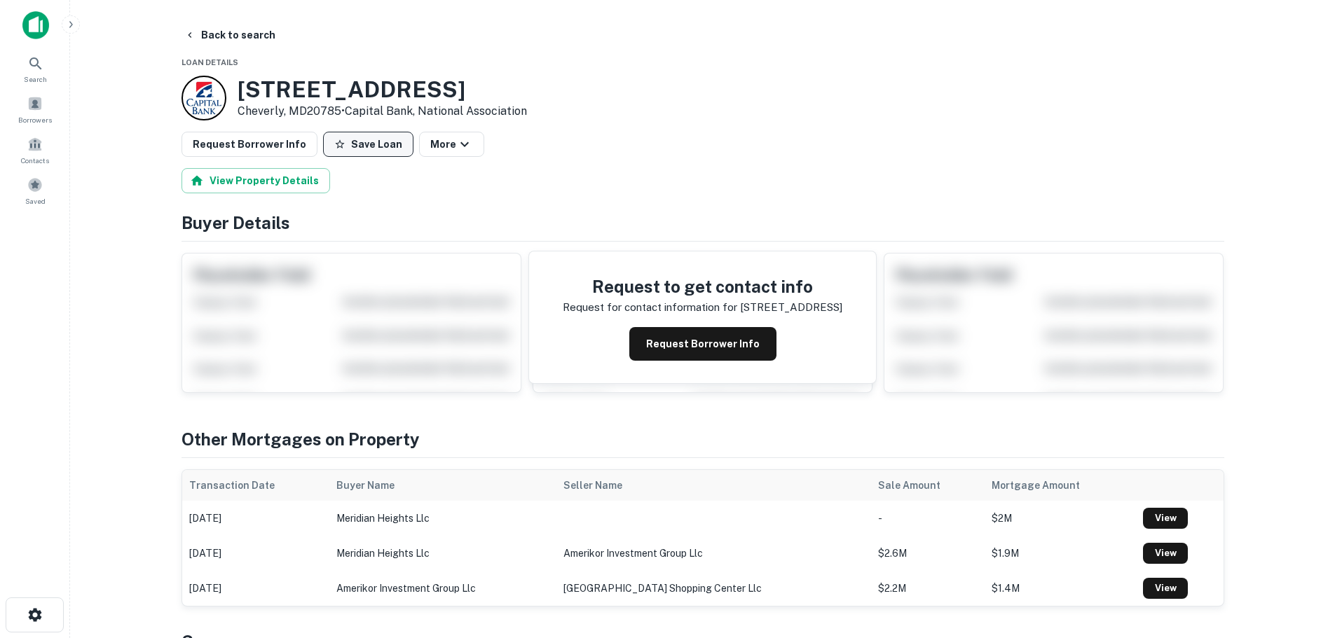
click at [344, 148] on button "Save Loan" at bounding box center [368, 144] width 90 height 25
click at [238, 146] on button "Request Borrower Info" at bounding box center [250, 144] width 136 height 25
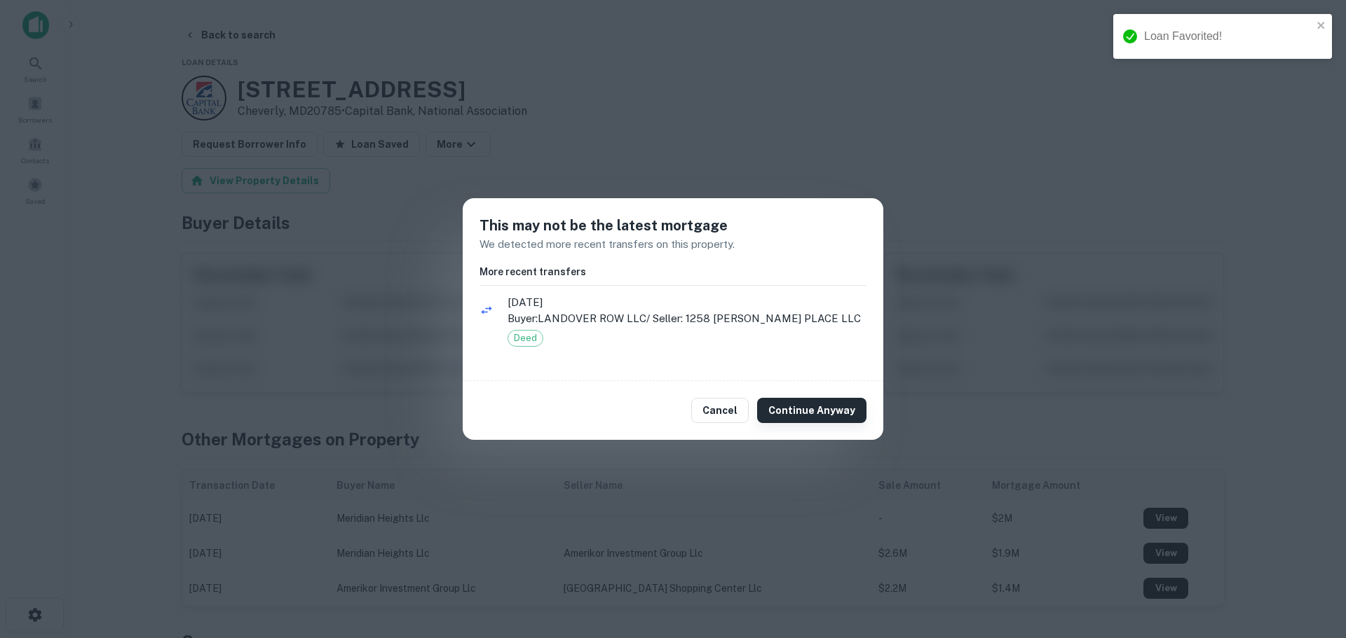
click at [834, 416] on button "Continue Anyway" at bounding box center [811, 410] width 109 height 25
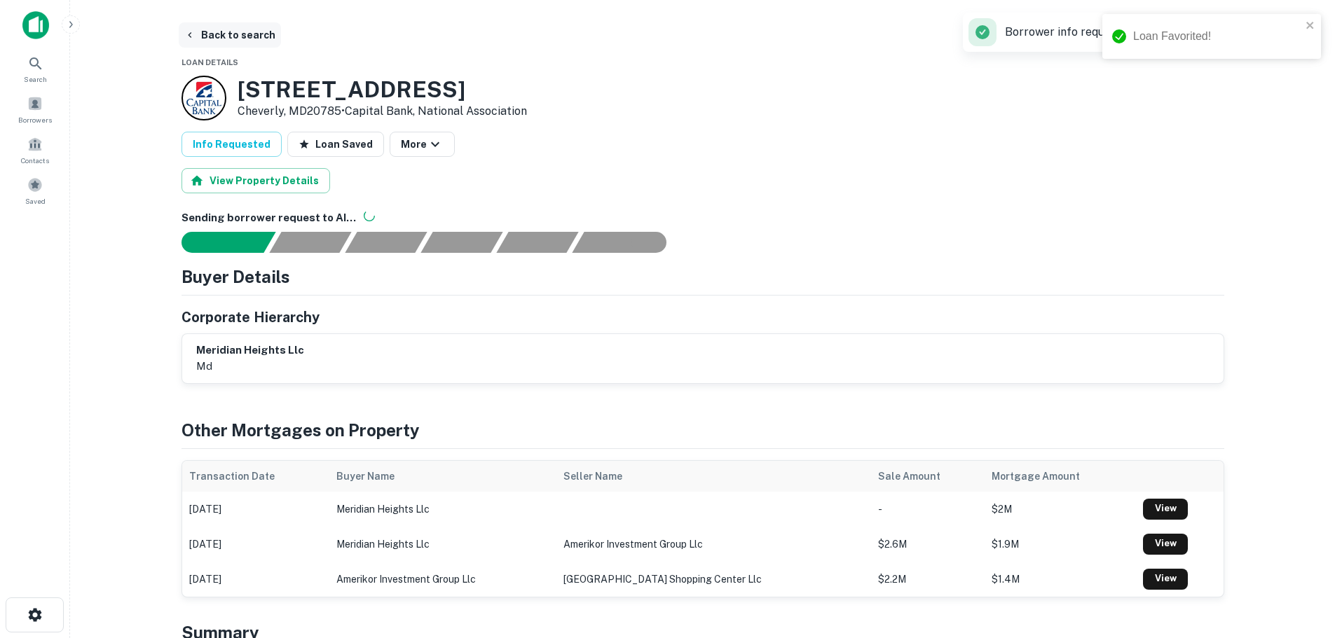
click at [245, 32] on button "Back to search" at bounding box center [230, 34] width 102 height 25
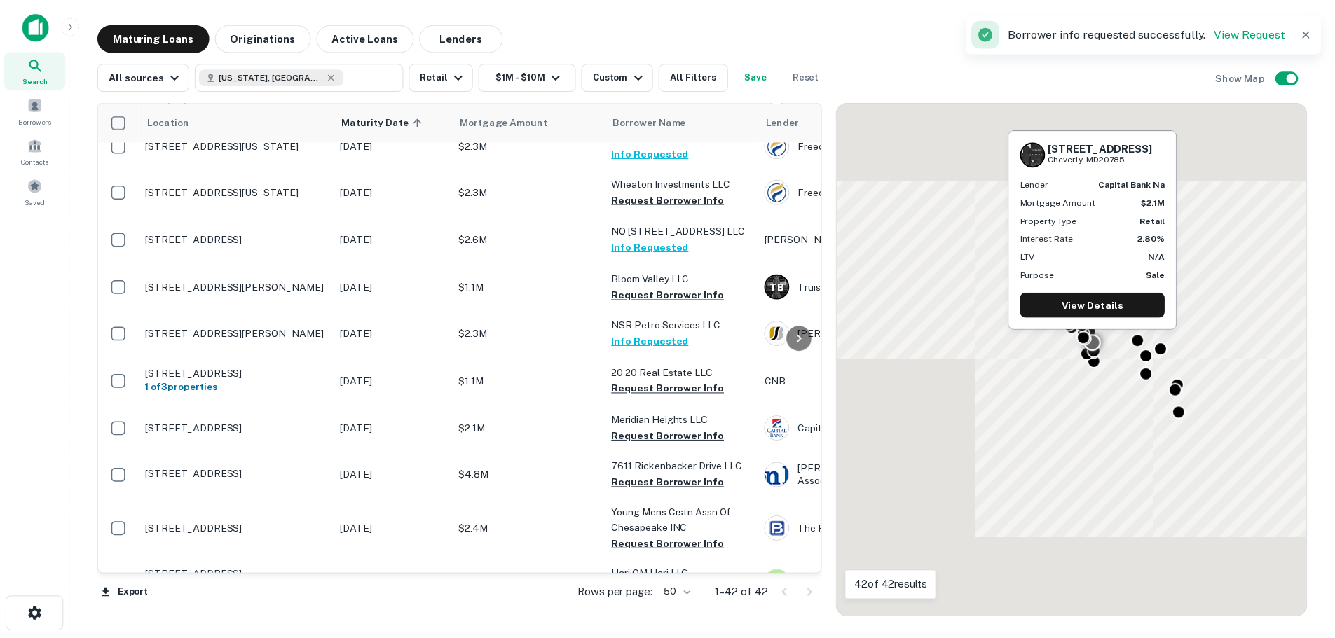
scroll to position [841, 0]
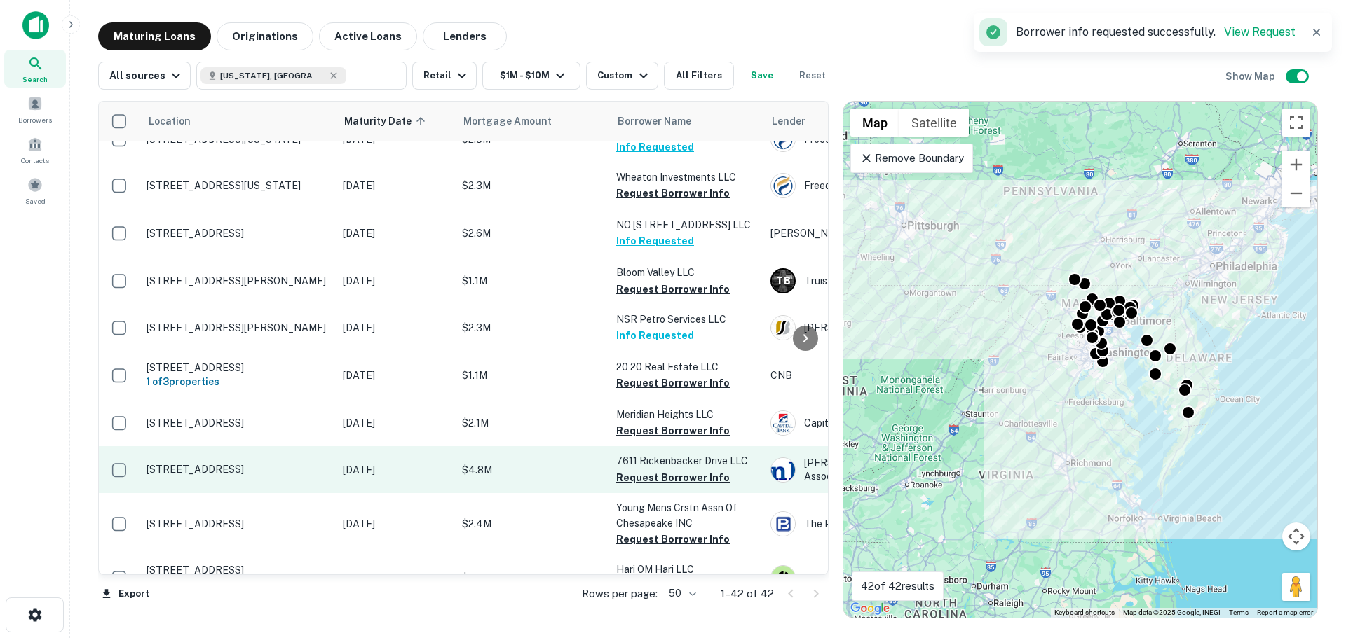
click at [304, 463] on p "[STREET_ADDRESS]" at bounding box center [237, 469] width 182 height 13
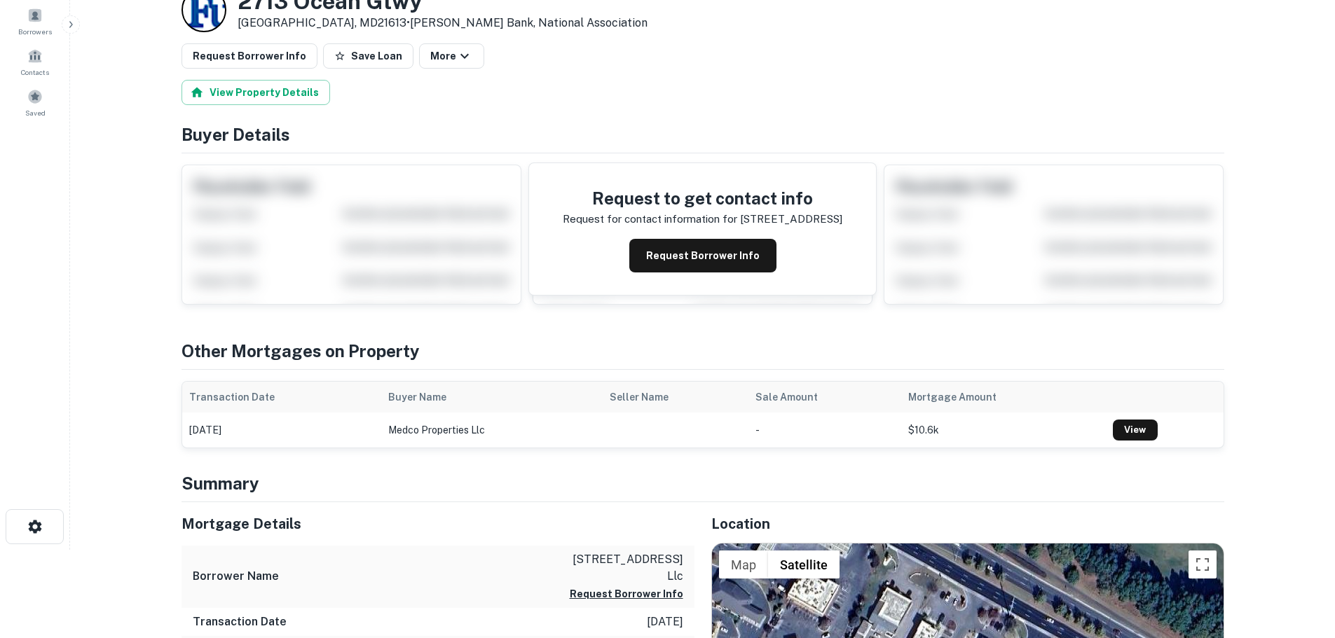
scroll to position [280, 0]
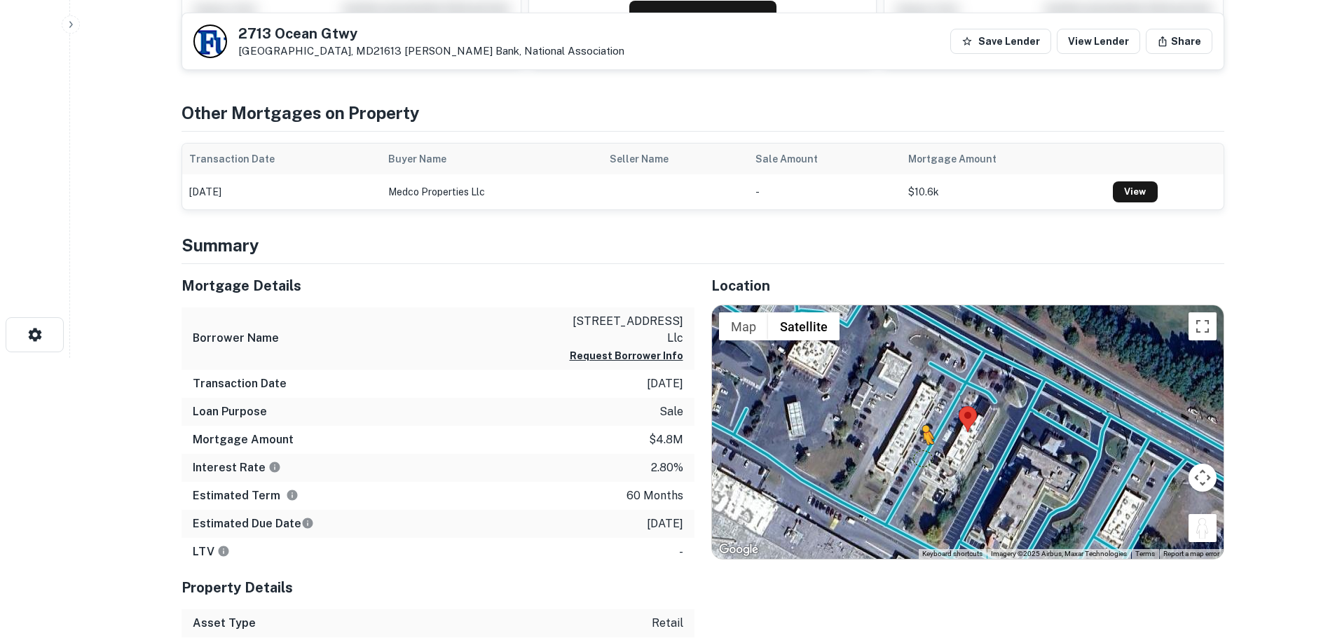
drag, startPoint x: 1214, startPoint y: 538, endPoint x: 922, endPoint y: 458, distance: 303.0
click at [922, 458] on div "To activate drag with keyboard, press Alt + Enter. Once in keyboard drag state,…" at bounding box center [968, 433] width 512 height 254
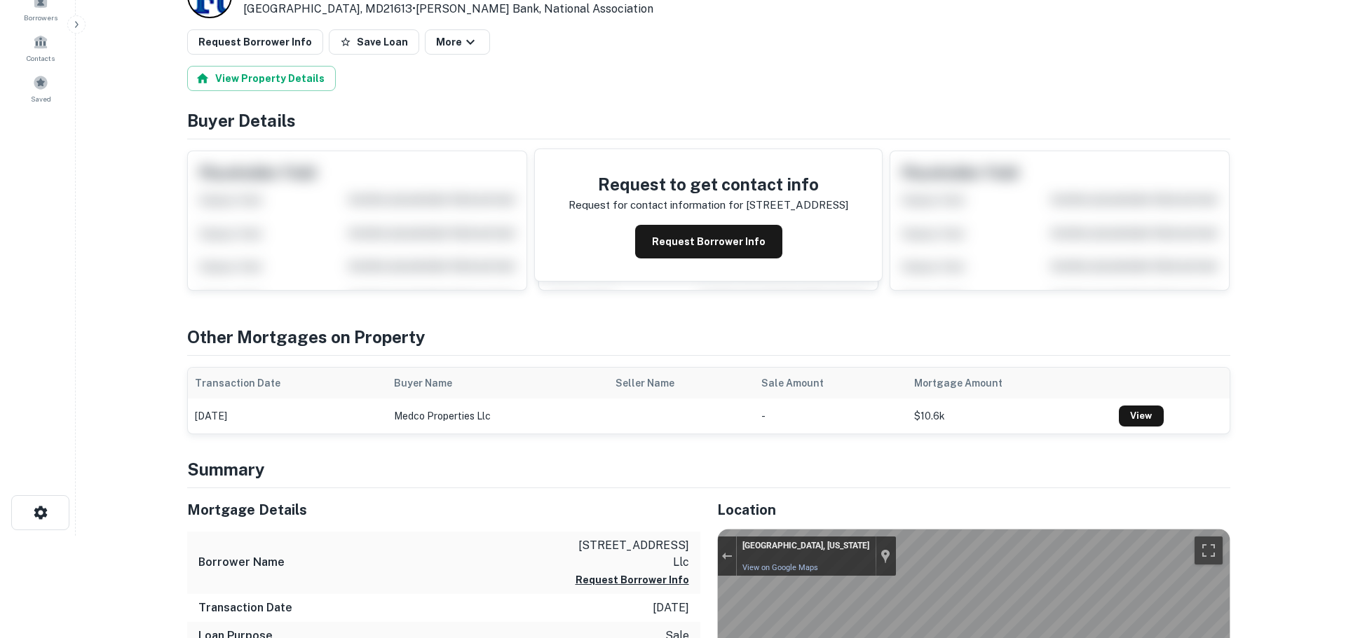
scroll to position [0, 0]
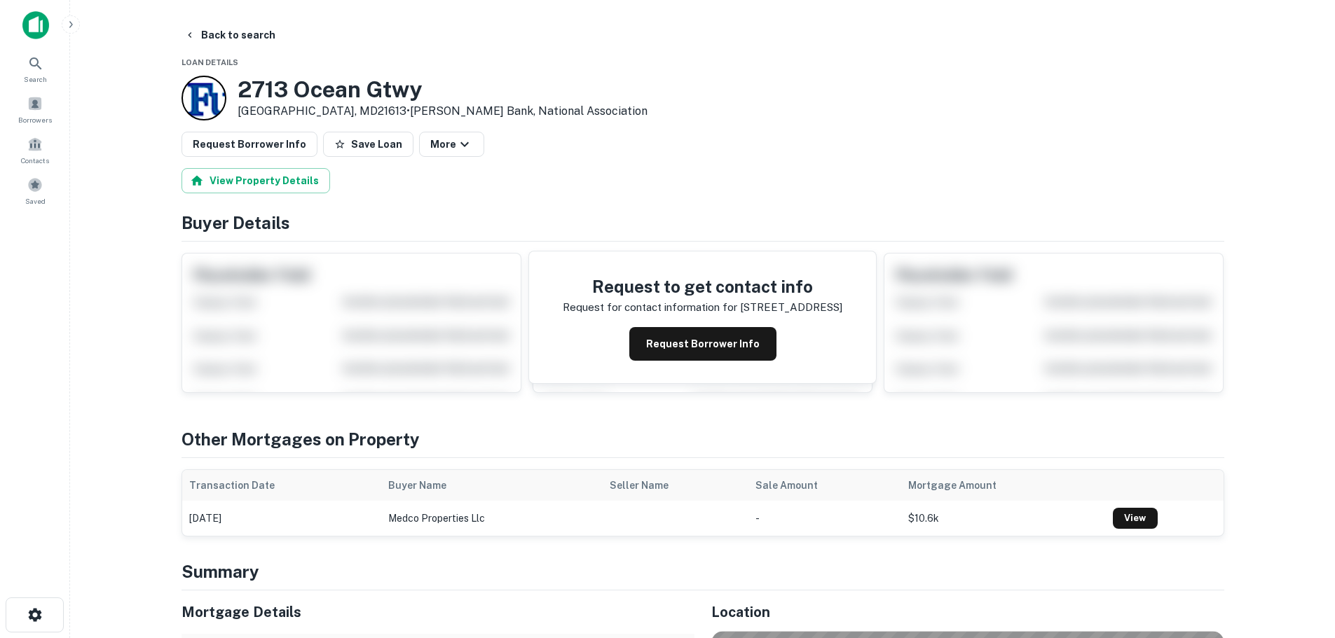
drag, startPoint x: 353, startPoint y: 140, endPoint x: 346, endPoint y: 142, distance: 7.1
click at [353, 140] on button "Save Loan" at bounding box center [368, 144] width 90 height 25
click at [264, 137] on button "Request Borrower Info" at bounding box center [250, 144] width 136 height 25
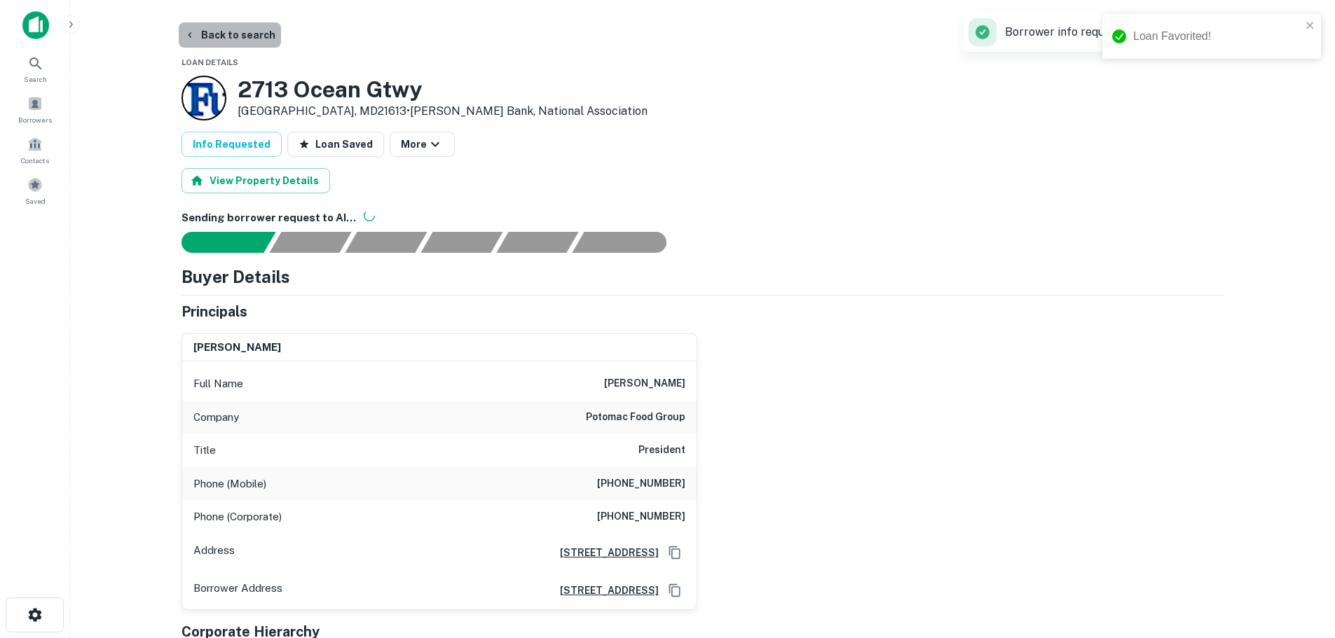
click at [245, 34] on button "Back to search" at bounding box center [230, 34] width 102 height 25
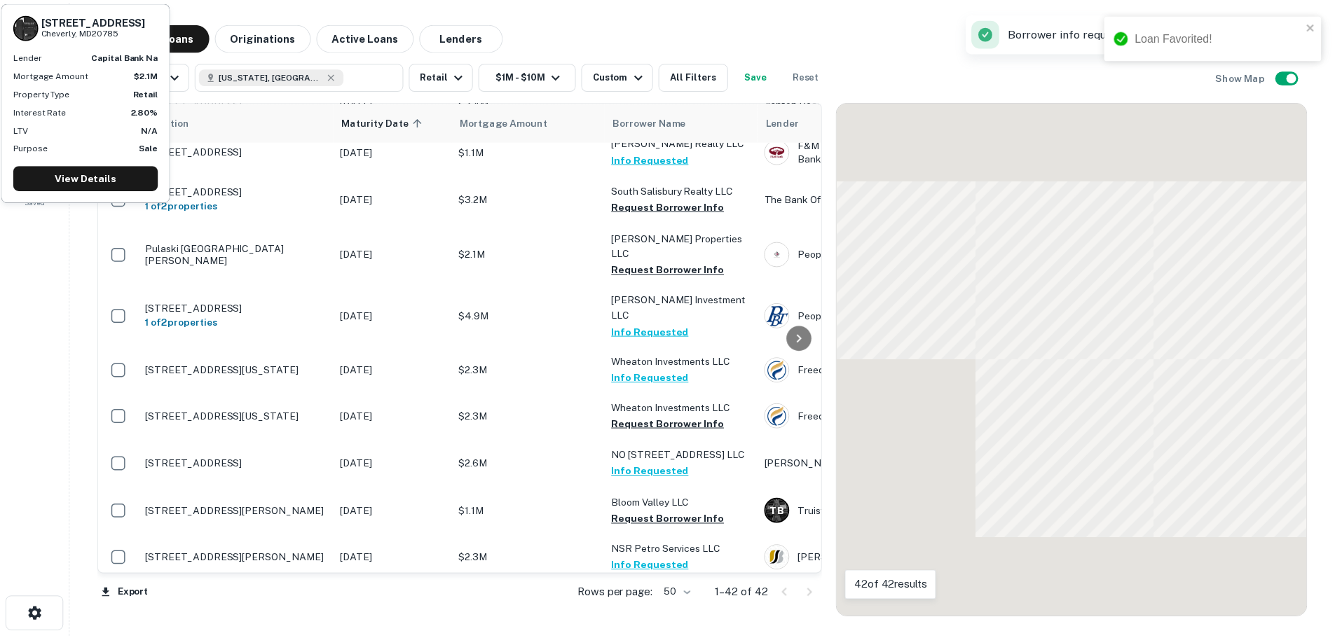
scroll to position [841, 0]
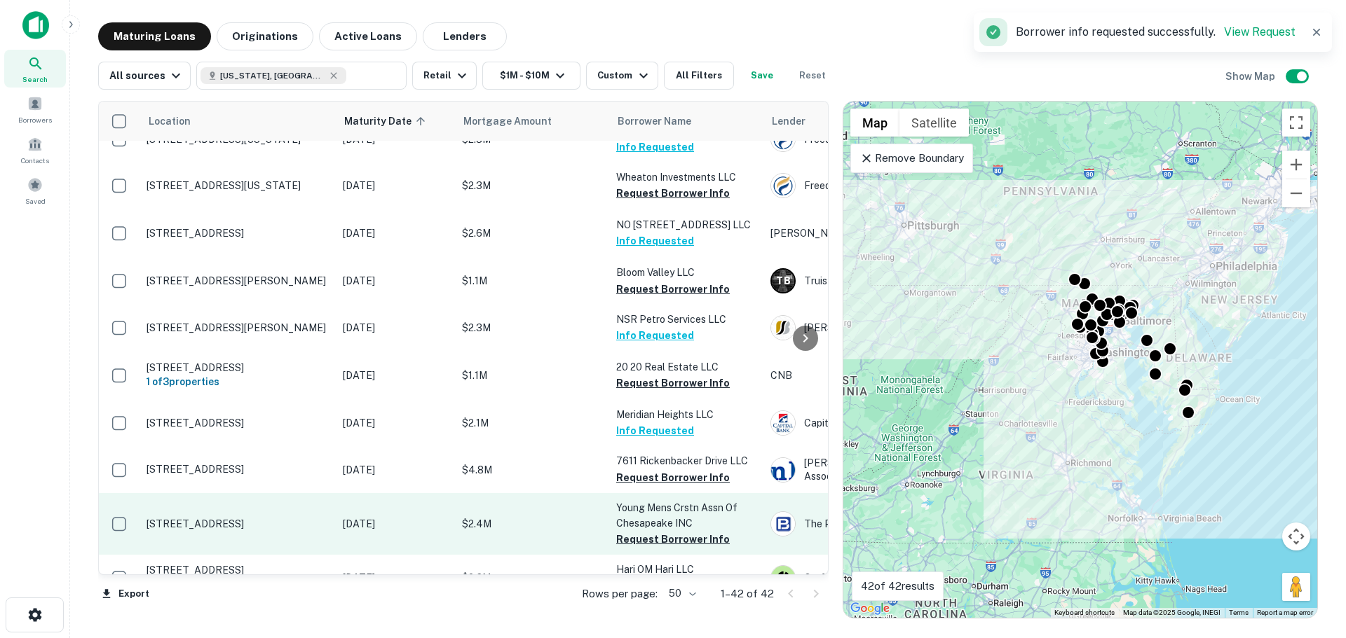
click at [265, 493] on td "1900 Worcester Hwy Pocomoke City, MD21851" at bounding box center [237, 524] width 196 height 62
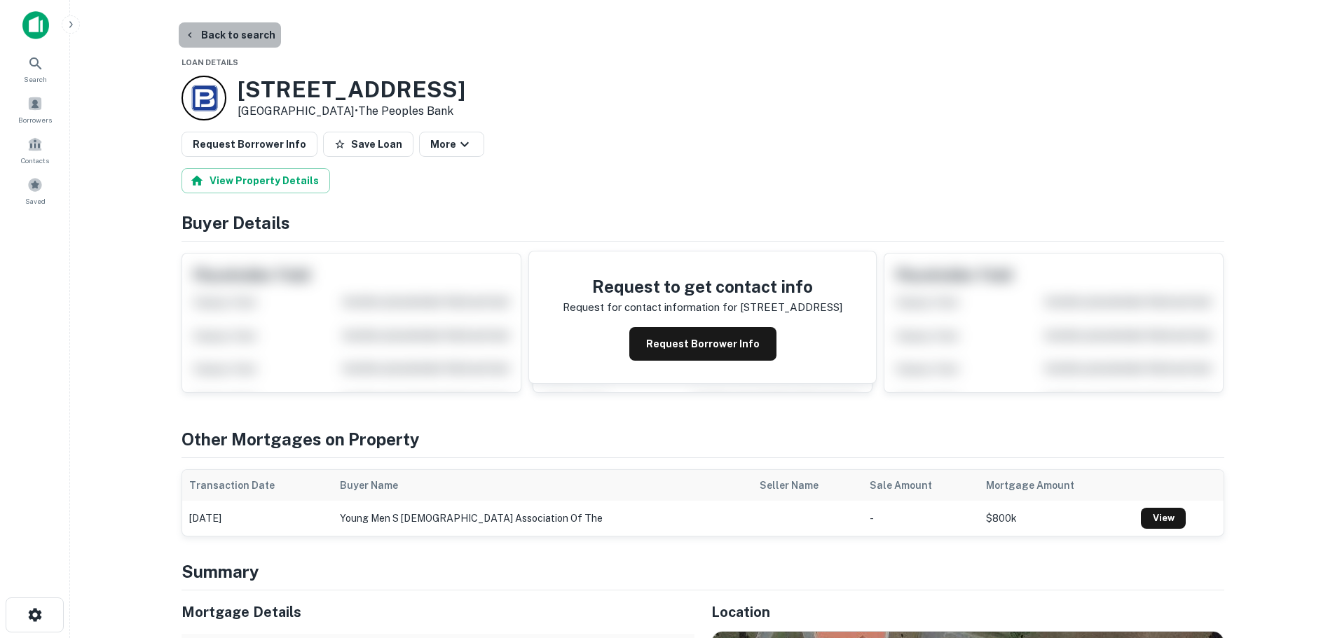
click at [250, 37] on button "Back to search" at bounding box center [230, 34] width 102 height 25
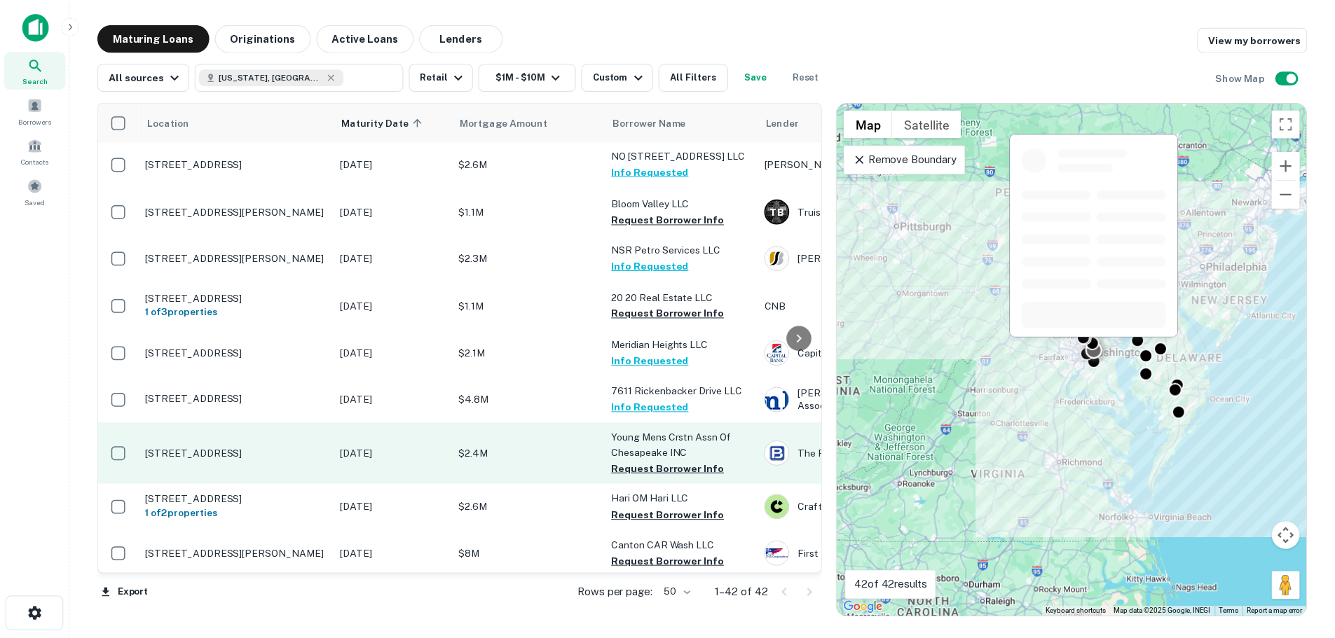
scroll to position [1051, 0]
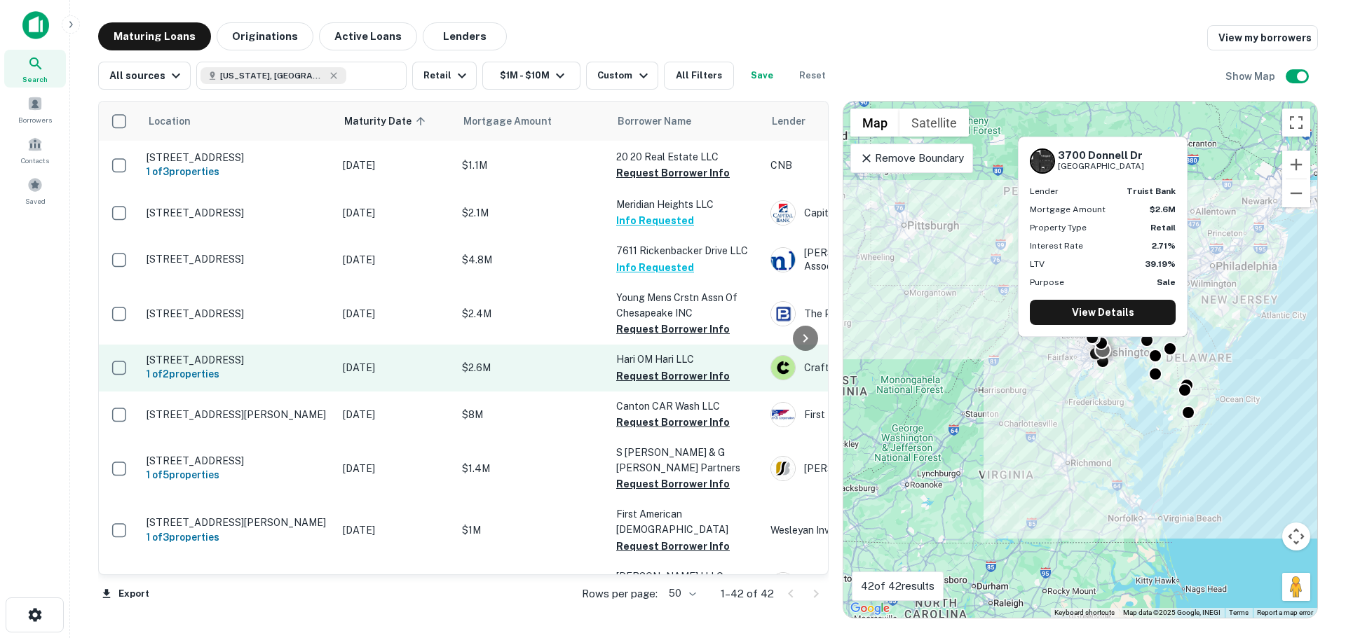
click at [268, 354] on p "3700 Donnell Dr District Heights, MD20747" at bounding box center [237, 360] width 182 height 13
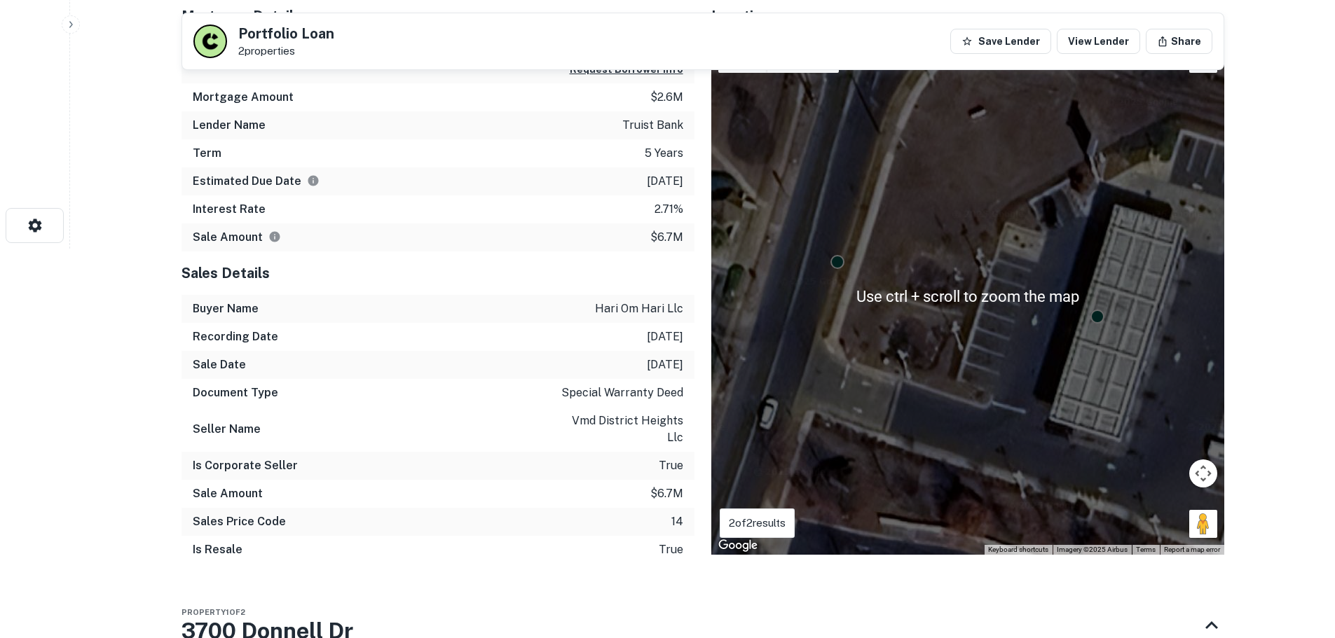
scroll to position [421, 0]
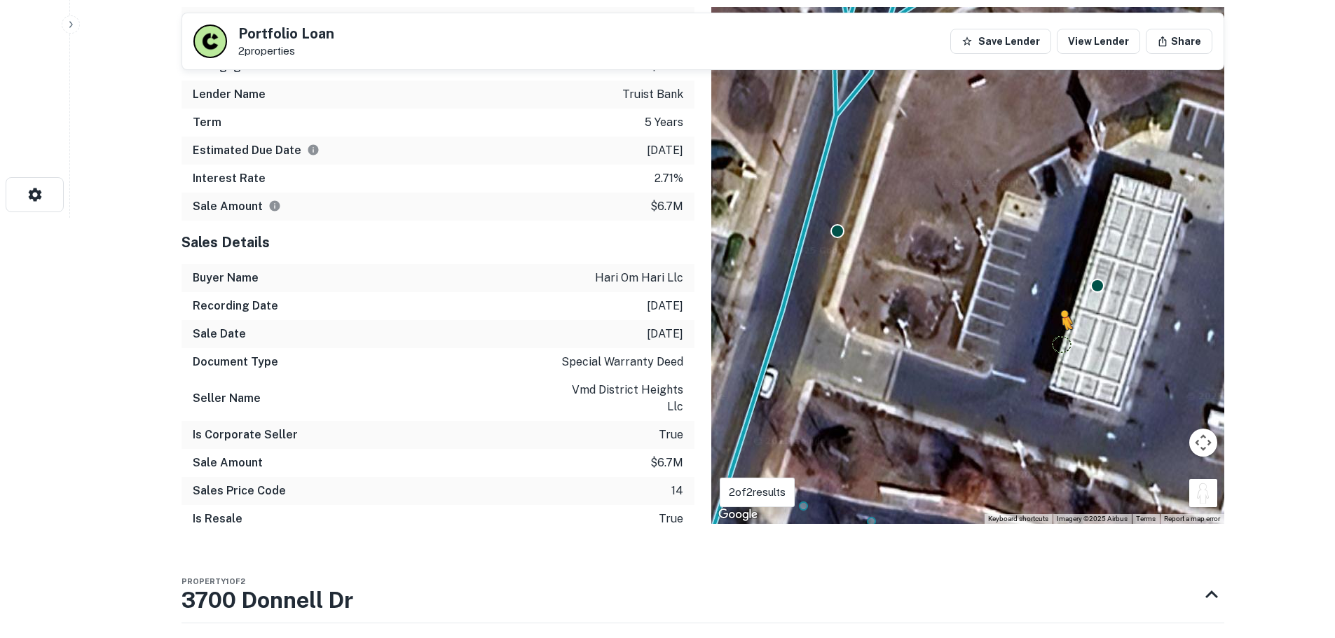
drag, startPoint x: 1198, startPoint y: 498, endPoint x: 1050, endPoint y: 325, distance: 227.1
click at [1050, 326] on div "To activate drag with keyboard, press Alt + Enter. Once in keyboard drag state,…" at bounding box center [967, 265] width 513 height 517
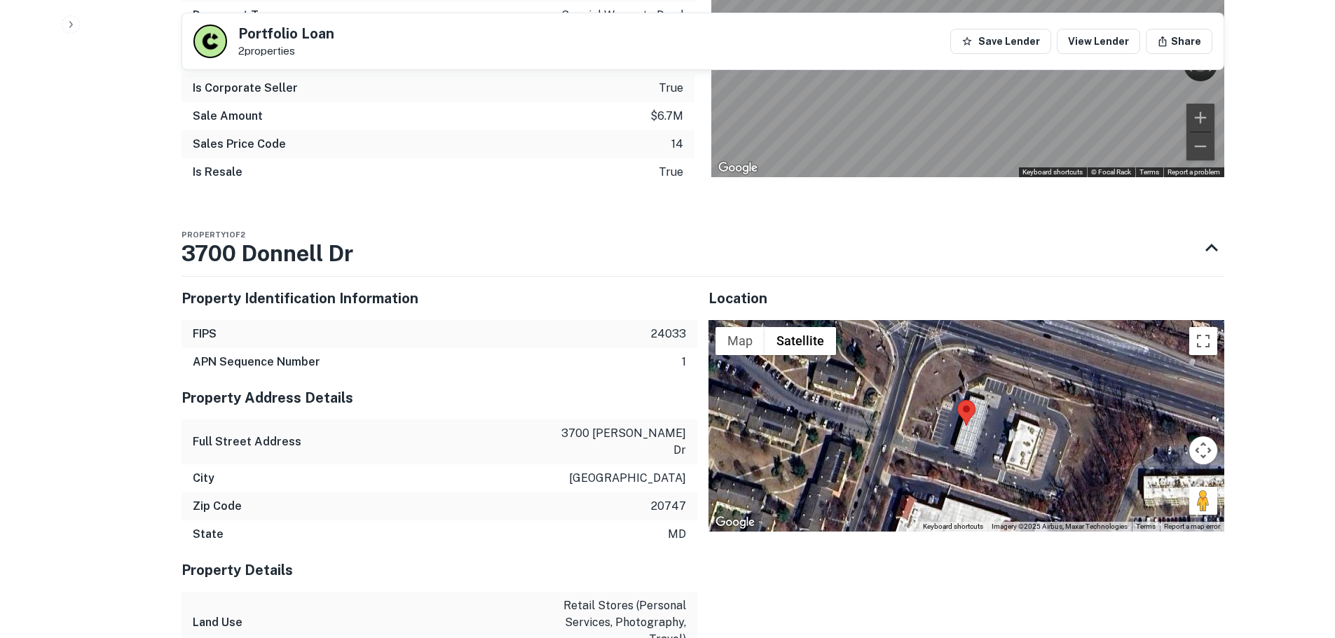
scroll to position [771, 0]
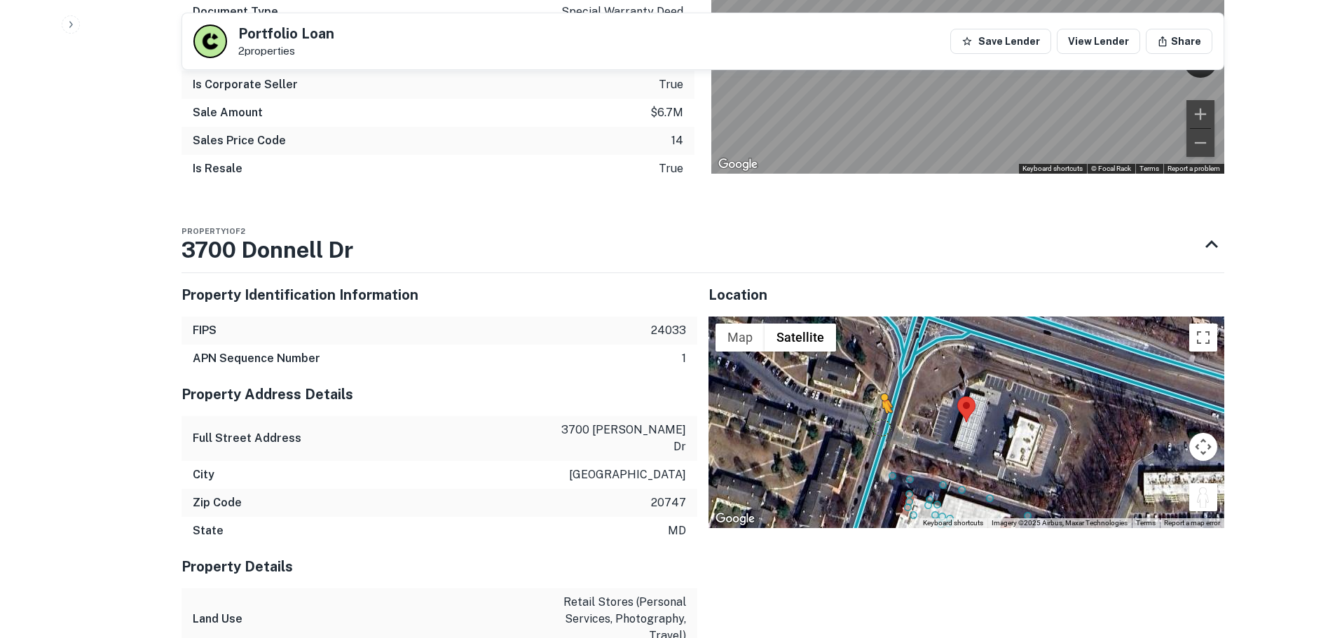
drag, startPoint x: 1193, startPoint y: 499, endPoint x: 882, endPoint y: 427, distance: 319.4
click at [882, 427] on div "To activate drag with keyboard, press Alt + Enter. Once in keyboard drag state,…" at bounding box center [967, 423] width 516 height 212
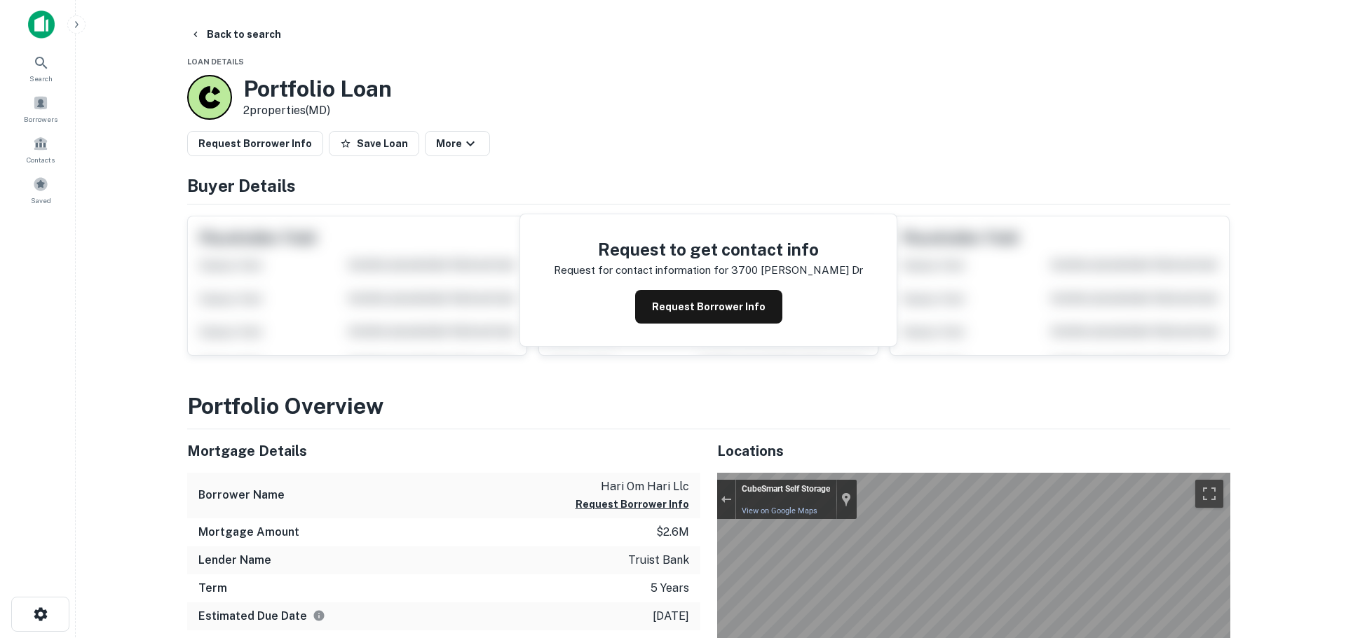
scroll to position [0, 0]
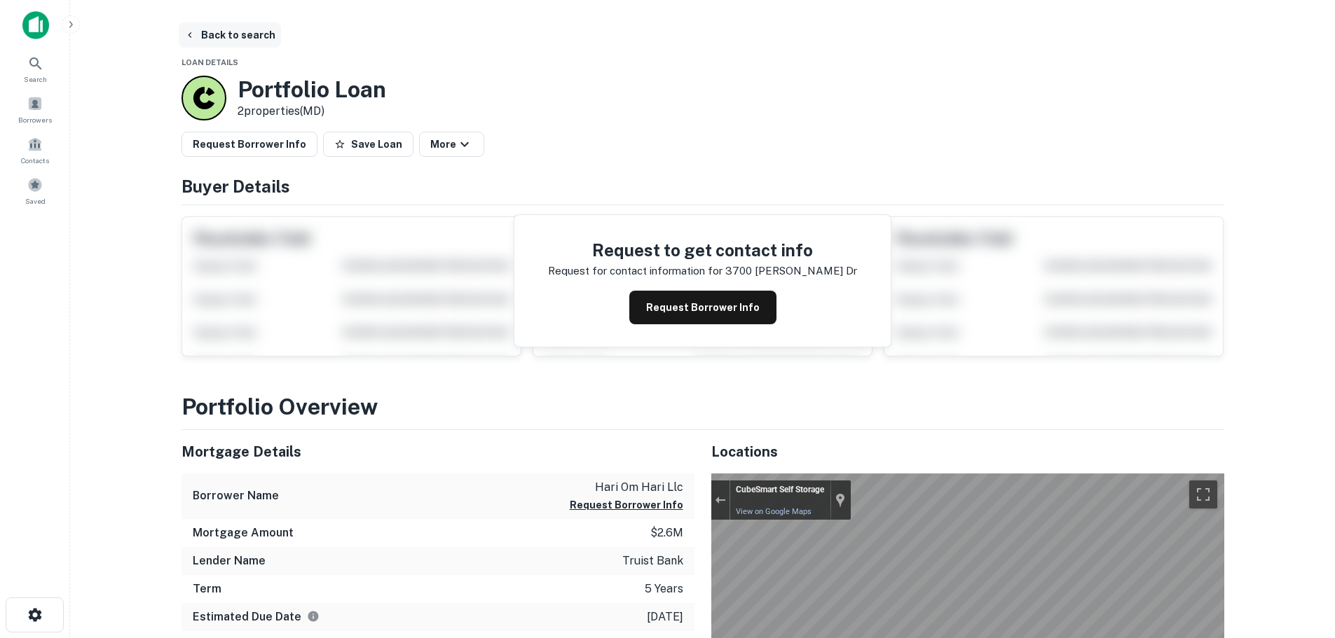
click at [237, 41] on button "Back to search" at bounding box center [230, 34] width 102 height 25
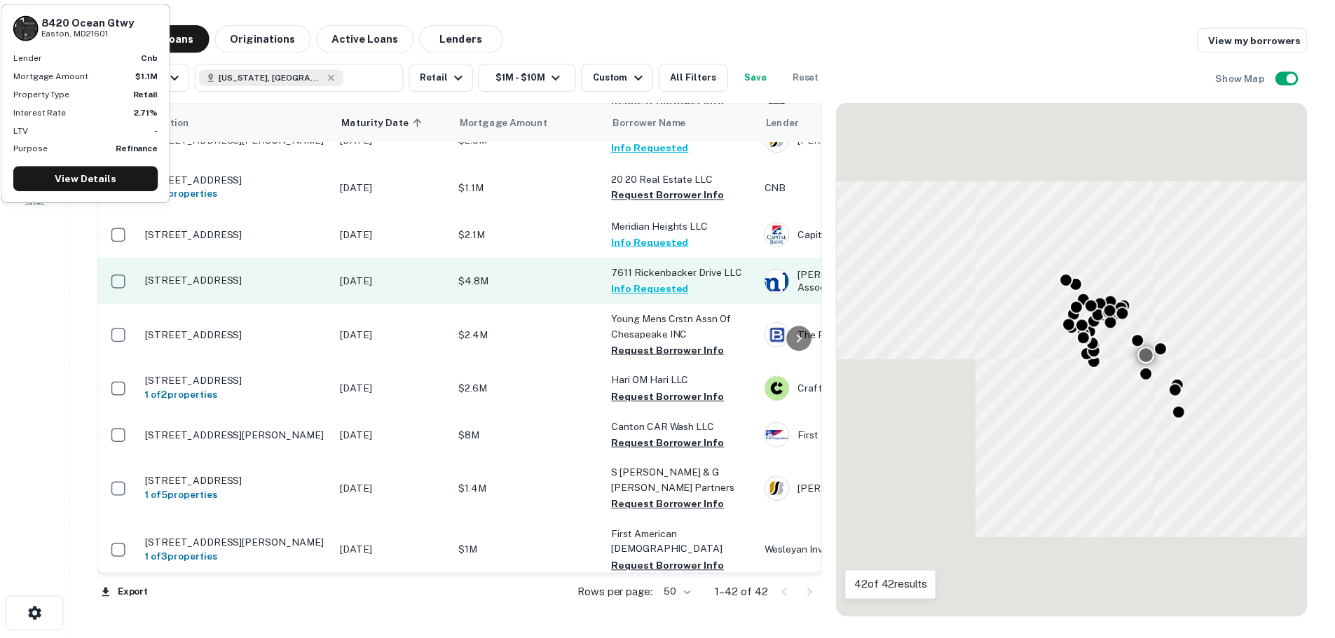
scroll to position [1051, 0]
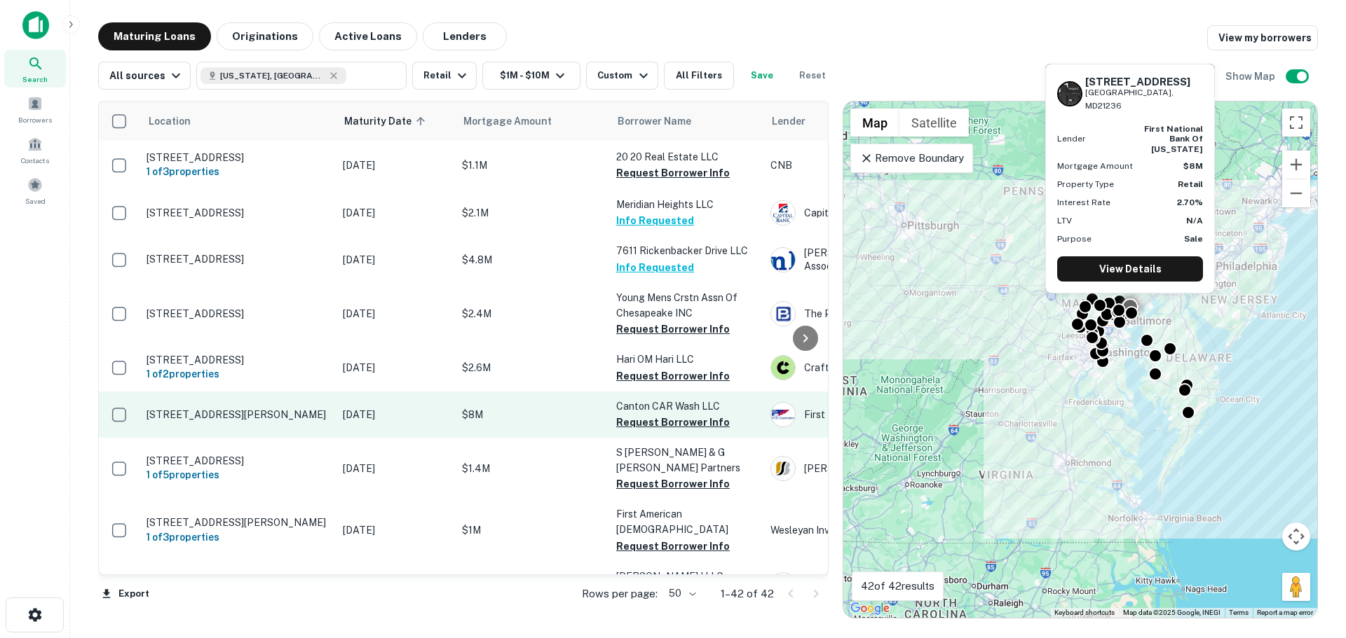
click at [256, 409] on p "[STREET_ADDRESS][PERSON_NAME]" at bounding box center [237, 415] width 182 height 13
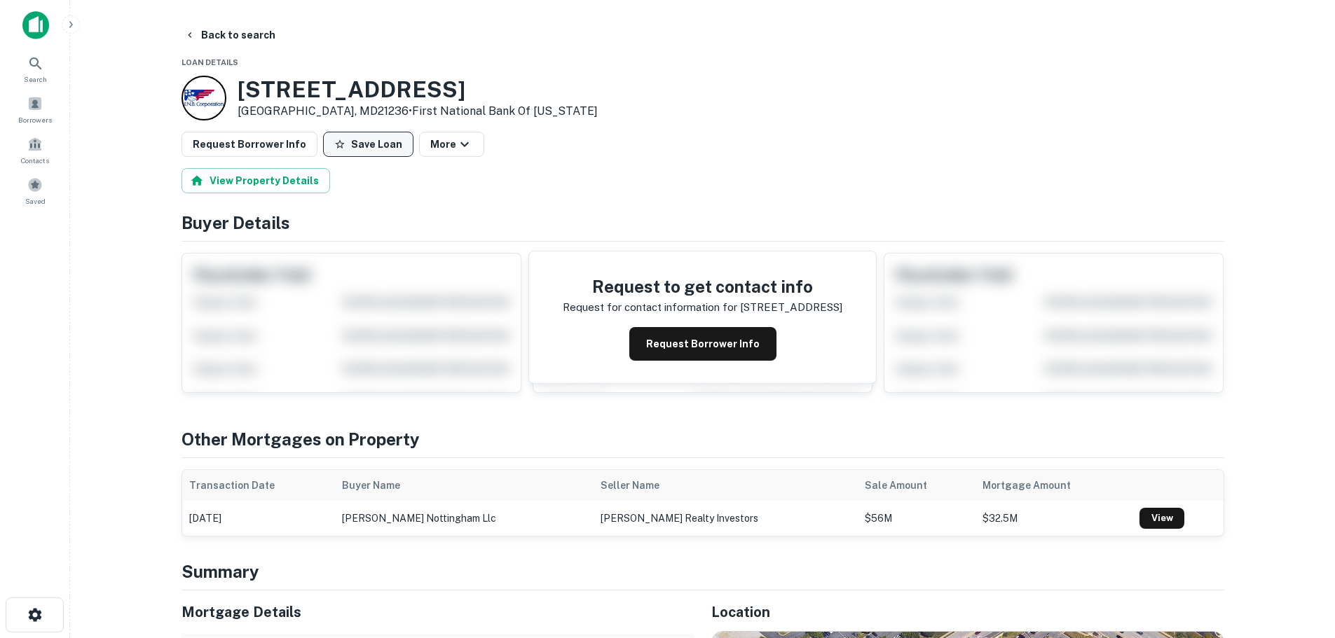
click at [371, 142] on button "Save Loan" at bounding box center [368, 144] width 90 height 25
click at [311, 145] on div "Request Borrower Info Loan Saved More" at bounding box center [703, 144] width 1043 height 25
click at [289, 146] on button "Request Borrower Info" at bounding box center [250, 144] width 136 height 25
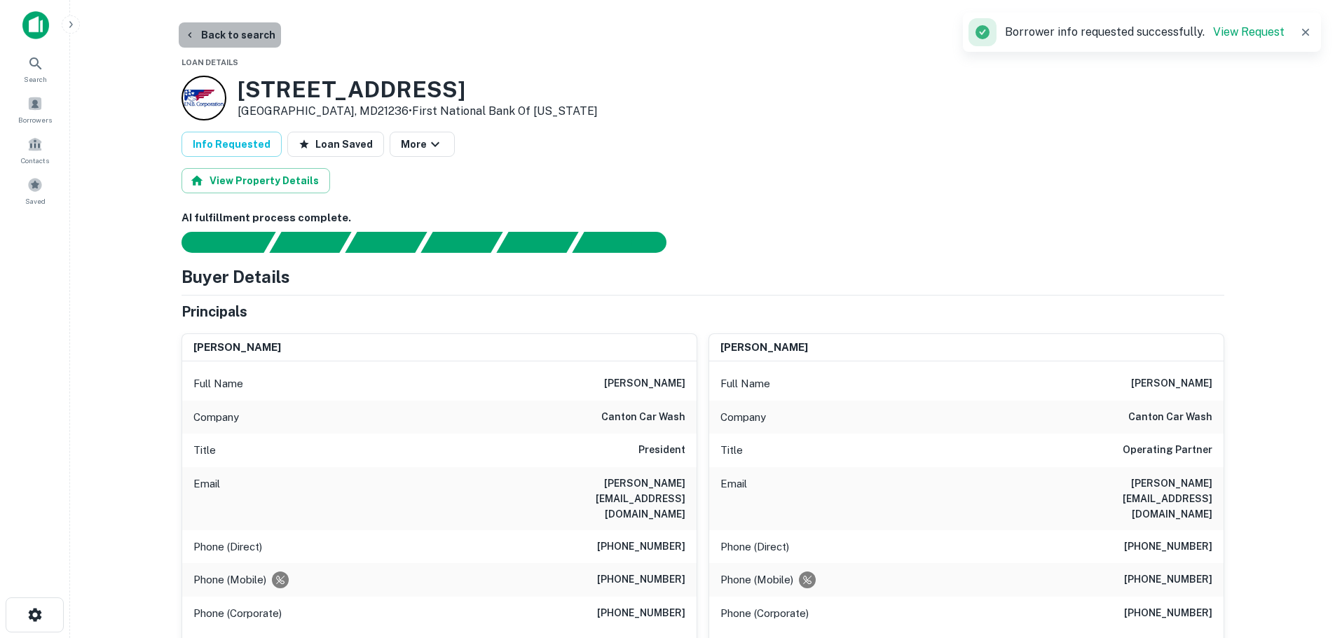
click at [249, 39] on button "Back to search" at bounding box center [230, 34] width 102 height 25
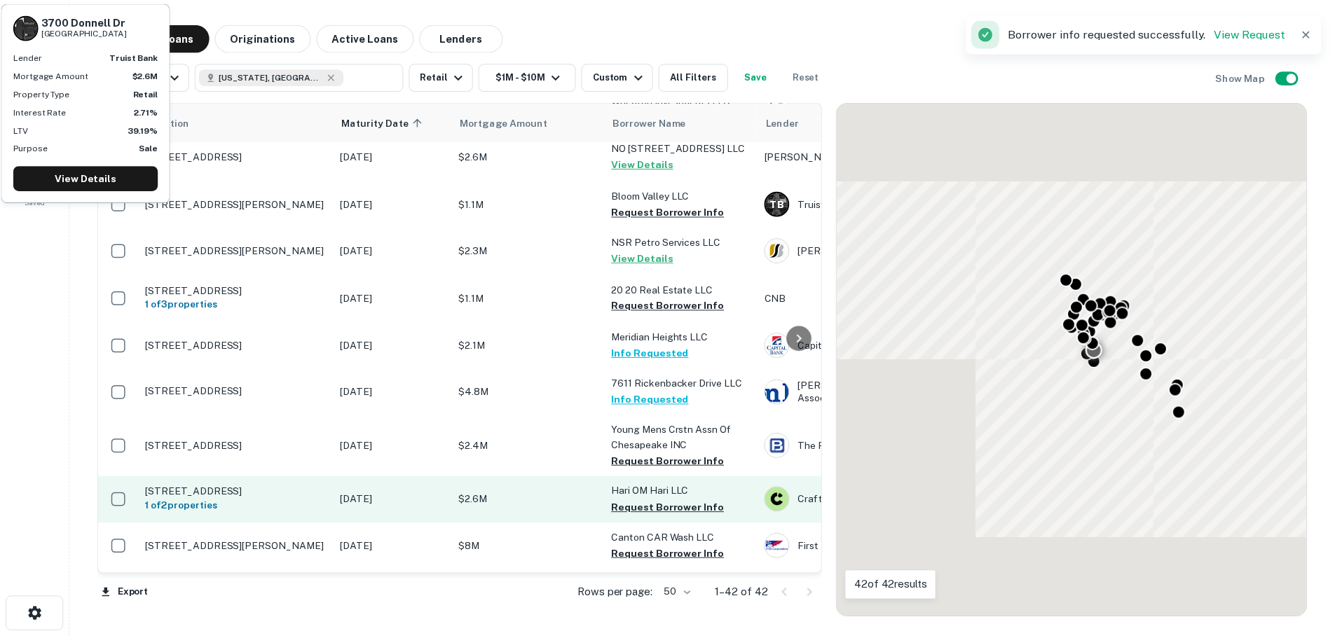
scroll to position [1051, 0]
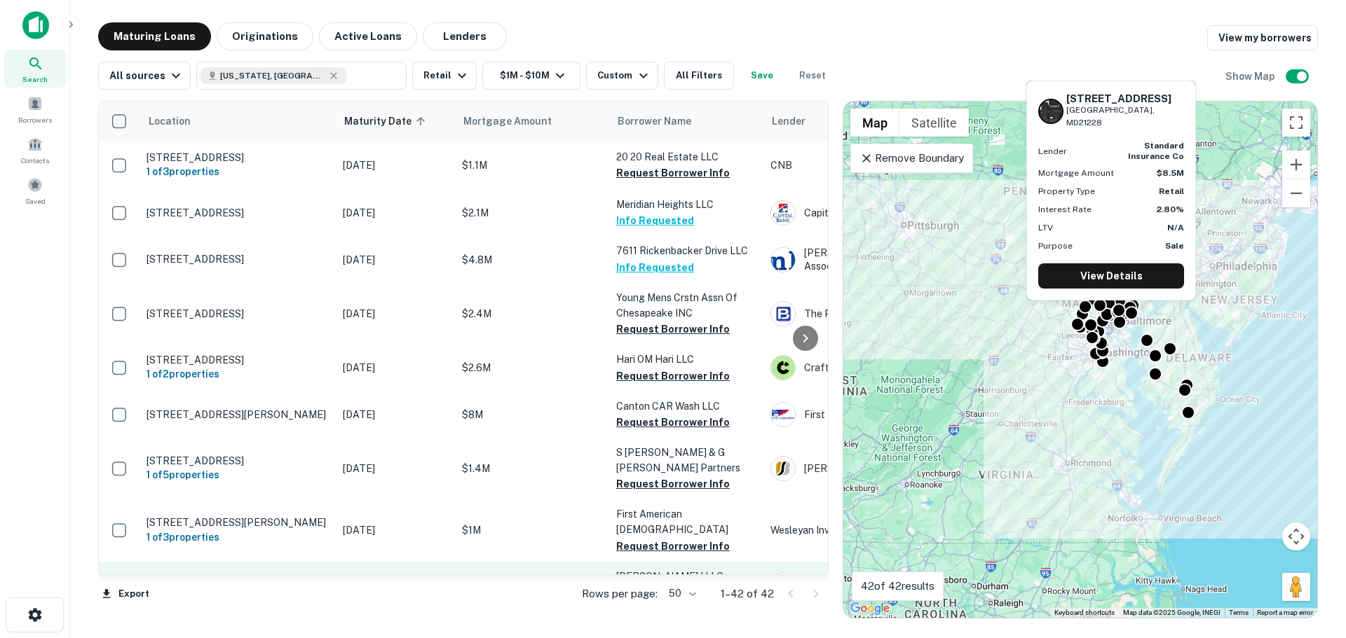
click at [217, 579] on p "[STREET_ADDRESS]" at bounding box center [237, 585] width 182 height 13
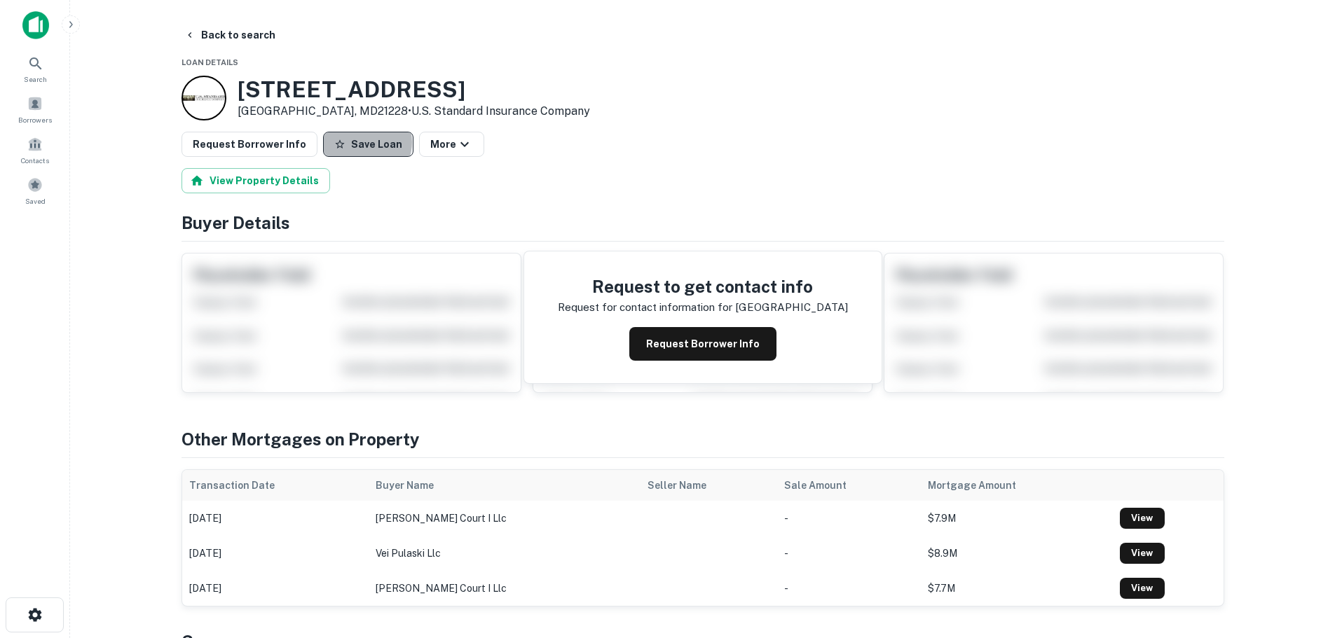
click at [355, 142] on button "Save Loan" at bounding box center [368, 144] width 90 height 25
click at [278, 143] on button "Request Borrower Info" at bounding box center [250, 144] width 136 height 25
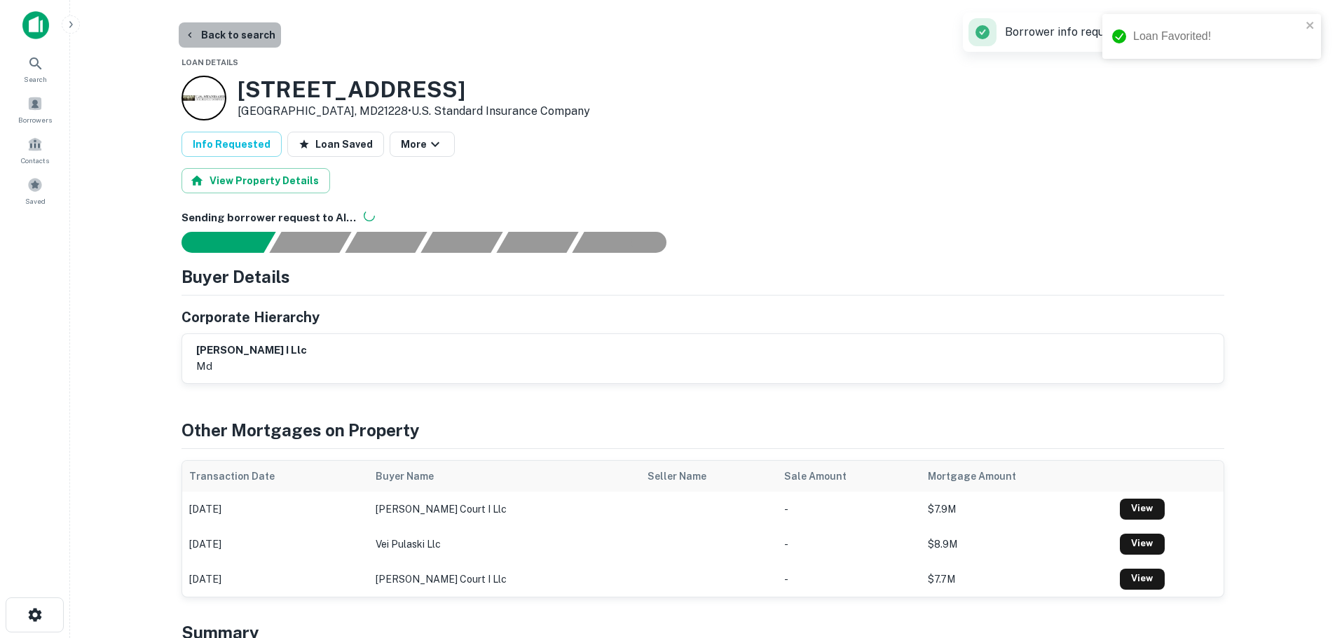
click at [241, 41] on button "Back to search" at bounding box center [230, 34] width 102 height 25
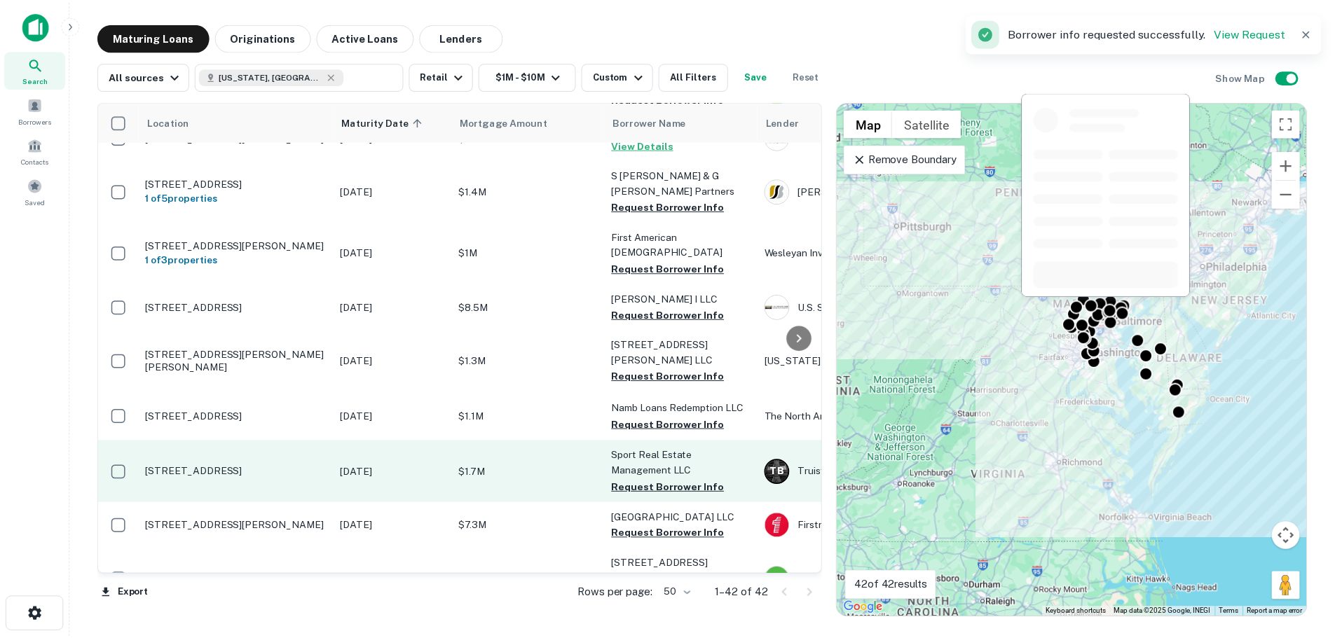
scroll to position [1332, 0]
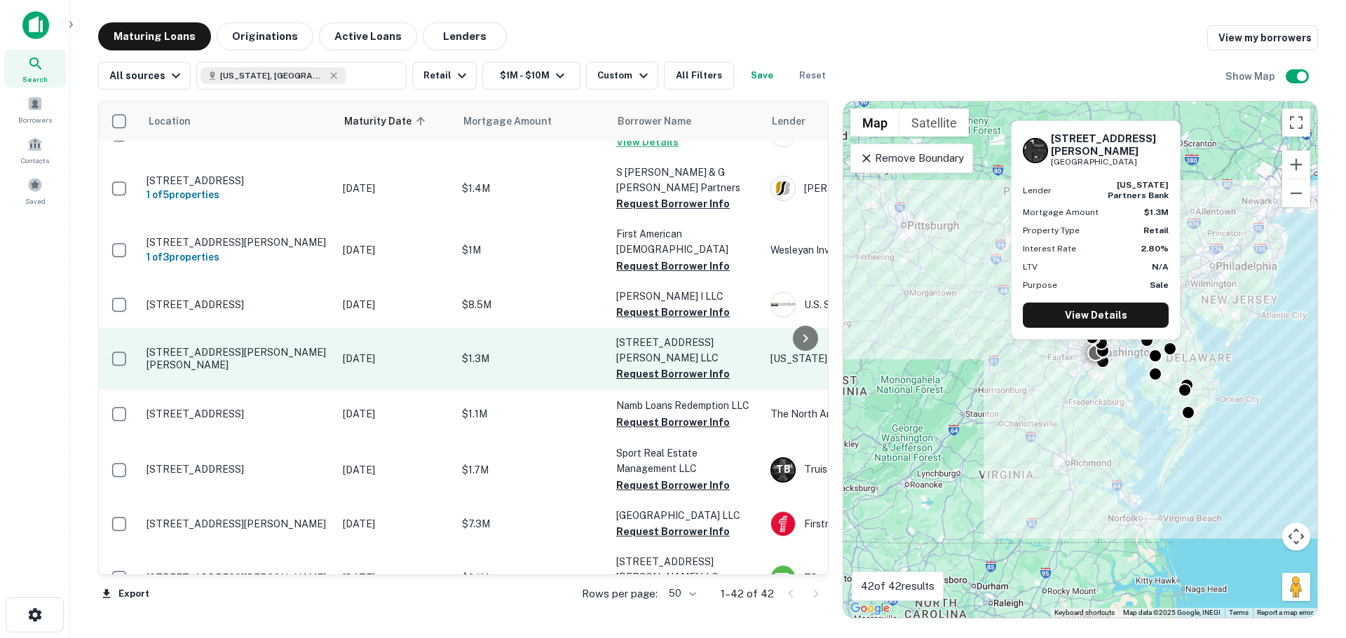
click at [253, 346] on p "[STREET_ADDRESS][PERSON_NAME][PERSON_NAME]" at bounding box center [237, 358] width 182 height 25
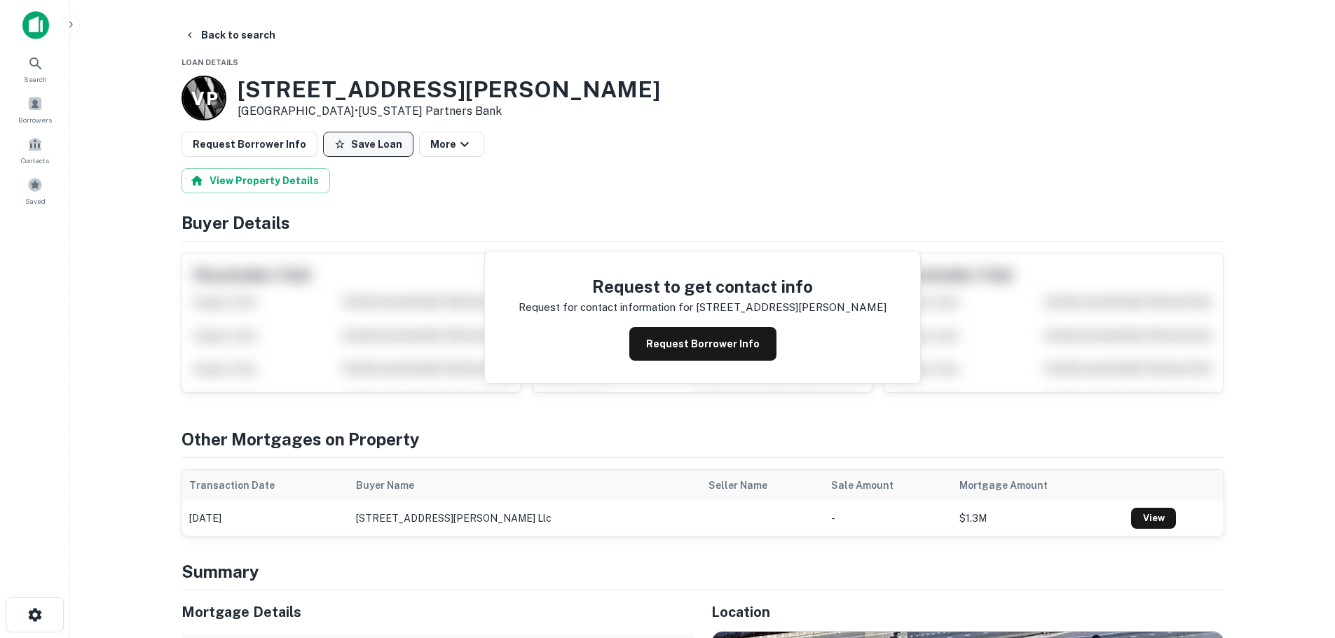
click at [359, 139] on button "Save Loan" at bounding box center [368, 144] width 90 height 25
click at [306, 139] on button "Request Borrower Info" at bounding box center [250, 144] width 136 height 25
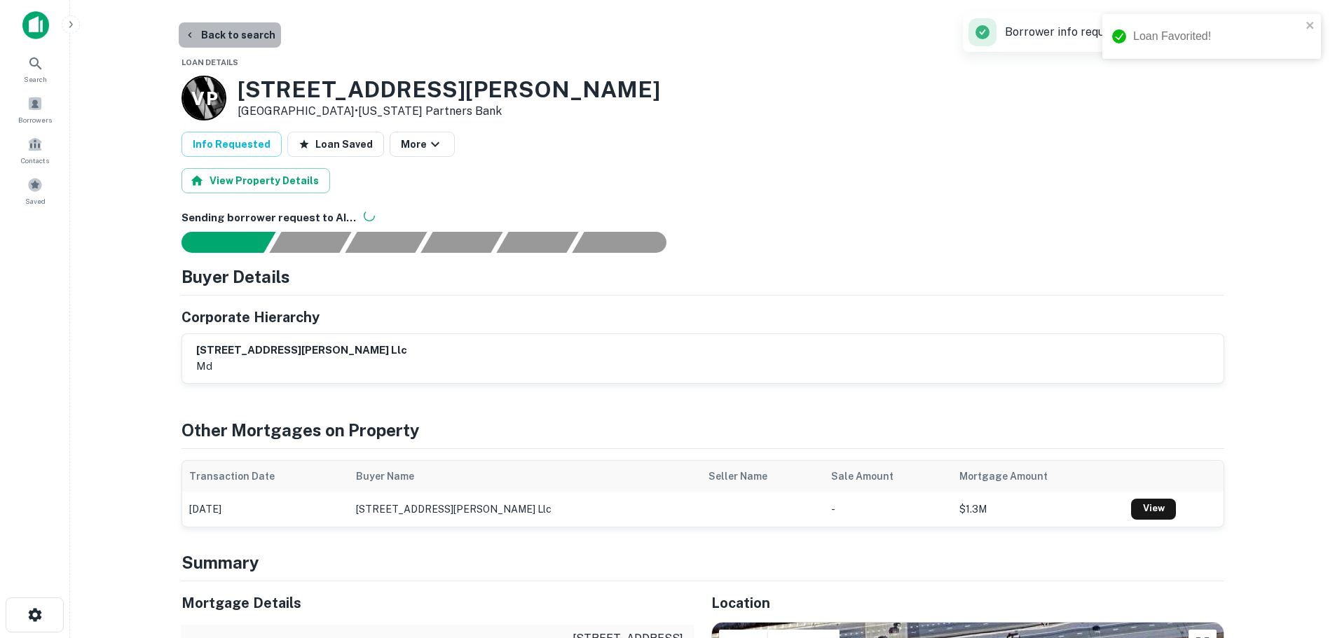
click at [255, 35] on button "Back to search" at bounding box center [230, 34] width 102 height 25
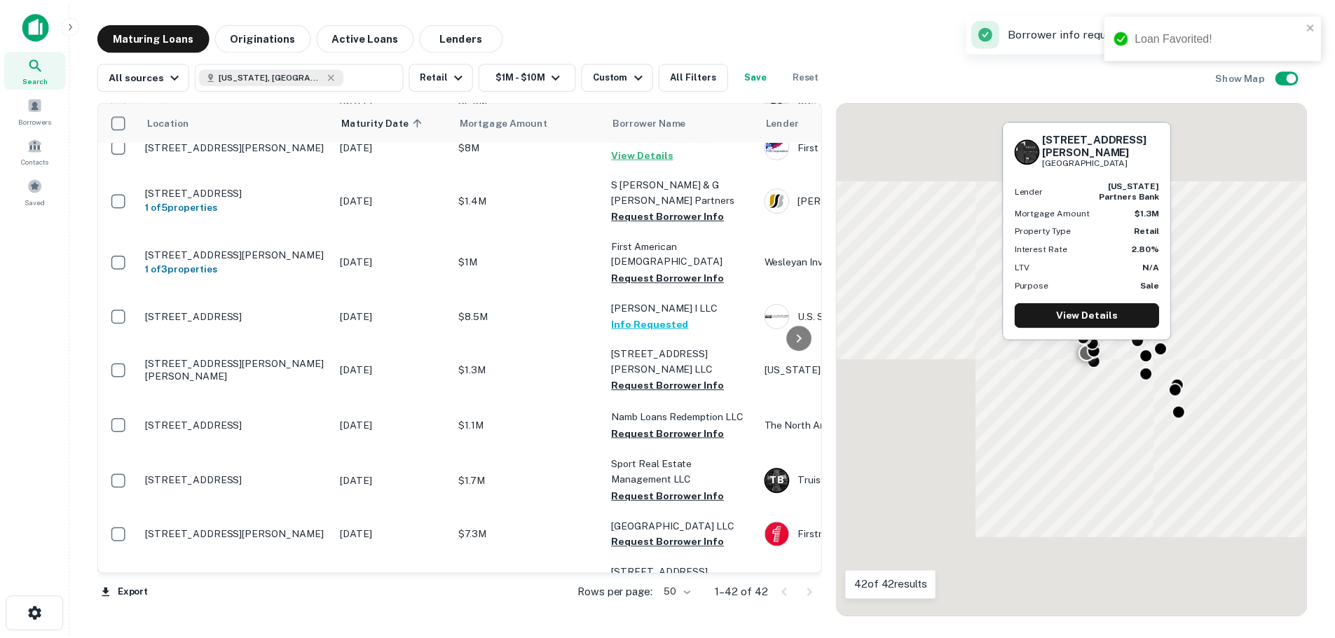
scroll to position [1332, 0]
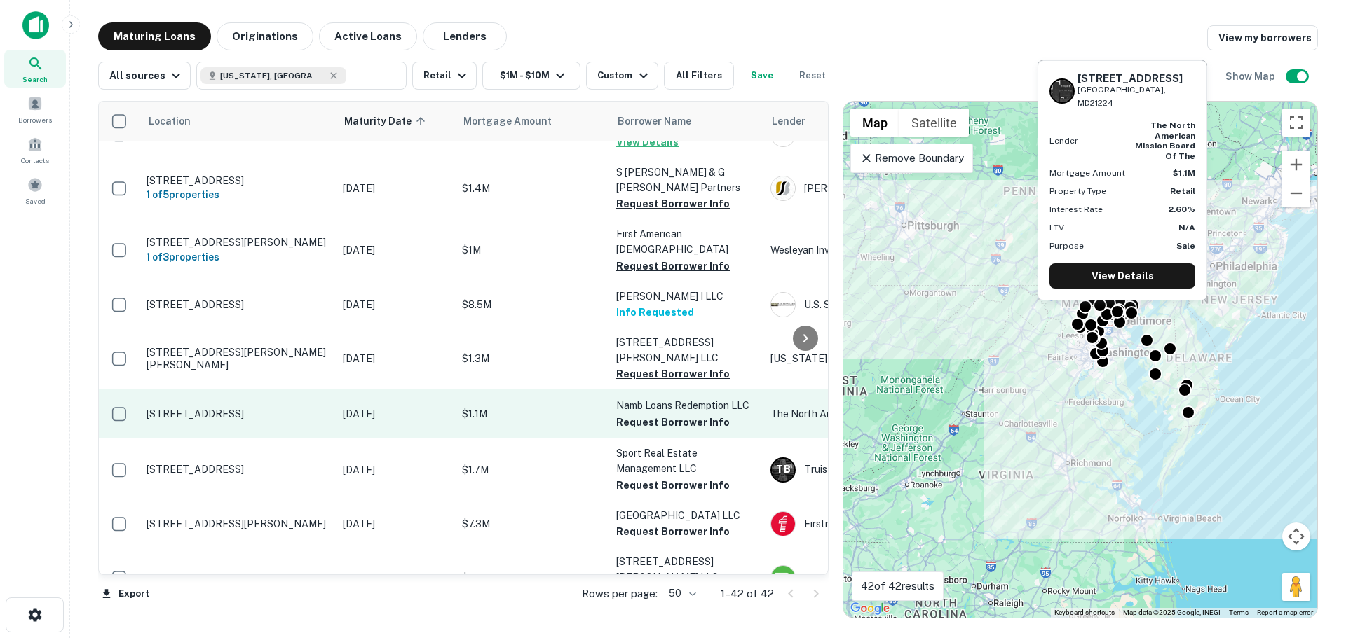
click at [228, 390] on td "3301 Eastern Ave Baltimore, MD21224" at bounding box center [237, 414] width 196 height 49
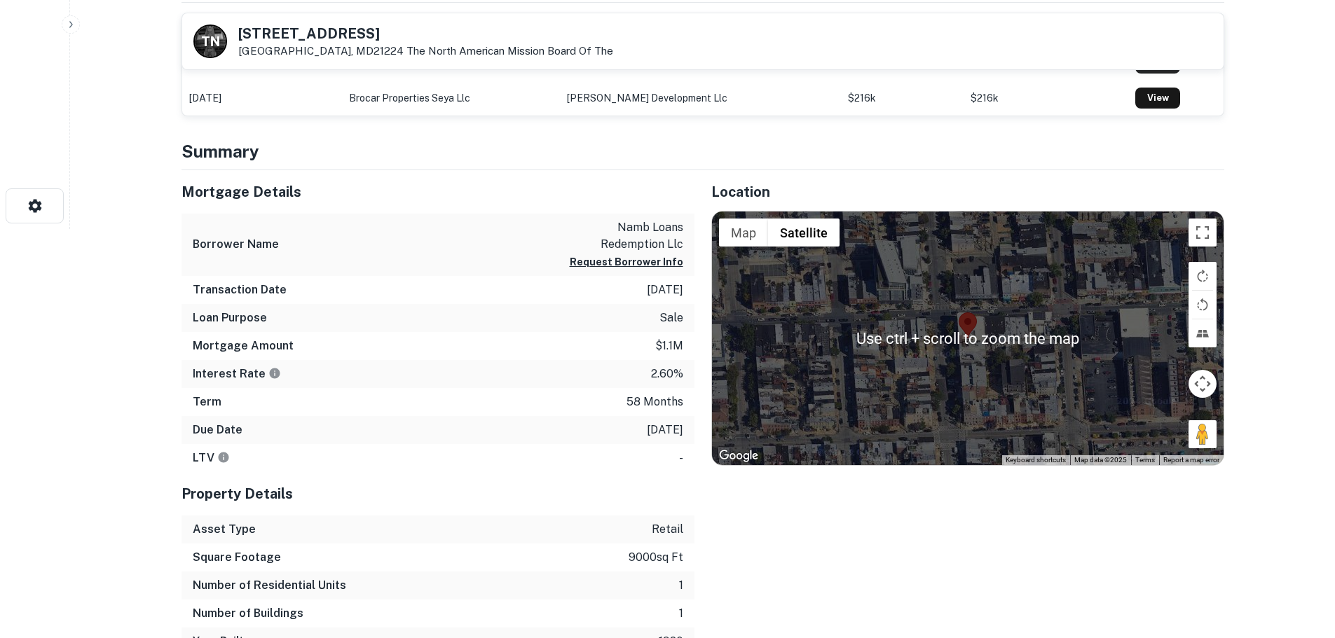
scroll to position [421, 0]
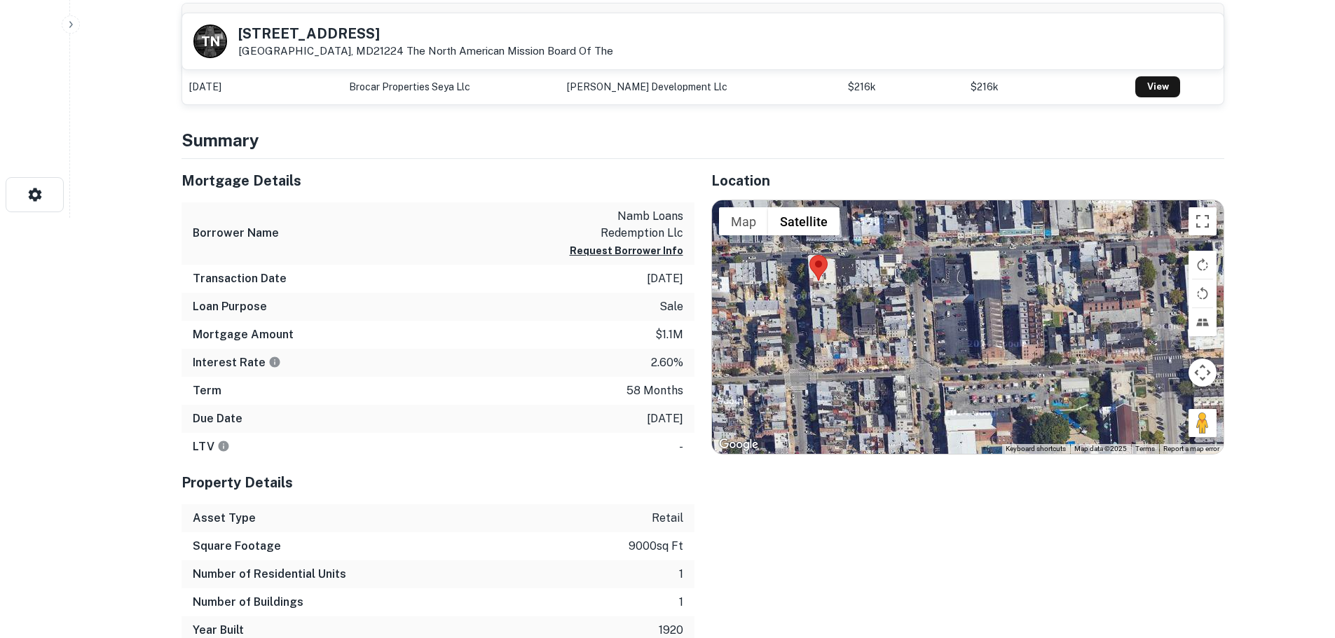
drag, startPoint x: 1215, startPoint y: 438, endPoint x: 1060, endPoint y: 385, distance: 163.6
click at [1060, 385] on div at bounding box center [968, 327] width 512 height 254
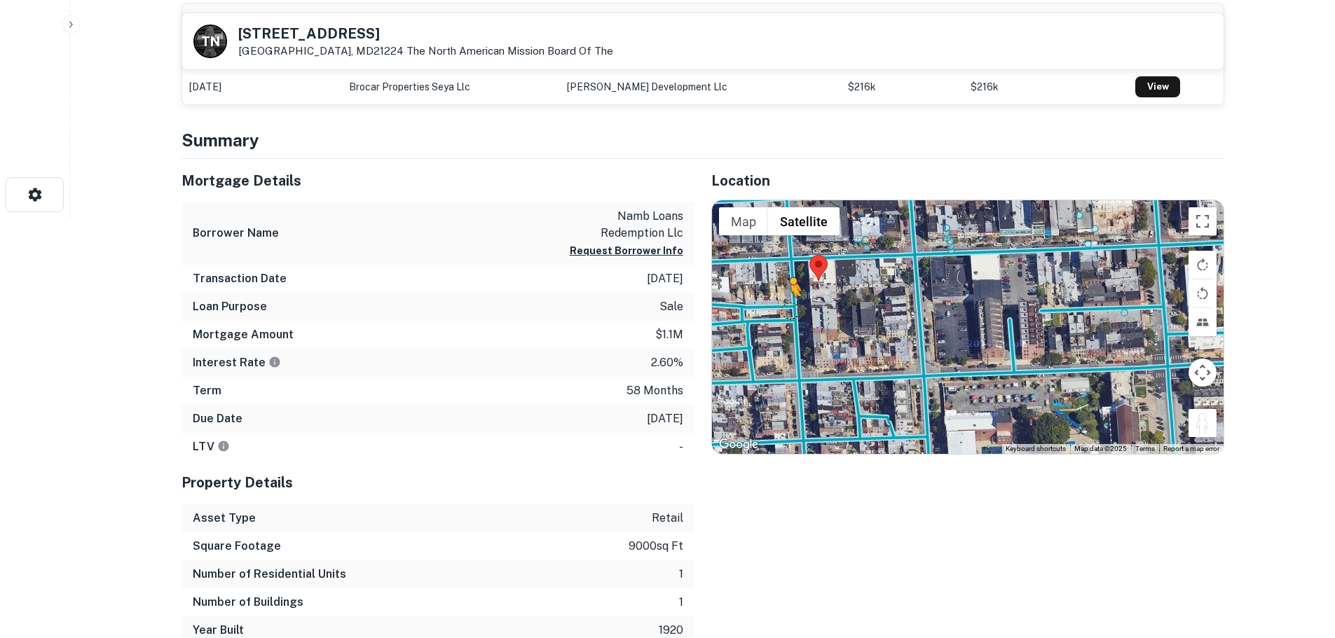
drag, startPoint x: 1210, startPoint y: 431, endPoint x: 786, endPoint y: 309, distance: 441.2
click at [786, 309] on div "To activate drag with keyboard, press Alt + Enter. Once in keyboard drag state,…" at bounding box center [968, 327] width 512 height 254
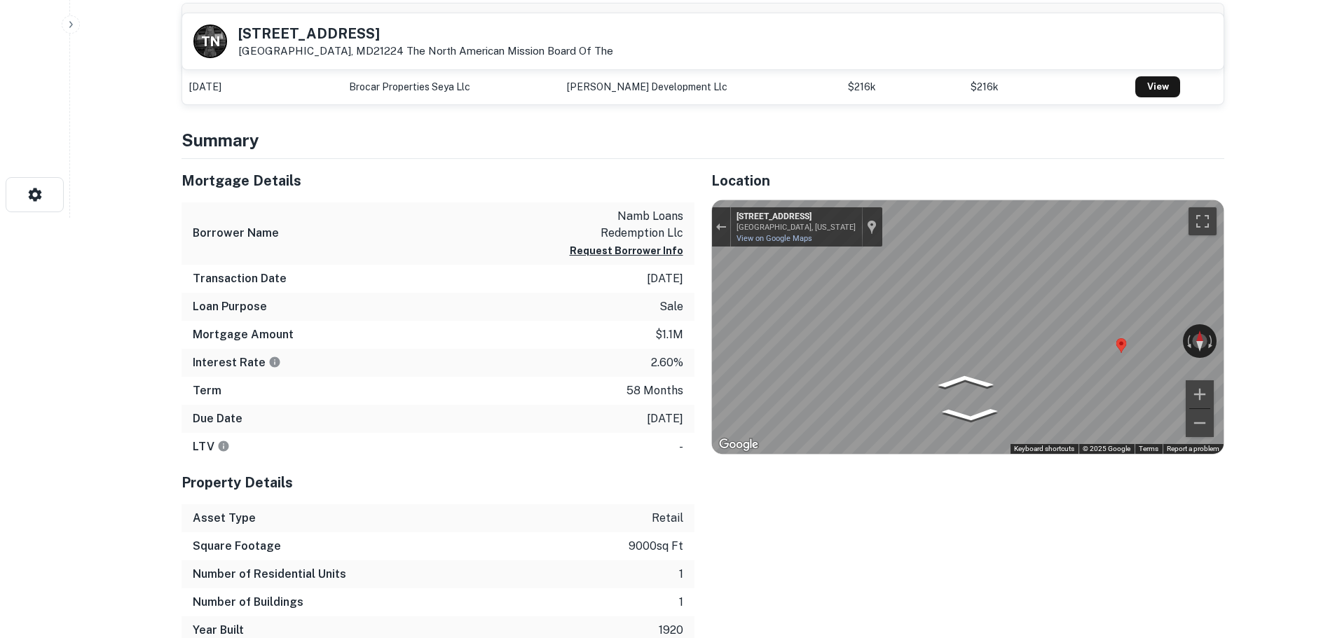
click at [484, 278] on div "Mortgage Details Borrower Name namb loans redemption llc Request Borrower Info …" at bounding box center [695, 402] width 1060 height 486
drag, startPoint x: 1103, startPoint y: 333, endPoint x: 997, endPoint y: 385, distance: 118.2
click at [998, 385] on div "← Move left → Move right ↑ Move up ↓ Move down + Zoom in - Zoom out 500 S Clint…" at bounding box center [968, 327] width 512 height 254
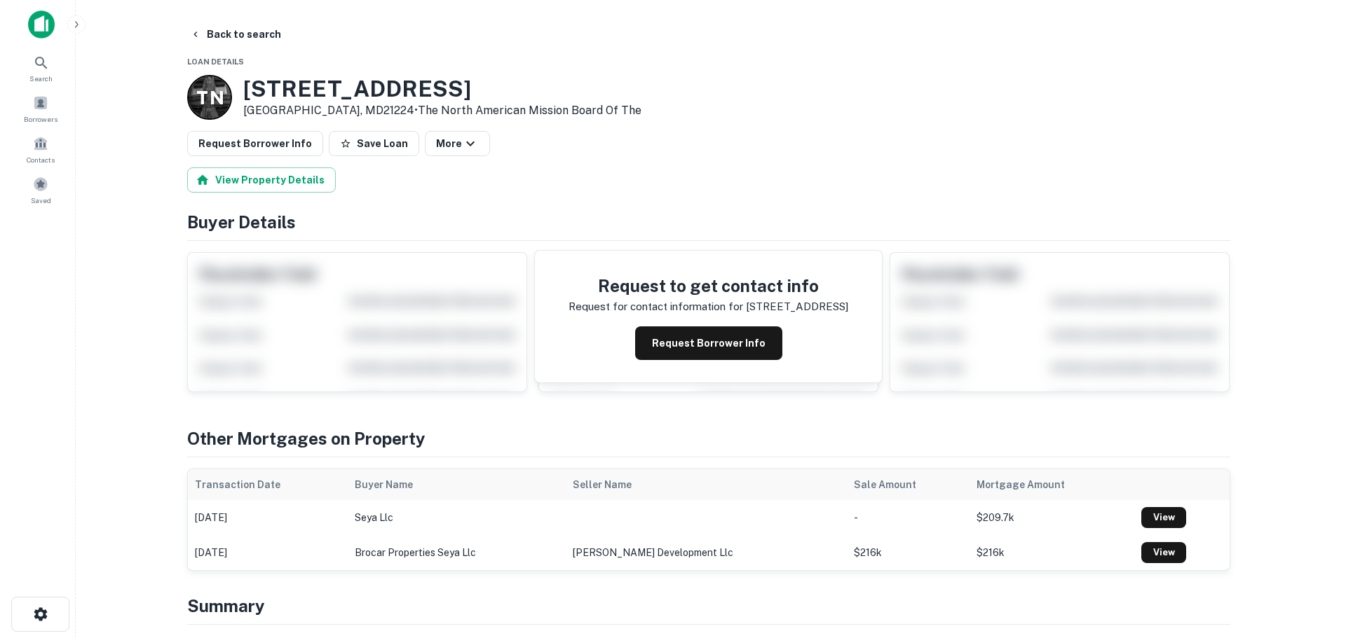
scroll to position [0, 0]
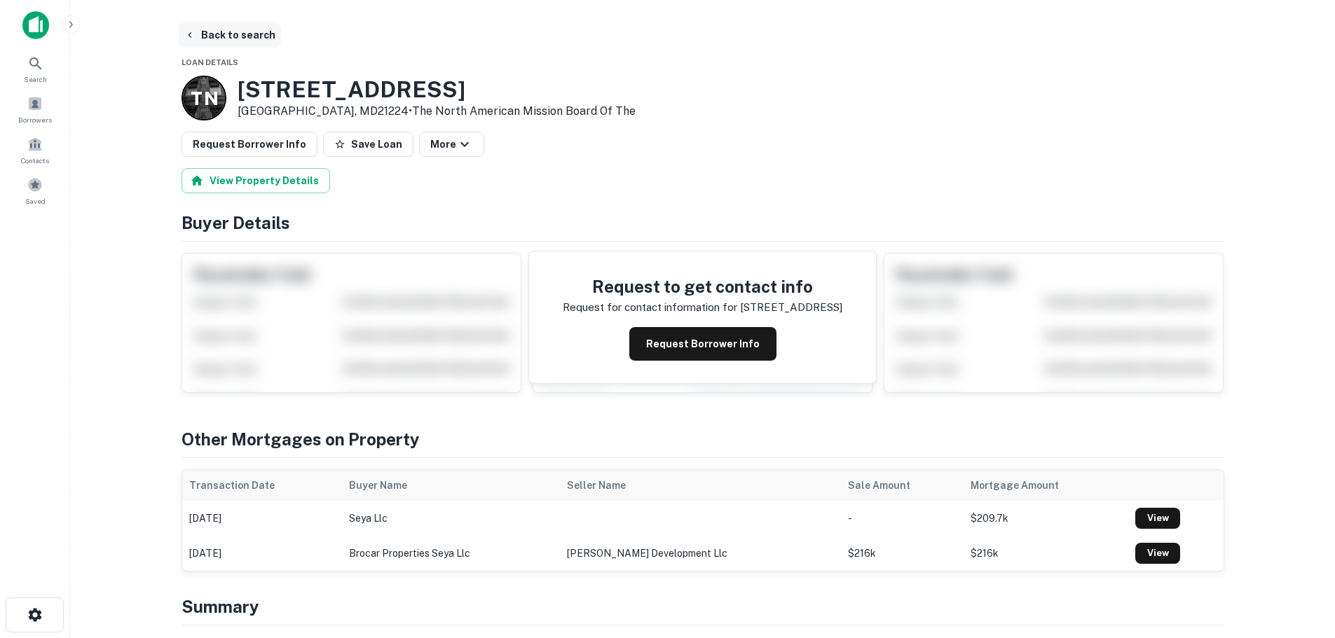
click at [231, 35] on button "Back to search" at bounding box center [230, 34] width 102 height 25
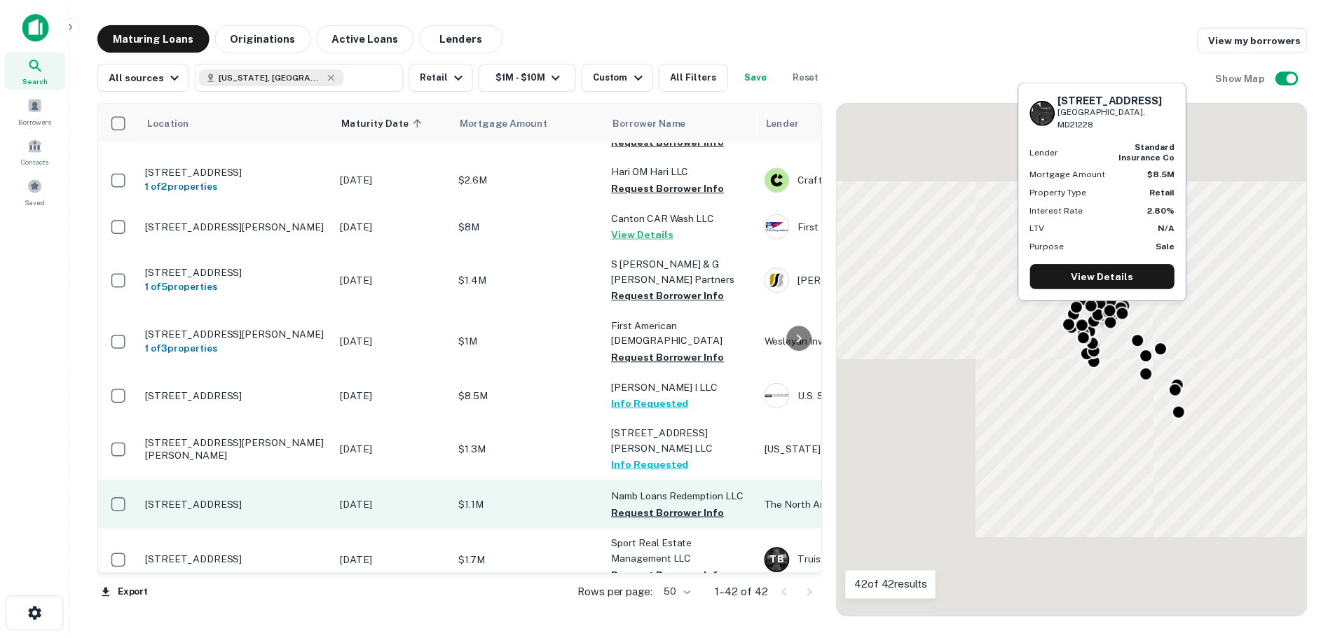
scroll to position [1332, 0]
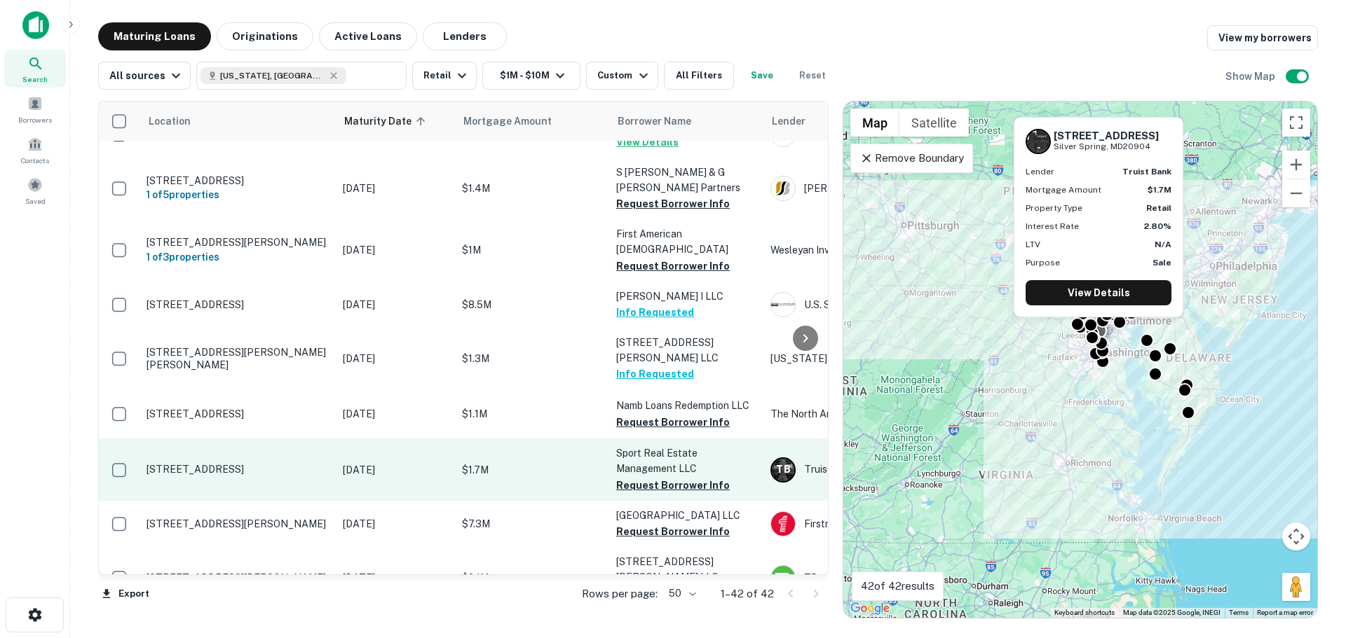
click at [246, 463] on p "3101 Automobile Blvd Silver Spring, MD20904" at bounding box center [237, 469] width 182 height 13
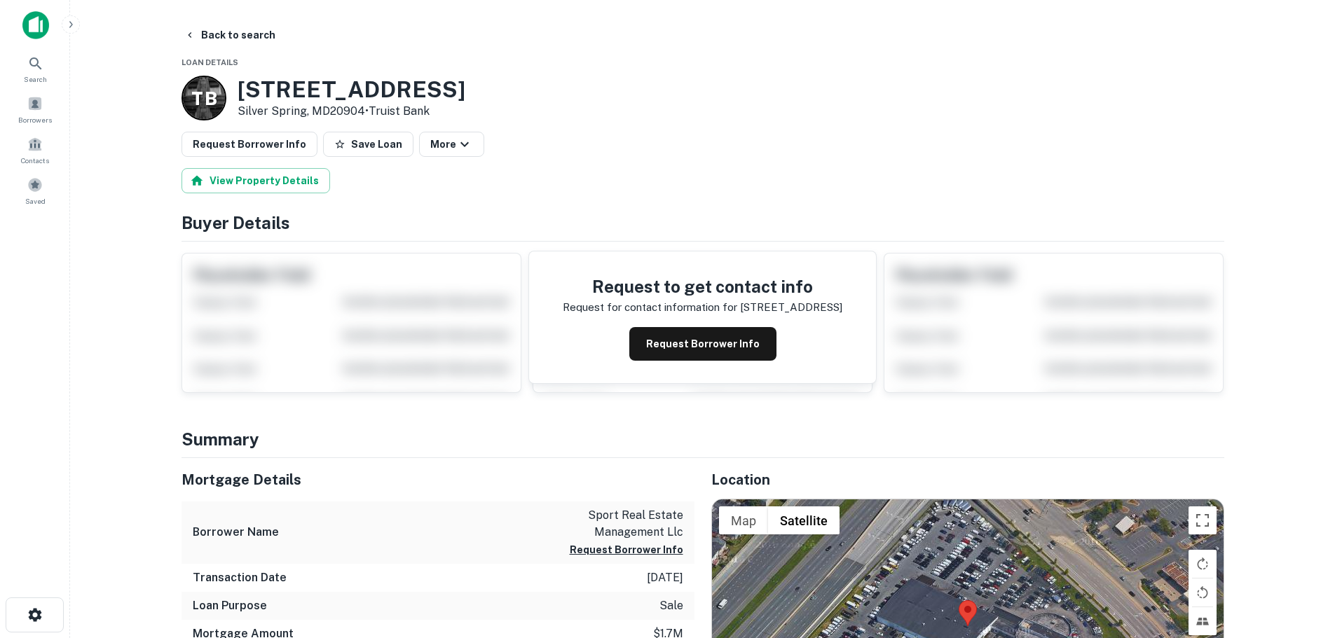
scroll to position [210, 0]
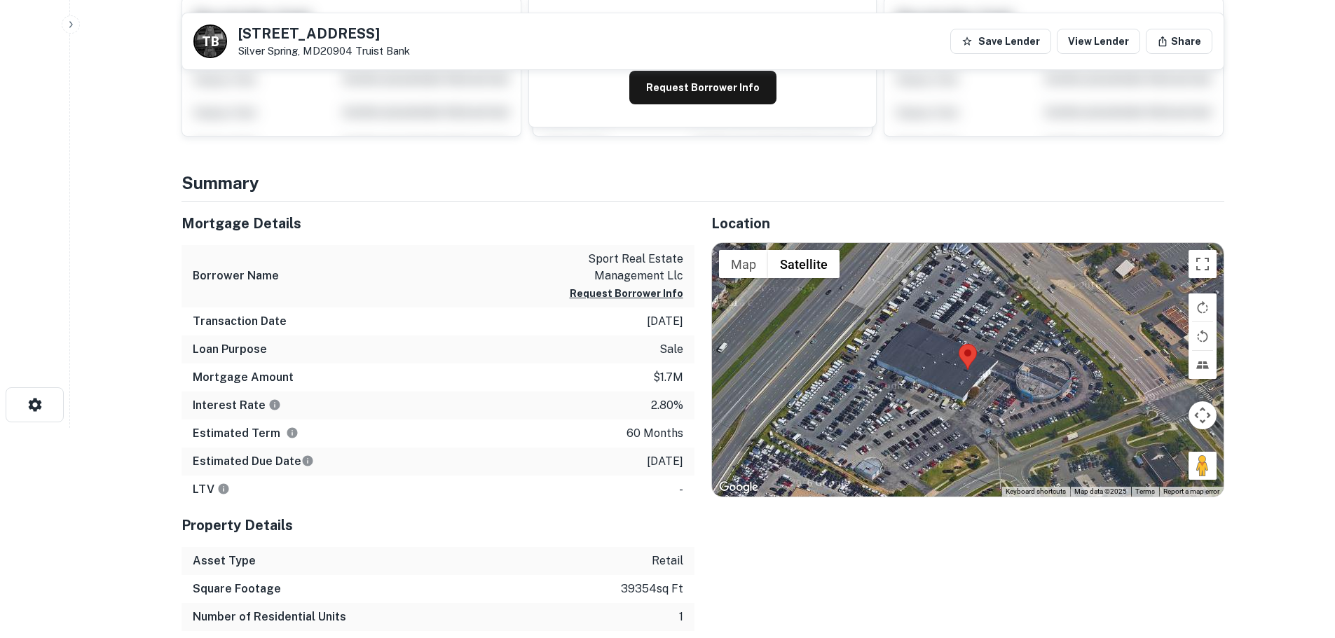
drag, startPoint x: 1198, startPoint y: 474, endPoint x: 955, endPoint y: 417, distance: 249.2
click at [955, 417] on div "Map Terrain Satellite Labels Keyboard shortcuts Map Data Map data ©2025 Map dat…" at bounding box center [968, 370] width 512 height 254
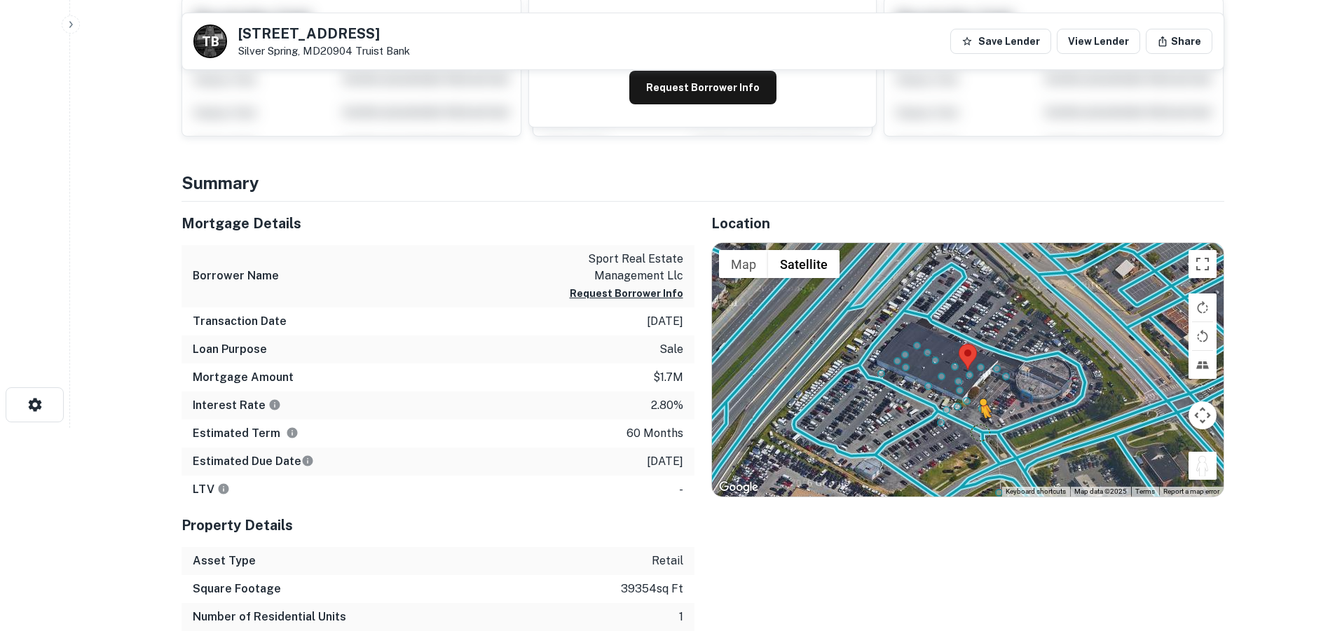
drag, startPoint x: 1207, startPoint y: 473, endPoint x: 973, endPoint y: 428, distance: 238.3
click at [973, 428] on div "To activate drag with keyboard, press Alt + Enter. Once in keyboard drag state,…" at bounding box center [968, 370] width 512 height 254
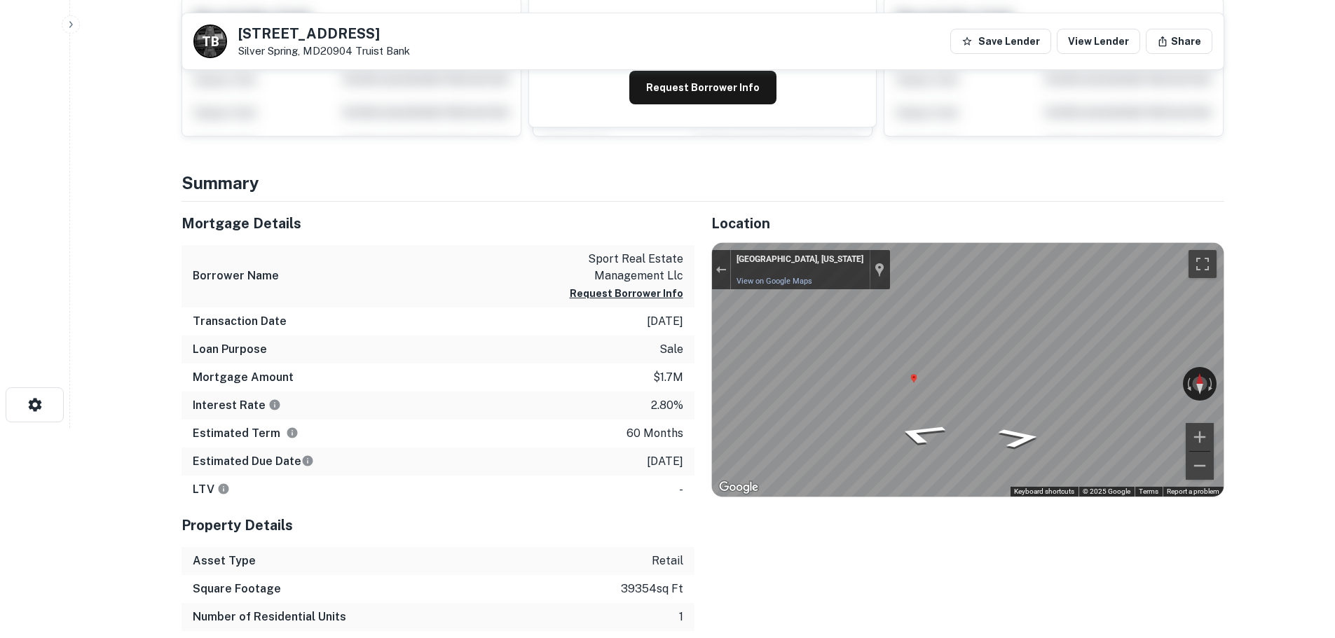
click at [251, 296] on div "Mortgage Details Borrower Name sport real estate management llc Request Borrowe…" at bounding box center [695, 445] width 1060 height 486
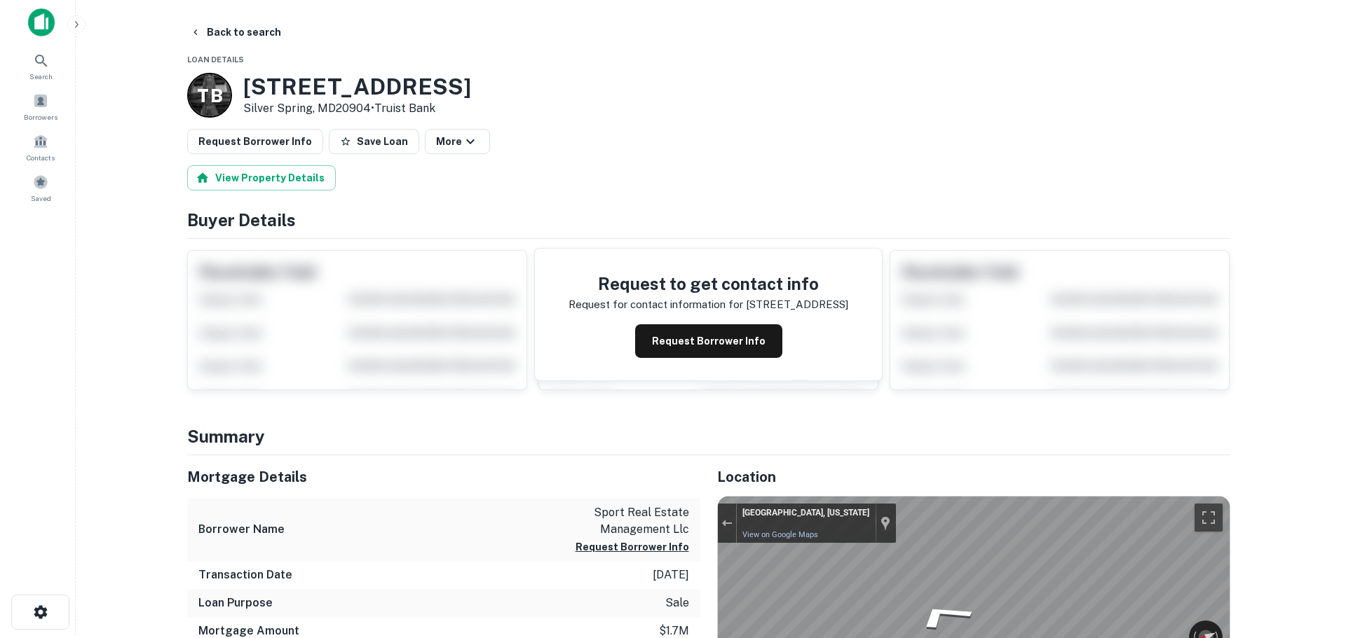
scroll to position [0, 0]
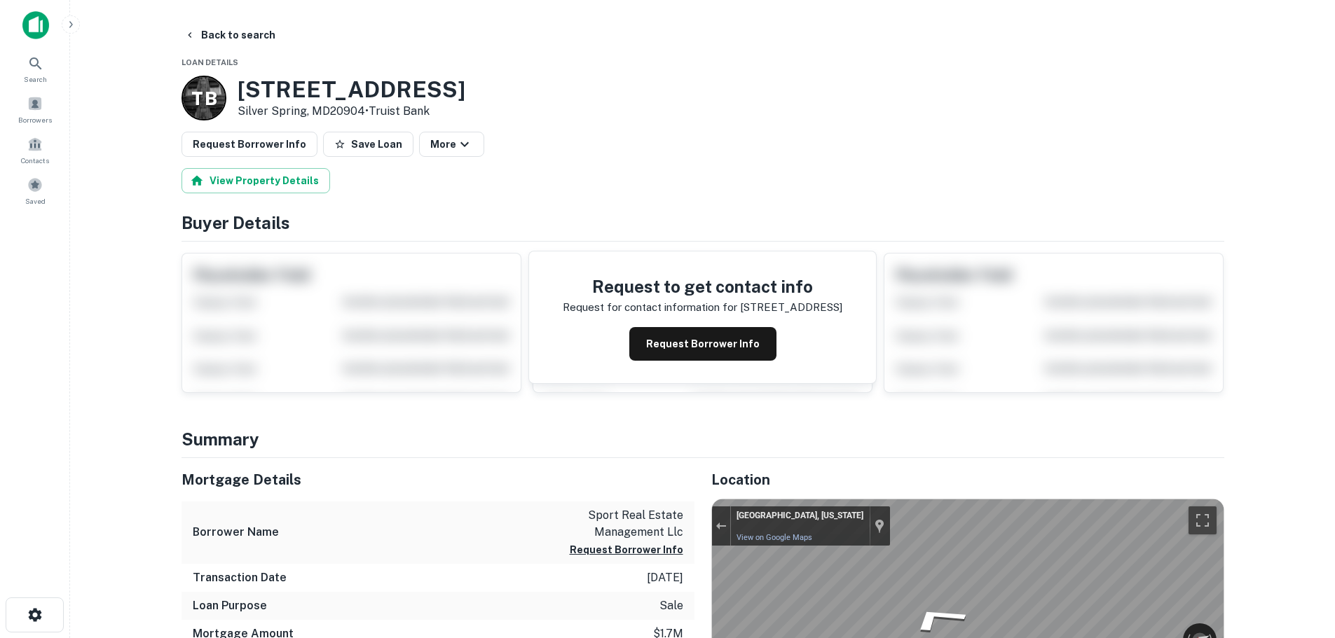
click at [248, 35] on button "Back to search" at bounding box center [230, 34] width 102 height 25
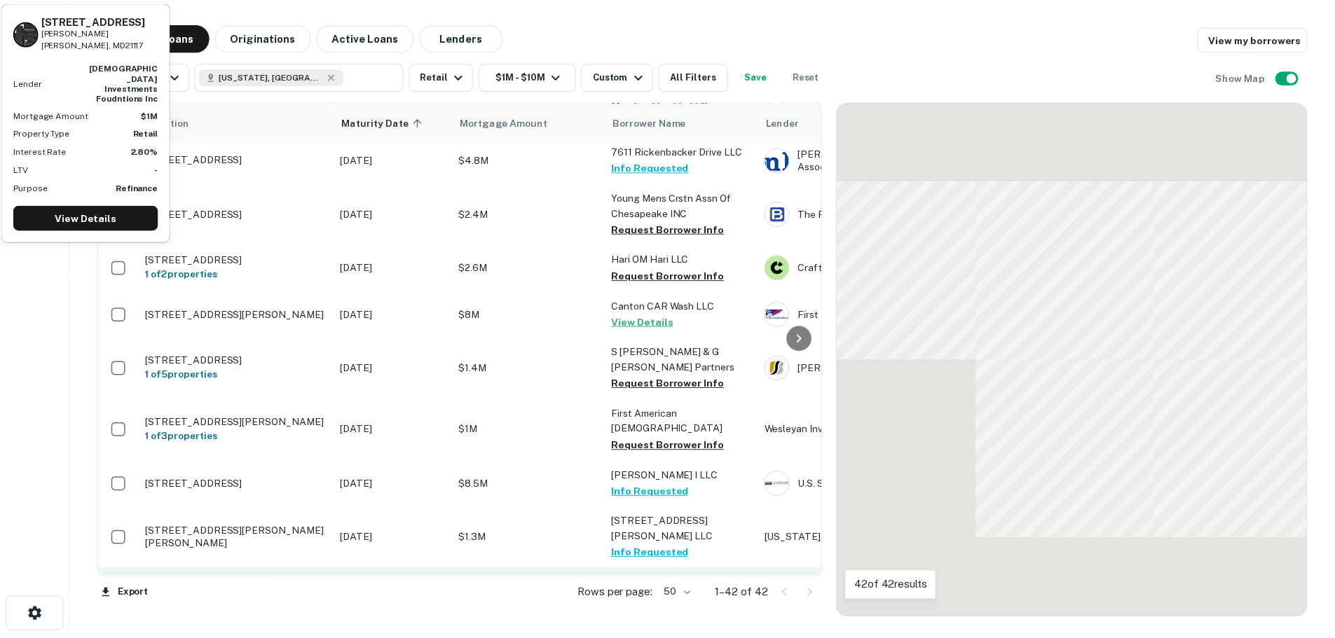
scroll to position [1332, 0]
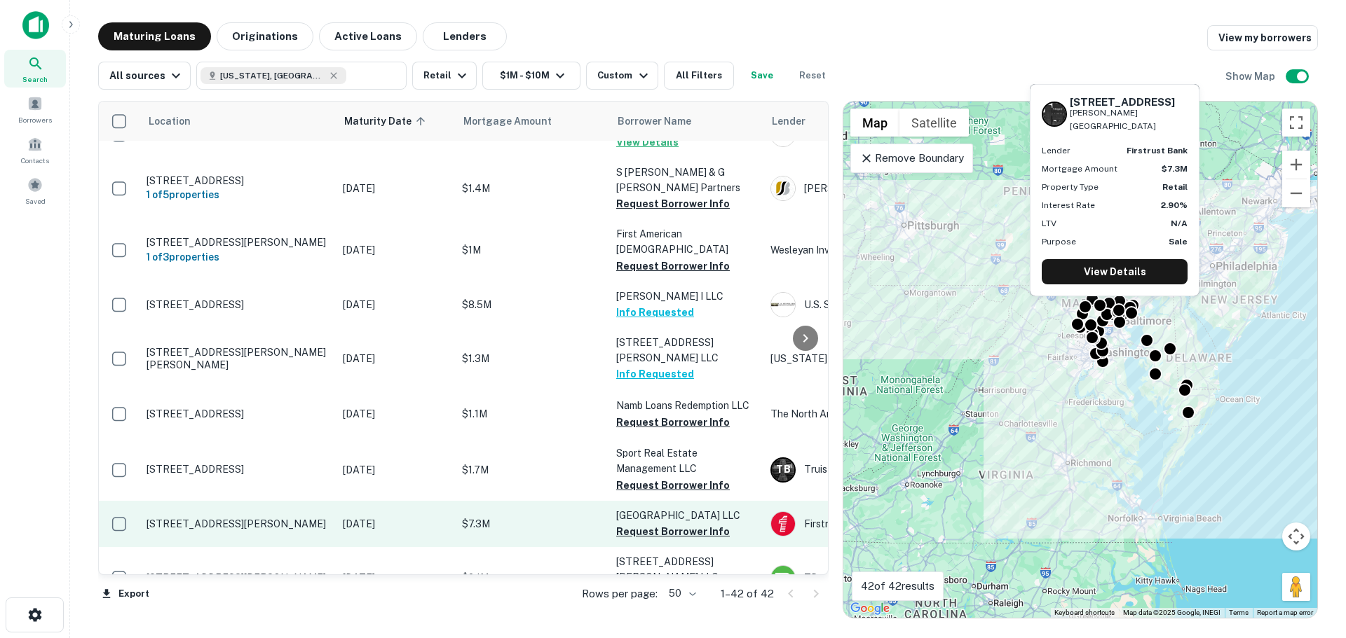
click at [214, 518] on p "[STREET_ADDRESS][PERSON_NAME]" at bounding box center [237, 524] width 182 height 13
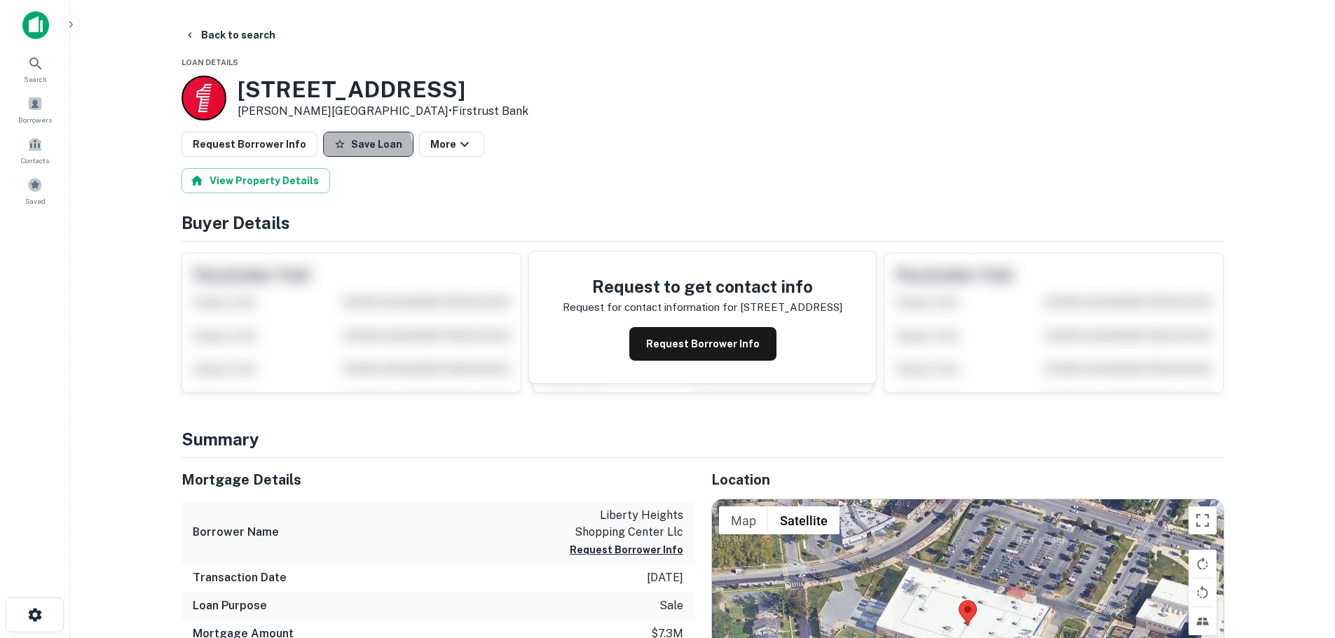
click at [335, 155] on button "Save Loan" at bounding box center [368, 144] width 90 height 25
click at [267, 156] on button "Request Borrower Info" at bounding box center [250, 144] width 136 height 25
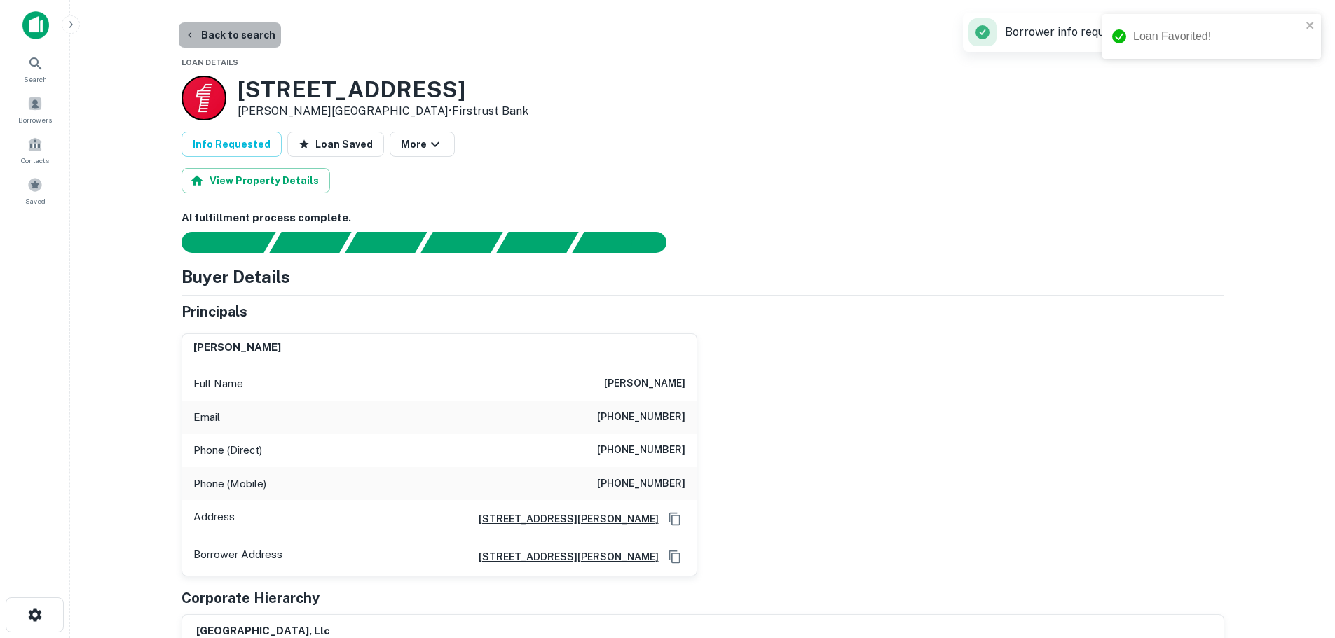
click at [235, 37] on button "Back to search" at bounding box center [230, 34] width 102 height 25
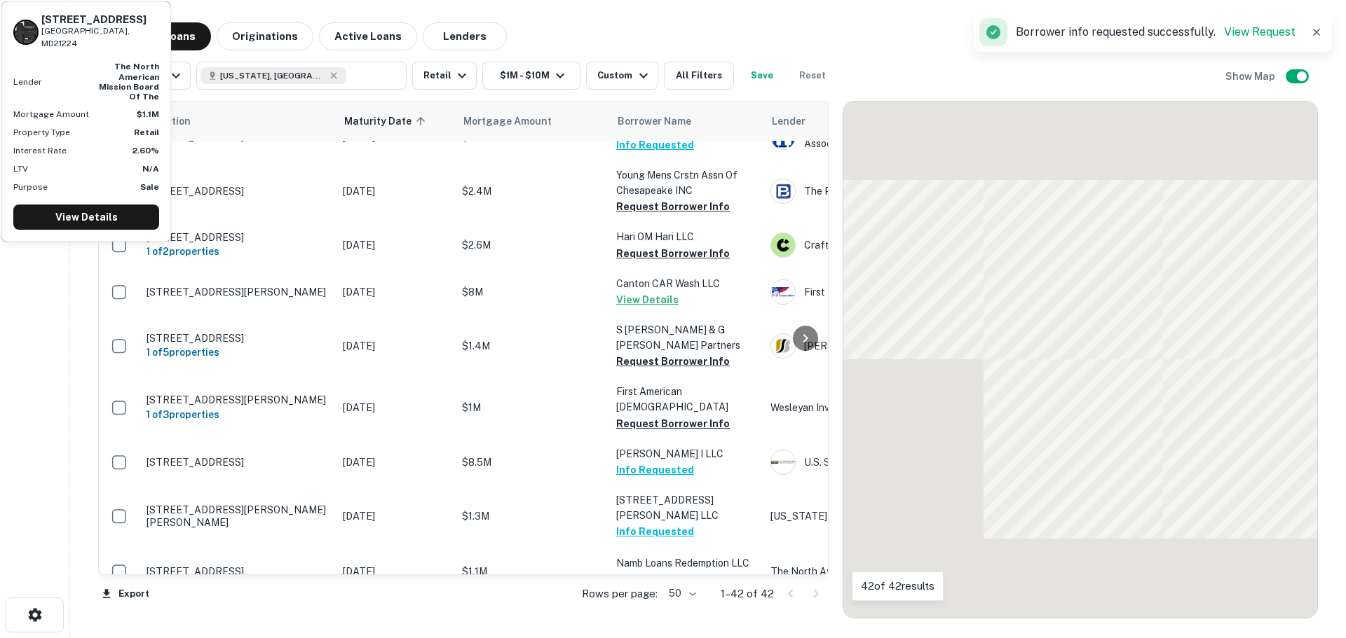
scroll to position [1332, 0]
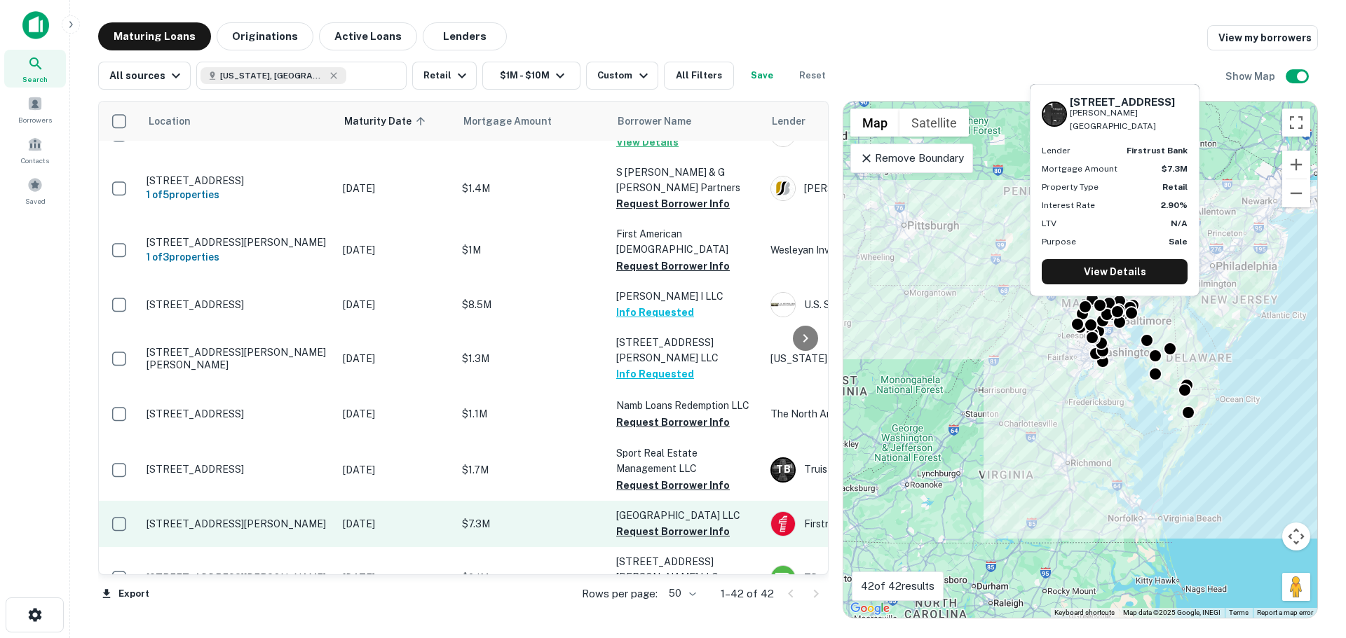
click at [240, 518] on p "[STREET_ADDRESS][PERSON_NAME]" at bounding box center [237, 524] width 182 height 13
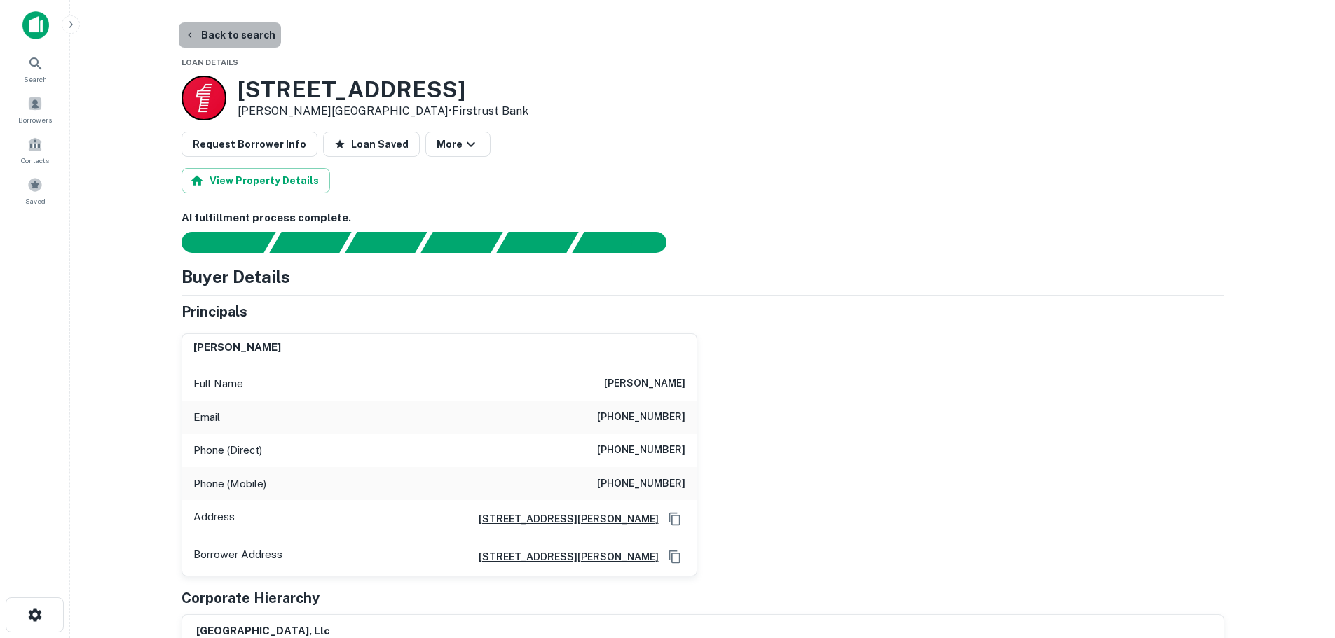
click at [230, 41] on button "Back to search" at bounding box center [230, 34] width 102 height 25
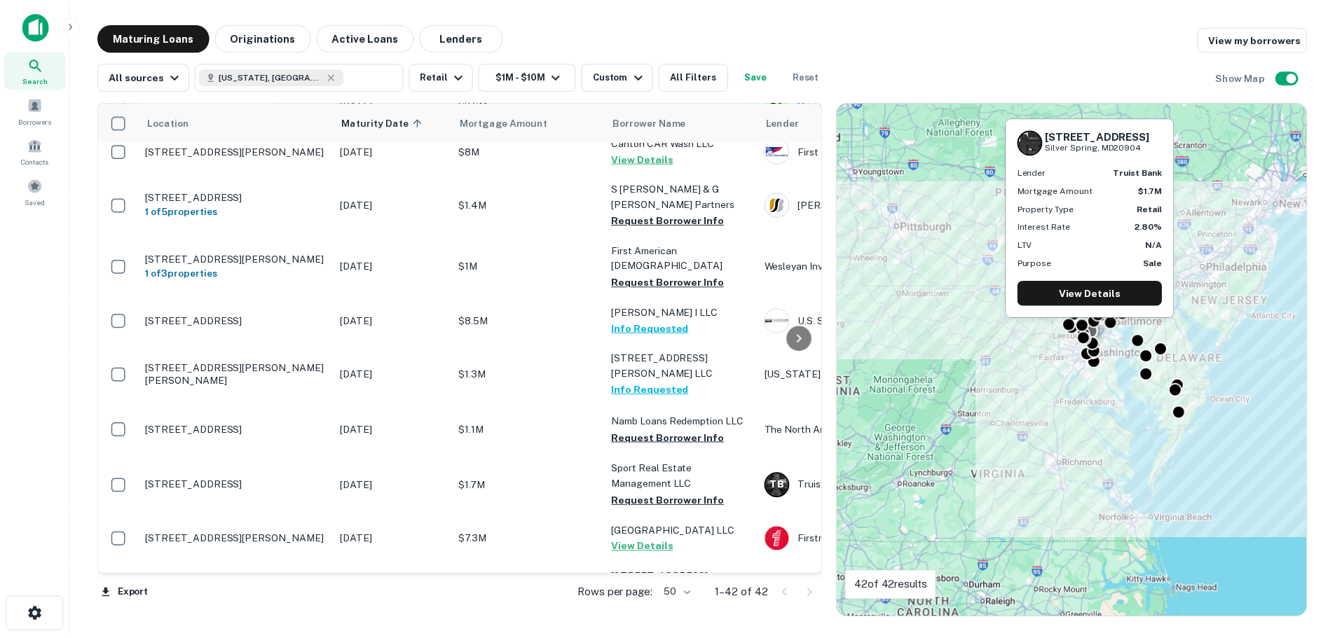
scroll to position [1332, 0]
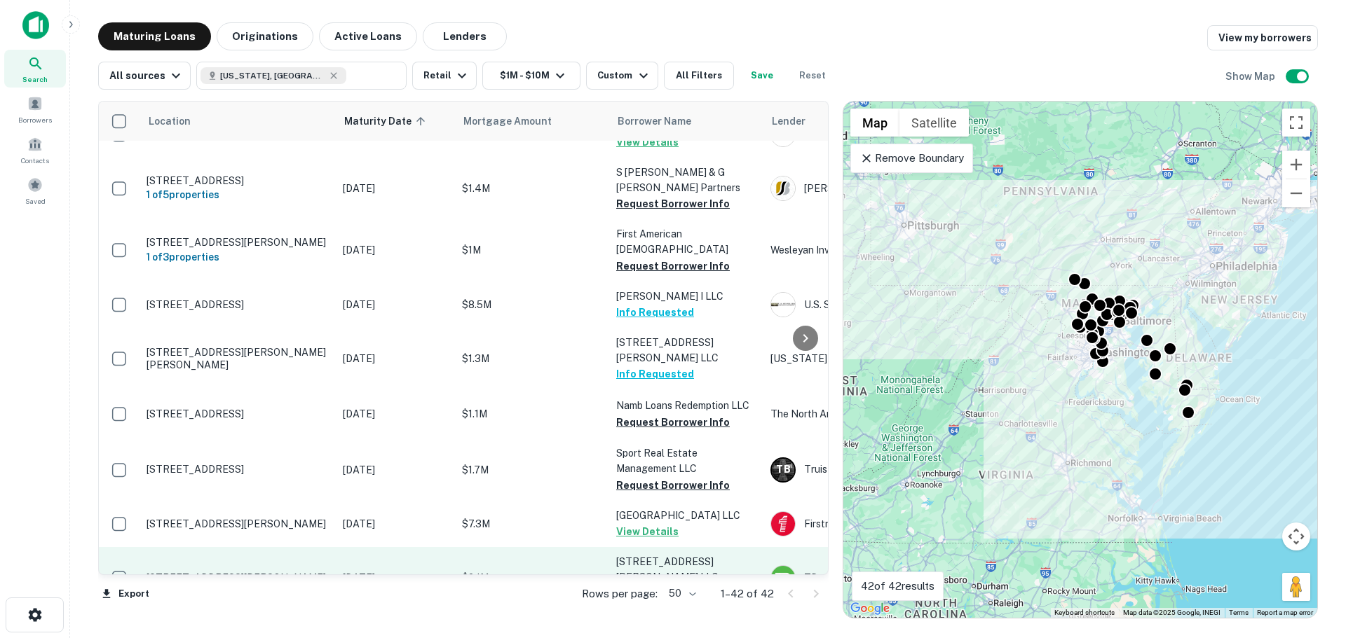
click at [259, 547] on td "[STREET_ADDRESS][PERSON_NAME]" at bounding box center [237, 578] width 196 height 62
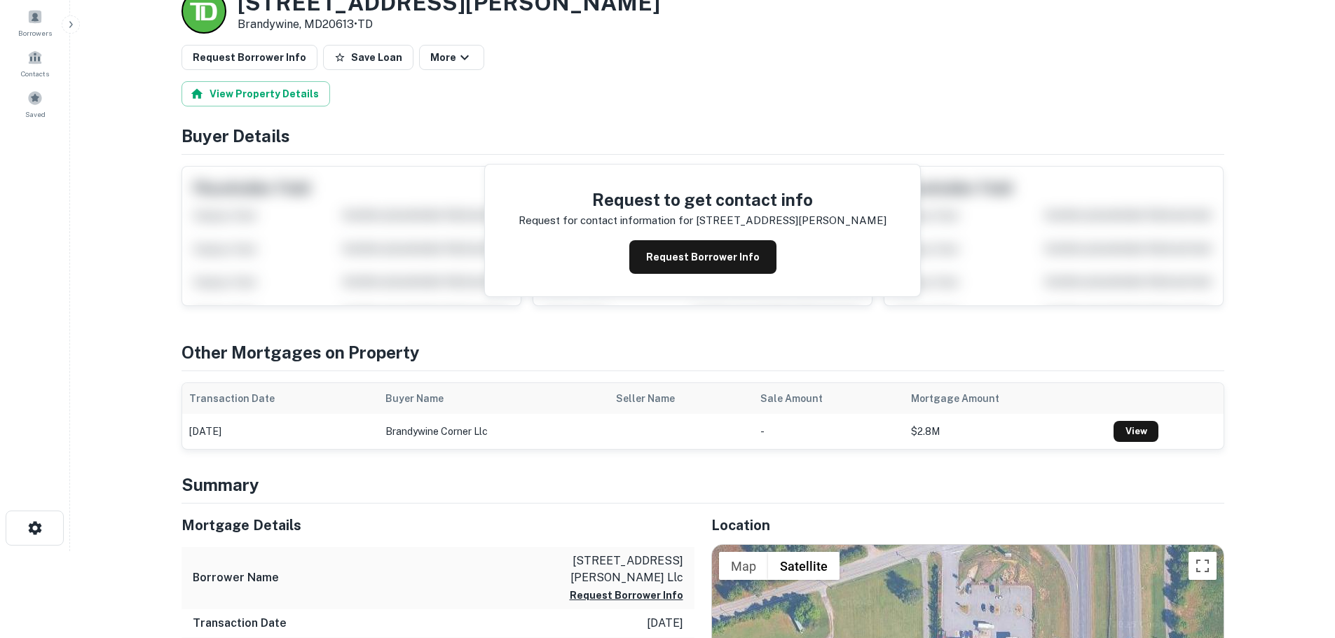
scroll to position [280, 0]
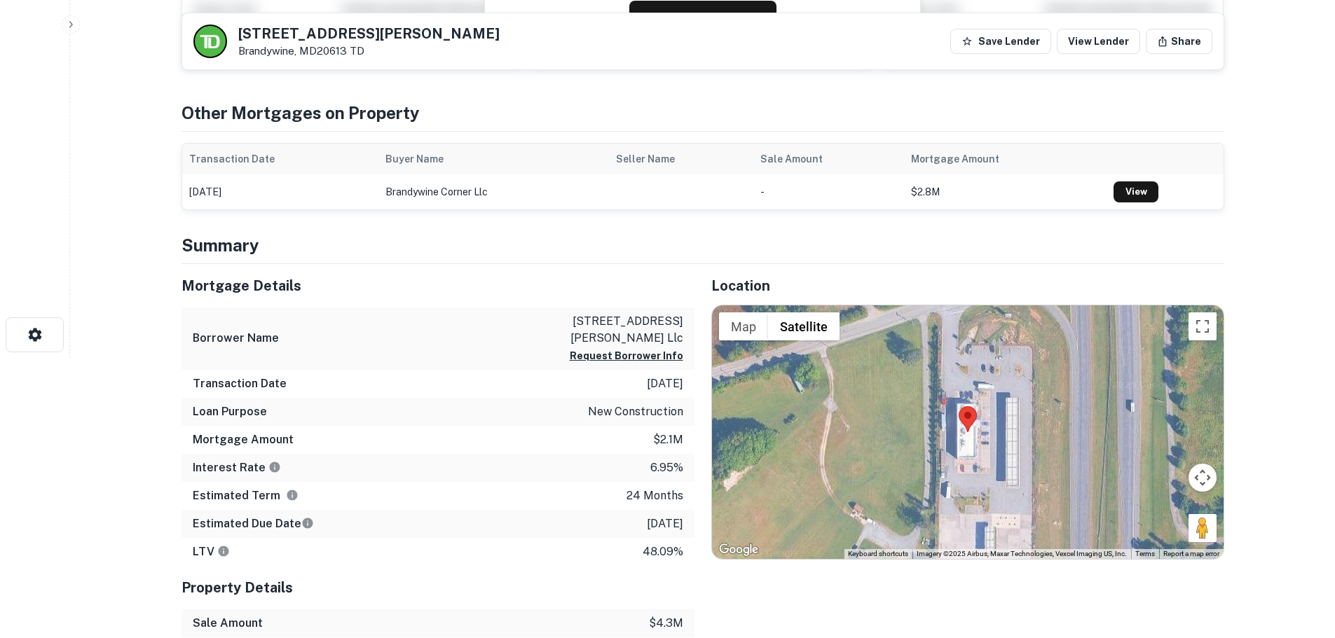
drag, startPoint x: 1192, startPoint y: 523, endPoint x: 970, endPoint y: 486, distance: 225.2
click at [970, 486] on div "Map Terrain Satellite Labels Keyboard shortcuts Map Data Imagery ©2025 Airbus, …" at bounding box center [968, 433] width 512 height 254
drag, startPoint x: 1202, startPoint y: 532, endPoint x: 1043, endPoint y: 500, distance: 162.3
click at [1043, 500] on div "Map Terrain Satellite Labels Keyboard shortcuts Map Data Imagery ©2025 Airbus, …" at bounding box center [968, 433] width 512 height 254
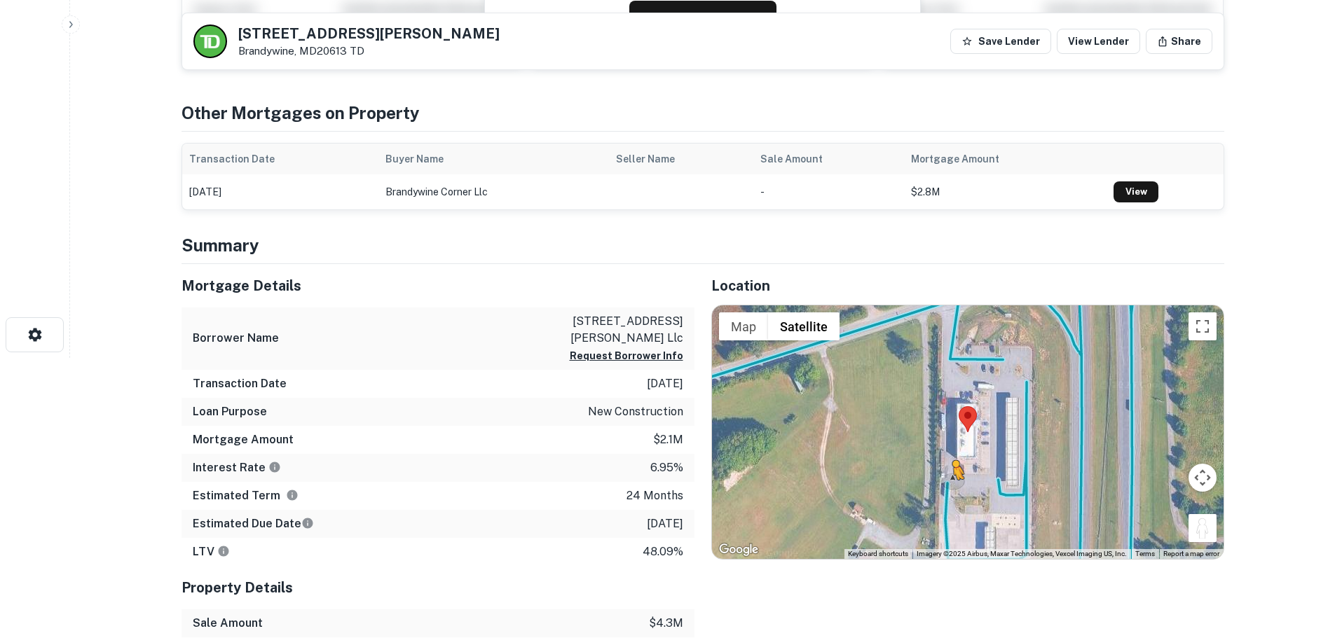
drag, startPoint x: 1194, startPoint y: 524, endPoint x: 962, endPoint y: 498, distance: 234.1
click at [955, 495] on div "To activate drag with keyboard, press Alt + Enter. Once in keyboard drag state,…" at bounding box center [968, 433] width 512 height 254
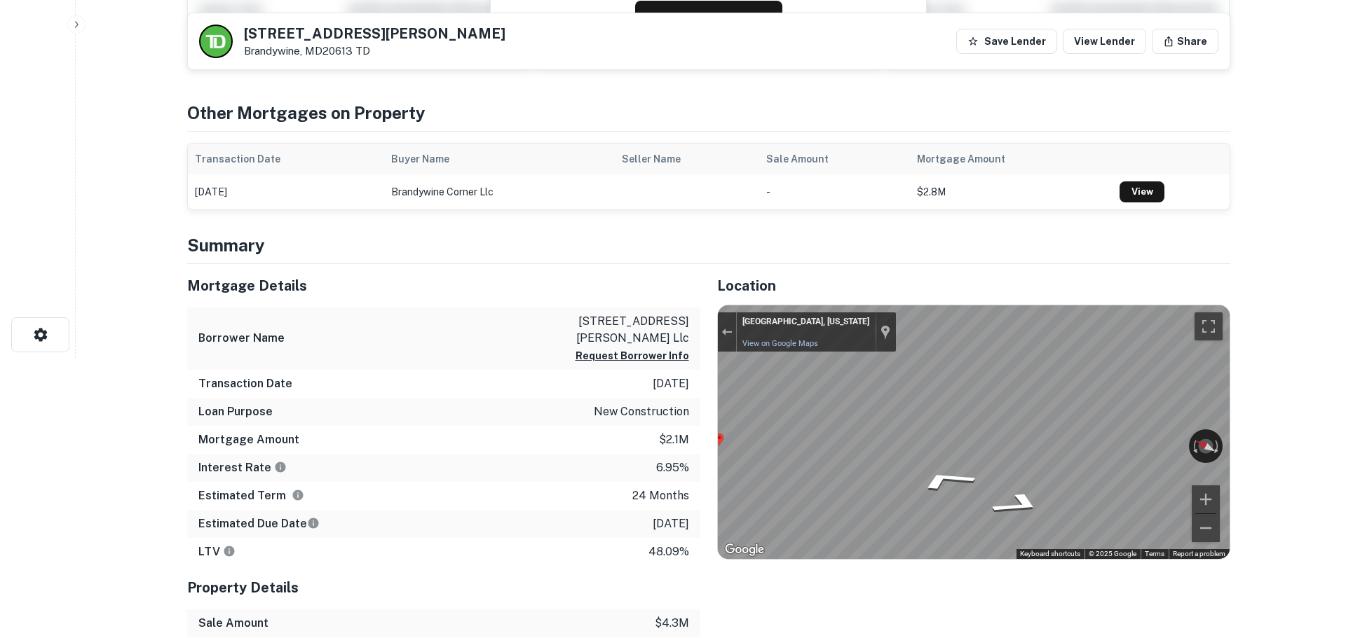
scroll to position [0, 0]
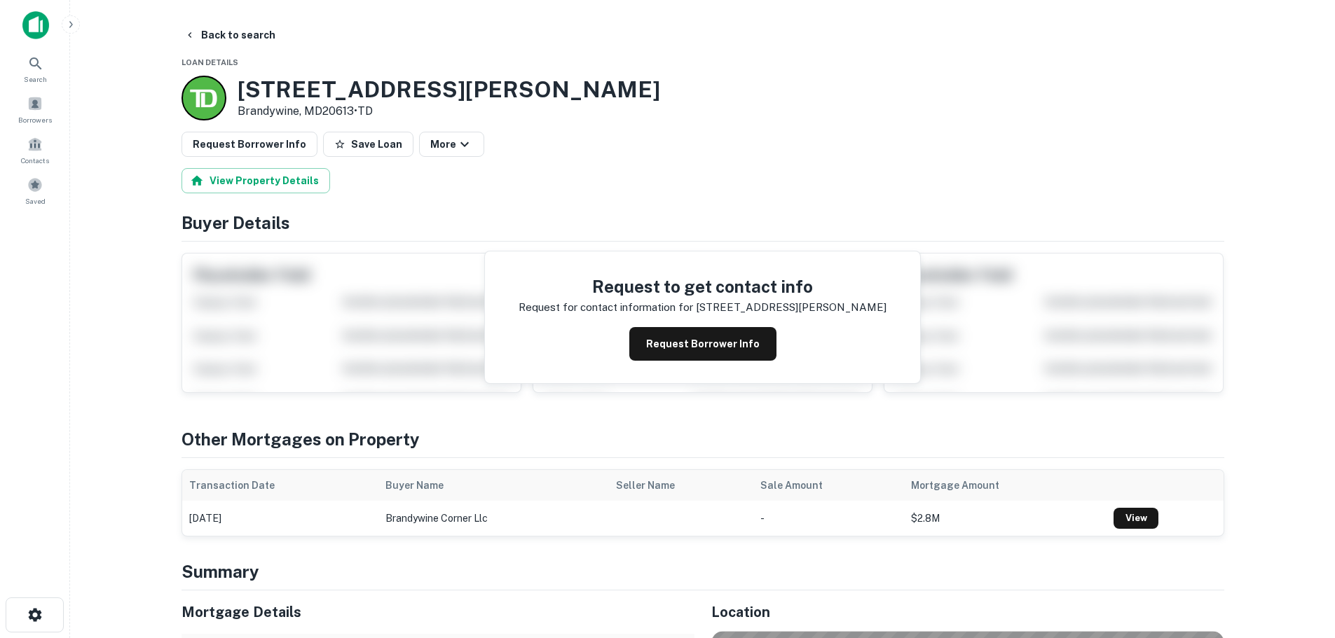
click at [323, 151] on button "Save Loan" at bounding box center [368, 144] width 90 height 25
click at [252, 152] on button "Request Borrower Info" at bounding box center [250, 144] width 136 height 25
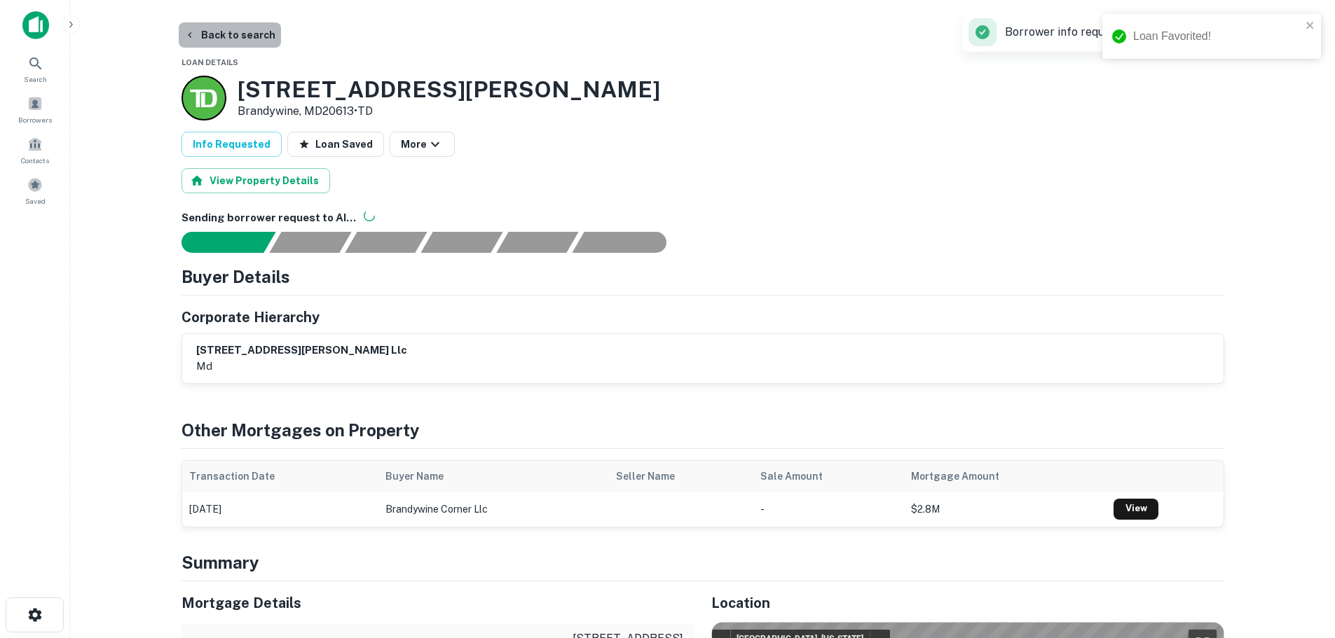
click at [234, 33] on button "Back to search" at bounding box center [230, 34] width 102 height 25
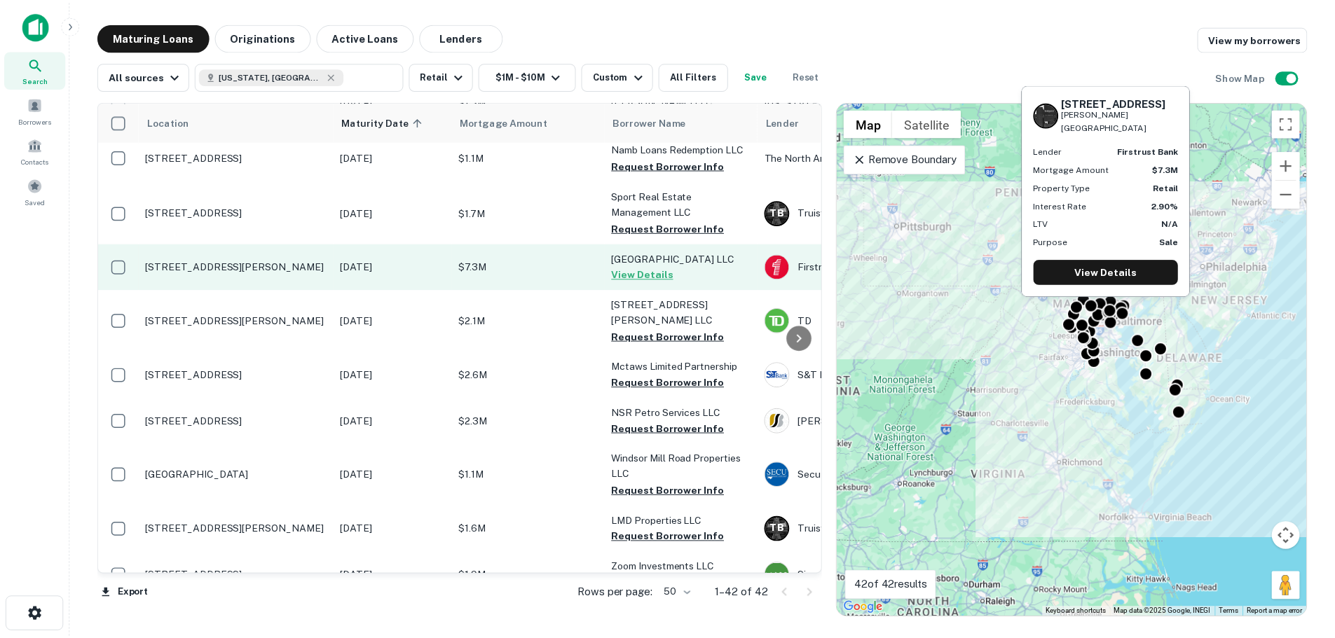
scroll to position [1612, 0]
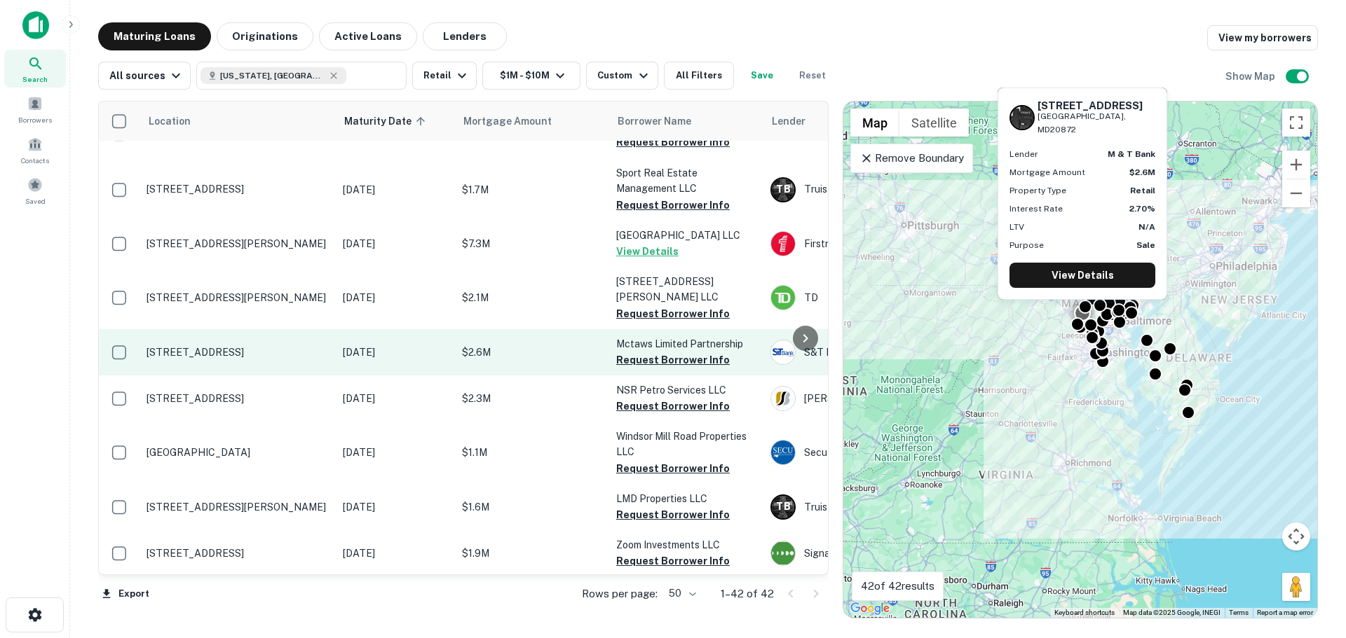
click at [247, 329] on td "[STREET_ADDRESS]" at bounding box center [237, 352] width 196 height 46
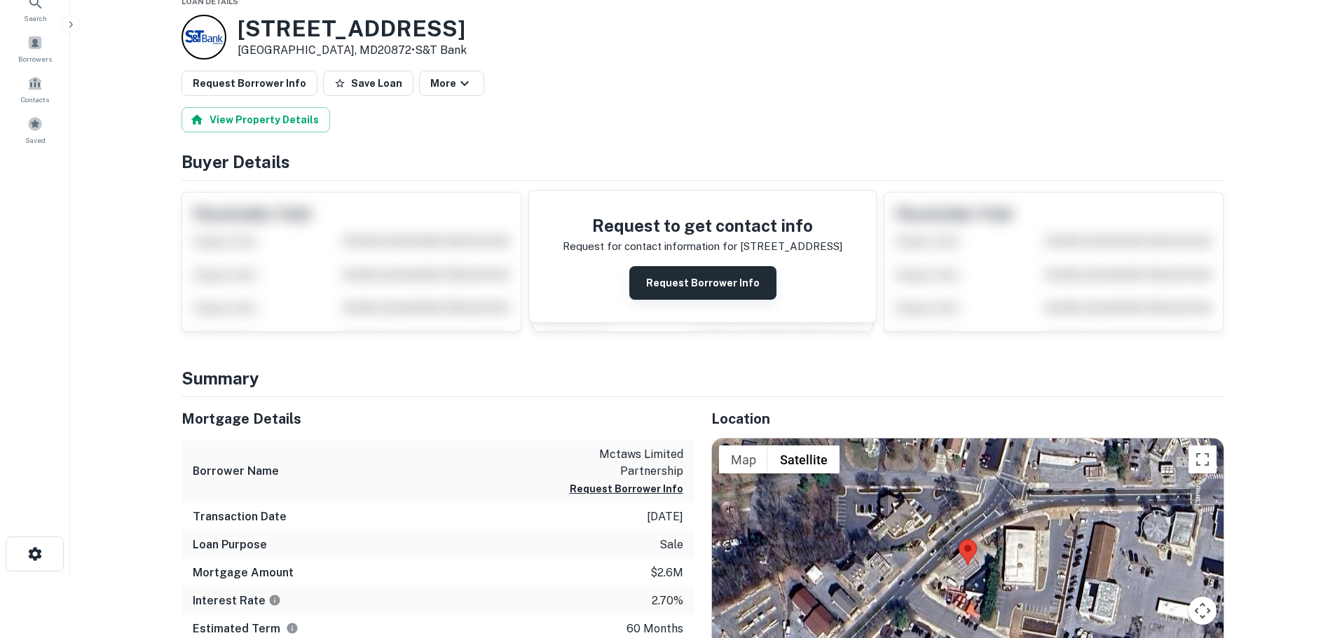
scroll to position [140, 0]
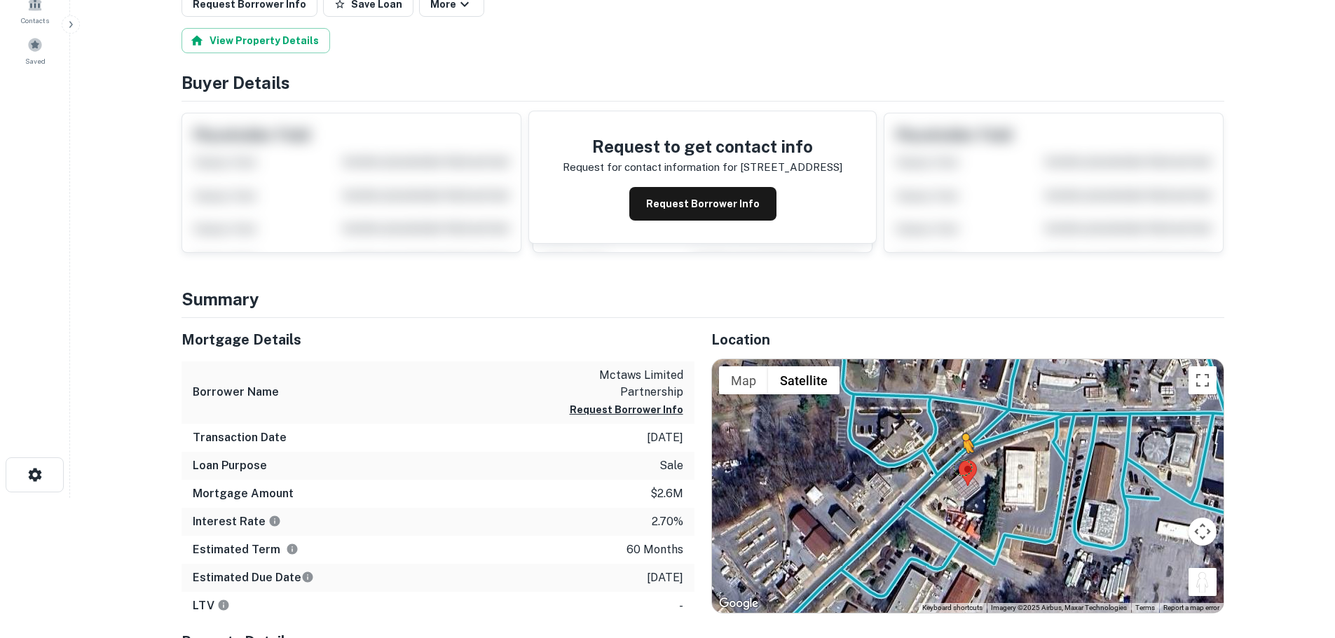
drag, startPoint x: 1198, startPoint y: 588, endPoint x: 963, endPoint y: 465, distance: 264.9
click at [963, 465] on div "To activate drag with keyboard, press Alt + Enter. Once in keyboard drag state,…" at bounding box center [968, 487] width 512 height 254
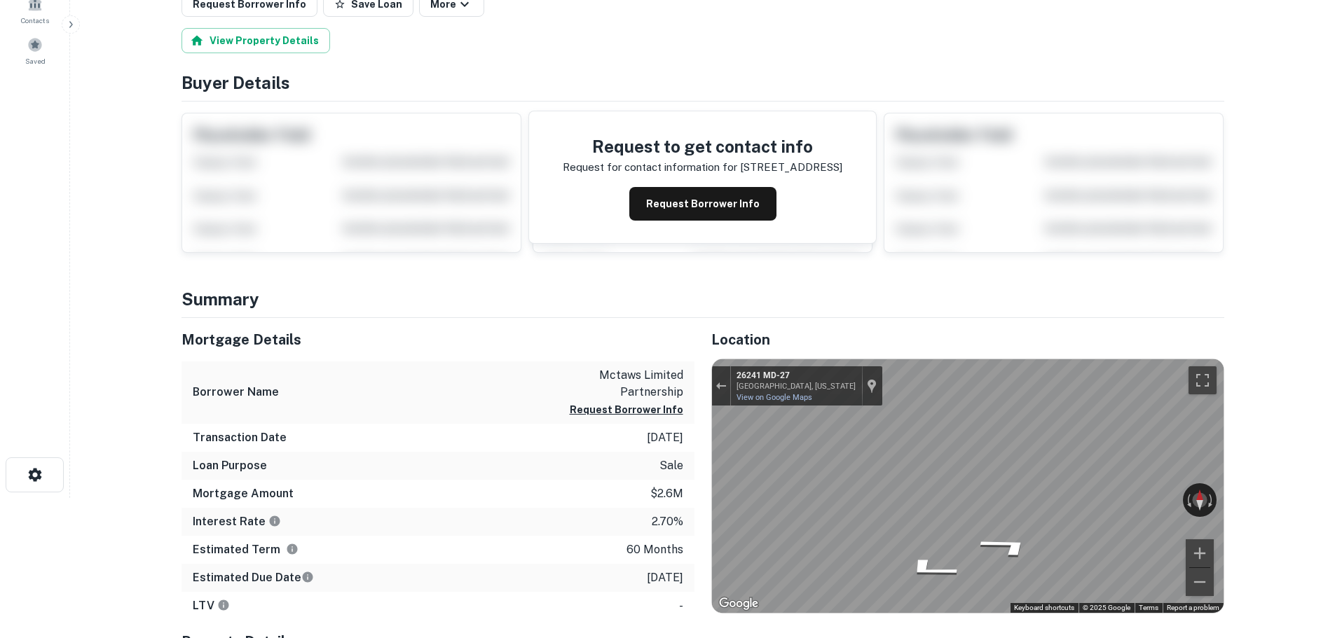
drag, startPoint x: 1123, startPoint y: 489, endPoint x: 411, endPoint y: 474, distance: 711.5
click at [411, 474] on div "Mortgage Details Borrower Name mctaws limited partnership Request Borrower Info…" at bounding box center [695, 547] width 1060 height 458
click at [546, 485] on div "Mortgage Details Borrower Name mctaws limited partnership Request Borrower Info…" at bounding box center [695, 547] width 1060 height 458
drag, startPoint x: 1117, startPoint y: 495, endPoint x: 665, endPoint y: 506, distance: 452.2
click at [665, 506] on div "Mortgage Details Borrower Name mctaws limited partnership Request Borrower Info…" at bounding box center [695, 547] width 1060 height 458
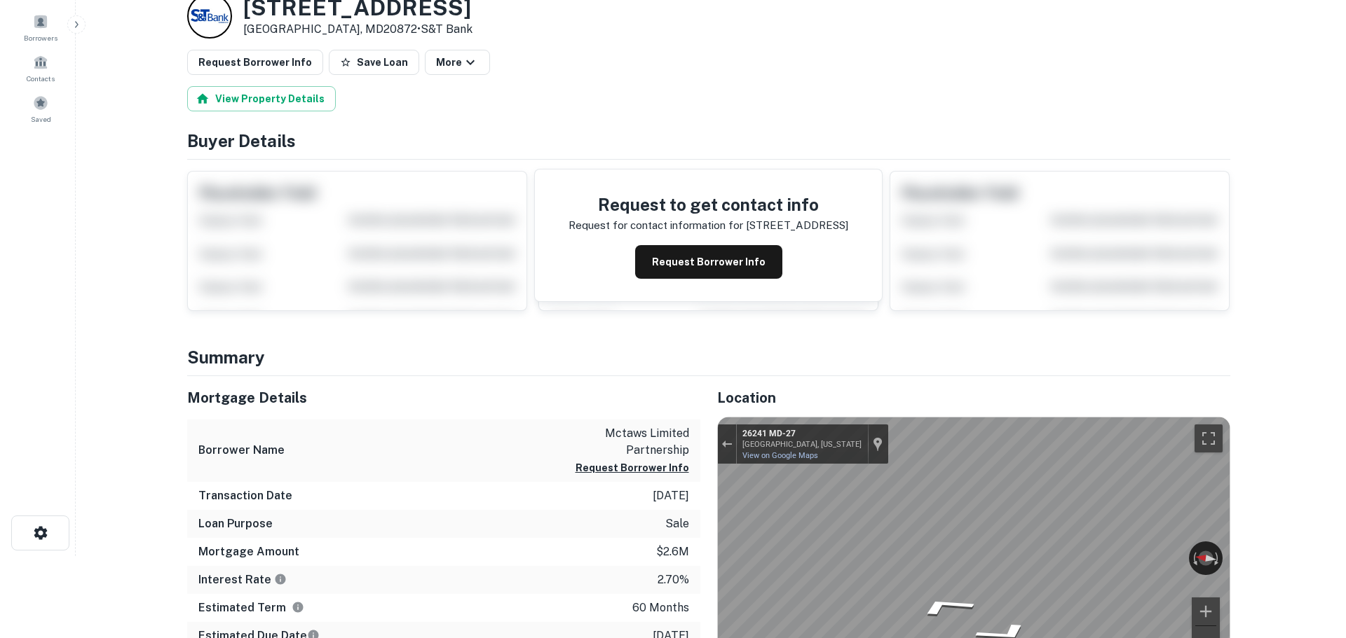
scroll to position [0, 0]
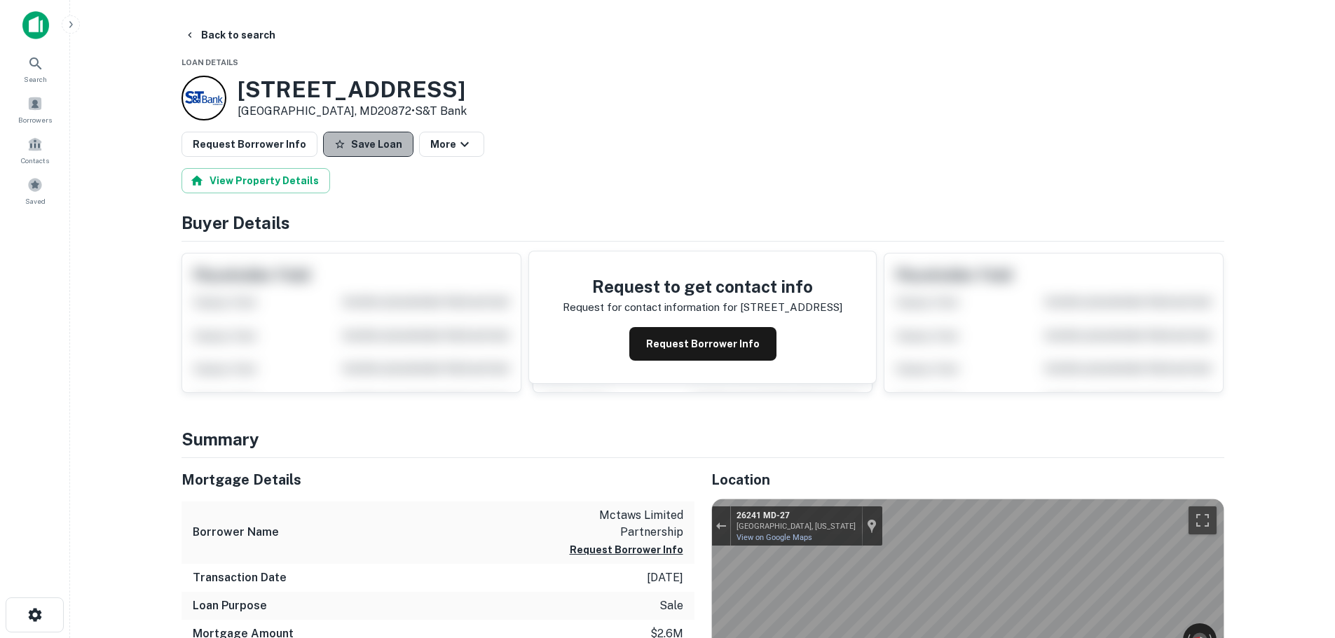
click at [363, 142] on button "Save Loan" at bounding box center [368, 144] width 90 height 25
click at [234, 153] on button "Request Borrower Info" at bounding box center [250, 144] width 136 height 25
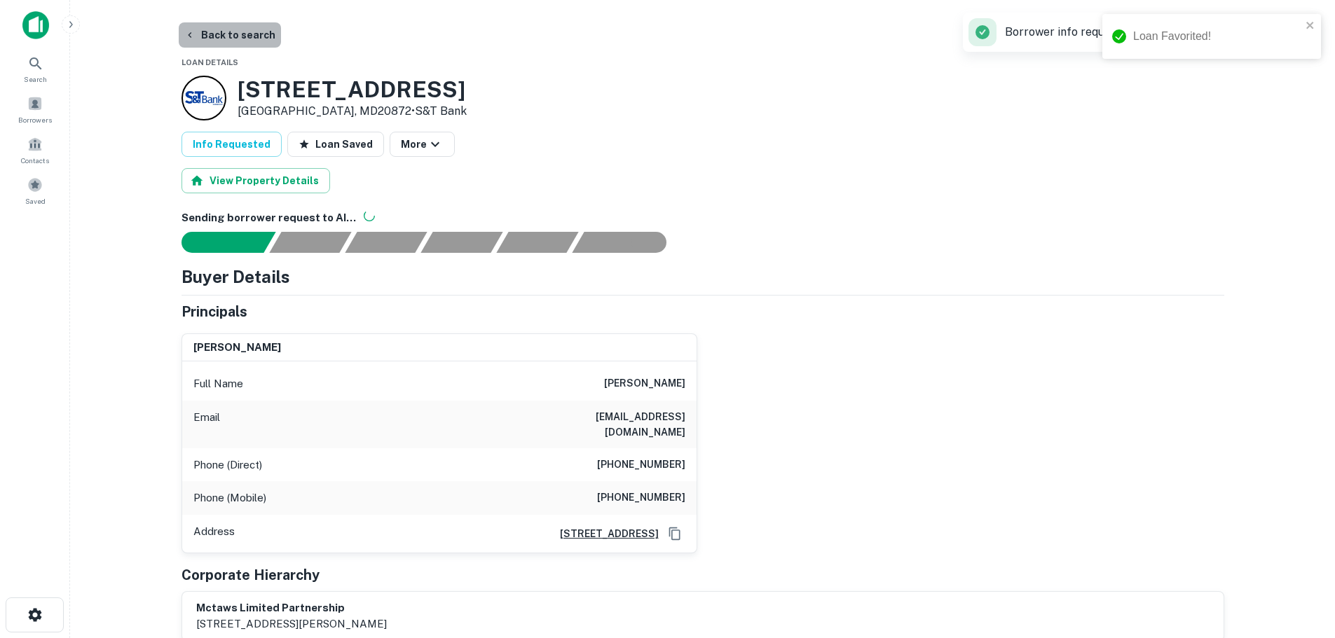
click at [263, 30] on button "Back to search" at bounding box center [230, 34] width 102 height 25
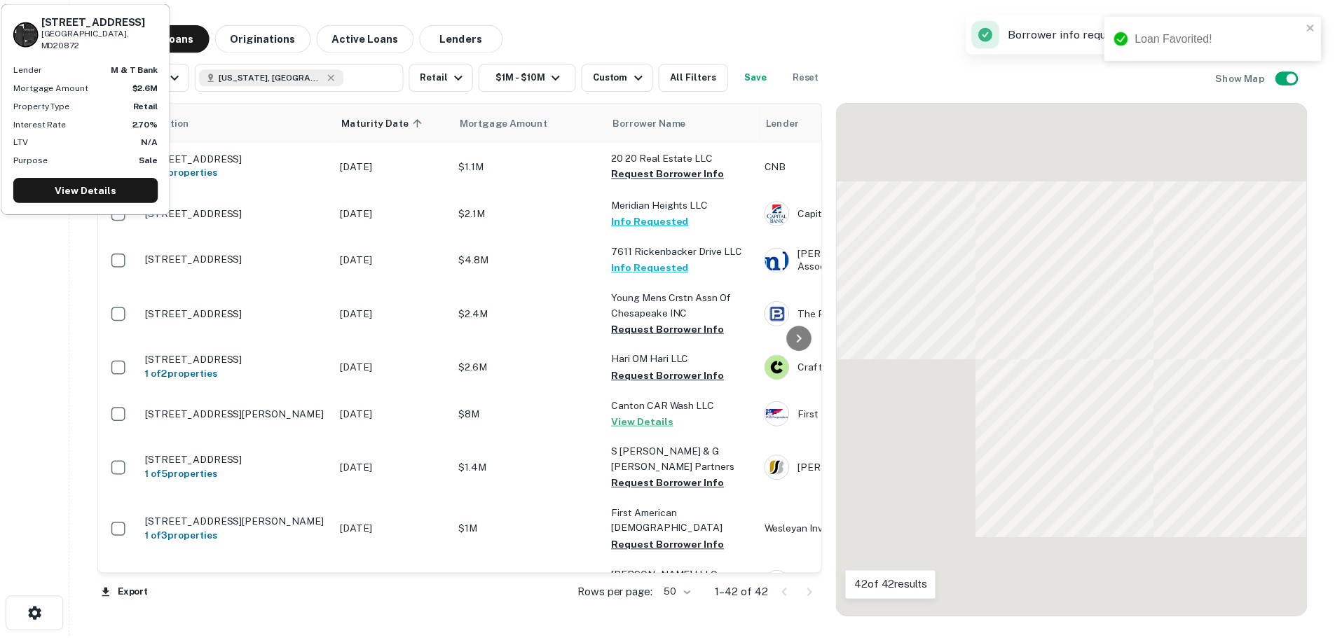
scroll to position [1612, 0]
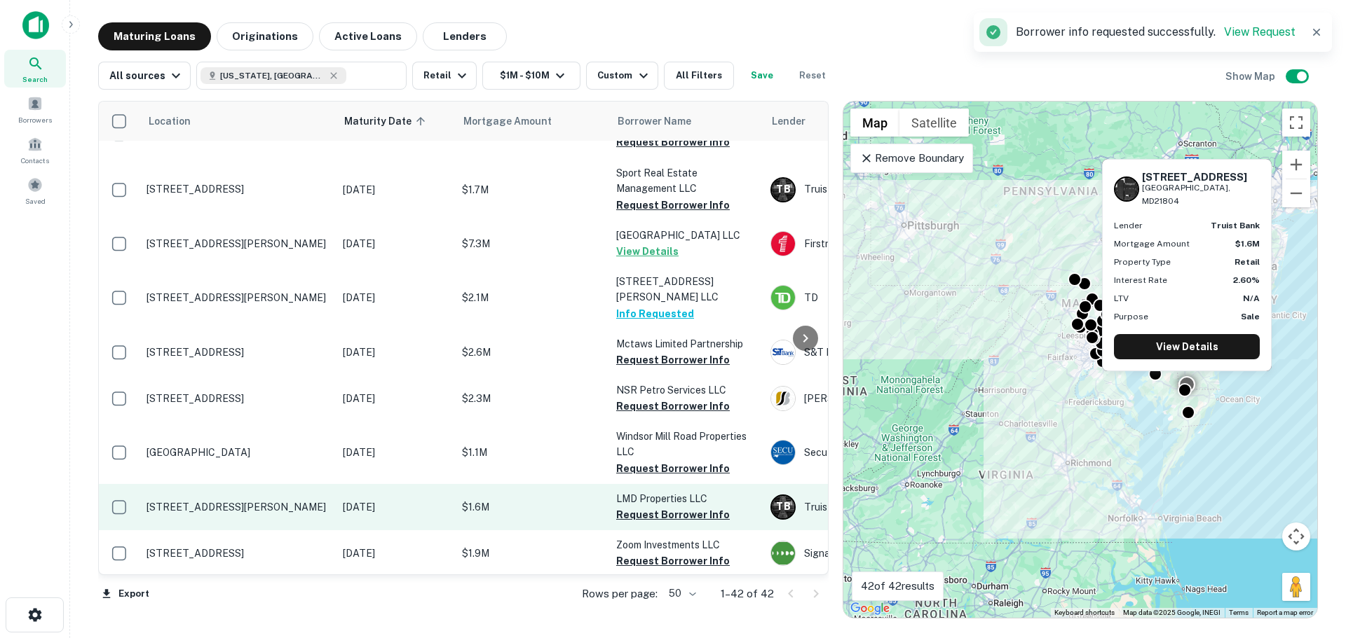
click at [261, 501] on p "[STREET_ADDRESS][PERSON_NAME]" at bounding box center [237, 507] width 182 height 13
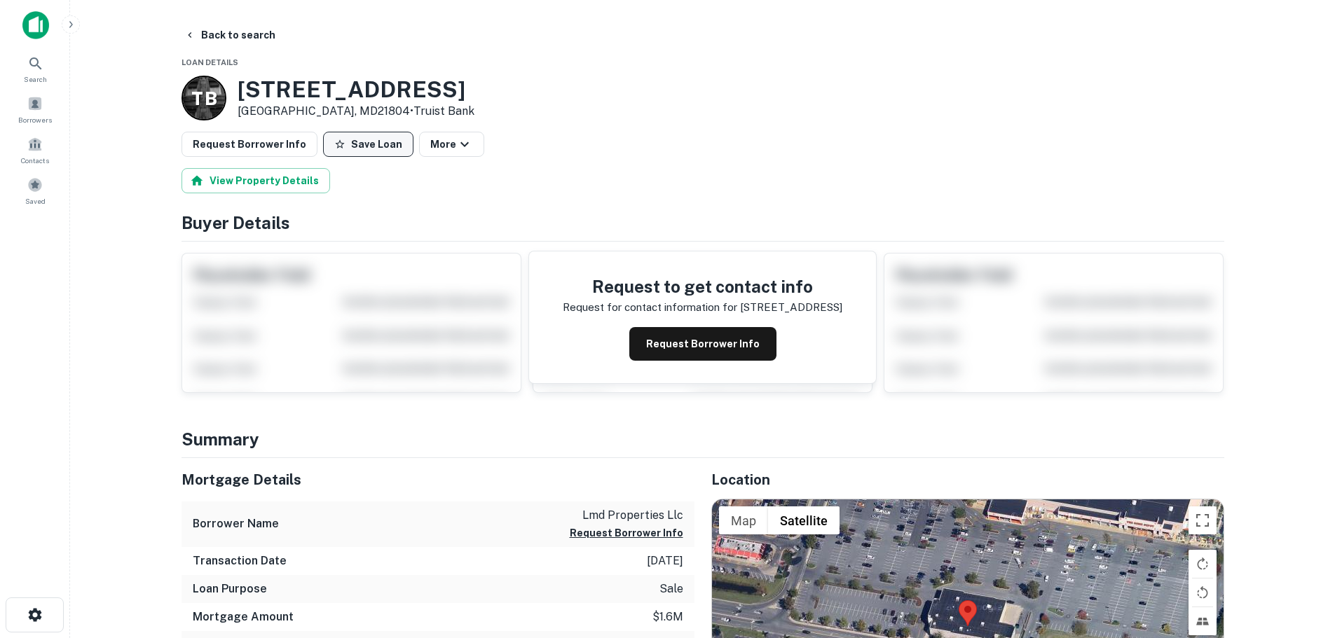
click at [364, 151] on button "Save Loan" at bounding box center [368, 144] width 90 height 25
click at [209, 148] on button "Request Borrower Info" at bounding box center [250, 144] width 136 height 25
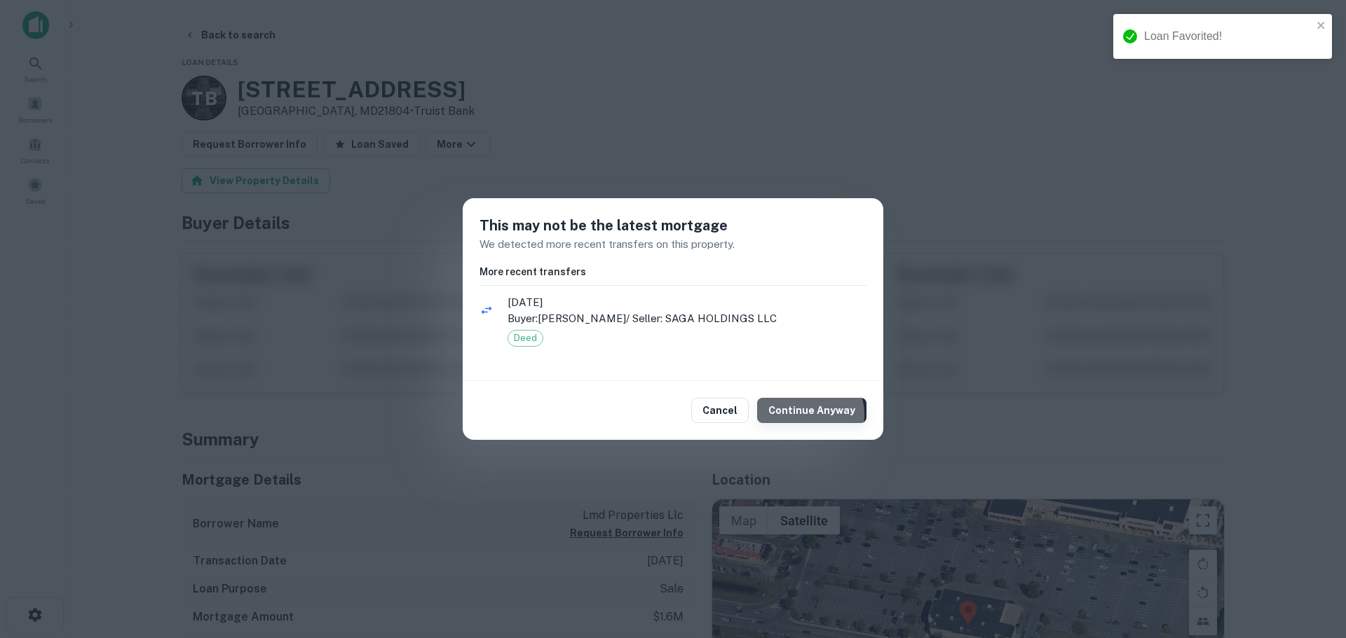
click at [809, 415] on button "Continue Anyway" at bounding box center [811, 410] width 109 height 25
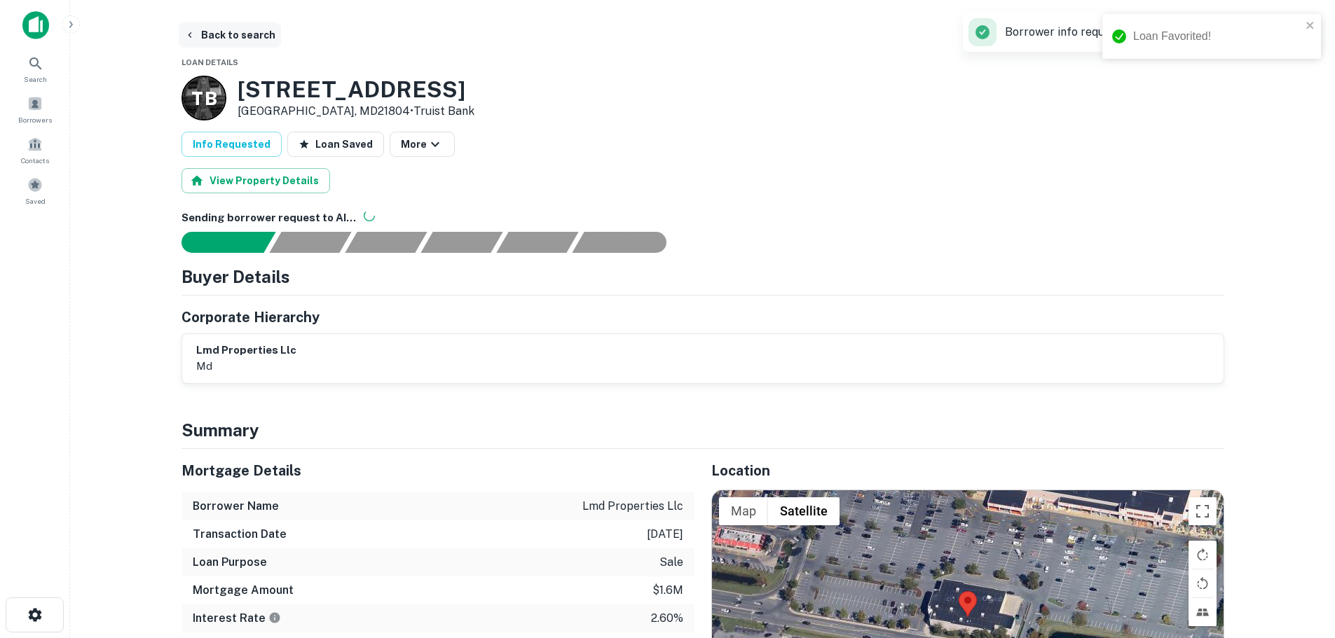
click at [235, 40] on button "Back to search" at bounding box center [230, 34] width 102 height 25
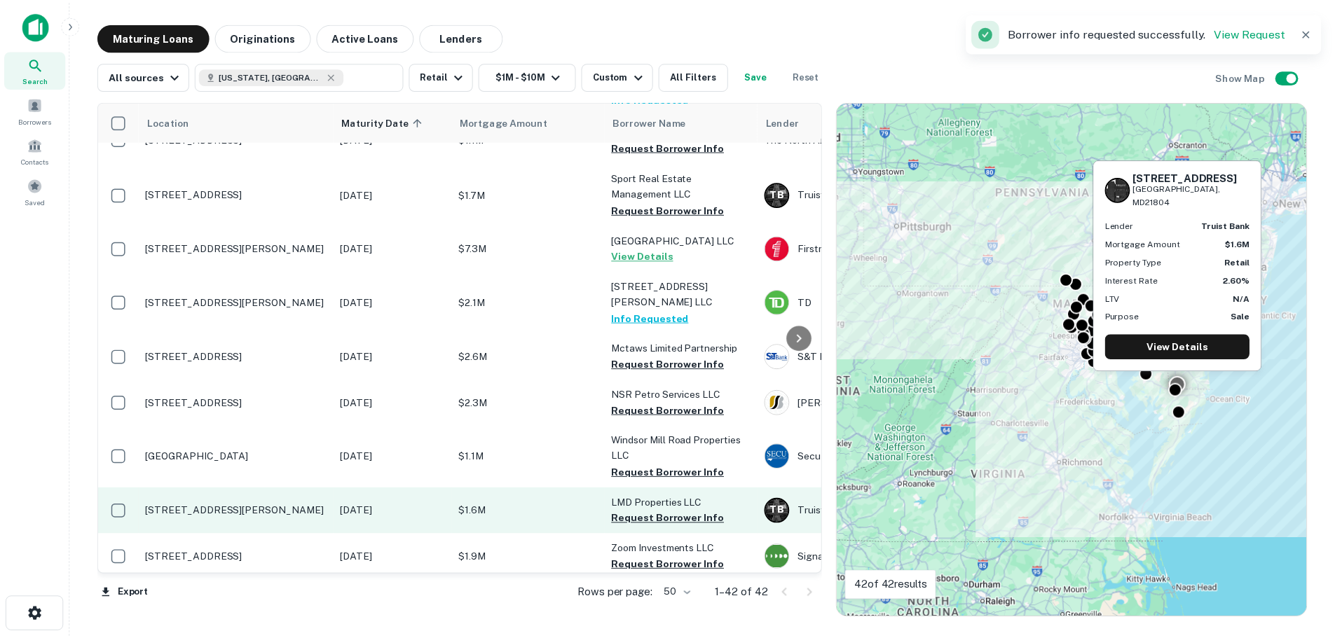
scroll to position [1612, 0]
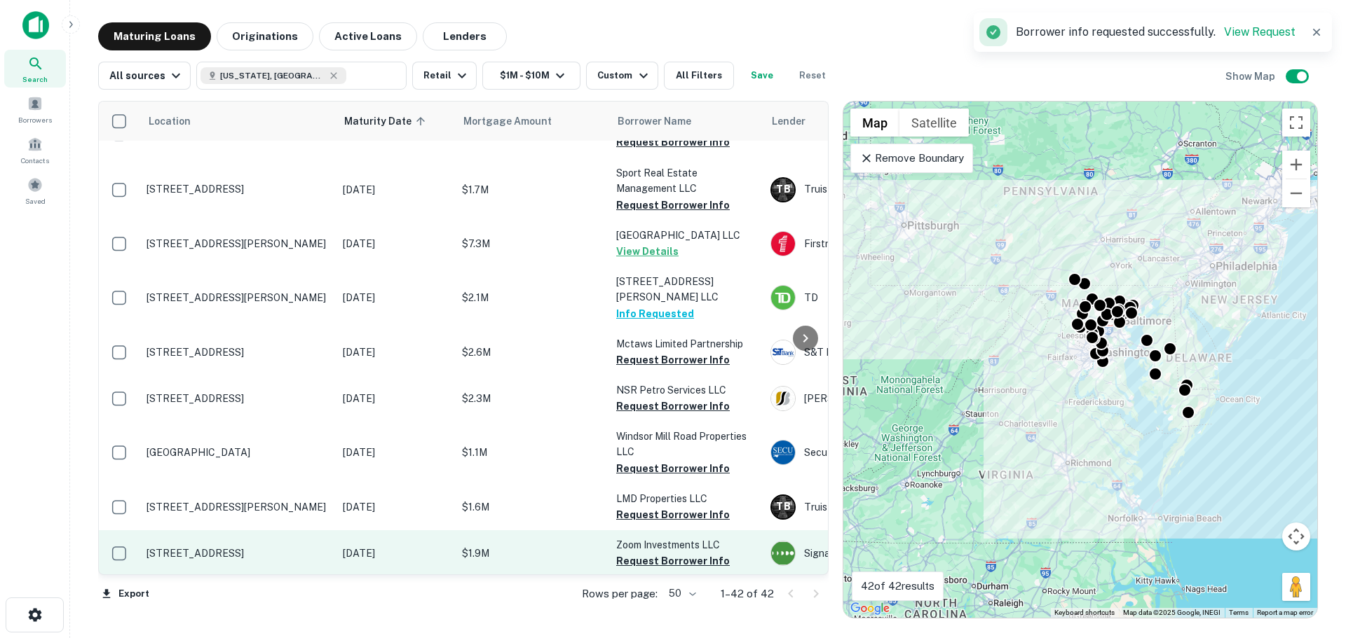
click at [239, 547] on p "18000 Sioux Ln Gaithersburg, MD20878" at bounding box center [237, 553] width 182 height 13
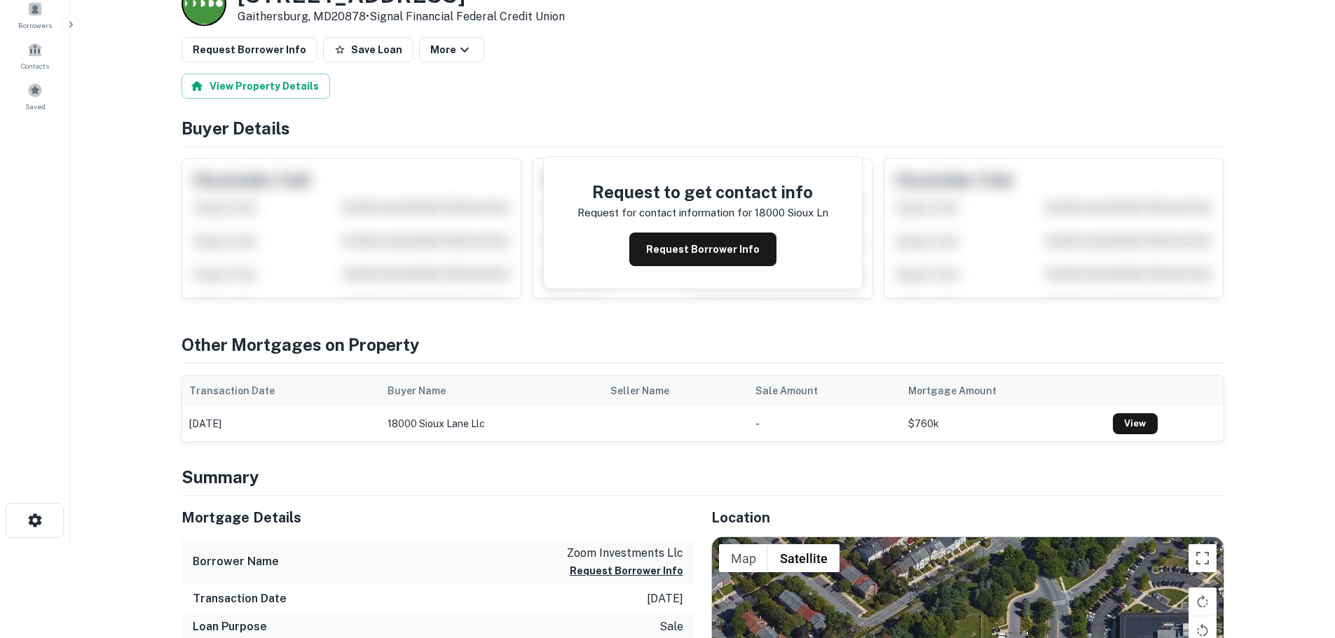
scroll to position [210, 0]
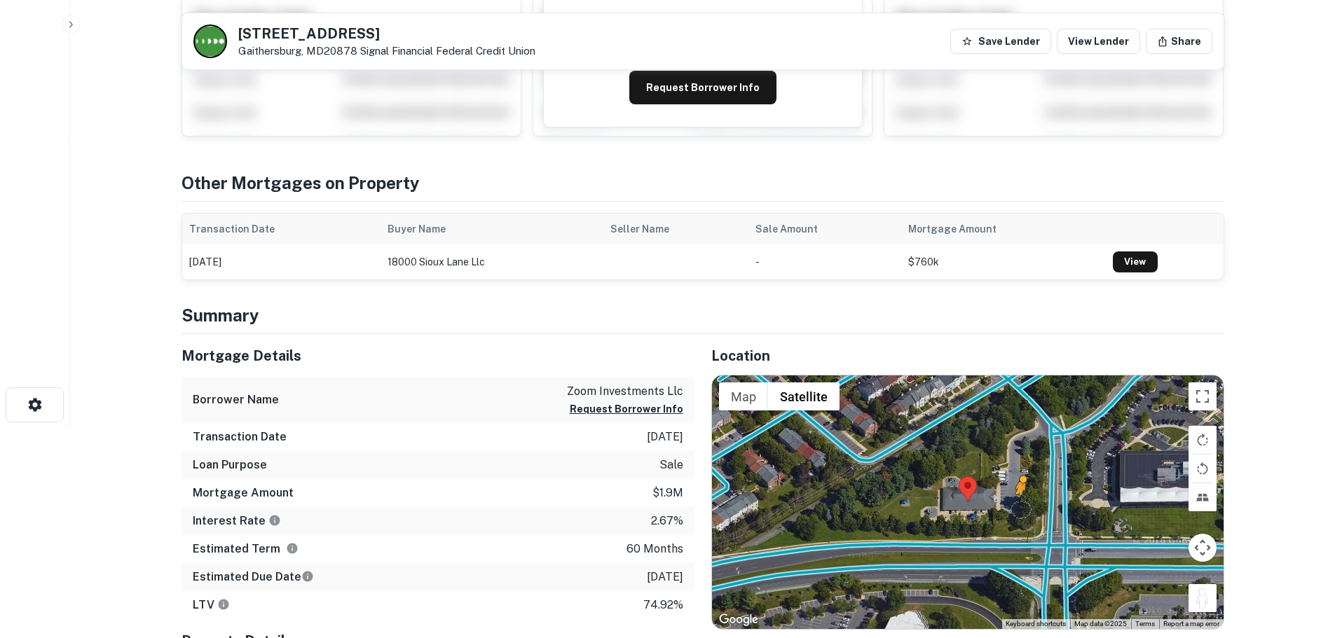
drag, startPoint x: 1198, startPoint y: 590, endPoint x: 1022, endPoint y: 509, distance: 194.4
click at [1022, 509] on div "To activate drag with keyboard, press Alt + Enter. Once in keyboard drag state,…" at bounding box center [968, 503] width 512 height 254
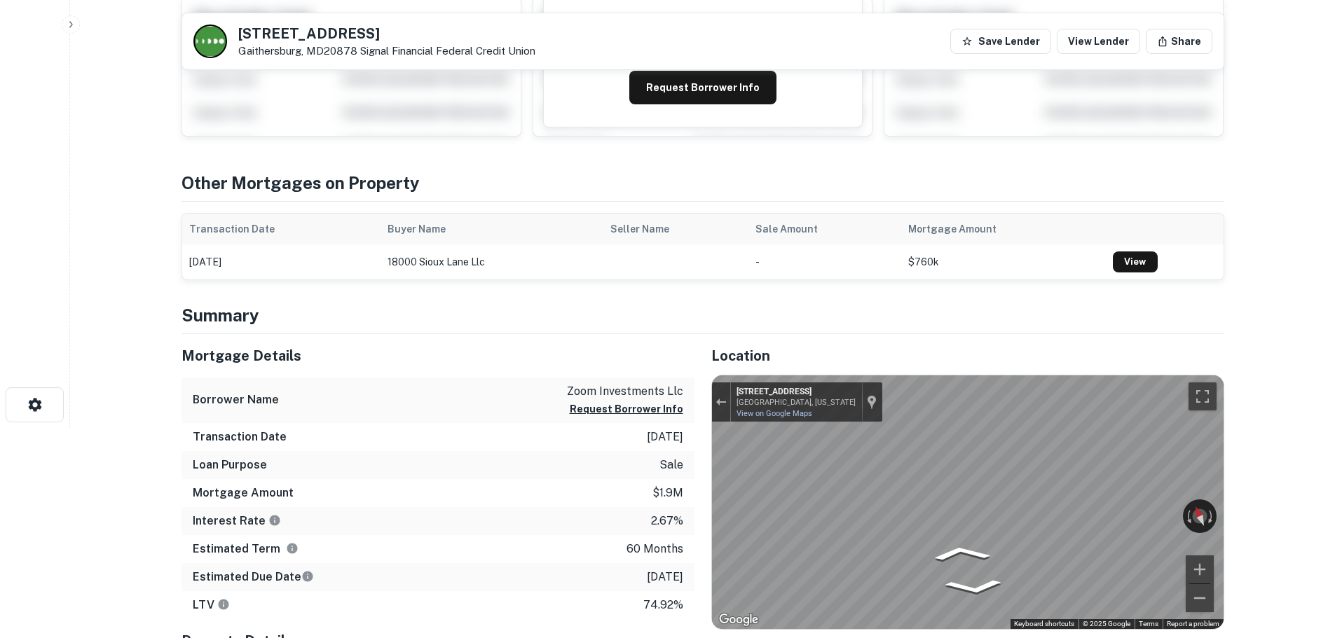
click at [545, 477] on div "Mortgage Details Borrower Name zoom investments llc Request Borrower Info Trans…" at bounding box center [695, 582] width 1060 height 497
click at [346, 501] on div "Mortgage Details Borrower Name zoom investments llc Request Borrower Info Trans…" at bounding box center [695, 582] width 1060 height 497
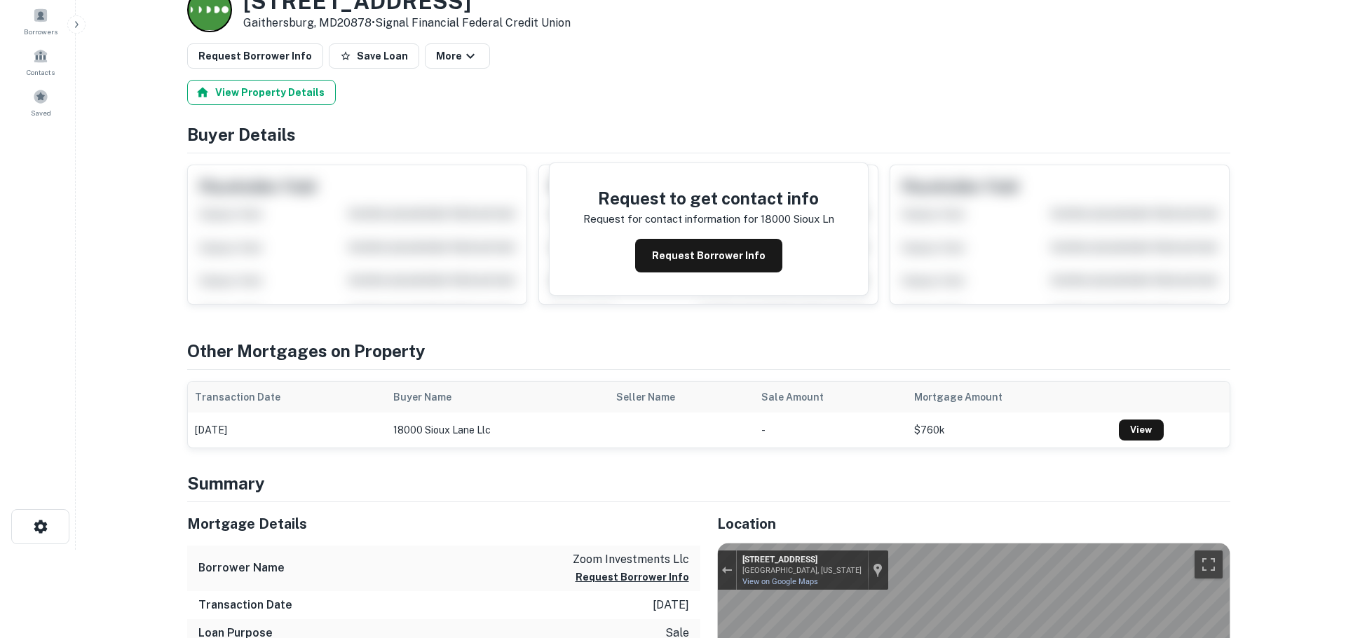
scroll to position [0, 0]
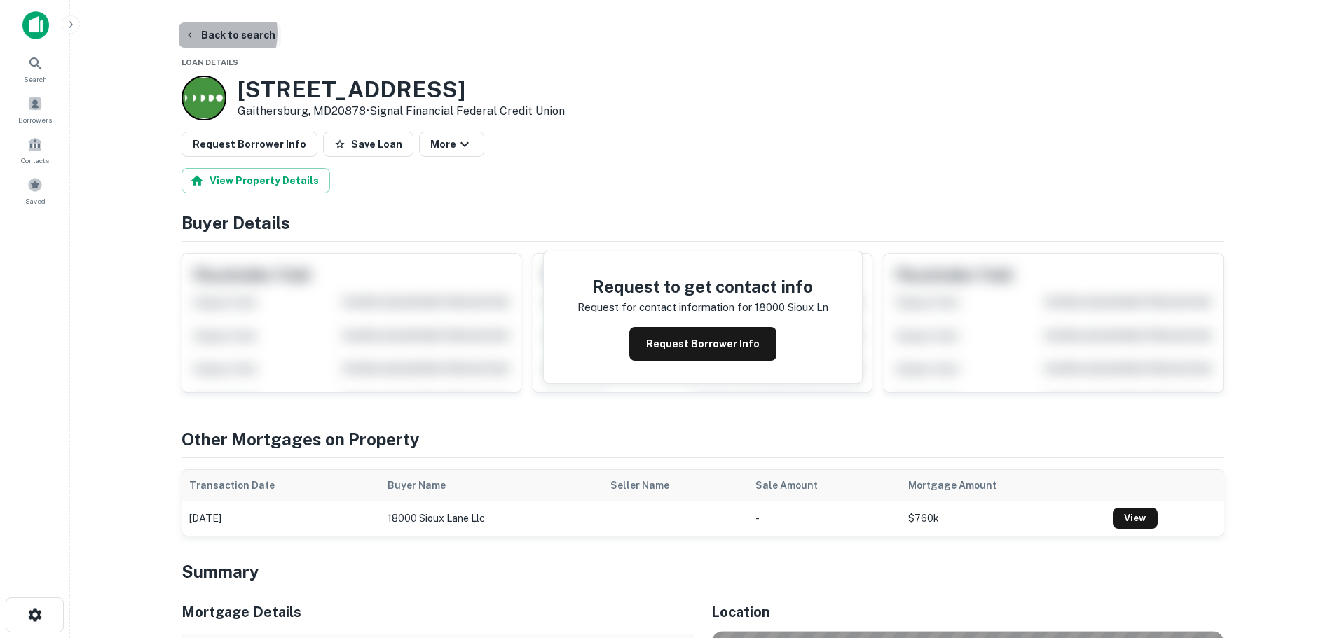
click at [205, 33] on button "Back to search" at bounding box center [230, 34] width 102 height 25
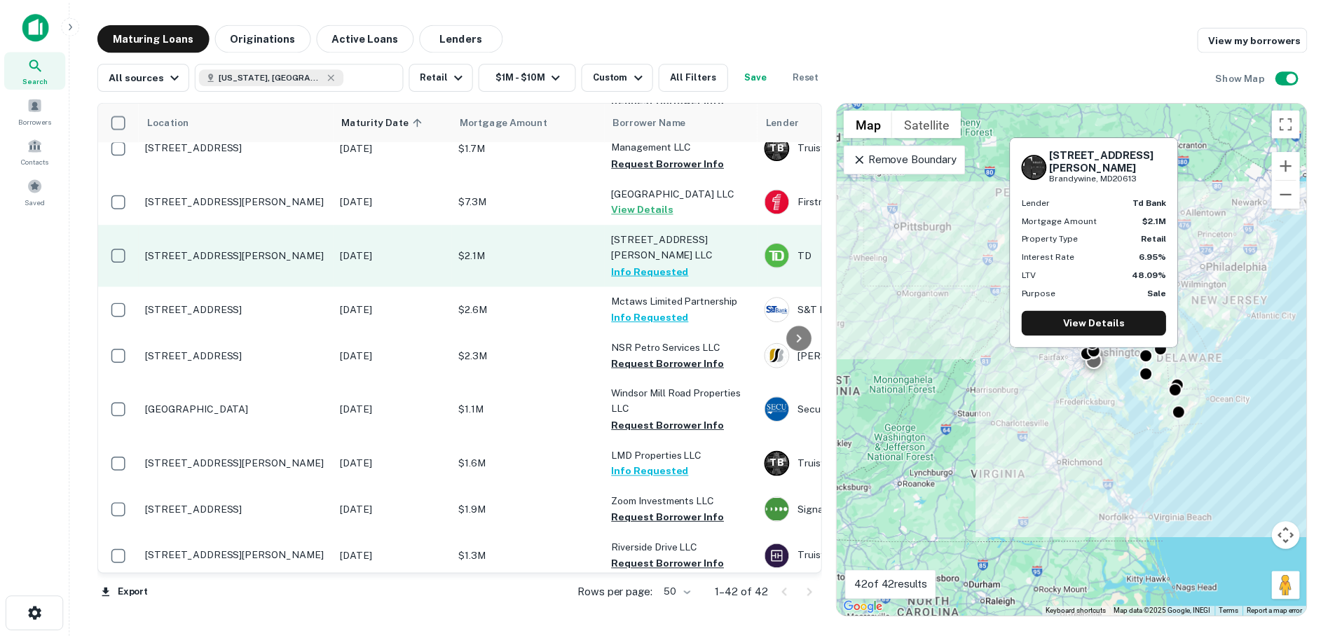
scroll to position [1674, 0]
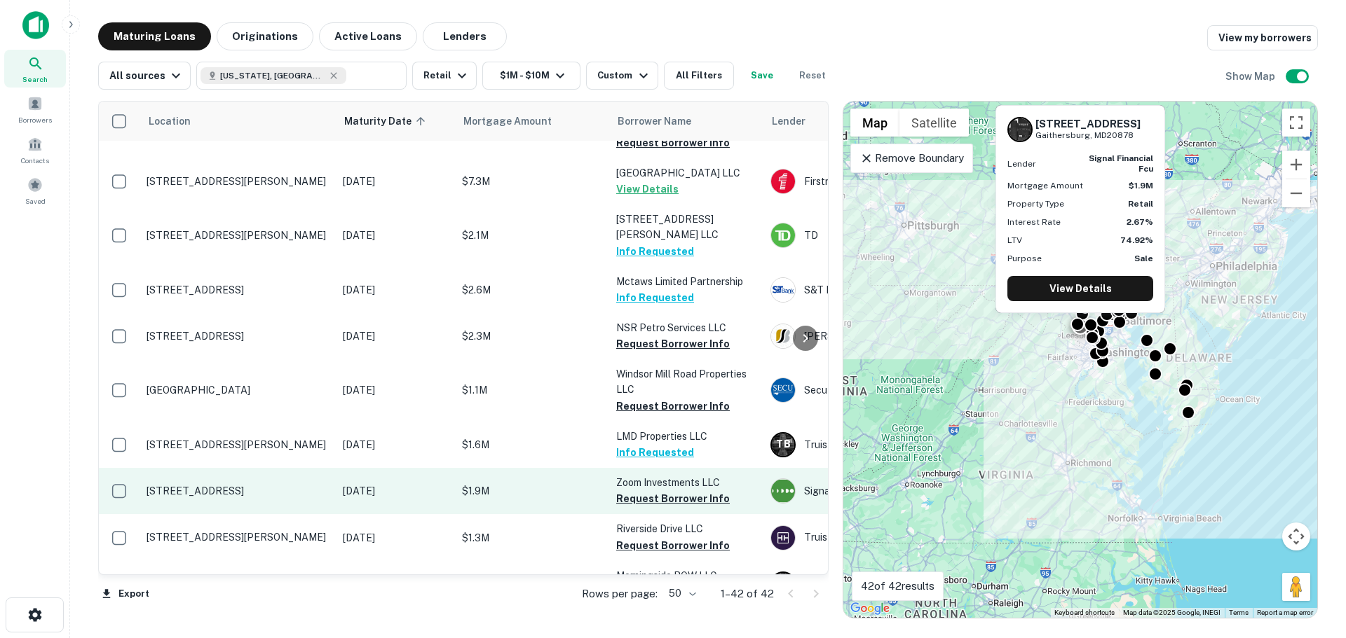
click at [259, 485] on p "18000 Sioux Ln Gaithersburg, MD20878" at bounding box center [237, 491] width 182 height 13
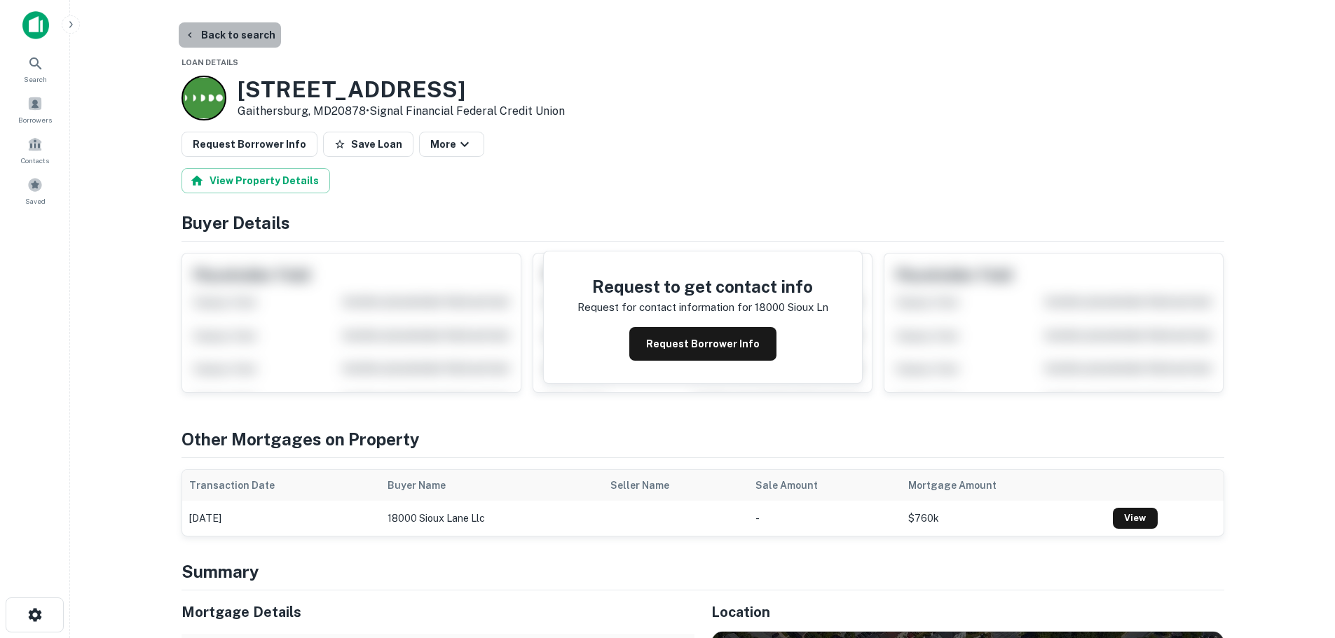
click at [235, 33] on button "Back to search" at bounding box center [230, 34] width 102 height 25
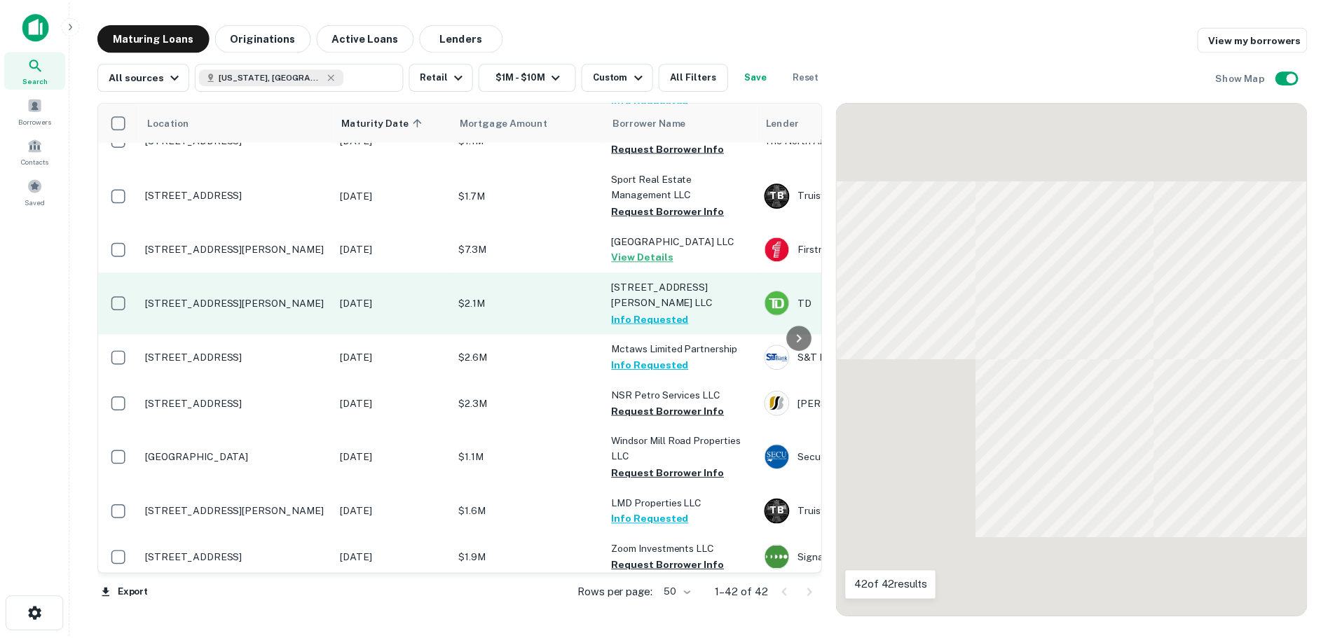
scroll to position [1674, 0]
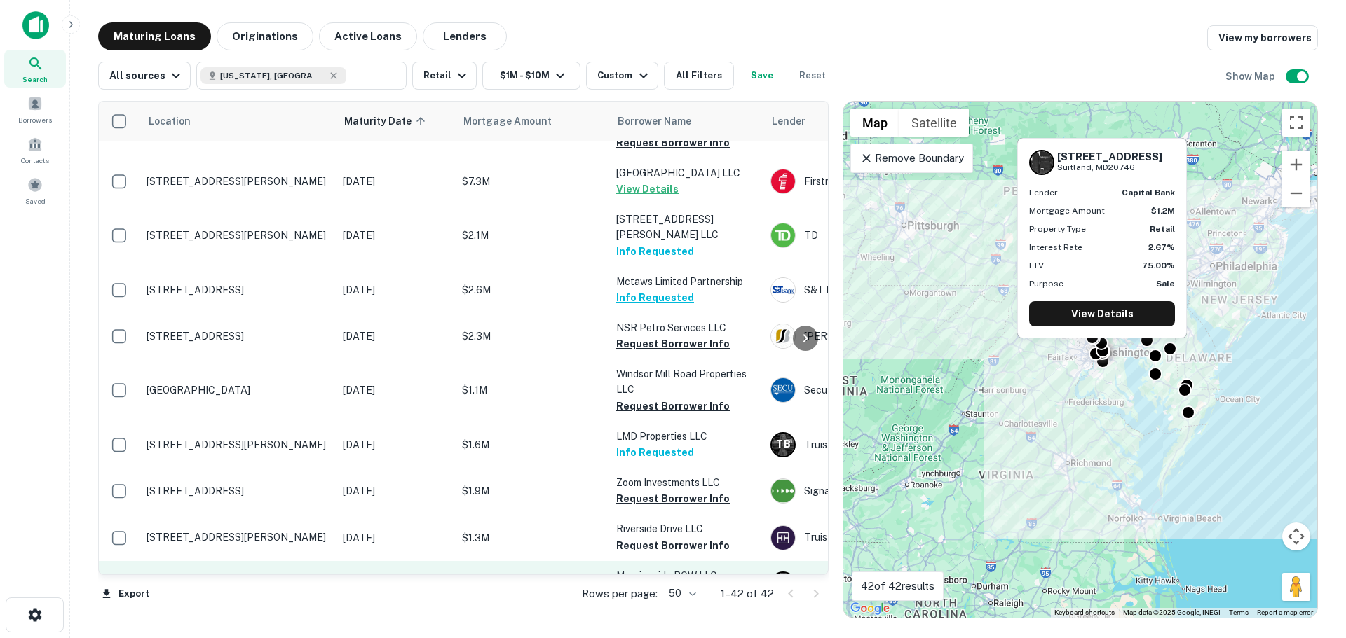
click at [264, 561] on td "6715 Suitland Rd Suitland, MD20746" at bounding box center [237, 584] width 196 height 46
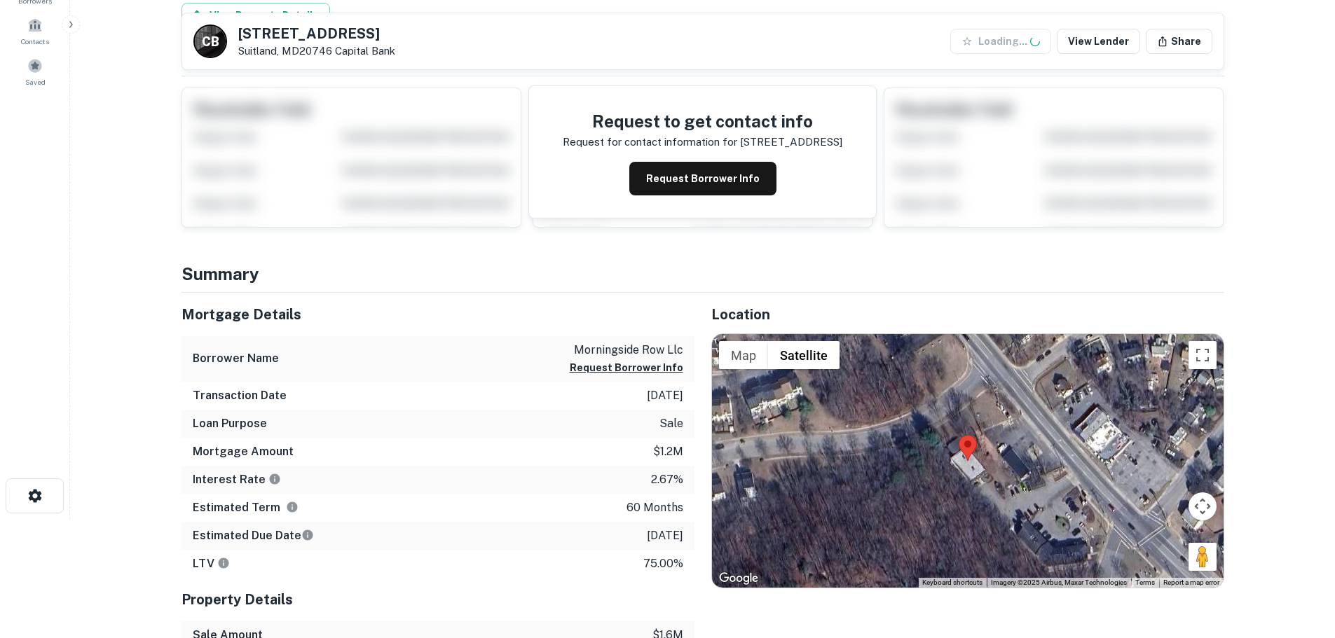
scroll to position [280, 0]
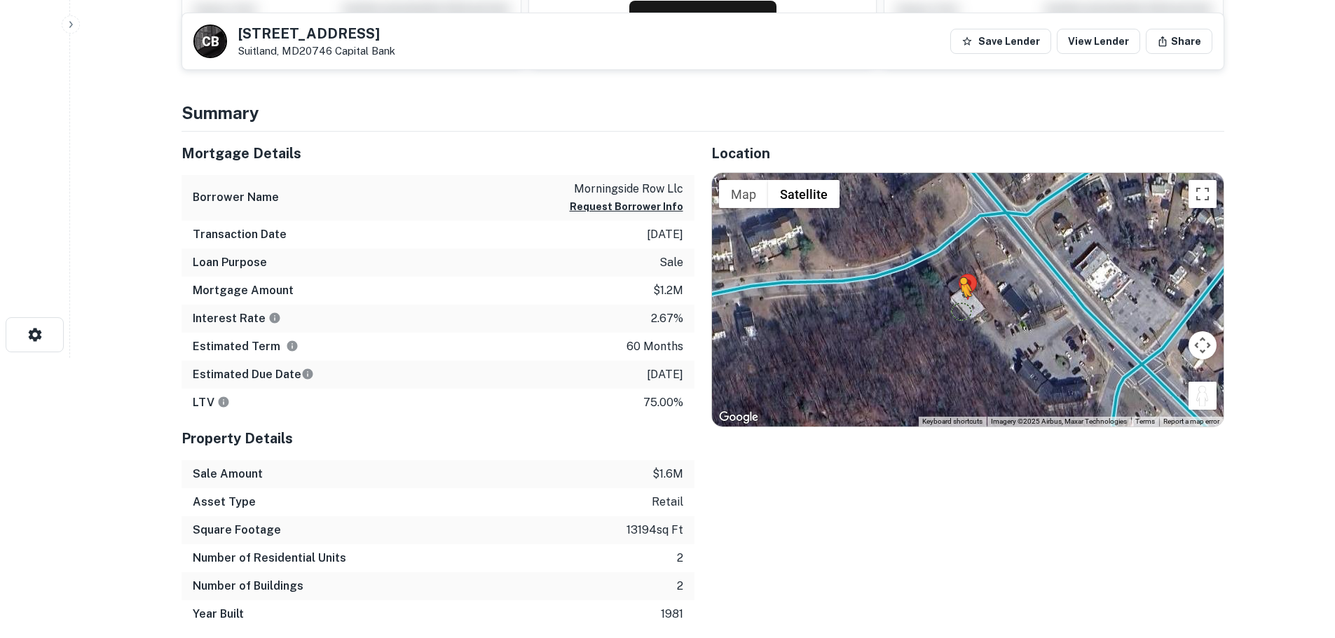
drag, startPoint x: 1196, startPoint y: 399, endPoint x: 959, endPoint y: 310, distance: 253.1
click at [959, 310] on div "To activate drag with keyboard, press Alt + Enter. Once in keyboard drag state,…" at bounding box center [968, 300] width 512 height 254
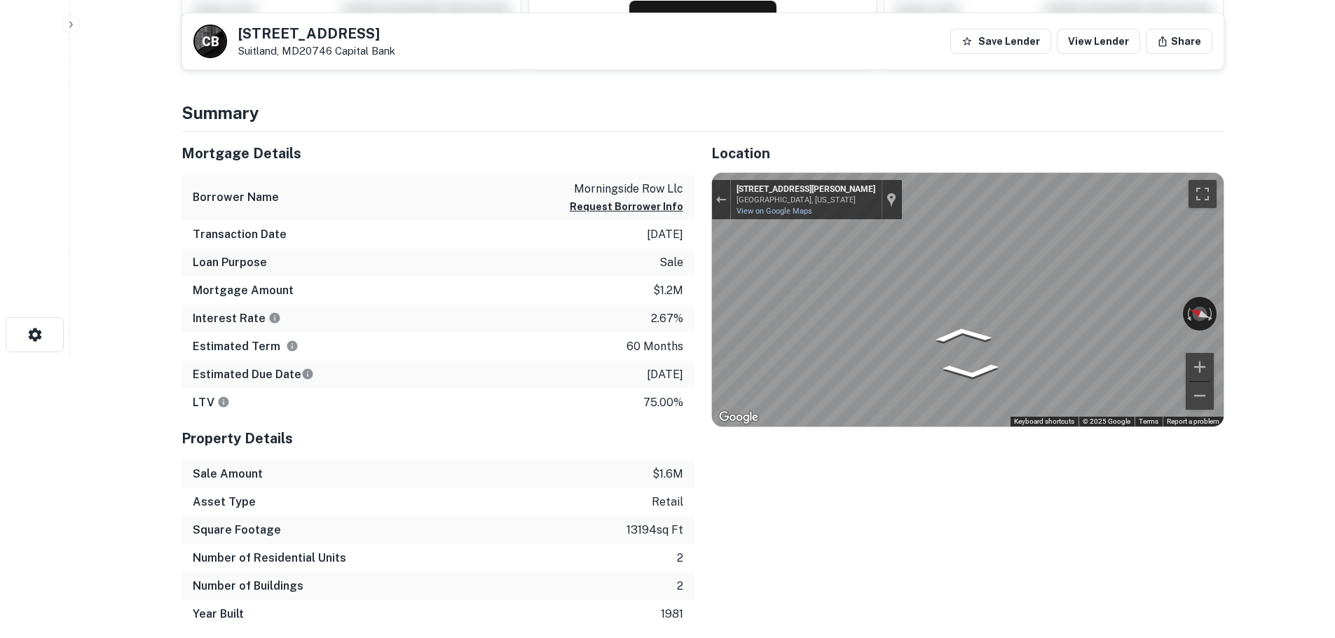
click at [432, 285] on div "Mortgage Details Borrower Name morningside row llc Request Borrower Info Transa…" at bounding box center [695, 380] width 1060 height 497
click at [607, 284] on div "Mortgage Details Borrower Name morningside row llc Request Borrower Info Transa…" at bounding box center [695, 380] width 1060 height 497
click at [295, 30] on h5 "6715 Suitland Rd" at bounding box center [316, 34] width 157 height 14
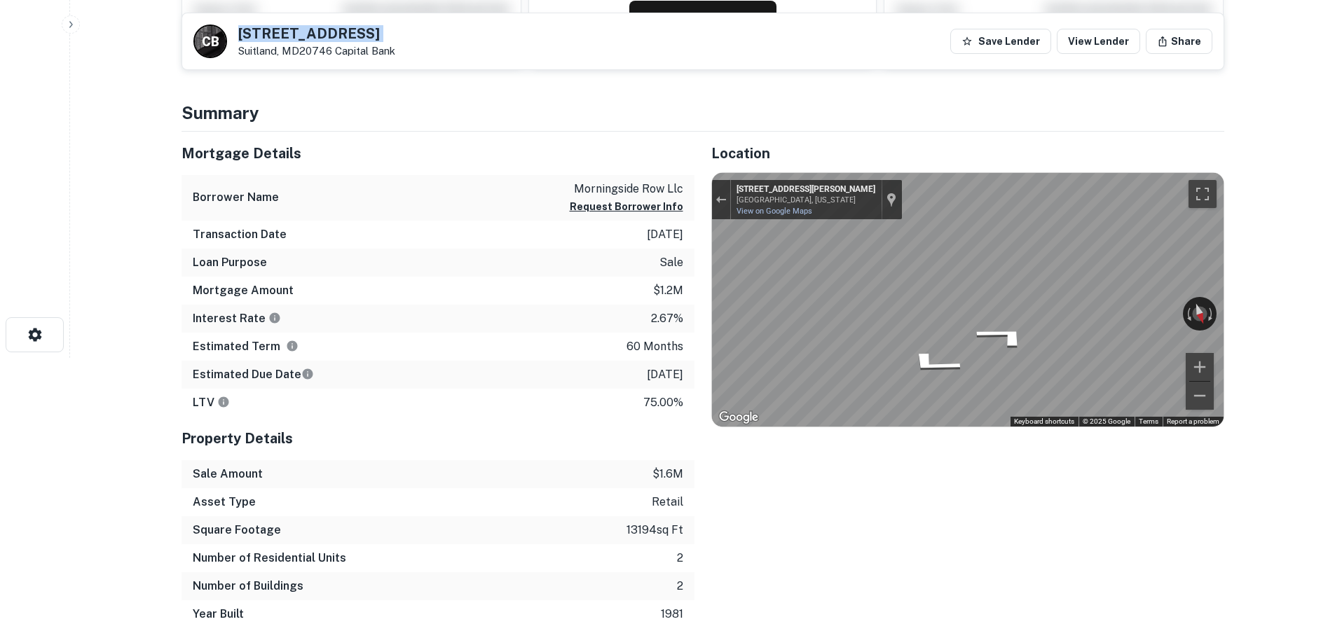
copy h5 "6715 Suitland Rd"
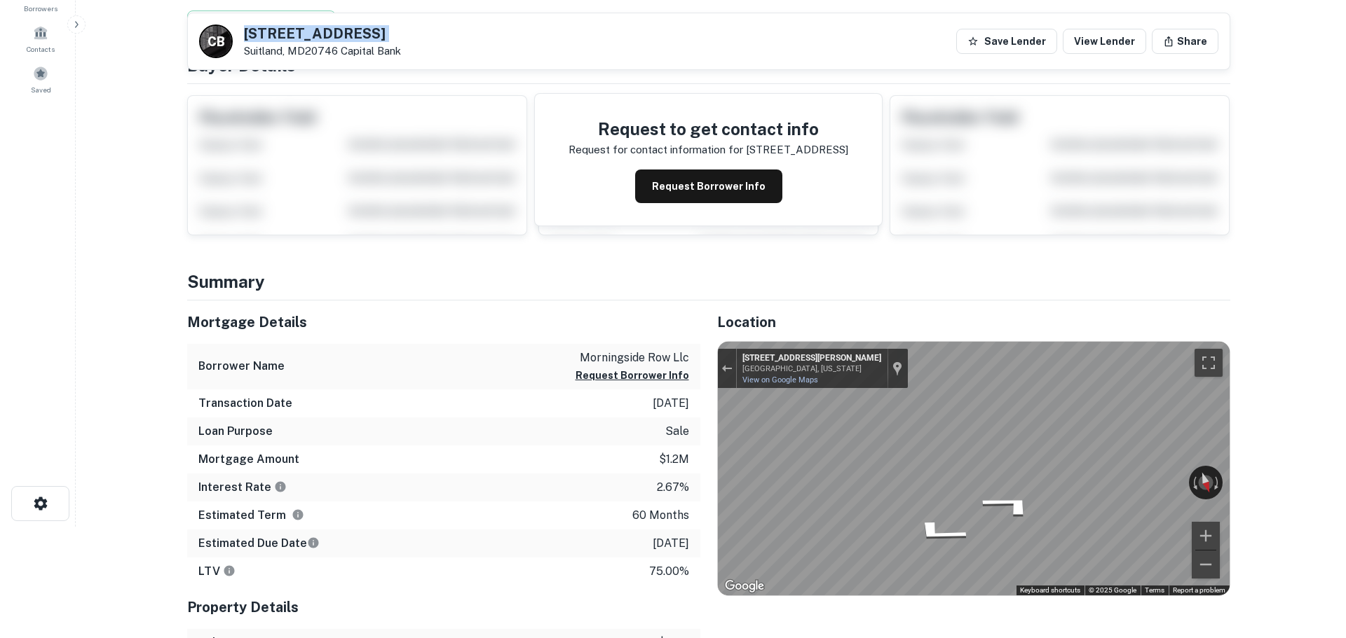
scroll to position [0, 0]
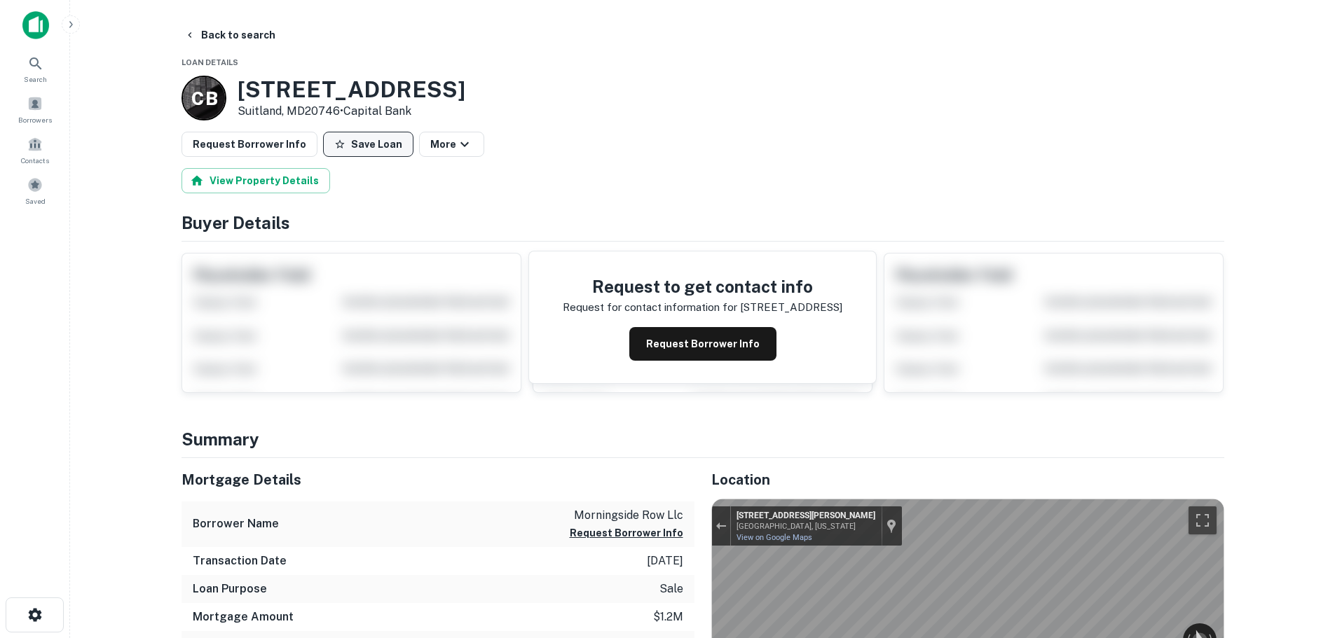
click at [348, 148] on button "Save Loan" at bounding box center [368, 144] width 90 height 25
drag, startPoint x: 287, startPoint y: 148, endPoint x: 278, endPoint y: 132, distance: 18.2
click at [285, 145] on button "Request Borrower Info" at bounding box center [250, 144] width 136 height 25
click at [228, 38] on button "Back to search" at bounding box center [230, 34] width 102 height 25
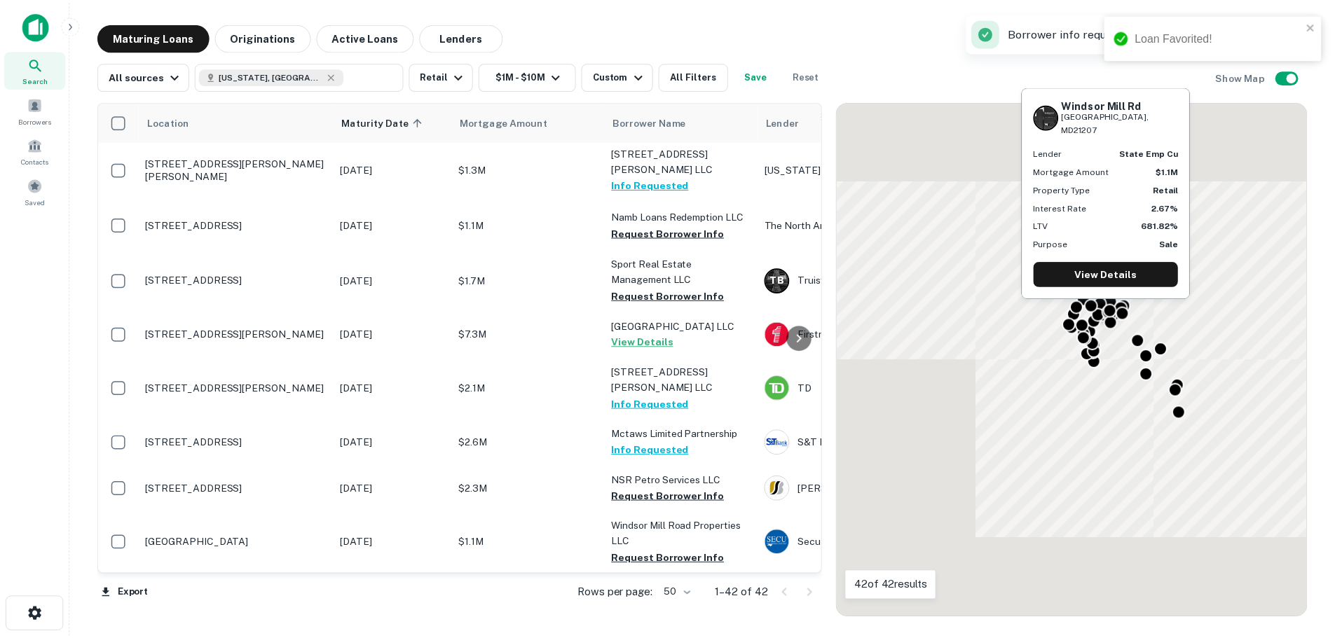
scroll to position [1674, 0]
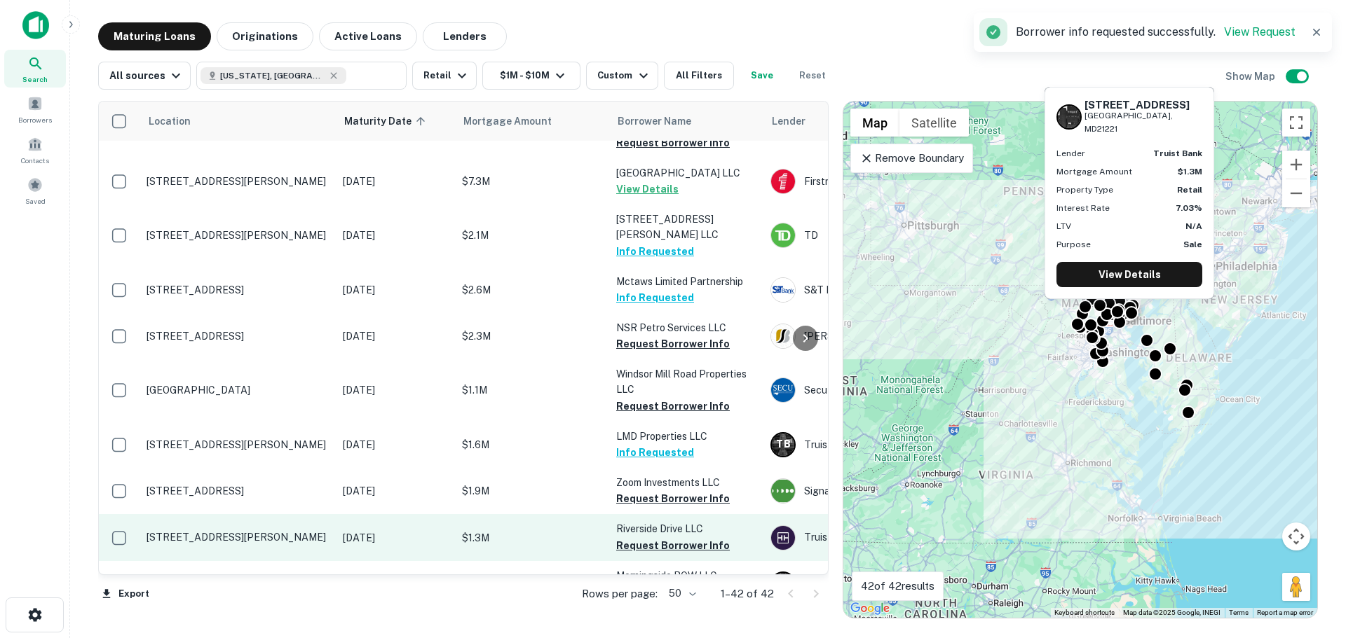
click at [234, 531] on p "534 Riverside Dr Essex, MD21221" at bounding box center [237, 537] width 182 height 13
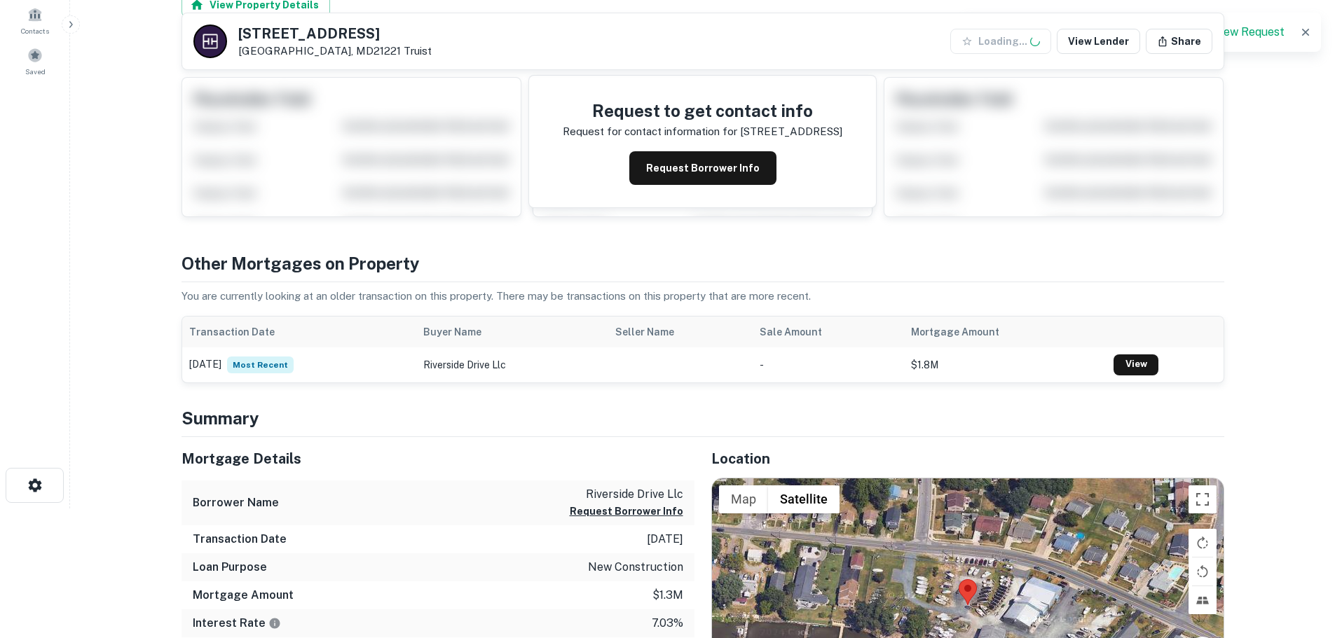
scroll to position [350, 0]
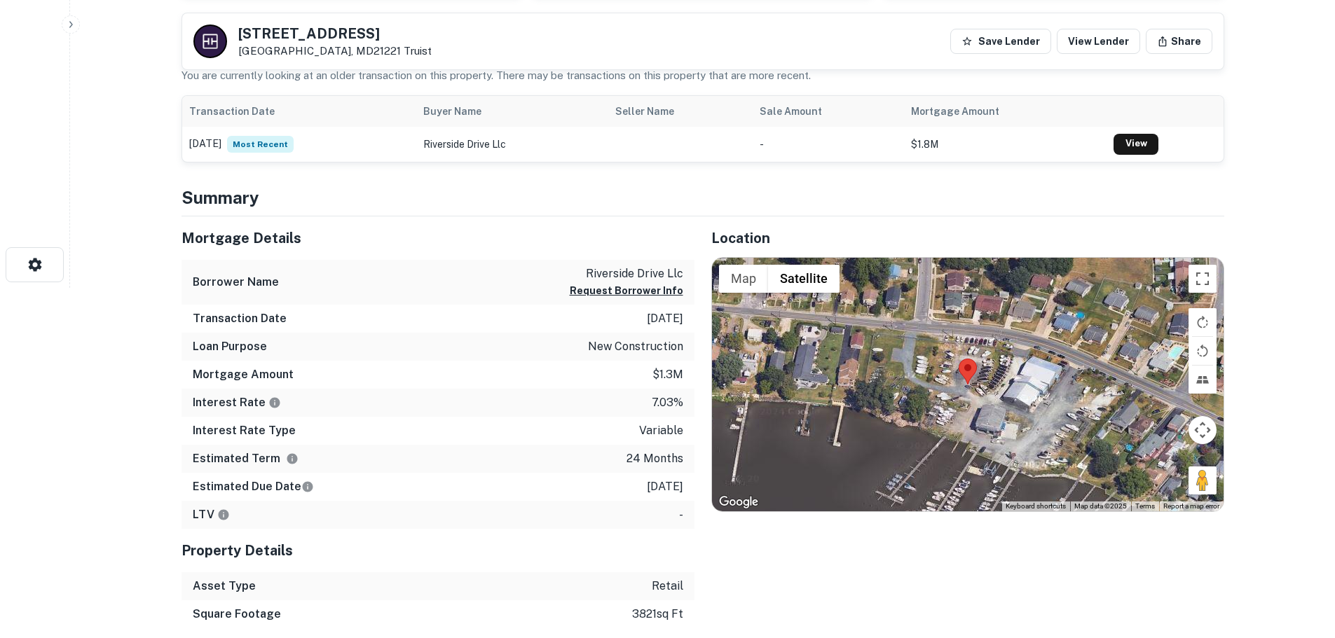
drag, startPoint x: 1202, startPoint y: 487, endPoint x: 967, endPoint y: 435, distance: 240.6
click at [967, 435] on div "Map Terrain Satellite Labels Keyboard shortcuts Map Data Map data ©2025 Map dat…" at bounding box center [968, 385] width 512 height 254
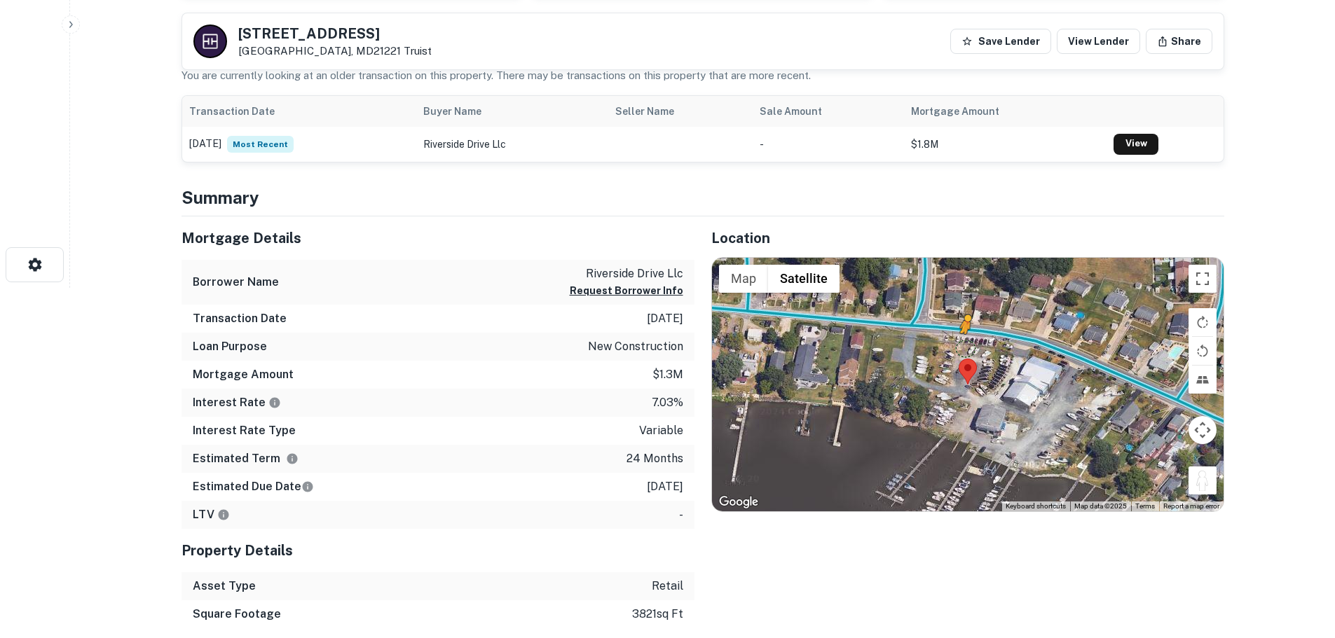
drag, startPoint x: 1196, startPoint y: 478, endPoint x: 966, endPoint y: 350, distance: 263.2
click at [966, 350] on div "To activate drag with keyboard, press Alt + Enter. Once in keyboard drag state,…" at bounding box center [968, 385] width 512 height 254
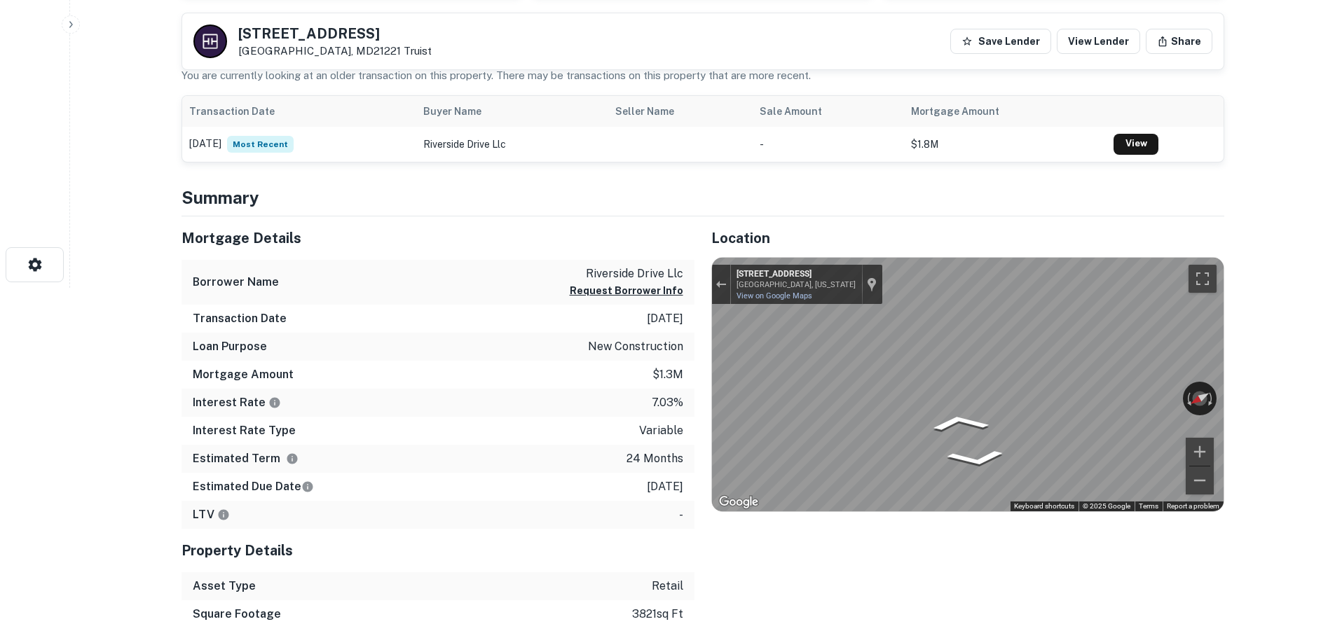
click at [477, 364] on div "Mortgage Details Borrower Name riverside drive llc Request Borrower Info Transa…" at bounding box center [695, 423] width 1060 height 413
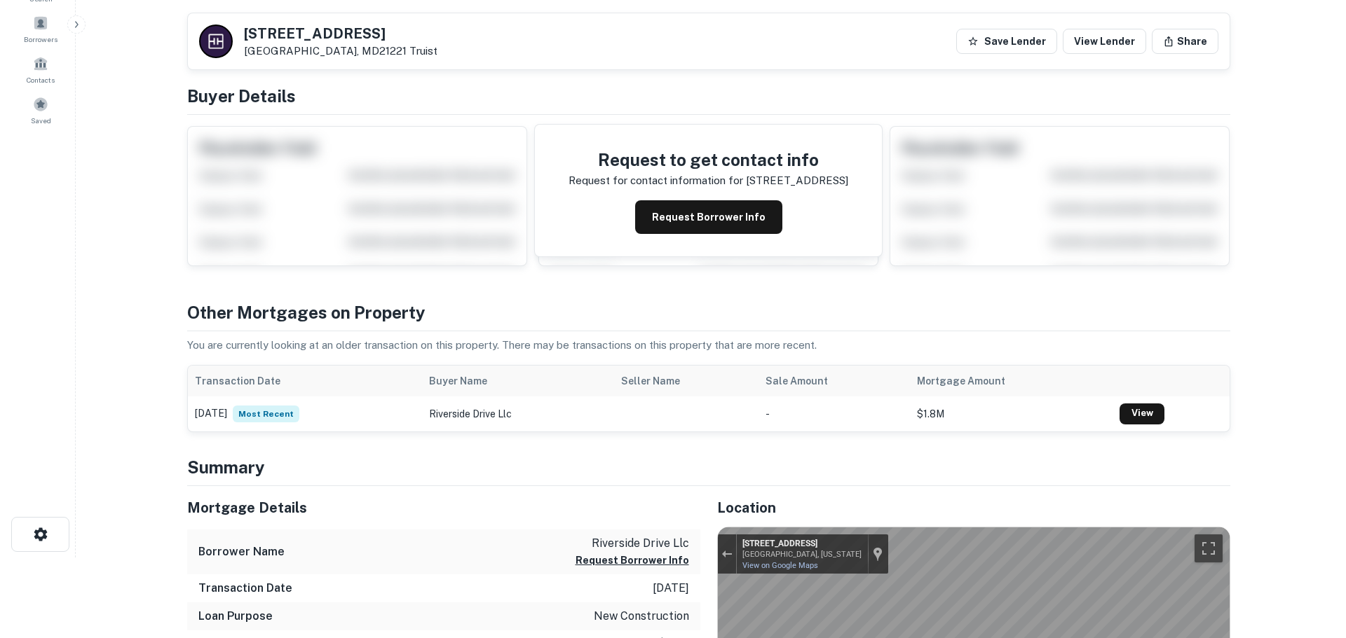
scroll to position [0, 0]
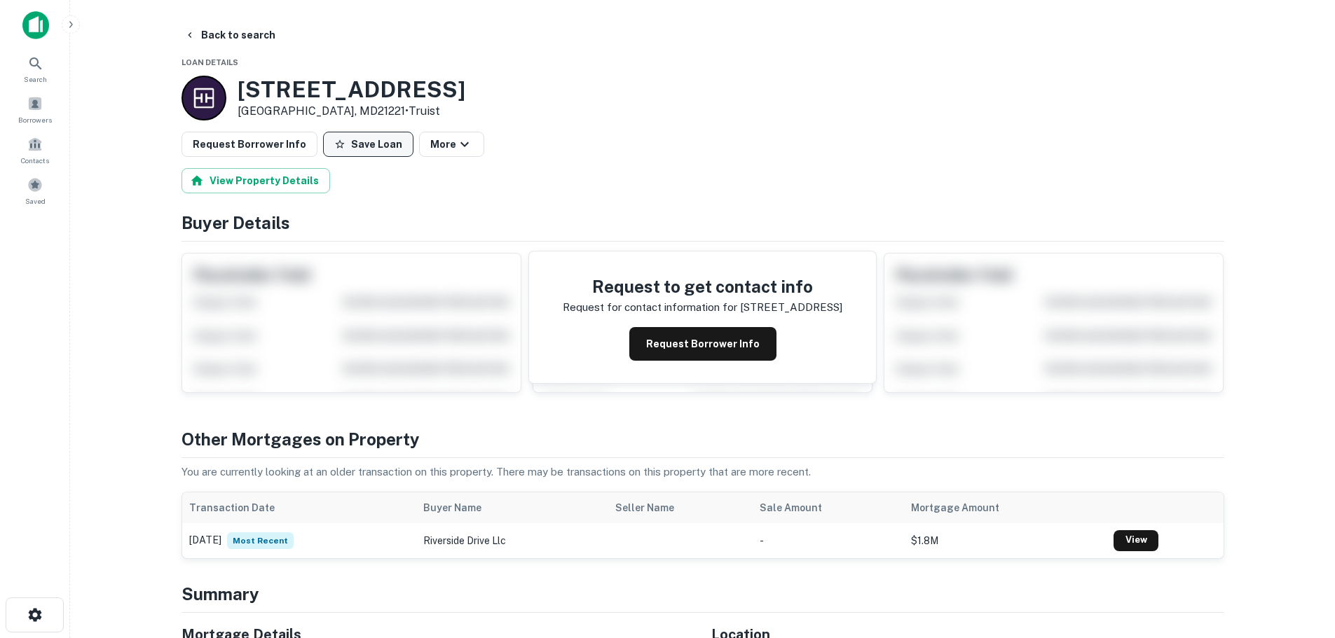
click at [348, 142] on button "Save Loan" at bounding box center [368, 144] width 90 height 25
click at [272, 146] on button "Request Borrower Info" at bounding box center [250, 144] width 136 height 25
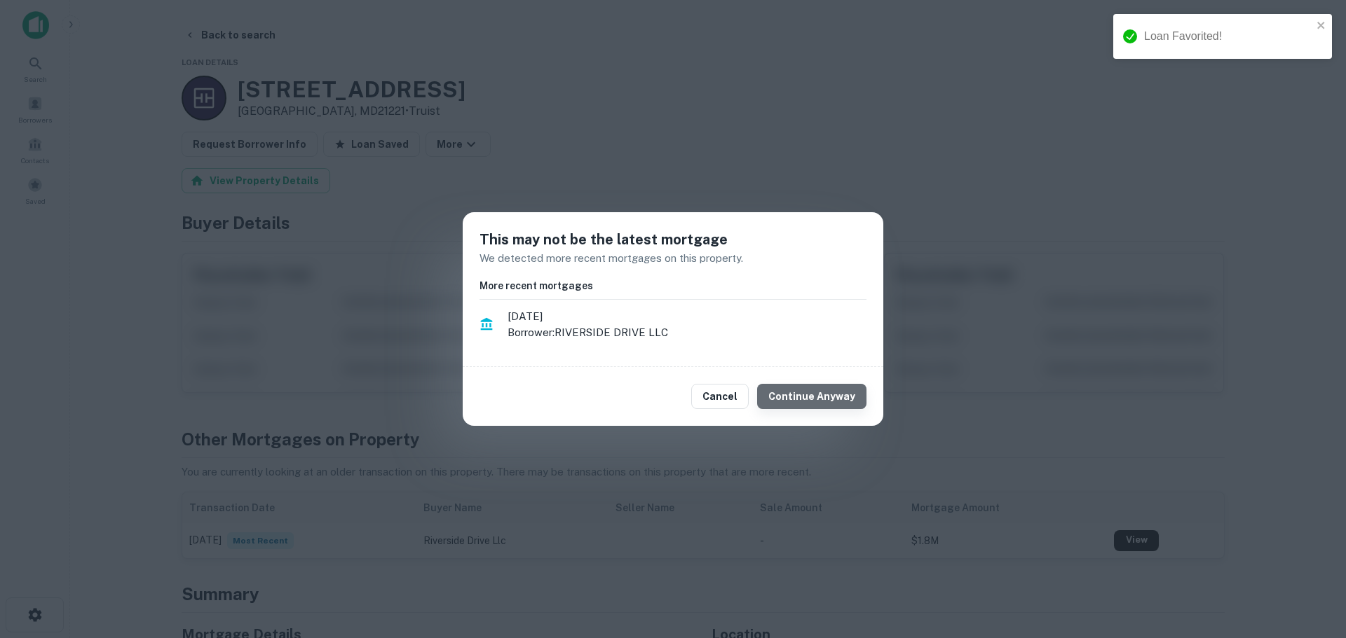
click at [821, 402] on button "Continue Anyway" at bounding box center [811, 396] width 109 height 25
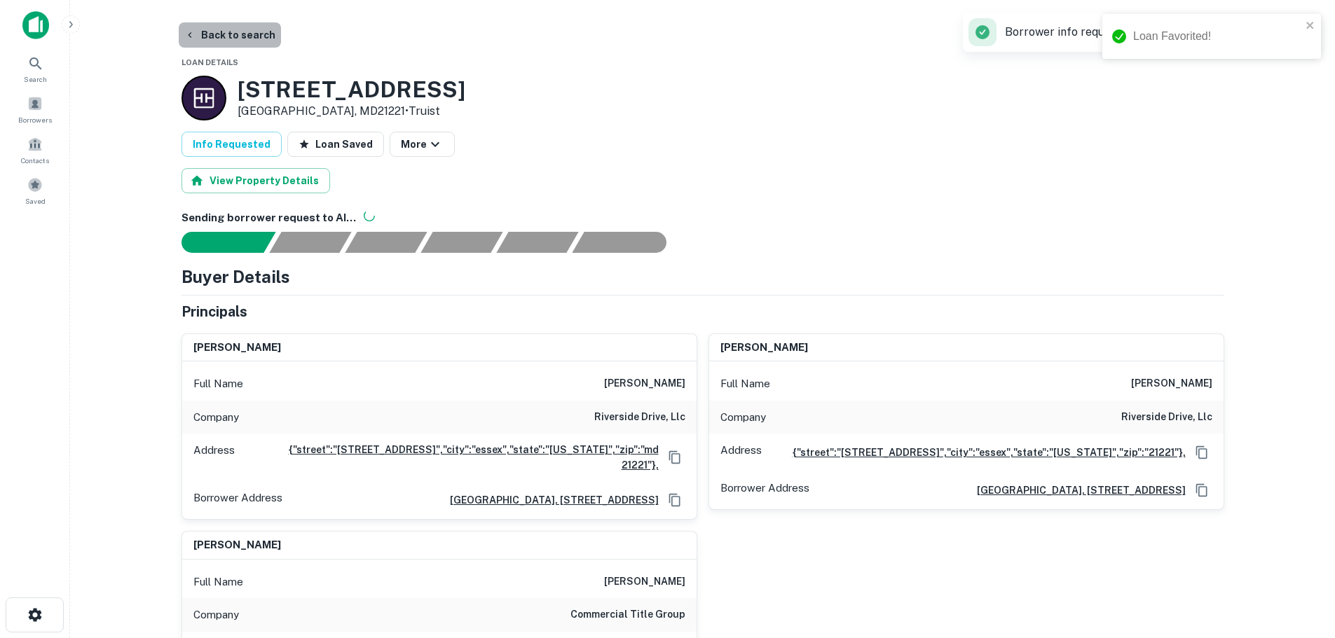
click at [235, 46] on button "Back to search" at bounding box center [230, 34] width 102 height 25
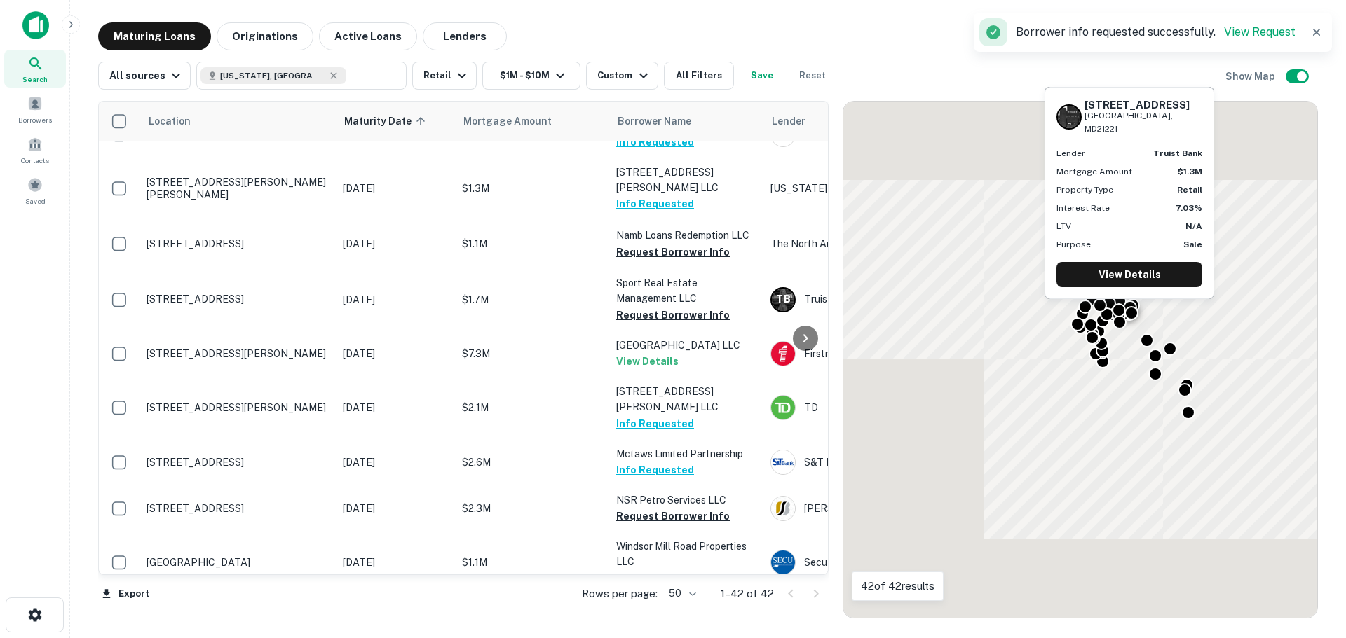
scroll to position [1674, 0]
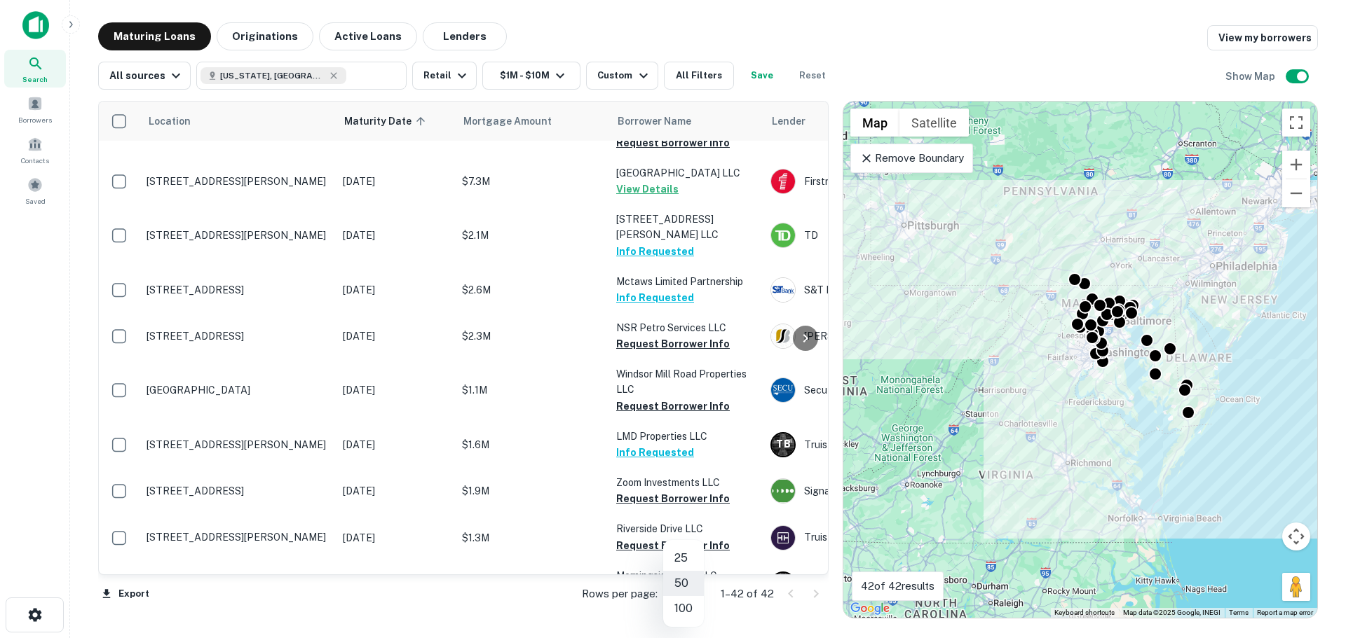
click at [688, 591] on body "Search Borrowers Contacts Saved Maturing Loans Originations Active Loans Lender…" at bounding box center [673, 319] width 1346 height 638
click at [21, 116] on div at bounding box center [673, 319] width 1346 height 638
click at [30, 111] on span at bounding box center [34, 103] width 15 height 15
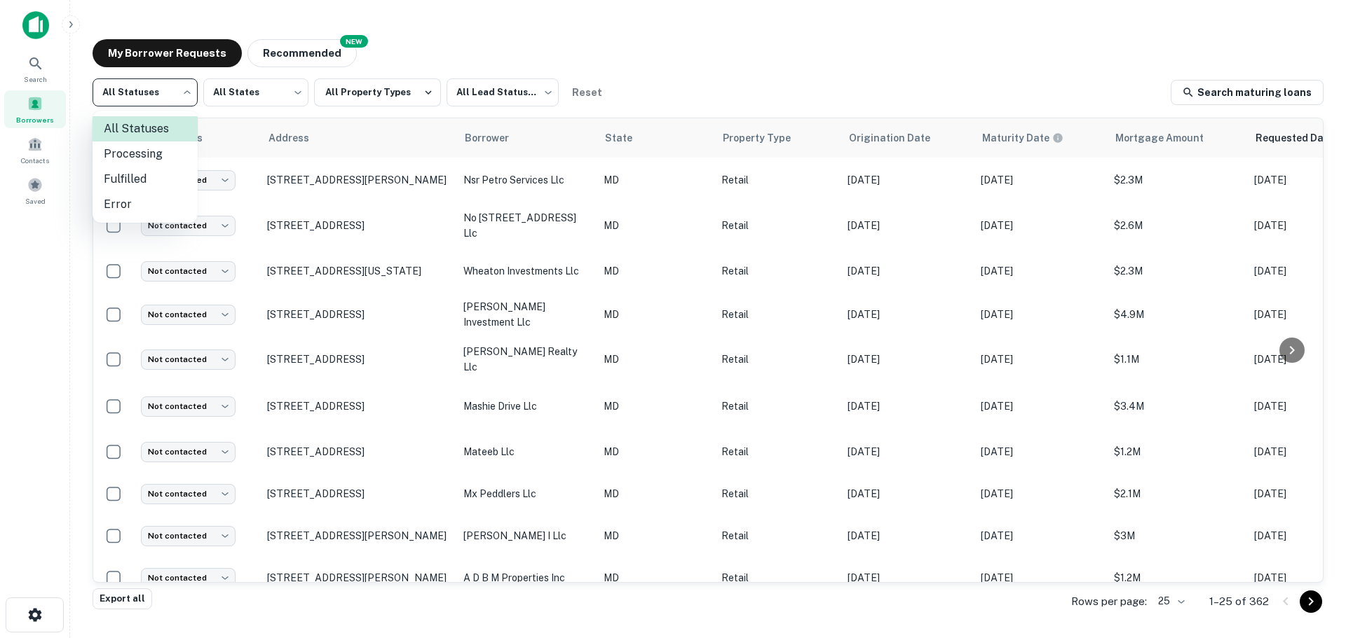
click at [97, 96] on body "Search Borrowers Contacts Saved My Borrower Requests NEW Recommended All Status…" at bounding box center [673, 319] width 1346 height 638
click at [136, 178] on li "Fulfilled" at bounding box center [145, 179] width 105 height 25
type input "*********"
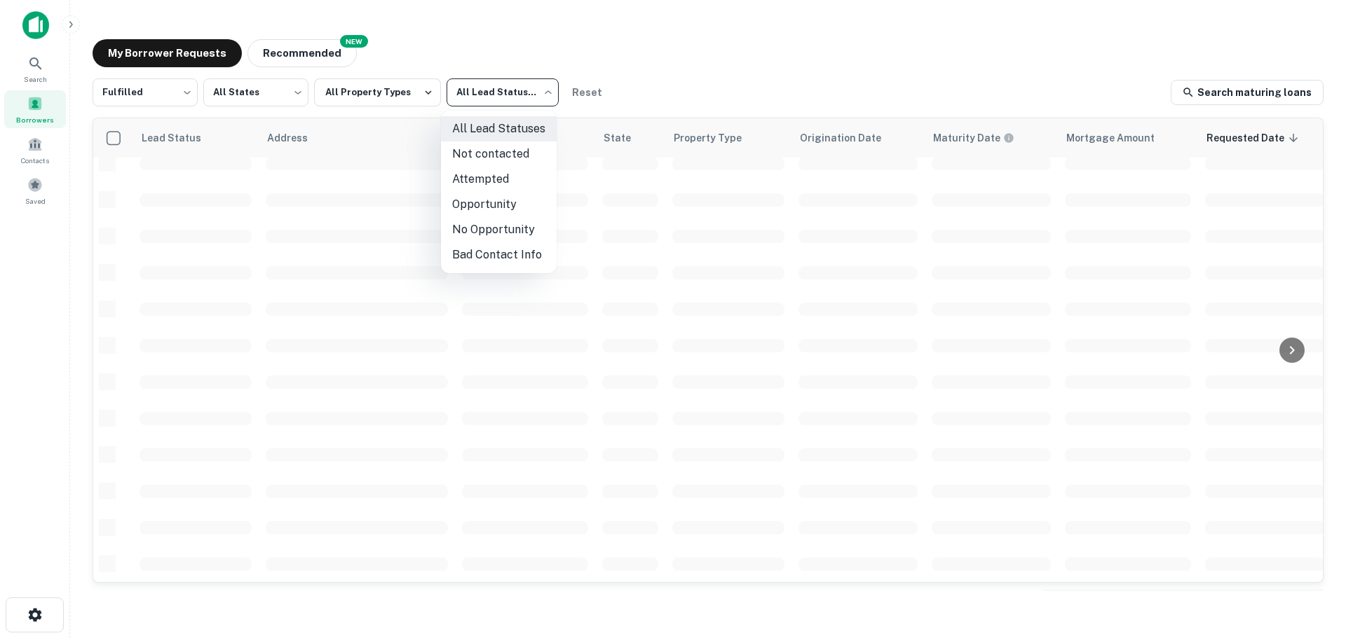
click at [473, 99] on body "Search Borrowers Contacts Saved My Borrower Requests NEW Recommended Fulfilled …" at bounding box center [673, 319] width 1346 height 638
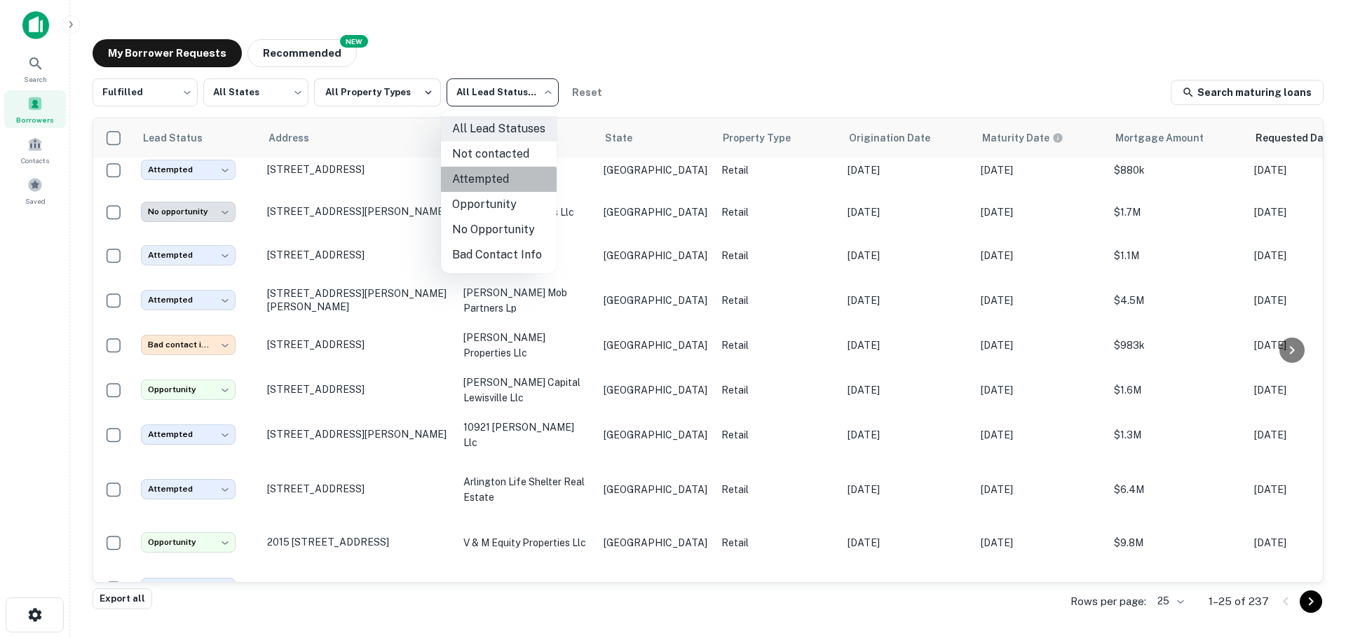
click at [484, 186] on li "Attempted" at bounding box center [499, 179] width 116 height 25
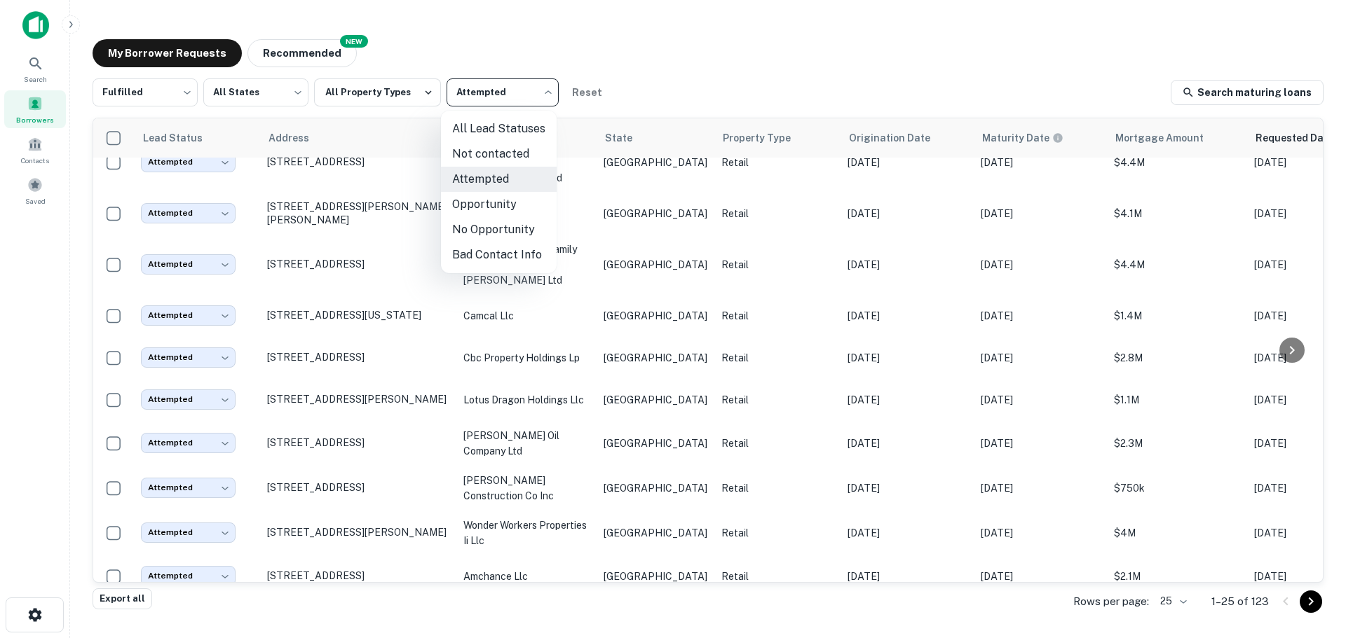
click at [482, 101] on body "Search Borrowers Contacts Saved My Borrower Requests NEW Recommended Fulfilled …" at bounding box center [673, 319] width 1346 height 638
click at [514, 145] on li "Not contacted" at bounding box center [499, 154] width 116 height 25
type input "****"
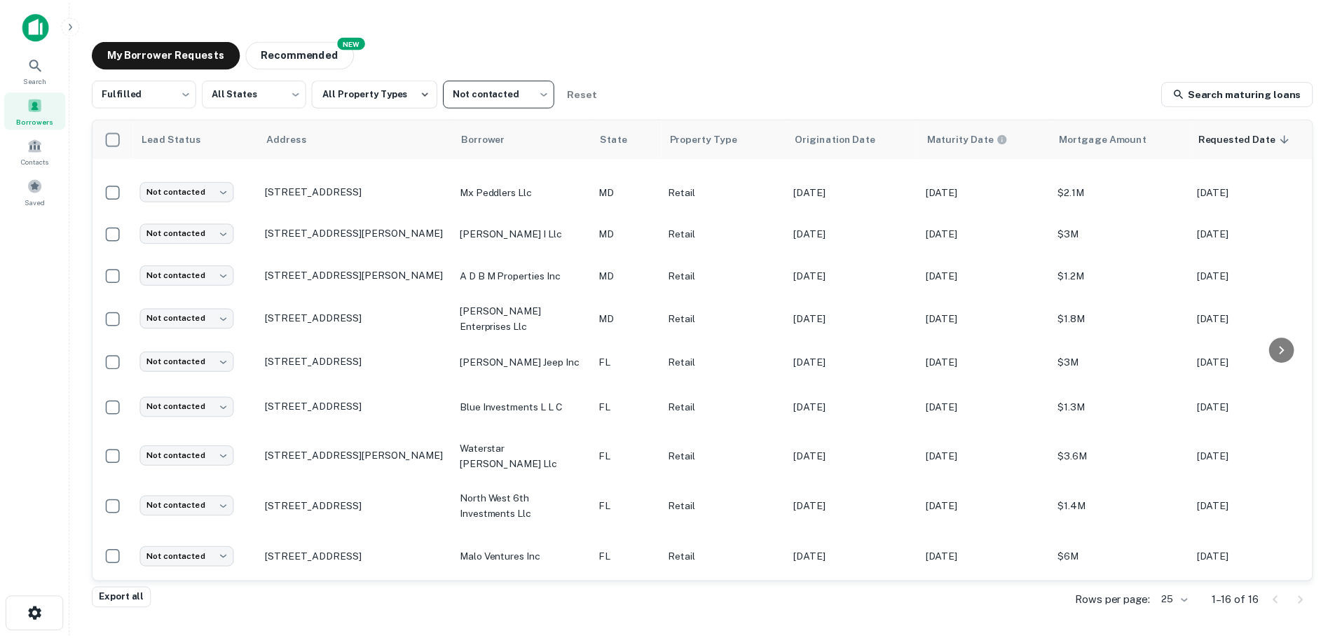
scroll to position [313, 0]
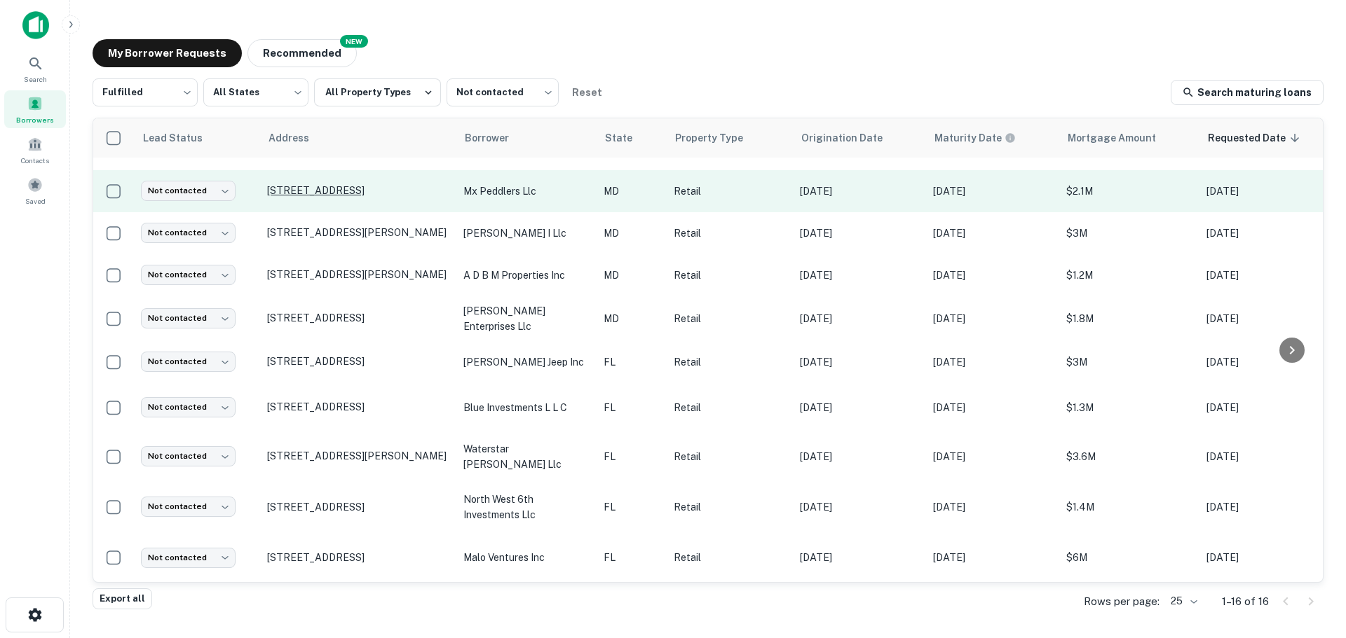
click at [364, 186] on p "[STREET_ADDRESS]" at bounding box center [358, 190] width 182 height 13
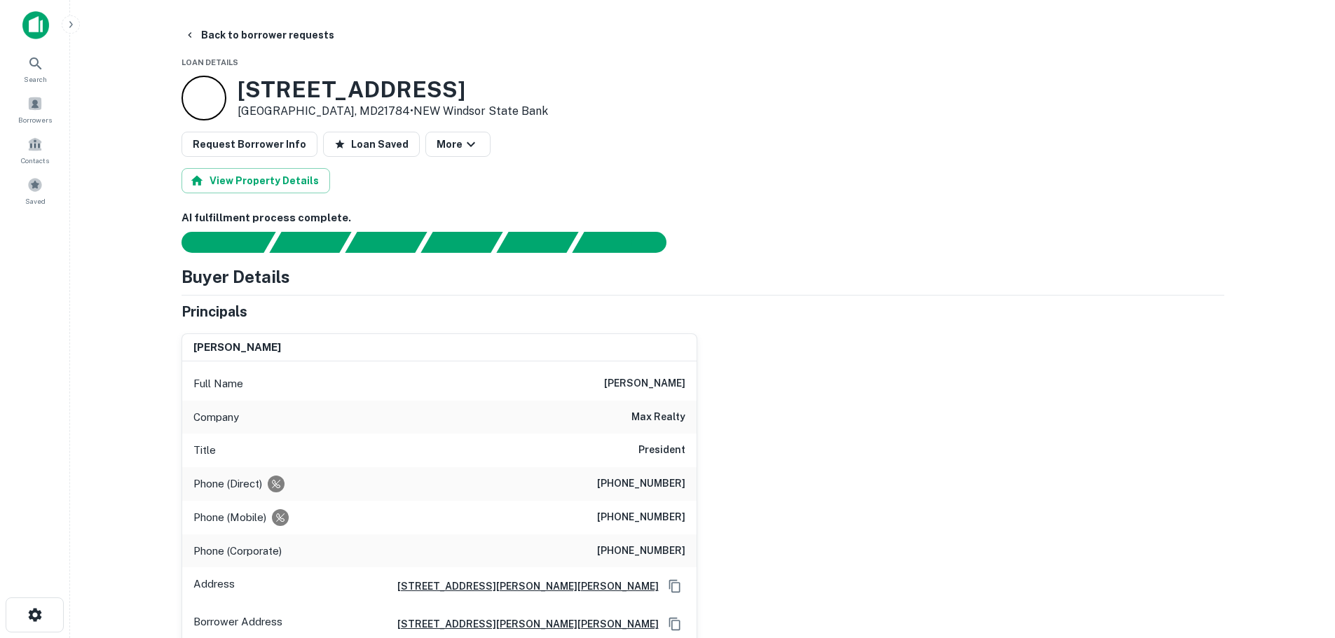
click at [322, 97] on h3 "[STREET_ADDRESS]" at bounding box center [393, 89] width 310 height 27
copy h3 "[STREET_ADDRESS]"
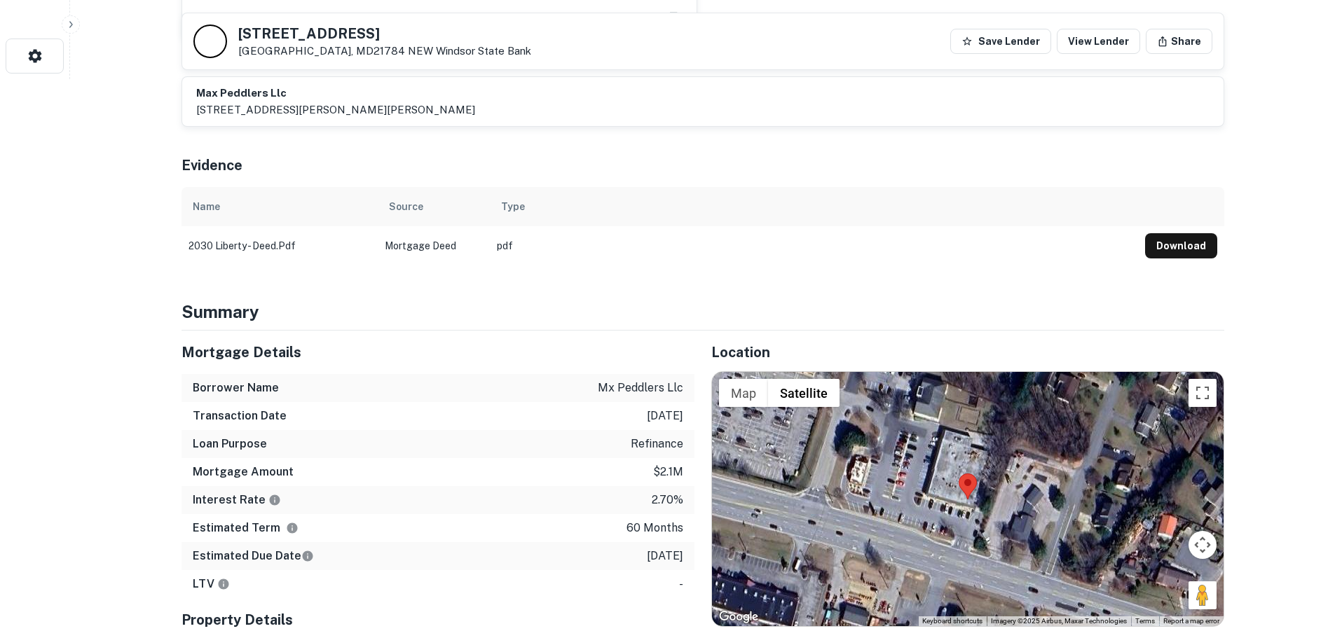
scroll to position [561, 0]
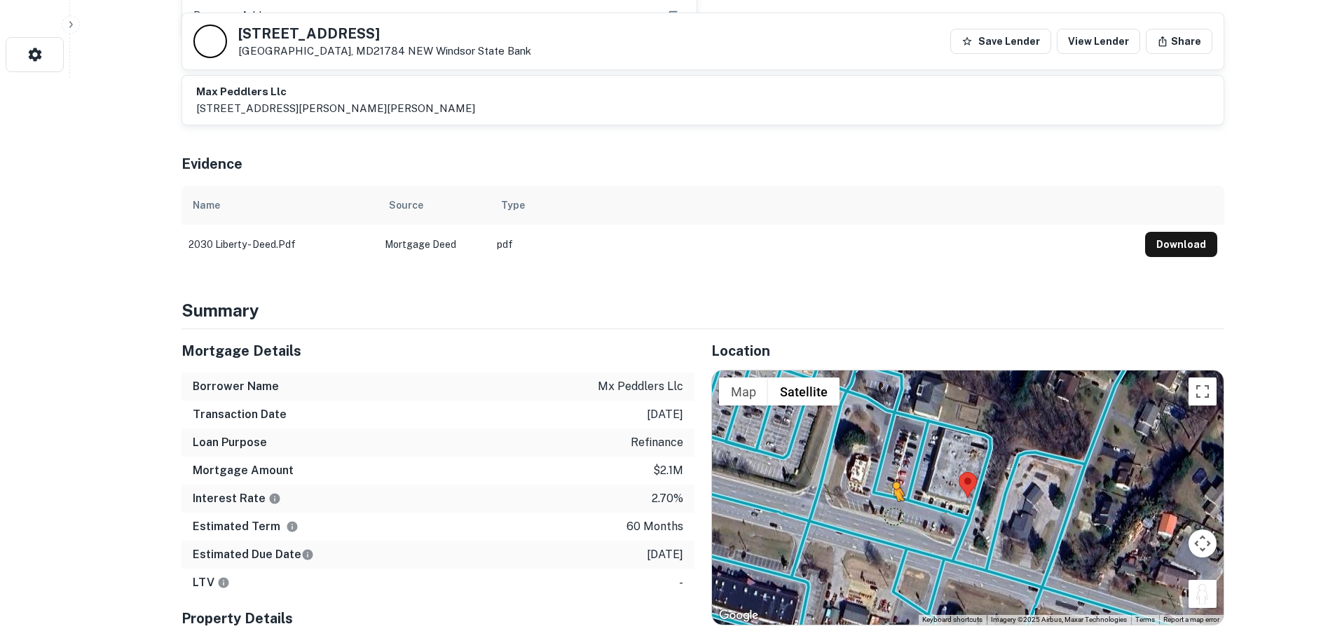
drag, startPoint x: 1205, startPoint y: 598, endPoint x: 884, endPoint y: 512, distance: 332.4
click at [884, 512] on div "To activate drag with keyboard, press Alt + Enter. Once in keyboard drag state,…" at bounding box center [968, 498] width 512 height 254
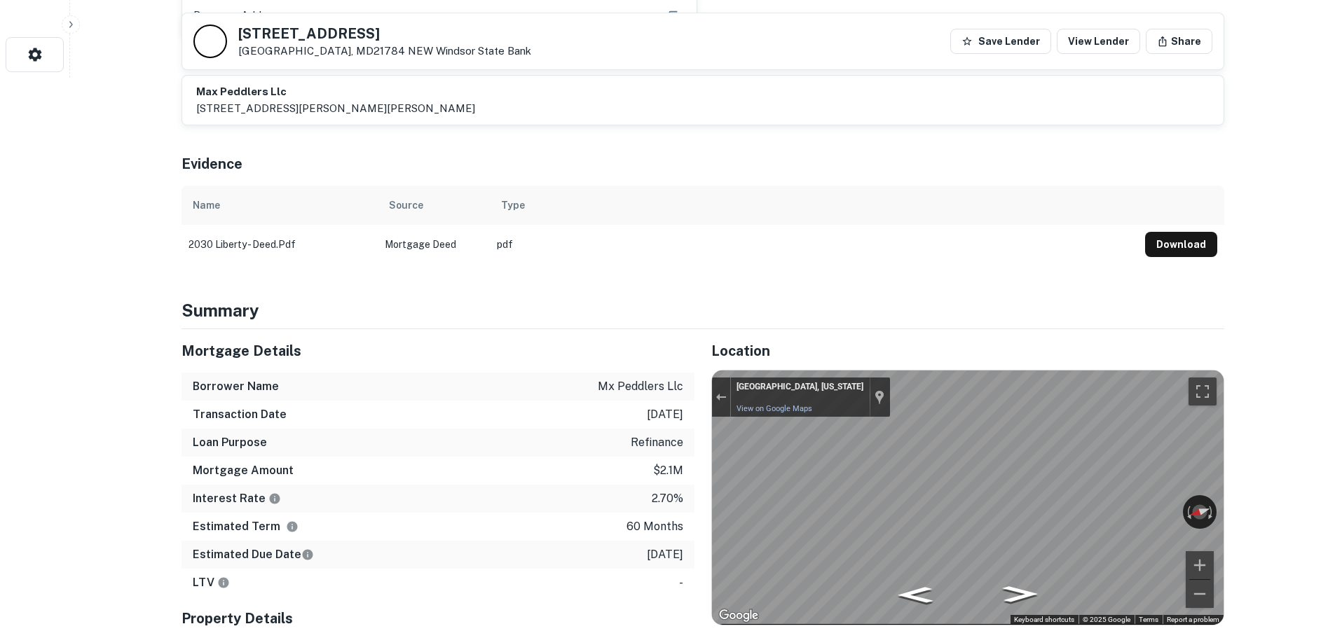
click at [1189, 518] on div "← Move left → Move right ↑ Move up ↓ Move down + Zoom in - Zoom out [GEOGRAPHIC…" at bounding box center [968, 498] width 512 height 254
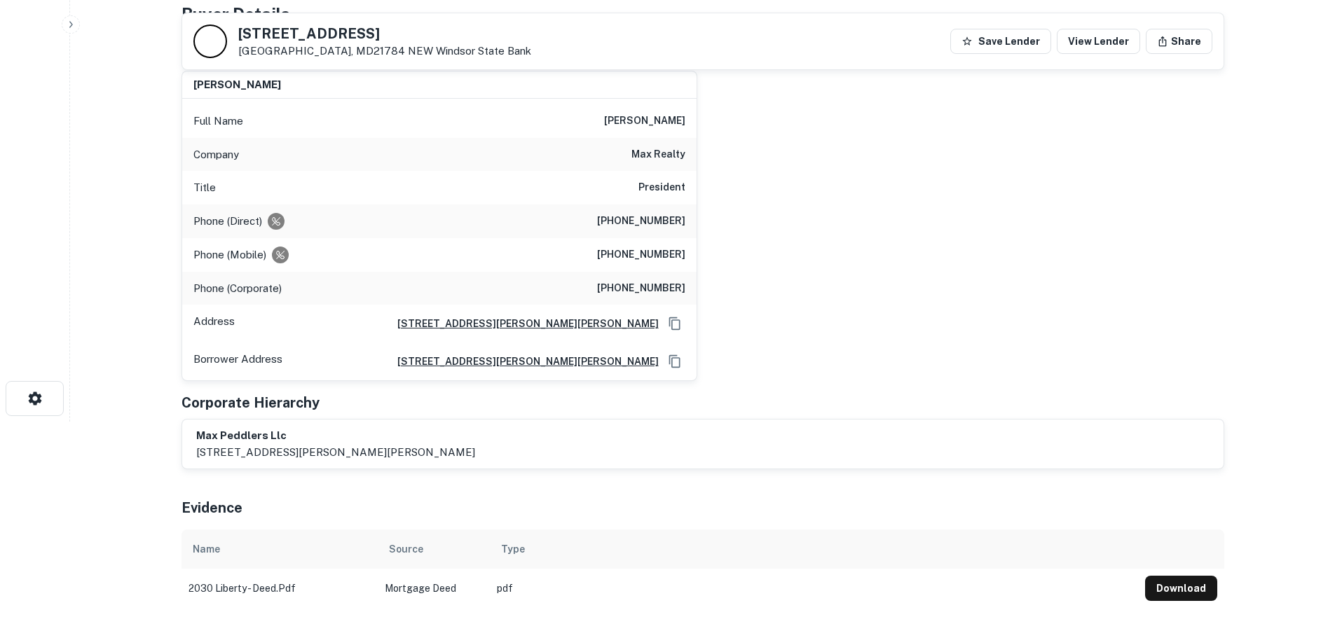
scroll to position [140, 0]
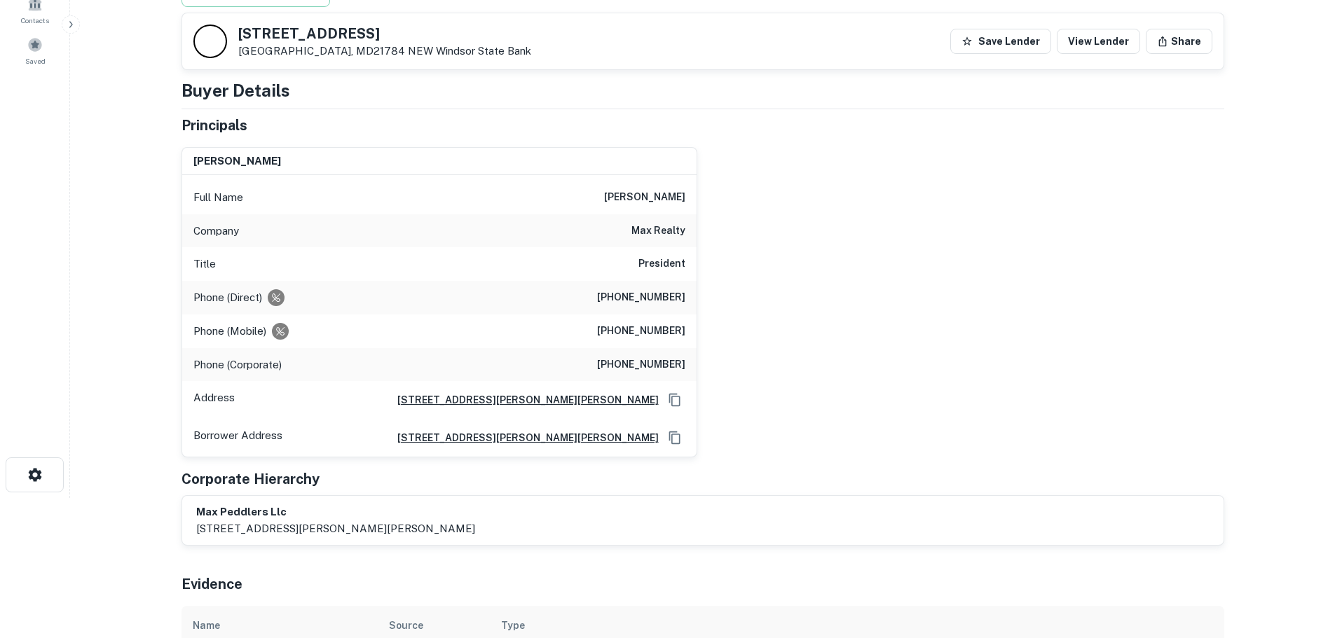
click at [652, 240] on div "Company max realty" at bounding box center [439, 231] width 514 height 34
click at [652, 231] on h6 "max realty" at bounding box center [658, 231] width 54 height 17
copy h6 "max realty"
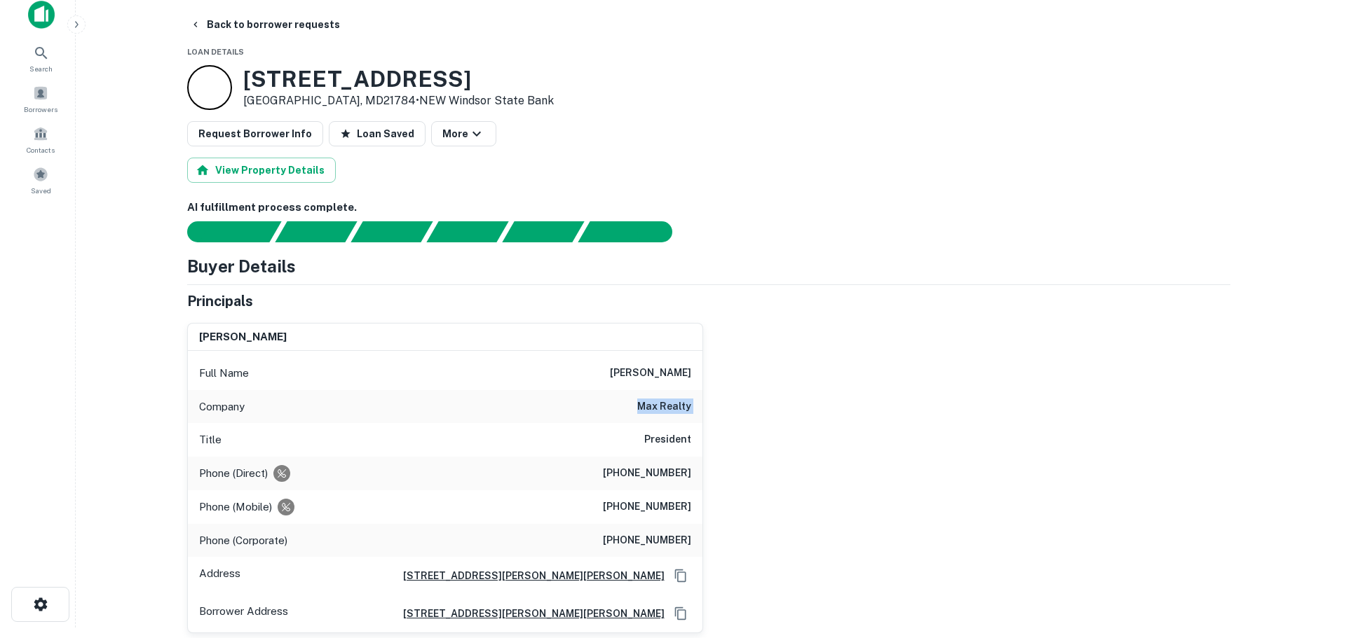
scroll to position [0, 0]
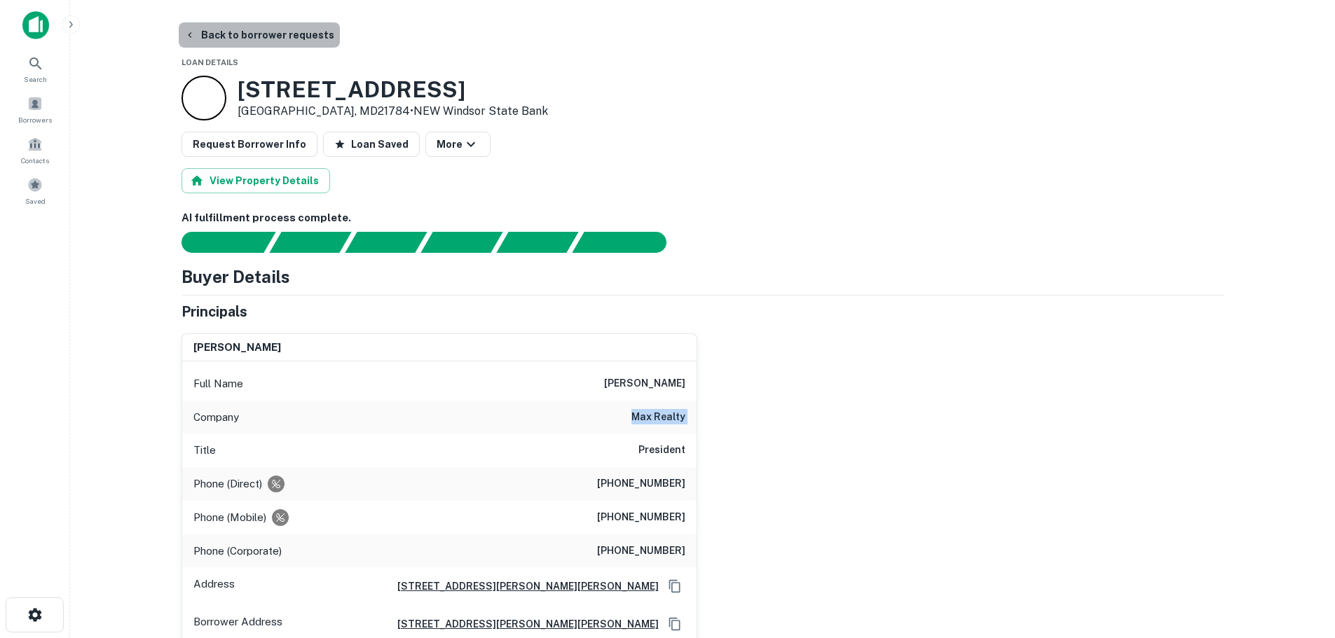
click at [281, 27] on button "Back to borrower requests" at bounding box center [259, 34] width 161 height 25
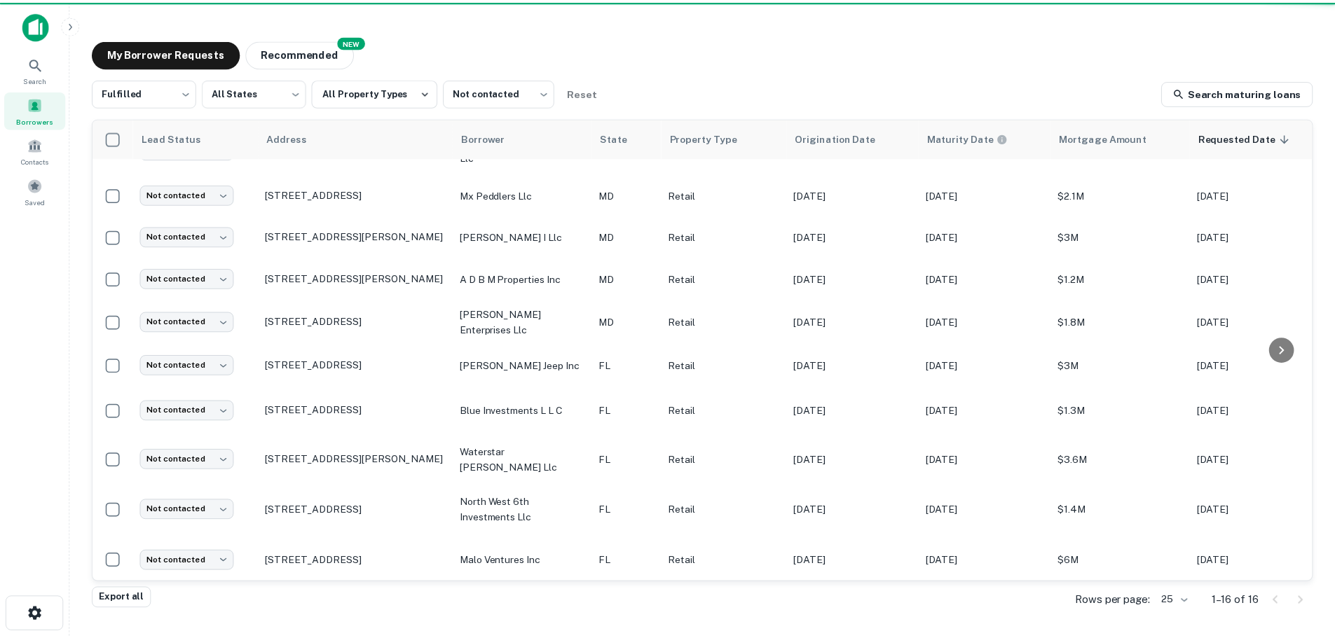
scroll to position [313, 0]
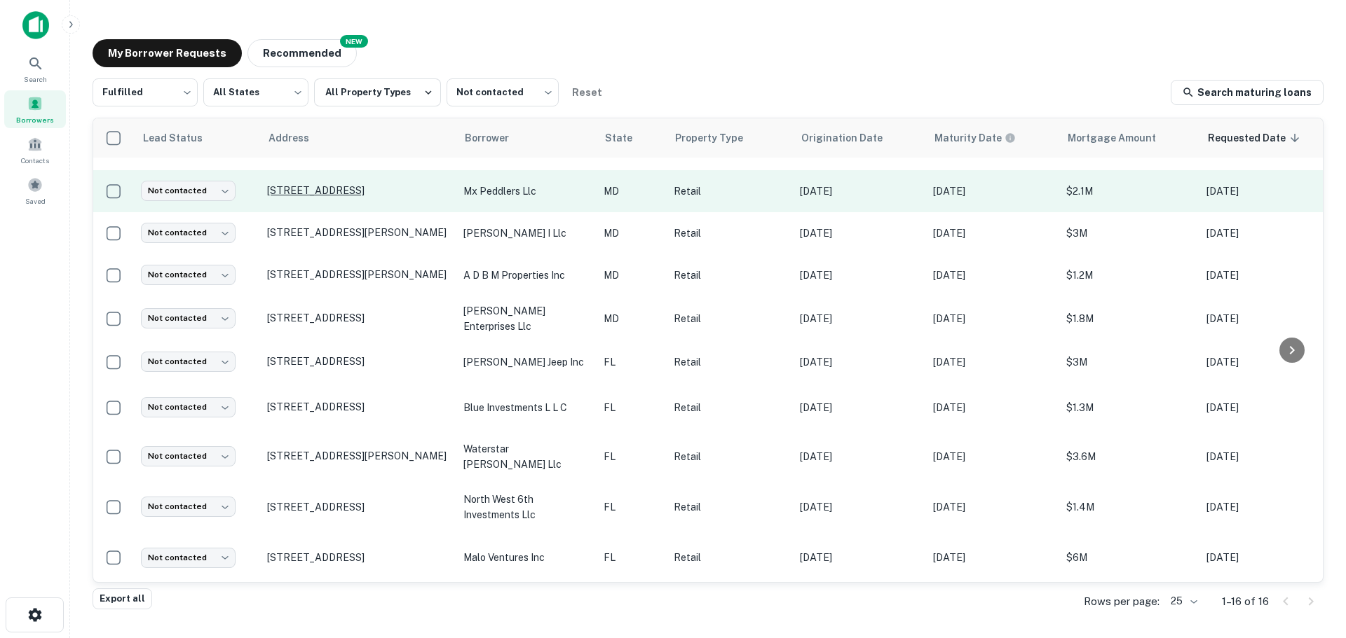
click at [377, 184] on p "[STREET_ADDRESS]" at bounding box center [358, 190] width 182 height 13
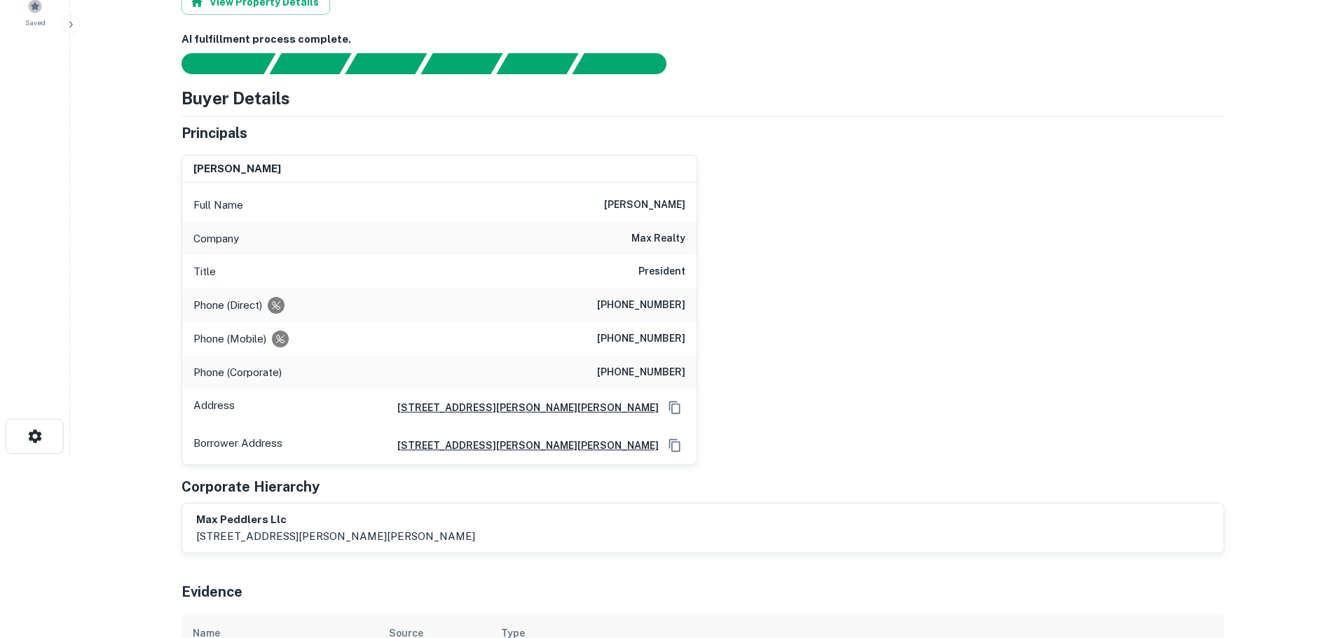
scroll to position [280, 0]
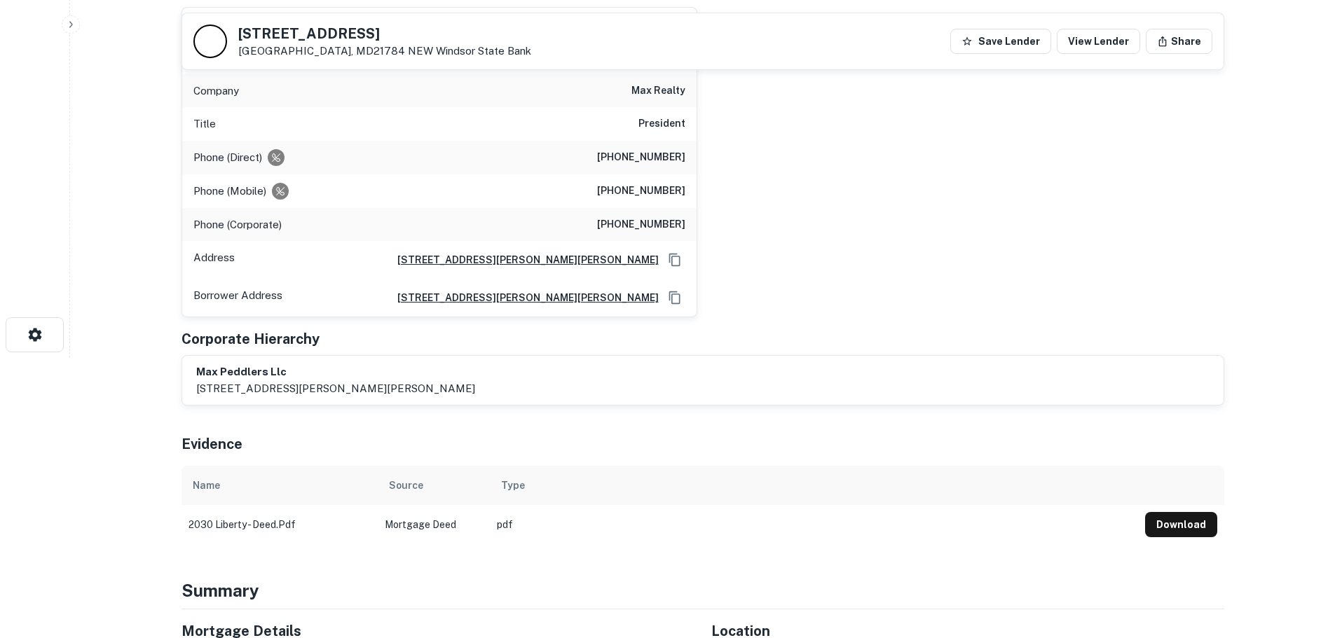
click at [663, 163] on h6 "[PHONE_NUMBER]" at bounding box center [641, 157] width 88 height 17
copy h6 "[PHONE_NUMBER]"
click at [661, 160] on h6 "[PHONE_NUMBER]" at bounding box center [641, 157] width 88 height 17
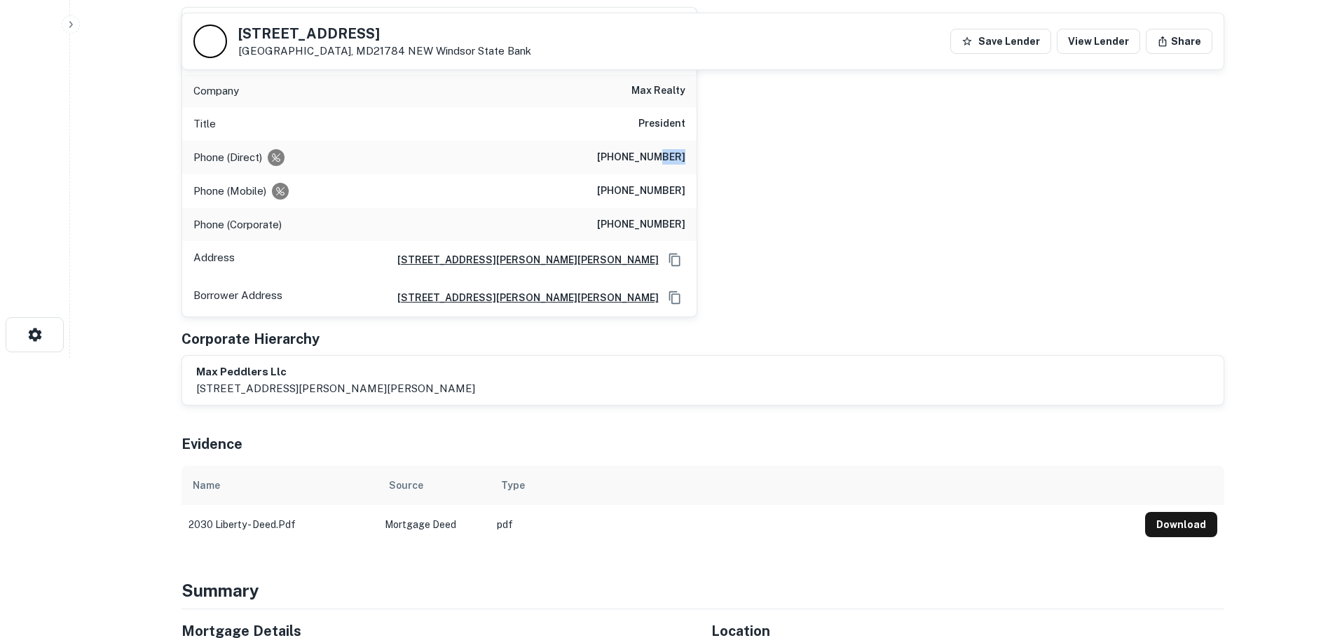
click at [661, 160] on h6 "[PHONE_NUMBER]" at bounding box center [641, 157] width 88 height 17
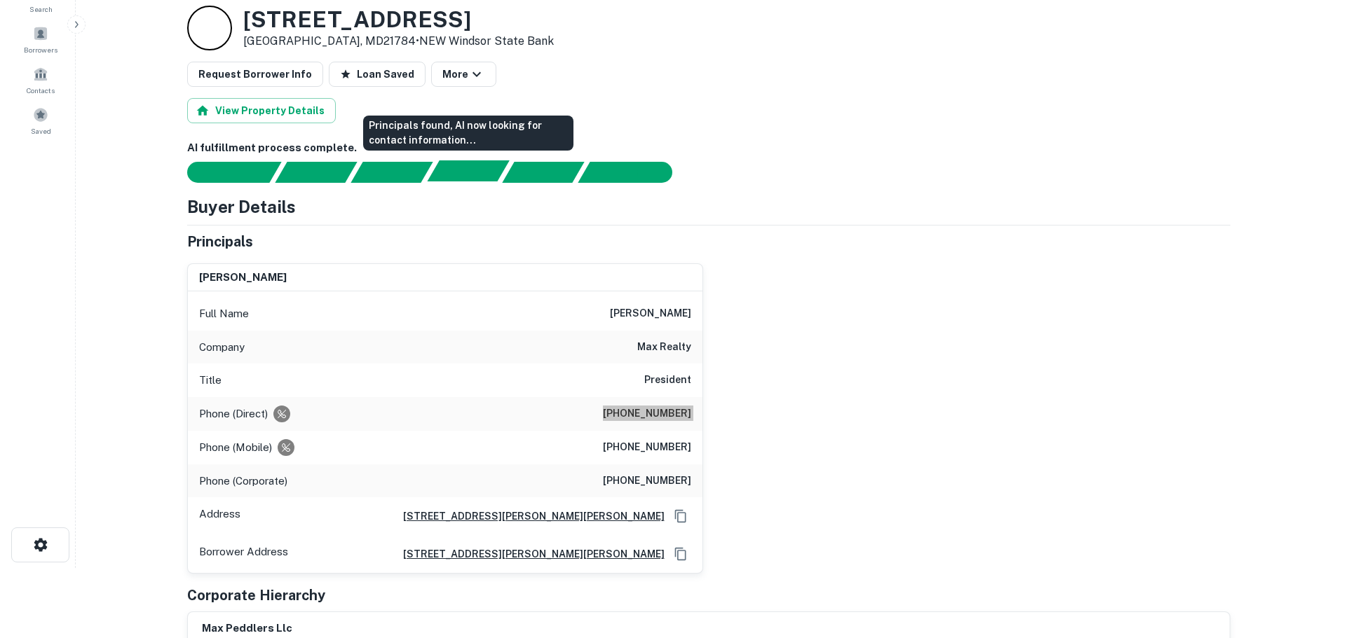
scroll to position [0, 0]
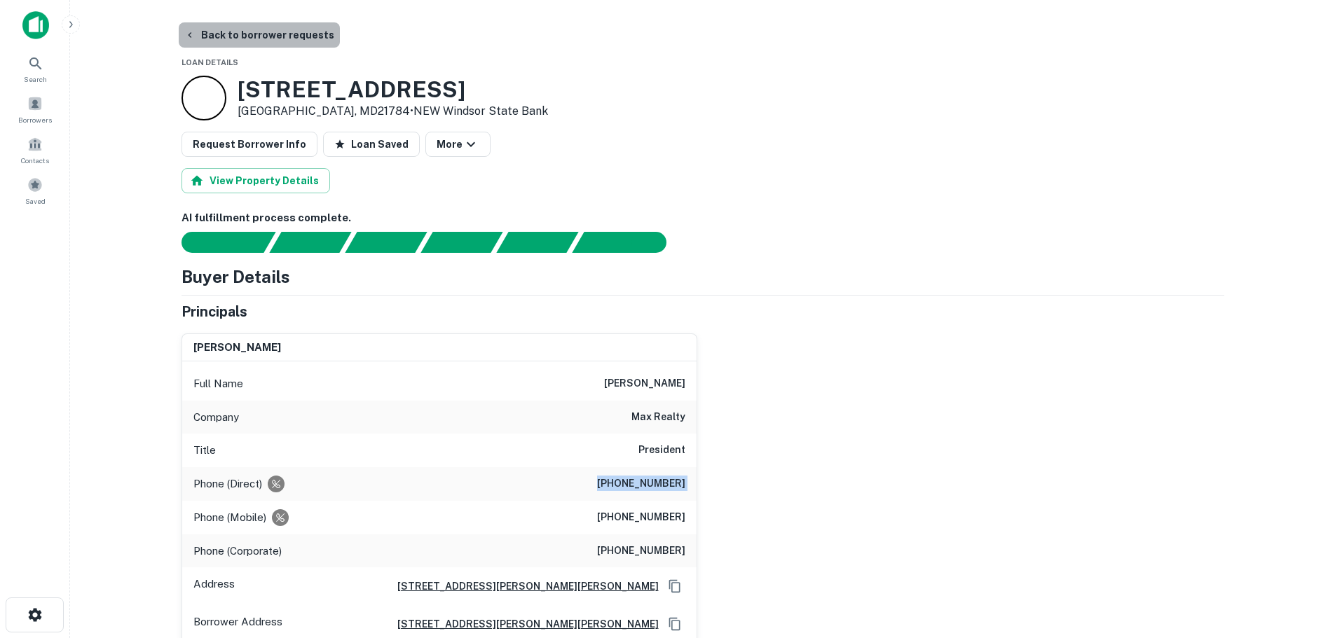
click at [300, 30] on button "Back to borrower requests" at bounding box center [259, 34] width 161 height 25
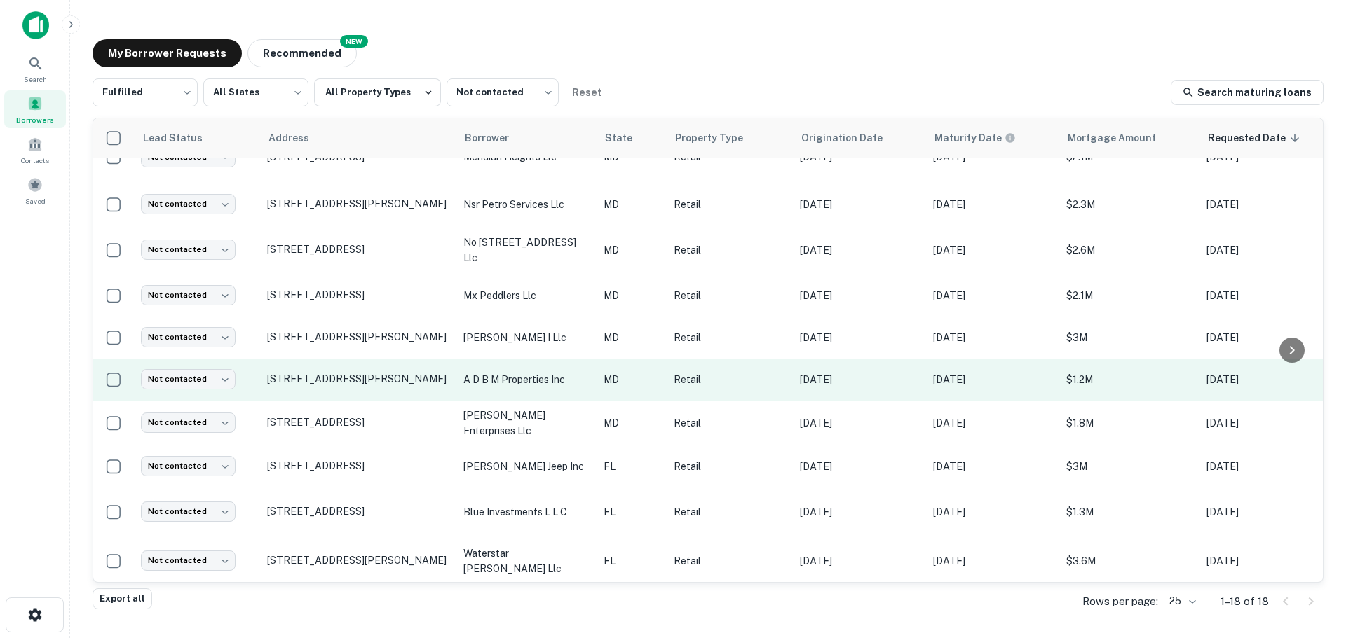
scroll to position [257, 0]
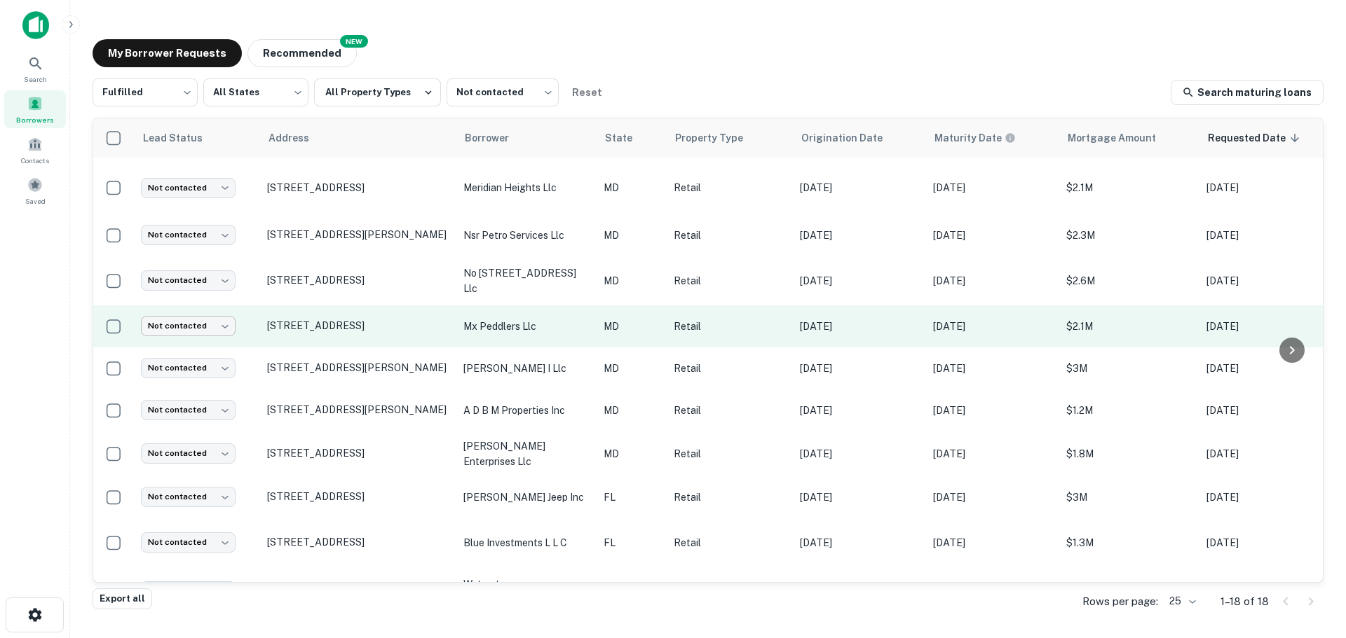
click at [180, 321] on body "Search Borrowers Contacts Saved My Borrower Requests NEW Recommended Fulfilled …" at bounding box center [673, 319] width 1346 height 638
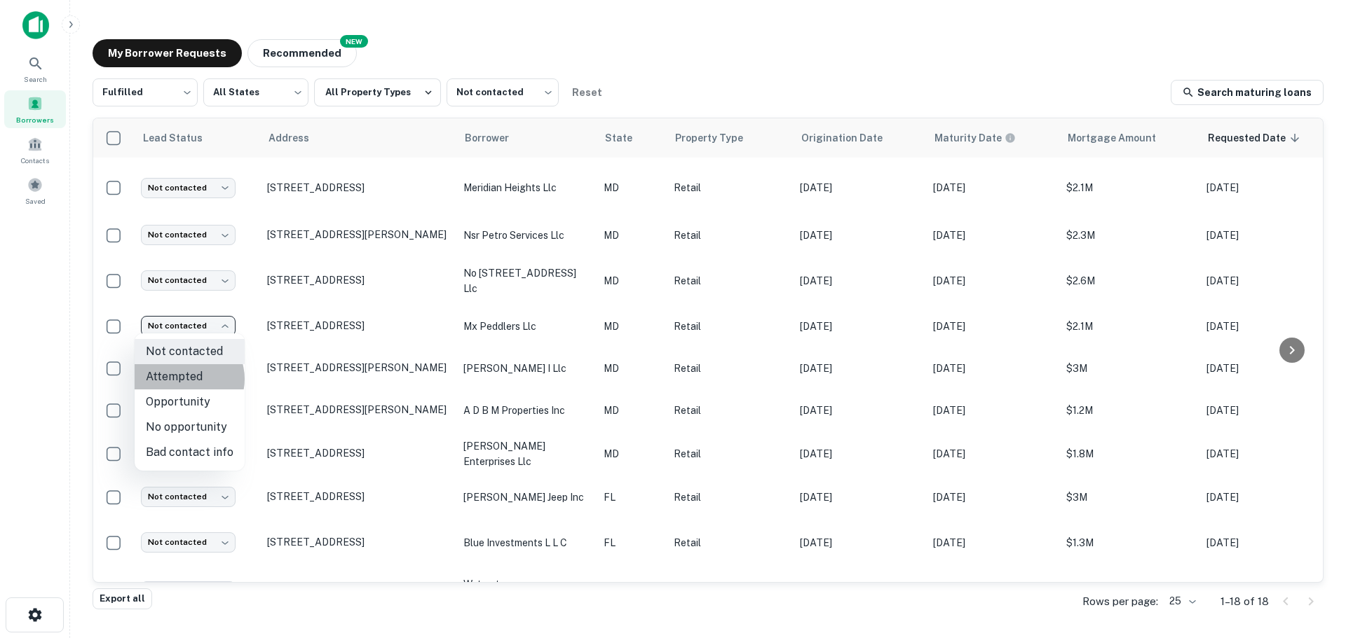
click at [186, 379] on li "Attempted" at bounding box center [190, 376] width 110 height 25
type input "*********"
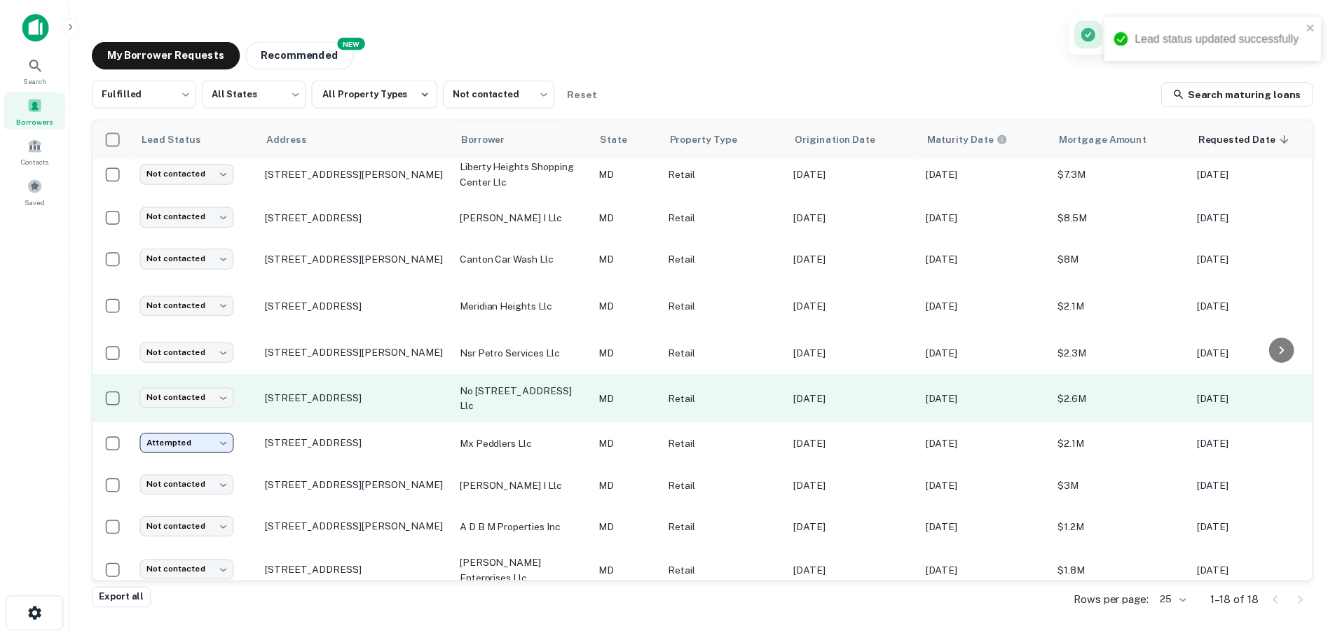
scroll to position [0, 0]
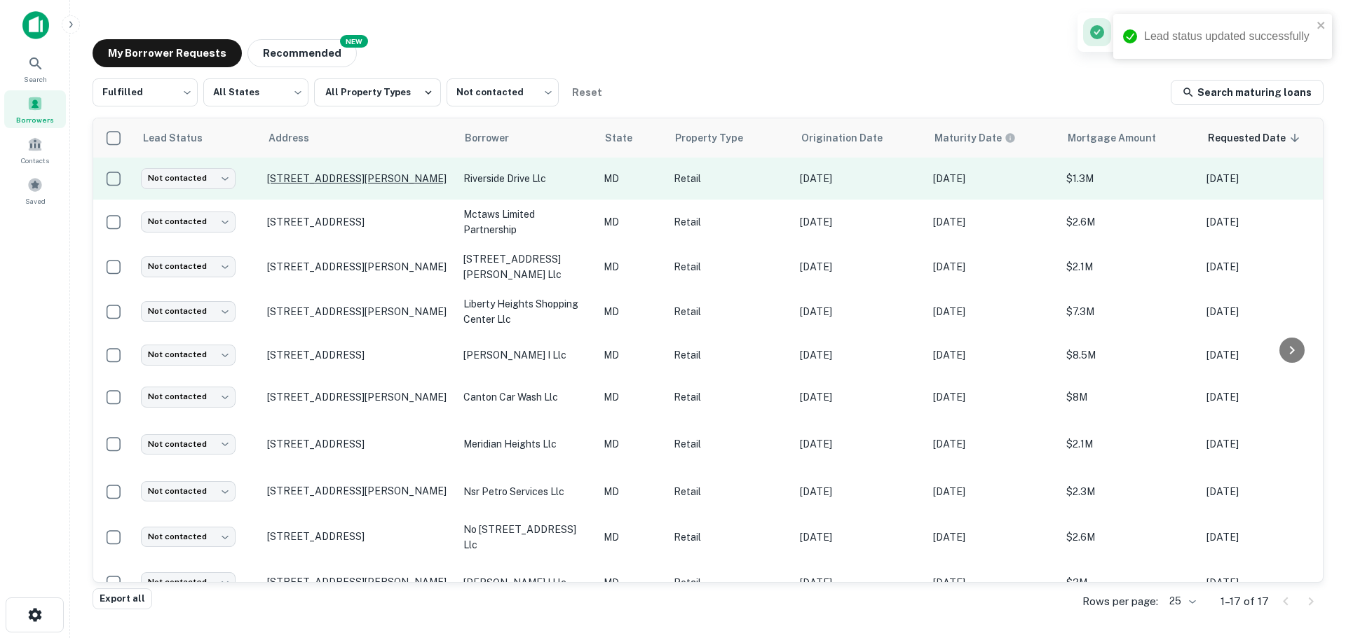
click at [392, 184] on p "[STREET_ADDRESS][PERSON_NAME]" at bounding box center [358, 178] width 182 height 13
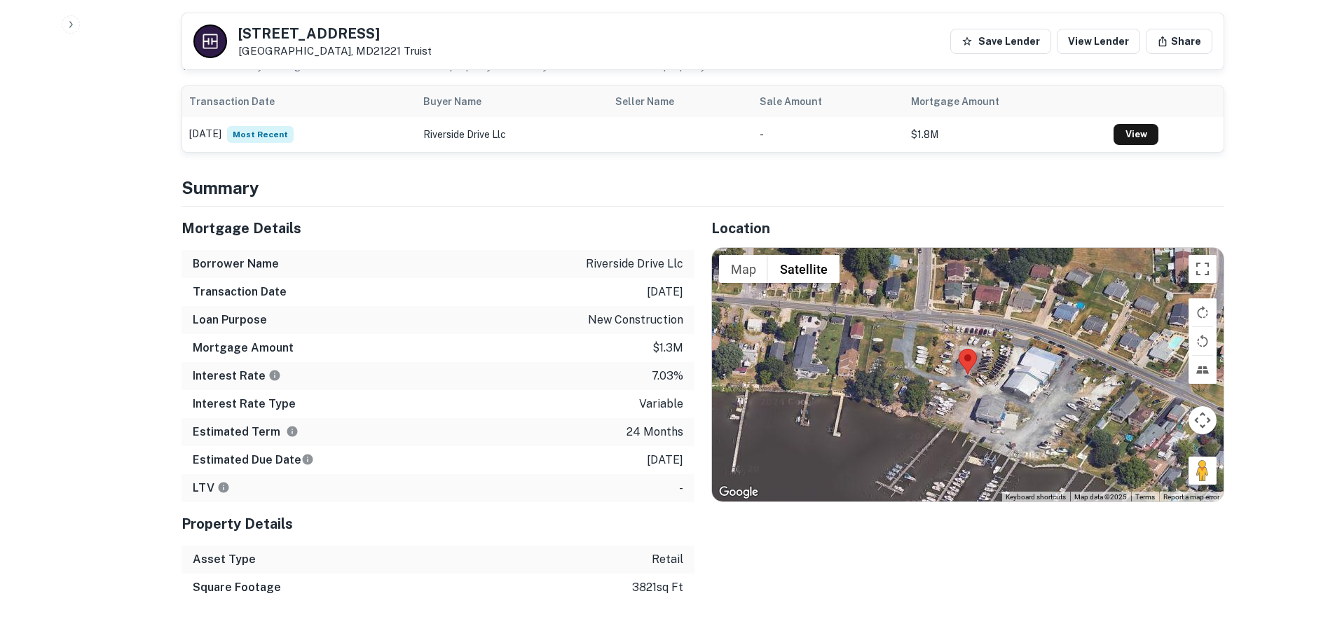
scroll to position [1051, 0]
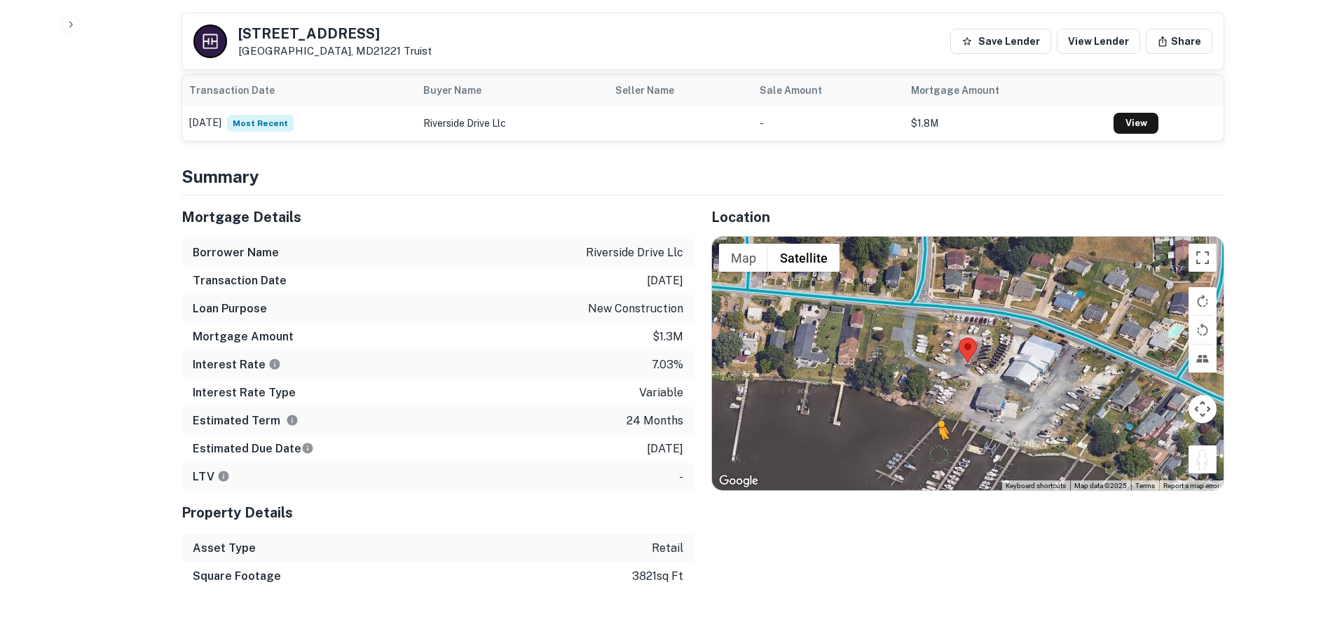
drag, startPoint x: 1213, startPoint y: 446, endPoint x: 934, endPoint y: 440, distance: 279.7
click at [934, 440] on div "To activate drag with keyboard, press Alt + Enter. Once in keyboard drag state,…" at bounding box center [968, 364] width 512 height 254
drag, startPoint x: 1216, startPoint y: 450, endPoint x: 1183, endPoint y: 426, distance: 40.7
click at [1183, 426] on div "To activate drag with keyboard, press Alt + Enter. Once in keyboard drag state,…" at bounding box center [968, 364] width 512 height 254
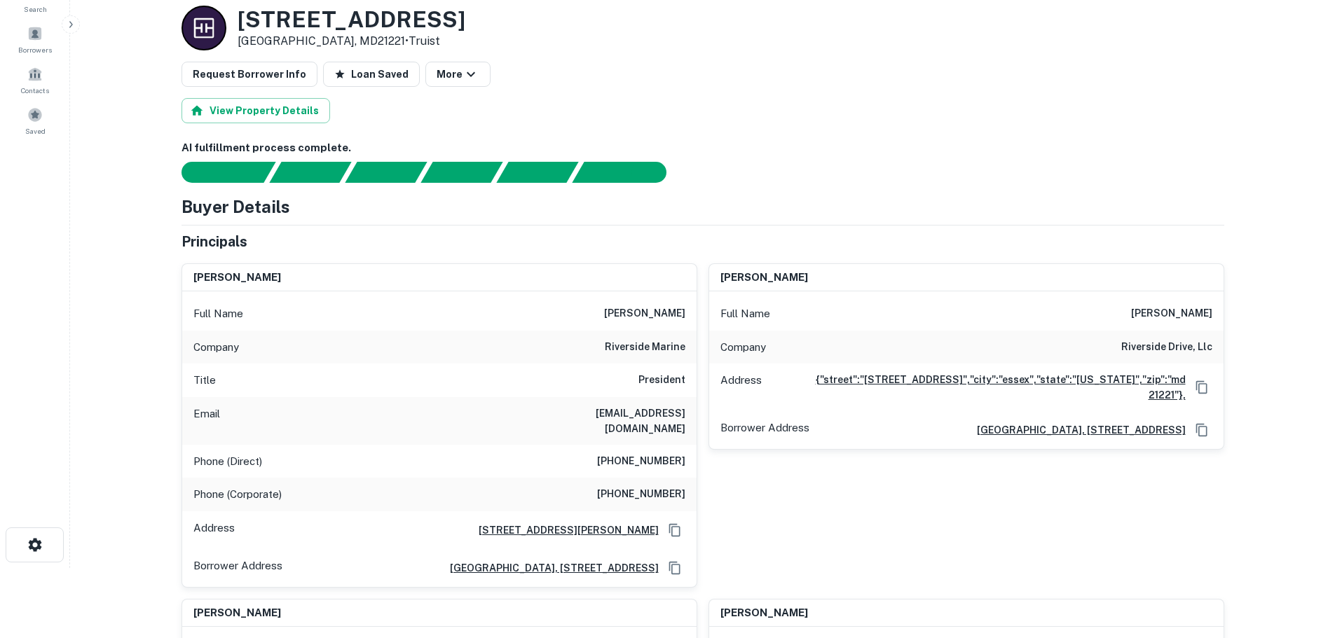
scroll to position [0, 0]
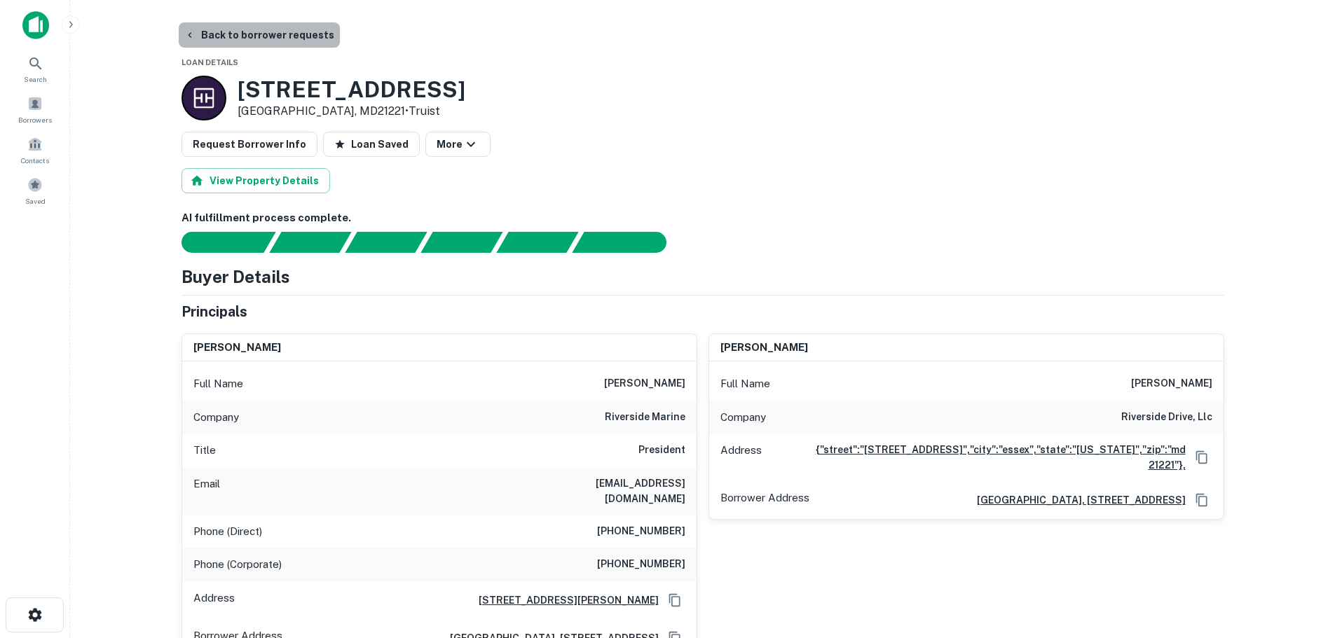
click at [285, 29] on button "Back to borrower requests" at bounding box center [259, 34] width 161 height 25
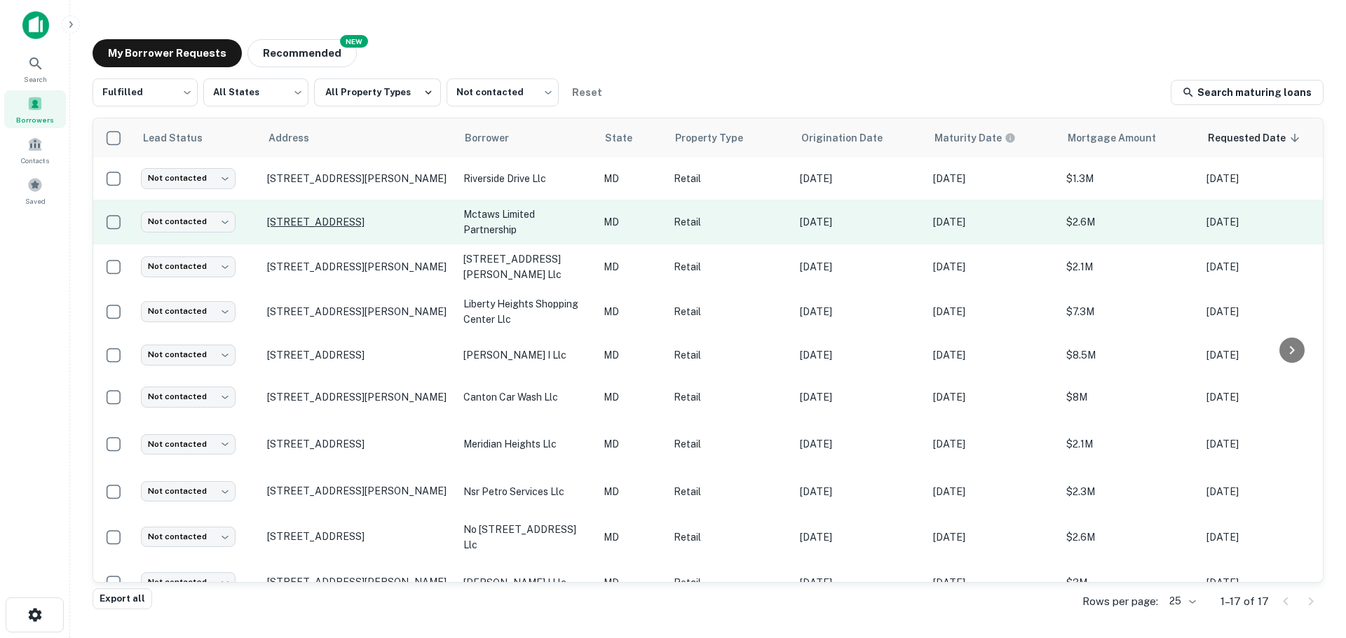
click at [328, 222] on p "[STREET_ADDRESS]" at bounding box center [358, 222] width 182 height 13
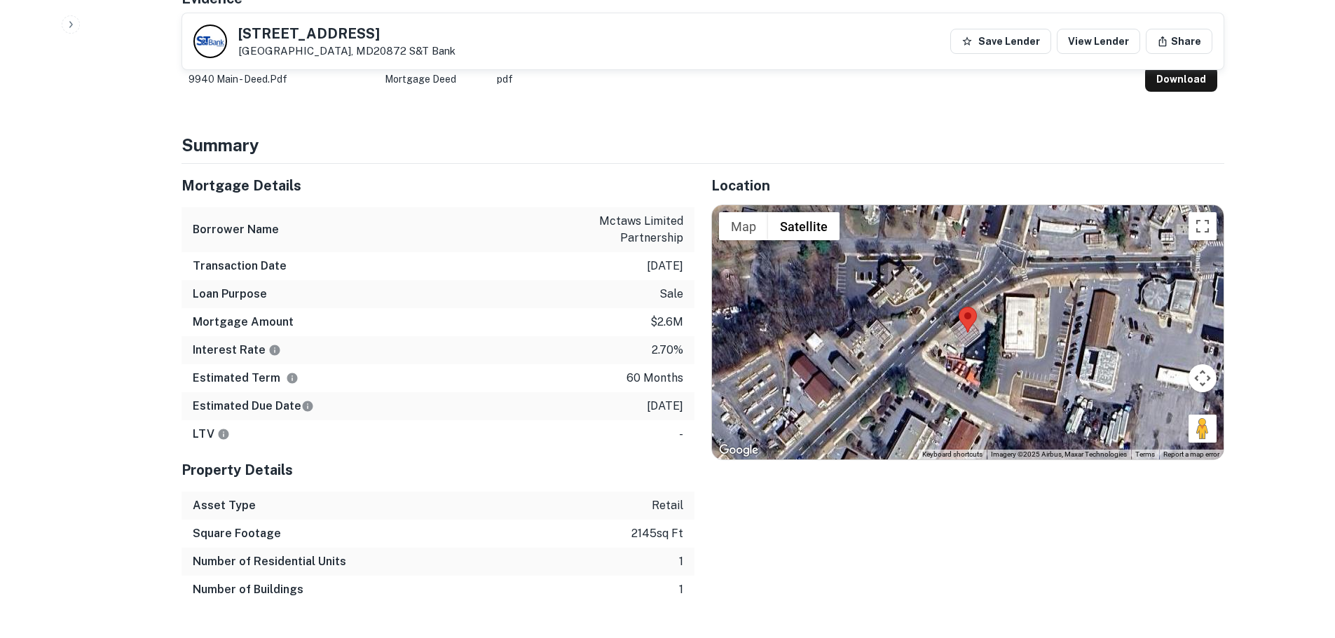
scroll to position [771, 0]
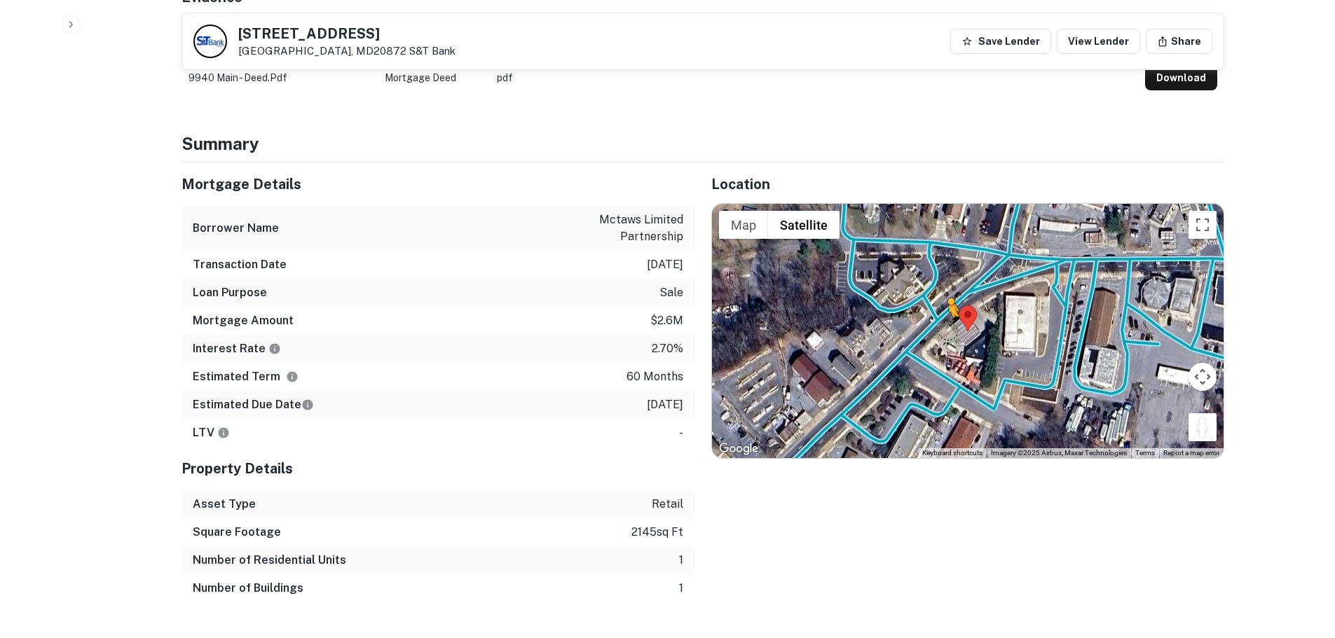
drag, startPoint x: 1208, startPoint y: 398, endPoint x: 949, endPoint y: 301, distance: 276.1
click at [949, 301] on div "To activate drag with keyboard, press Alt + Enter. Once in keyboard drag state,…" at bounding box center [968, 331] width 512 height 254
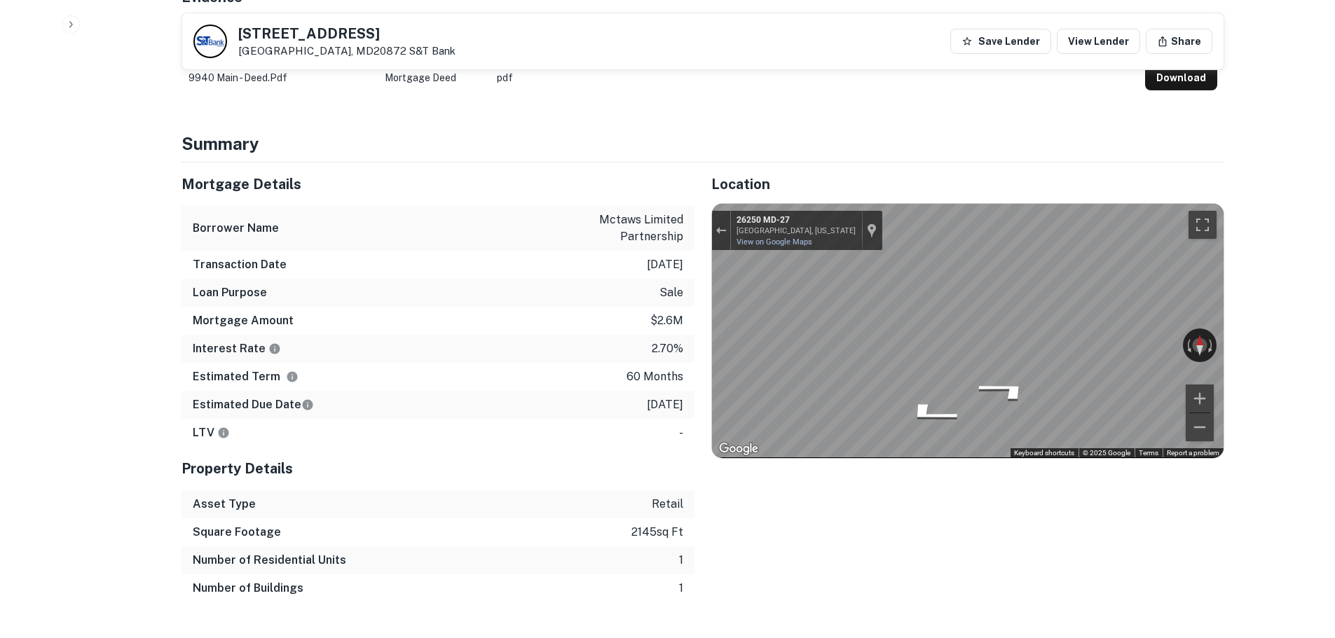
click at [315, 294] on div "Mortgage Details Borrower Name mctaws limited partnership Transaction Date [DAT…" at bounding box center [695, 383] width 1060 height 440
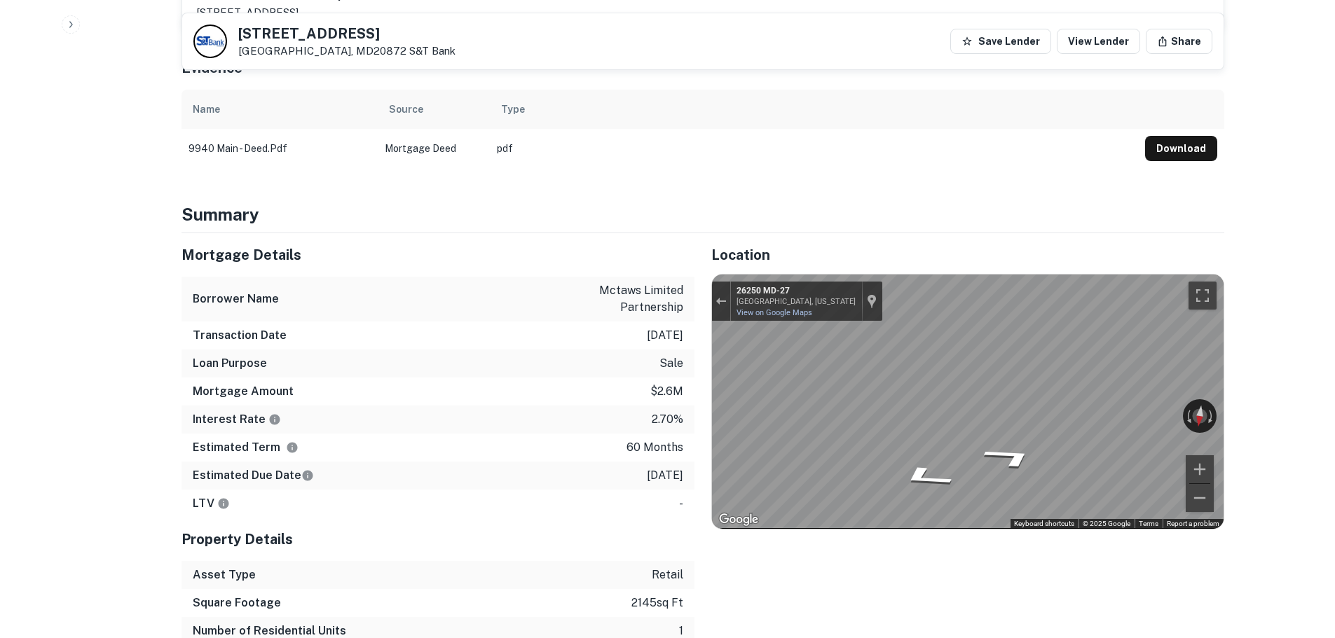
scroll to position [491, 0]
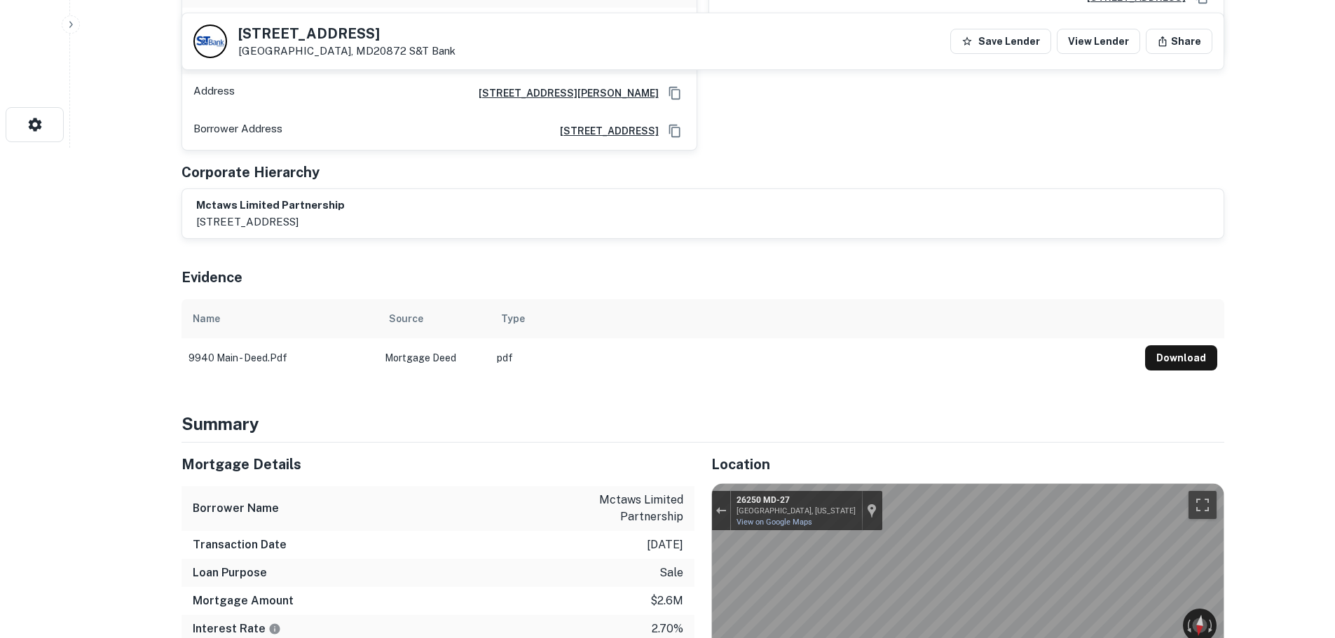
click at [313, 34] on h5 "[STREET_ADDRESS]" at bounding box center [346, 34] width 217 height 14
copy h5 "[STREET_ADDRESS]"
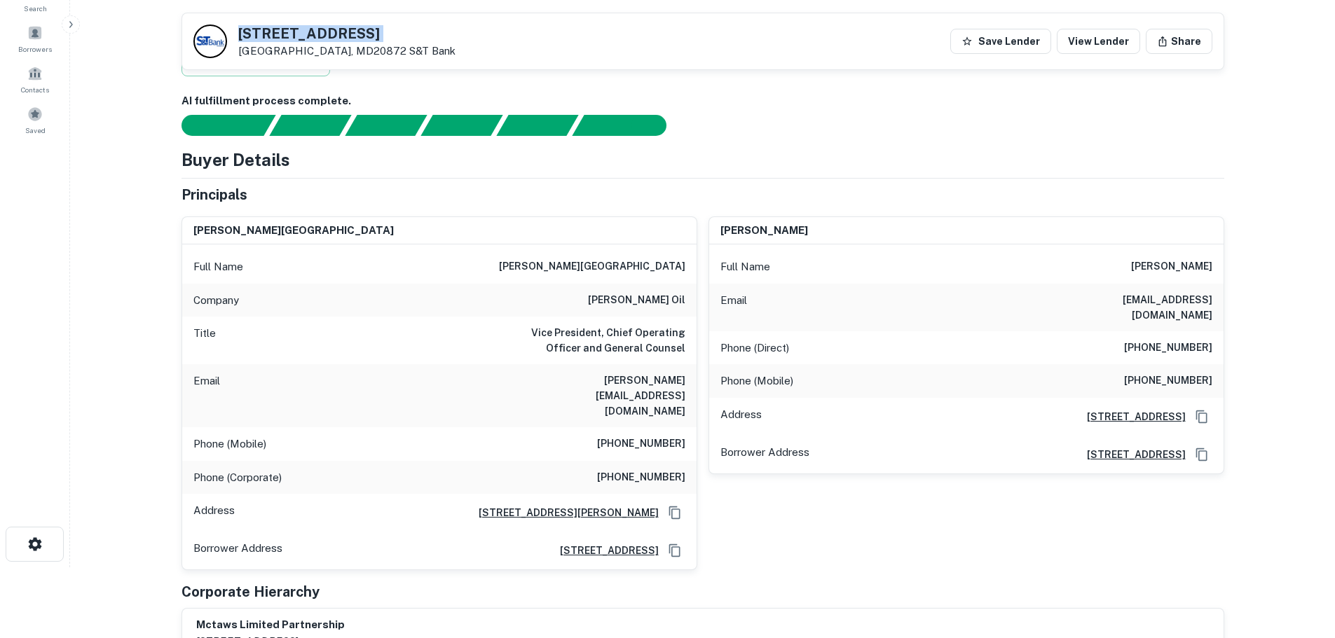
scroll to position [70, 0]
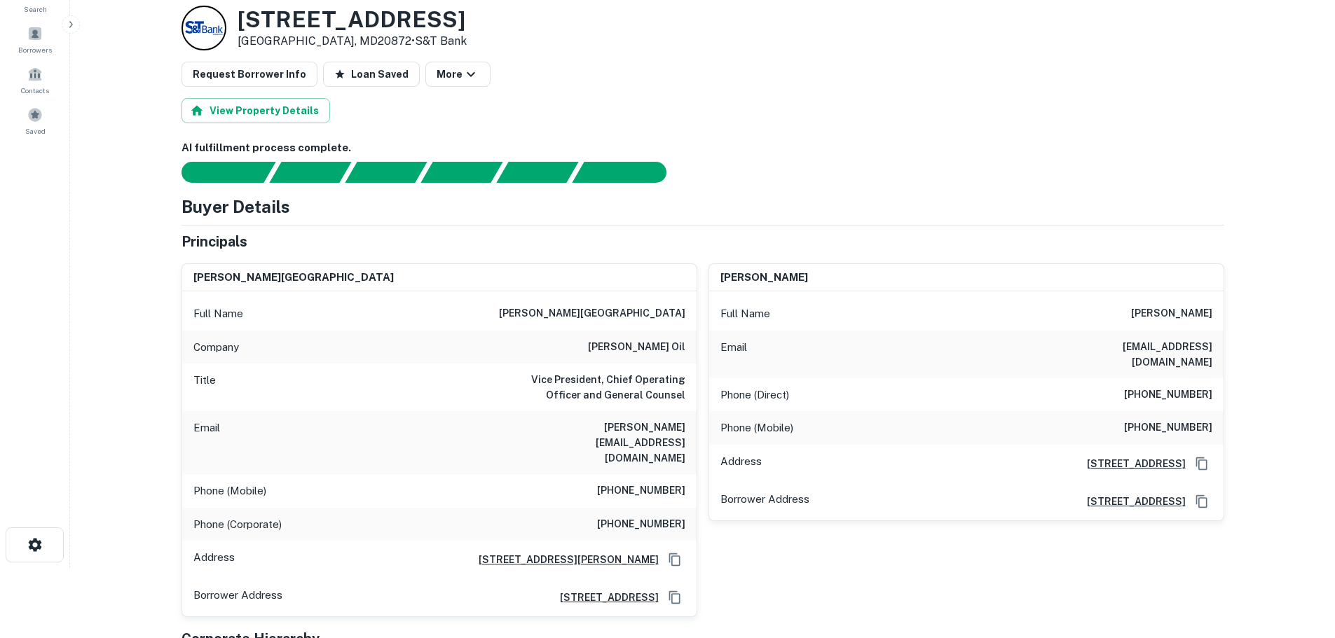
click at [674, 348] on h6 "[PERSON_NAME] oil" at bounding box center [636, 347] width 97 height 17
copy h6 "[PERSON_NAME] oil"
click at [608, 384] on h6 "Vice President, Chief Operating Officer and General Counsel" at bounding box center [601, 387] width 168 height 31
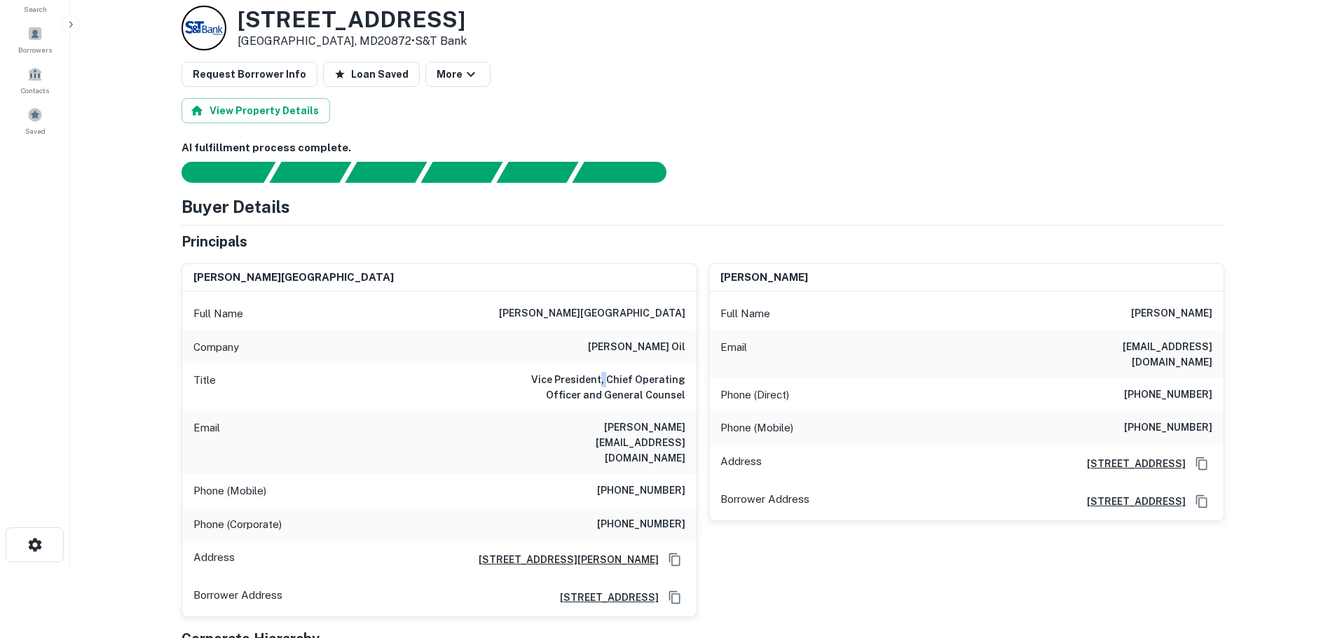
click at [608, 384] on h6 "Vice President, Chief Operating Officer and General Counsel" at bounding box center [601, 387] width 168 height 31
click at [657, 316] on h6 "[PERSON_NAME][GEOGRAPHIC_DATA]" at bounding box center [592, 314] width 186 height 17
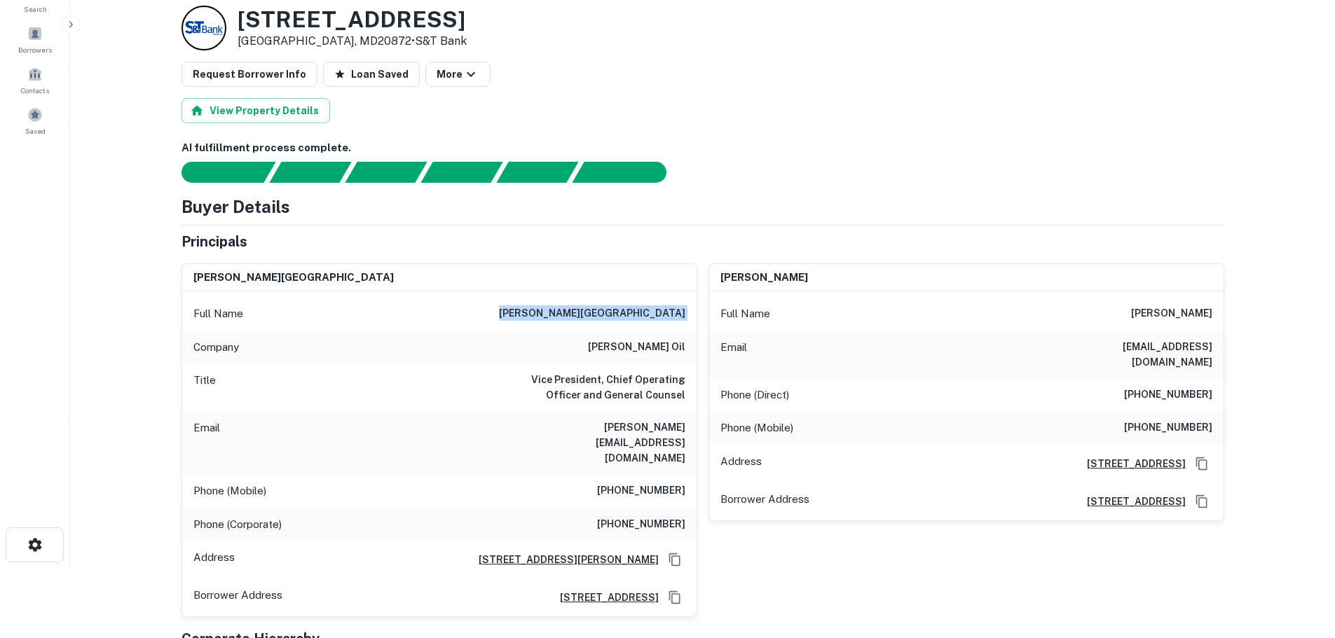
copy h6 "[PERSON_NAME][GEOGRAPHIC_DATA]"
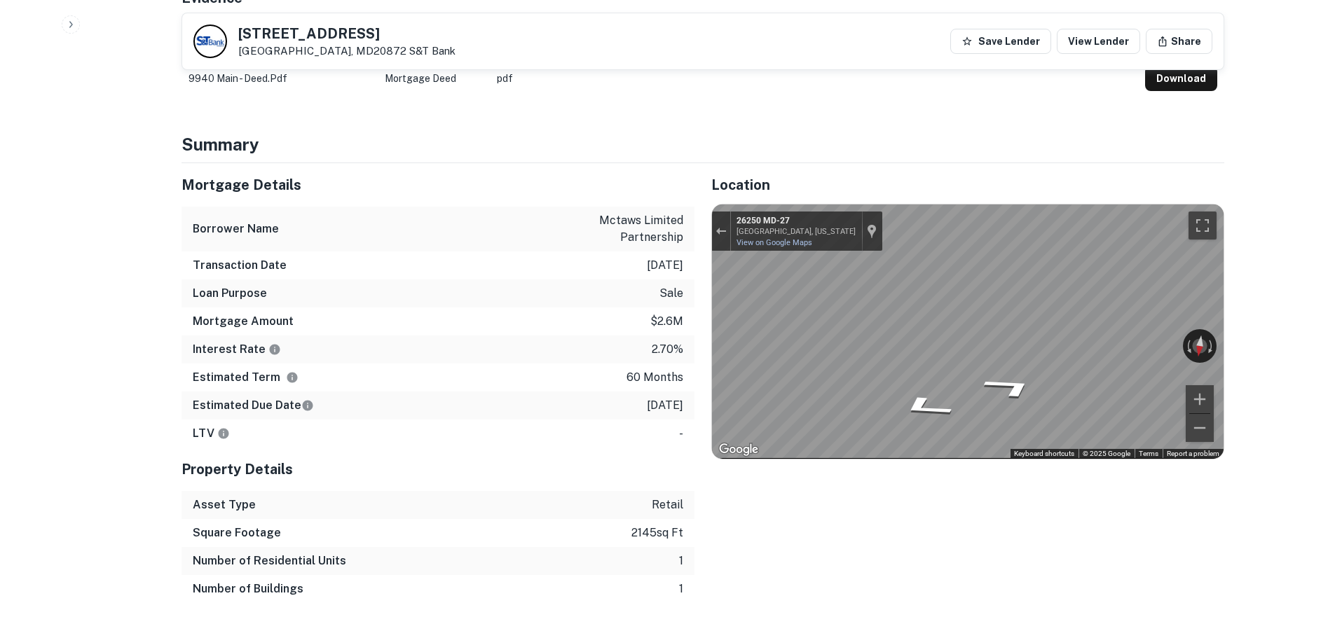
scroll to position [771, 0]
click at [723, 226] on div "Exit the Street View" at bounding box center [721, 230] width 11 height 8
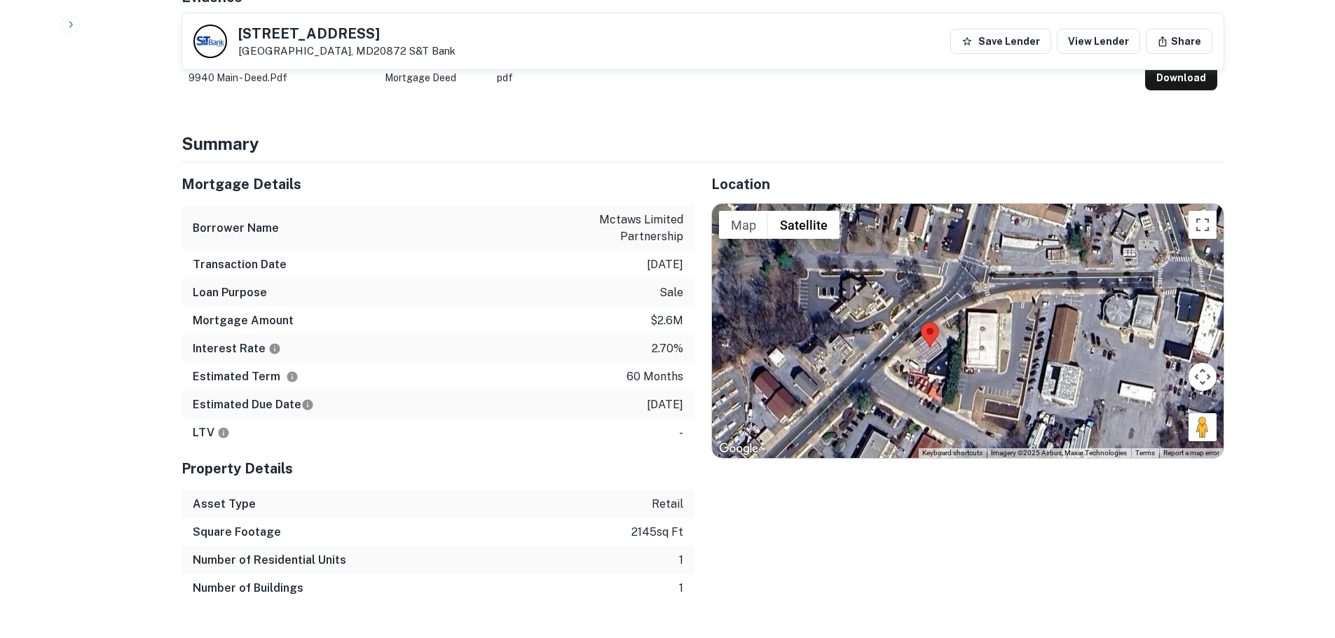
drag, startPoint x: 1202, startPoint y: 413, endPoint x: 1160, endPoint y: 426, distance: 44.1
click at [1160, 426] on div "Loading... Map Terrain Satellite Labels Keyboard shortcuts Map Data Imagery ©20…" at bounding box center [968, 331] width 512 height 254
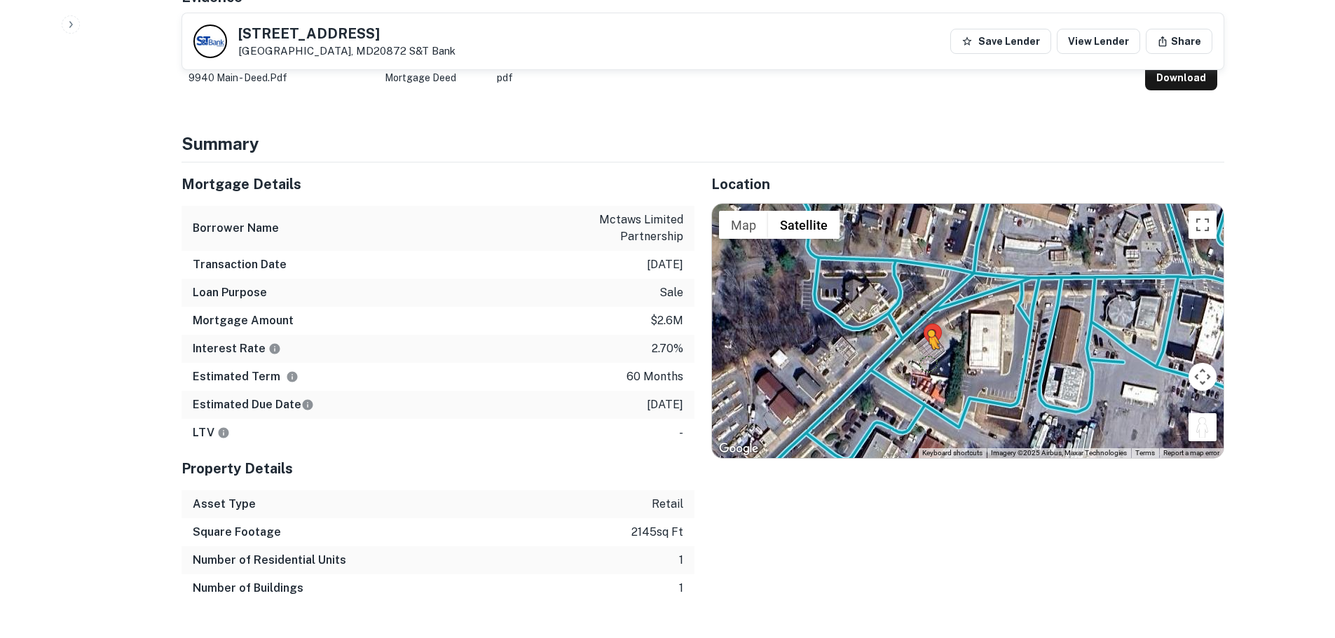
drag, startPoint x: 1212, startPoint y: 402, endPoint x: 917, endPoint y: 329, distance: 304.4
click at [917, 329] on div "To activate drag with keyboard, press Alt + Enter. Once in keyboard drag state,…" at bounding box center [968, 331] width 512 height 254
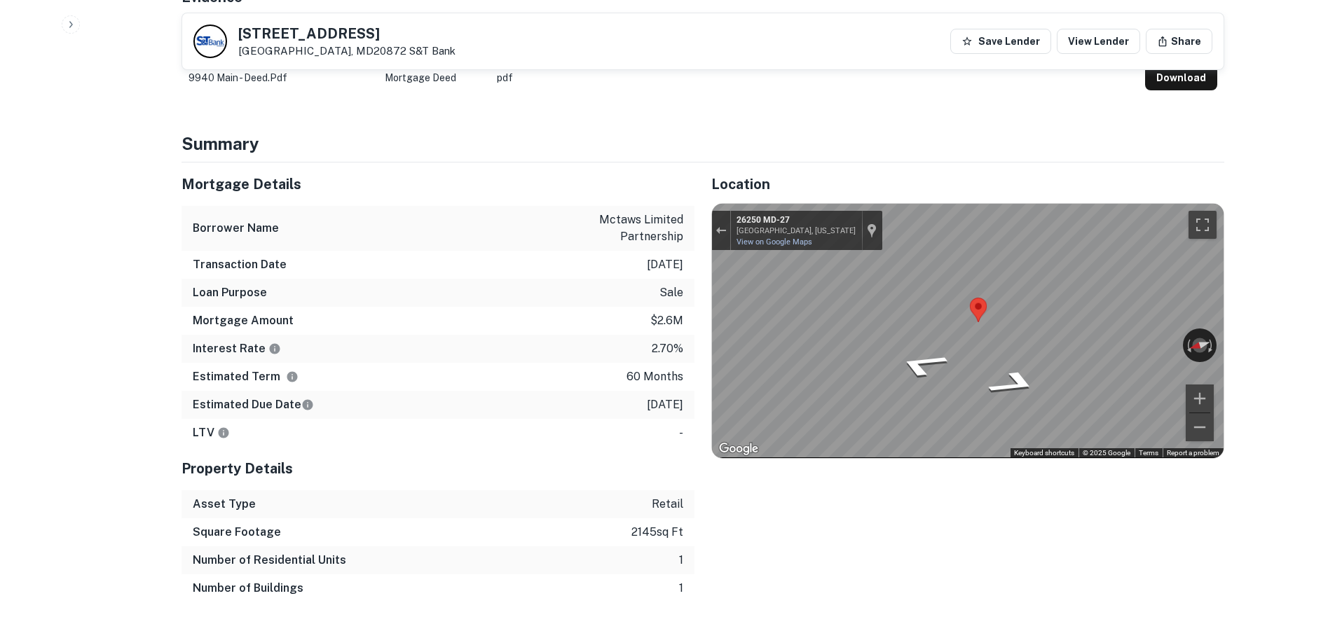
drag, startPoint x: 918, startPoint y: 339, endPoint x: 1345, endPoint y: 340, distance: 426.8
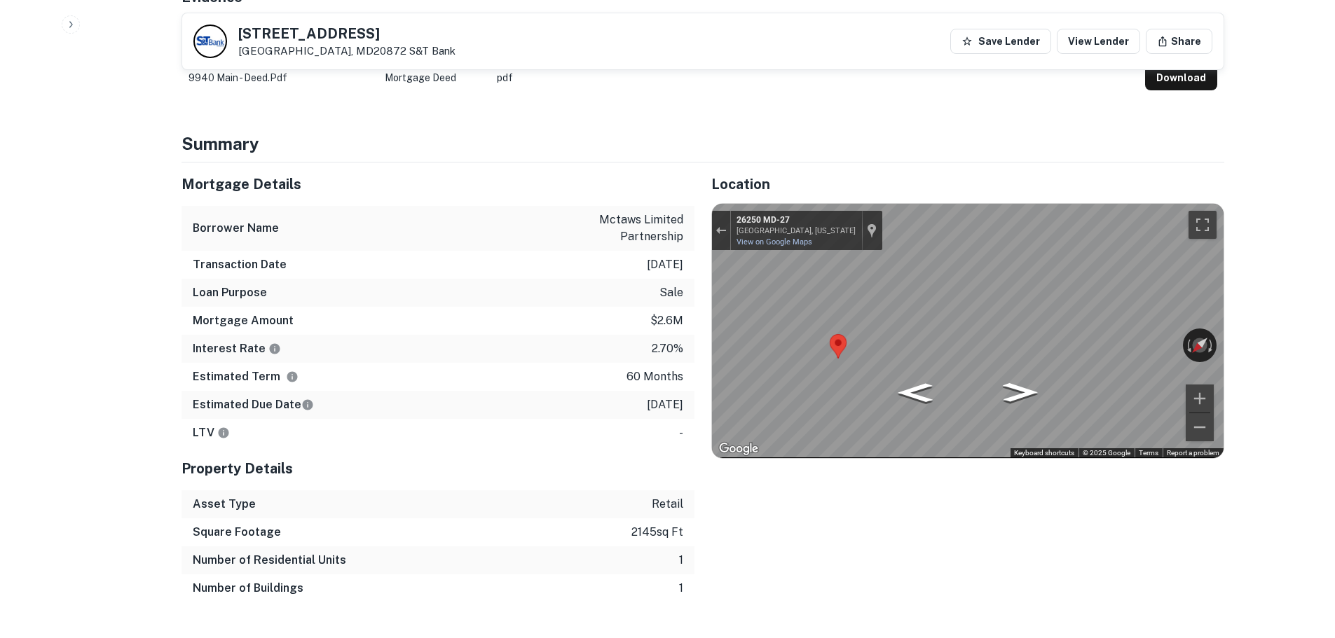
click at [1020, 423] on div "← Move left → Move right ↑ Move up ↓ Move down + Zoom in - Zoom out 26250 MD-27…" at bounding box center [968, 331] width 512 height 254
click at [657, 364] on div "Mortgage Details Borrower Name mctaws limited partnership Transaction Date [DAT…" at bounding box center [695, 383] width 1060 height 440
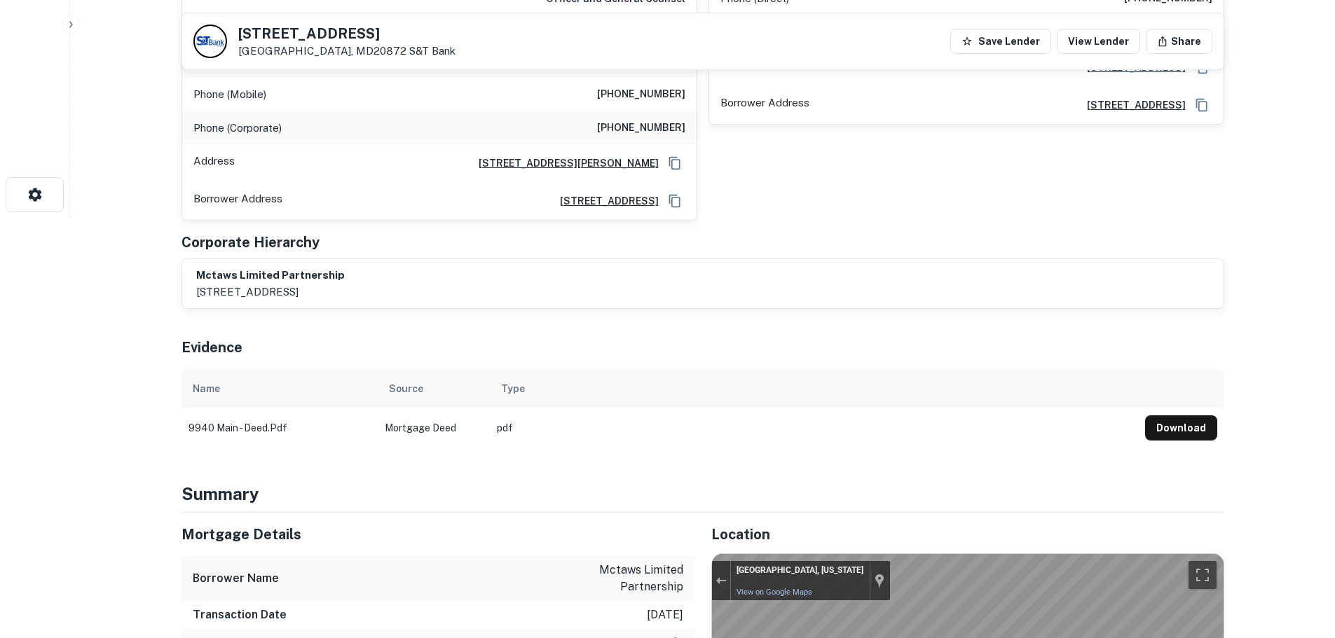
scroll to position [140, 0]
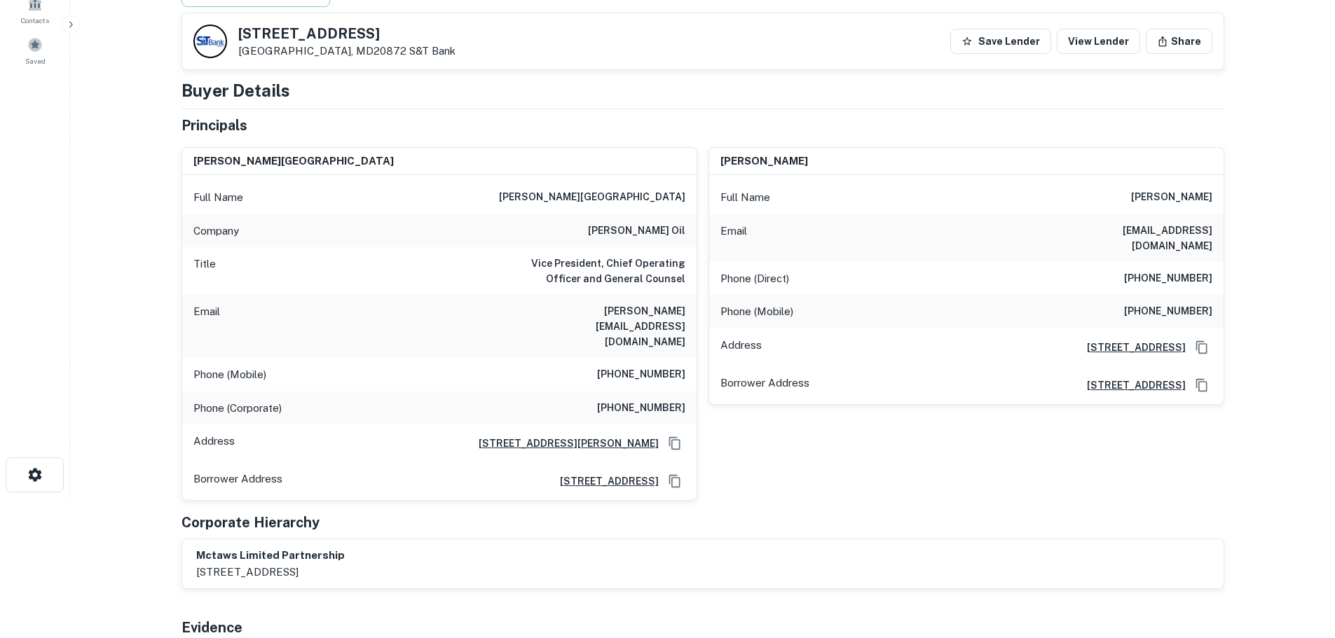
click at [646, 367] on h6 "[PHONE_NUMBER]" at bounding box center [641, 375] width 88 height 17
click at [683, 367] on h6 "[PHONE_NUMBER]" at bounding box center [641, 375] width 88 height 17
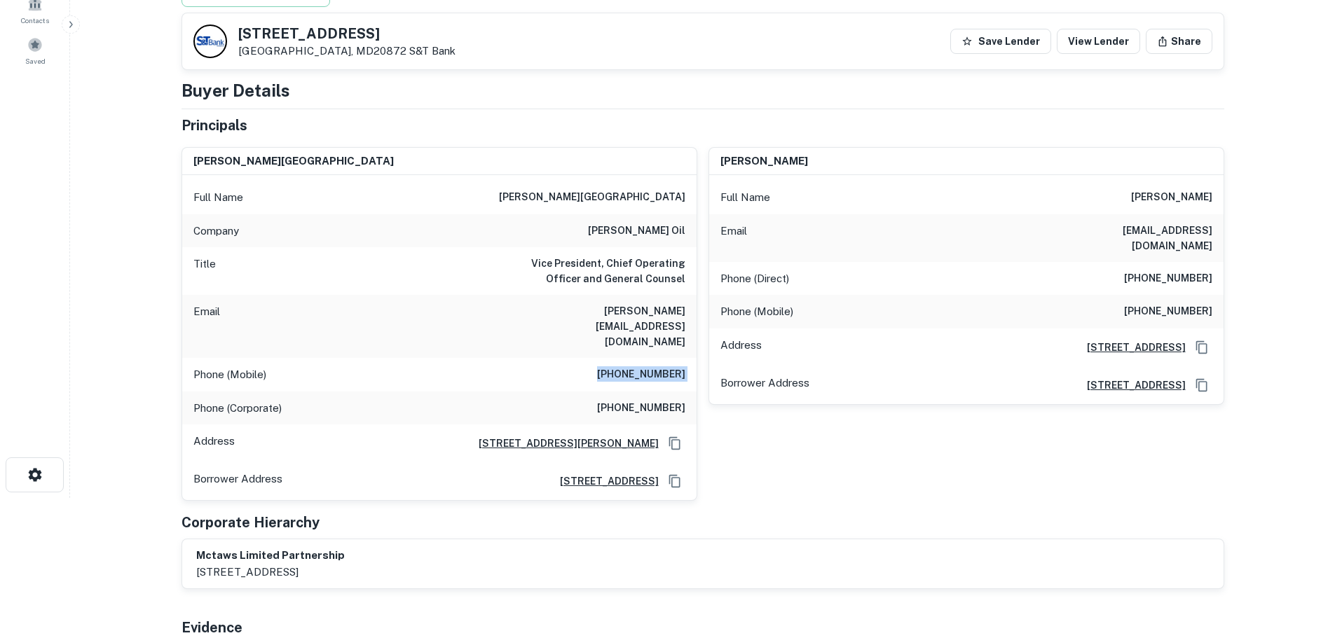
click at [683, 367] on h6 "[PHONE_NUMBER]" at bounding box center [641, 375] width 88 height 17
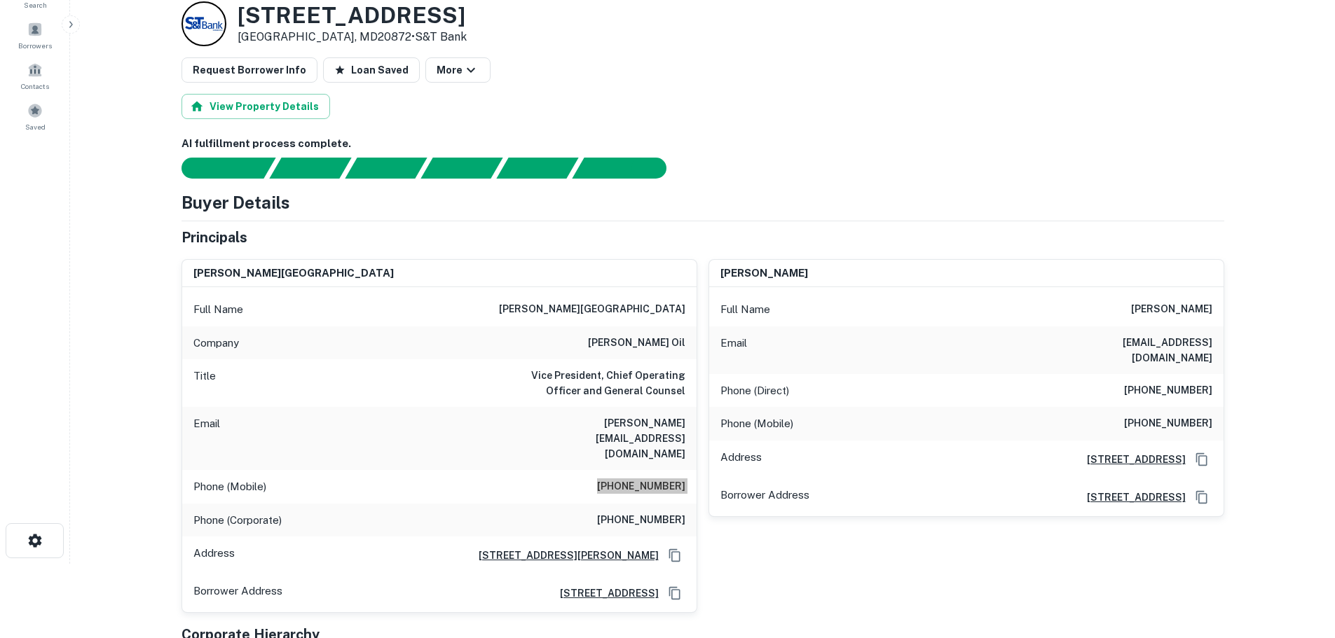
scroll to position [0, 0]
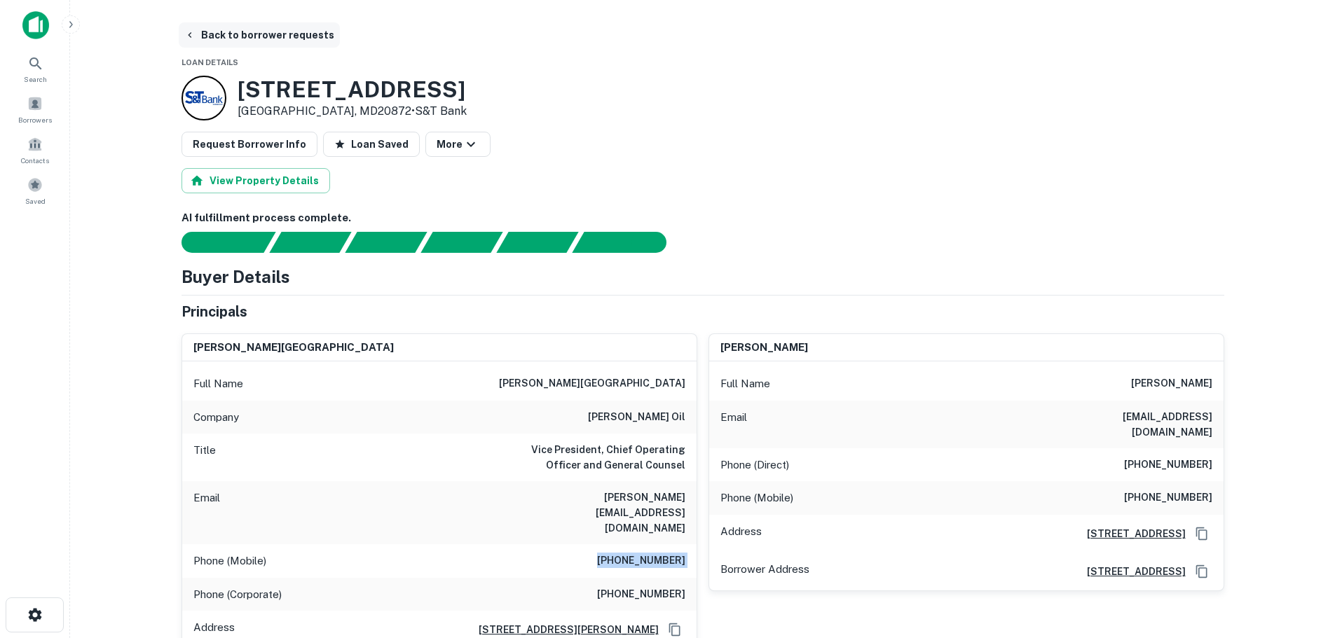
drag, startPoint x: 285, startPoint y: 147, endPoint x: 286, endPoint y: 34, distance: 112.8
click at [288, 31] on button "Back to borrower requests" at bounding box center [259, 34] width 161 height 25
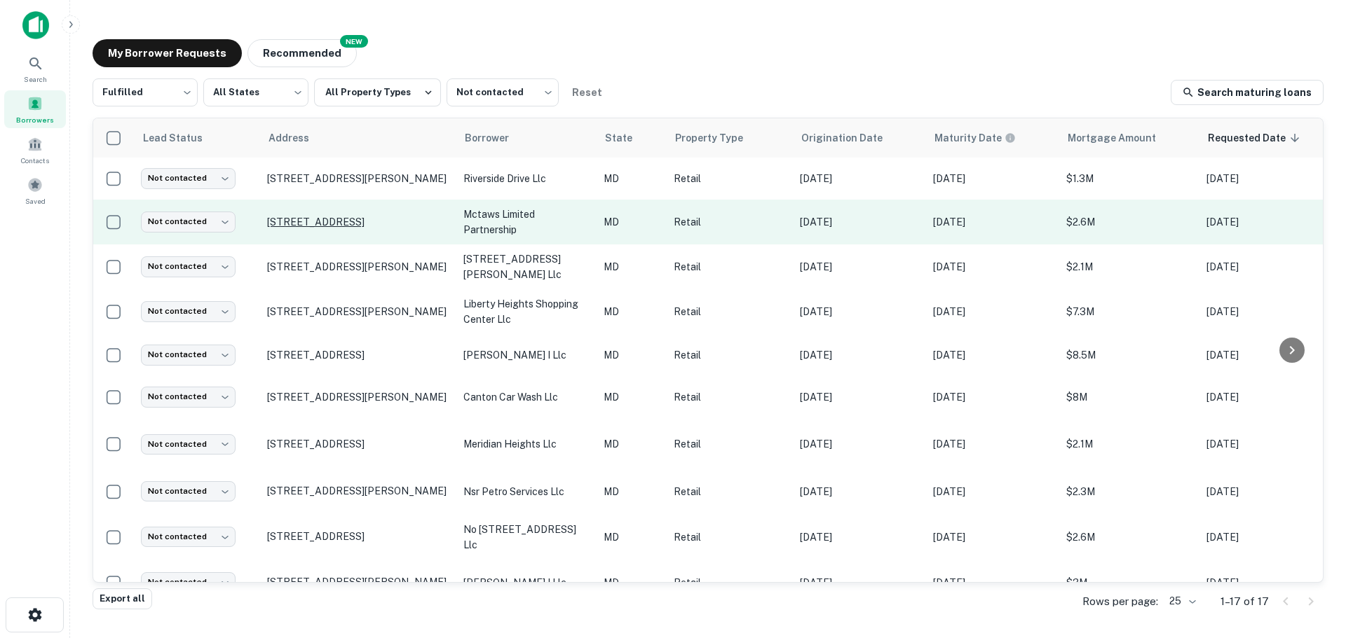
click at [297, 225] on p "[STREET_ADDRESS]" at bounding box center [358, 222] width 182 height 13
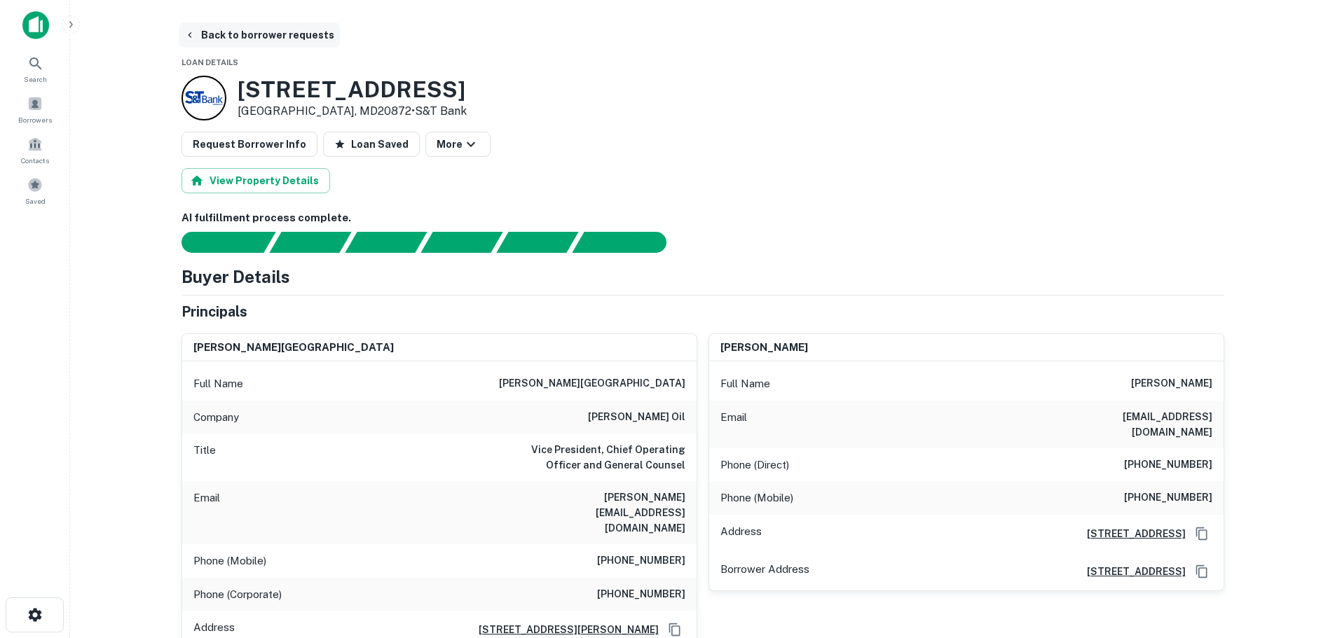
click at [257, 45] on button "Back to borrower requests" at bounding box center [259, 34] width 161 height 25
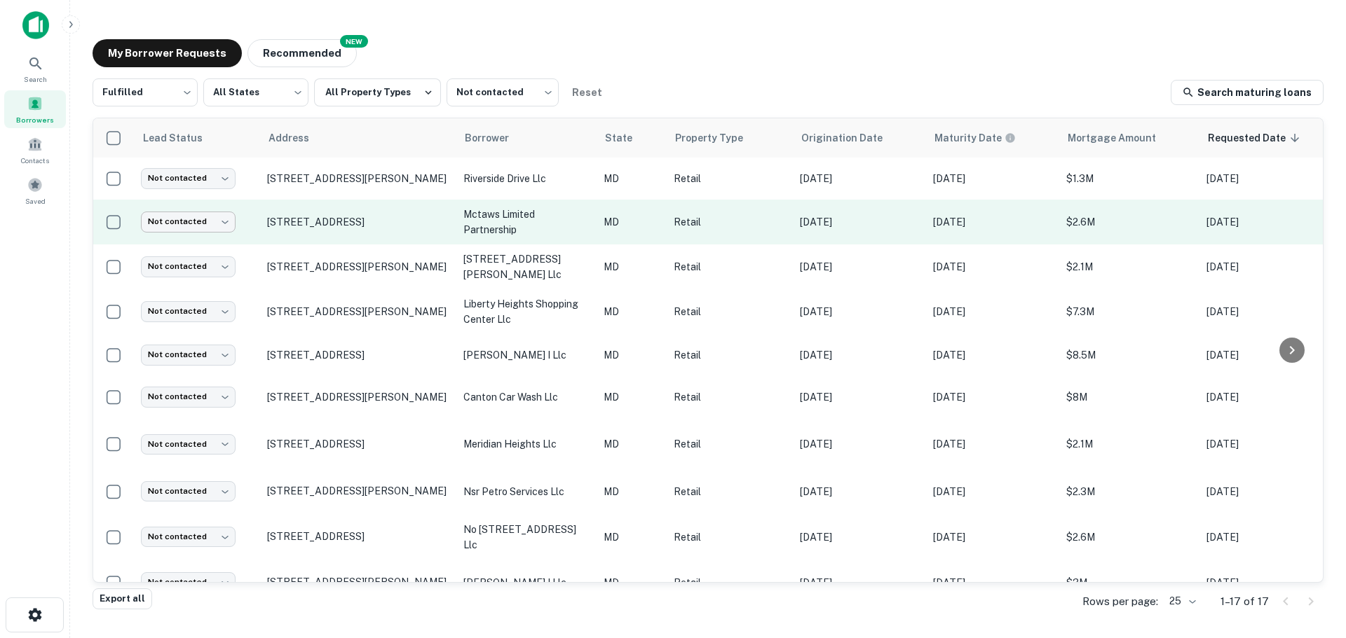
click at [203, 218] on body "Search Borrowers Contacts Saved My Borrower Requests NEW Recommended Fulfilled …" at bounding box center [673, 319] width 1346 height 638
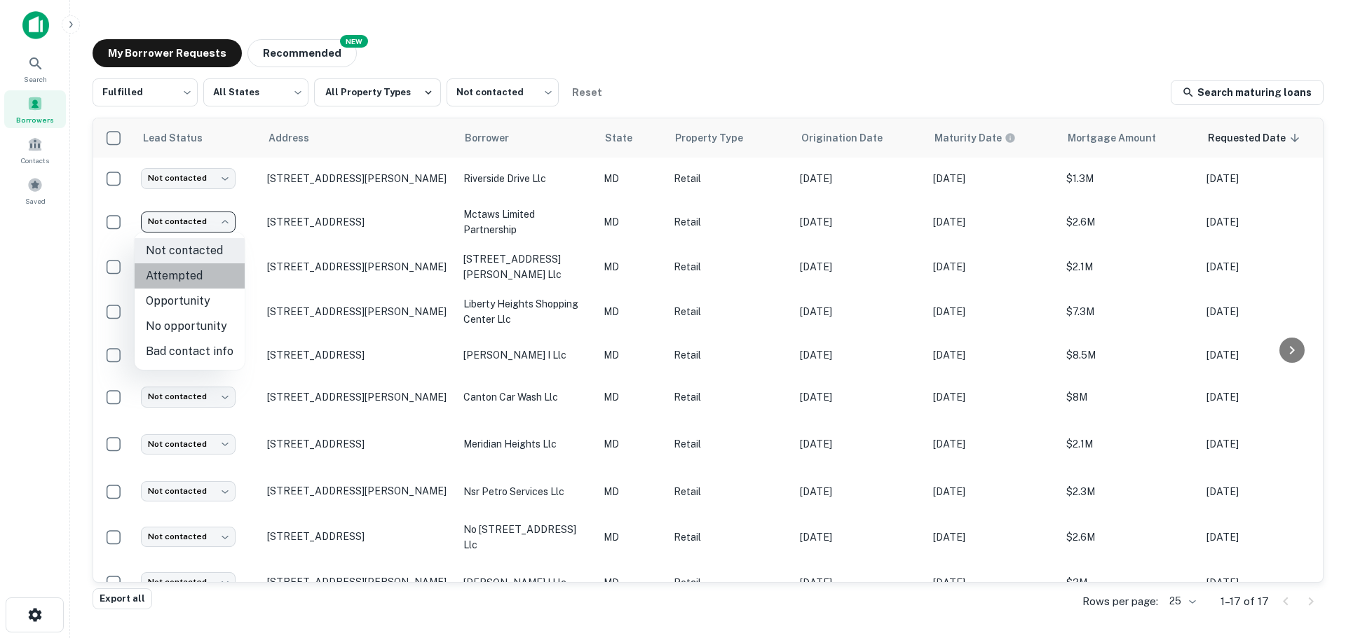
click at [202, 279] on li "Attempted" at bounding box center [190, 276] width 110 height 25
type input "*********"
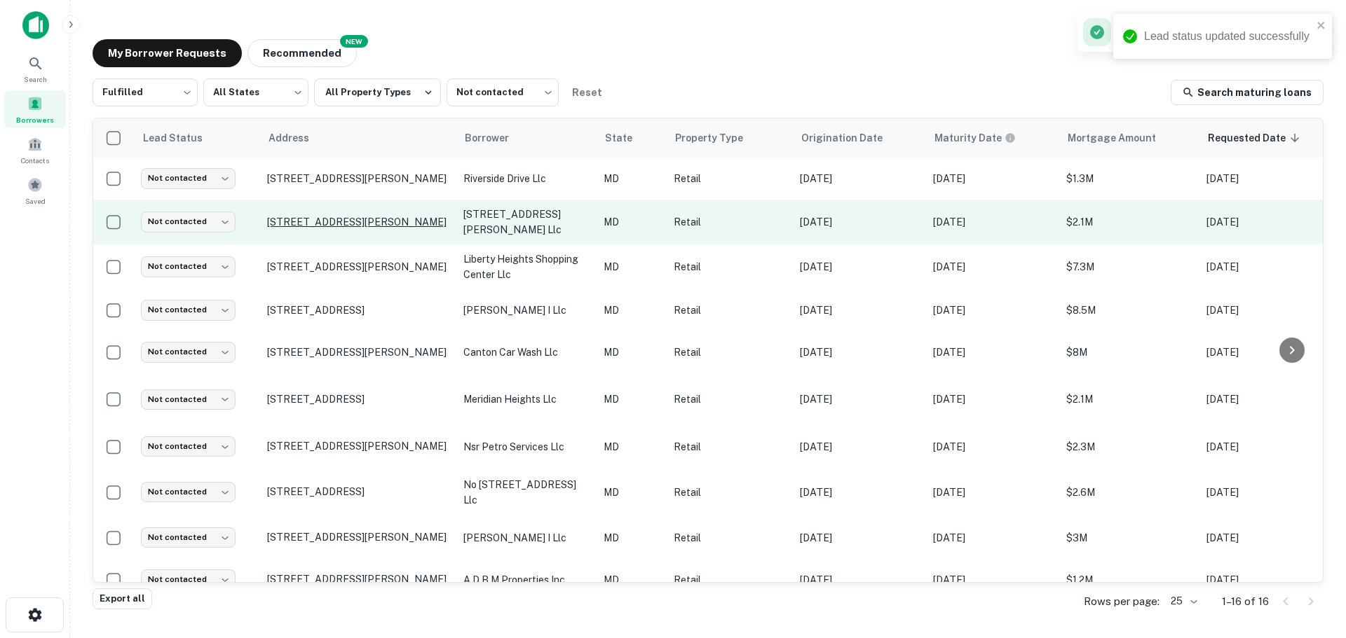
click at [336, 219] on p "[STREET_ADDRESS][PERSON_NAME]" at bounding box center [358, 222] width 182 height 13
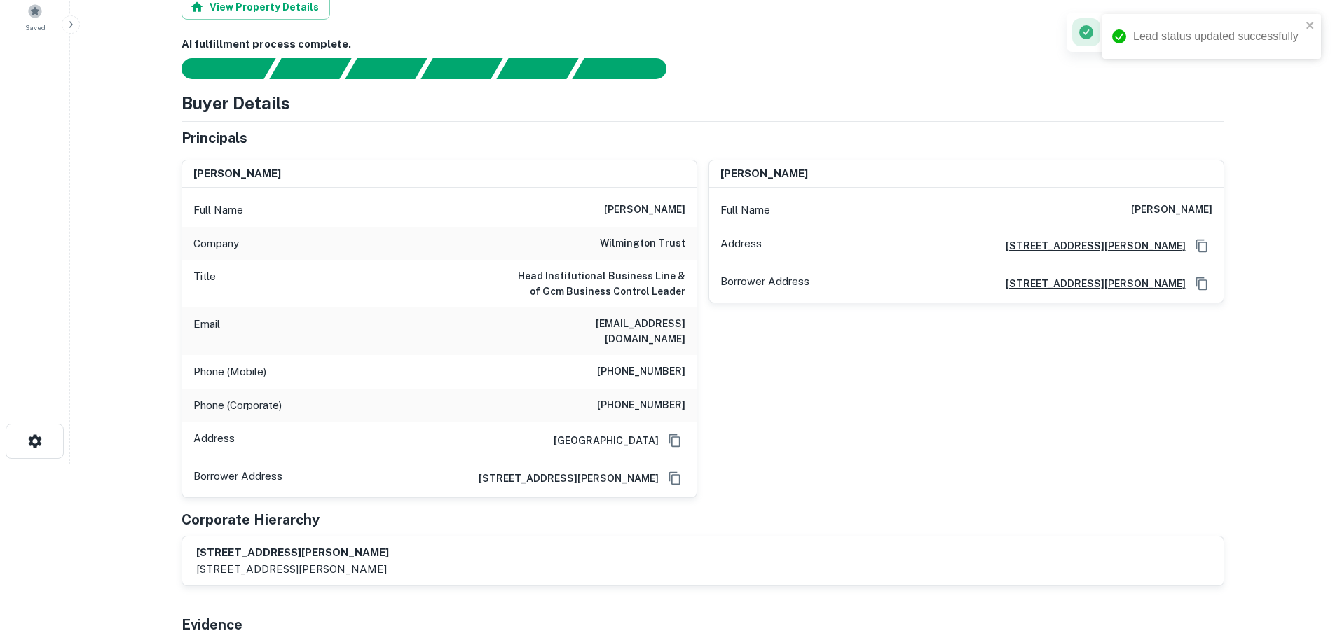
scroll to position [210, 0]
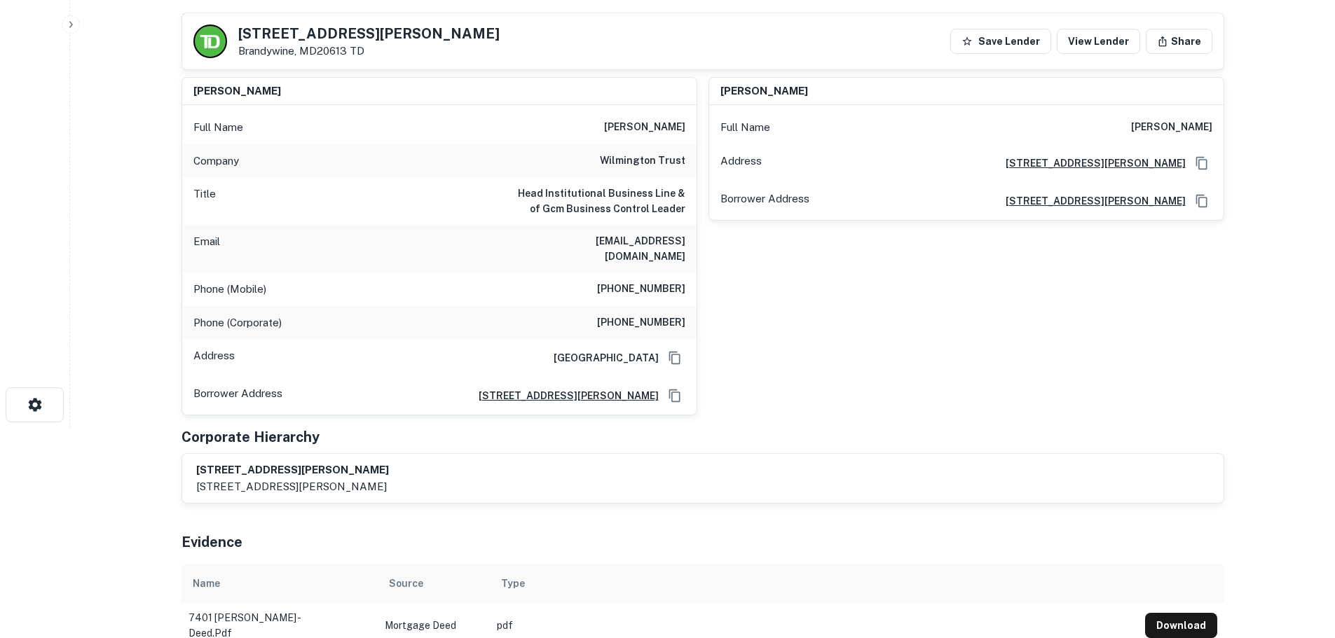
click at [623, 127] on h6 "[PERSON_NAME]" at bounding box center [644, 127] width 81 height 17
copy h6 "[PERSON_NAME]"
click at [631, 160] on h6 "wilmington trust" at bounding box center [643, 161] width 86 height 17
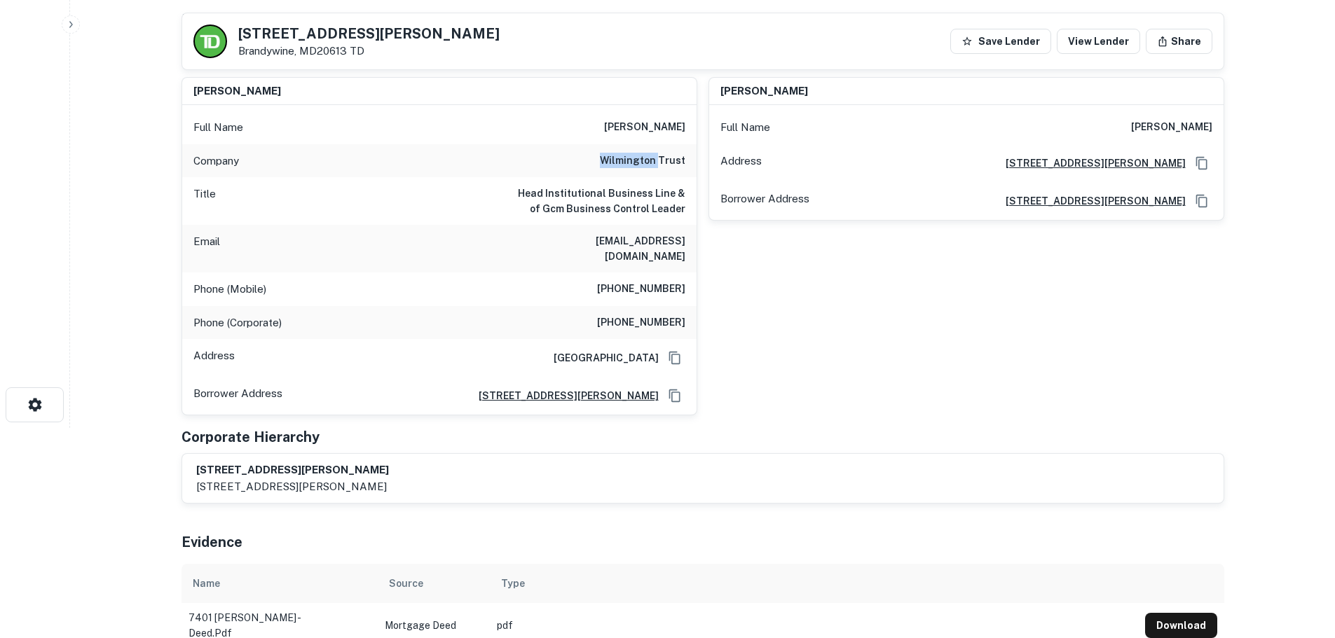
click at [631, 160] on h6 "wilmington trust" at bounding box center [643, 161] width 86 height 17
copy h6 "wilmington trust"
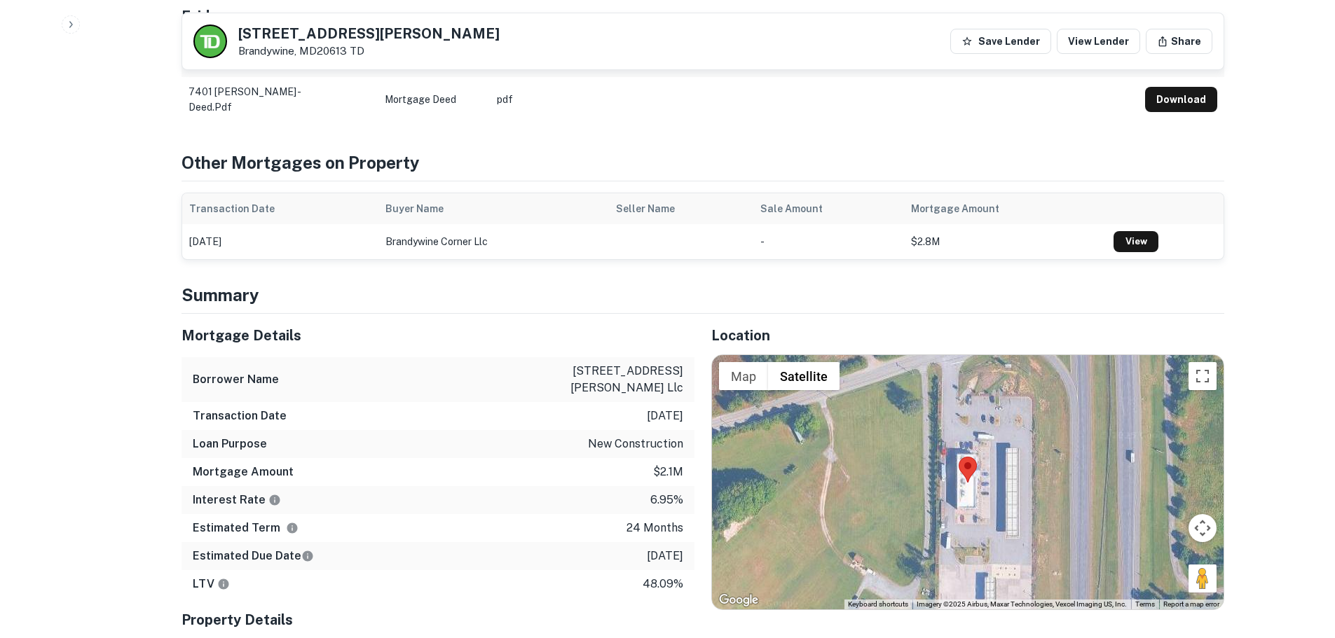
scroll to position [771, 0]
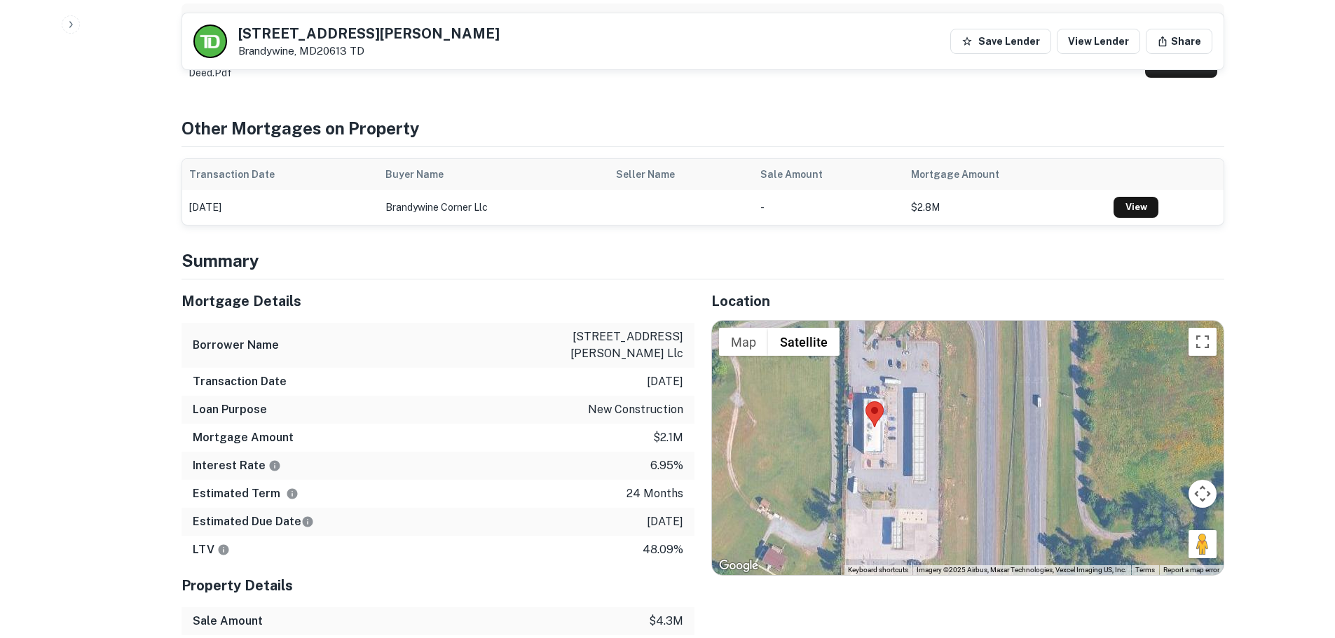
drag, startPoint x: 1217, startPoint y: 531, endPoint x: 1114, endPoint y: 506, distance: 106.6
click at [1114, 506] on div at bounding box center [968, 448] width 512 height 254
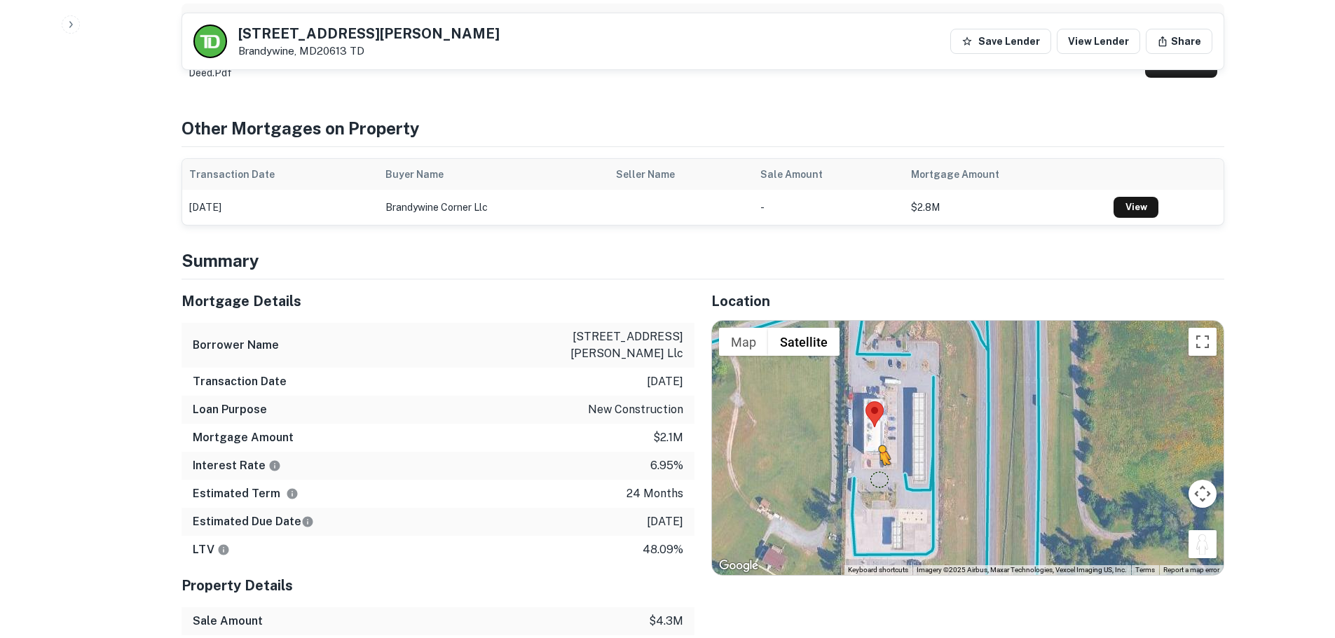
drag, startPoint x: 1191, startPoint y: 521, endPoint x: 880, endPoint y: 464, distance: 316.4
click at [880, 464] on div "To activate drag with keyboard, press Alt + Enter. Once in keyboard drag state,…" at bounding box center [968, 448] width 512 height 254
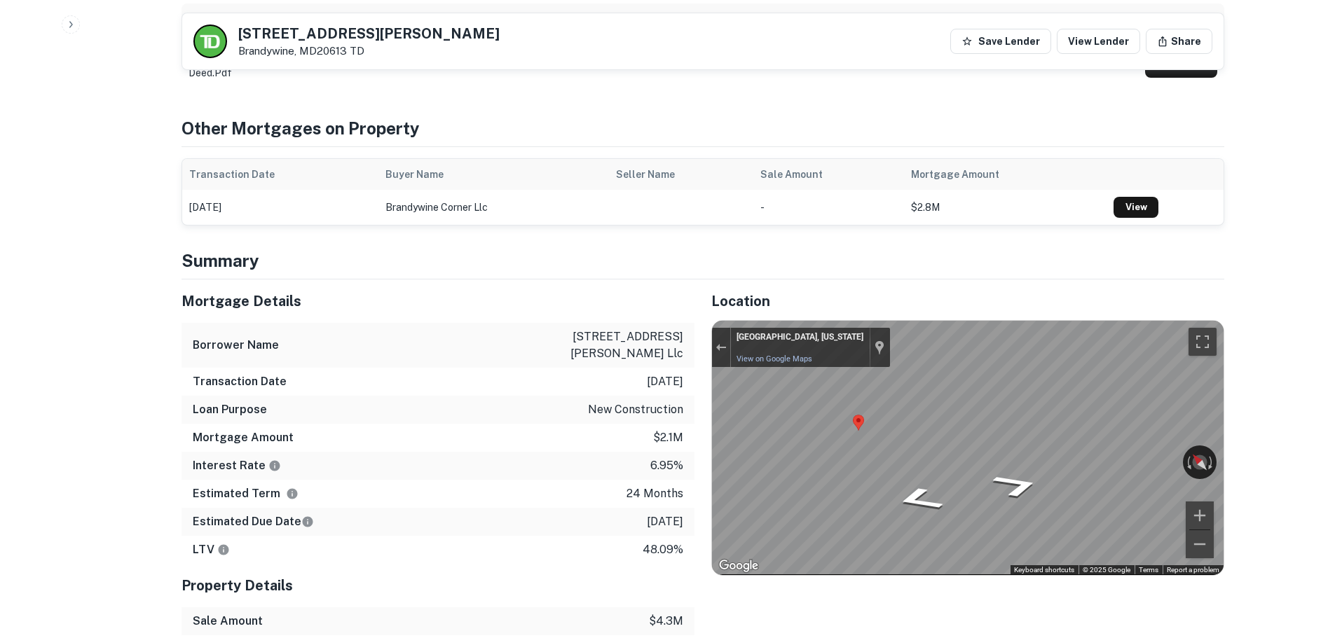
click at [690, 351] on div "Mortgage Details Borrower Name 7401 [PERSON_NAME] road llc Transaction Date [DA…" at bounding box center [695, 528] width 1060 height 496
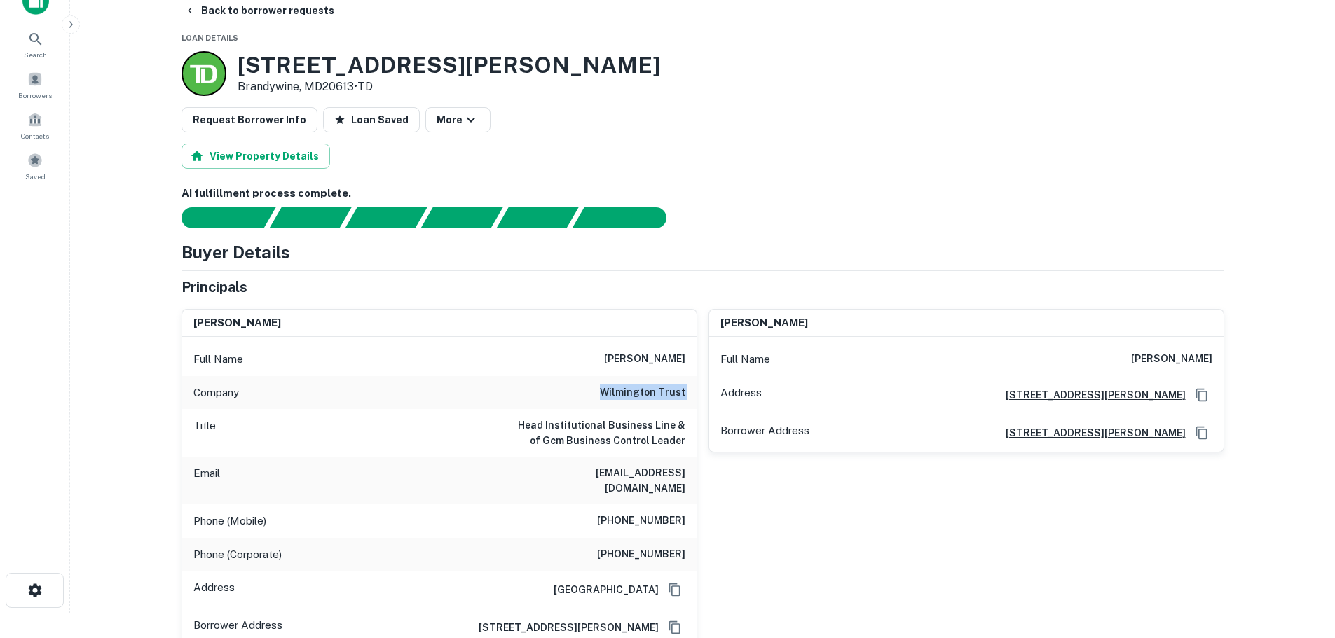
scroll to position [0, 0]
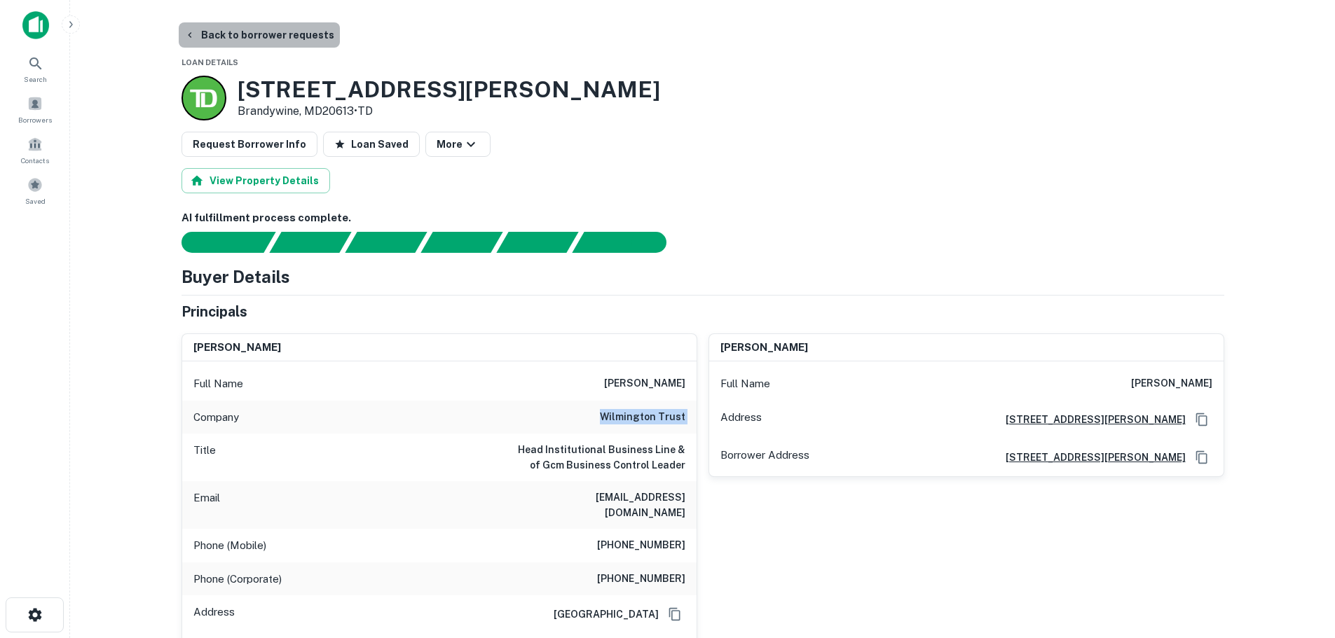
click at [299, 33] on button "Back to borrower requests" at bounding box center [259, 34] width 161 height 25
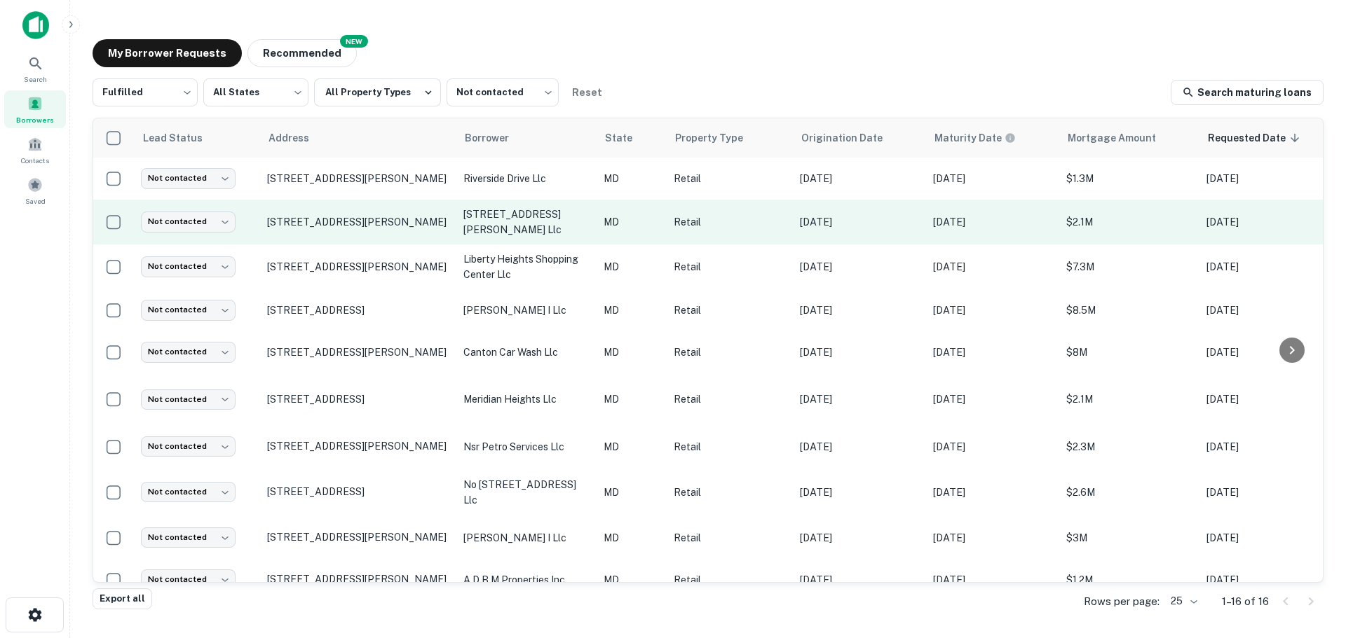
click at [199, 208] on td "Not contacted **** ​" at bounding box center [197, 222] width 126 height 45
click at [205, 221] on body "Search Borrowers Contacts Saved My Borrower Requests NEW Recommended Fulfilled …" at bounding box center [673, 319] width 1346 height 638
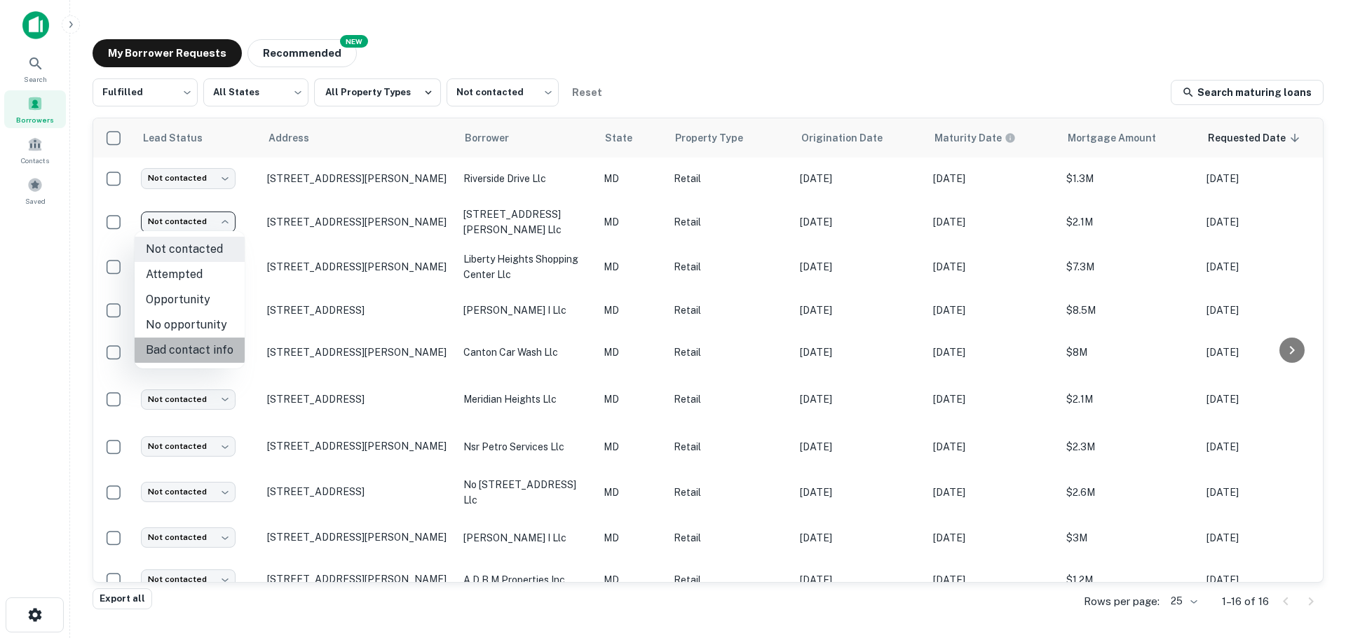
click at [193, 354] on li "Bad contact info" at bounding box center [190, 350] width 110 height 25
type input "**********"
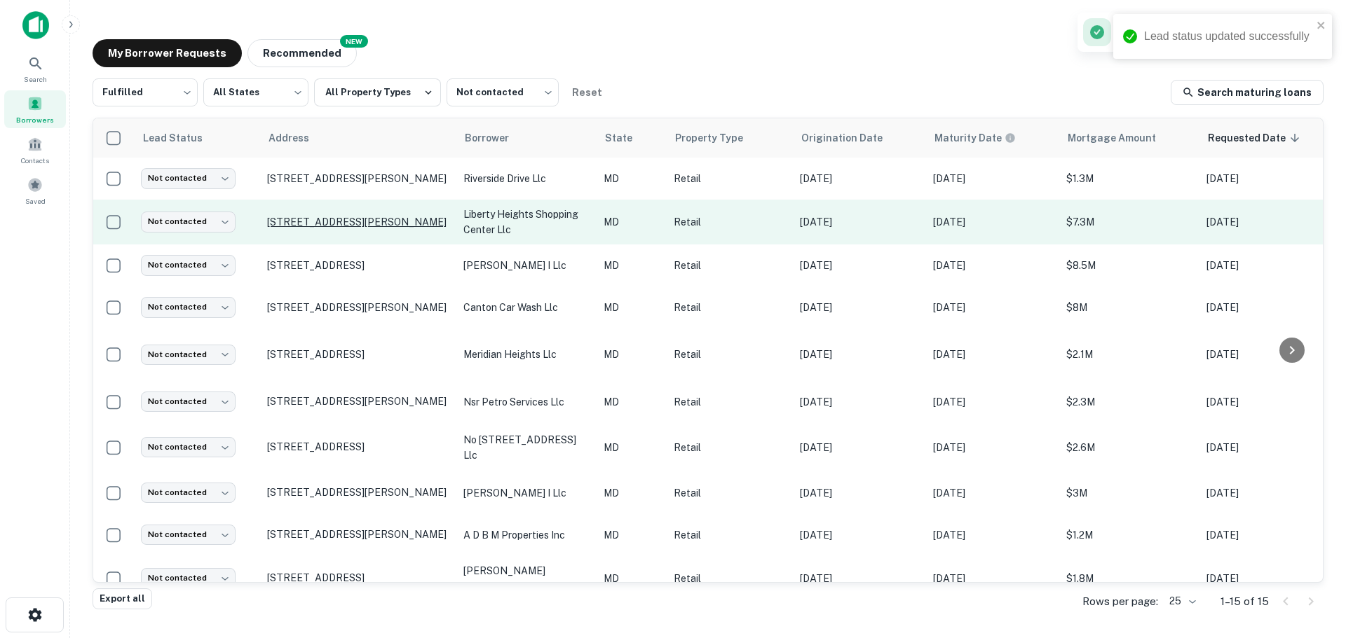
click at [350, 219] on p "[STREET_ADDRESS][PERSON_NAME]" at bounding box center [358, 222] width 182 height 13
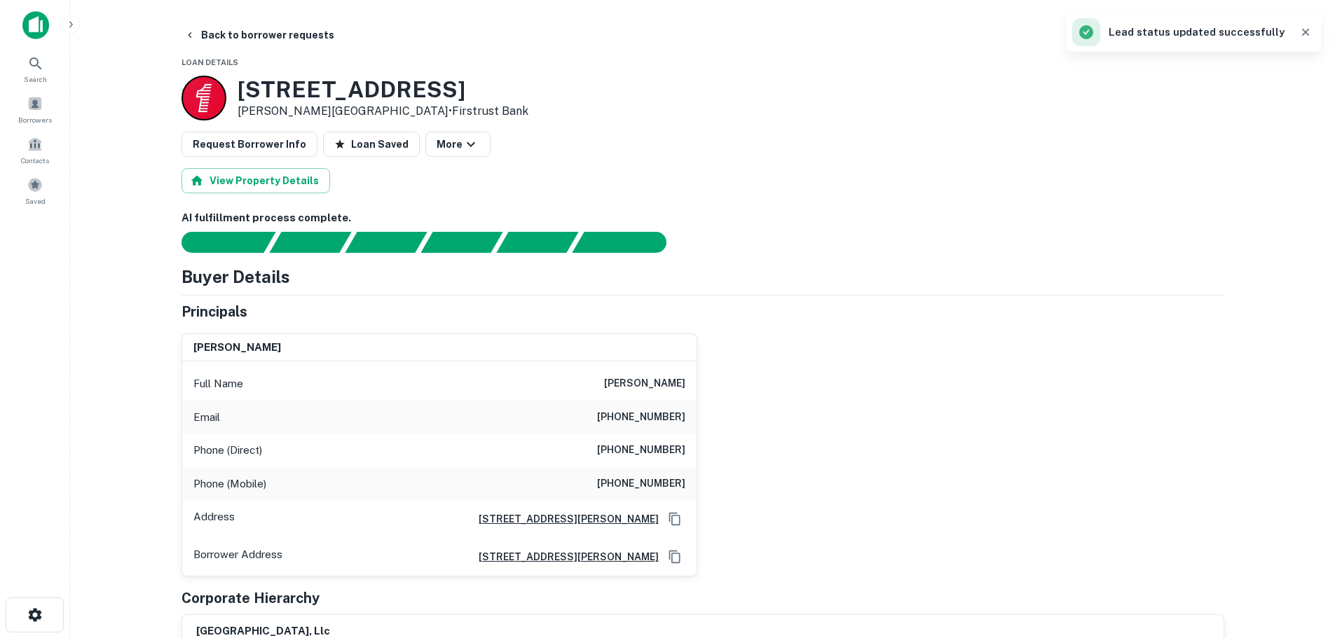
click at [399, 90] on h3 "[STREET_ADDRESS]" at bounding box center [383, 89] width 291 height 27
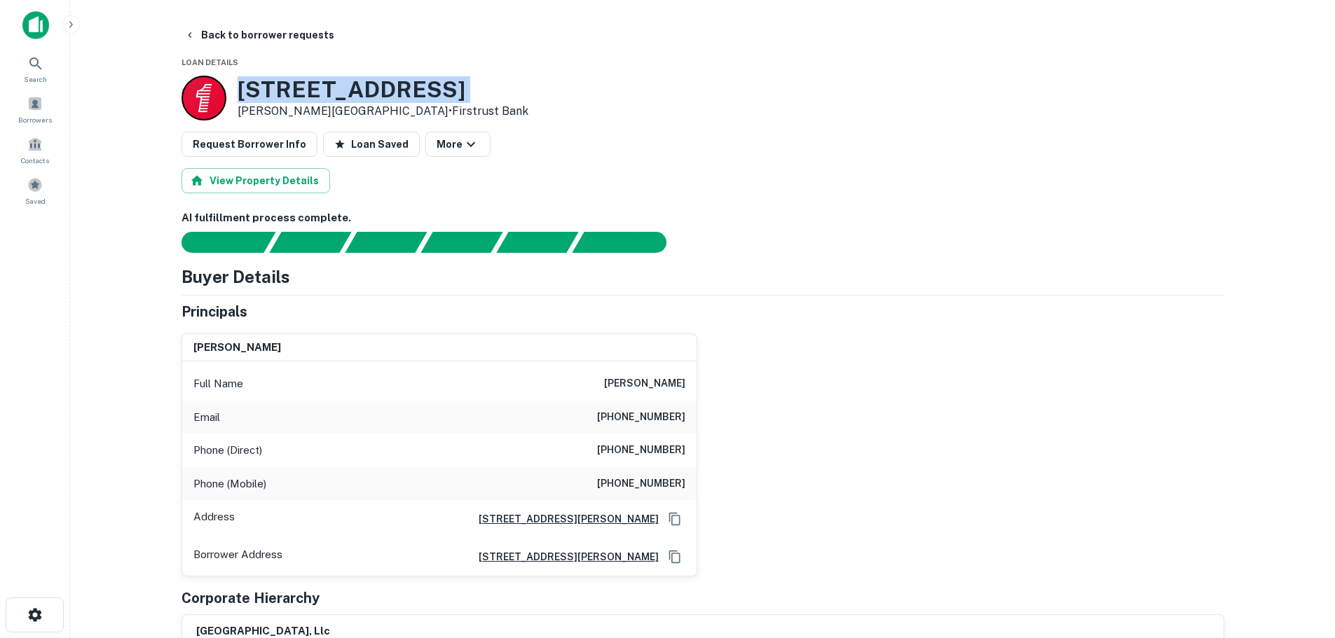
click at [399, 90] on h3 "[STREET_ADDRESS]" at bounding box center [383, 89] width 291 height 27
copy h3 "[STREET_ADDRESS]"
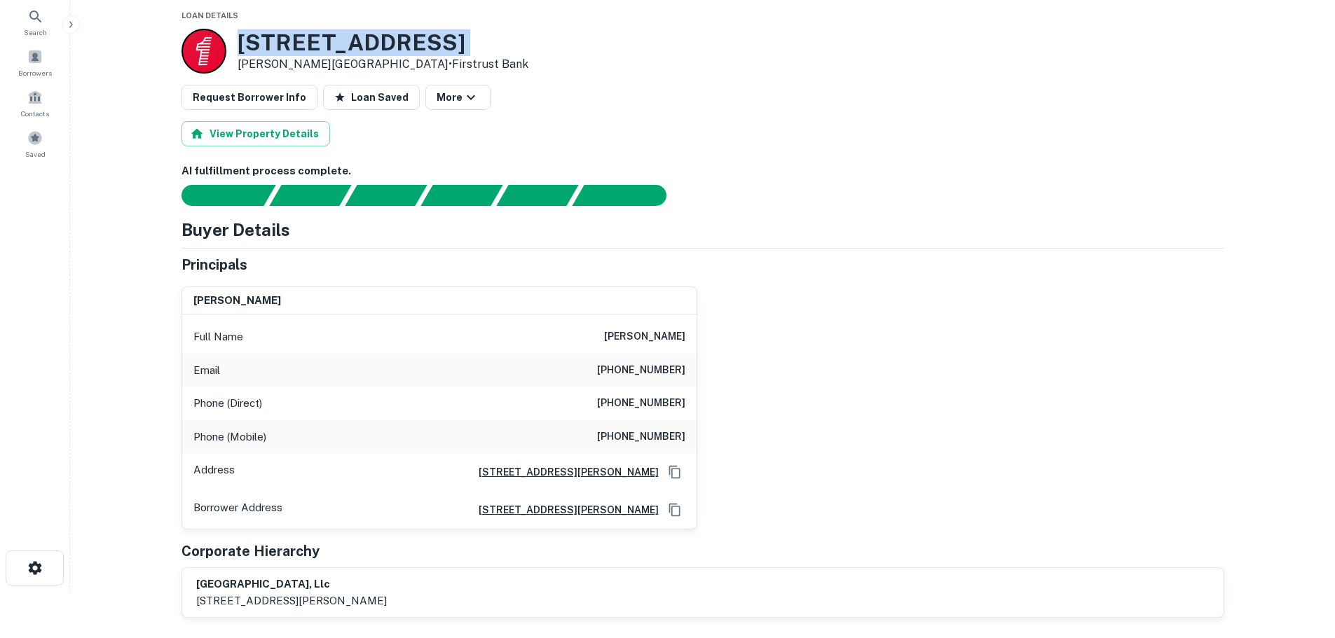
scroll to position [70, 0]
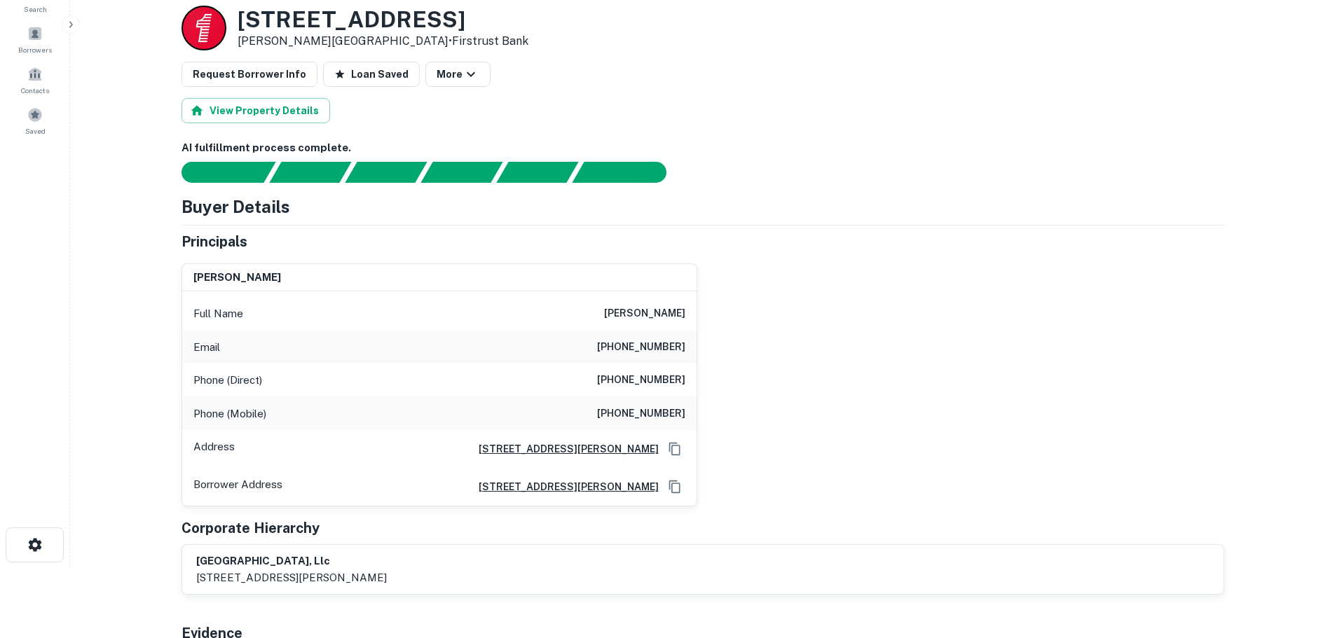
click at [655, 350] on h6 "[PHONE_NUMBER]" at bounding box center [641, 347] width 88 height 17
copy h6 "[PHONE_NUMBER]"
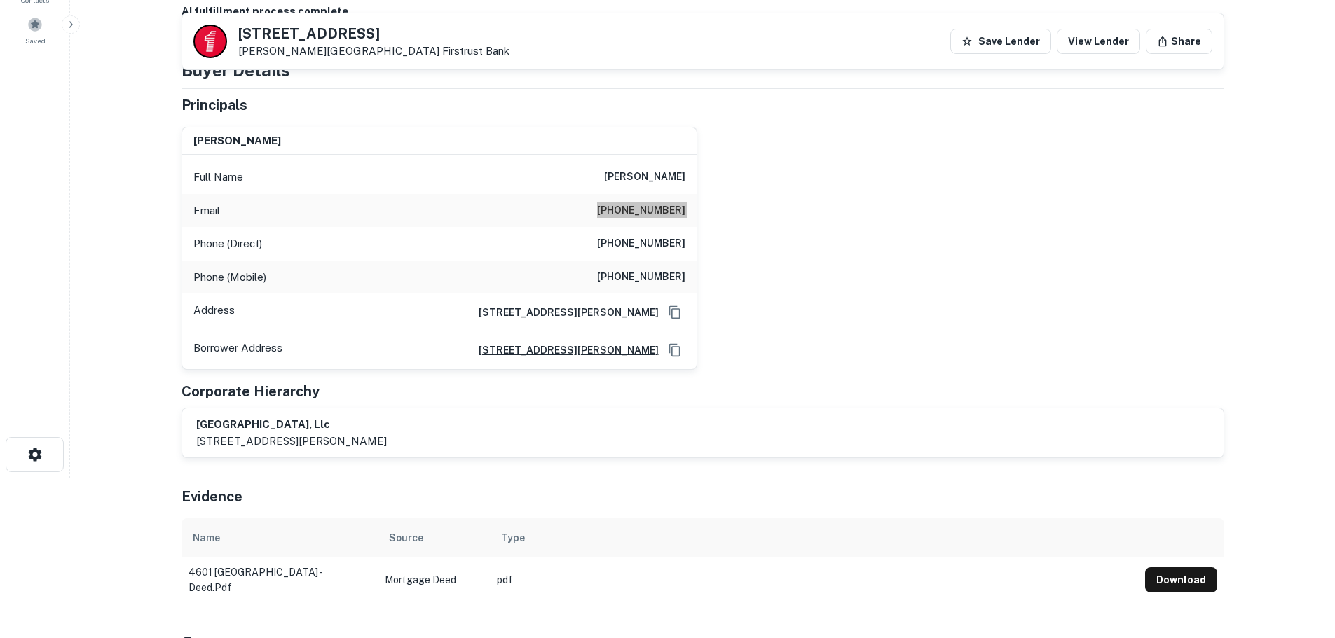
scroll to position [0, 0]
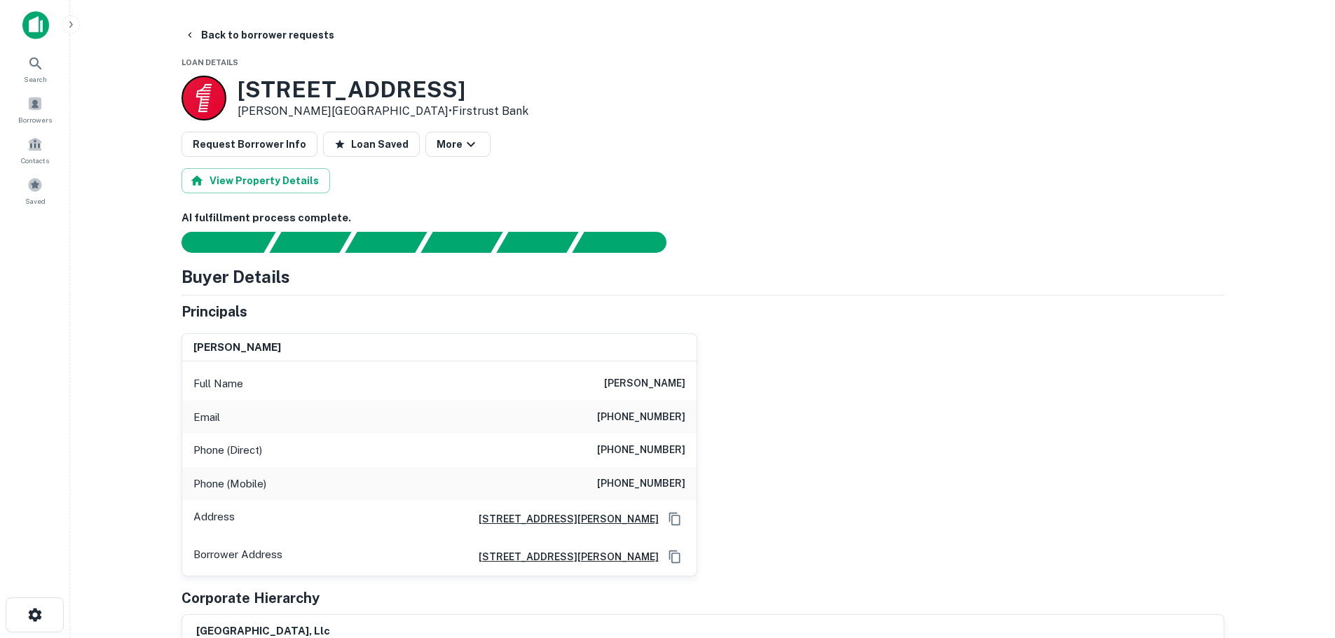
click at [670, 441] on div "Phone (Direct) [PHONE_NUMBER]" at bounding box center [439, 451] width 514 height 34
click at [675, 478] on h6 "[PHONE_NUMBER]" at bounding box center [641, 484] width 88 height 17
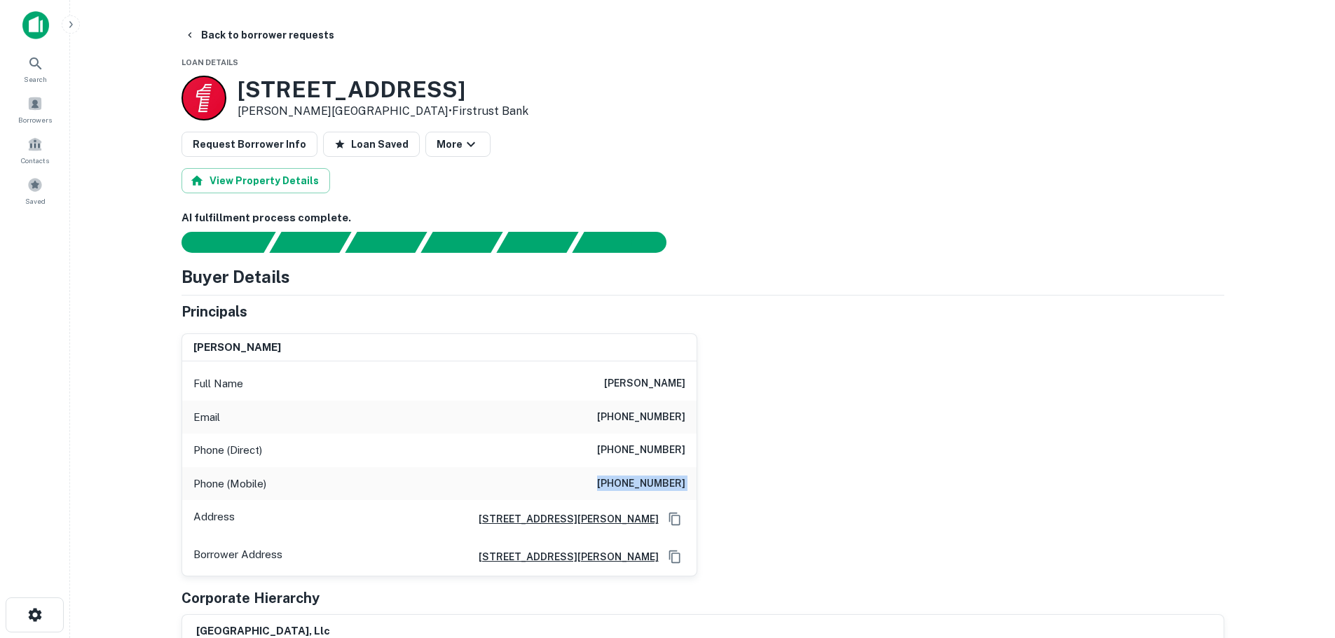
click at [675, 478] on h6 "[PHONE_NUMBER]" at bounding box center [641, 484] width 88 height 17
click at [288, 41] on button "Back to borrower requests" at bounding box center [259, 34] width 161 height 25
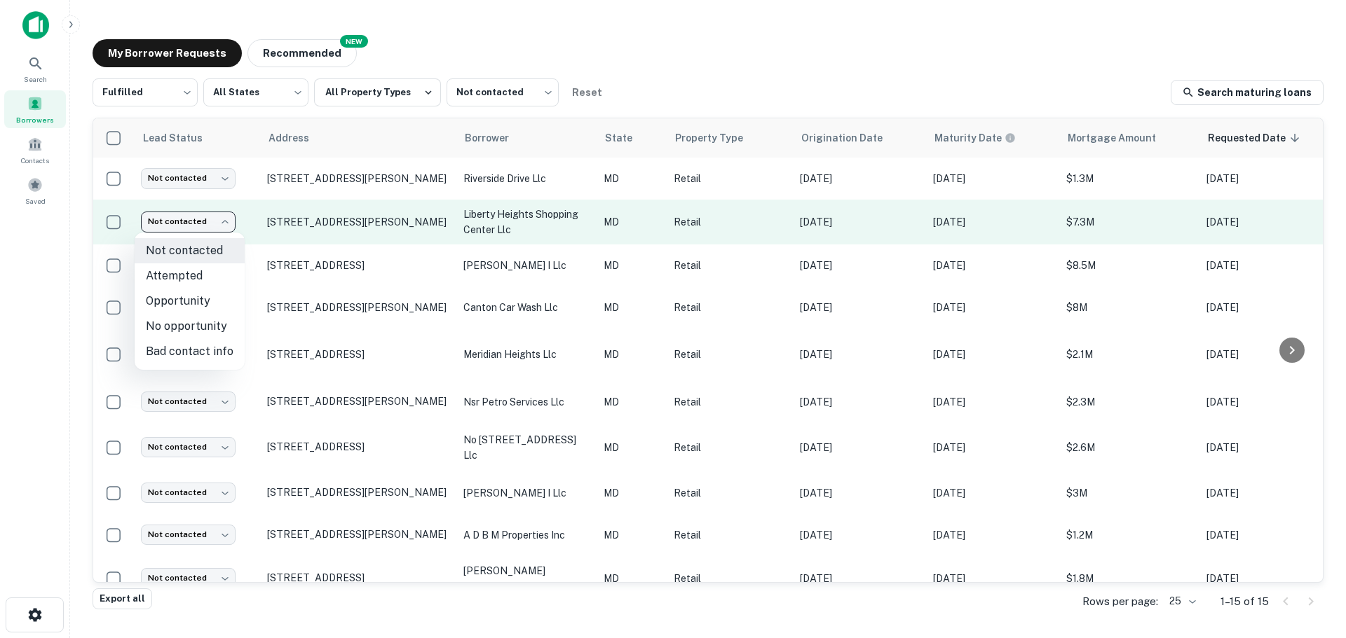
click at [192, 226] on body "Search Borrowers Contacts Saved My Borrower Requests NEW Recommended Fulfilled …" at bounding box center [673, 319] width 1346 height 638
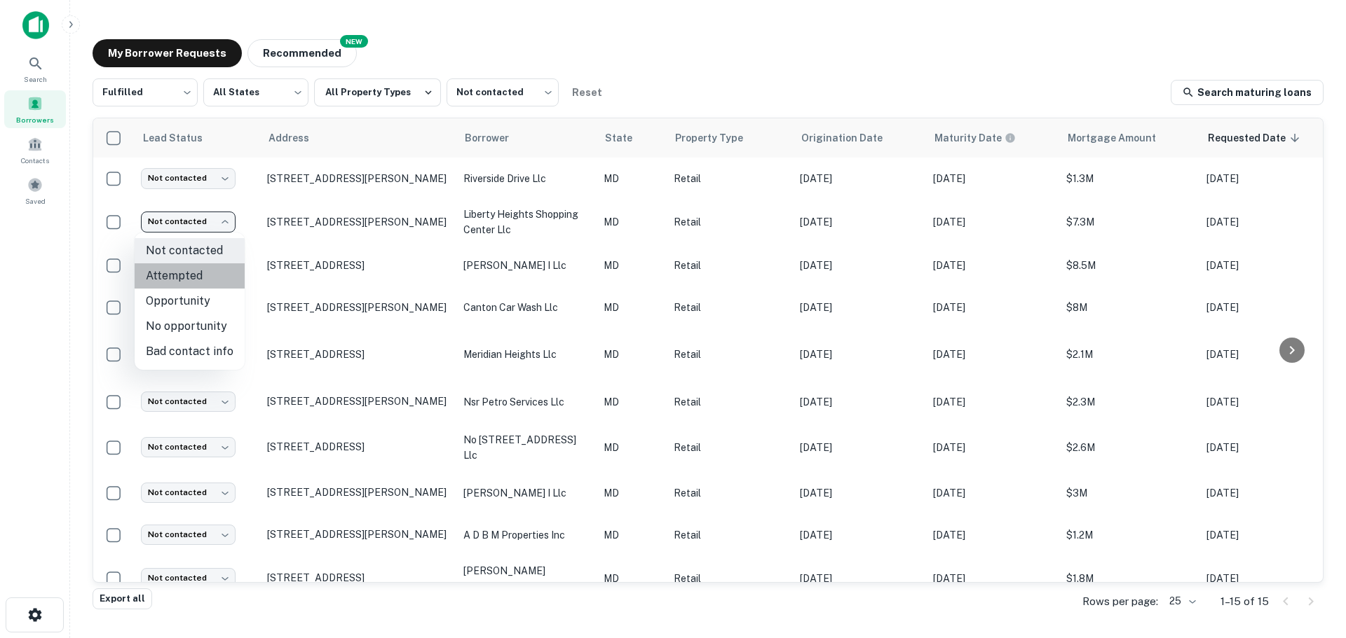
click at [196, 275] on li "Attempted" at bounding box center [190, 276] width 110 height 25
type input "*********"
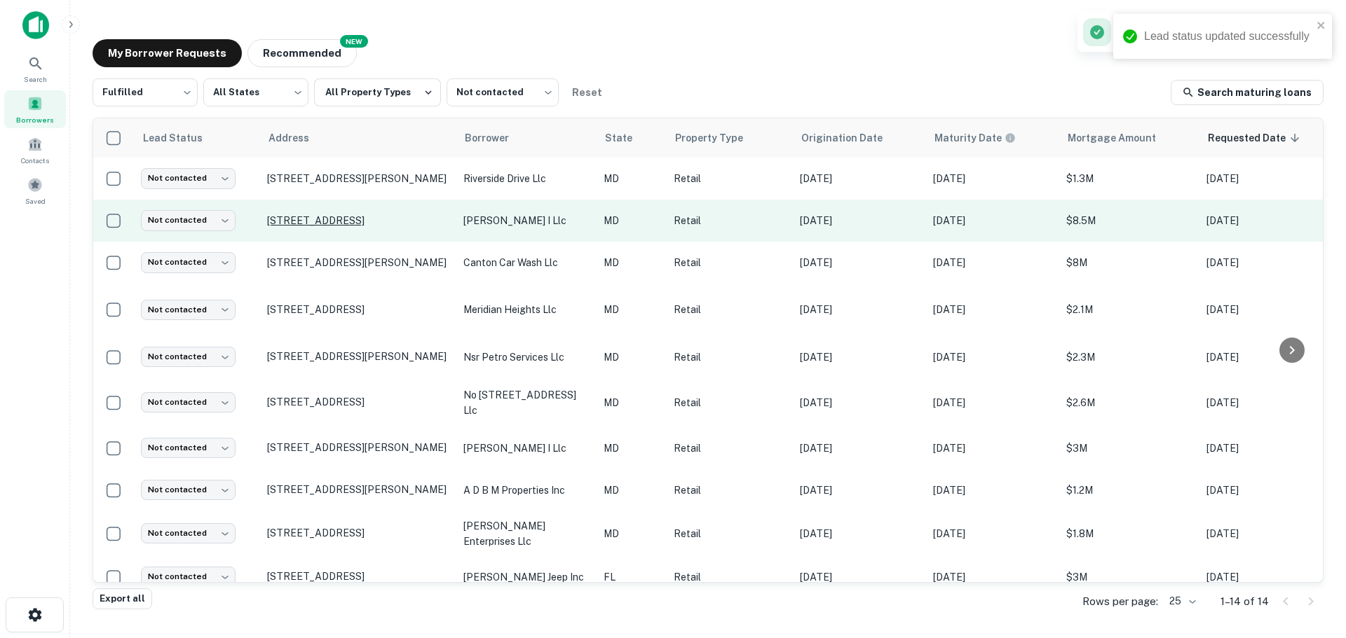
click at [341, 219] on p "[STREET_ADDRESS]" at bounding box center [358, 220] width 182 height 13
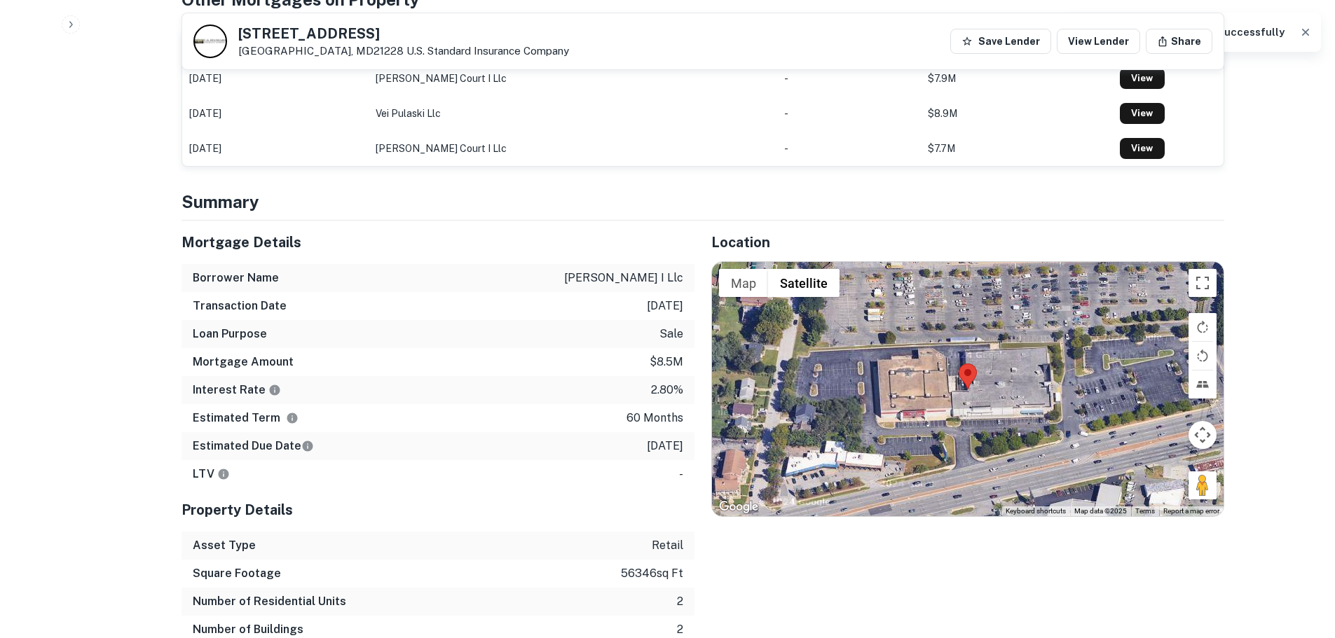
scroll to position [911, 0]
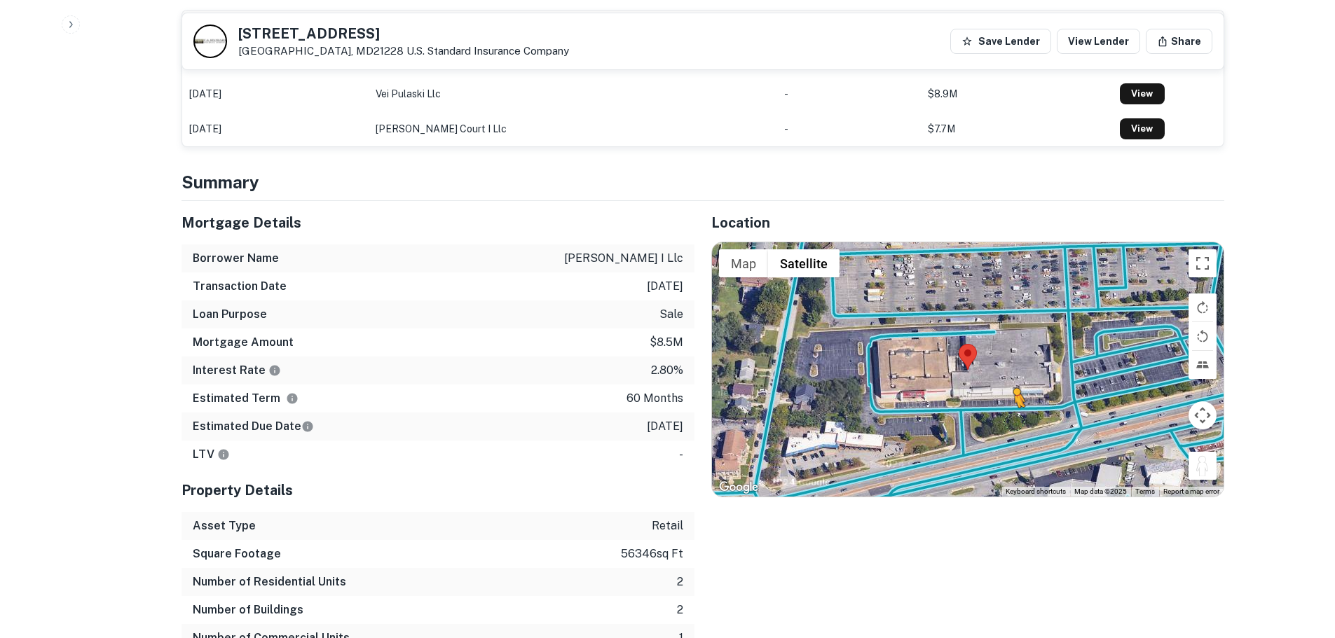
drag, startPoint x: 1192, startPoint y: 450, endPoint x: 1013, endPoint y: 407, distance: 184.4
click at [1013, 407] on div "To activate drag with keyboard, press Alt + Enter. Once in keyboard drag state,…" at bounding box center [968, 369] width 512 height 254
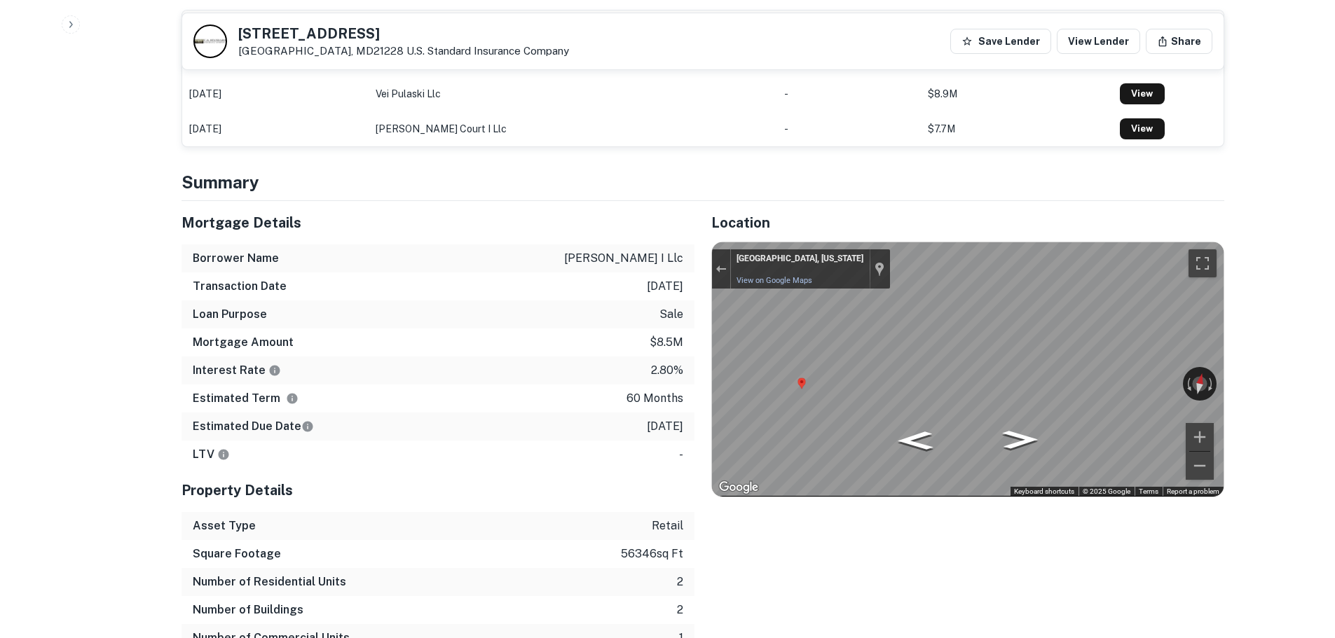
click at [598, 336] on div "Mortgage Details Borrower Name [PERSON_NAME] i llc Transaction Date [DATE] Loan…" at bounding box center [695, 440] width 1060 height 479
click at [669, 225] on div "Mortgage Details Borrower Name [PERSON_NAME] i llc Transaction Date [DATE] Loan…" at bounding box center [695, 440] width 1060 height 479
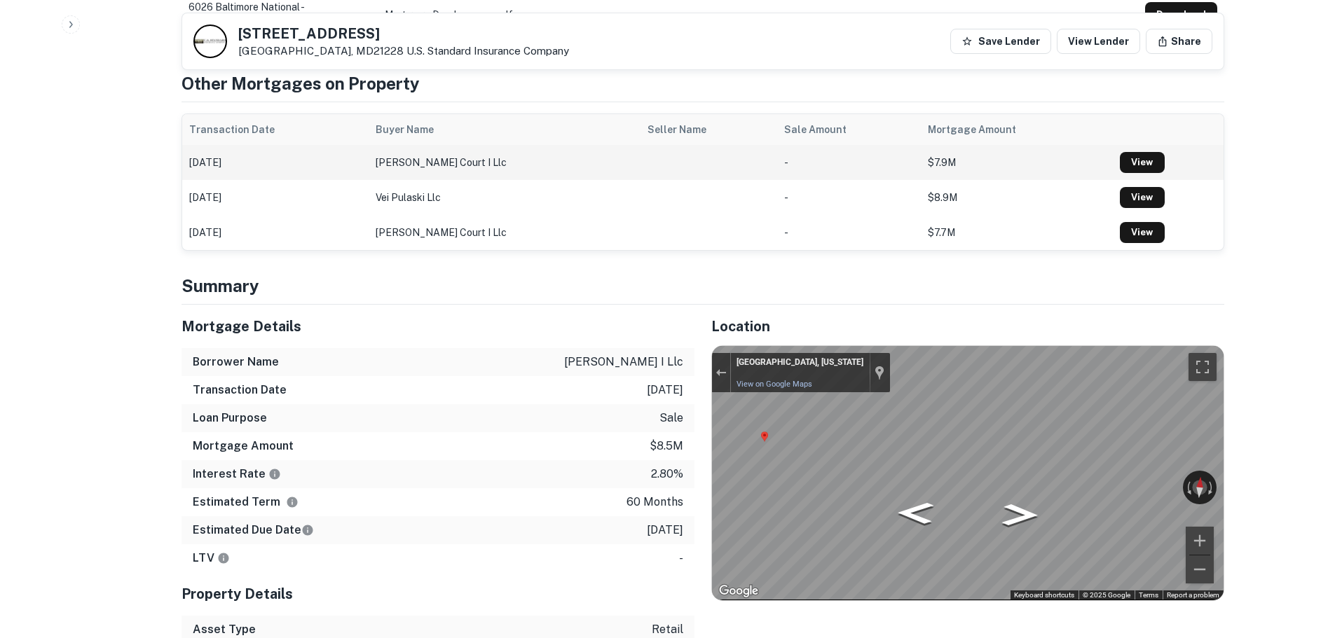
scroll to position [631, 0]
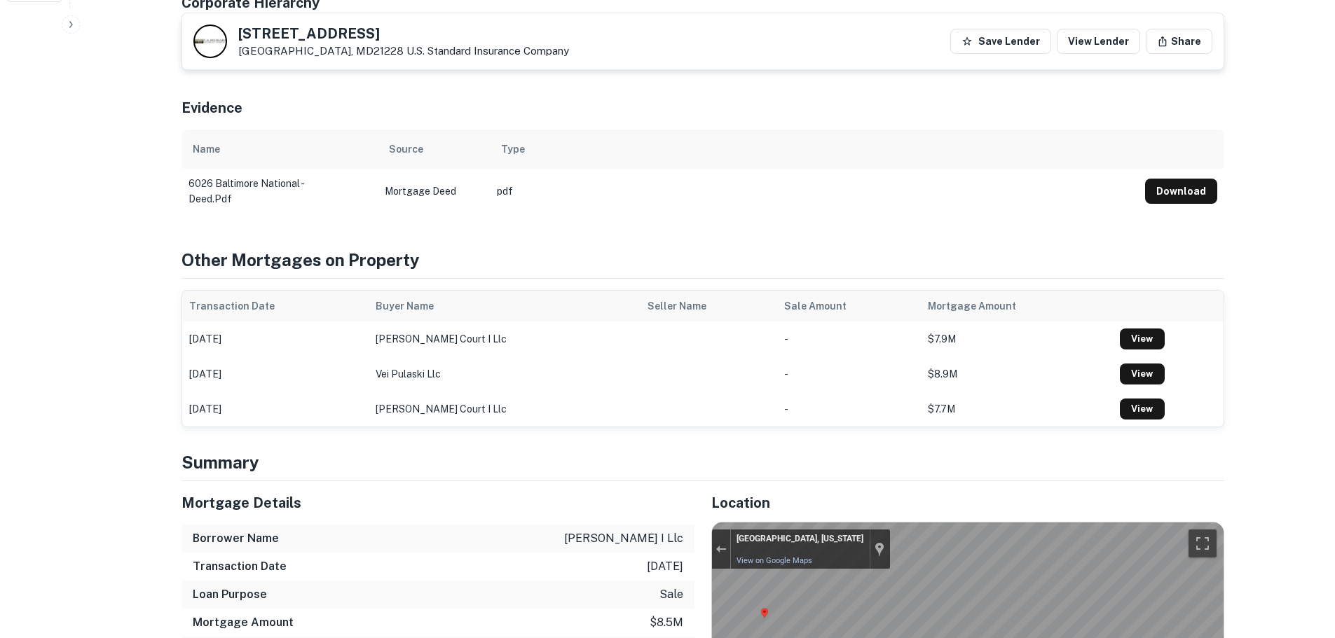
click at [339, 27] on h5 "[STREET_ADDRESS]" at bounding box center [403, 34] width 331 height 14
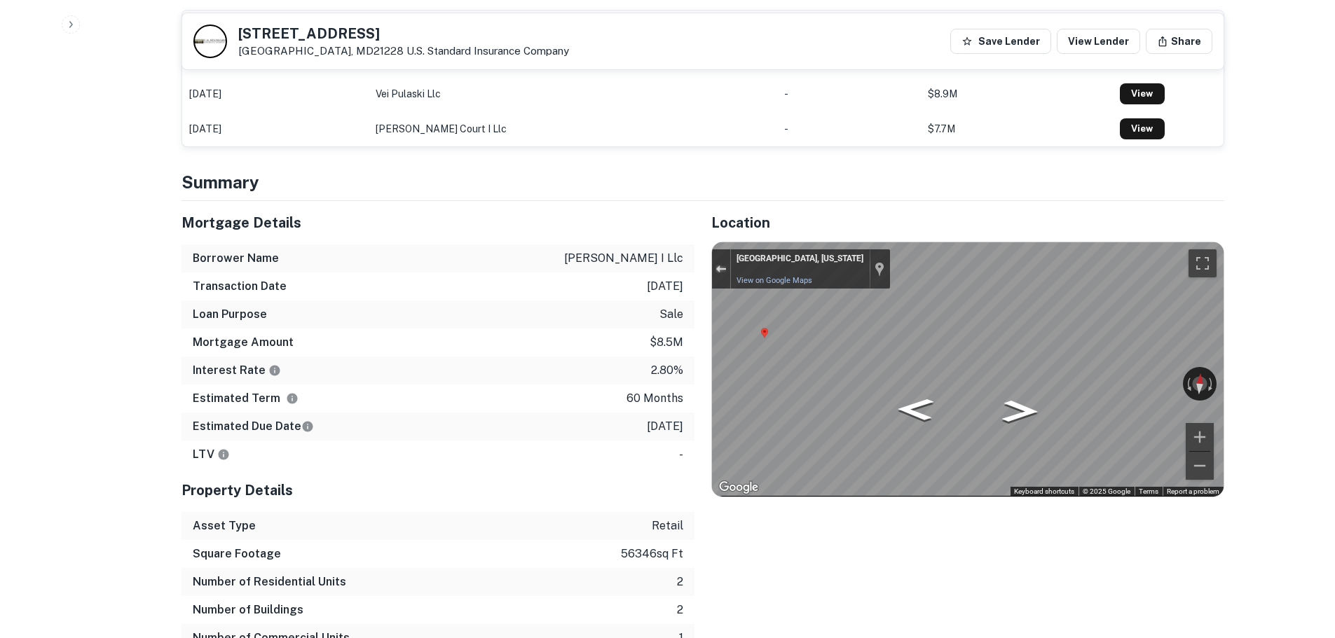
click at [719, 262] on button "Exit the Street View" at bounding box center [721, 269] width 18 height 19
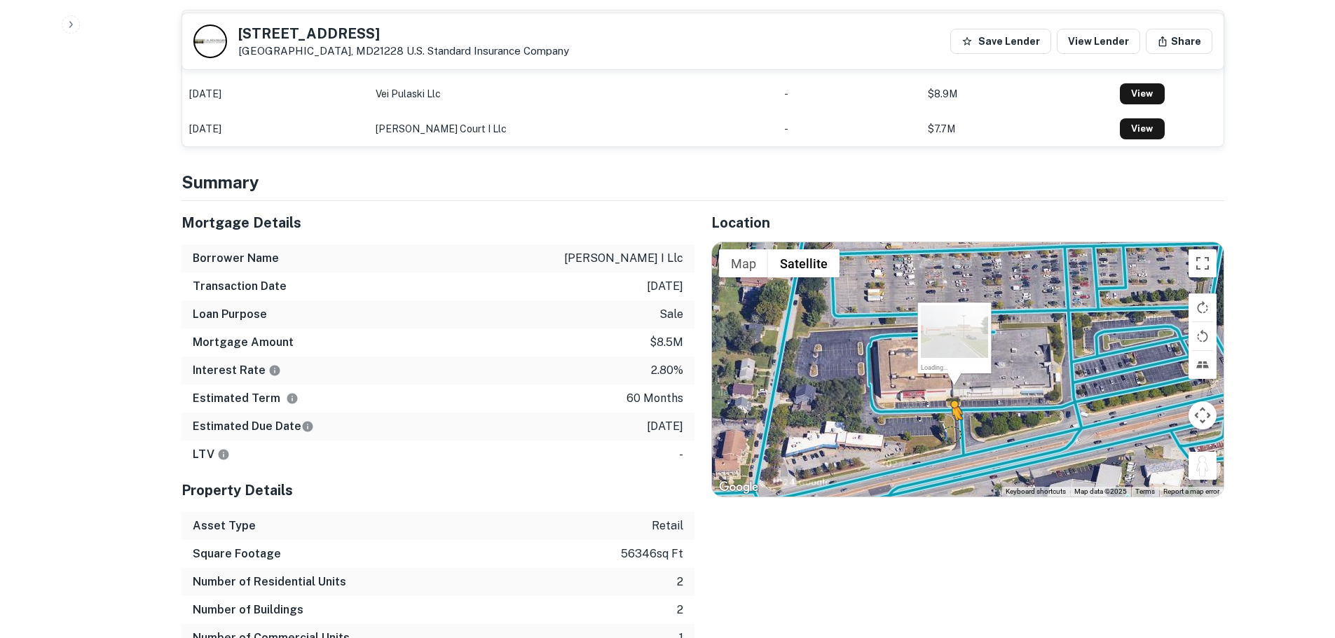
drag, startPoint x: 1215, startPoint y: 458, endPoint x: 948, endPoint y: 417, distance: 270.1
click at [948, 417] on div "To activate drag with keyboard, press Alt + Enter. Once in keyboard drag state,…" at bounding box center [968, 369] width 512 height 254
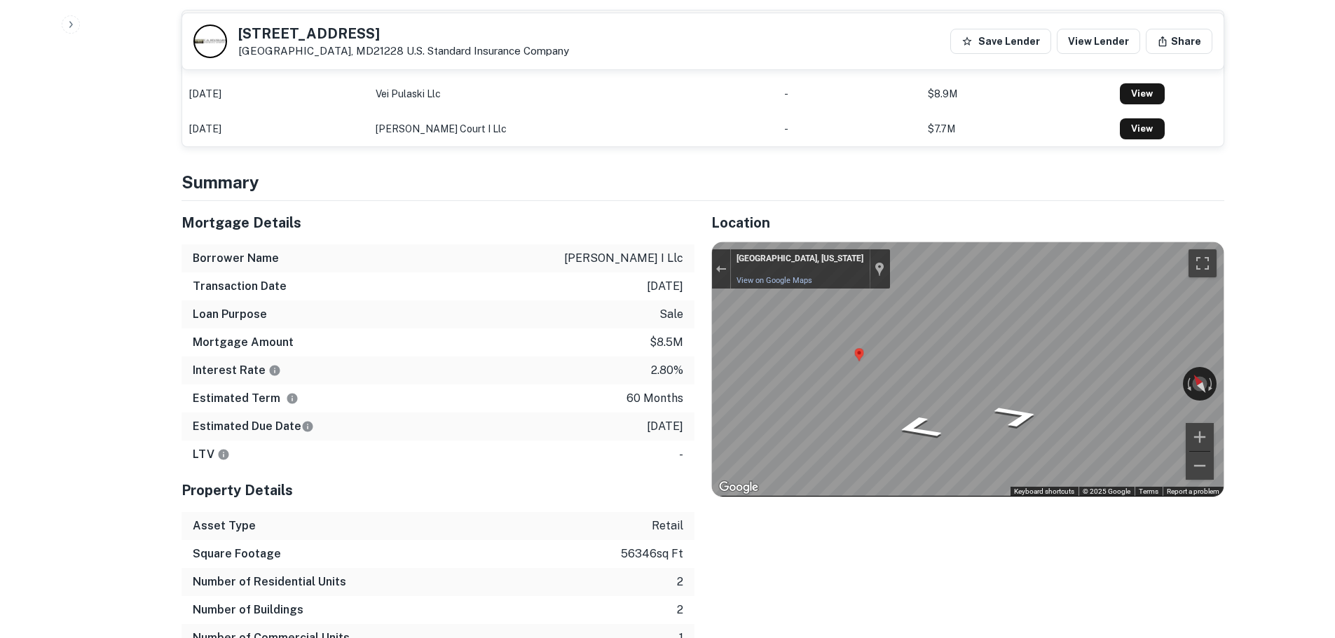
click at [366, 311] on div "Mortgage Details Borrower Name [PERSON_NAME] i llc Transaction Date [DATE] Loan…" at bounding box center [695, 440] width 1060 height 479
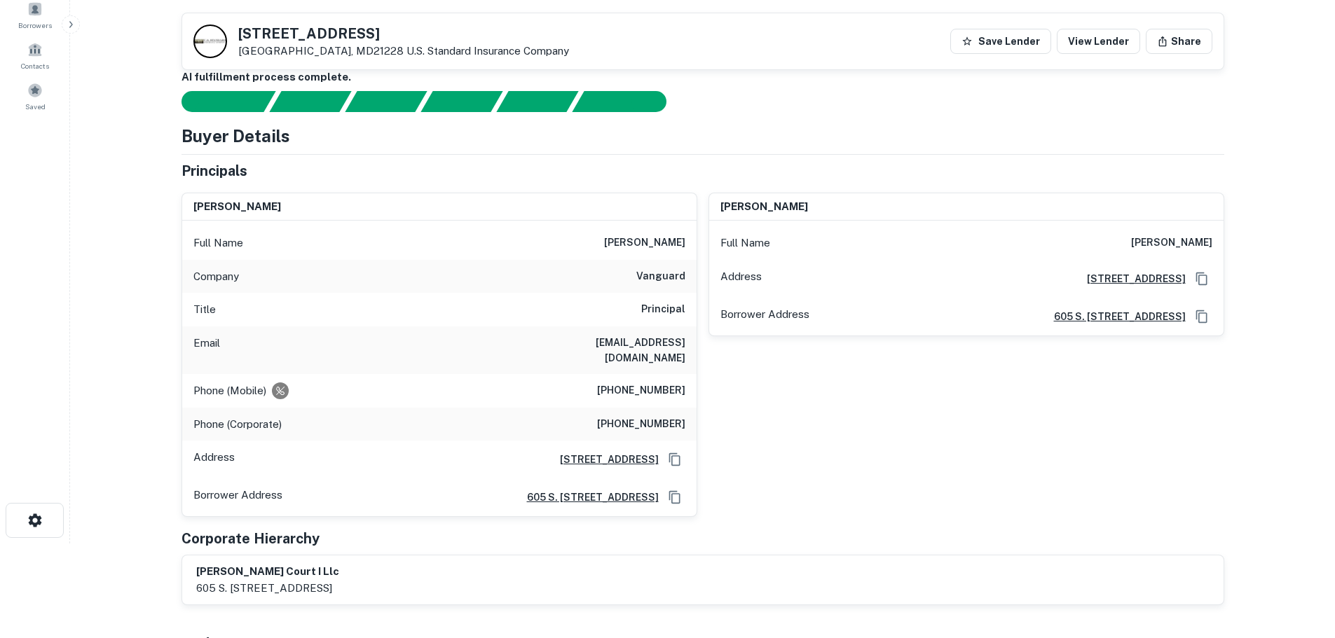
scroll to position [70, 0]
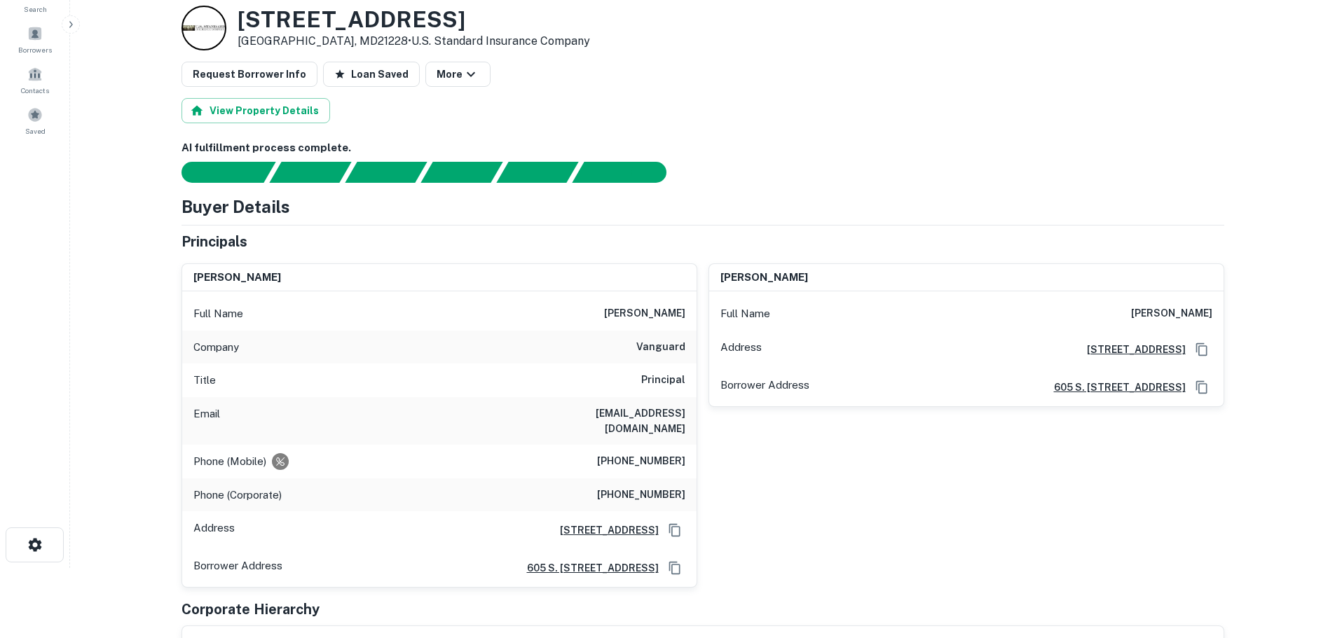
click at [666, 453] on h6 "[PHONE_NUMBER]" at bounding box center [641, 461] width 88 height 17
click at [665, 453] on h6 "[PHONE_NUMBER]" at bounding box center [641, 461] width 88 height 17
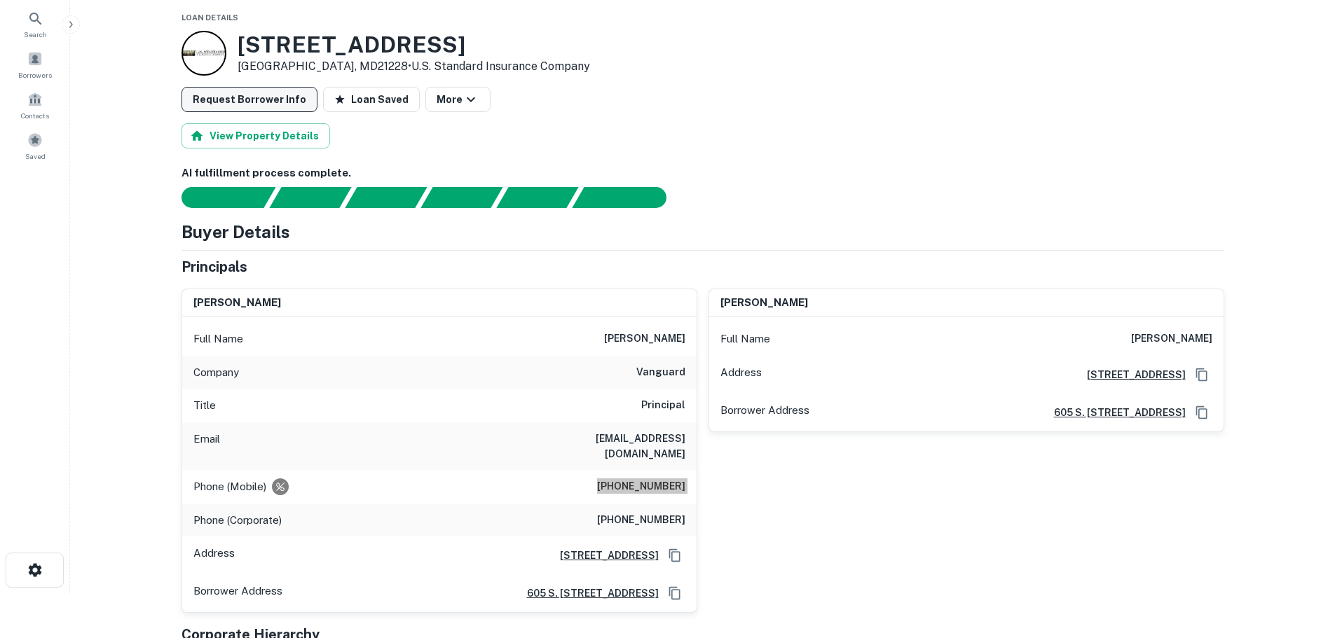
scroll to position [0, 0]
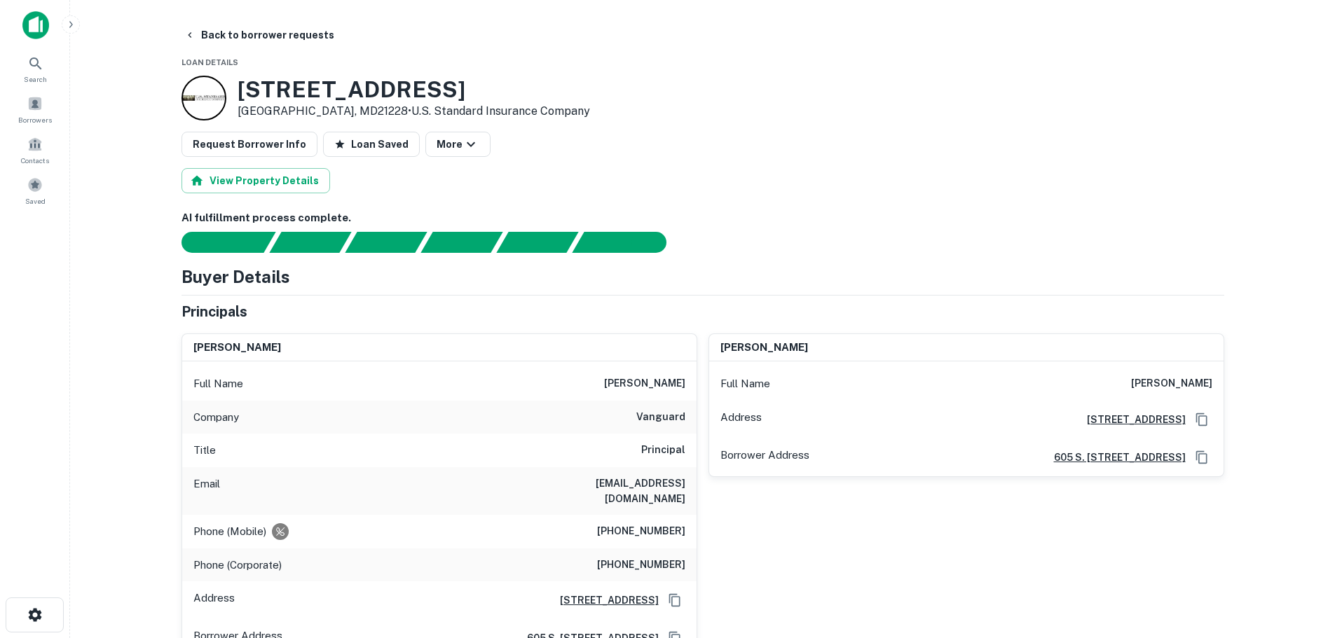
click at [649, 557] on h6 "[PHONE_NUMBER]" at bounding box center [641, 565] width 88 height 17
click at [655, 524] on h6 "[PHONE_NUMBER]" at bounding box center [641, 532] width 88 height 17
click at [653, 524] on h6 "[PHONE_NUMBER]" at bounding box center [641, 532] width 88 height 17
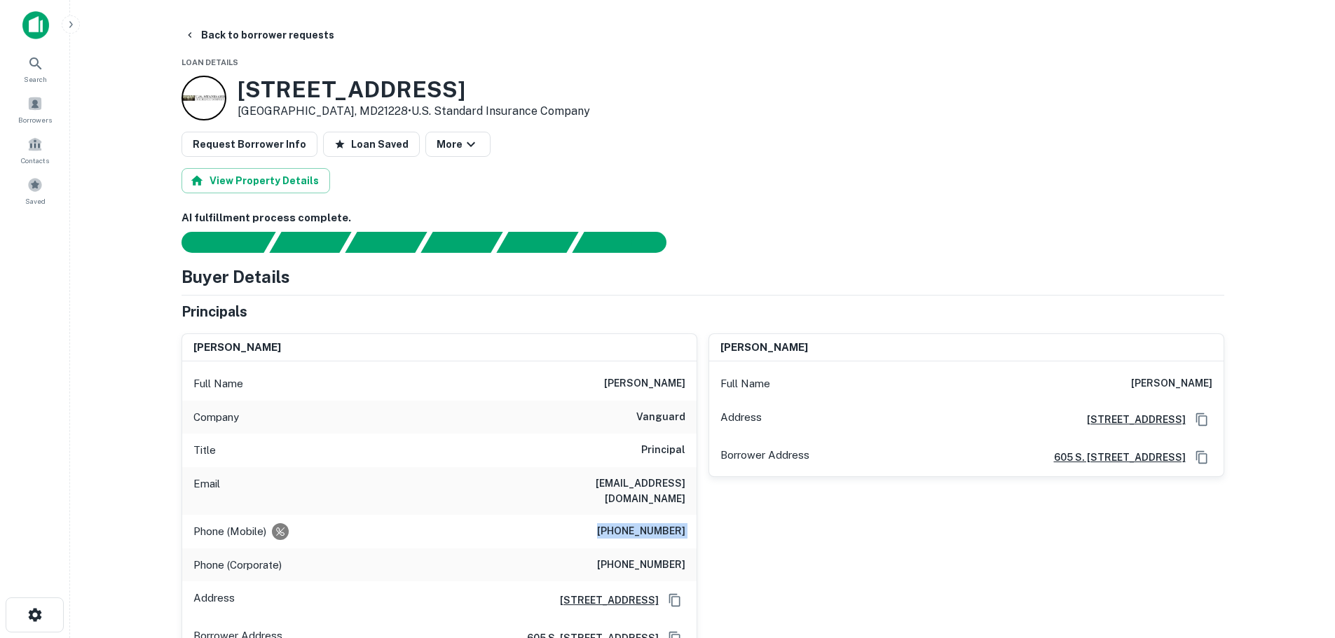
click at [653, 524] on h6 "[PHONE_NUMBER]" at bounding box center [641, 532] width 88 height 17
click at [657, 557] on h6 "[PHONE_NUMBER]" at bounding box center [641, 565] width 88 height 17
click at [295, 32] on button "Back to borrower requests" at bounding box center [259, 34] width 161 height 25
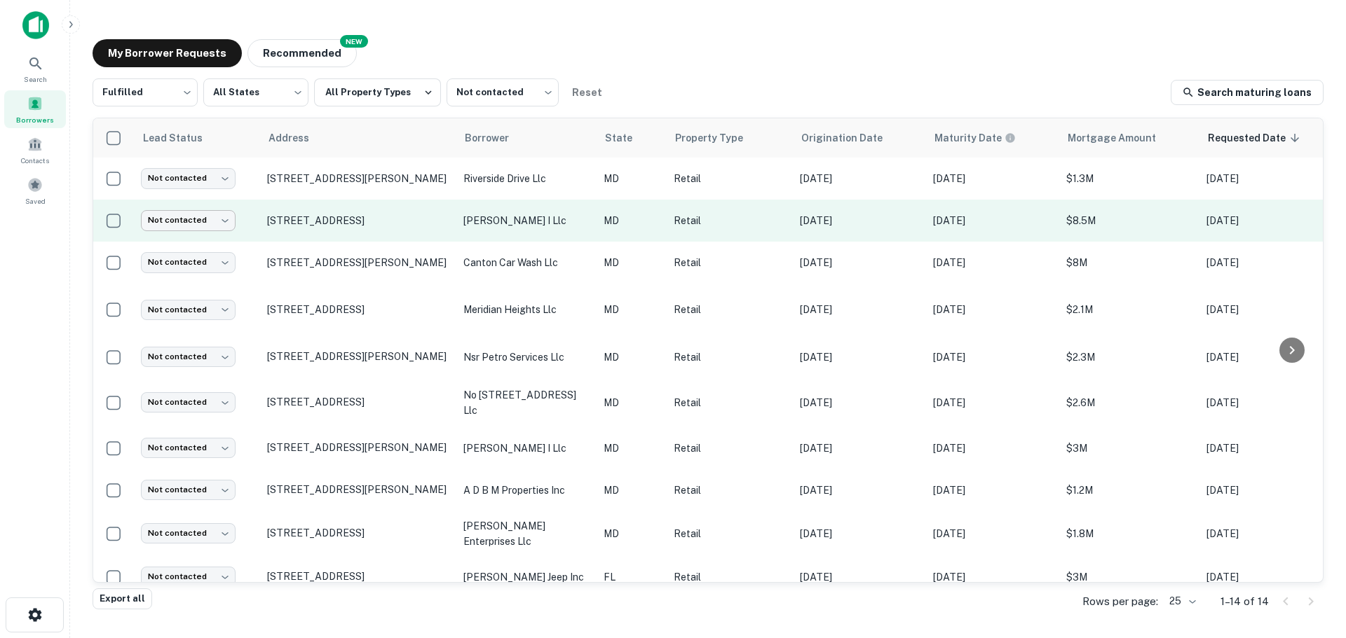
click at [198, 214] on body "Search Borrowers Contacts Saved My Borrower Requests NEW Recommended Fulfilled …" at bounding box center [673, 319] width 1346 height 638
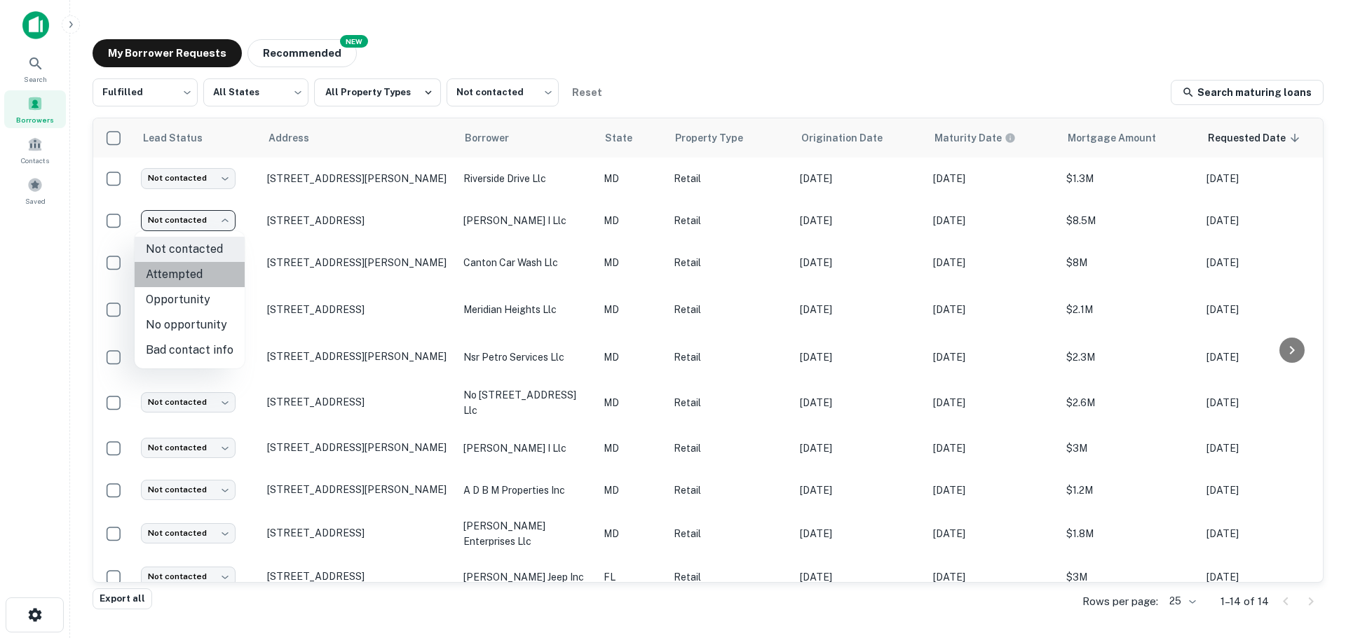
click at [195, 266] on li "Attempted" at bounding box center [190, 274] width 110 height 25
type input "*********"
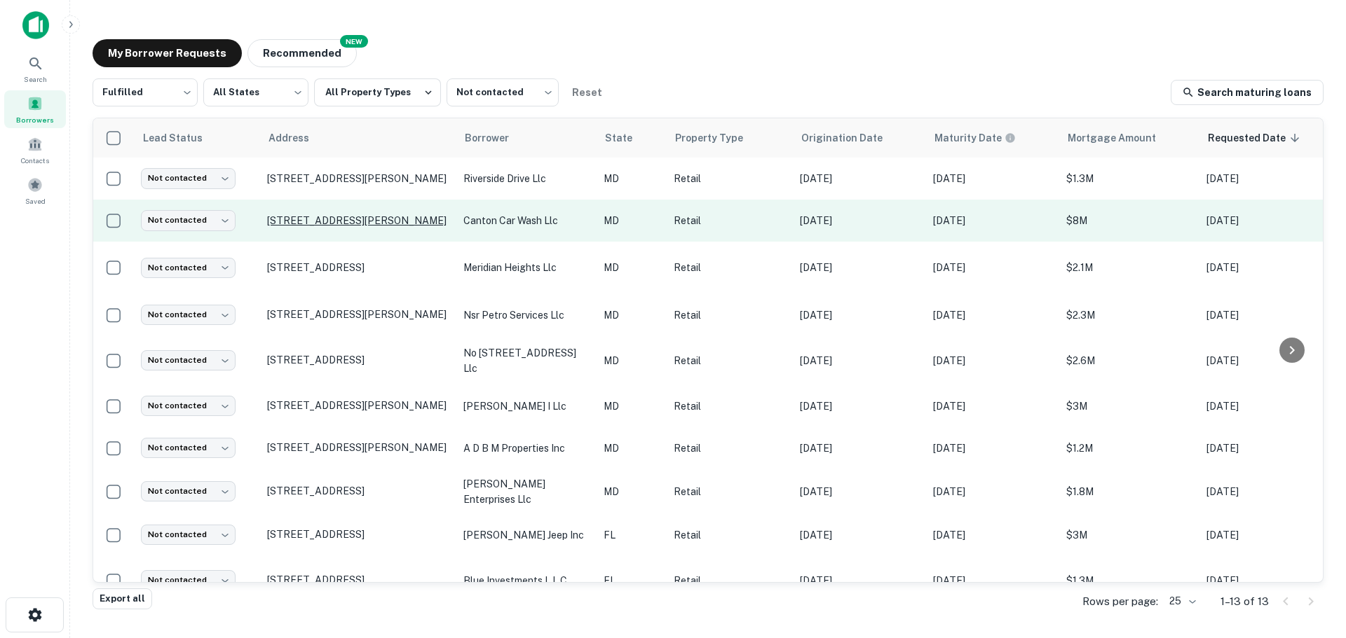
click at [336, 221] on p "[STREET_ADDRESS][PERSON_NAME]" at bounding box center [358, 220] width 182 height 13
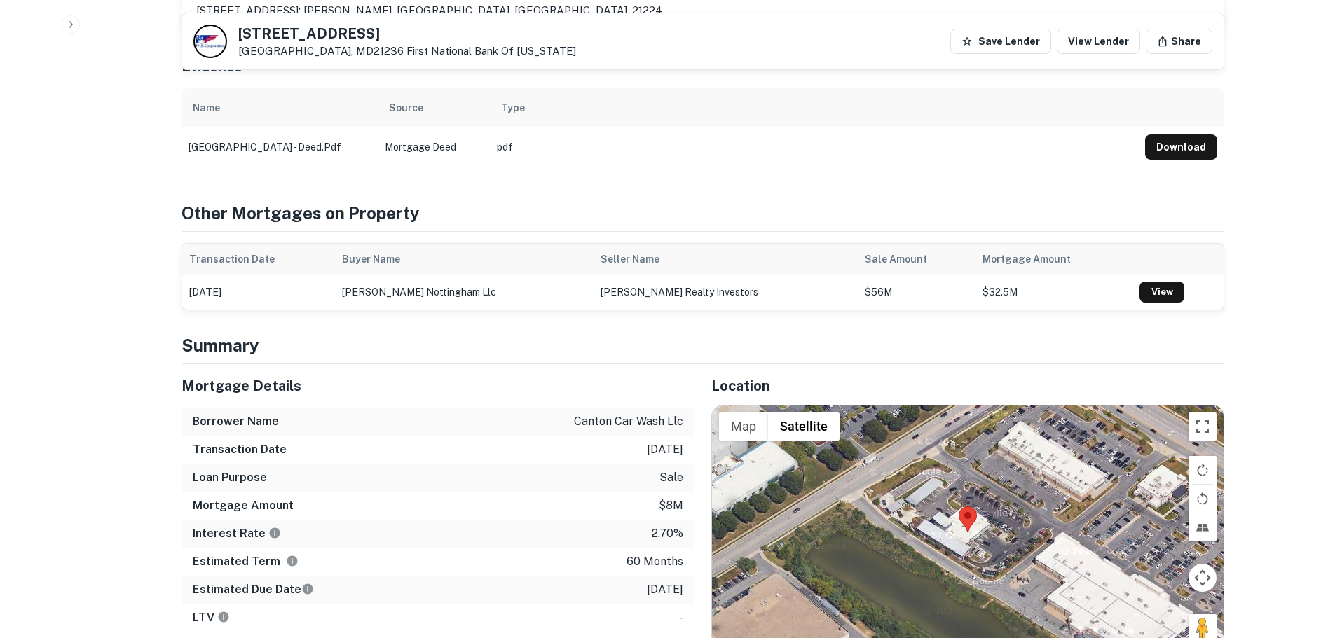
scroll to position [1051, 0]
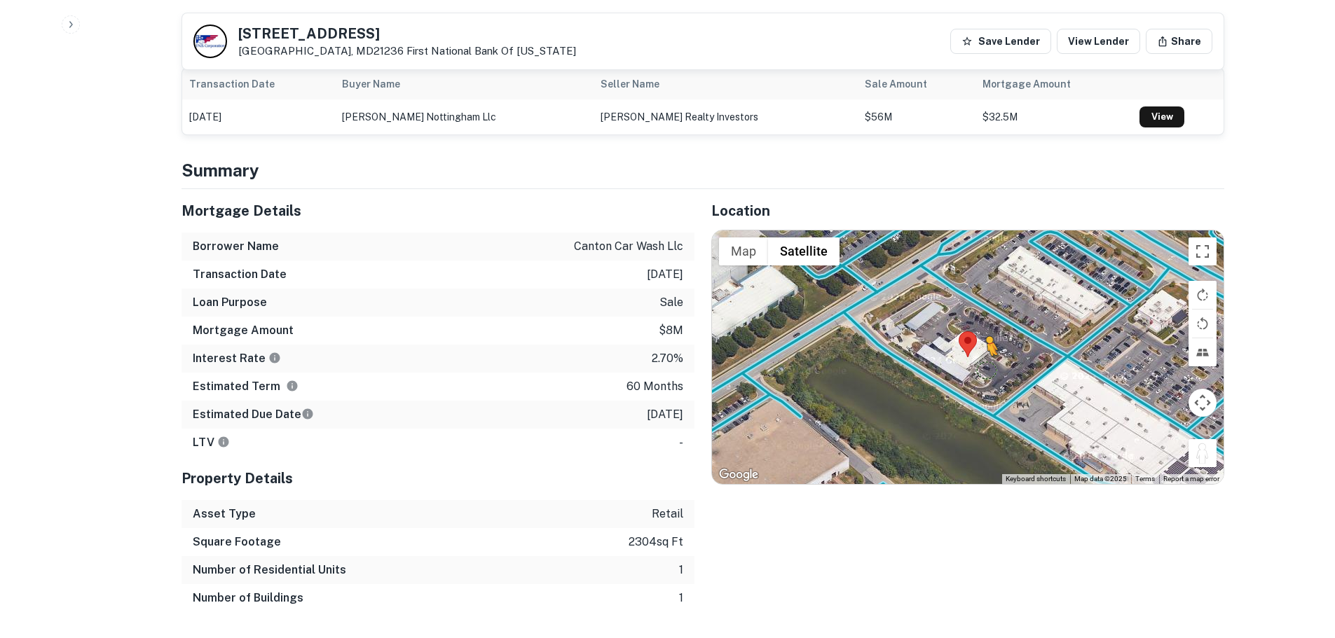
drag, startPoint x: 1205, startPoint y: 422, endPoint x: 974, endPoint y: 334, distance: 246.7
click at [974, 334] on div "To activate drag with keyboard, press Alt + Enter. Once in keyboard drag state,…" at bounding box center [968, 358] width 512 height 254
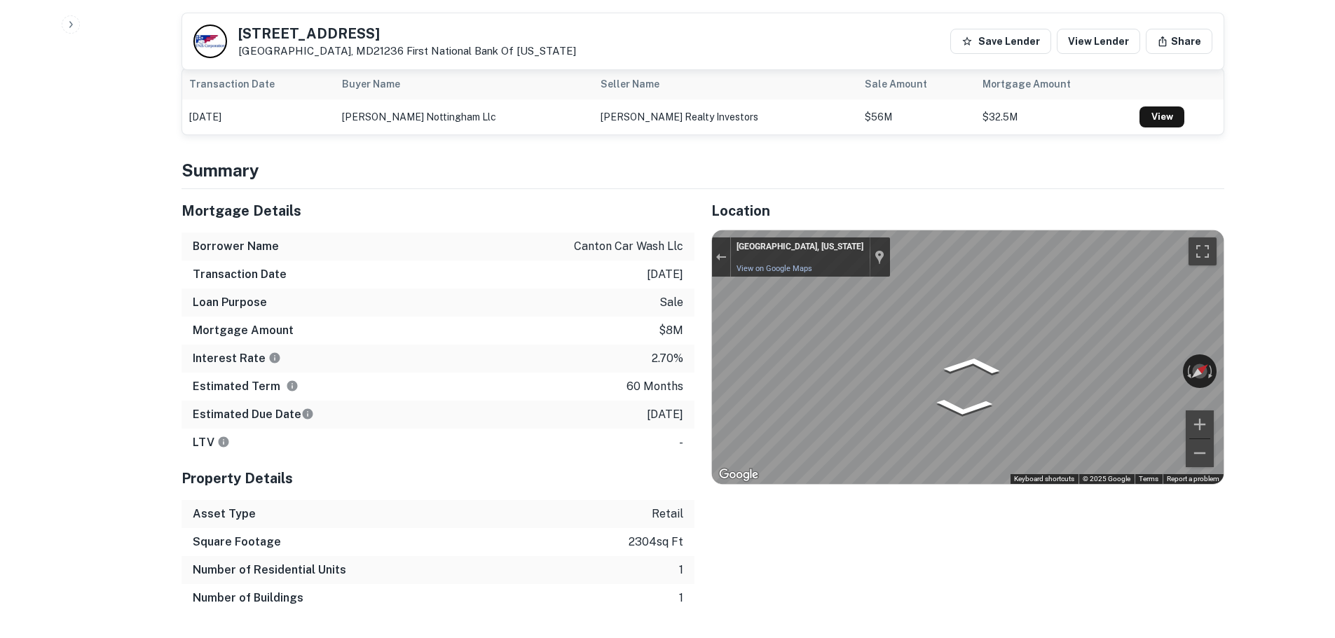
click at [363, 479] on div "Mortgage Details Borrower Name canton car wash llc Transaction Date [DATE] Loan…" at bounding box center [695, 400] width 1060 height 423
click at [1109, 360] on div "Rotate the view" at bounding box center [1137, 368] width 78 height 16
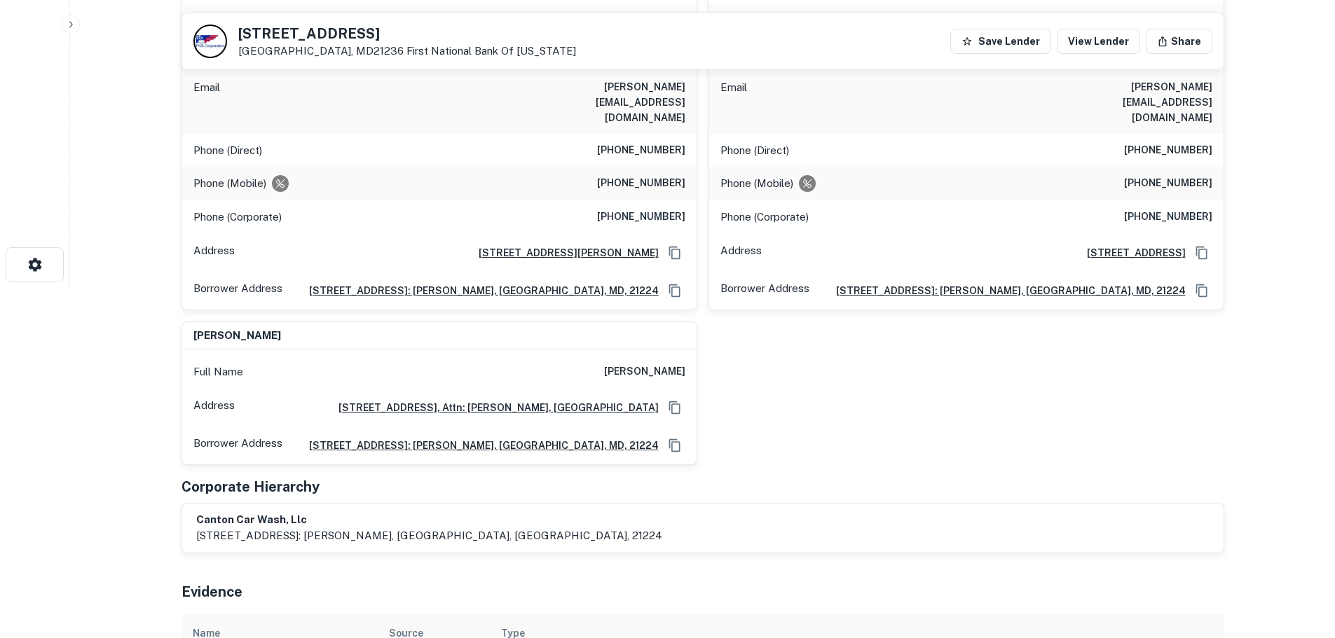
click at [994, 378] on div "[PERSON_NAME] Full Name [PERSON_NAME] Company canton car wash Title President E…" at bounding box center [697, 196] width 1054 height 540
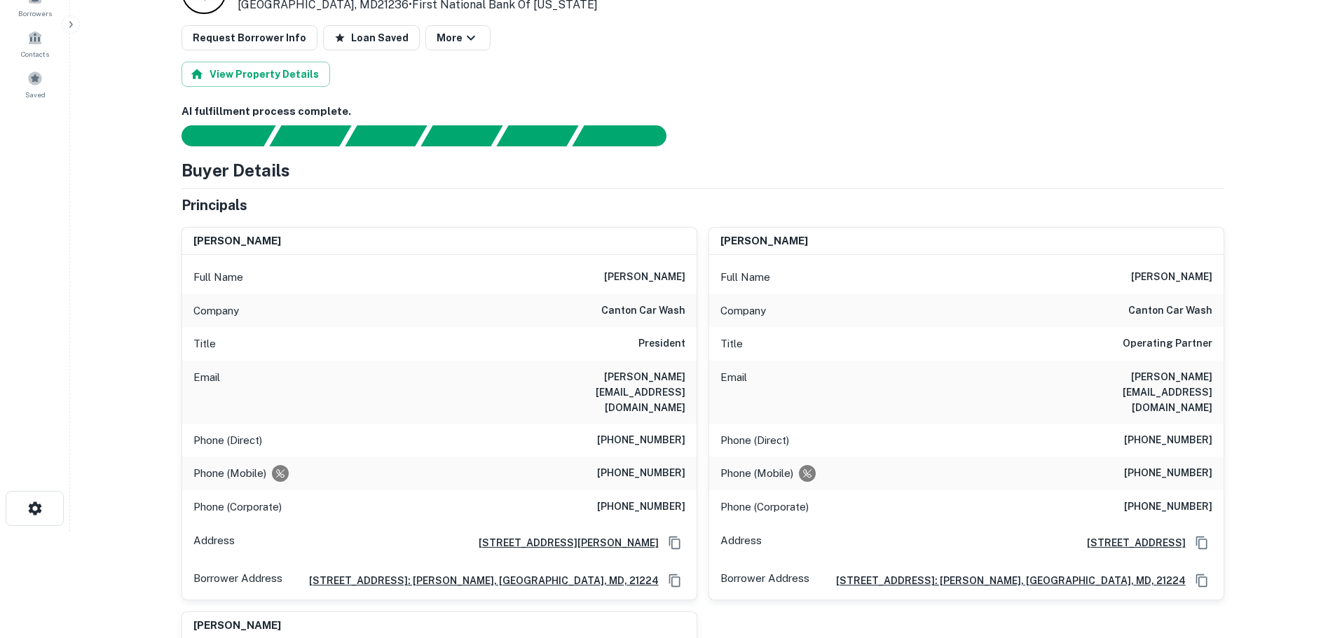
scroll to position [140, 0]
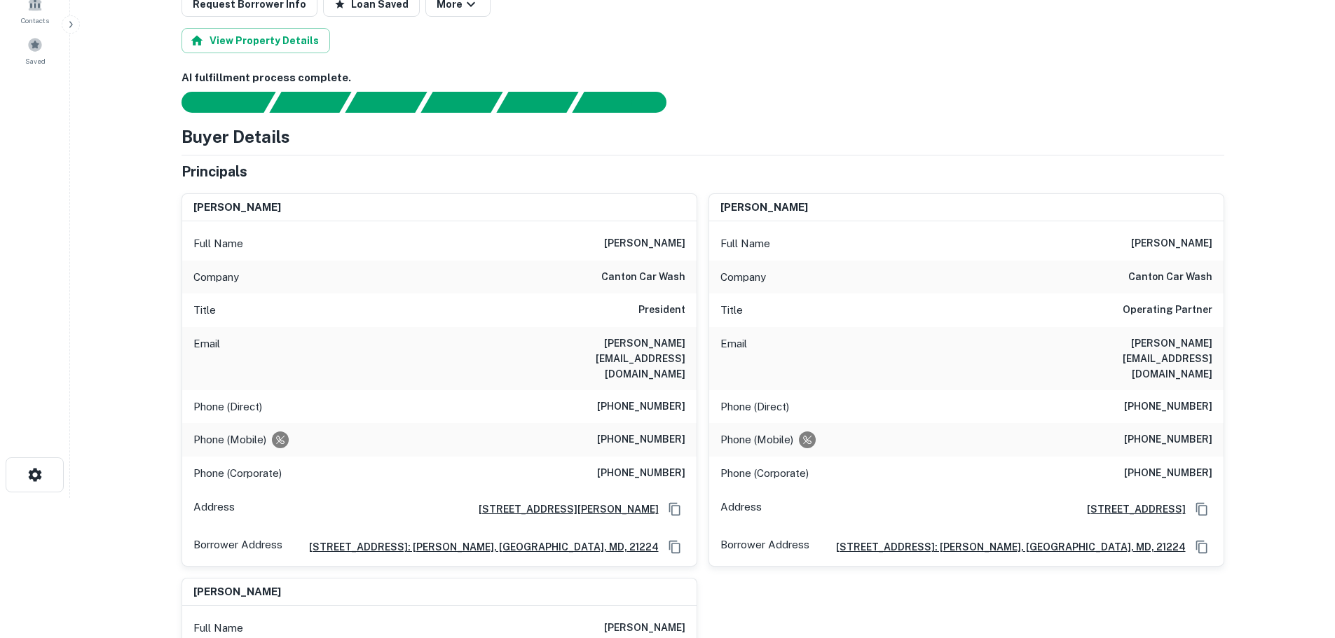
click at [664, 270] on h6 "canton car wash" at bounding box center [643, 277] width 84 height 17
click at [674, 399] on h6 "[PHONE_NUMBER]" at bounding box center [641, 407] width 88 height 17
click at [669, 399] on h6 "[PHONE_NUMBER]" at bounding box center [641, 407] width 88 height 17
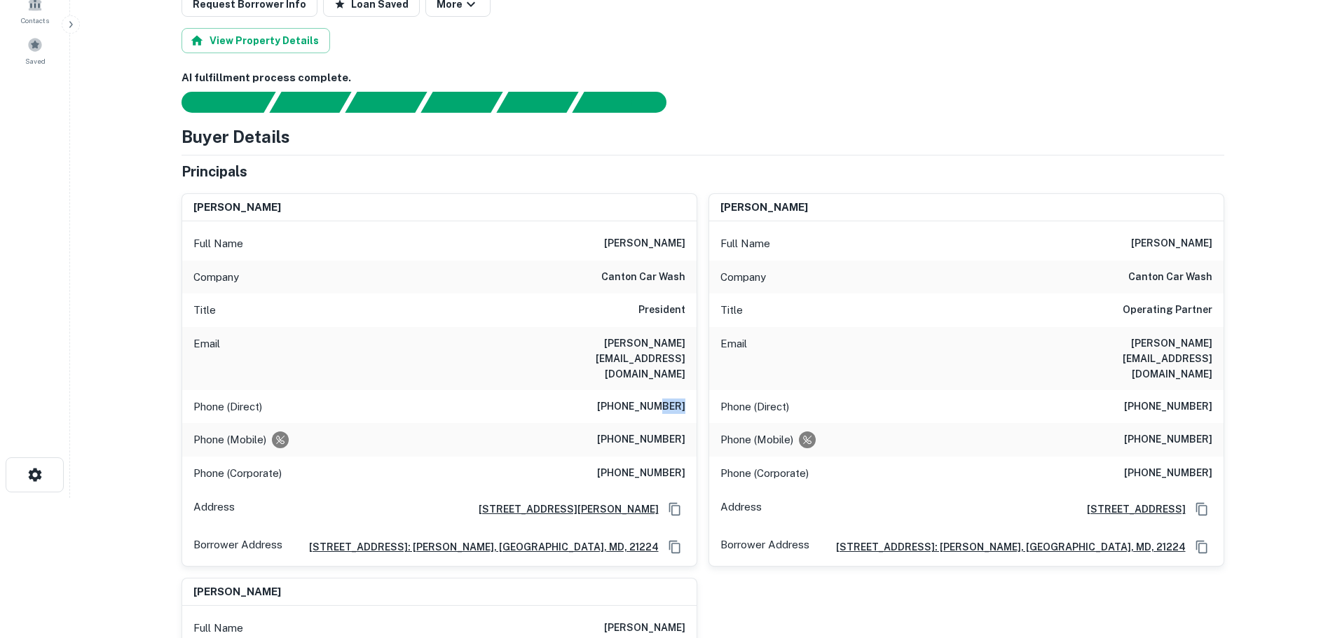
click at [669, 399] on h6 "[PHONE_NUMBER]" at bounding box center [641, 407] width 88 height 17
click at [632, 432] on h6 "[PHONE_NUMBER]" at bounding box center [641, 440] width 88 height 17
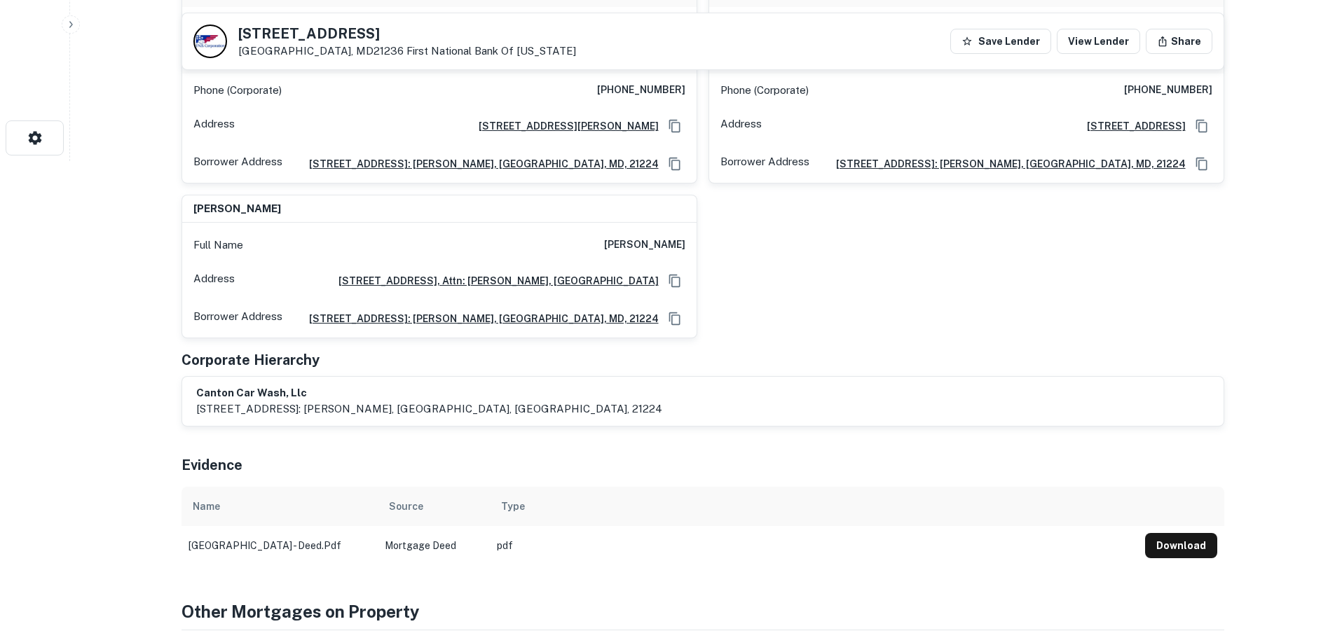
drag, startPoint x: 299, startPoint y: 615, endPoint x: 327, endPoint y: 743, distance: 131.3
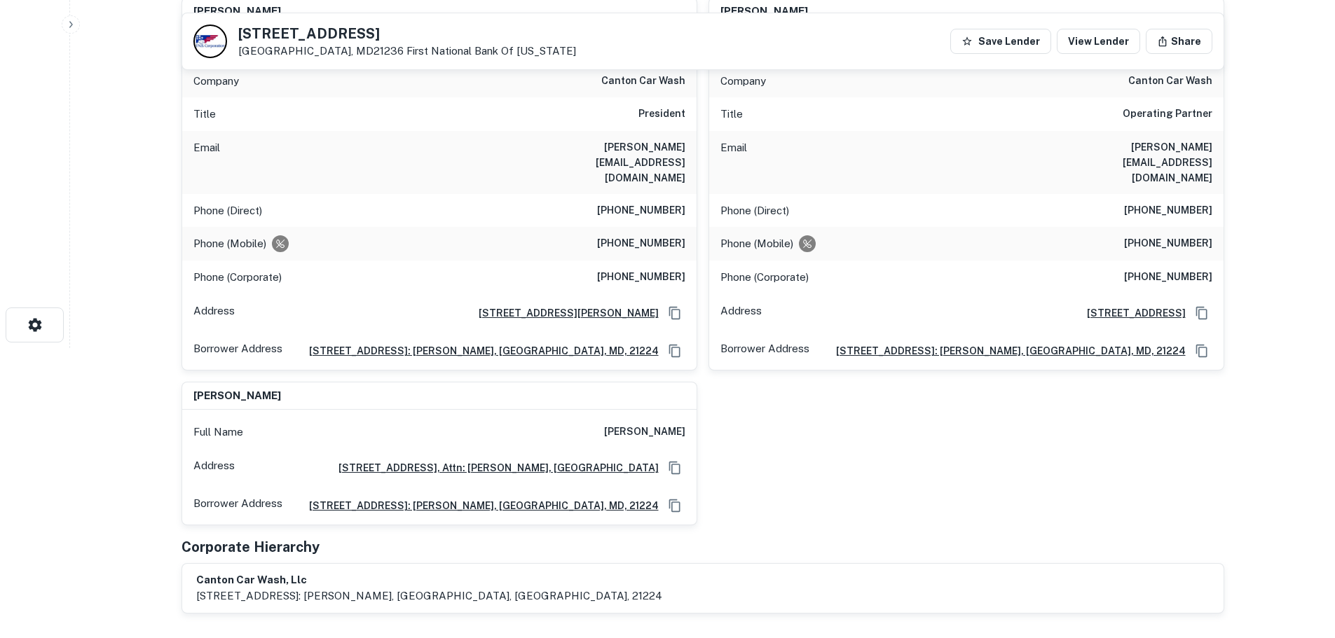
scroll to position [168, 0]
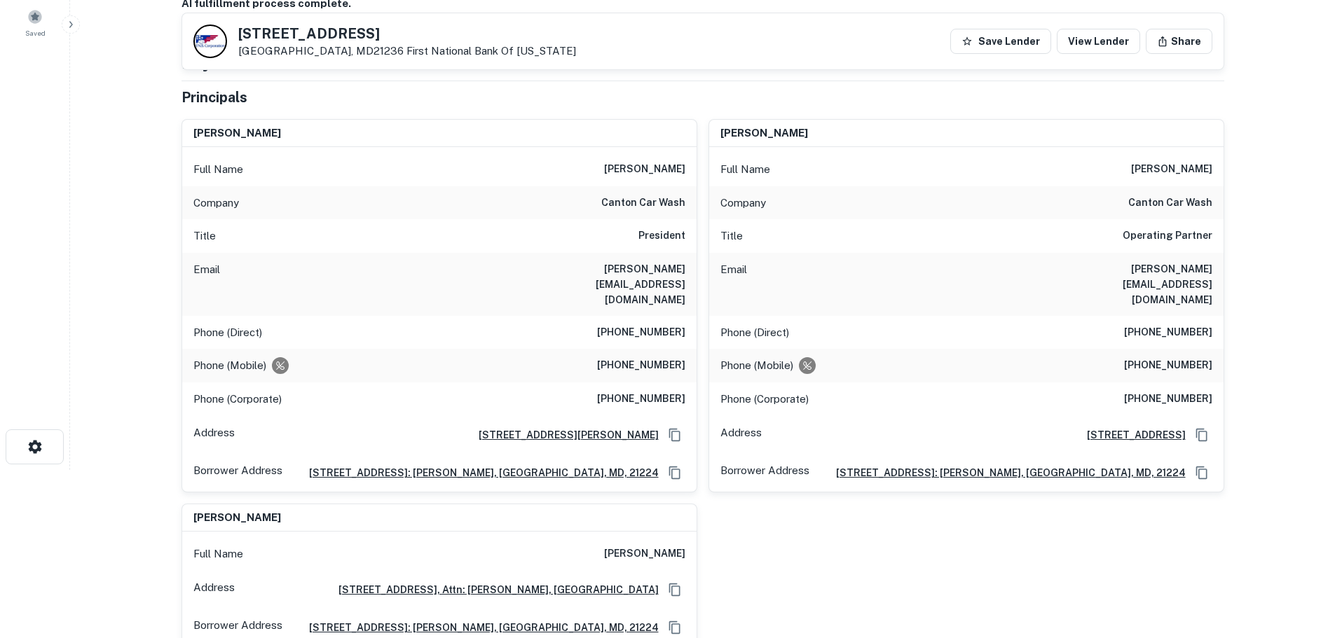
click at [636, 357] on h6 "[PHONE_NUMBER]" at bounding box center [641, 365] width 88 height 17
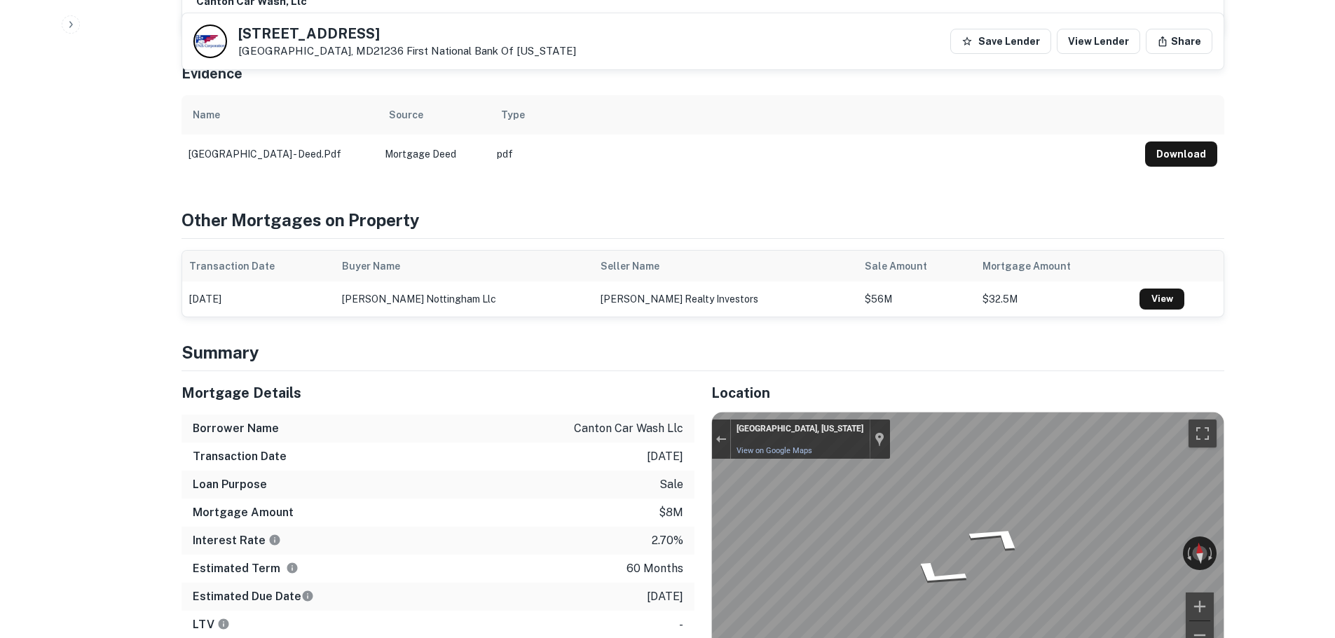
scroll to position [1009, 0]
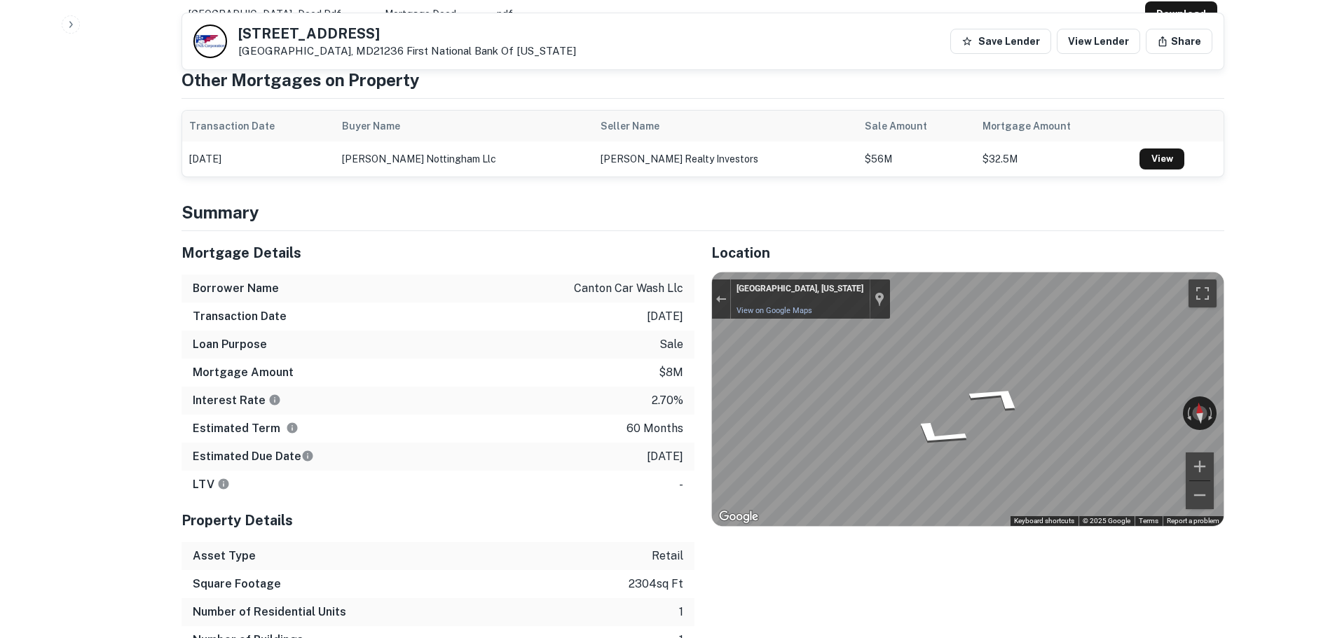
drag, startPoint x: 630, startPoint y: 427, endPoint x: 685, endPoint y: 429, distance: 55.4
click at [685, 443] on div "Estimated Due Date [DATE]" at bounding box center [438, 457] width 513 height 28
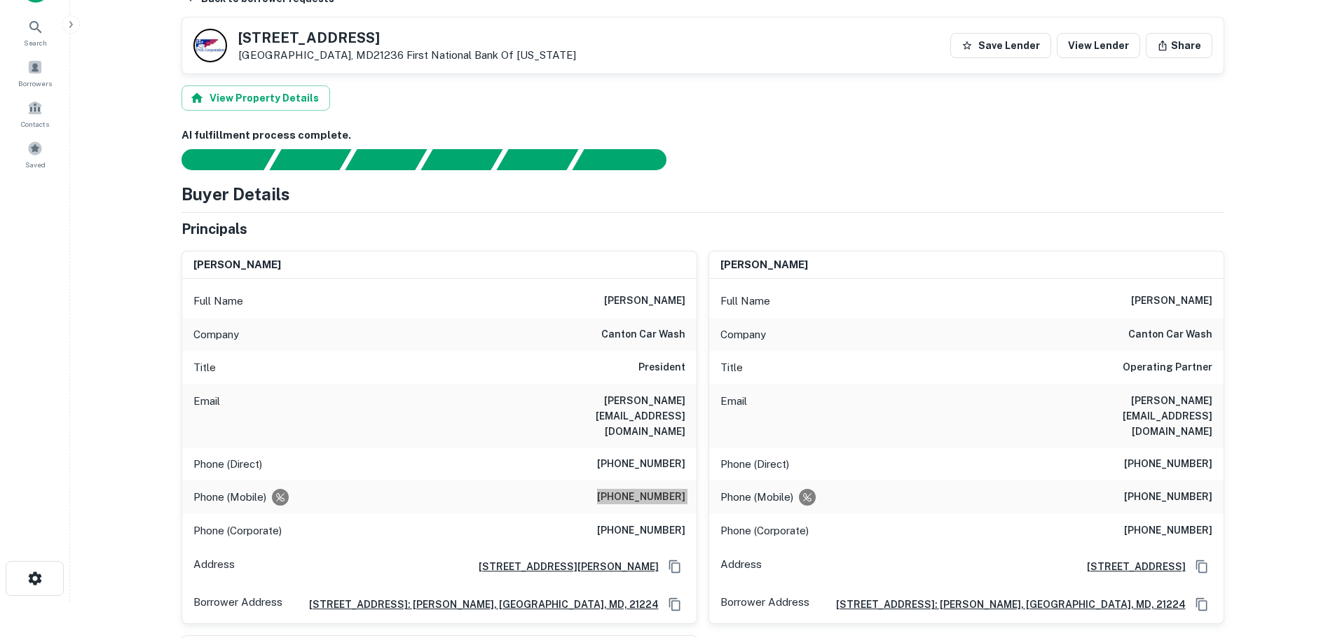
scroll to position [0, 0]
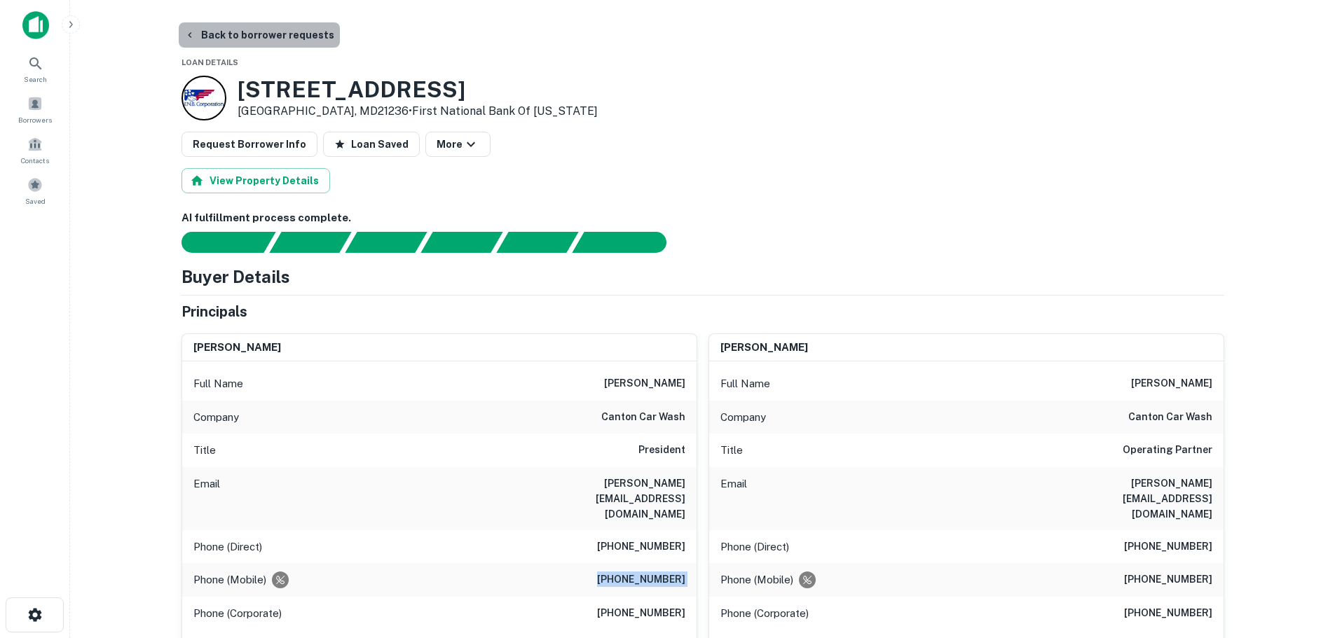
click at [278, 38] on button "Back to borrower requests" at bounding box center [259, 34] width 161 height 25
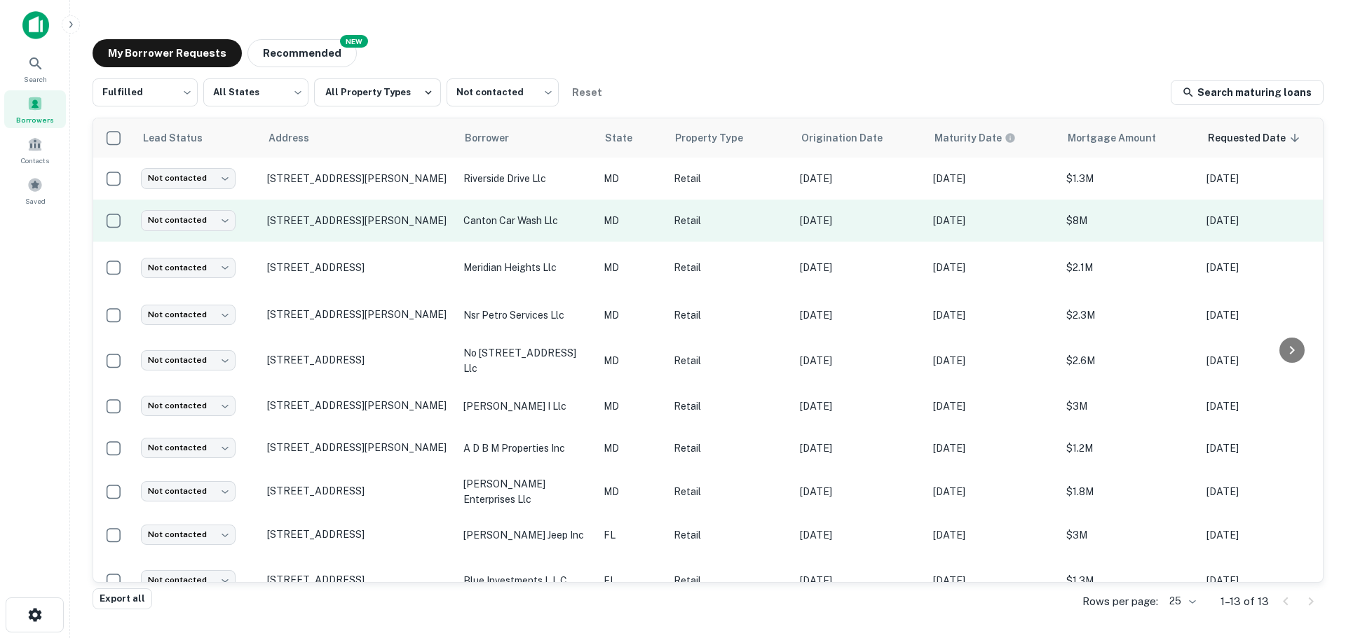
click at [182, 236] on td "Not contacted **** ​" at bounding box center [197, 221] width 126 height 42
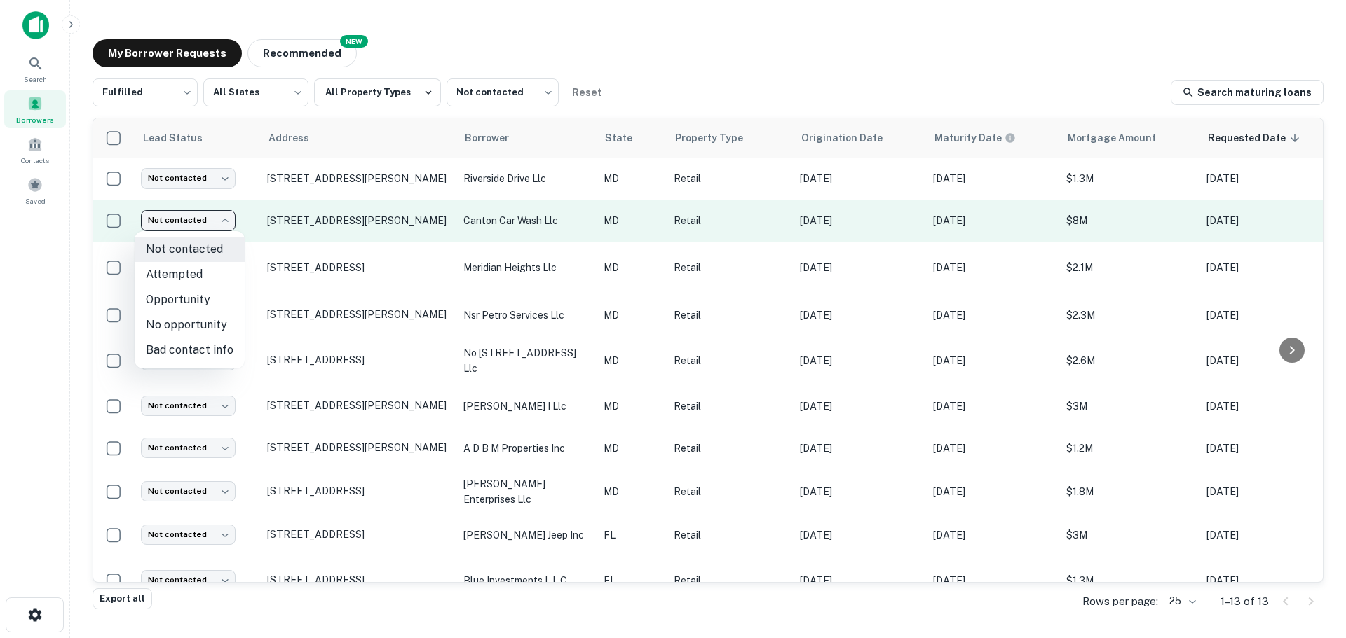
click at [194, 227] on body "Search Borrowers Contacts Saved My Borrower Requests NEW Recommended Fulfilled …" at bounding box center [673, 319] width 1346 height 638
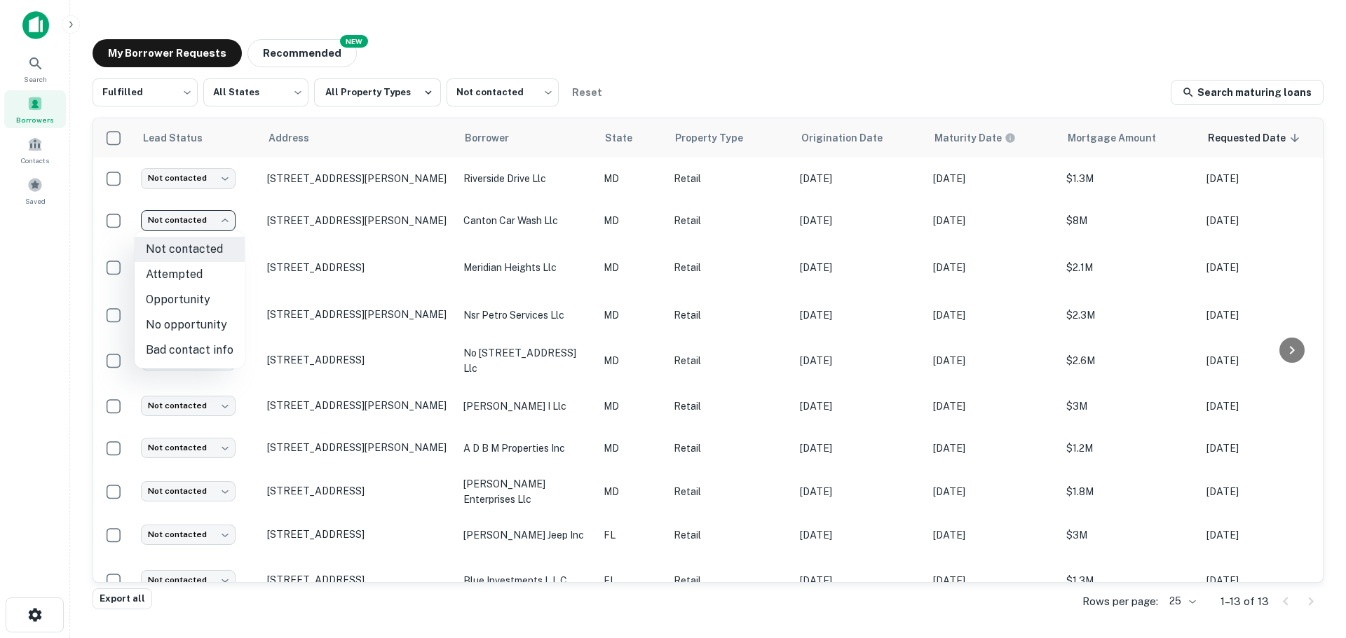
click at [184, 353] on li "Bad contact info" at bounding box center [190, 350] width 110 height 25
type input "**********"
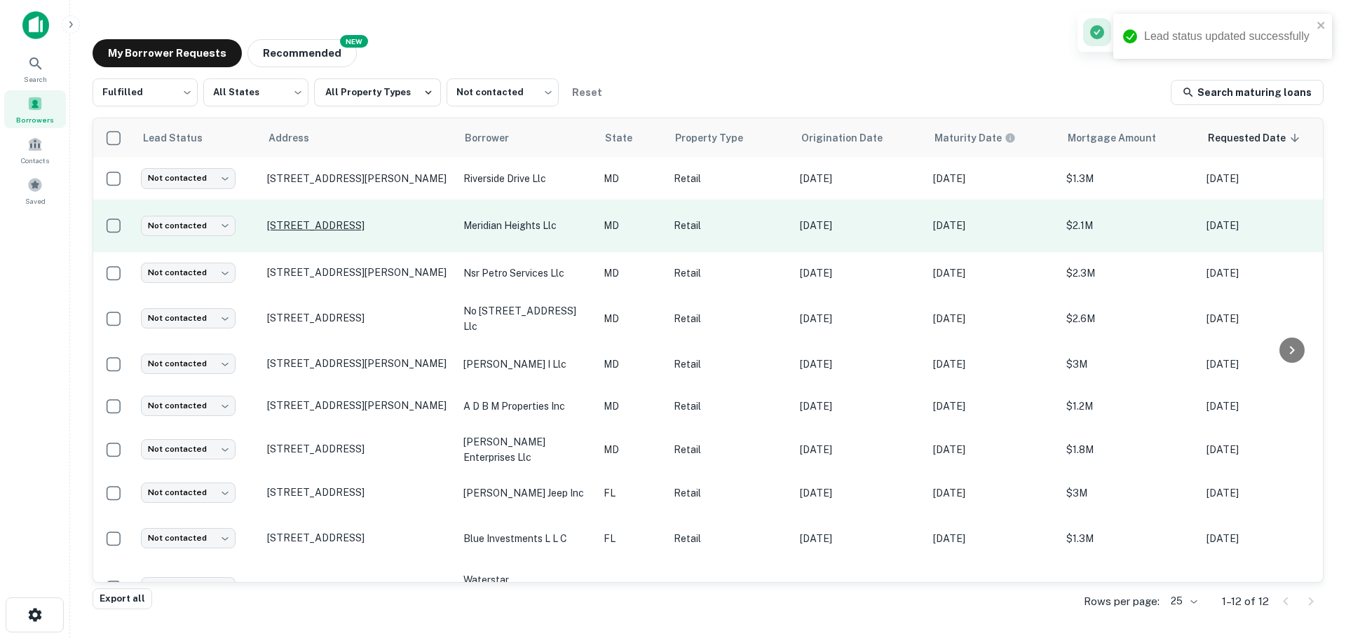
click at [384, 266] on p "[STREET_ADDRESS][PERSON_NAME]" at bounding box center [358, 272] width 182 height 13
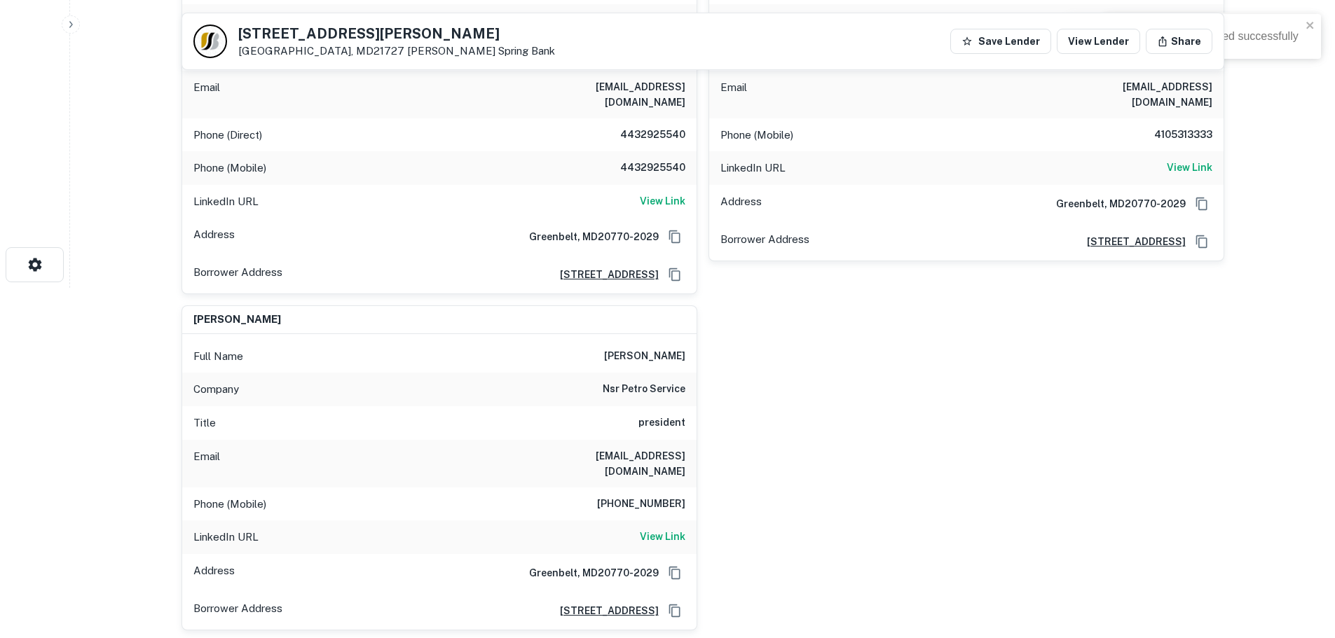
scroll to position [140, 0]
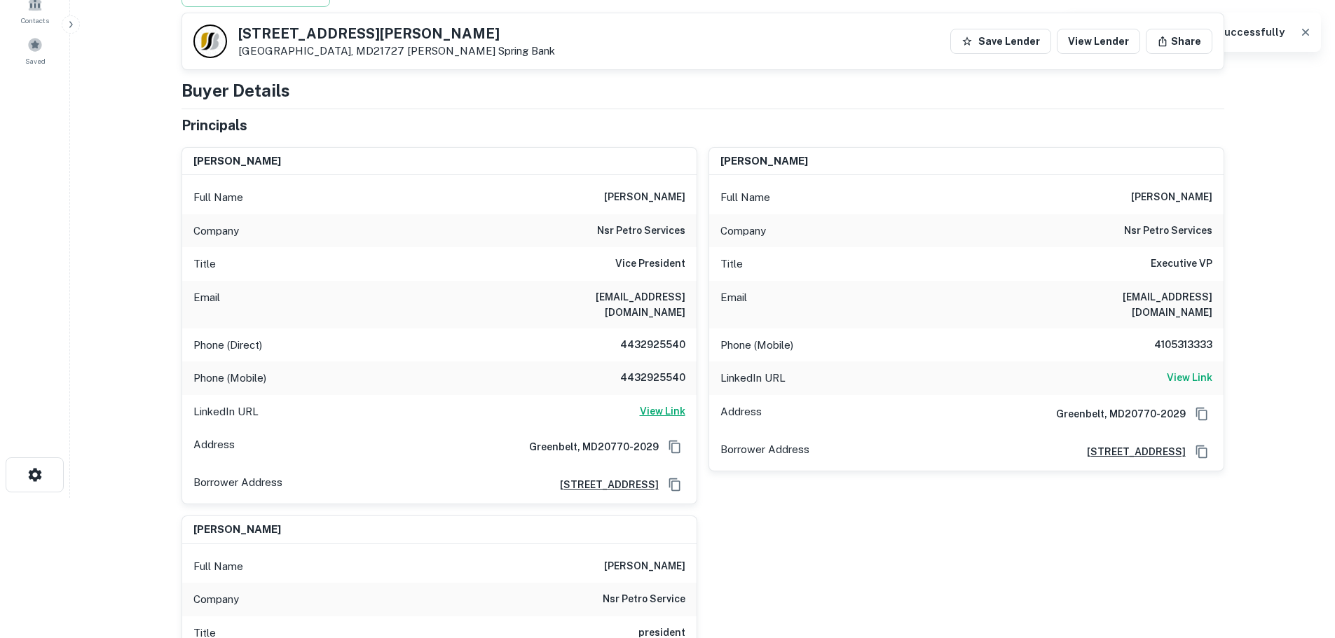
click at [673, 404] on h6 "View Link" at bounding box center [663, 411] width 46 height 15
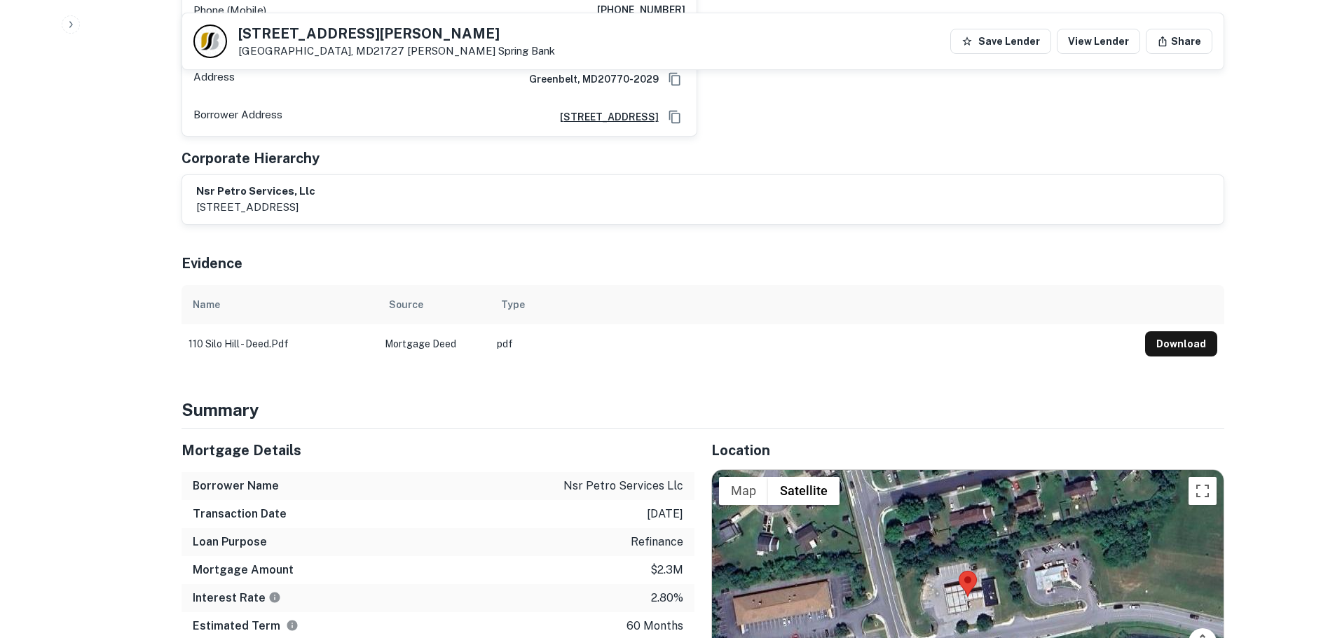
scroll to position [981, 0]
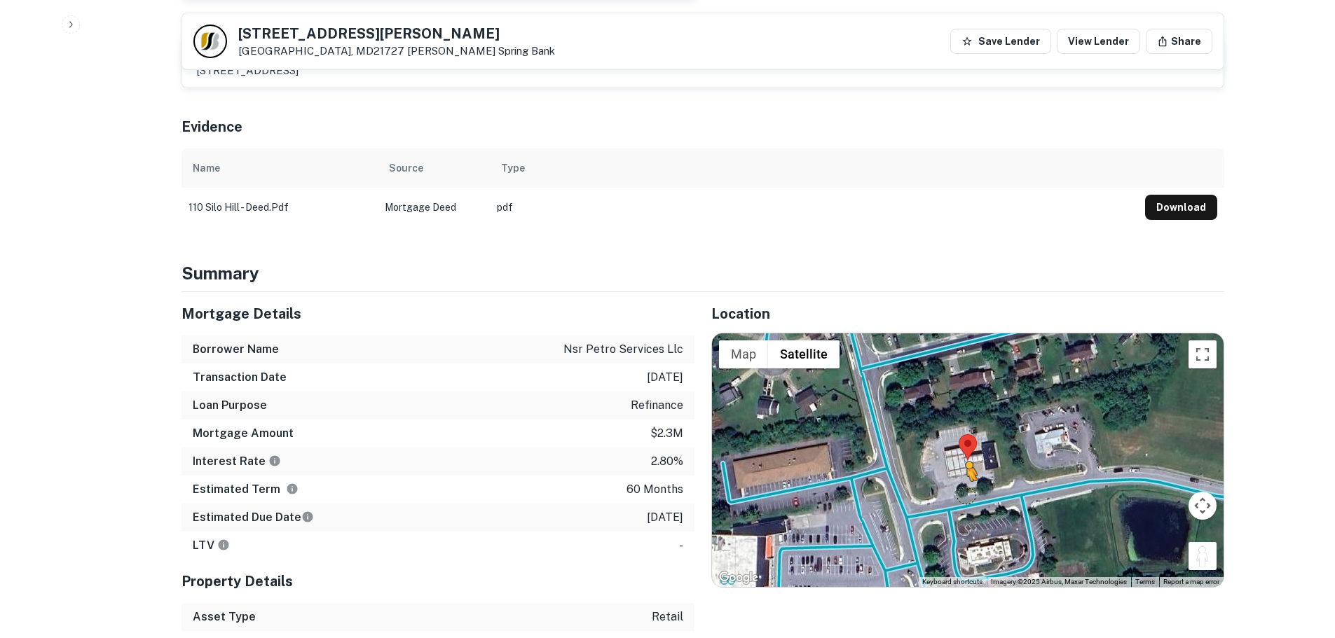
drag, startPoint x: 1212, startPoint y: 533, endPoint x: 958, endPoint y: 460, distance: 264.0
click at [958, 460] on div "To activate drag with keyboard, press Alt + Enter. Once in keyboard drag state,…" at bounding box center [968, 461] width 512 height 254
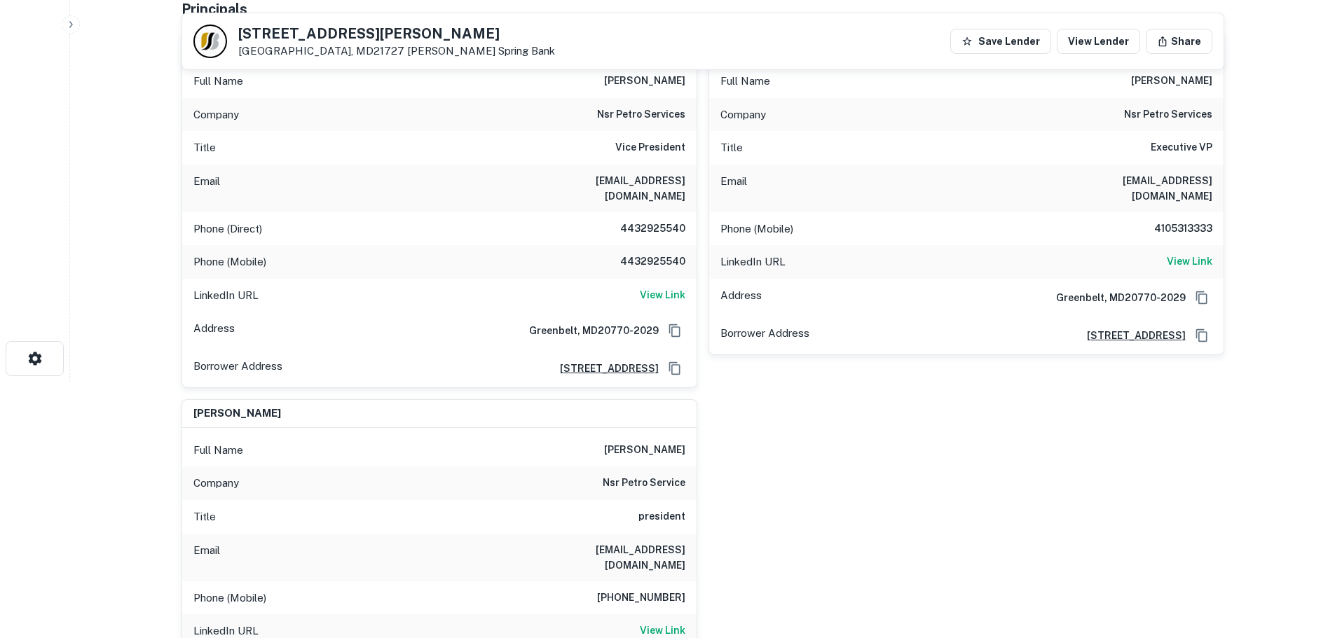
scroll to position [140, 0]
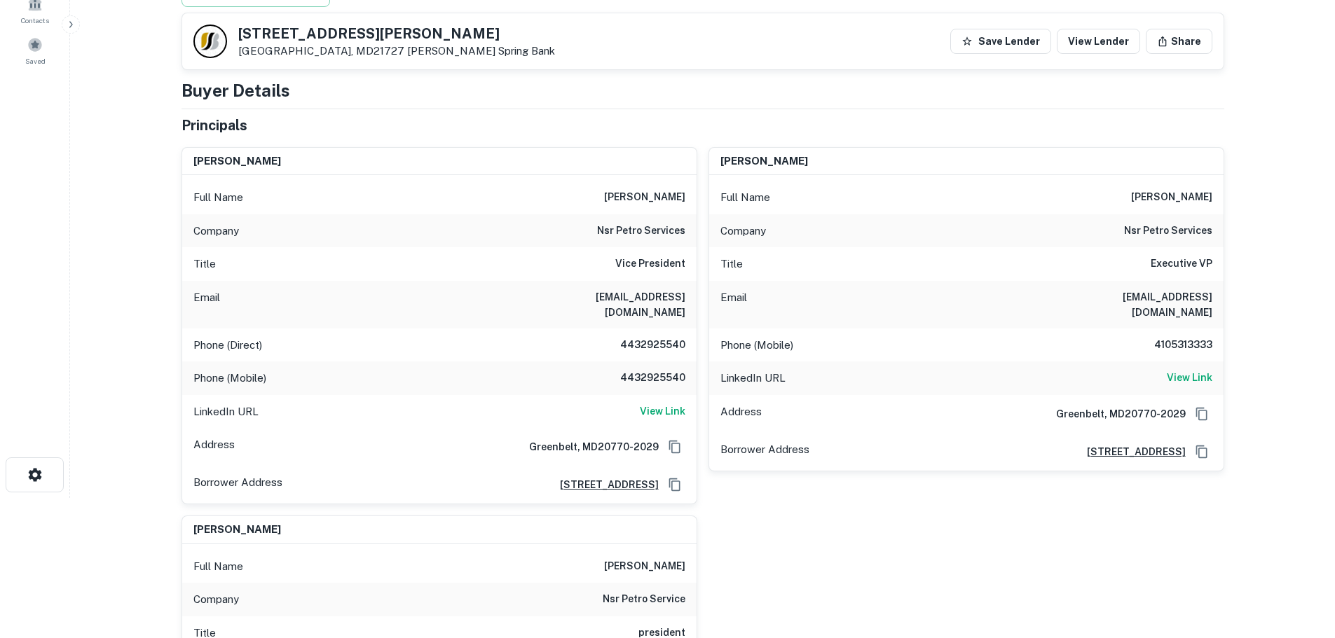
click at [658, 337] on h6 "4432925540" at bounding box center [643, 345] width 84 height 17
click at [678, 370] on h6 "4432925540" at bounding box center [643, 378] width 84 height 17
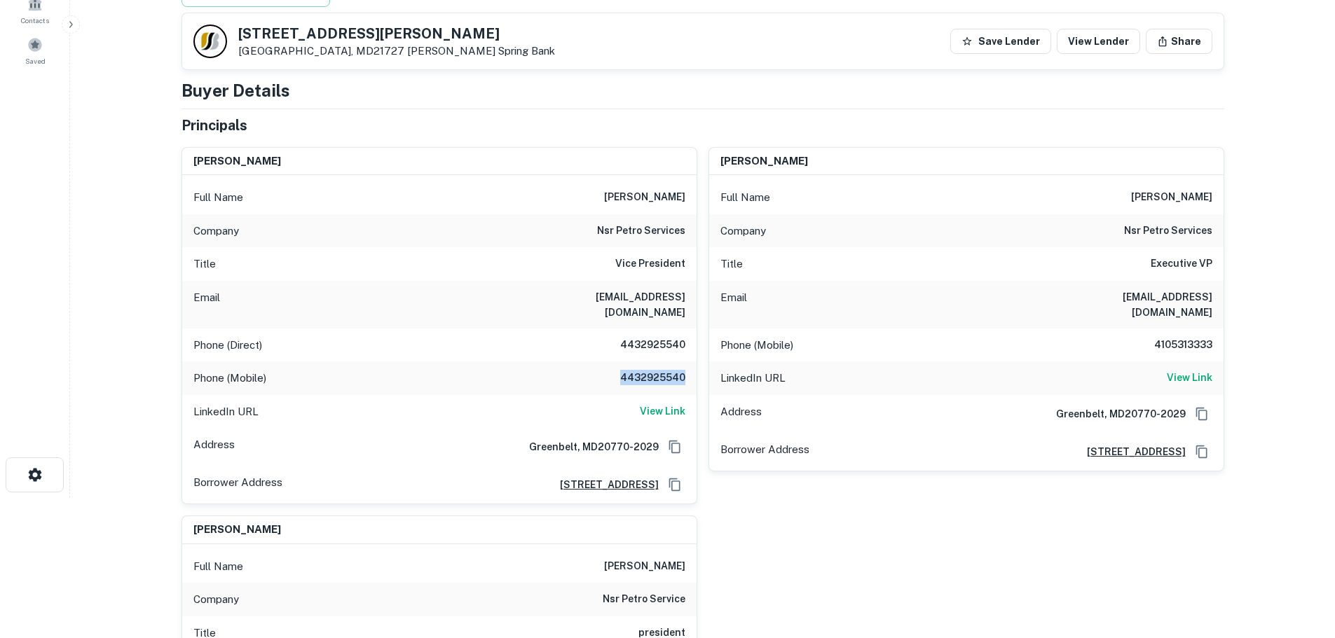
click at [678, 370] on h6 "4432925540" at bounding box center [643, 378] width 84 height 17
click at [1177, 337] on h6 "4105313333" at bounding box center [1170, 345] width 84 height 17
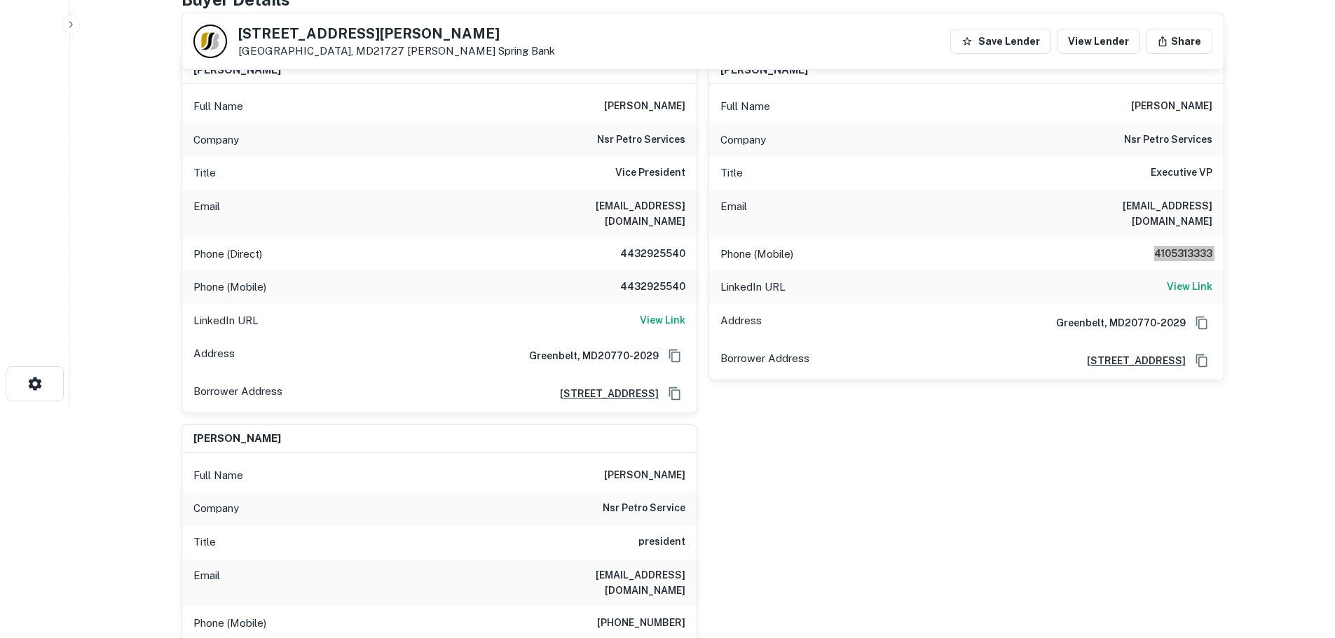
scroll to position [210, 0]
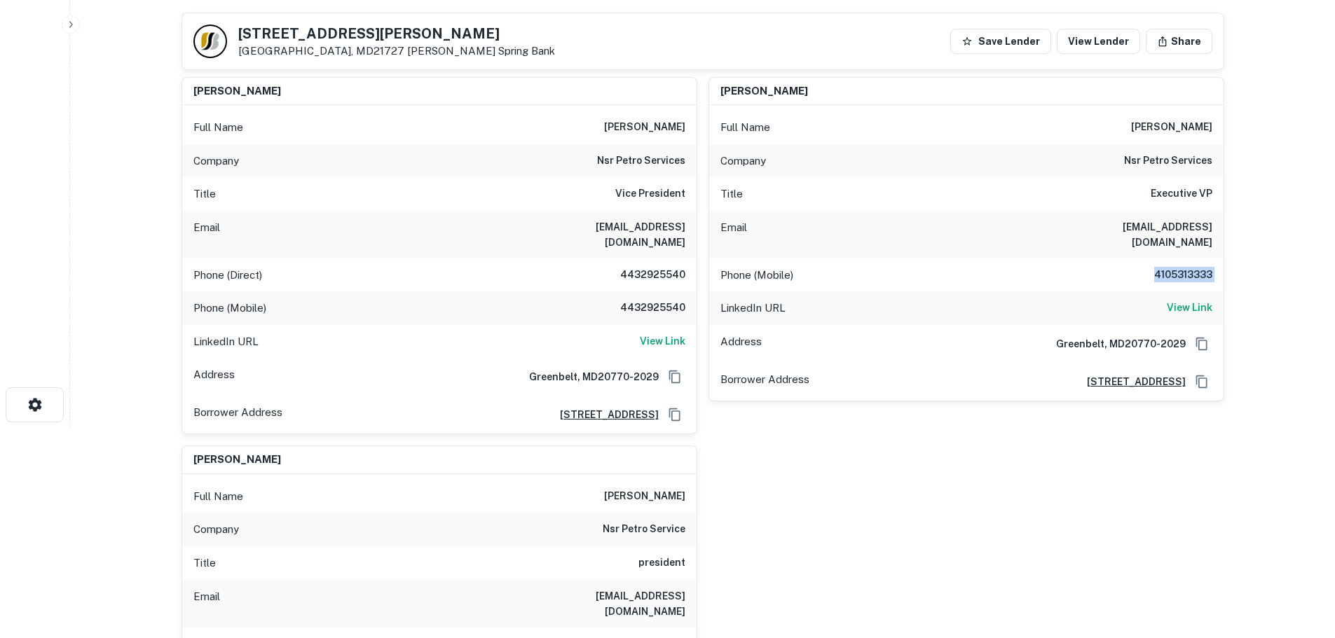
click at [1201, 267] on h6 "4105313333" at bounding box center [1170, 275] width 84 height 17
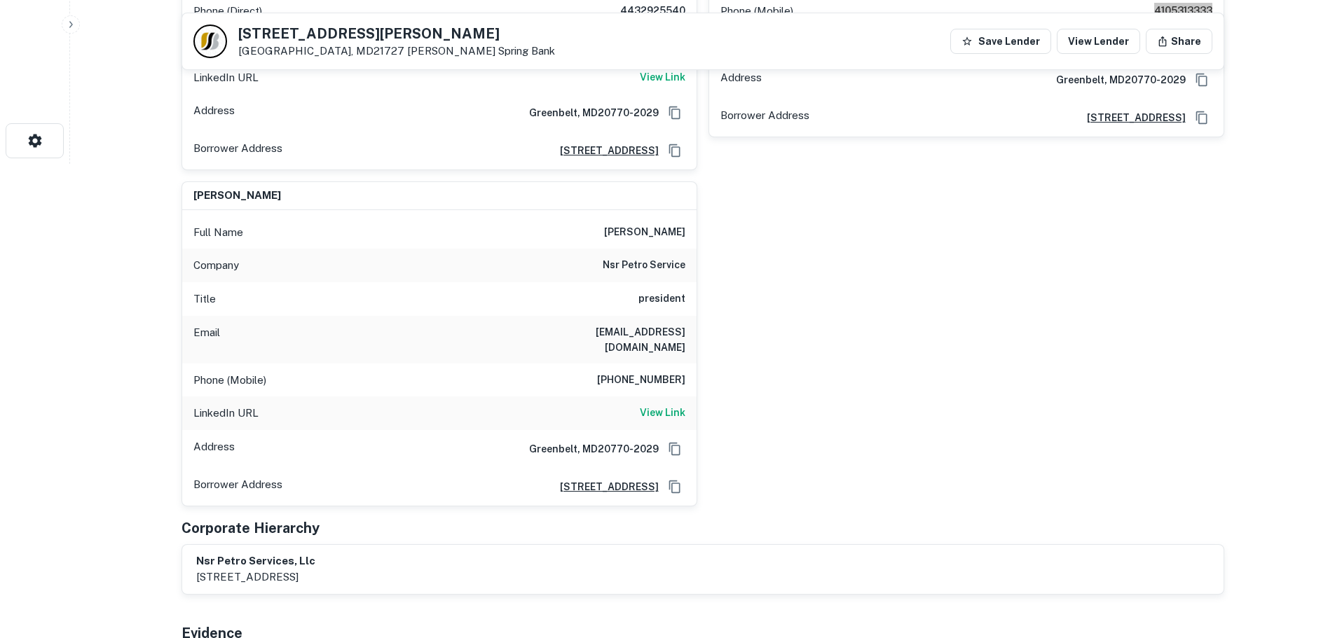
scroll to position [491, 0]
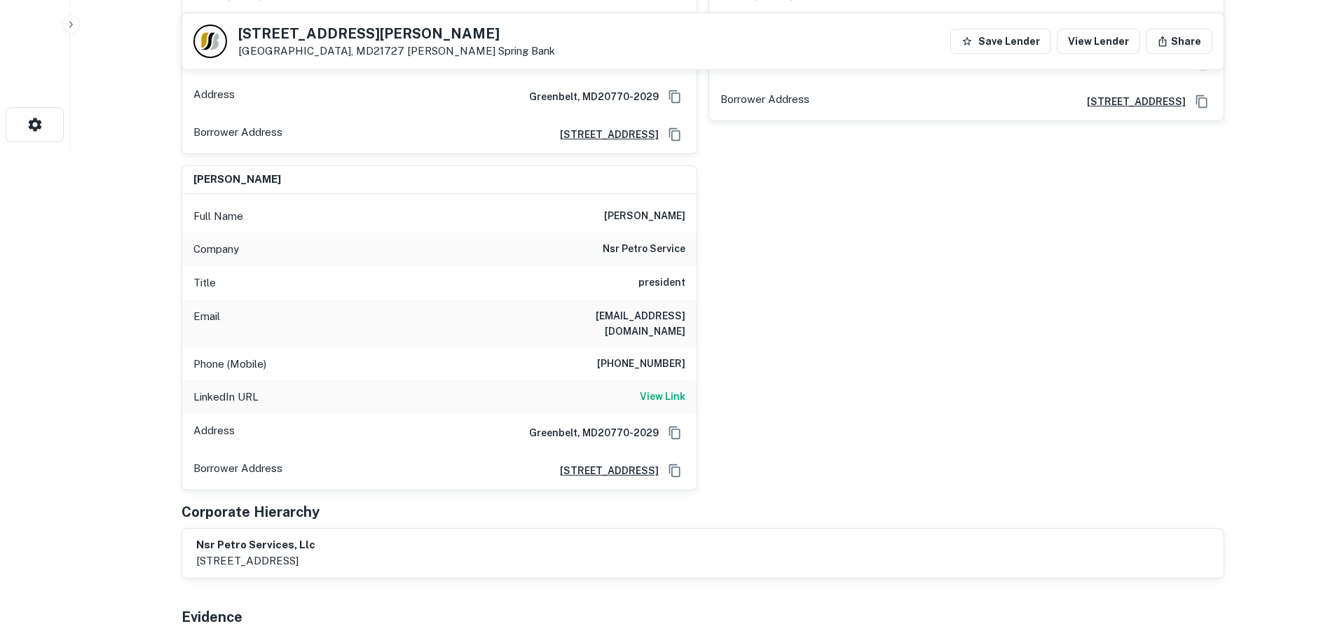
click at [637, 356] on h6 "[PHONE_NUMBER]" at bounding box center [641, 364] width 88 height 17
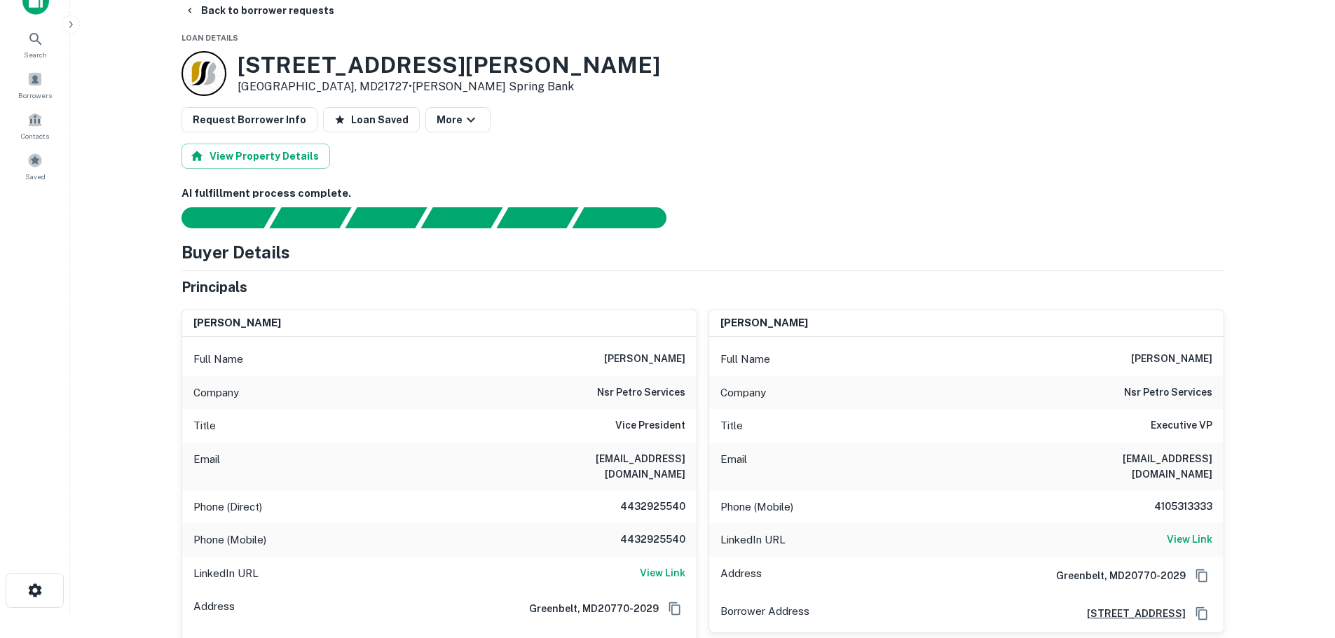
scroll to position [0, 0]
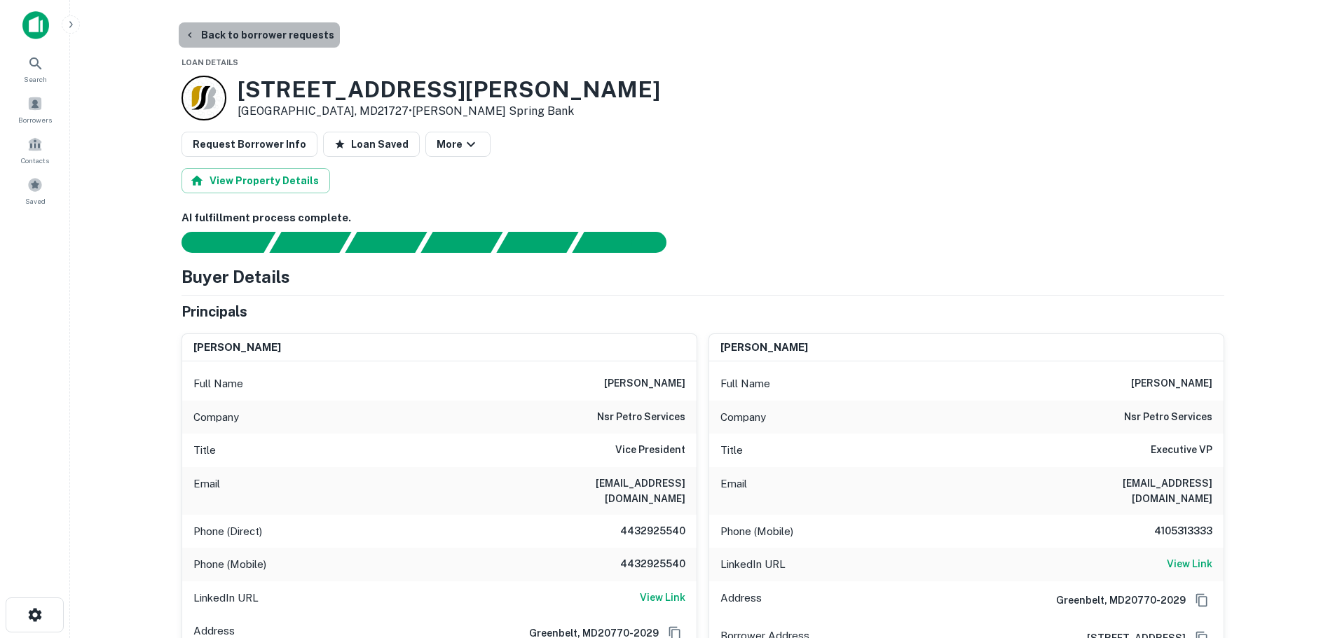
click at [268, 33] on button "Back to borrower requests" at bounding box center [259, 34] width 161 height 25
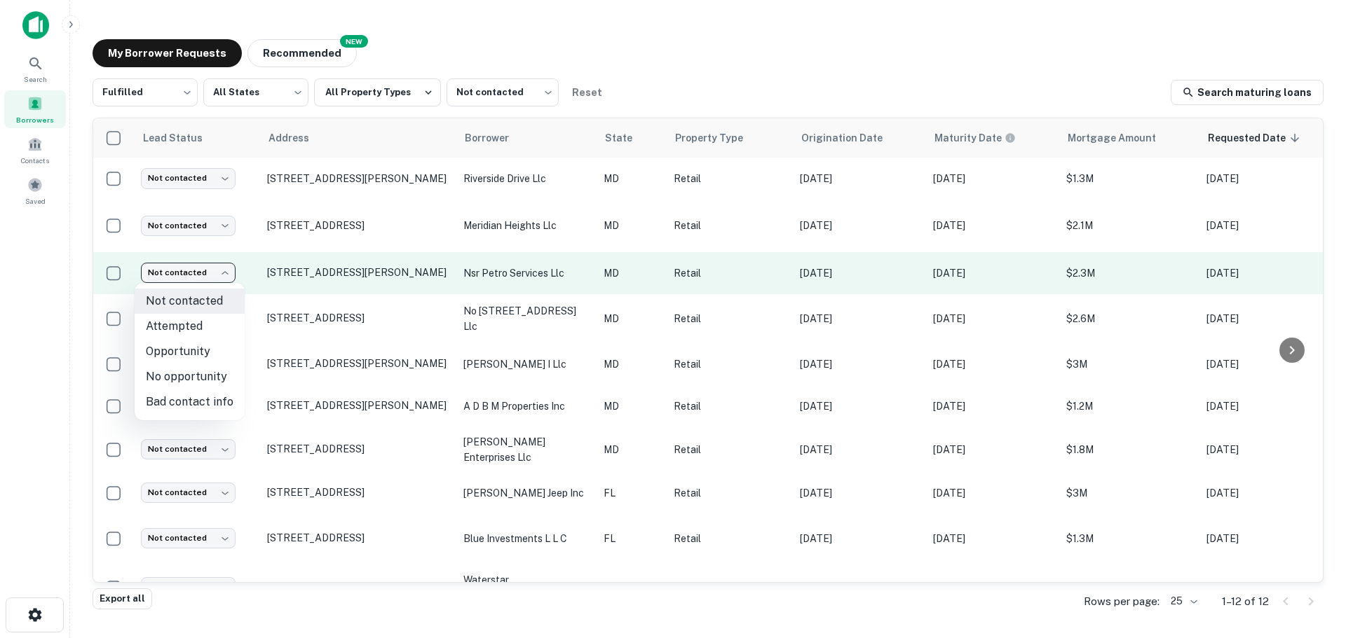
click at [187, 271] on body "Search Borrowers Contacts Saved My Borrower Requests NEW Recommended Fulfilled …" at bounding box center [673, 319] width 1346 height 638
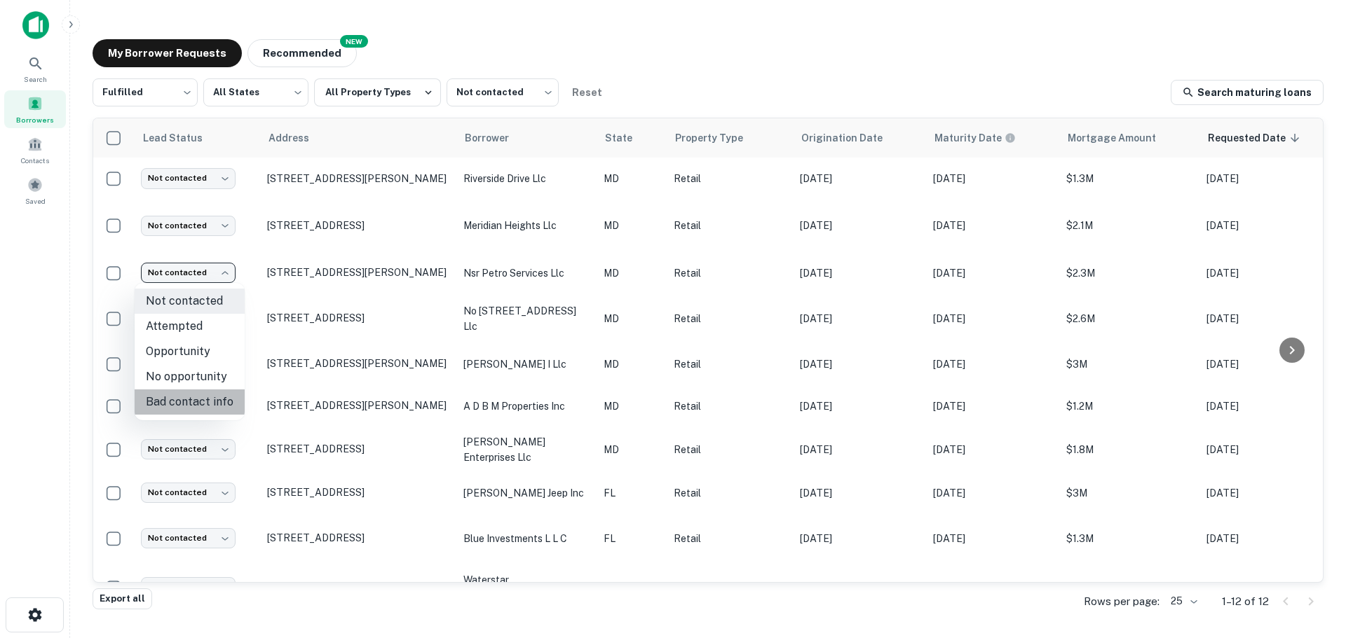
click at [196, 401] on li "Bad contact info" at bounding box center [190, 402] width 110 height 25
type input "**********"
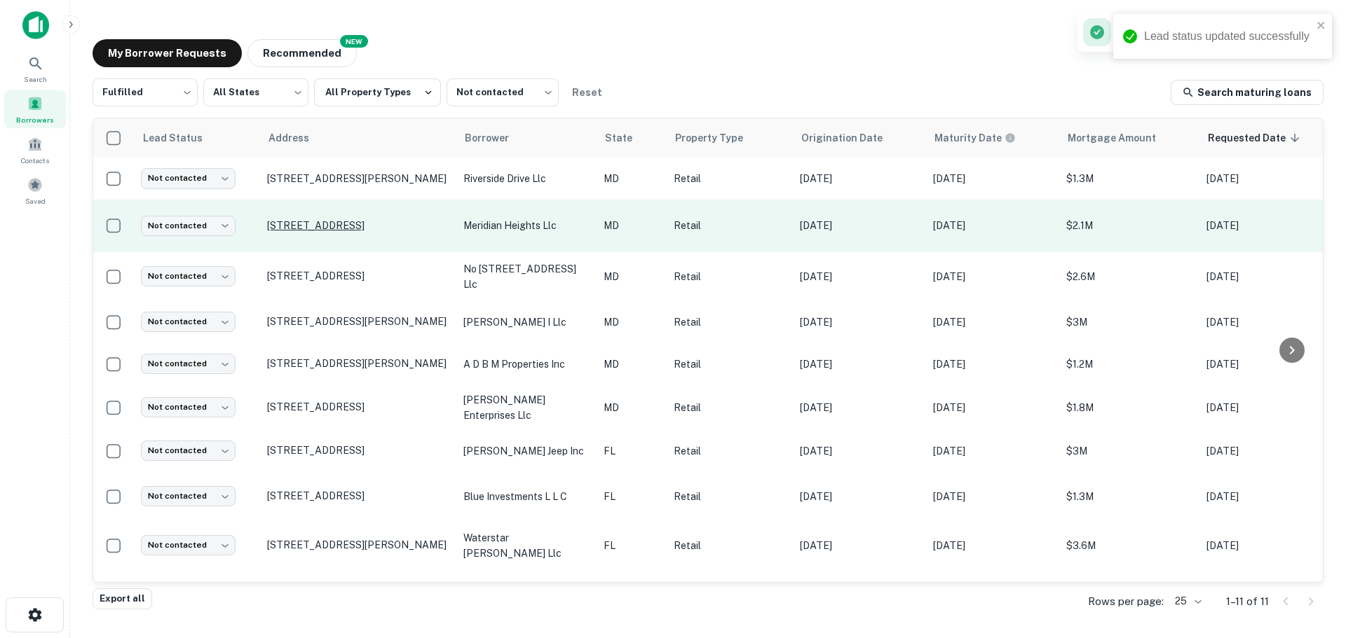
click at [353, 222] on p "[STREET_ADDRESS]" at bounding box center [358, 225] width 182 height 13
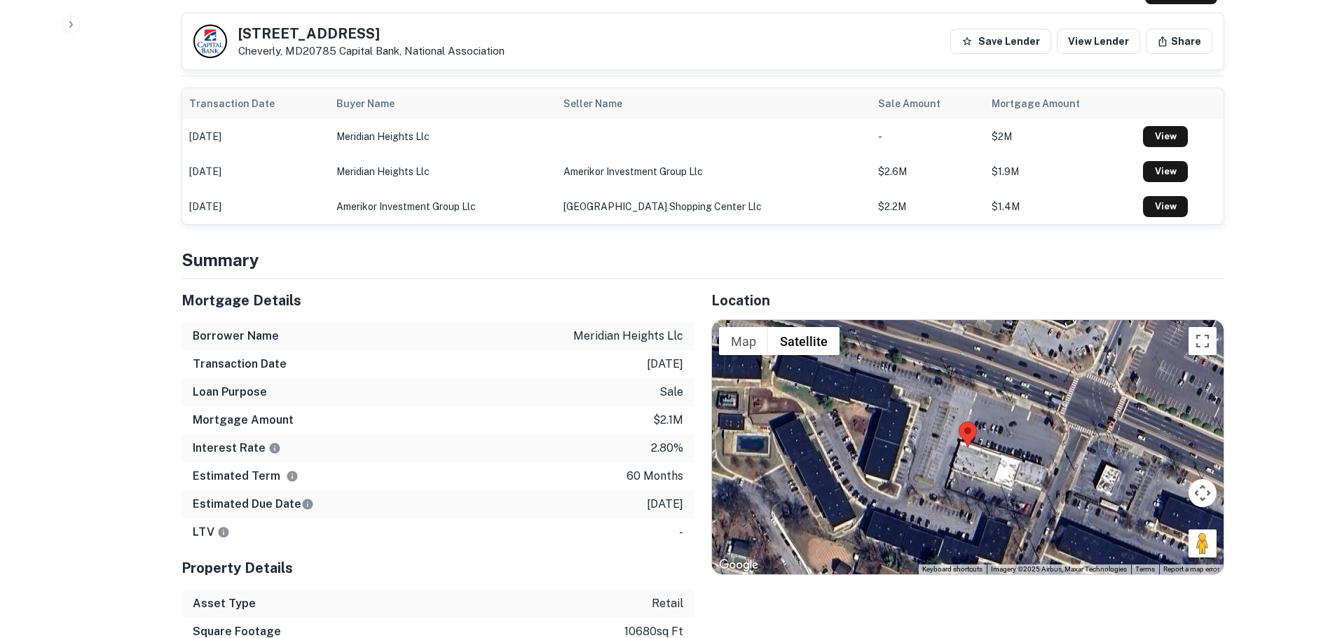
scroll to position [1051, 0]
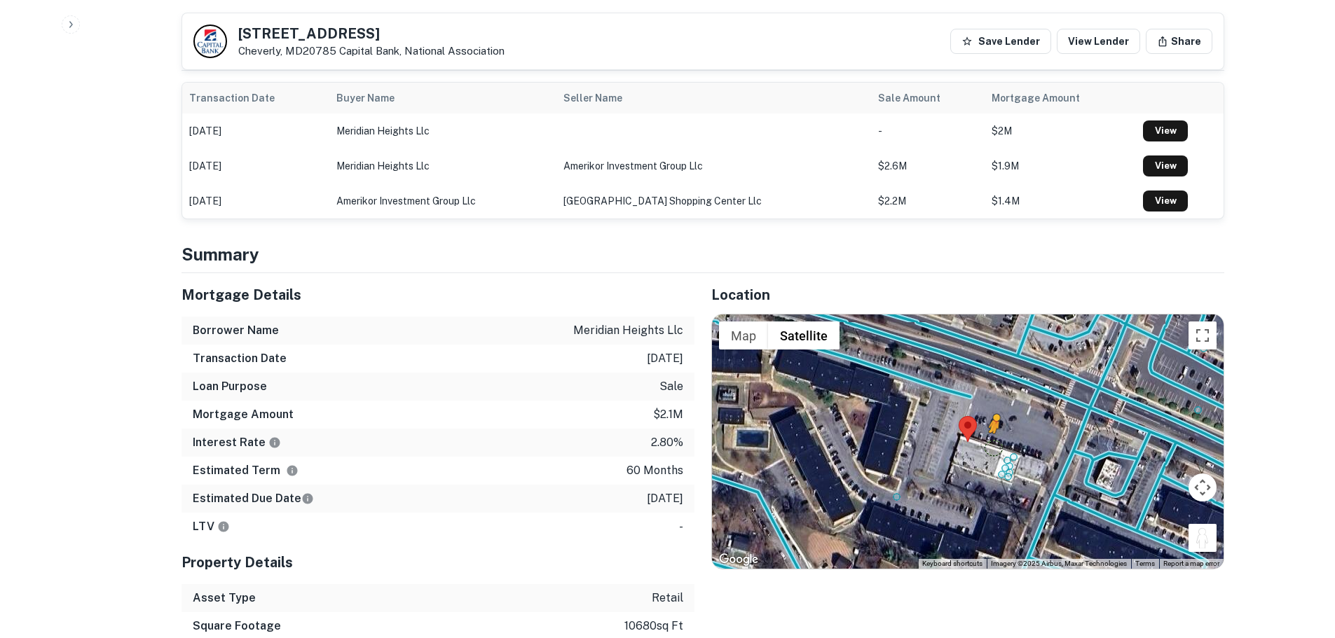
drag, startPoint x: 1202, startPoint y: 512, endPoint x: 994, endPoint y: 418, distance: 227.7
click at [994, 418] on div "To activate drag with keyboard, press Alt + Enter. Once in keyboard drag state,…" at bounding box center [968, 442] width 512 height 254
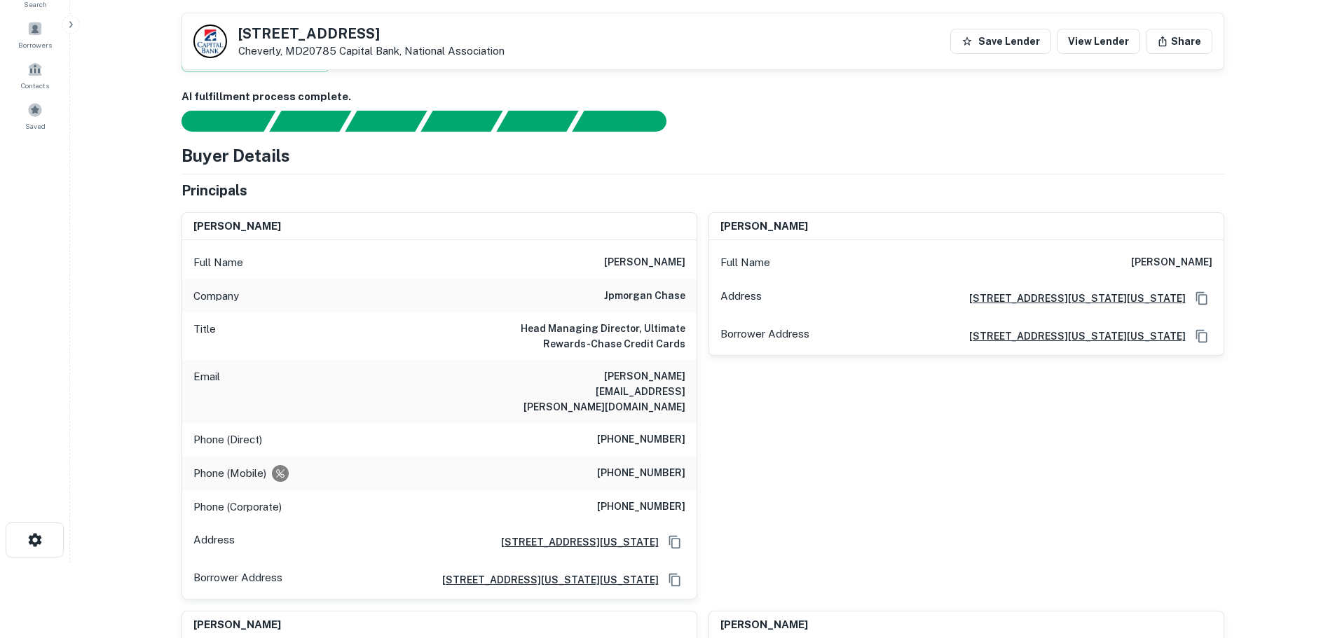
scroll to position [70, 0]
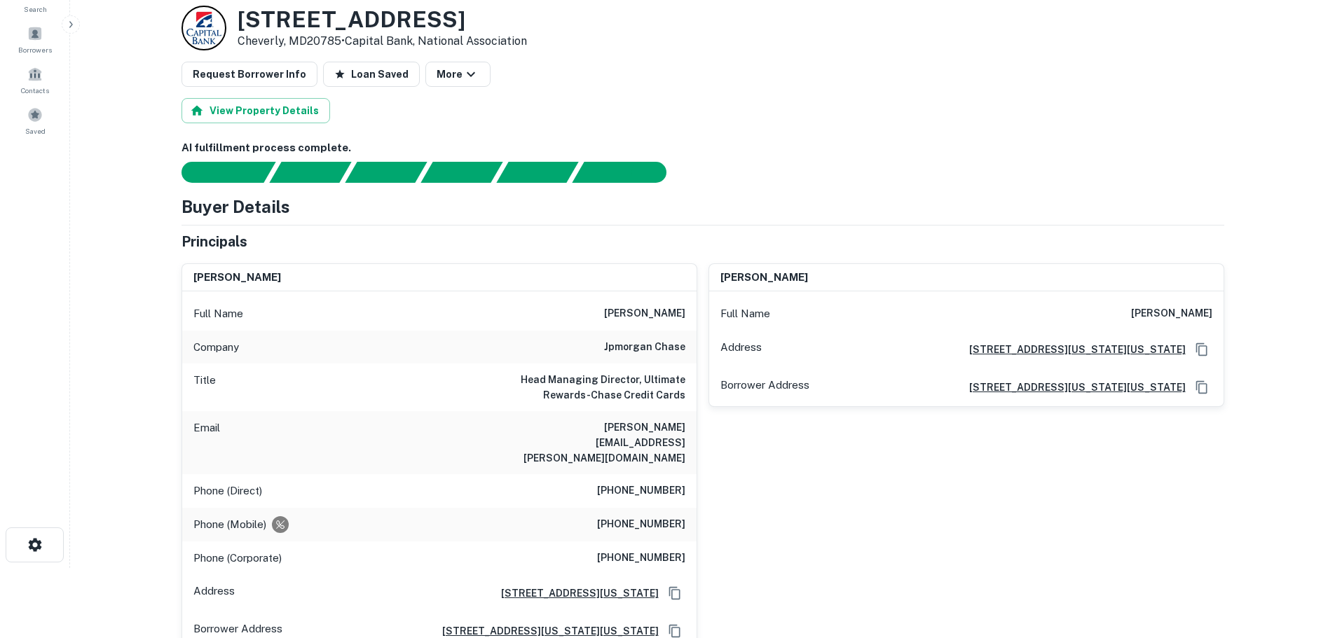
click at [632, 308] on h6 "[PERSON_NAME]" at bounding box center [644, 314] width 81 height 17
click at [651, 483] on h6 "[PHONE_NUMBER]" at bounding box center [641, 491] width 88 height 17
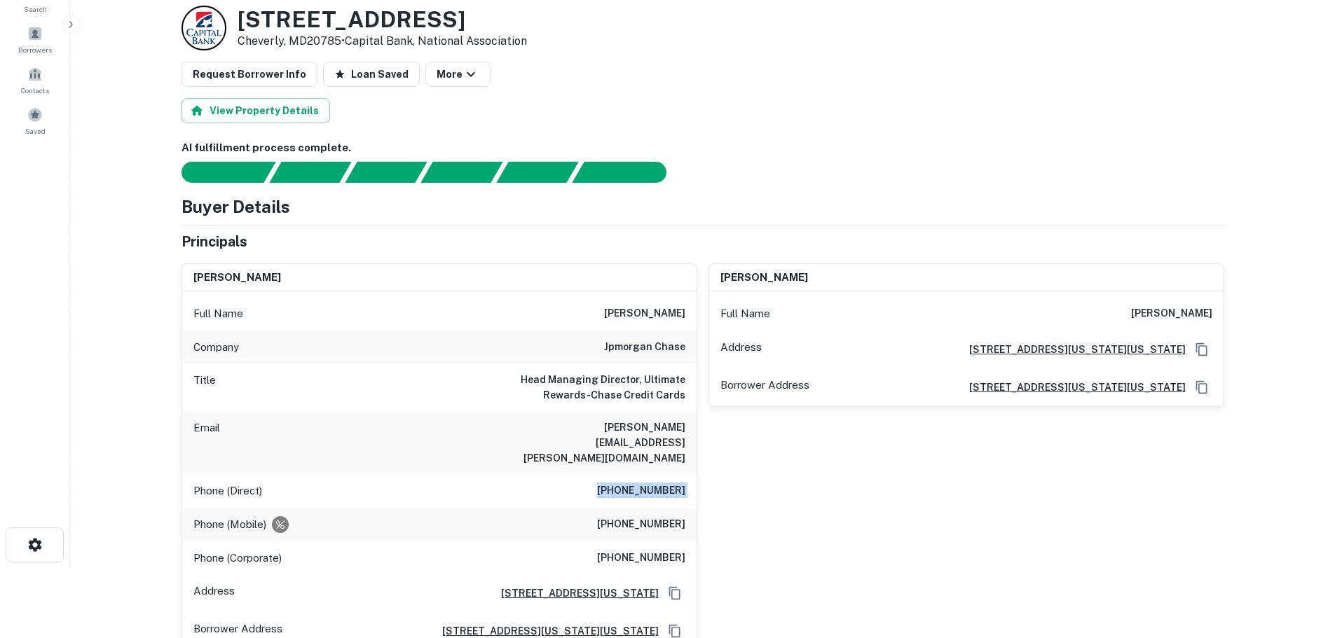
click at [651, 483] on h6 "[PHONE_NUMBER]" at bounding box center [641, 491] width 88 height 17
click at [377, 18] on h3 "[STREET_ADDRESS]" at bounding box center [382, 19] width 289 height 27
click at [371, 17] on h3 "[STREET_ADDRESS]" at bounding box center [382, 19] width 289 height 27
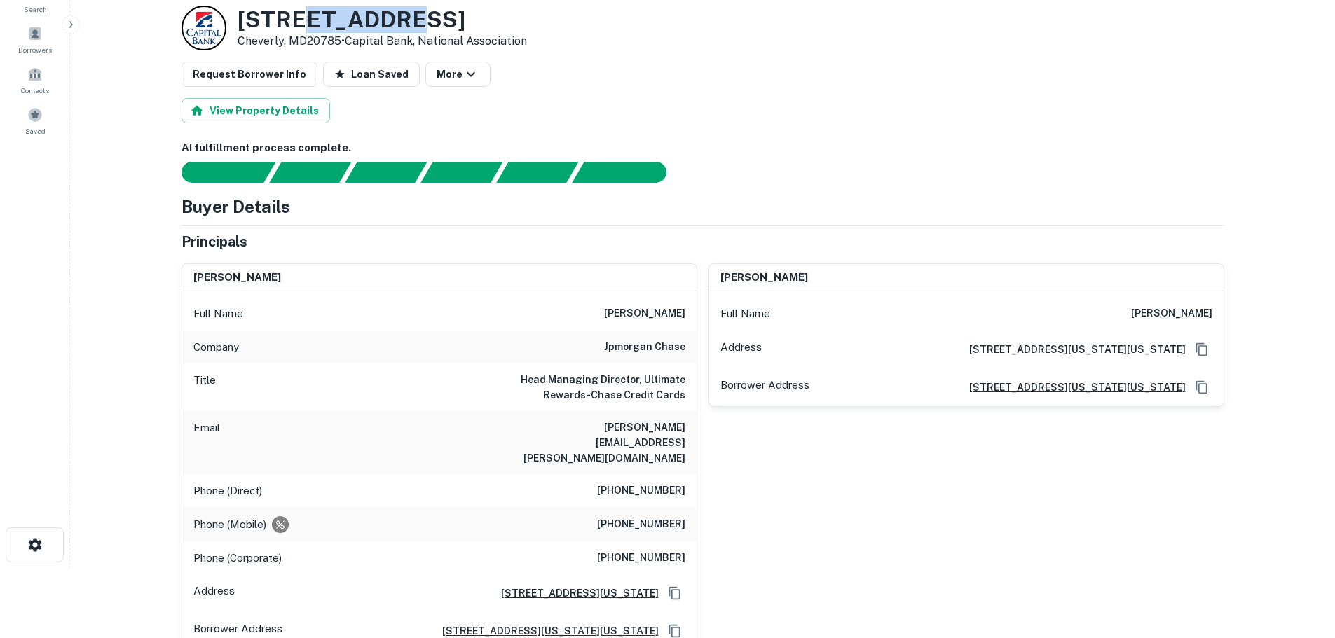
click at [370, 17] on h3 "[STREET_ADDRESS]" at bounding box center [382, 19] width 289 height 27
click at [367, 16] on h3 "[STREET_ADDRESS]" at bounding box center [382, 19] width 289 height 27
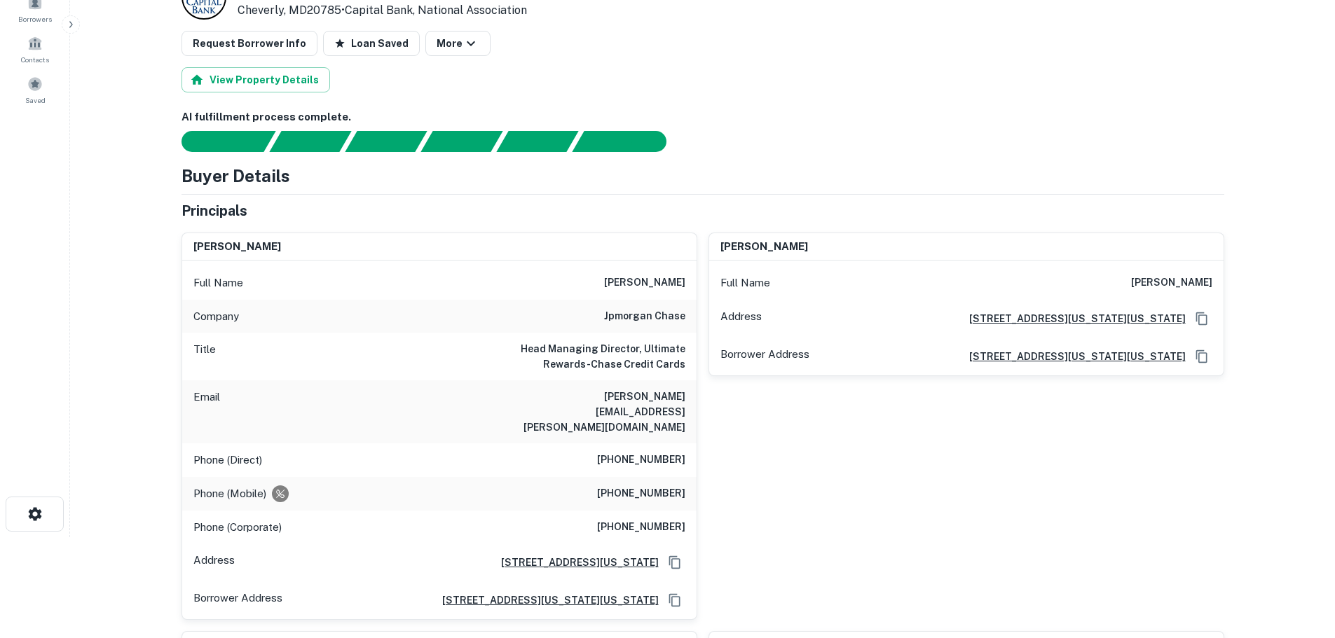
drag, startPoint x: 807, startPoint y: 570, endPoint x: 857, endPoint y: 606, distance: 61.3
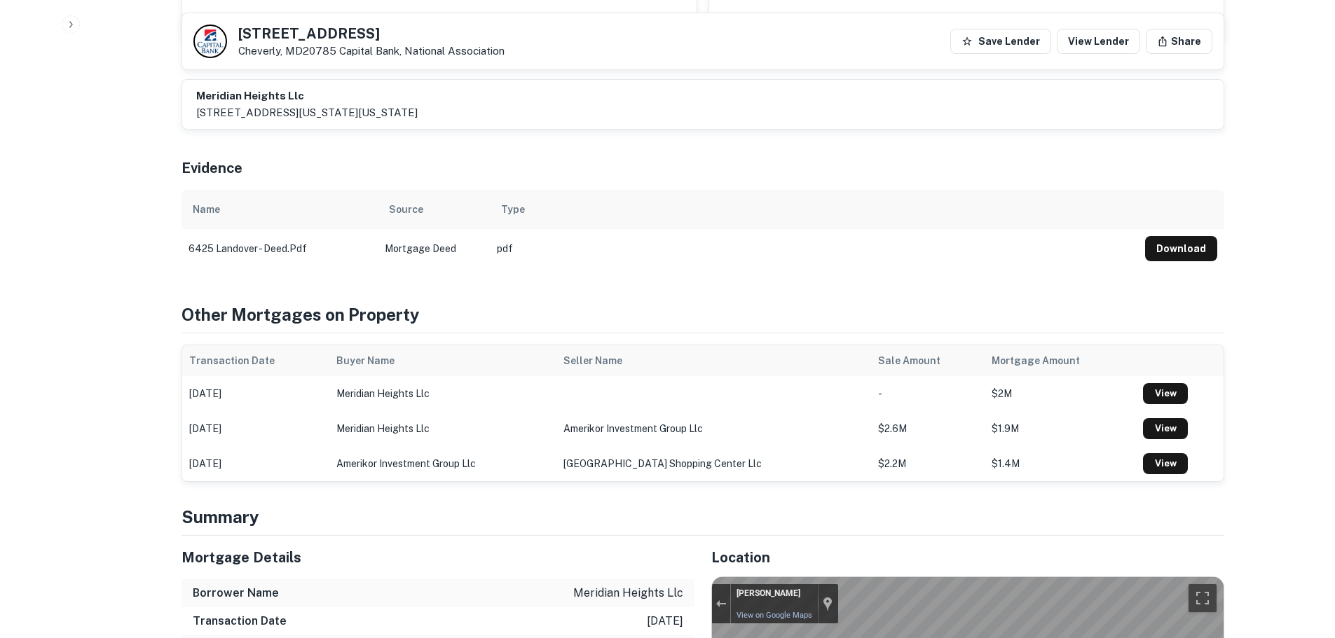
scroll to position [964, 0]
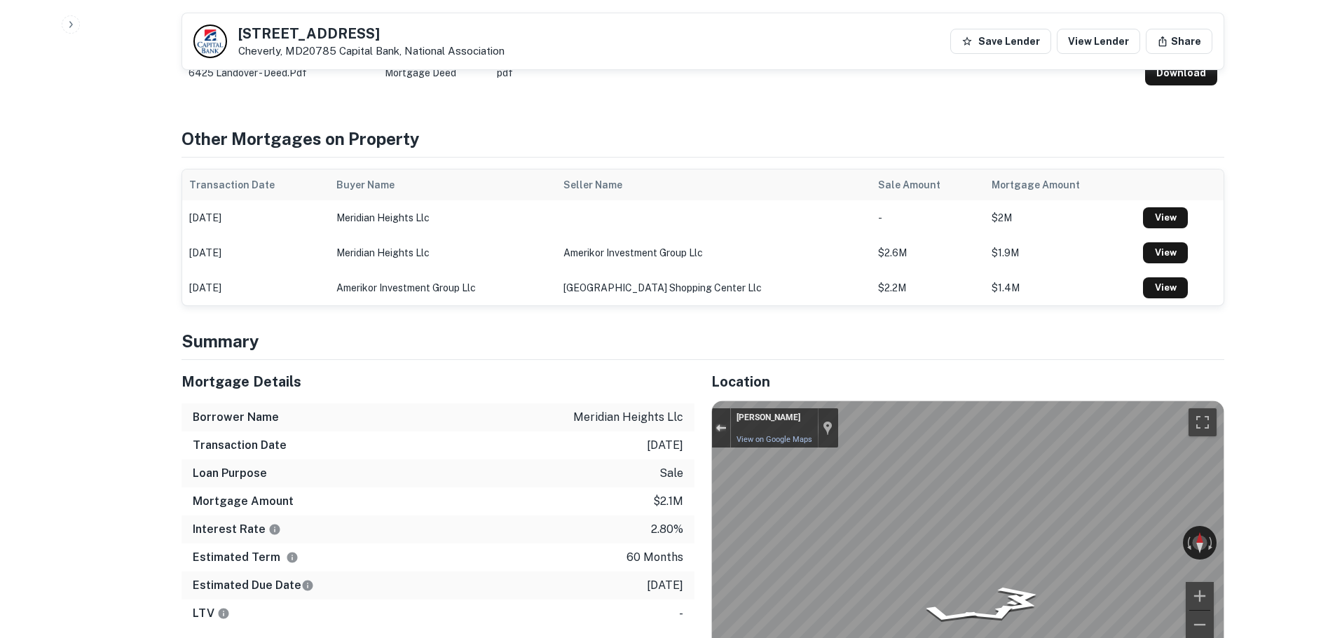
click at [726, 419] on button "Exit the Street View" at bounding box center [721, 428] width 18 height 19
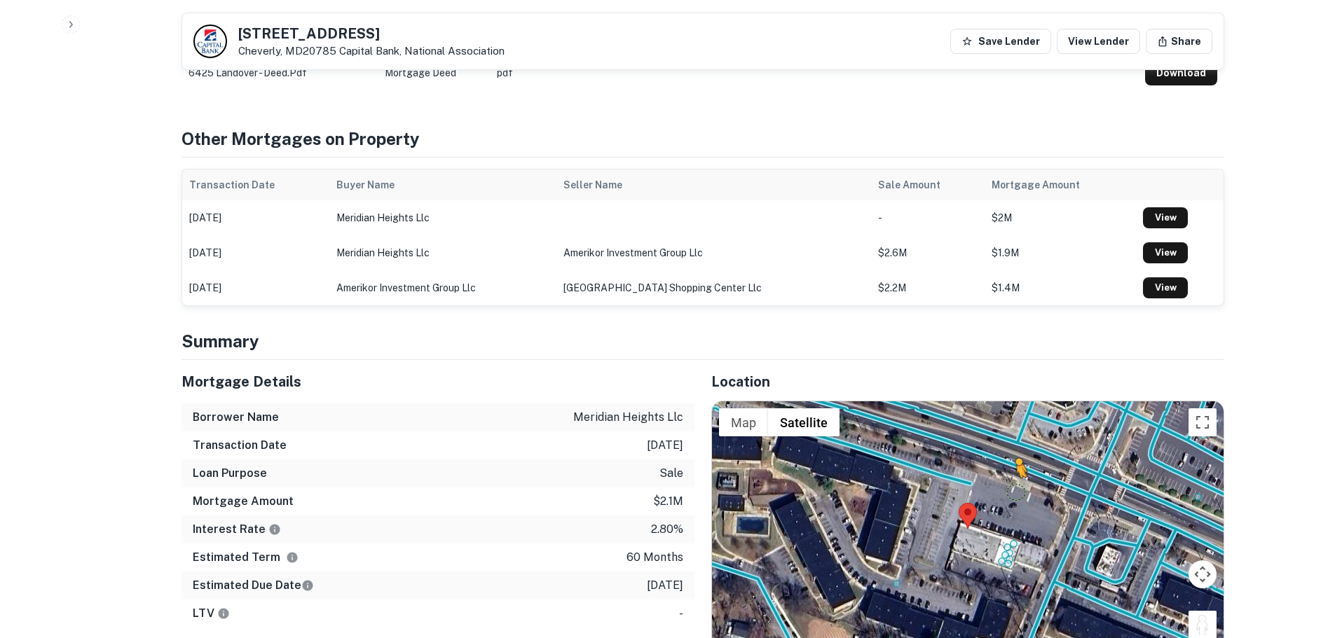
drag, startPoint x: 1206, startPoint y: 594, endPoint x: 1009, endPoint y: 464, distance: 236.2
click at [1009, 464] on div "To activate drag with keyboard, press Alt + Enter. Once in keyboard drag state,…" at bounding box center [968, 529] width 512 height 254
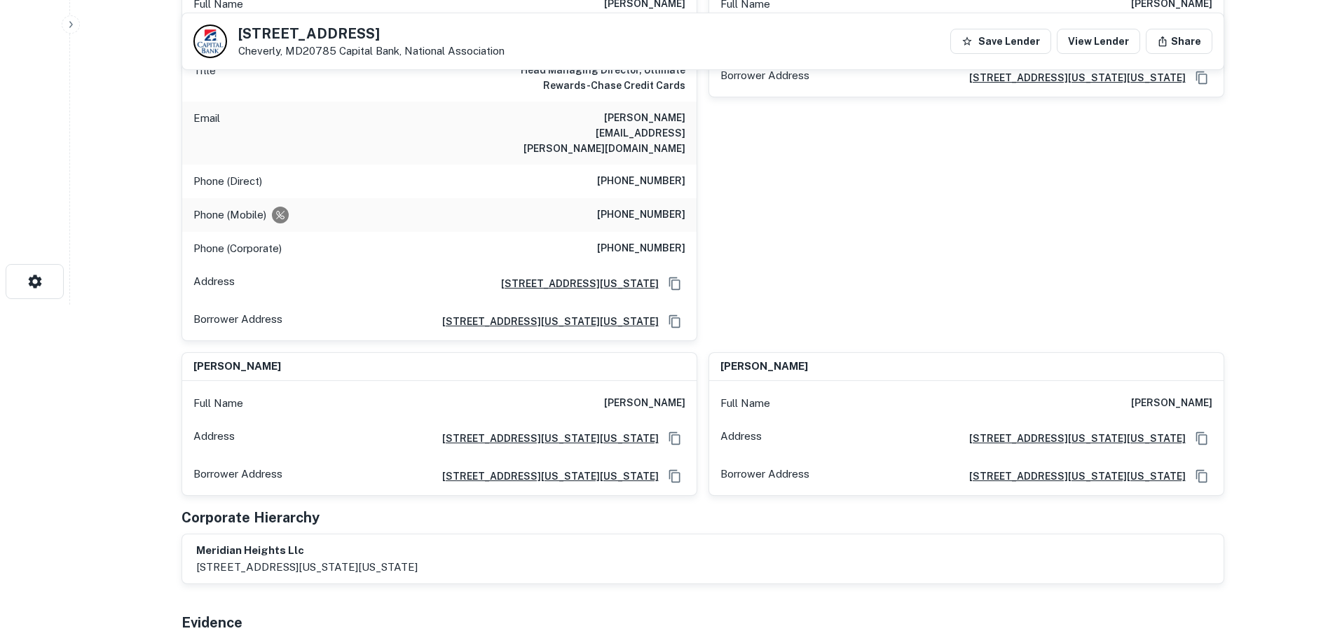
scroll to position [53, 0]
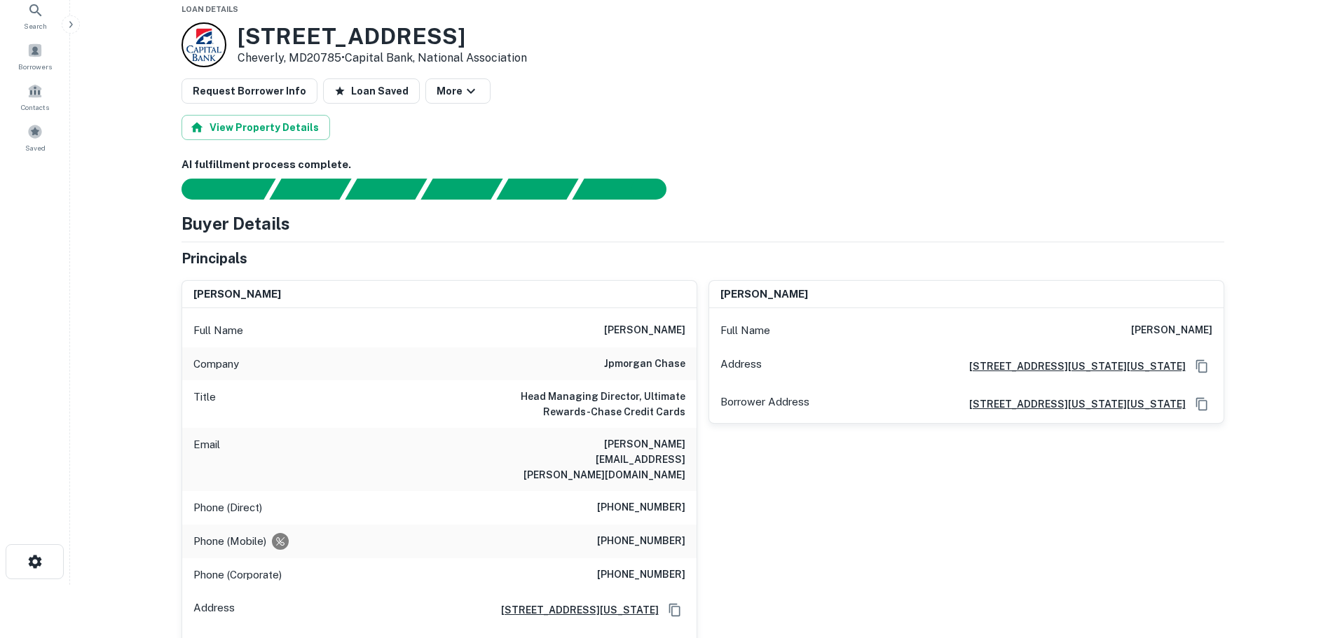
click at [646, 533] on h6 "[PHONE_NUMBER]" at bounding box center [641, 541] width 88 height 17
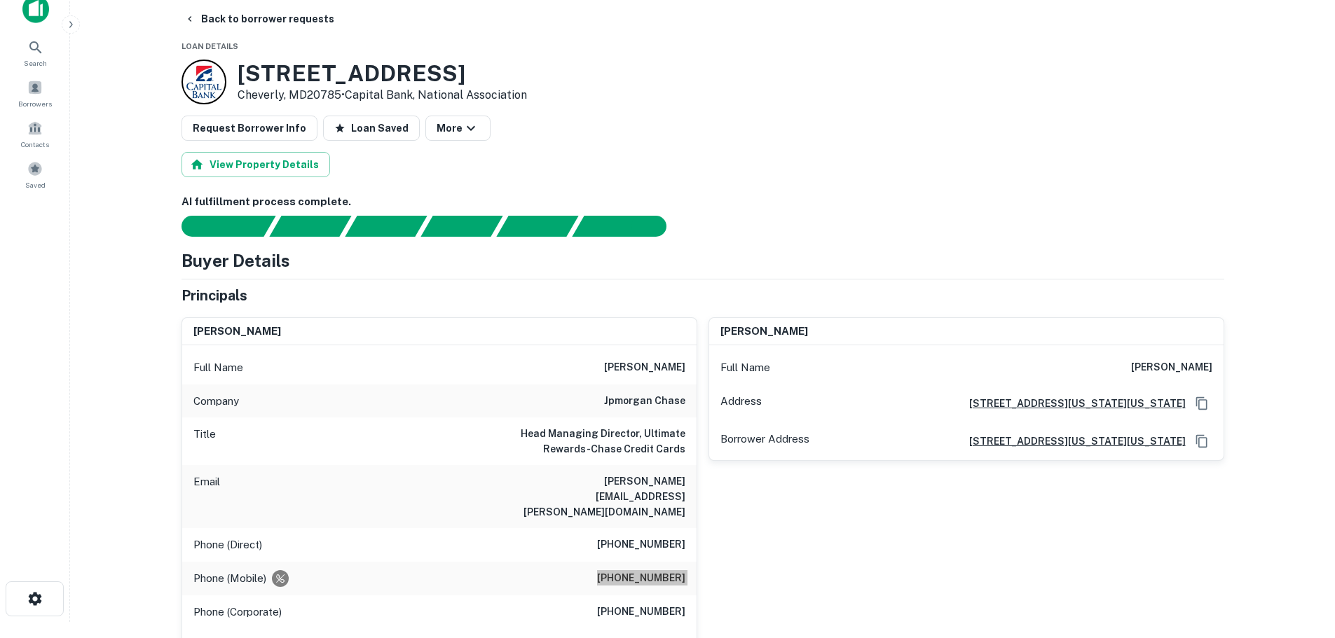
scroll to position [0, 0]
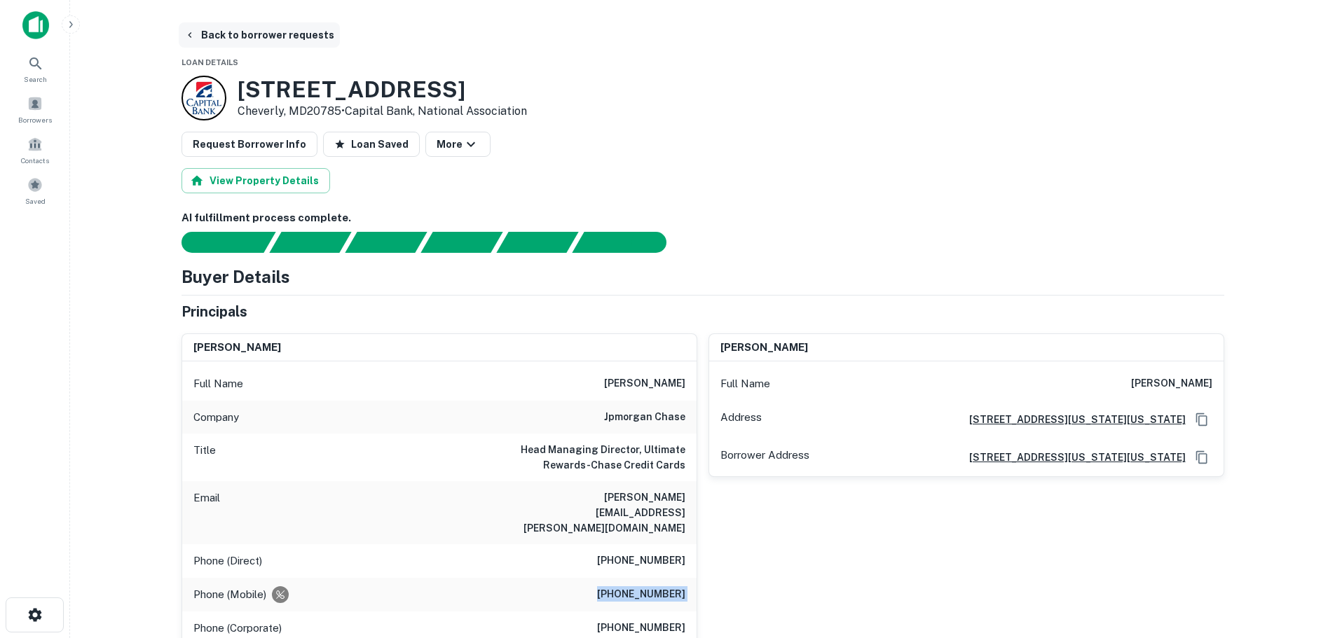
click at [240, 39] on button "Back to borrower requests" at bounding box center [259, 34] width 161 height 25
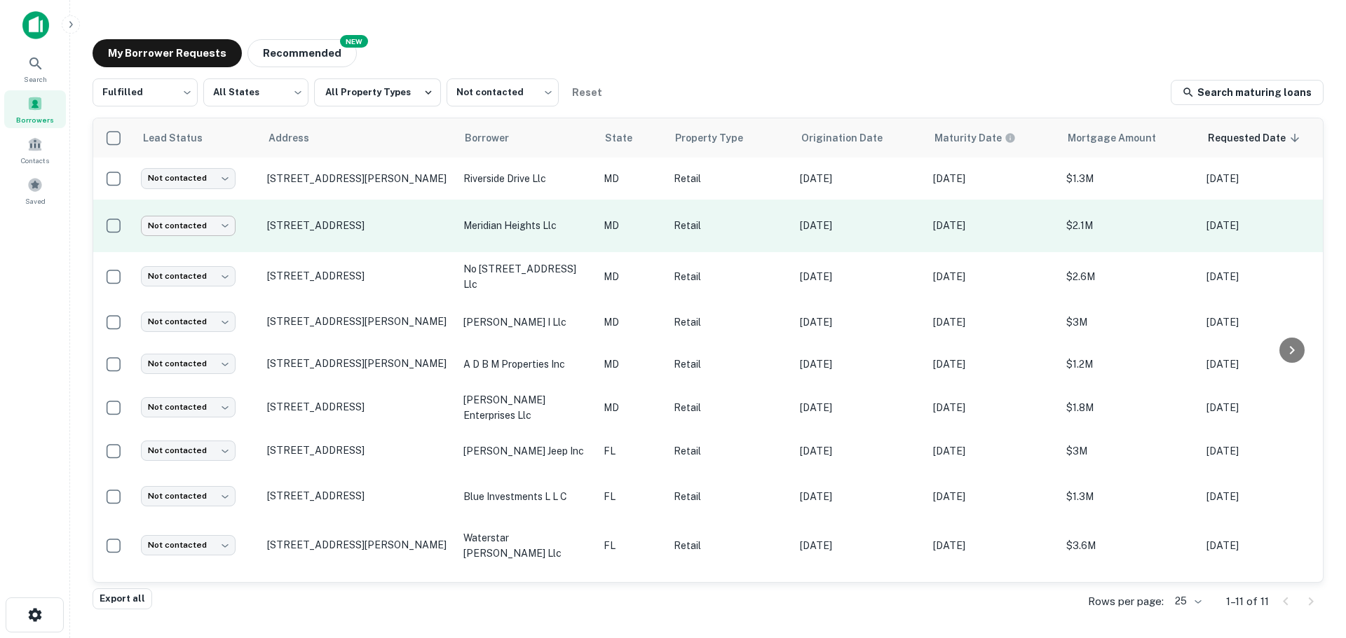
click at [180, 225] on body "Search Borrowers Contacts Saved My Borrower Requests NEW Recommended Fulfilled …" at bounding box center [673, 319] width 1346 height 638
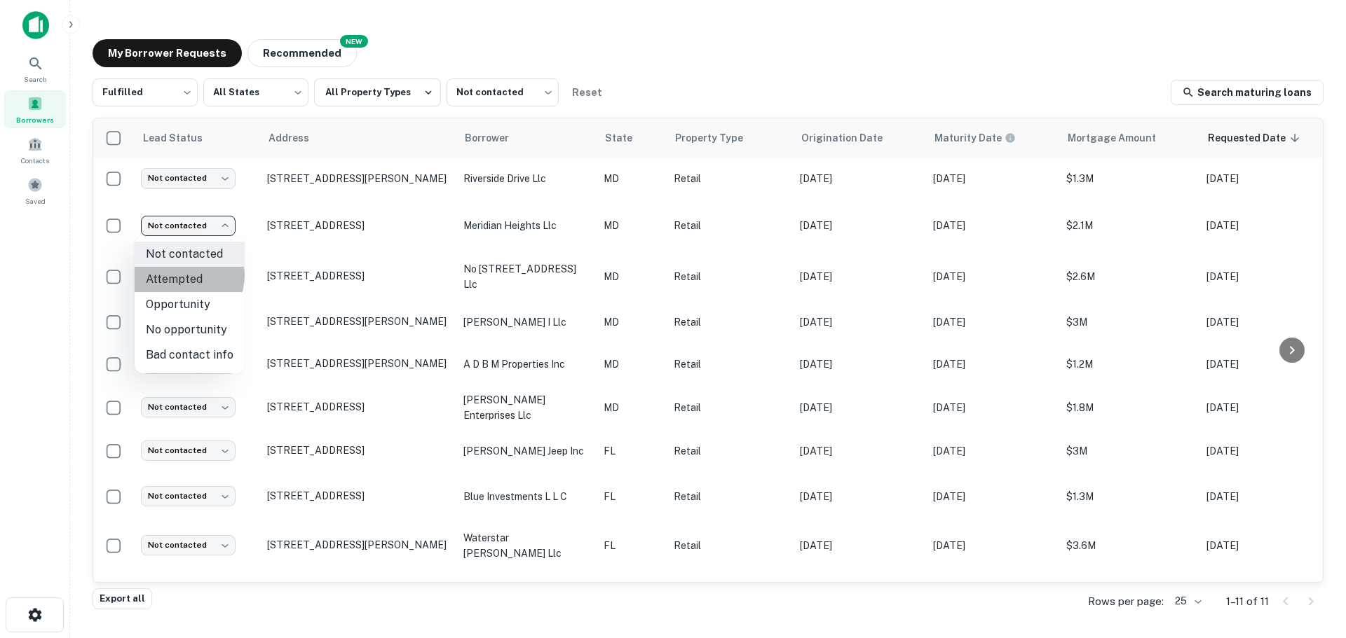
click at [180, 275] on li "Attempted" at bounding box center [190, 279] width 110 height 25
type input "*********"
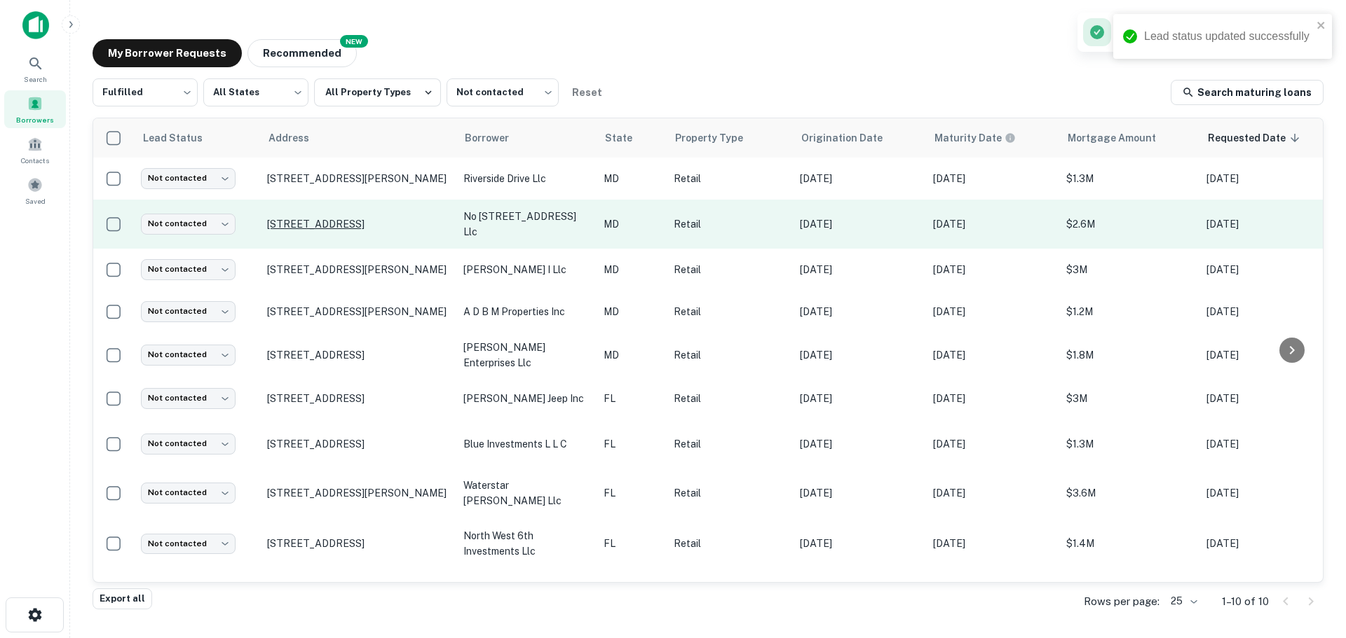
click at [381, 222] on p "[STREET_ADDRESS]" at bounding box center [358, 224] width 182 height 13
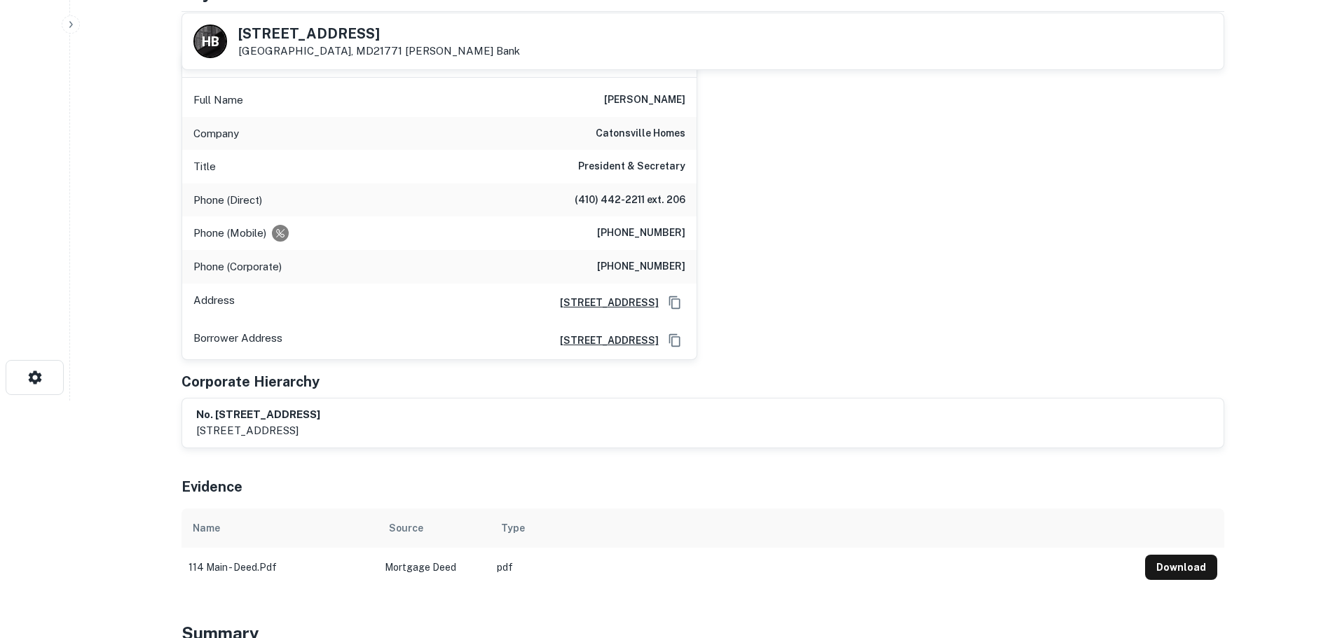
scroll to position [70, 0]
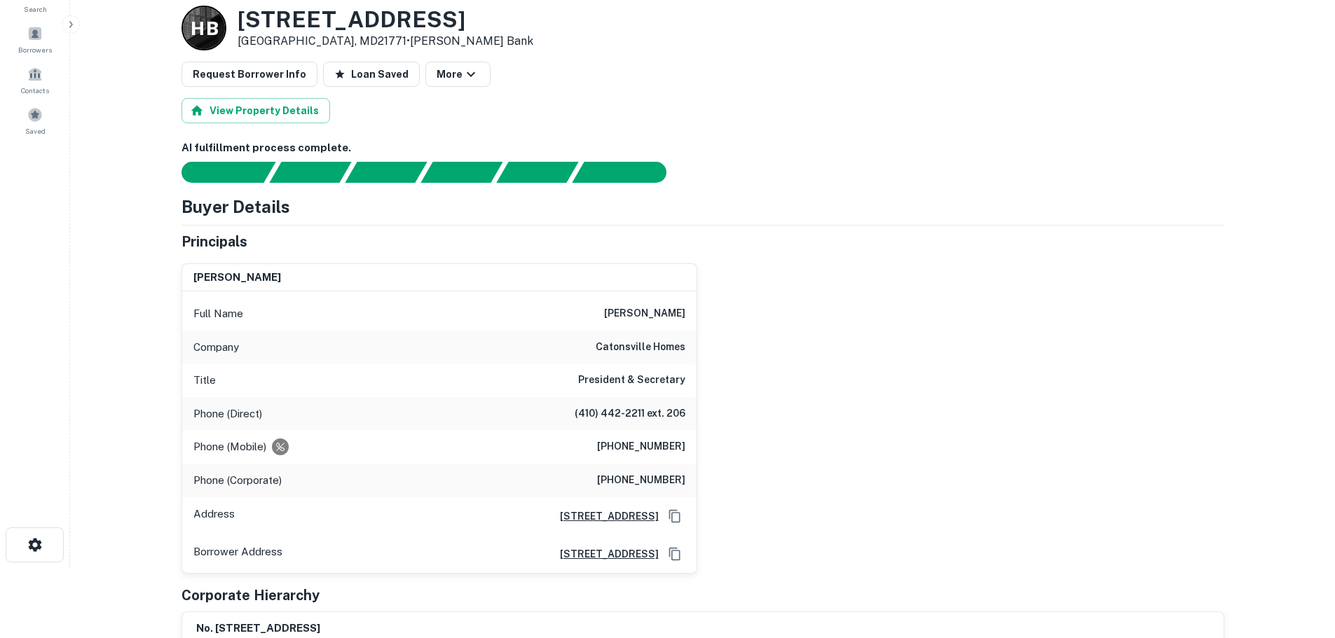
click at [353, 29] on h3 "[STREET_ADDRESS]" at bounding box center [386, 19] width 296 height 27
click at [617, 348] on h6 "catonsville homes" at bounding box center [641, 347] width 90 height 17
click at [615, 350] on h6 "catonsville homes" at bounding box center [641, 347] width 90 height 17
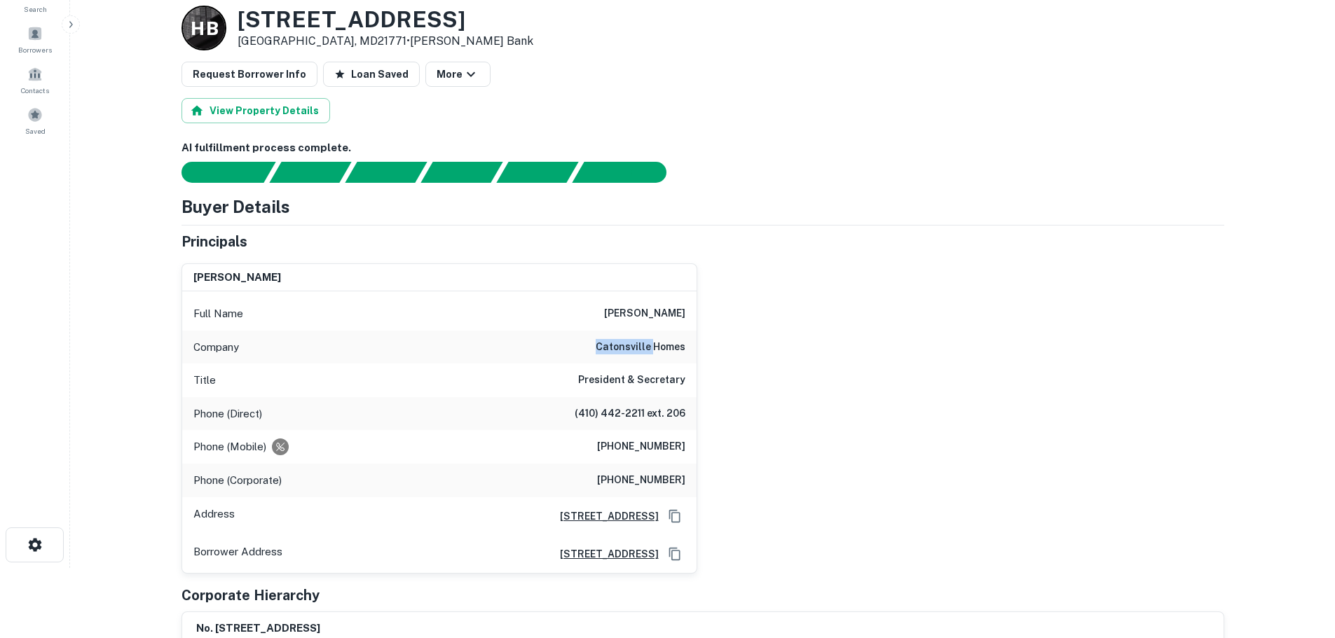
click at [615, 350] on h6 "catonsville homes" at bounding box center [641, 347] width 90 height 17
click at [643, 441] on h6 "[PHONE_NUMBER]" at bounding box center [641, 447] width 88 height 17
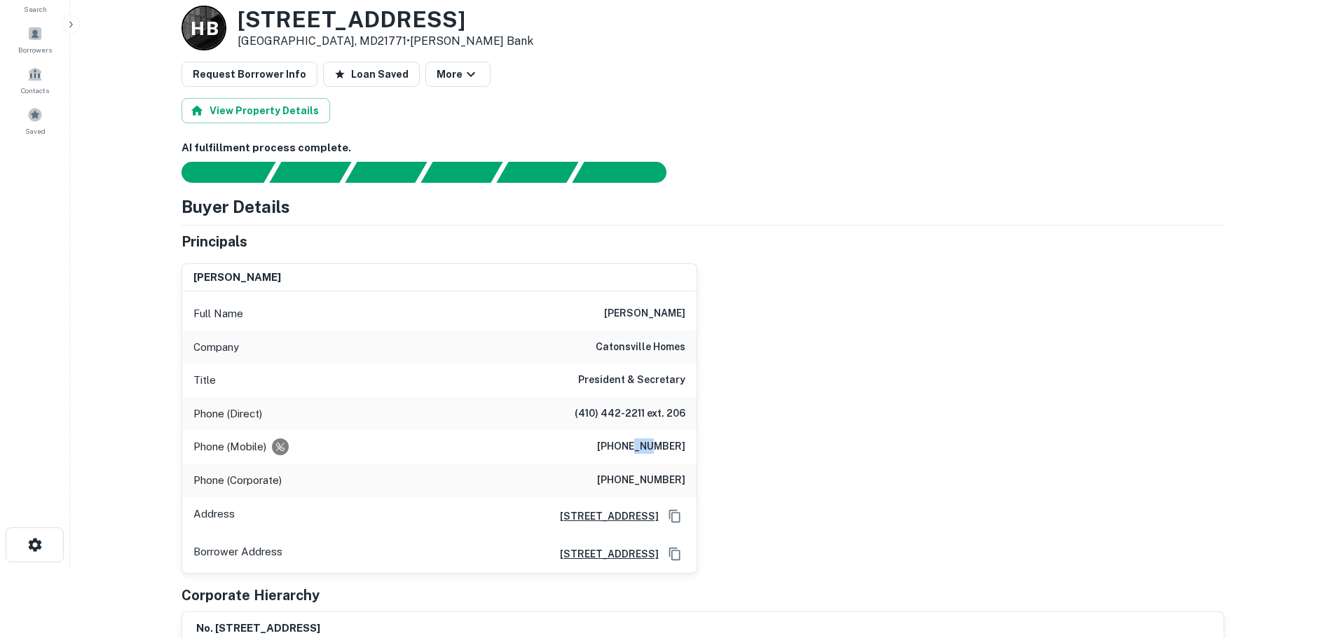
click at [643, 441] on h6 "[PHONE_NUMBER]" at bounding box center [641, 447] width 88 height 17
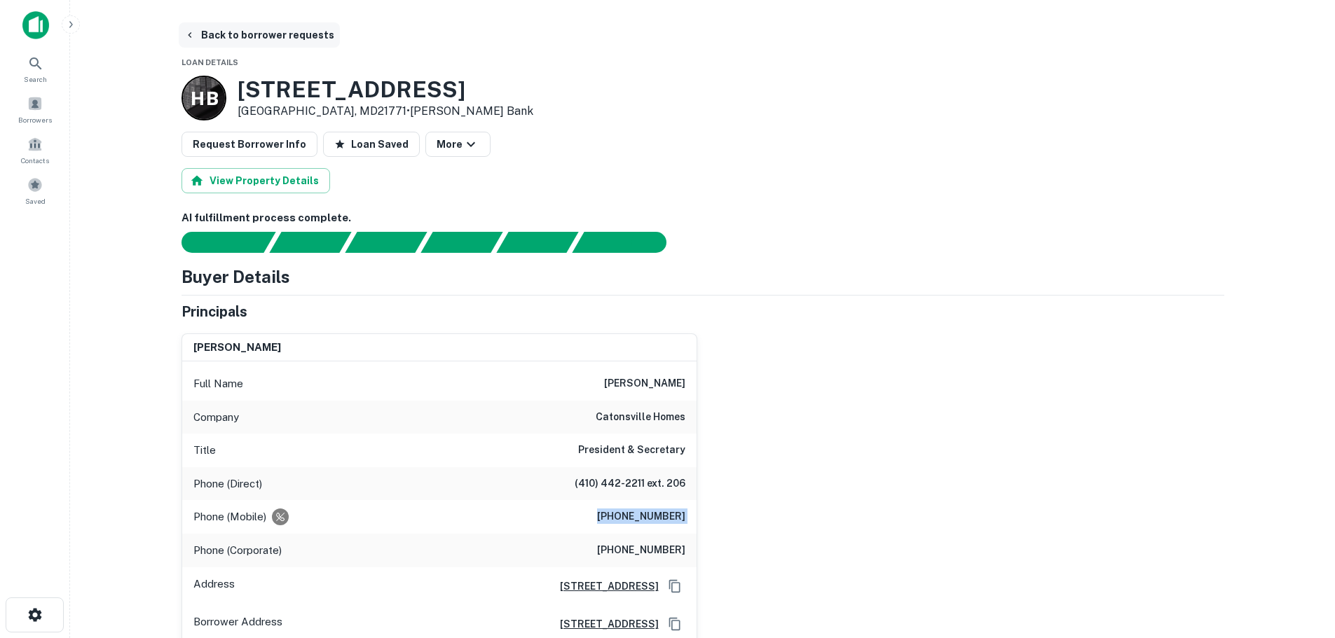
click at [275, 39] on button "Back to borrower requests" at bounding box center [259, 34] width 161 height 25
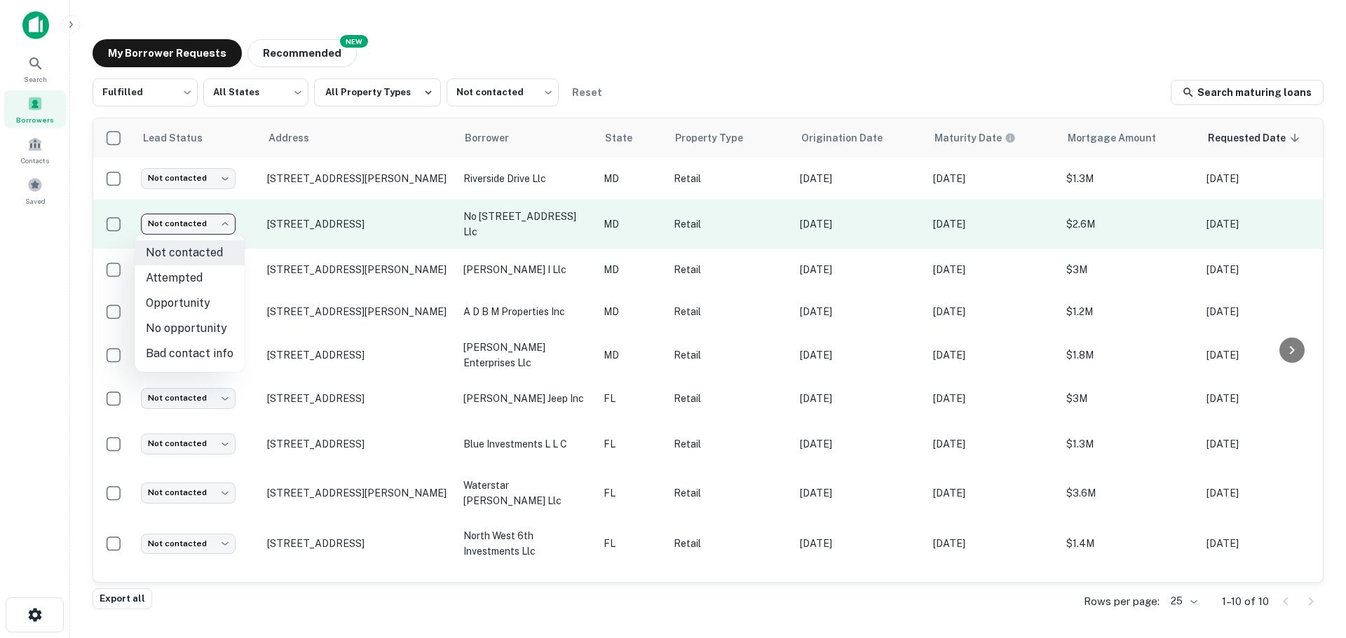
click at [150, 219] on body "Search Borrowers Contacts Saved My Borrower Requests NEW Recommended Fulfilled …" at bounding box center [673, 319] width 1346 height 638
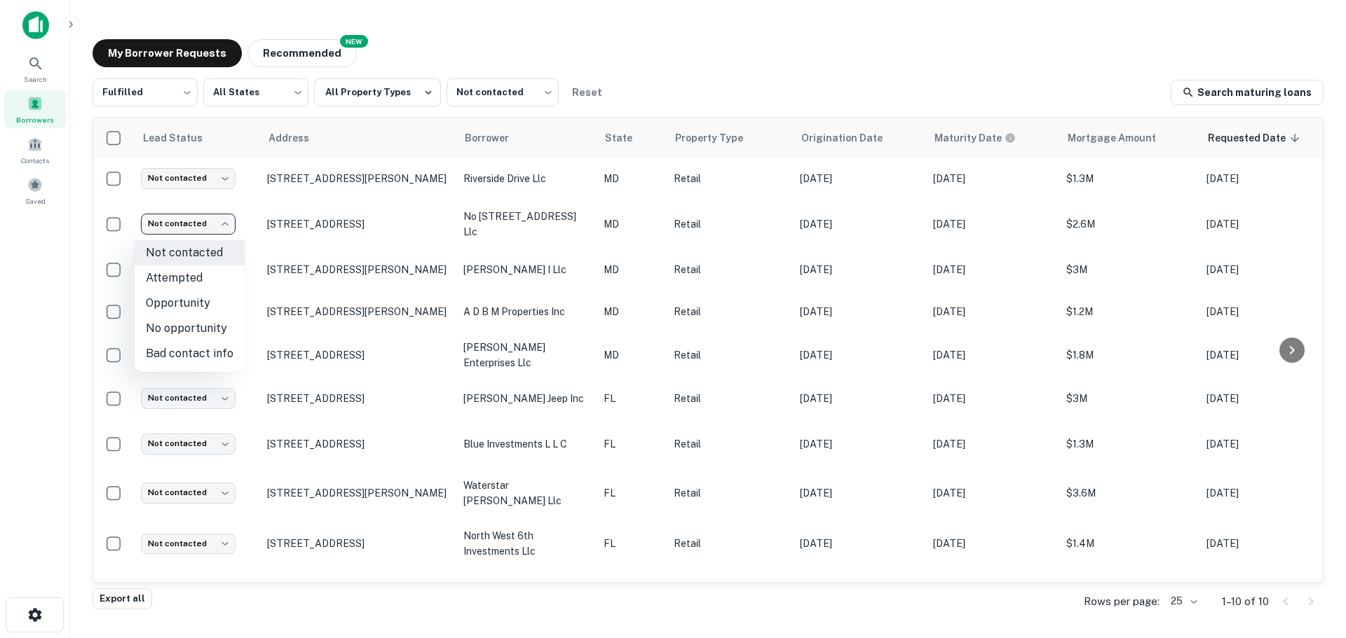
drag, startPoint x: 189, startPoint y: 261, endPoint x: 197, endPoint y: 275, distance: 16.3
click at [197, 275] on ul "Not contacted Attempted Opportunity No opportunity Bad contact info" at bounding box center [190, 303] width 110 height 137
click at [197, 275] on li "Attempted" at bounding box center [190, 278] width 110 height 25
type input "*********"
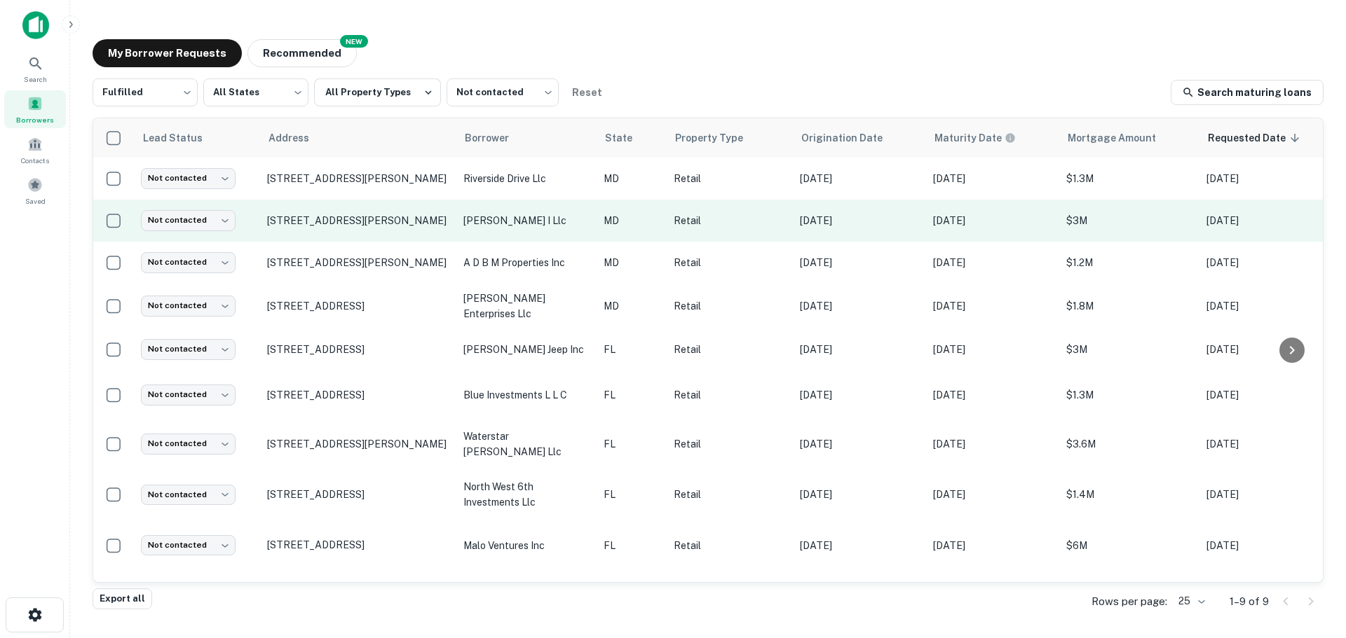
click at [362, 228] on td "[STREET_ADDRESS][PERSON_NAME]" at bounding box center [358, 221] width 196 height 42
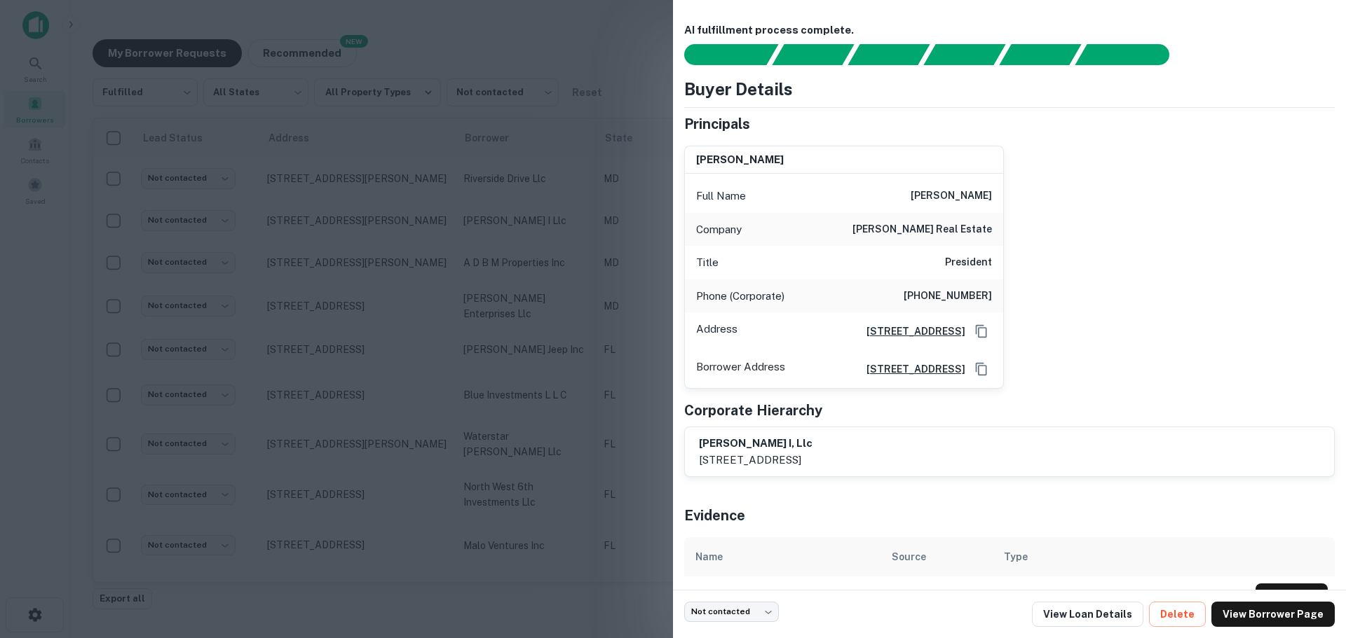
click at [581, 198] on div at bounding box center [673, 319] width 1346 height 638
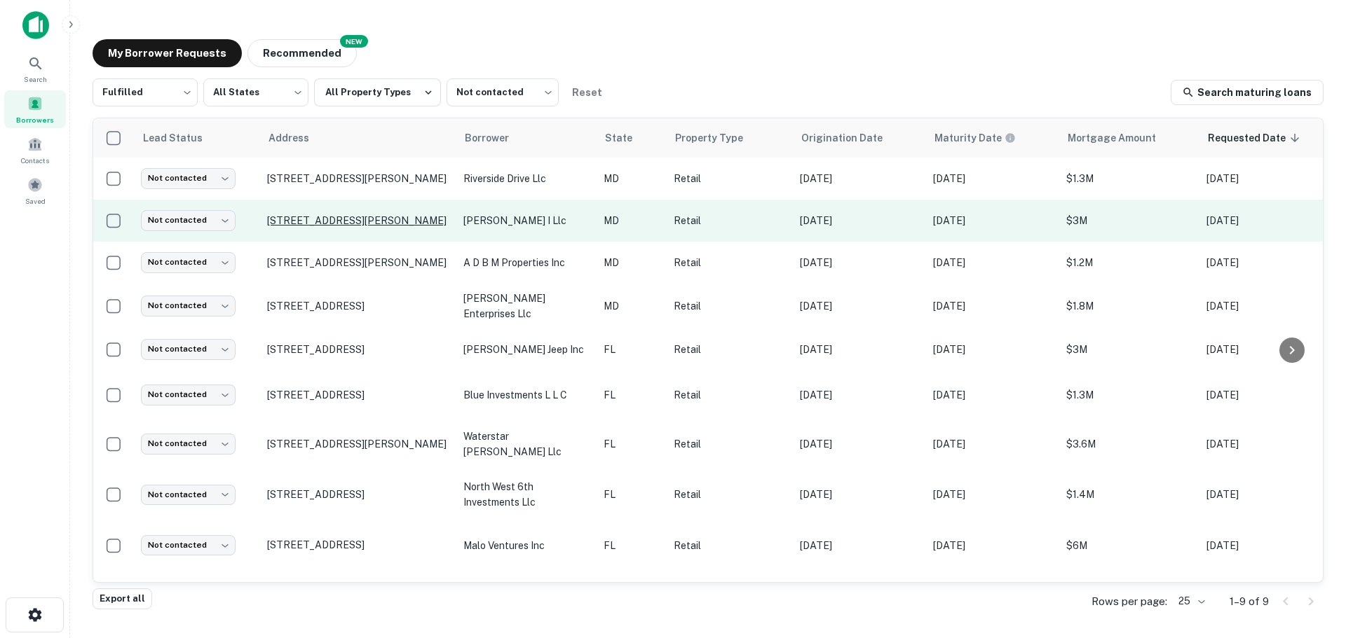
click at [324, 224] on p "[STREET_ADDRESS][PERSON_NAME]" at bounding box center [358, 220] width 182 height 13
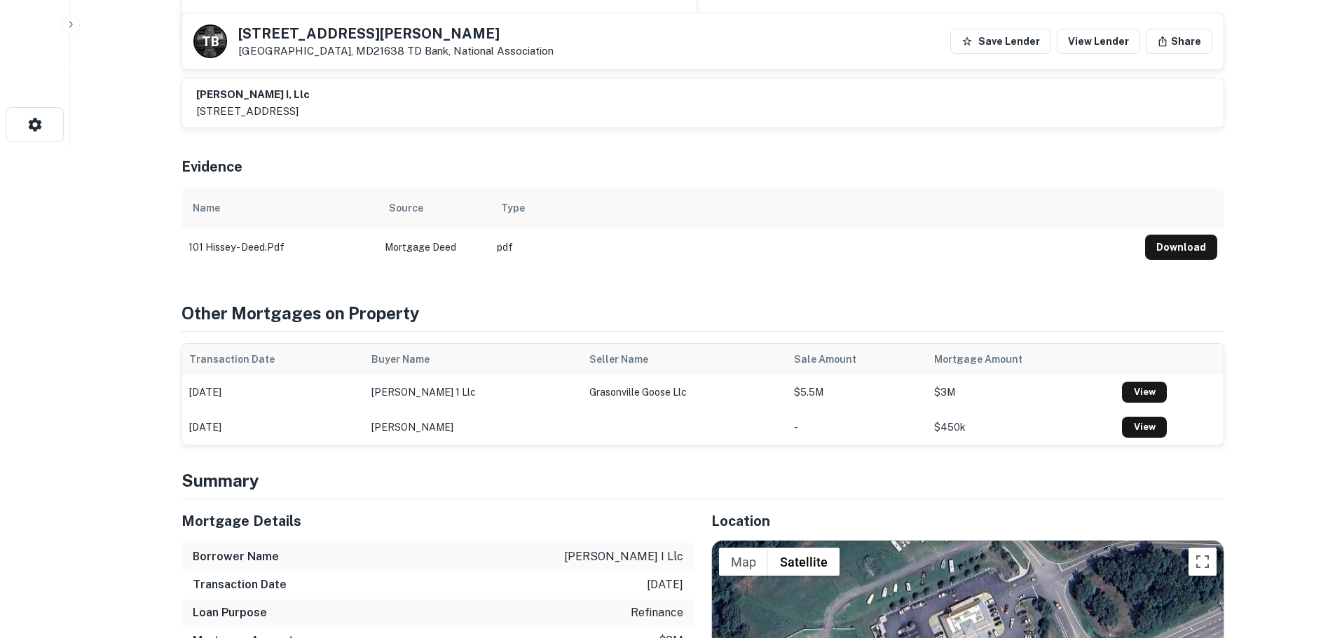
scroll to position [841, 0]
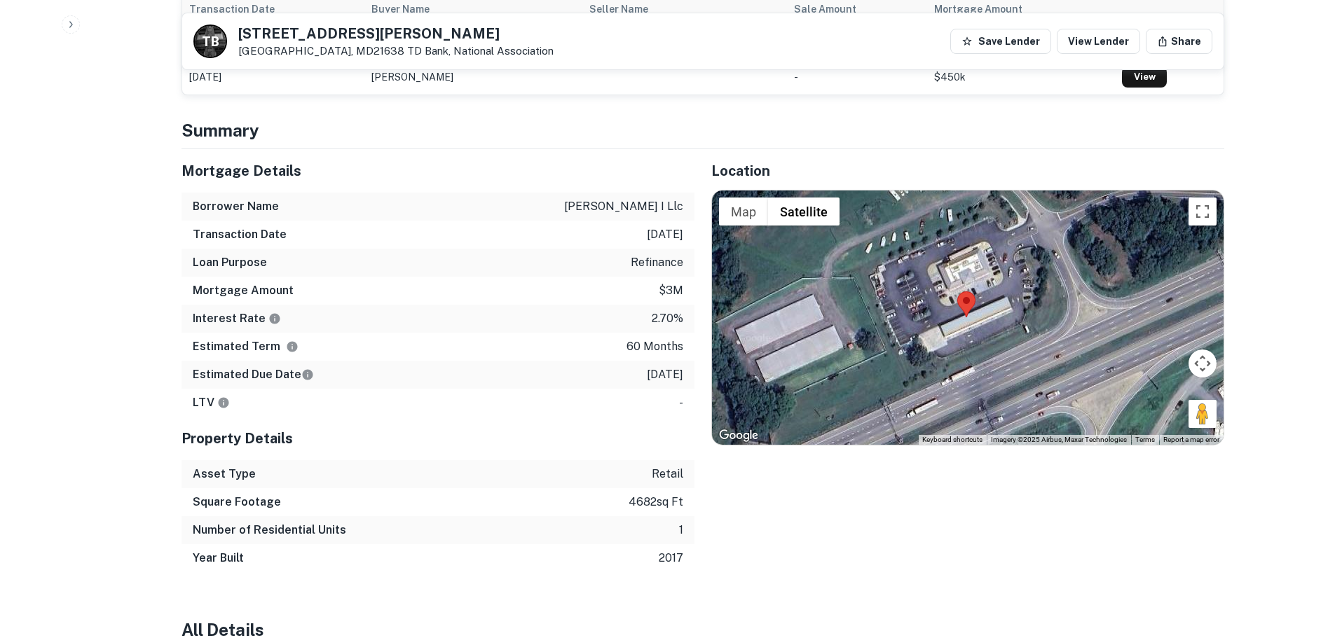
click at [1183, 402] on div at bounding box center [968, 318] width 512 height 254
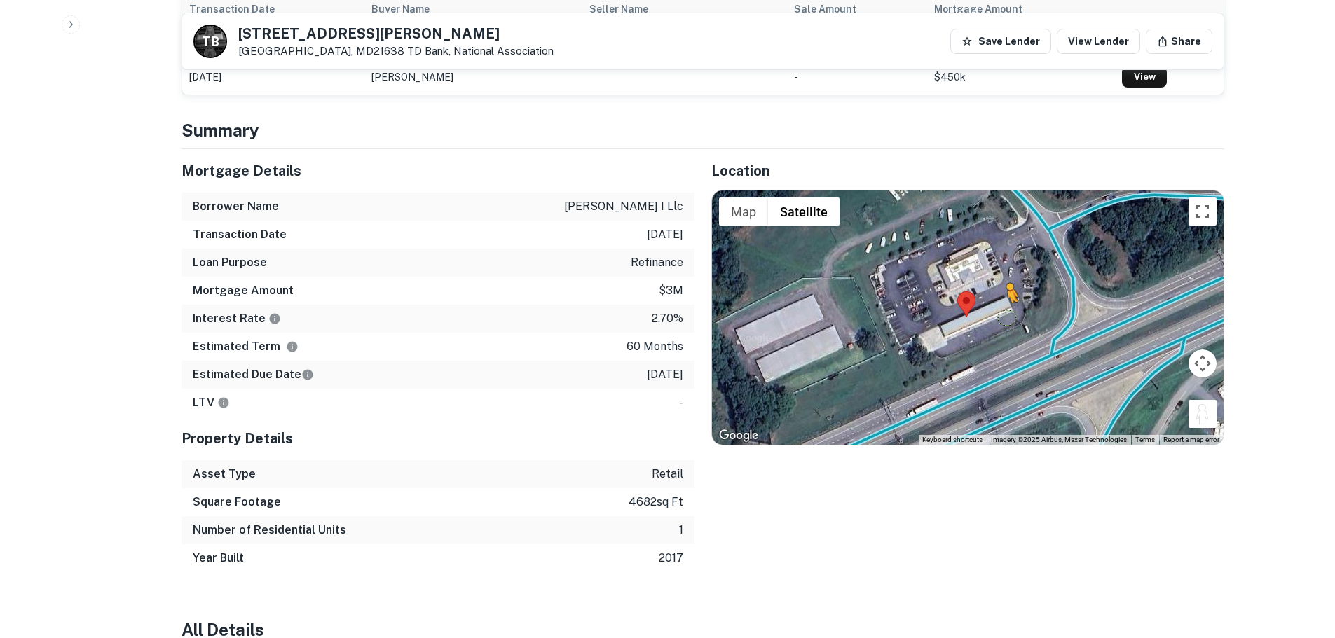
drag, startPoint x: 1207, startPoint y: 416, endPoint x: 1007, endPoint y: 316, distance: 223.5
click at [1007, 316] on div "To activate drag with keyboard, press Alt + Enter. Once in keyboard drag state,…" at bounding box center [968, 318] width 512 height 254
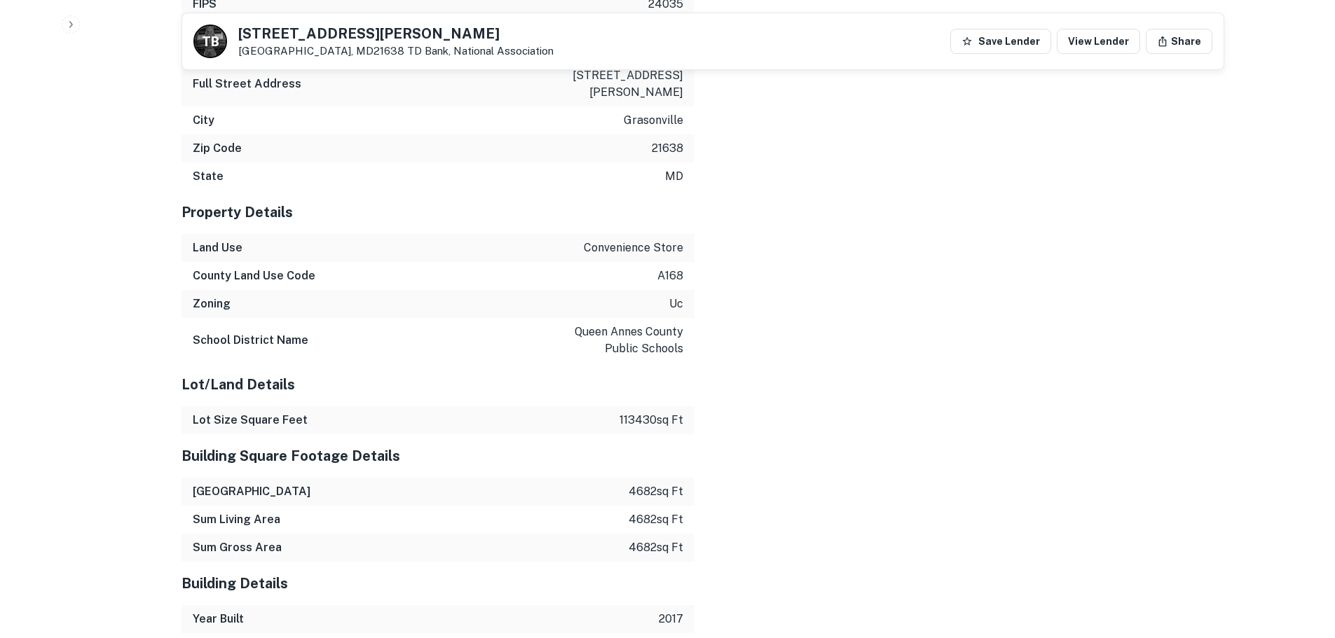
scroll to position [0, 0]
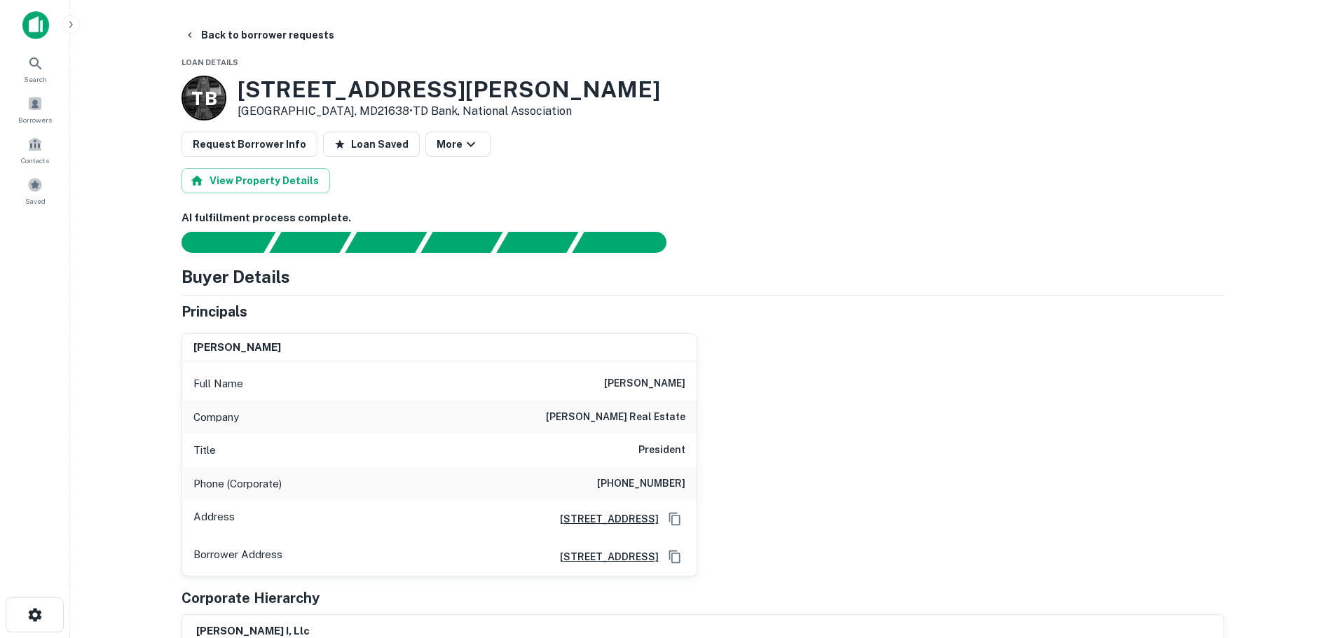
click at [657, 416] on h6 "[PERSON_NAME] real estate" at bounding box center [615, 417] width 139 height 17
click at [638, 488] on h6 "(410) 451-2200" at bounding box center [641, 484] width 88 height 17
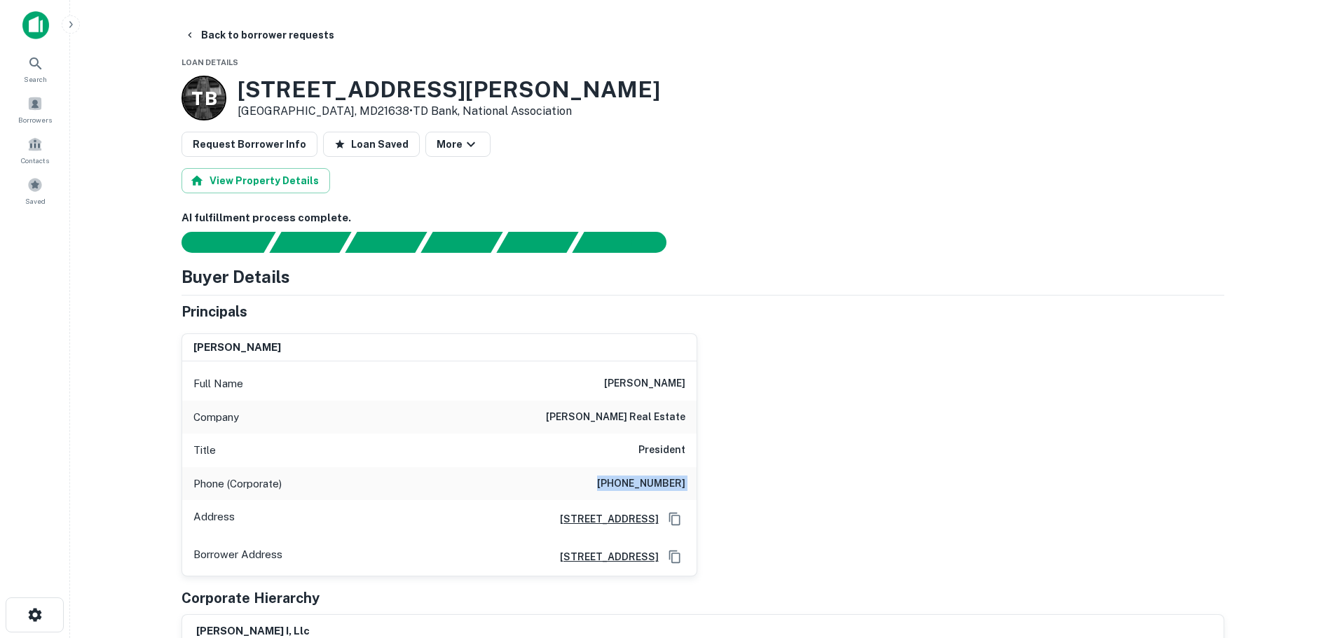
click at [639, 488] on h6 "(410) 451-2200" at bounding box center [641, 484] width 88 height 17
click at [219, 36] on button "Back to borrower requests" at bounding box center [259, 34] width 161 height 25
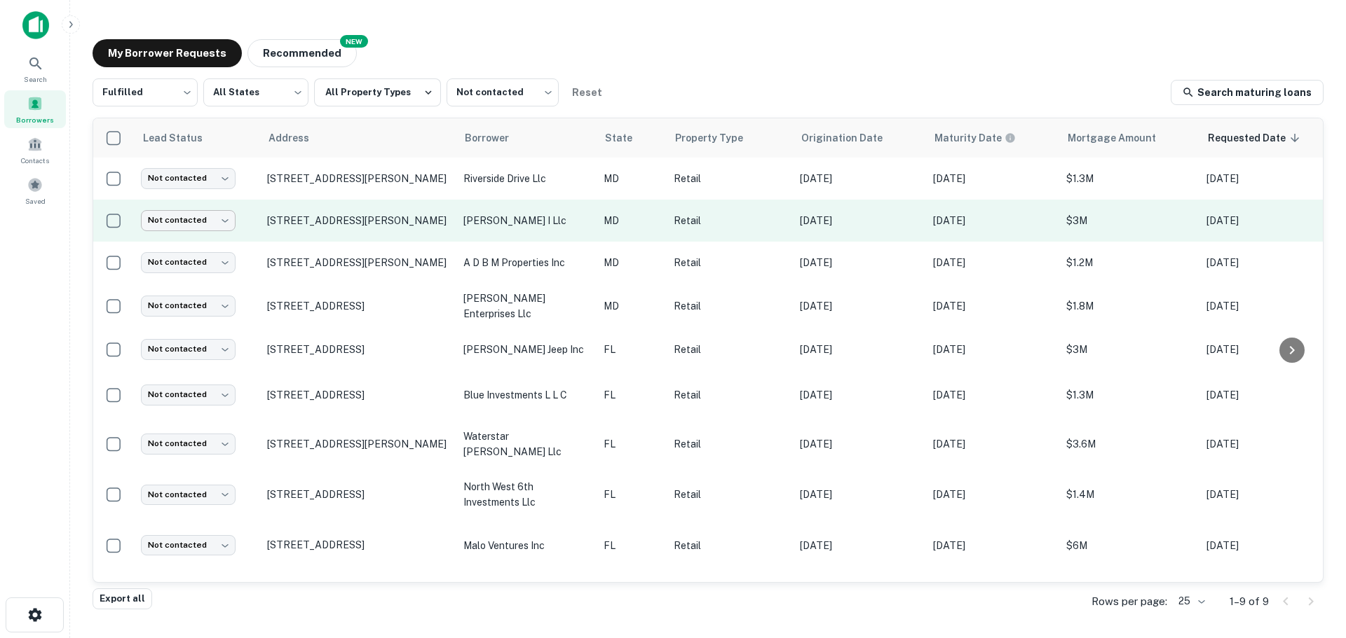
click at [202, 220] on body "Search Borrowers Contacts Saved My Borrower Requests NEW Recommended Fulfilled …" at bounding box center [673, 319] width 1346 height 638
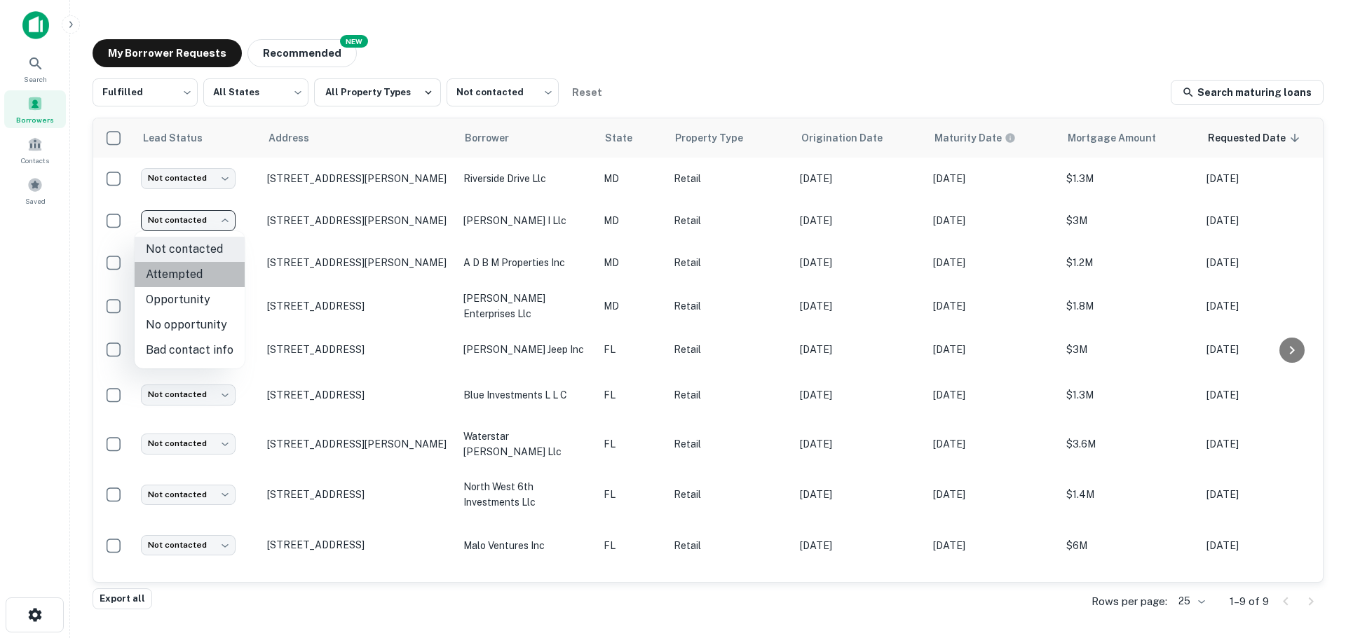
click at [197, 266] on li "Attempted" at bounding box center [190, 274] width 110 height 25
type input "*********"
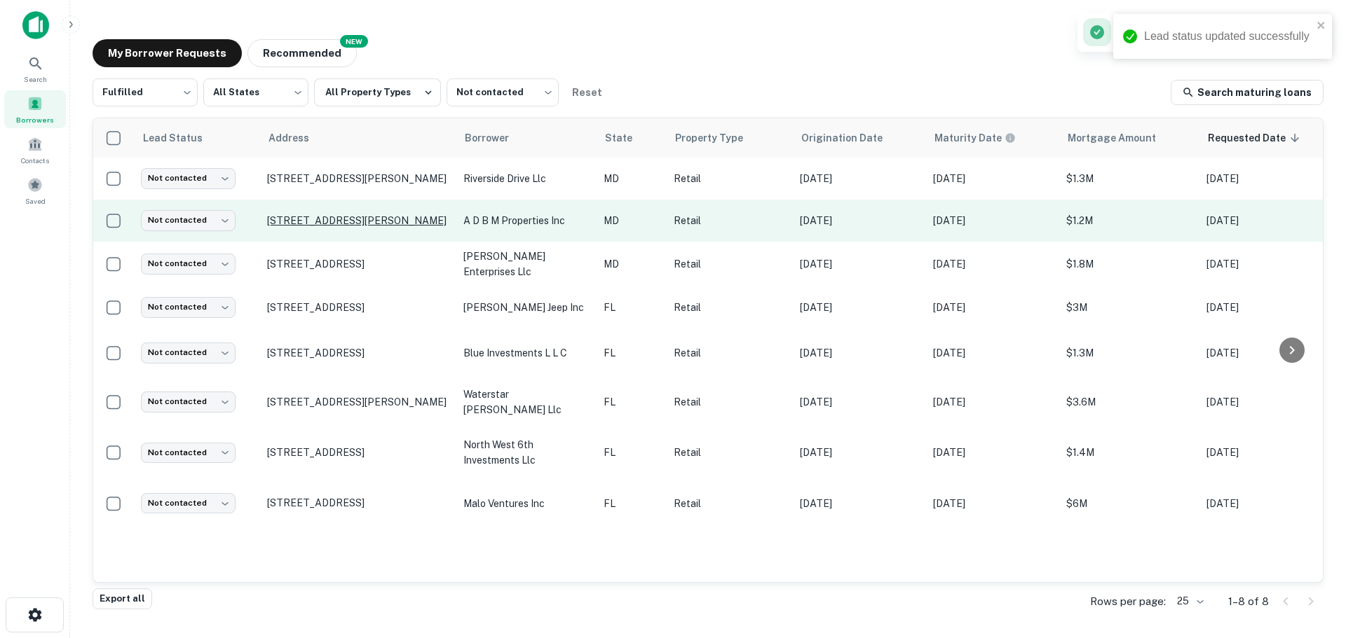
click at [360, 218] on p "1207 Double Hills Rd Denton, MD21629" at bounding box center [358, 220] width 182 height 13
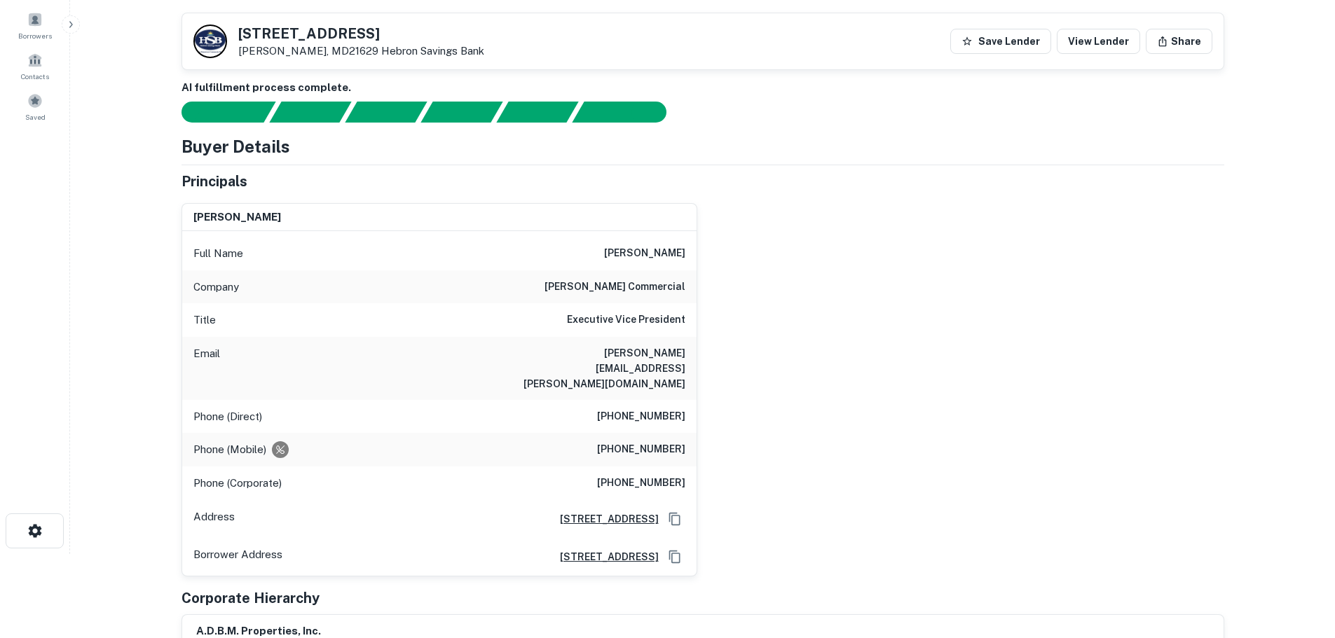
scroll to position [70, 0]
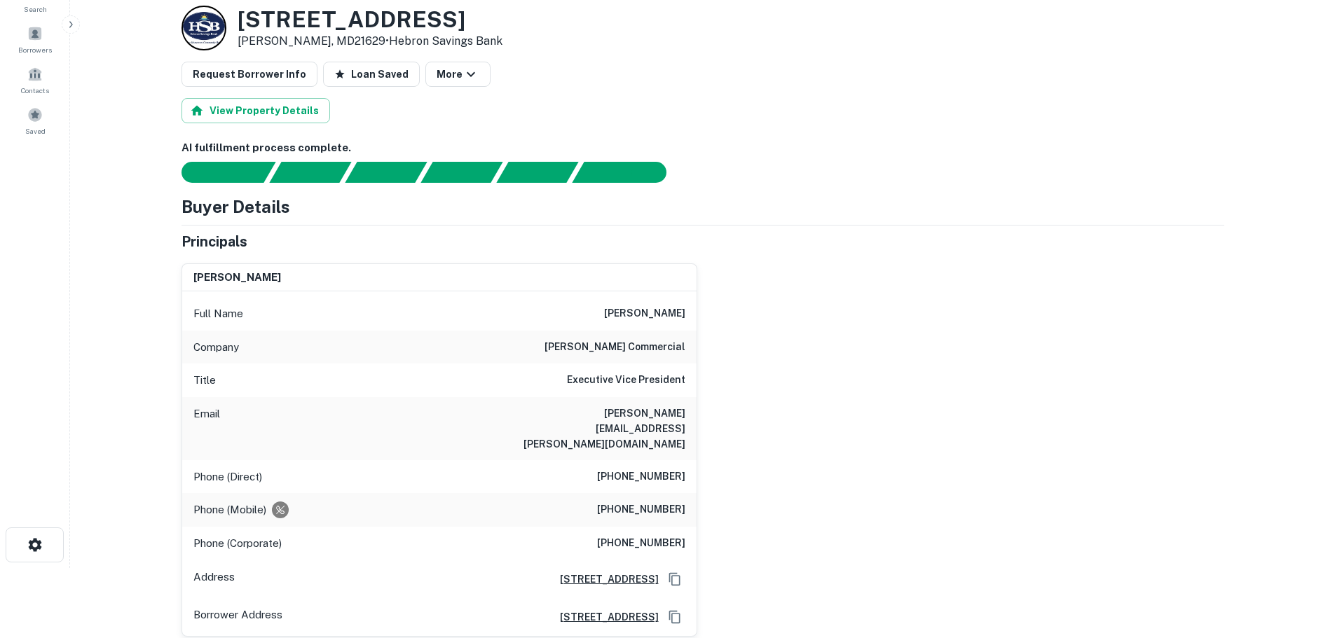
click at [645, 348] on h6 "daum commercial" at bounding box center [615, 347] width 141 height 17
click at [303, 12] on h3 "1207 Double Hills Rd" at bounding box center [370, 19] width 265 height 27
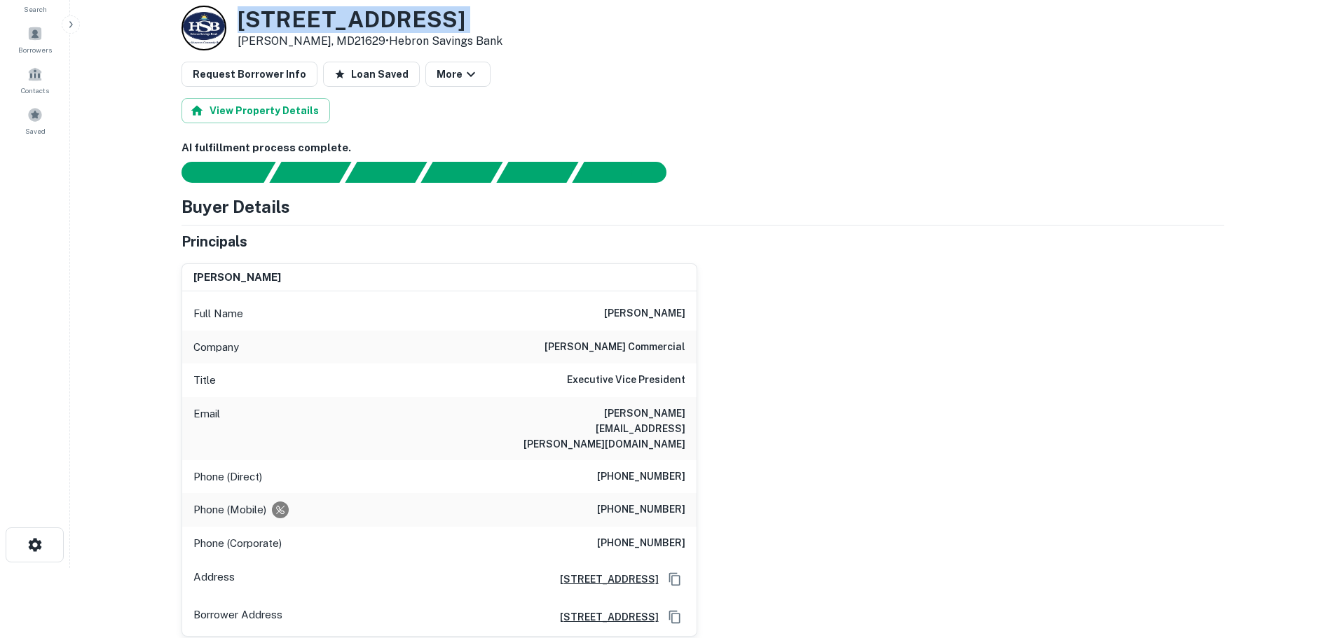
click at [303, 12] on h3 "1207 Double Hills Rd" at bounding box center [370, 19] width 265 height 27
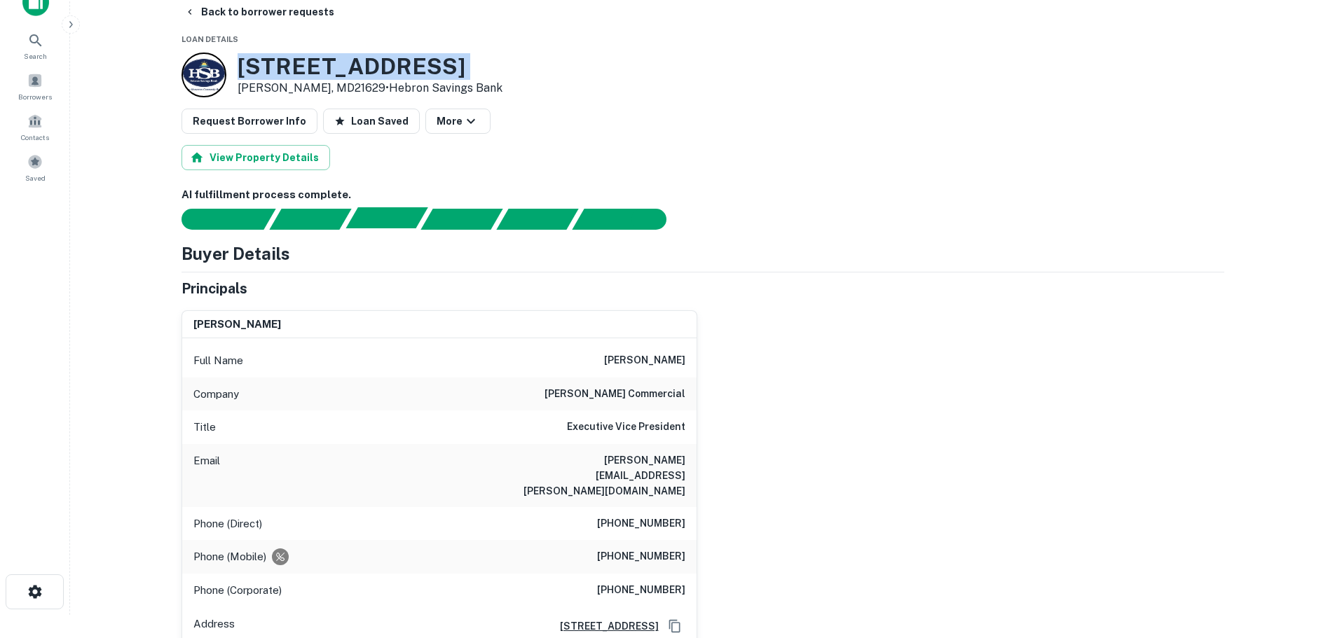
scroll to position [0, 0]
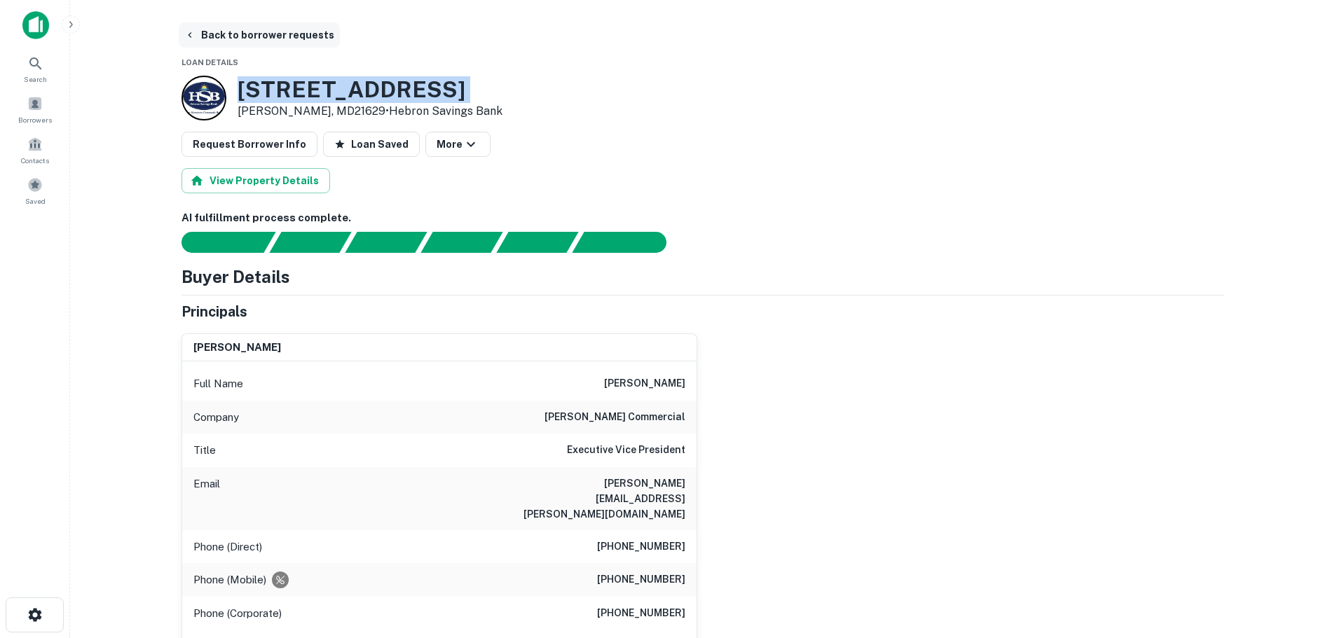
click at [221, 36] on button "Back to borrower requests" at bounding box center [259, 34] width 161 height 25
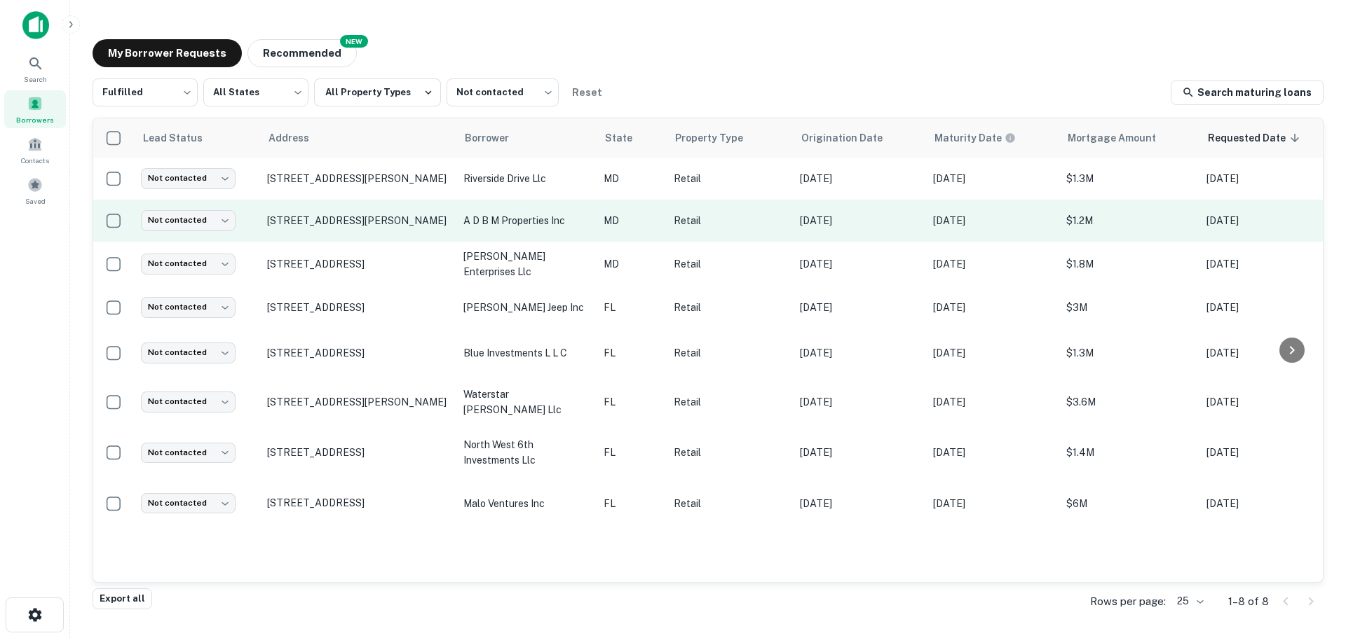
click at [202, 239] on td "Not contacted **** ​" at bounding box center [197, 221] width 126 height 42
click at [198, 223] on body "Search Borrowers Contacts Saved My Borrower Requests NEW Recommended Fulfilled …" at bounding box center [673, 319] width 1346 height 638
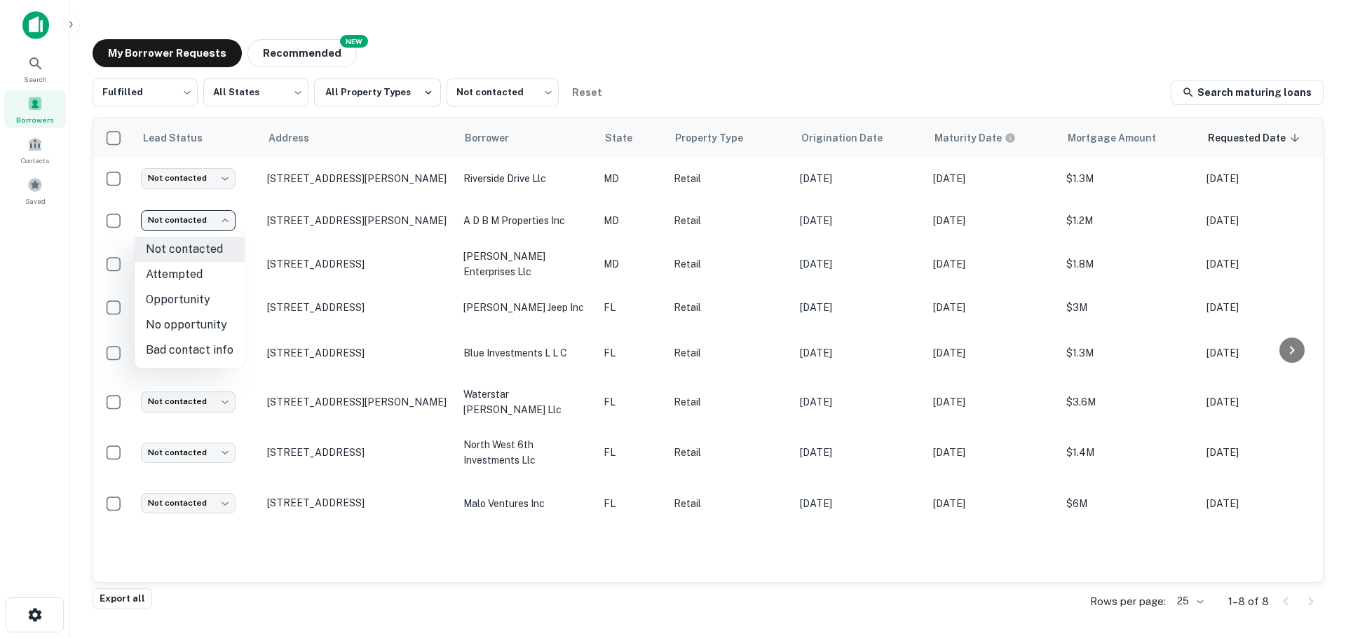
drag, startPoint x: 194, startPoint y: 318, endPoint x: 196, endPoint y: 326, distance: 7.8
click at [196, 326] on li "No opportunity" at bounding box center [190, 325] width 110 height 25
type input "**********"
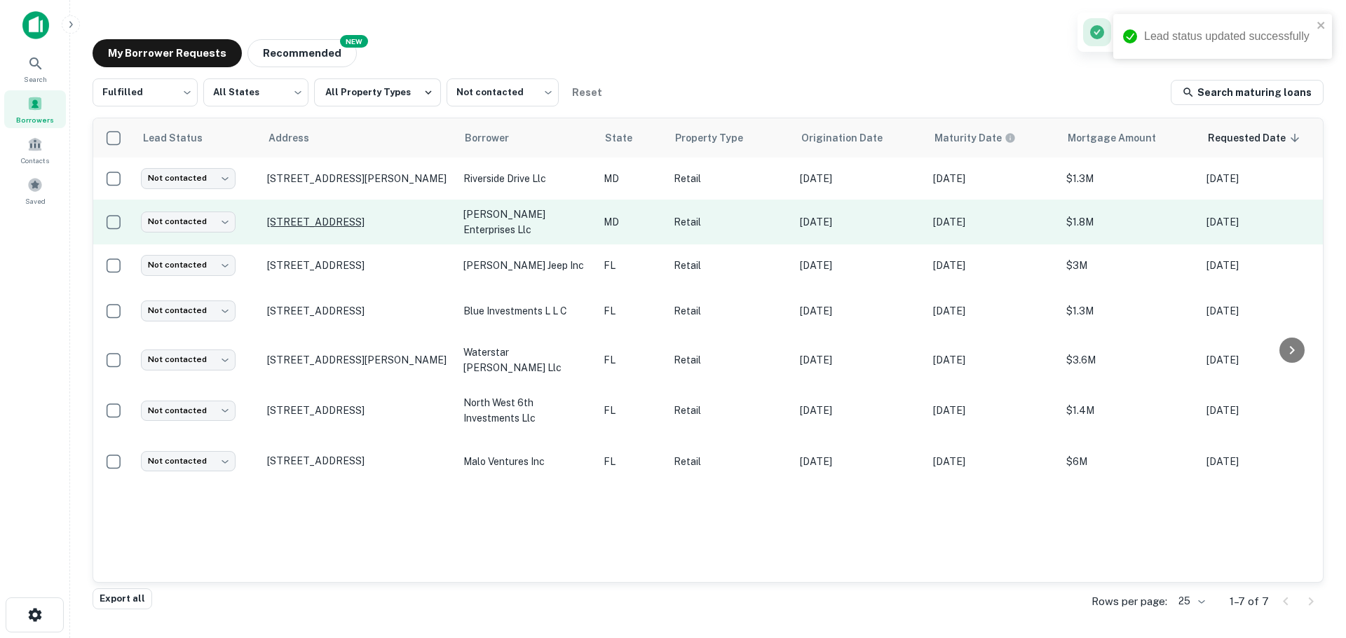
click at [342, 216] on p "3601 Elm Ave Baltimore, MD21211" at bounding box center [358, 222] width 182 height 13
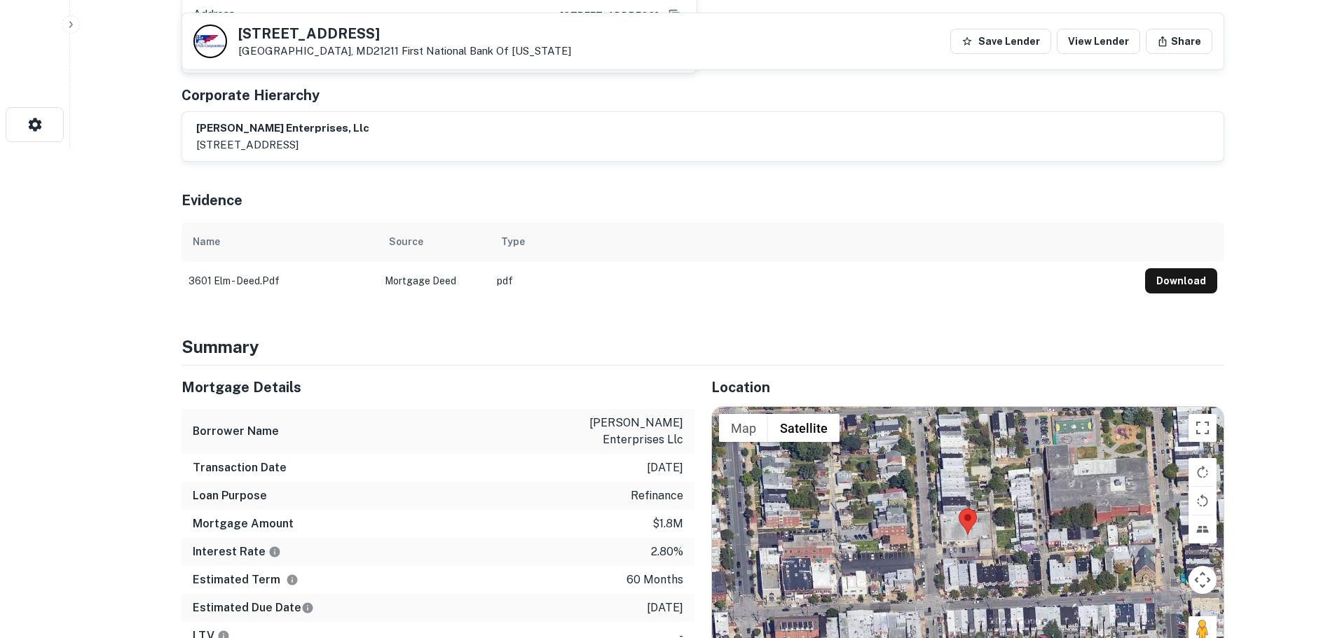
scroll to position [701, 0]
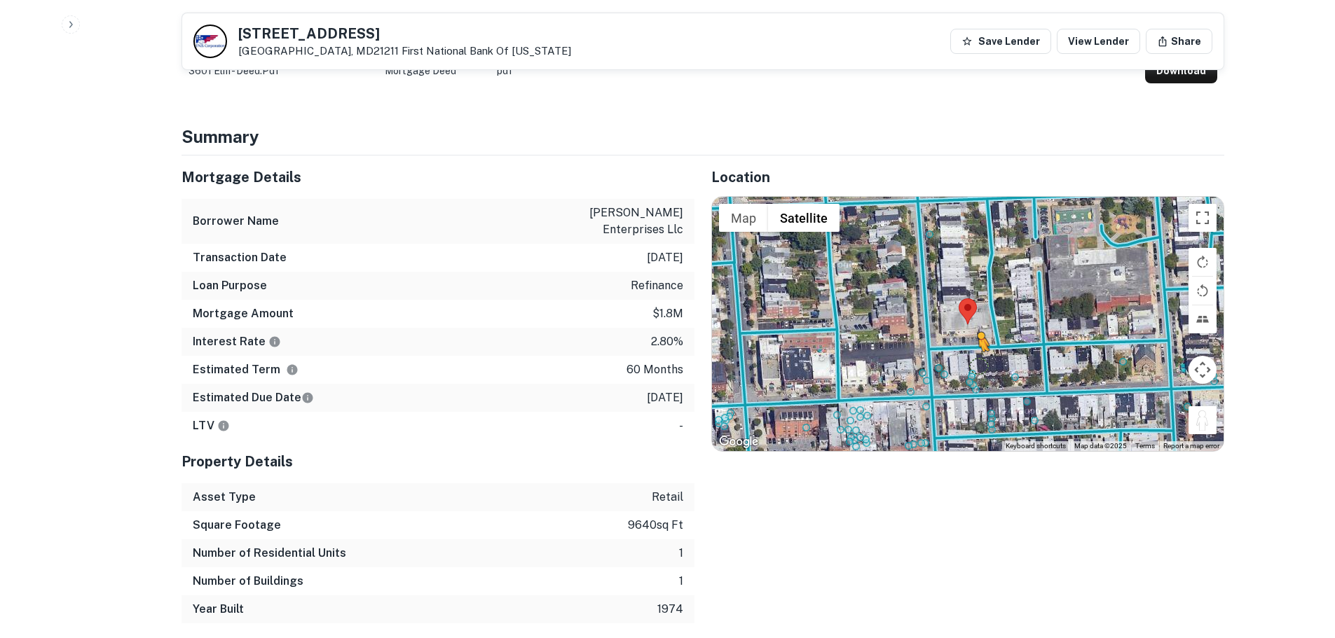
drag, startPoint x: 1210, startPoint y: 428, endPoint x: 959, endPoint y: 358, distance: 260.5
click at [961, 360] on div "To activate drag with keyboard, press Alt + Enter. Once in keyboard drag state,…" at bounding box center [968, 324] width 512 height 254
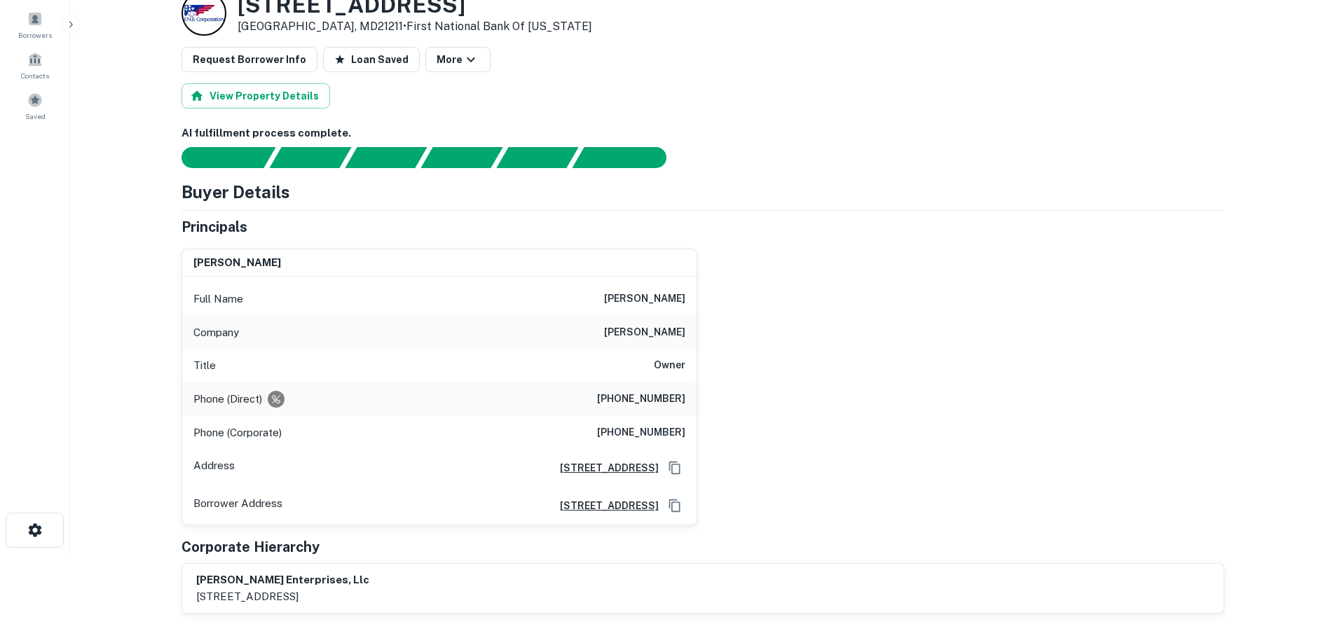
scroll to position [0, 0]
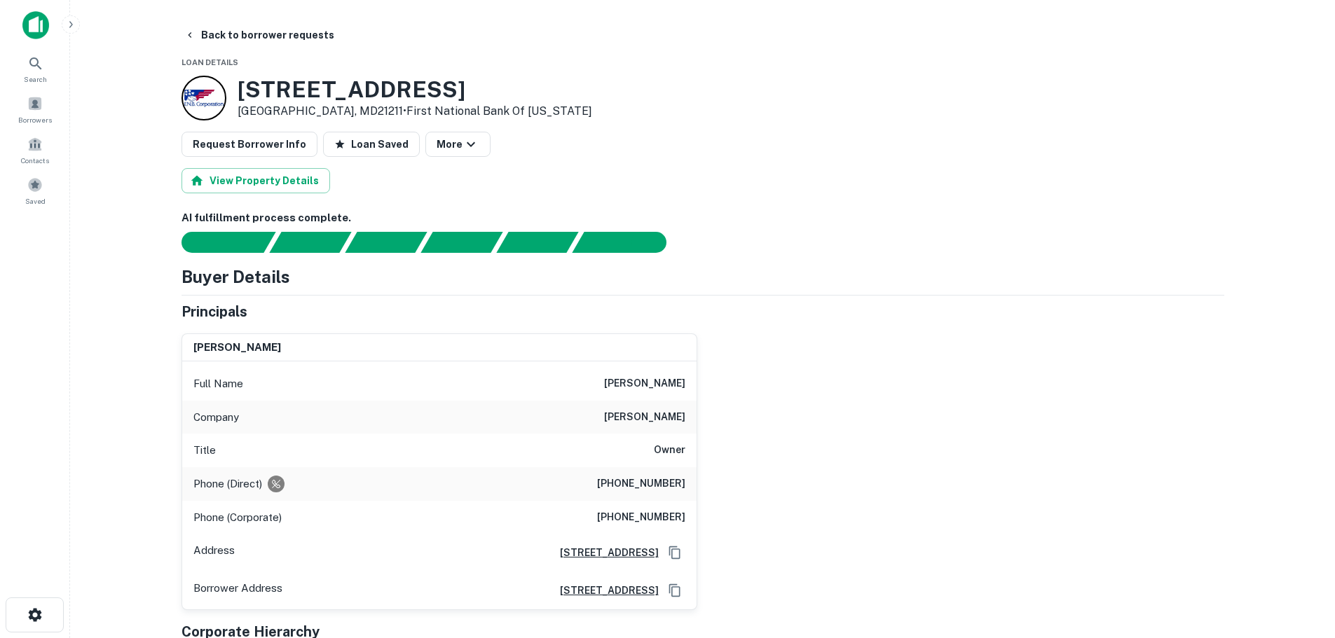
click at [287, 86] on h3 "3601 Elm Ave" at bounding box center [415, 89] width 355 height 27
click at [635, 477] on h6 "(612) 321-0102" at bounding box center [641, 484] width 88 height 17
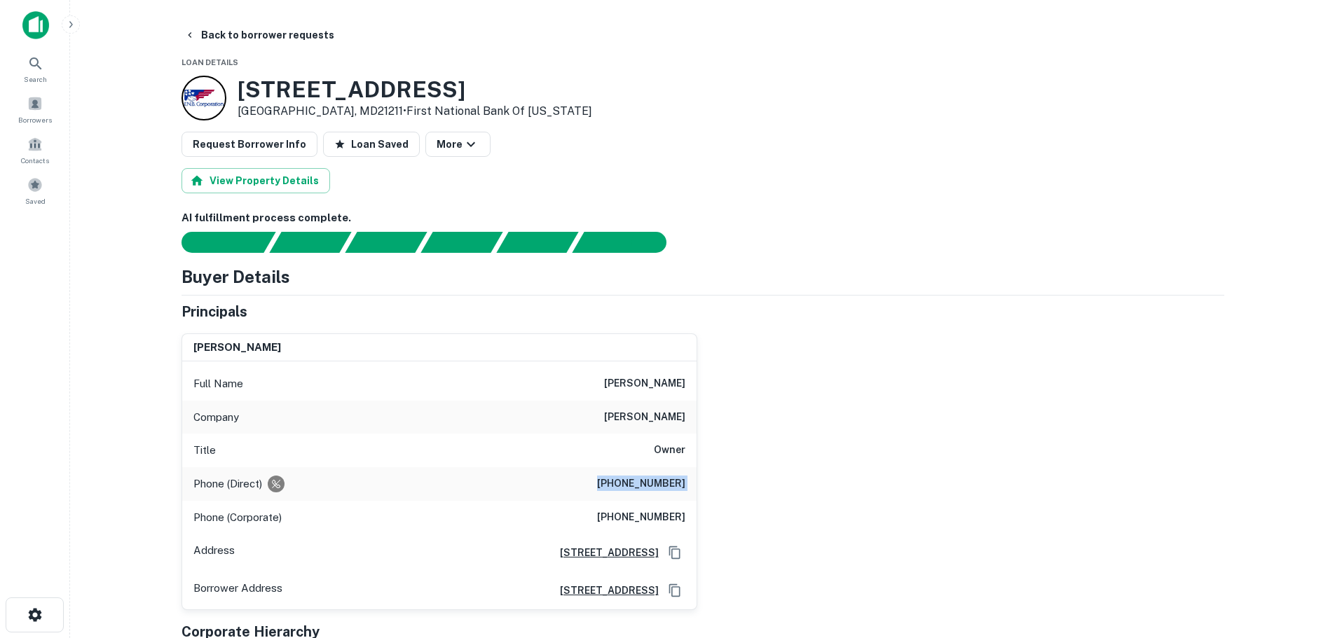
click at [635, 477] on h6 "(612) 321-0102" at bounding box center [641, 484] width 88 height 17
click at [636, 515] on h6 "(770) 432-1155" at bounding box center [641, 518] width 88 height 17
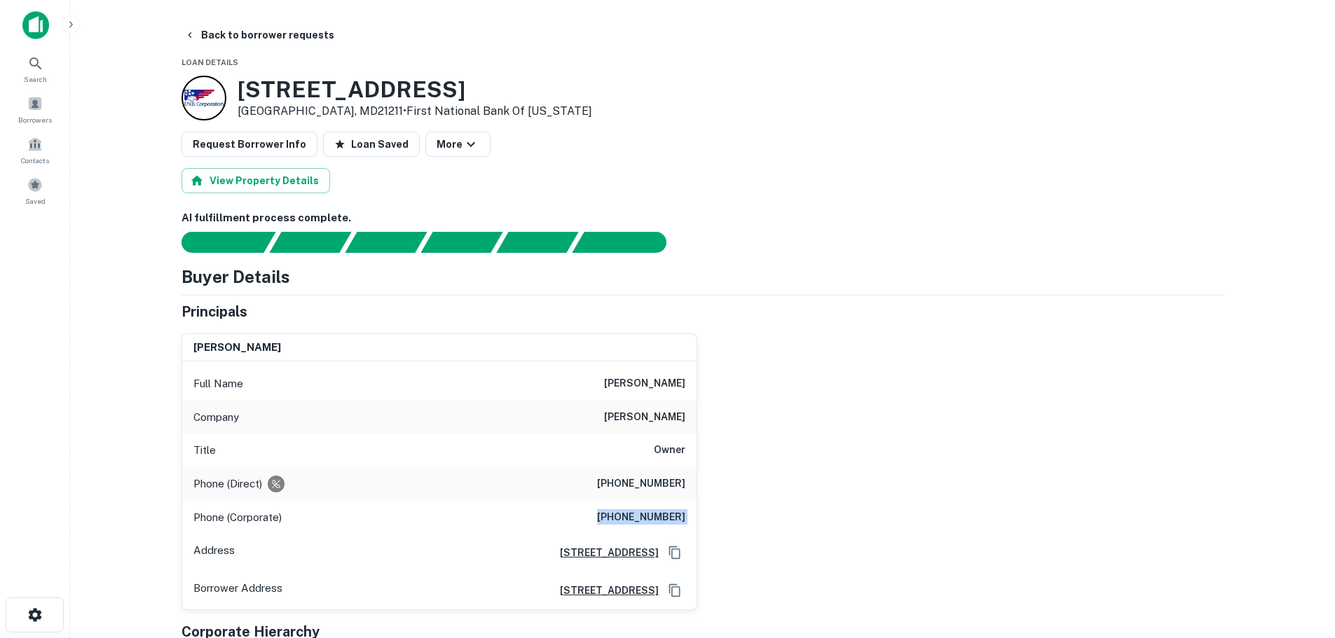
click at [642, 512] on h6 "(770) 432-1155" at bounding box center [641, 518] width 88 height 17
click at [273, 20] on main "Back to borrower requests Loan Details 3601 Elm Ave Baltimore, MD21211 • First …" at bounding box center [702, 319] width 1265 height 638
click at [275, 29] on button "Back to borrower requests" at bounding box center [259, 34] width 161 height 25
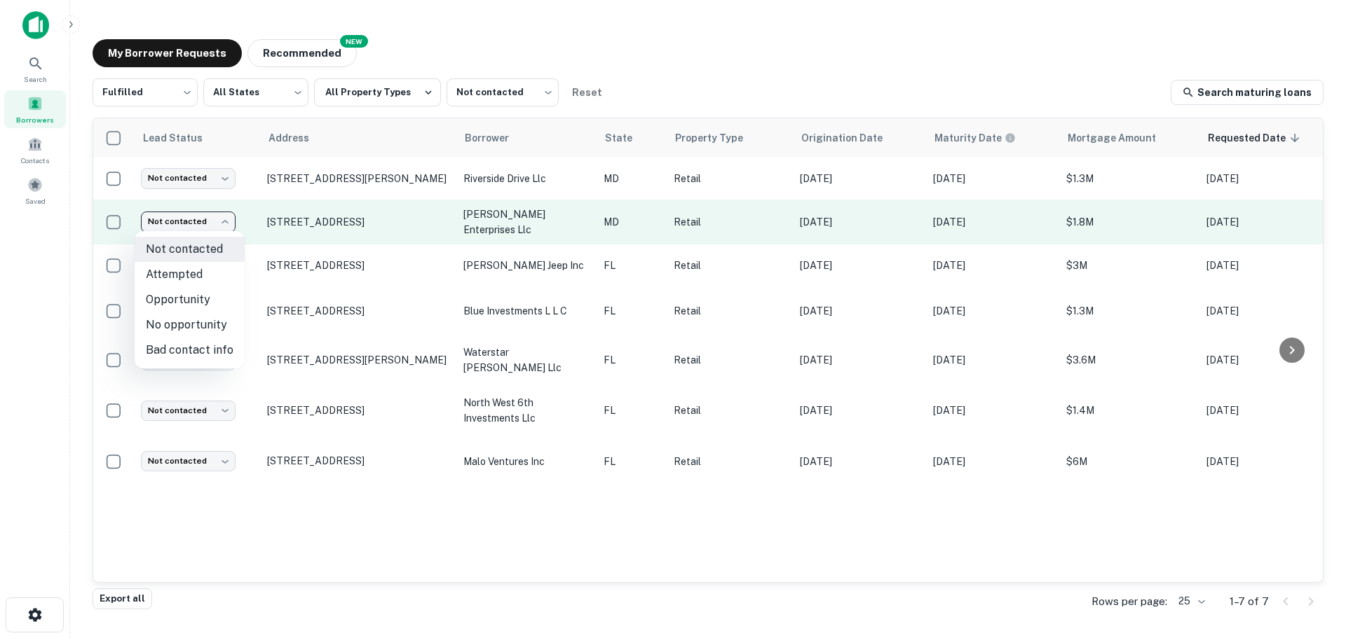
click at [211, 212] on body "Search Borrowers Contacts Saved My Borrower Requests NEW Recommended Fulfilled …" at bounding box center [673, 319] width 1346 height 638
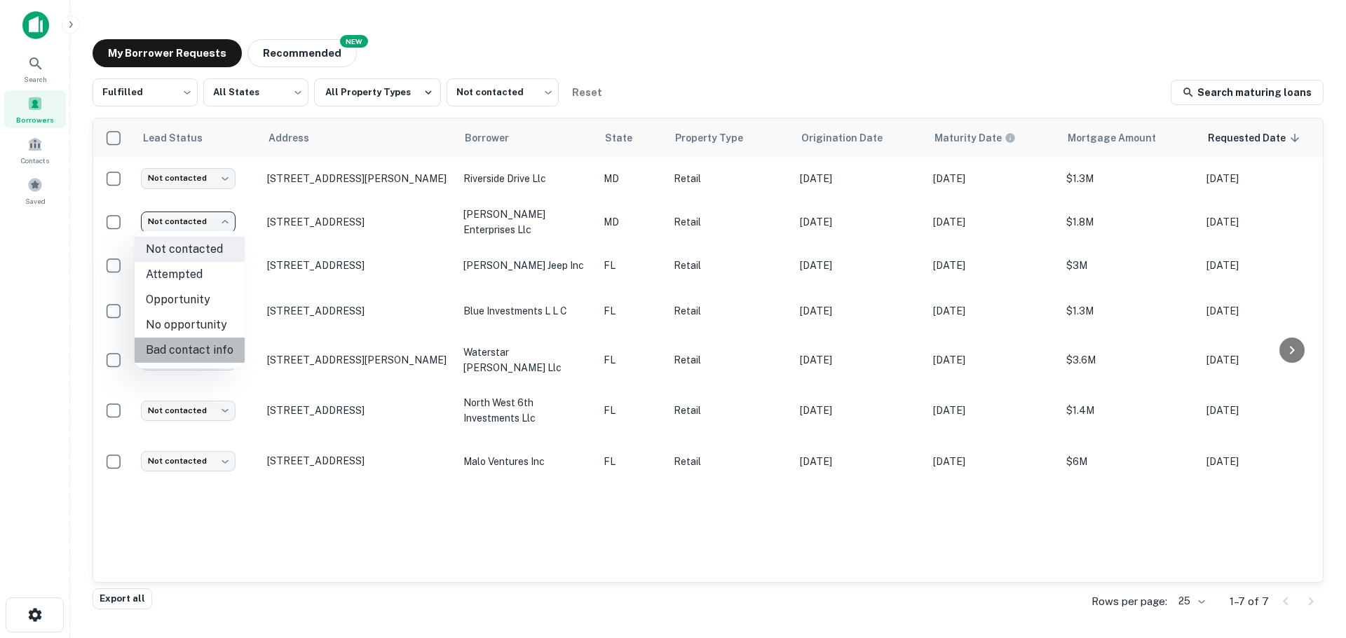
click at [207, 342] on li "Bad contact info" at bounding box center [190, 350] width 110 height 25
type input "**********"
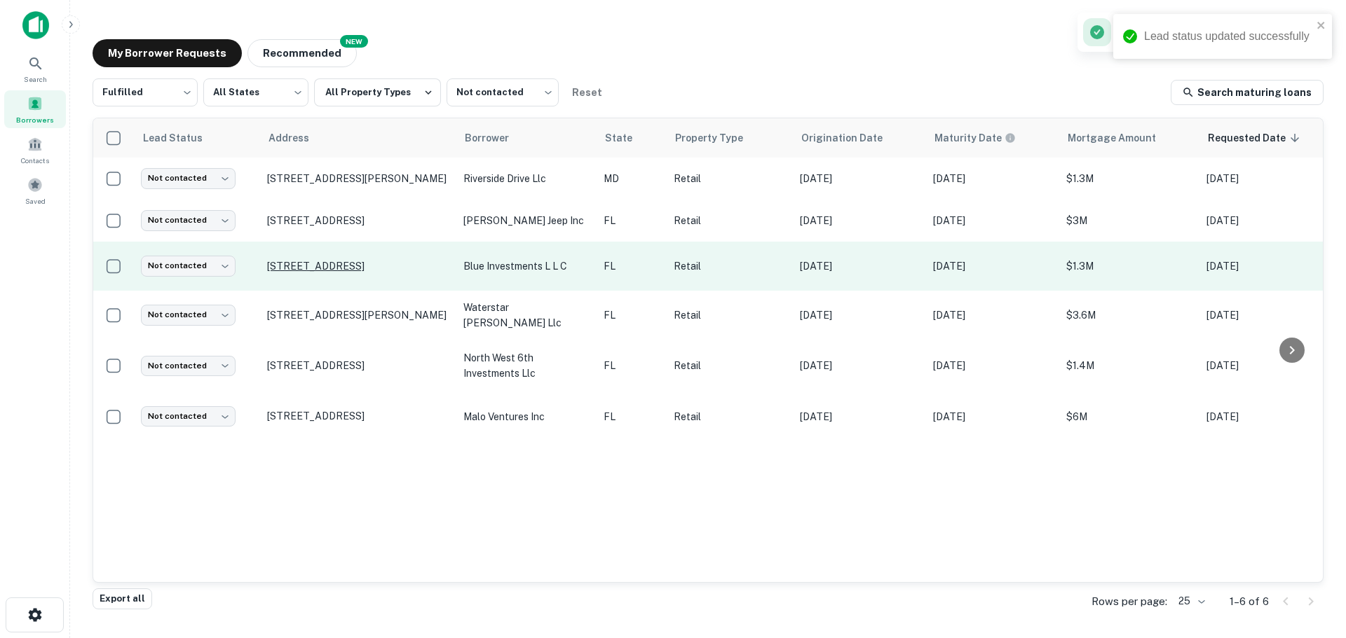
click at [306, 272] on p "2951 Nw 27th Ave Miami, FL33142" at bounding box center [358, 266] width 182 height 13
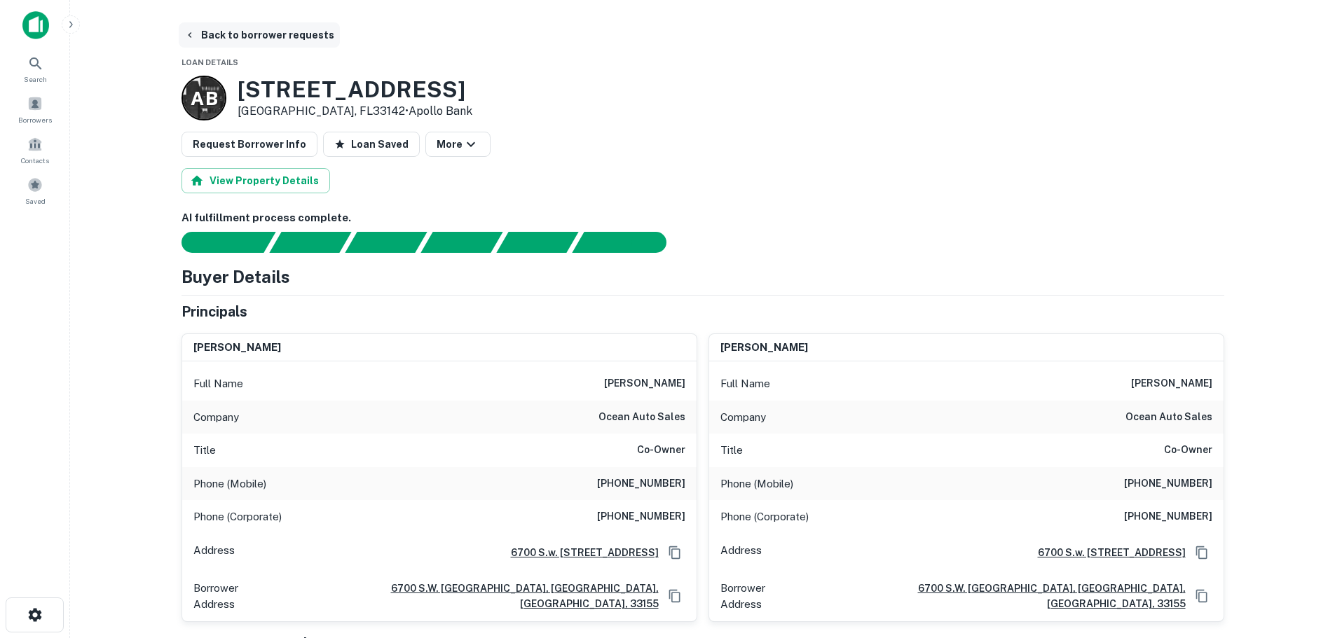
click at [256, 43] on button "Back to borrower requests" at bounding box center [259, 34] width 161 height 25
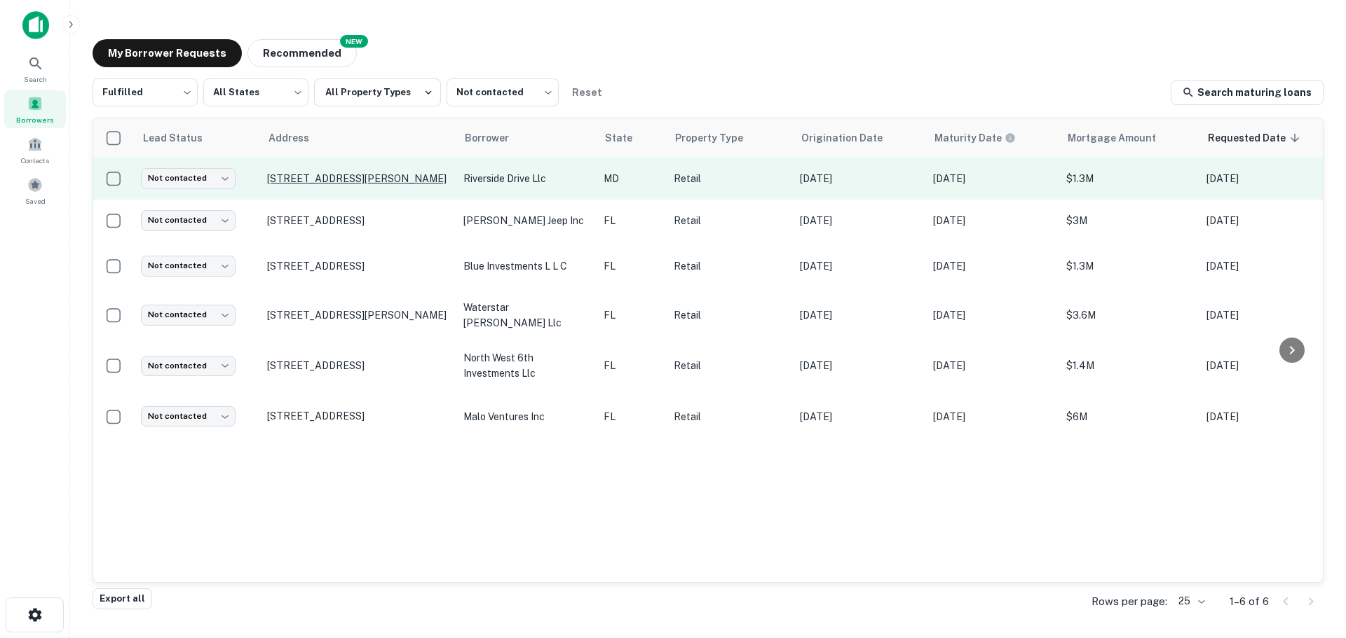
click at [315, 178] on p "534 Riverside Dr Essex, MD21221" at bounding box center [358, 178] width 182 height 13
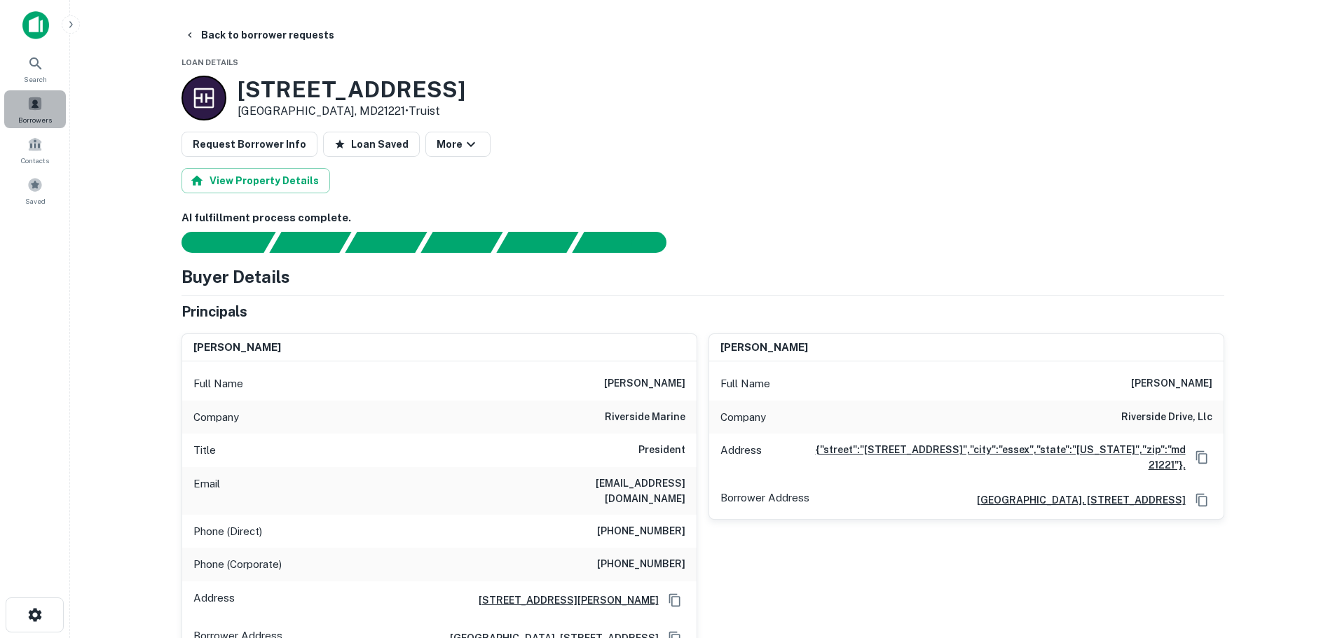
click at [36, 106] on span at bounding box center [34, 103] width 15 height 15
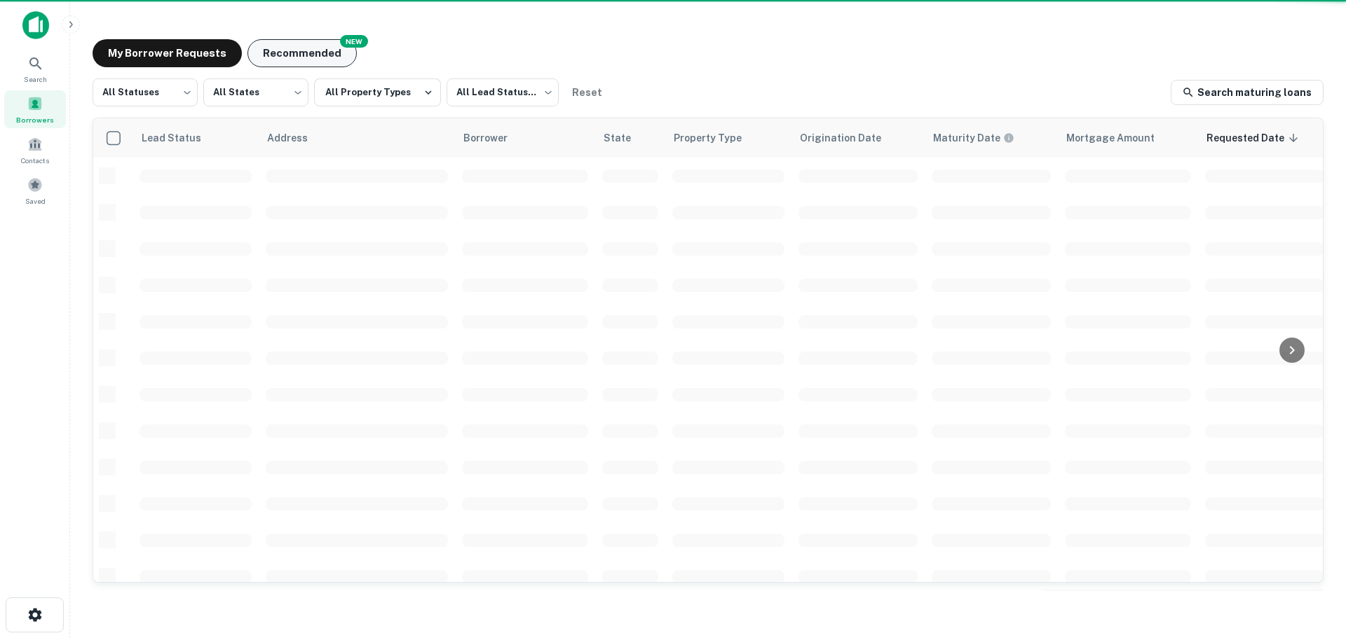
click at [312, 53] on button "Recommended" at bounding box center [301, 53] width 109 height 28
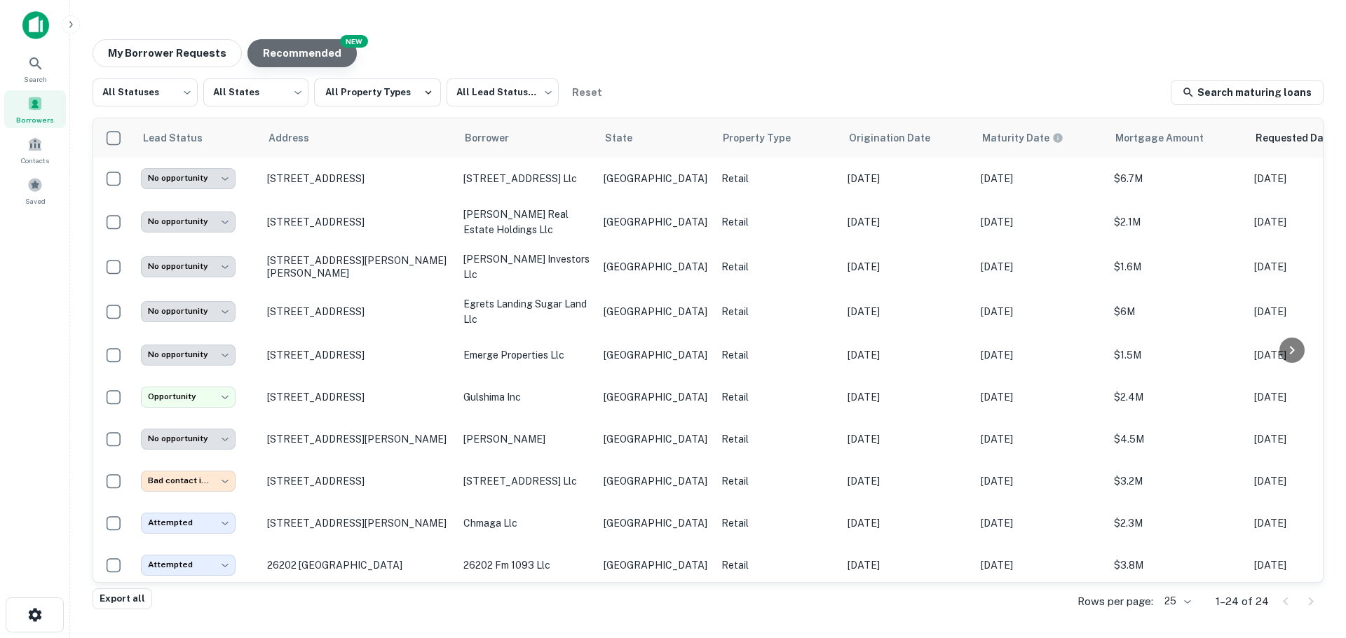
click at [312, 53] on button "Recommended" at bounding box center [301, 53] width 109 height 28
click at [183, 87] on body "**********" at bounding box center [673, 319] width 1346 height 638
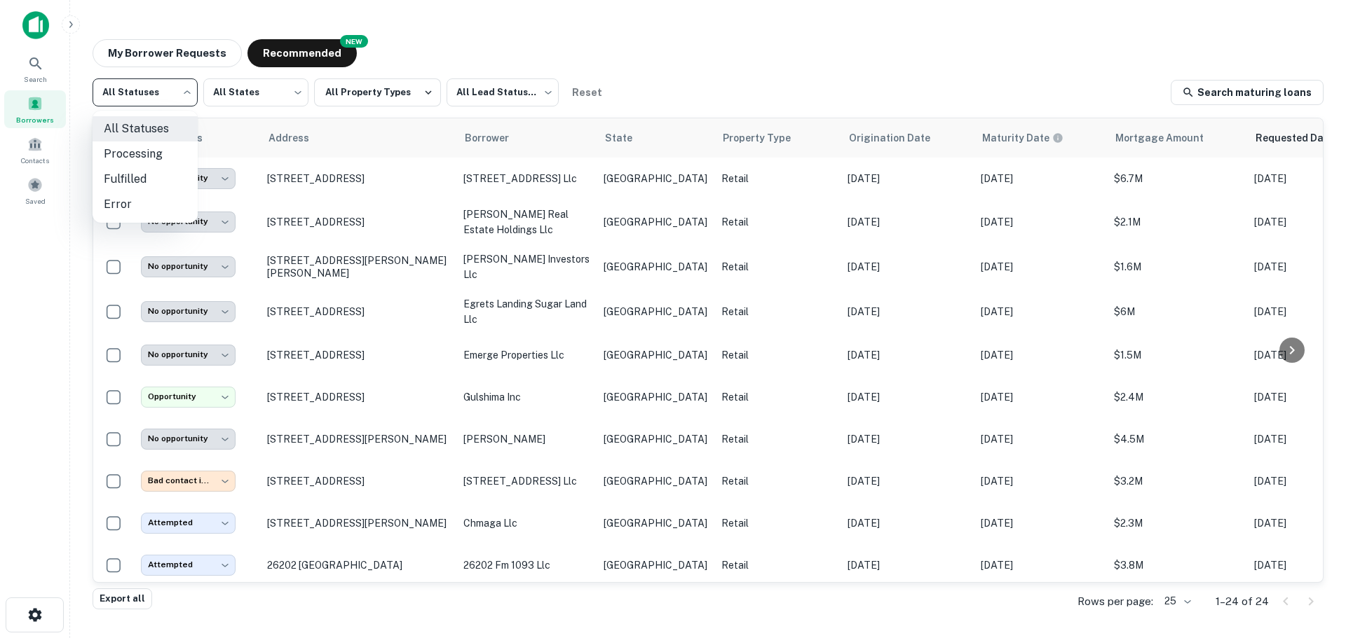
click at [508, 91] on div at bounding box center [673, 319] width 1346 height 638
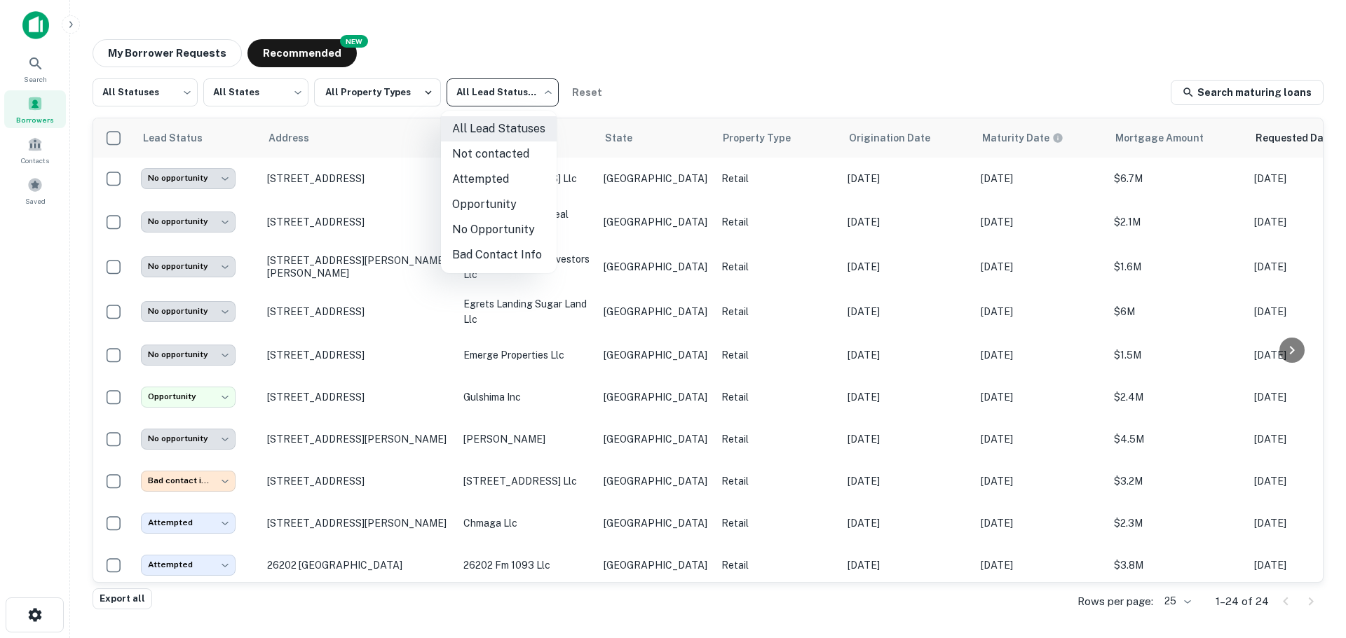
click at [508, 91] on body "**********" at bounding box center [673, 319] width 1346 height 638
click at [484, 161] on li "Not contacted" at bounding box center [499, 154] width 116 height 25
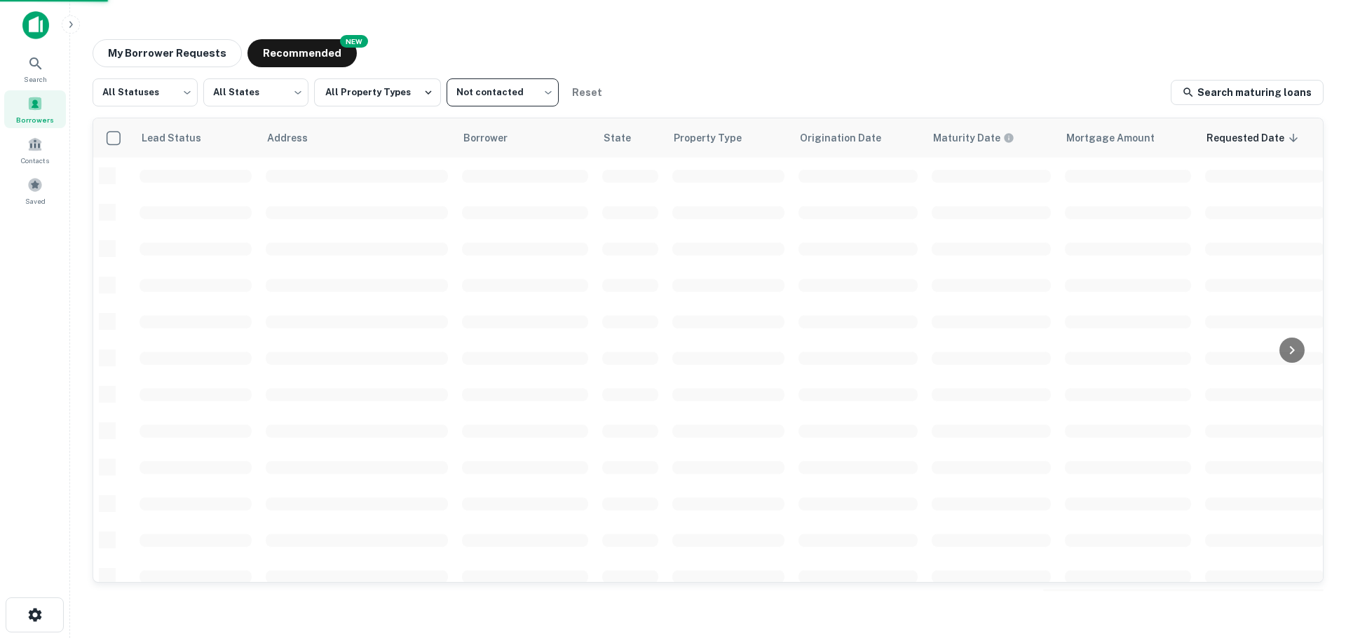
type input "****"
